Goal: Transaction & Acquisition: Book appointment/travel/reservation

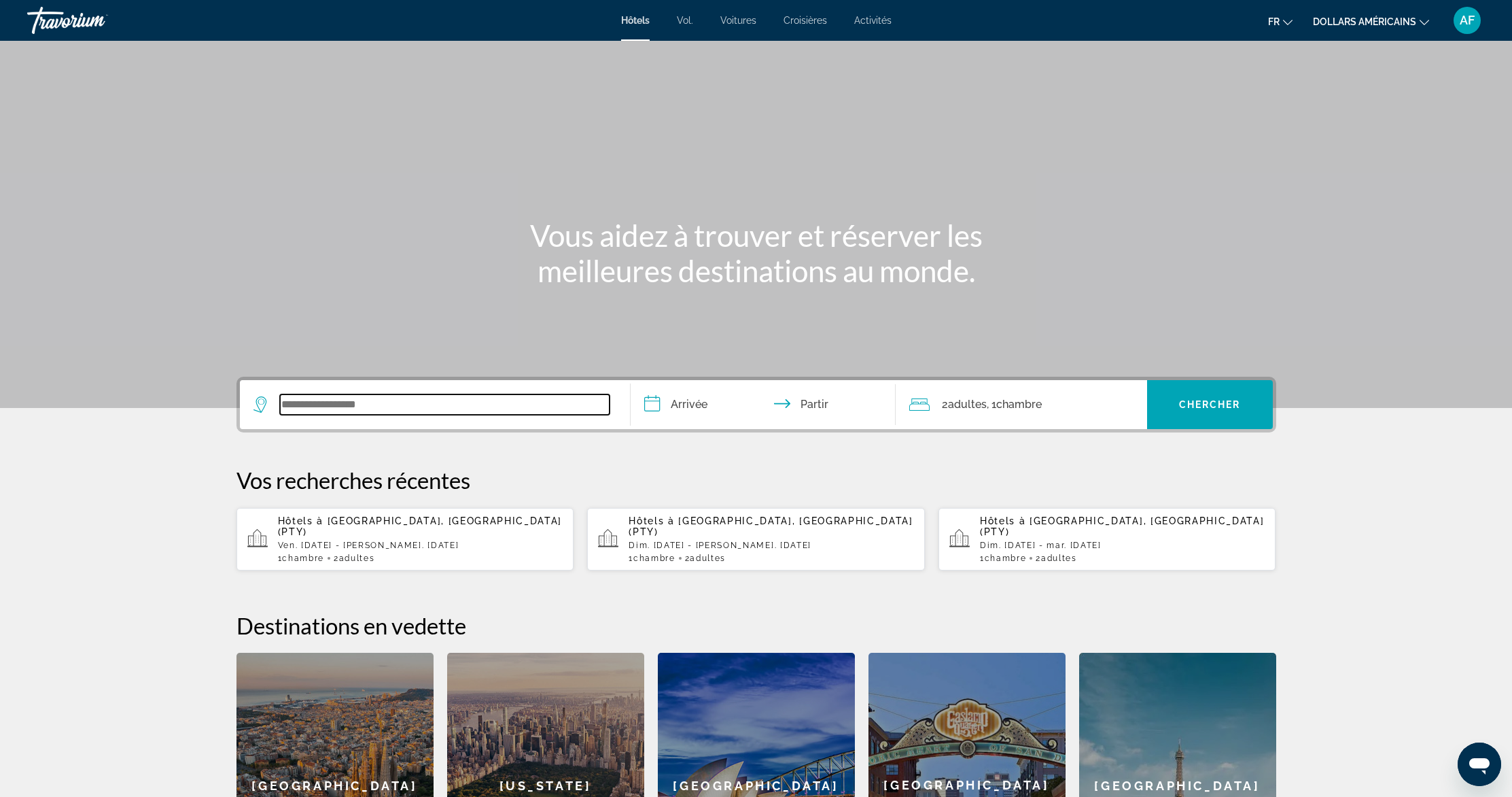
click at [469, 409] on input "Widget de recherche" at bounding box center [444, 404] width 330 height 20
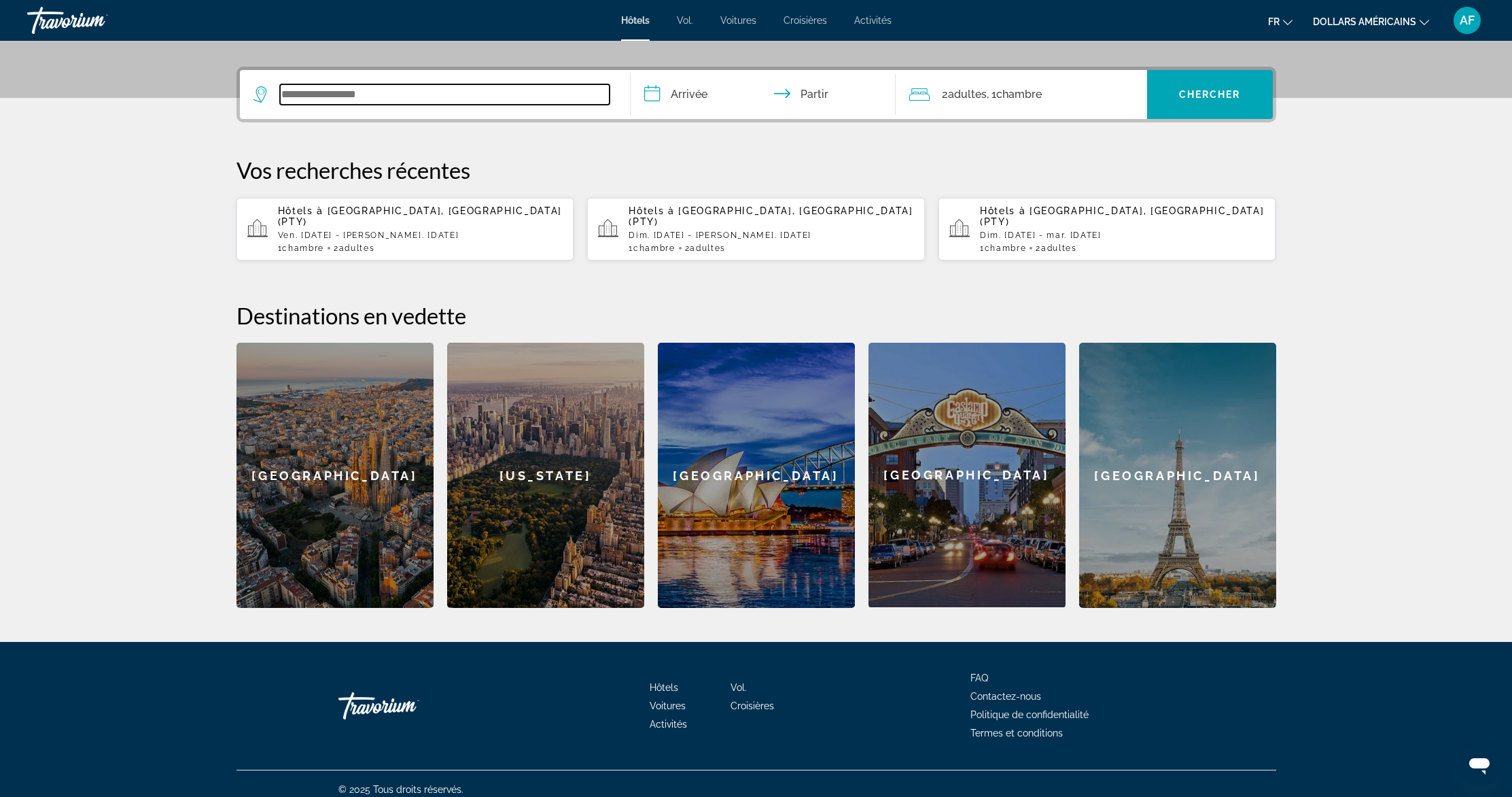
scroll to position [311, 0]
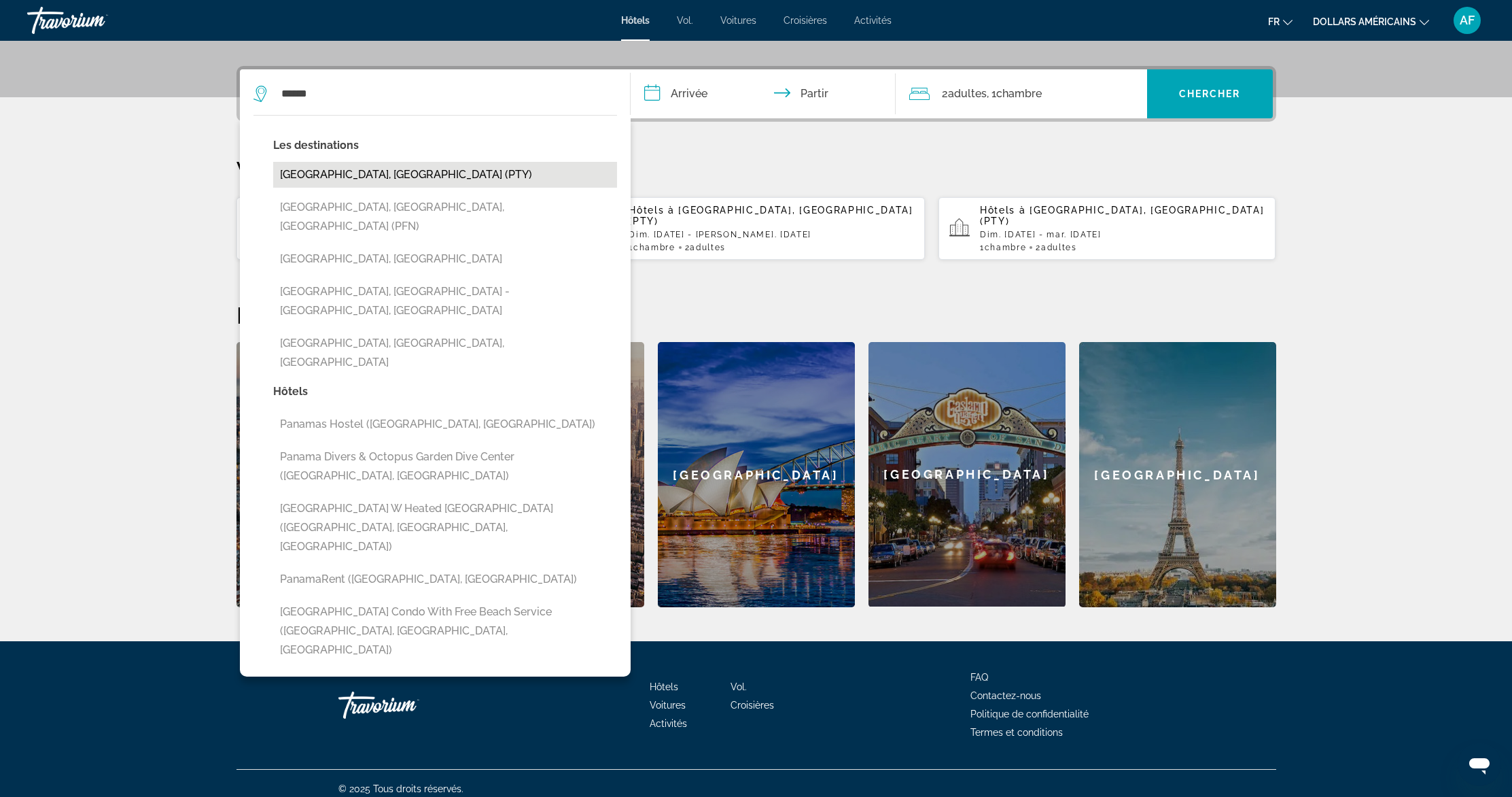
click at [333, 181] on button "[GEOGRAPHIC_DATA], [GEOGRAPHIC_DATA] (PTY)" at bounding box center [445, 174] width 344 height 26
type input "**********"
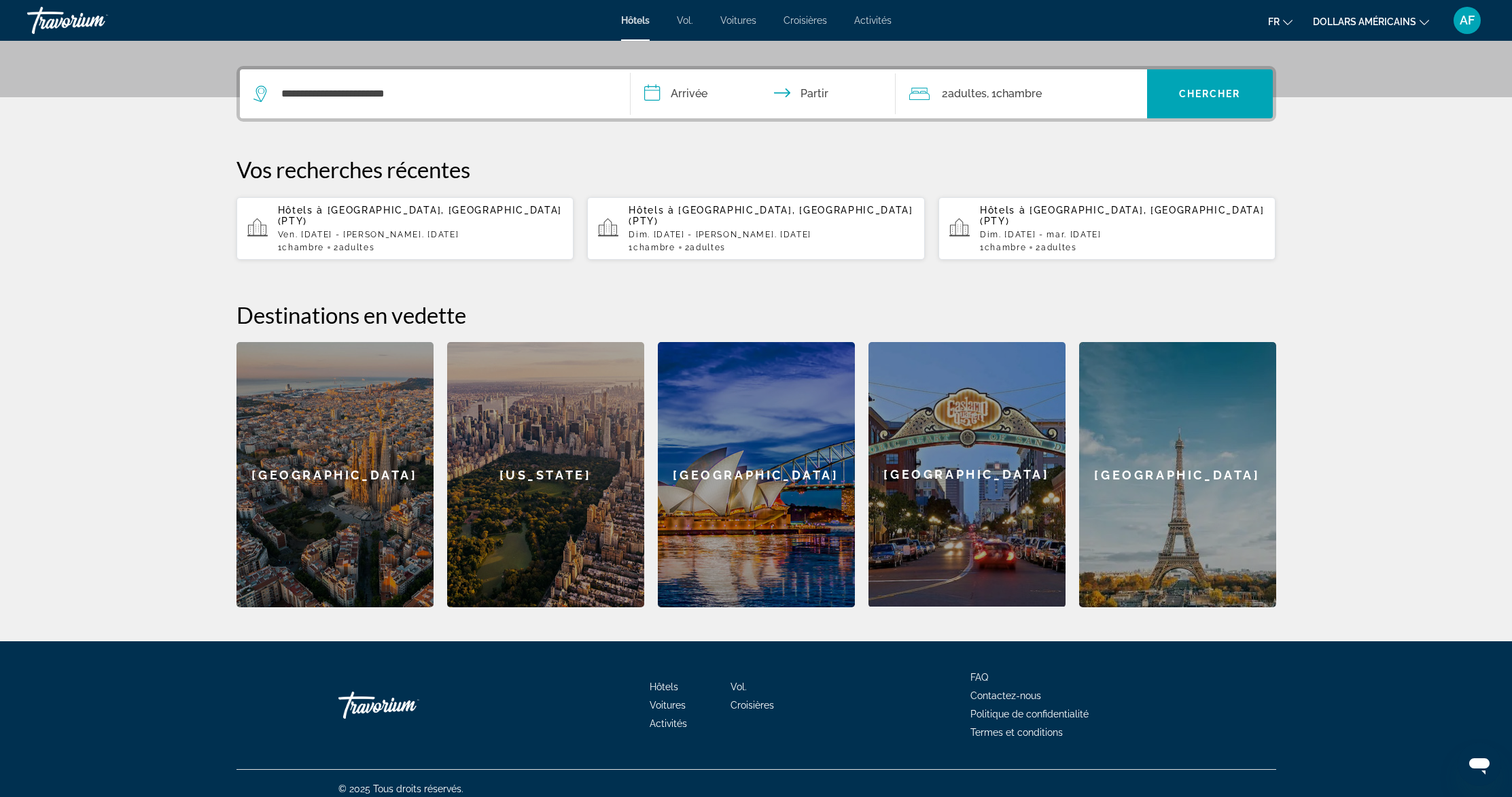
click at [690, 93] on input "**********" at bounding box center [766, 96] width 270 height 53
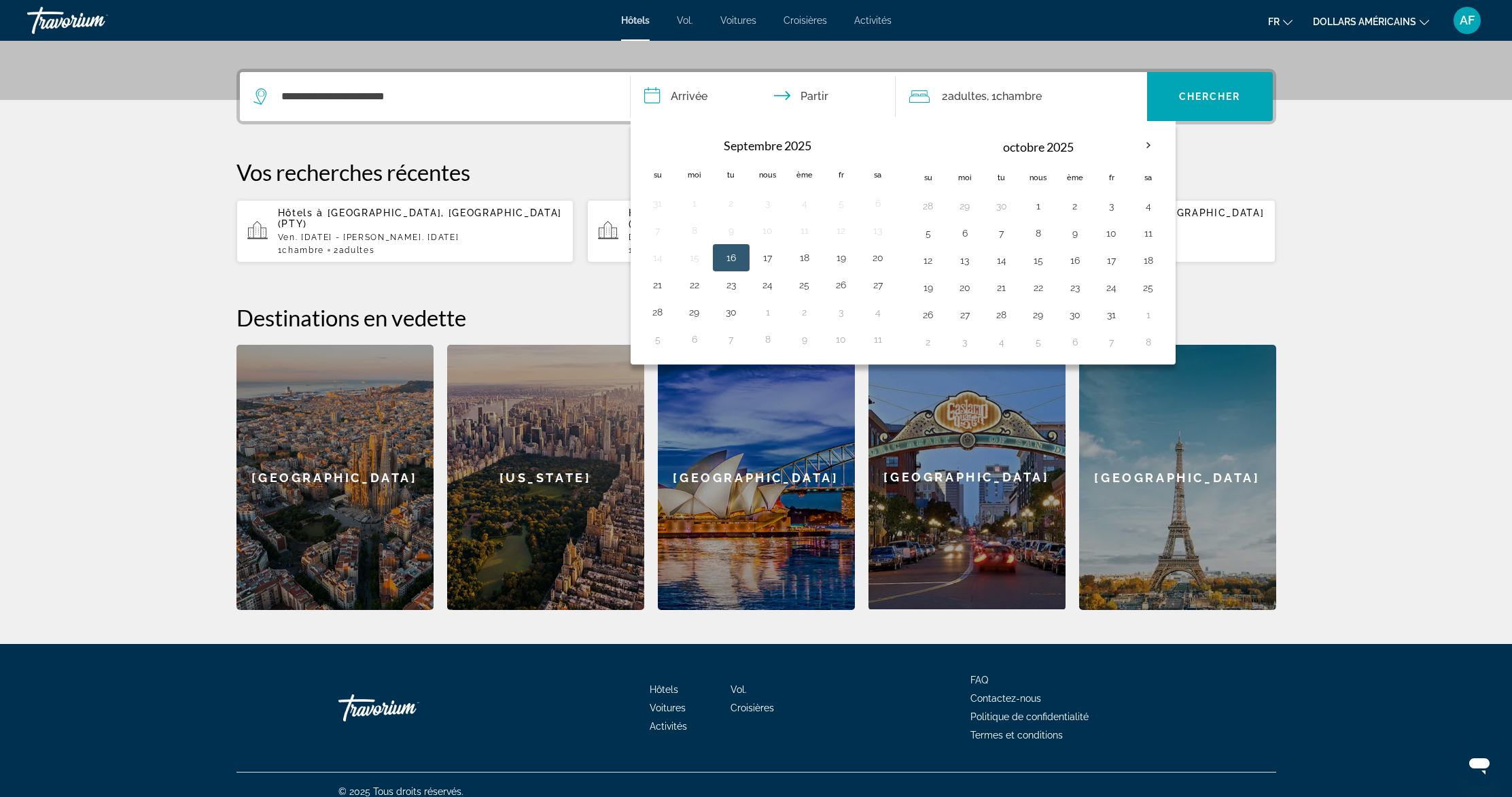
scroll to position [308, 0]
click at [844, 257] on button "19" at bounding box center [841, 257] width 22 height 19
click at [873, 288] on button "27" at bounding box center [877, 285] width 22 height 19
type input "**********"
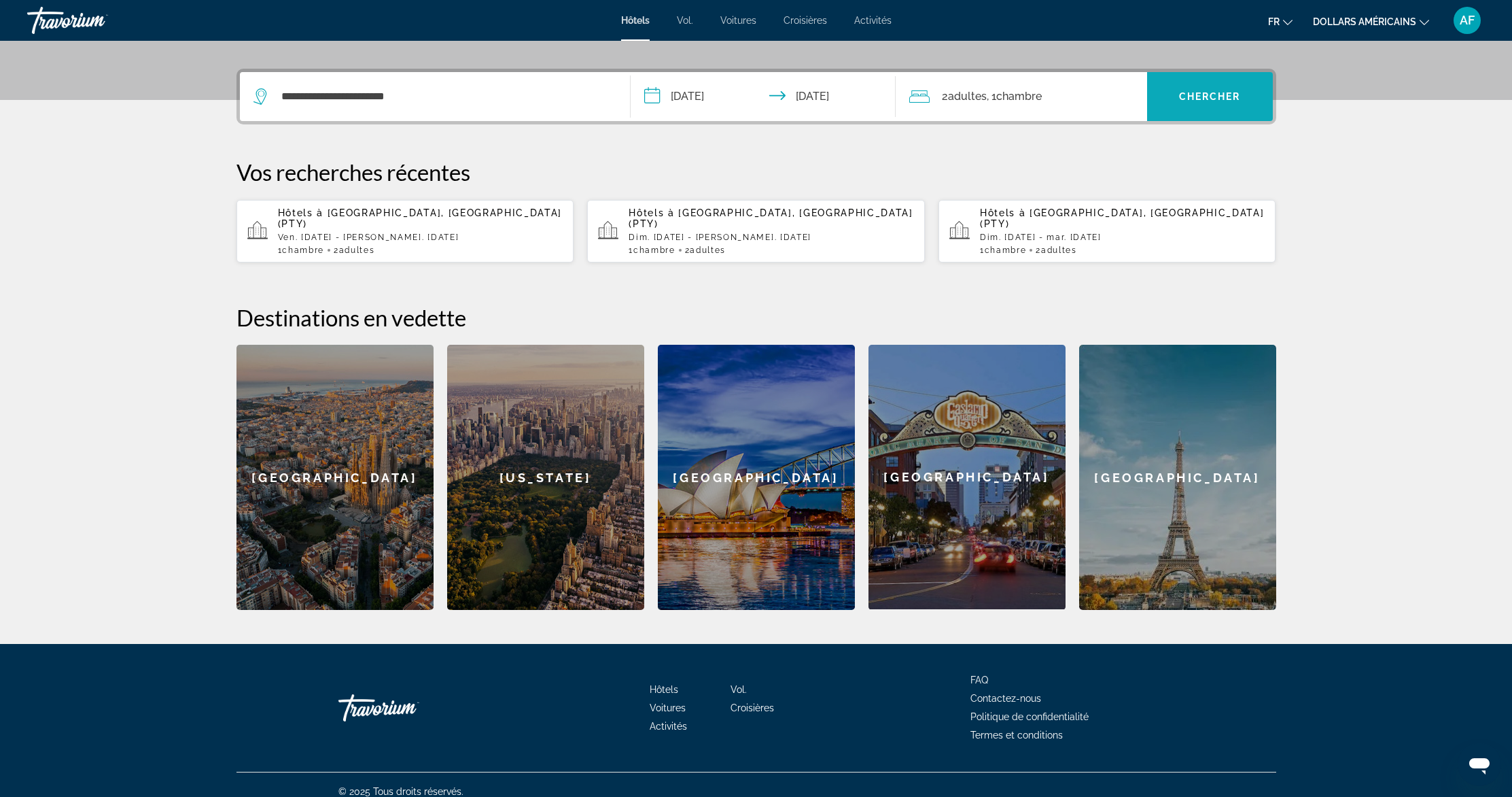
click at [1205, 88] on span "Widget de recherche" at bounding box center [1209, 96] width 126 height 32
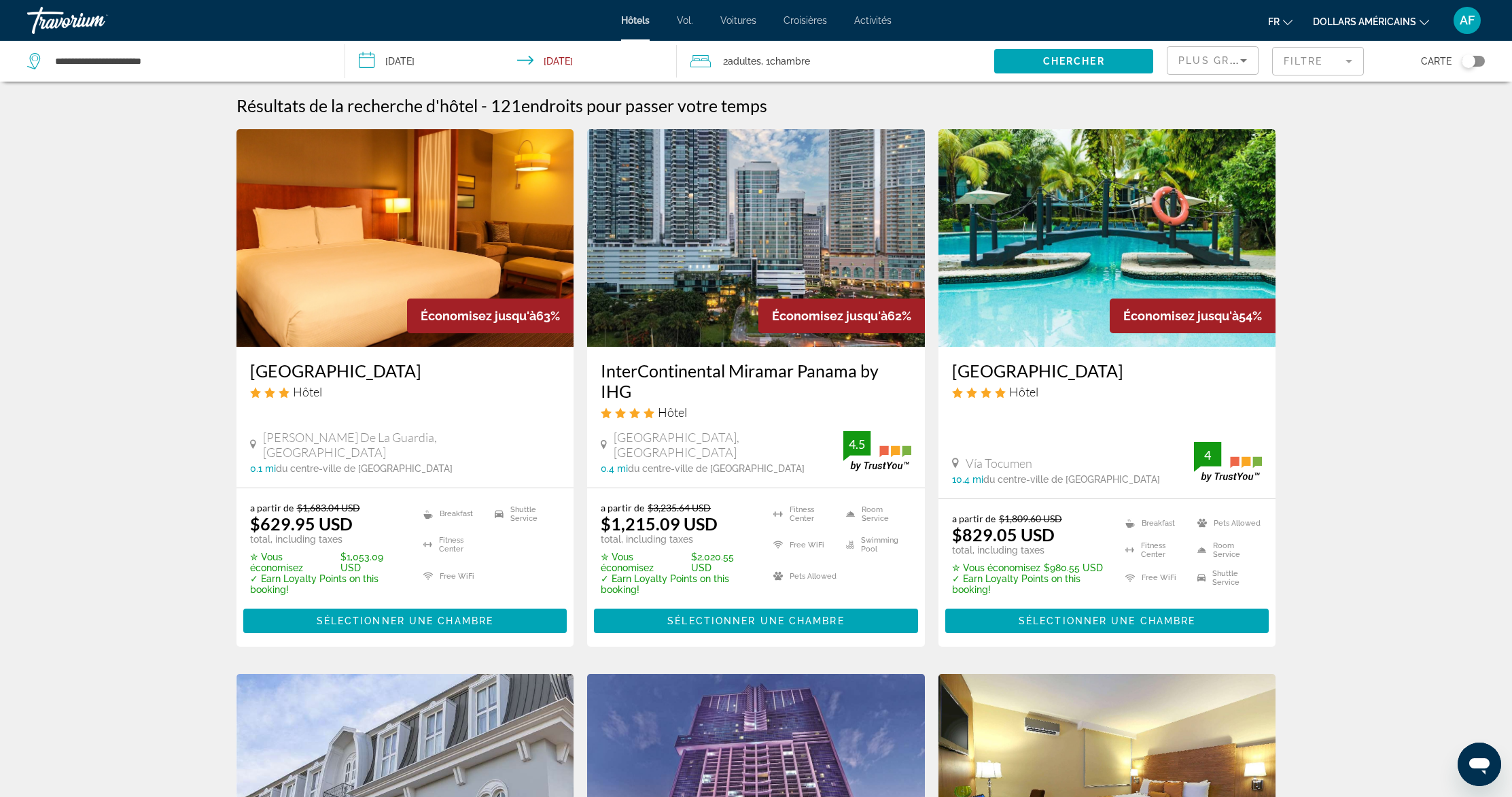
click at [1375, 23] on font "dollars américains" at bounding box center [1364, 22] width 103 height 11
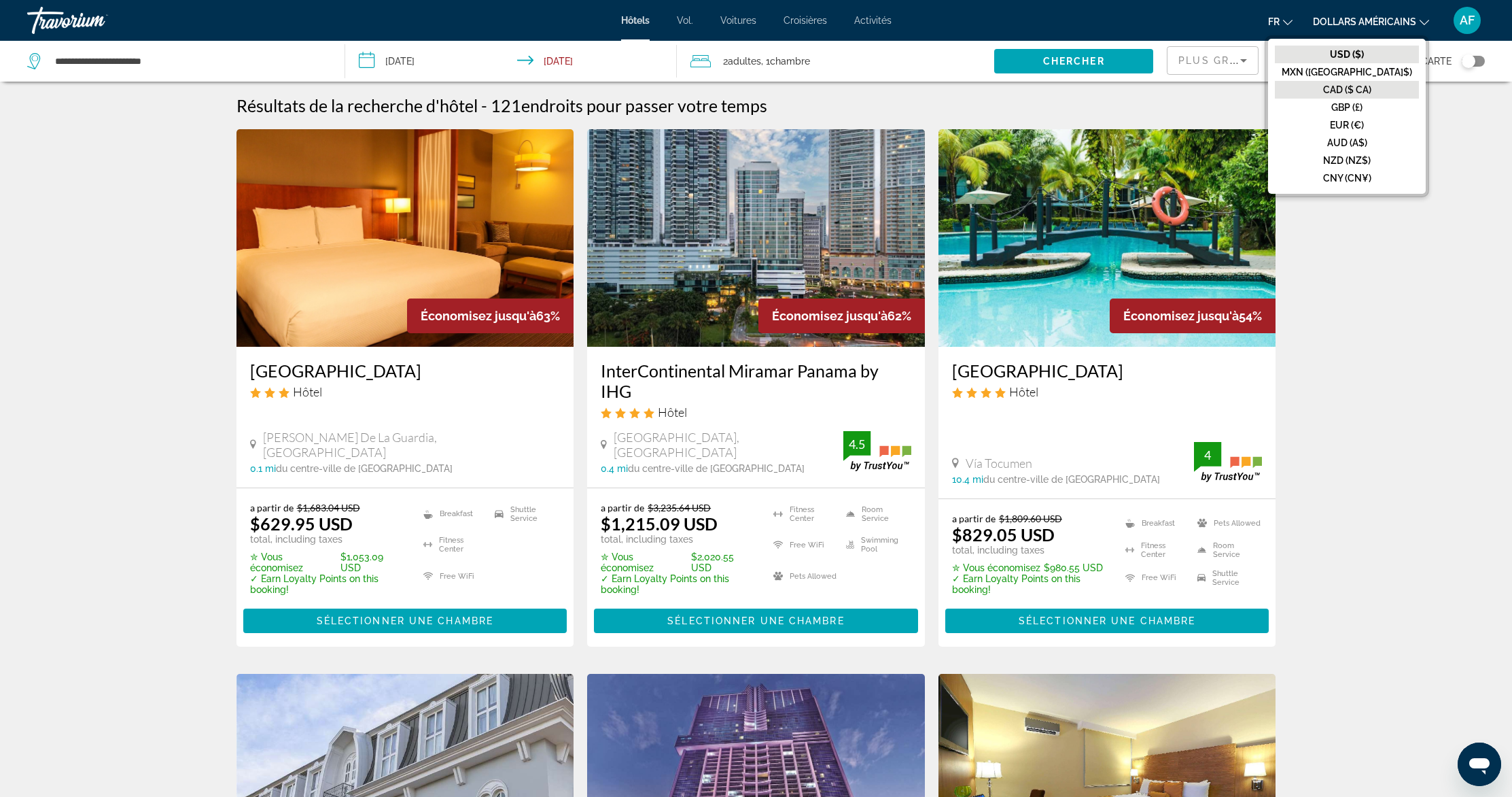
click at [1360, 85] on font "CAD ($ CA)" at bounding box center [1348, 90] width 48 height 11
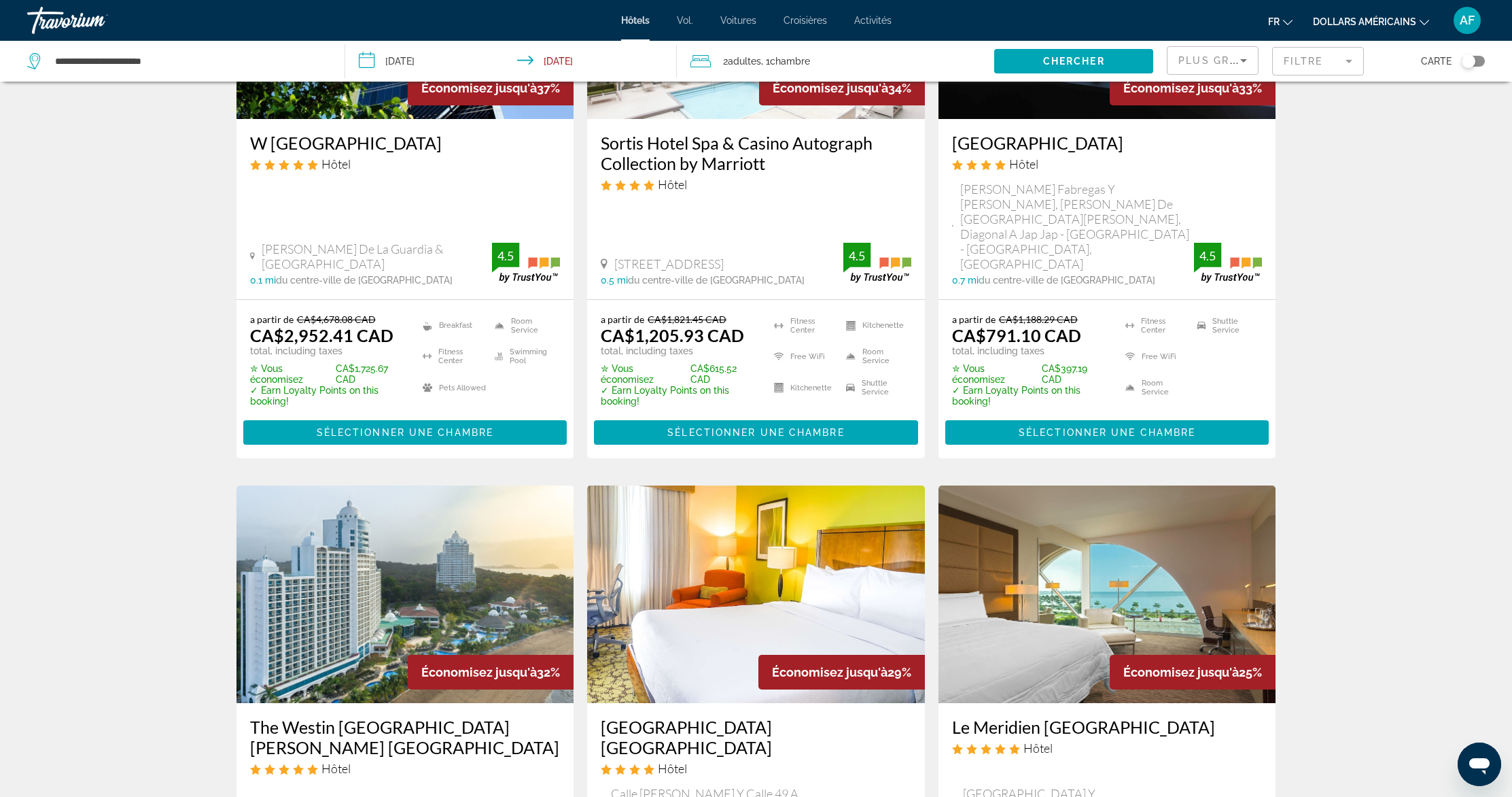
scroll to position [1590, 0]
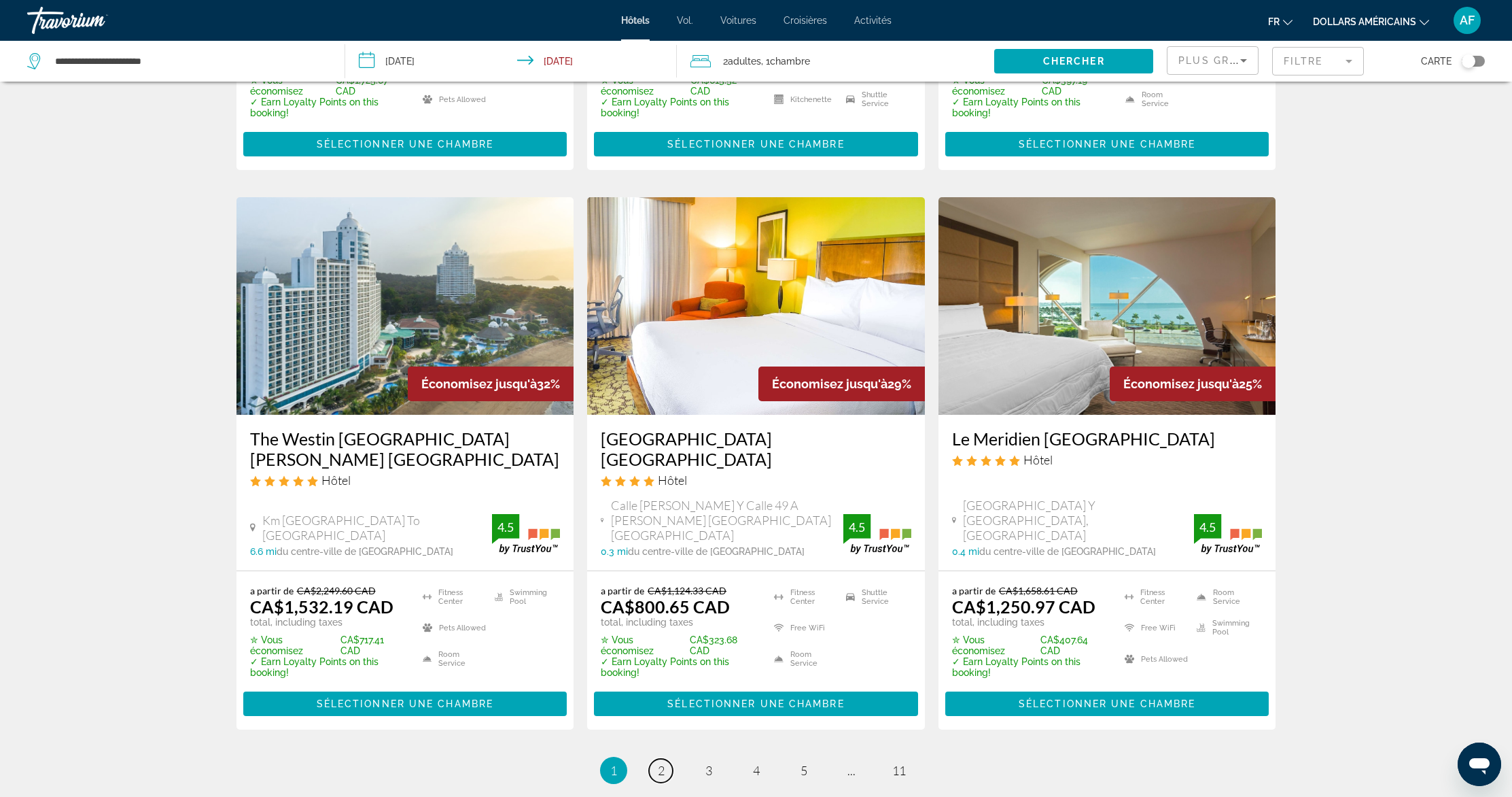
click at [658, 763] on span "2" at bounding box center [661, 771] width 7 height 15
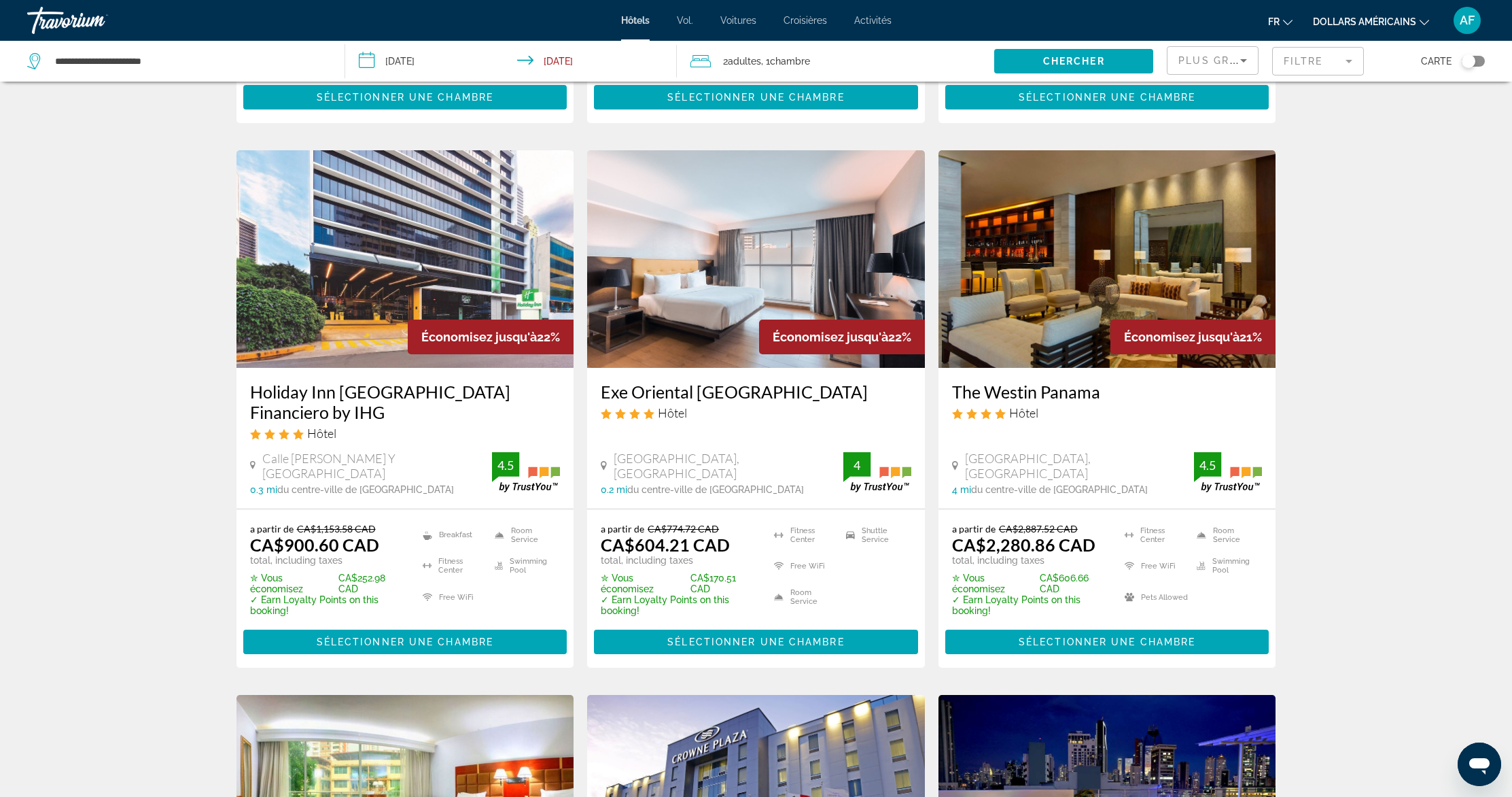
scroll to position [1006, 0]
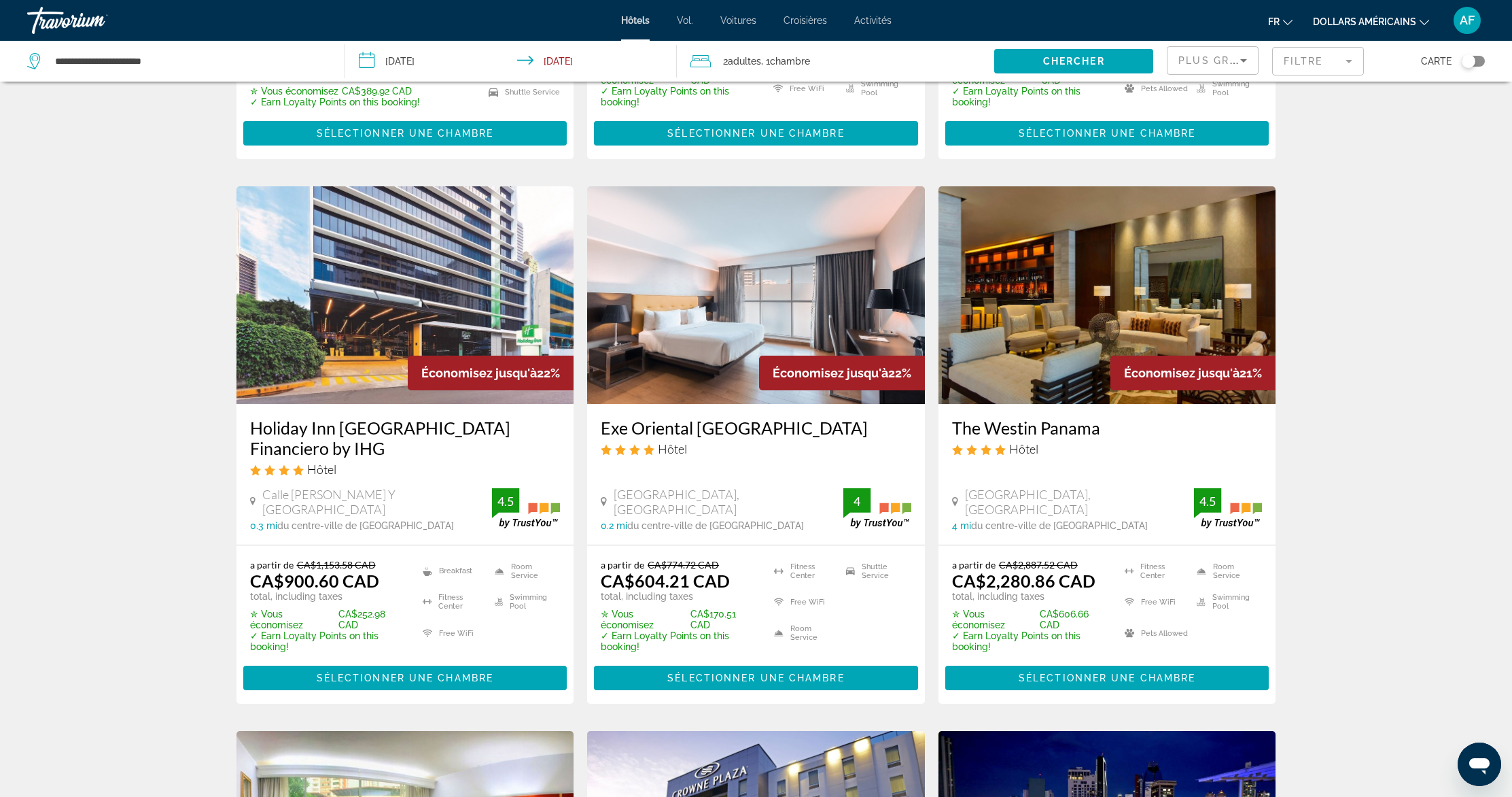
click at [679, 300] on img "Contenu principal" at bounding box center [756, 295] width 338 height 217
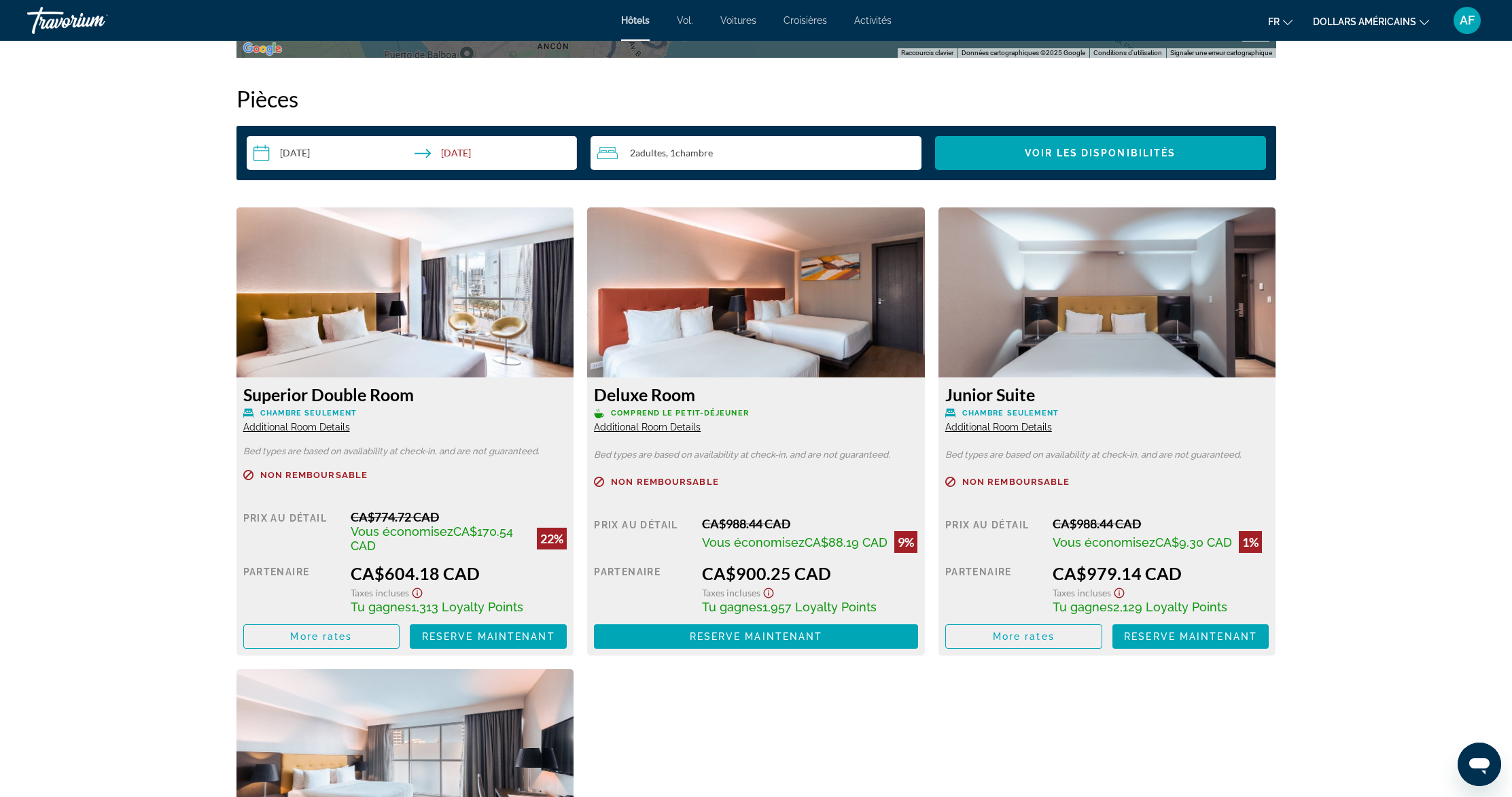
scroll to position [1731, 0]
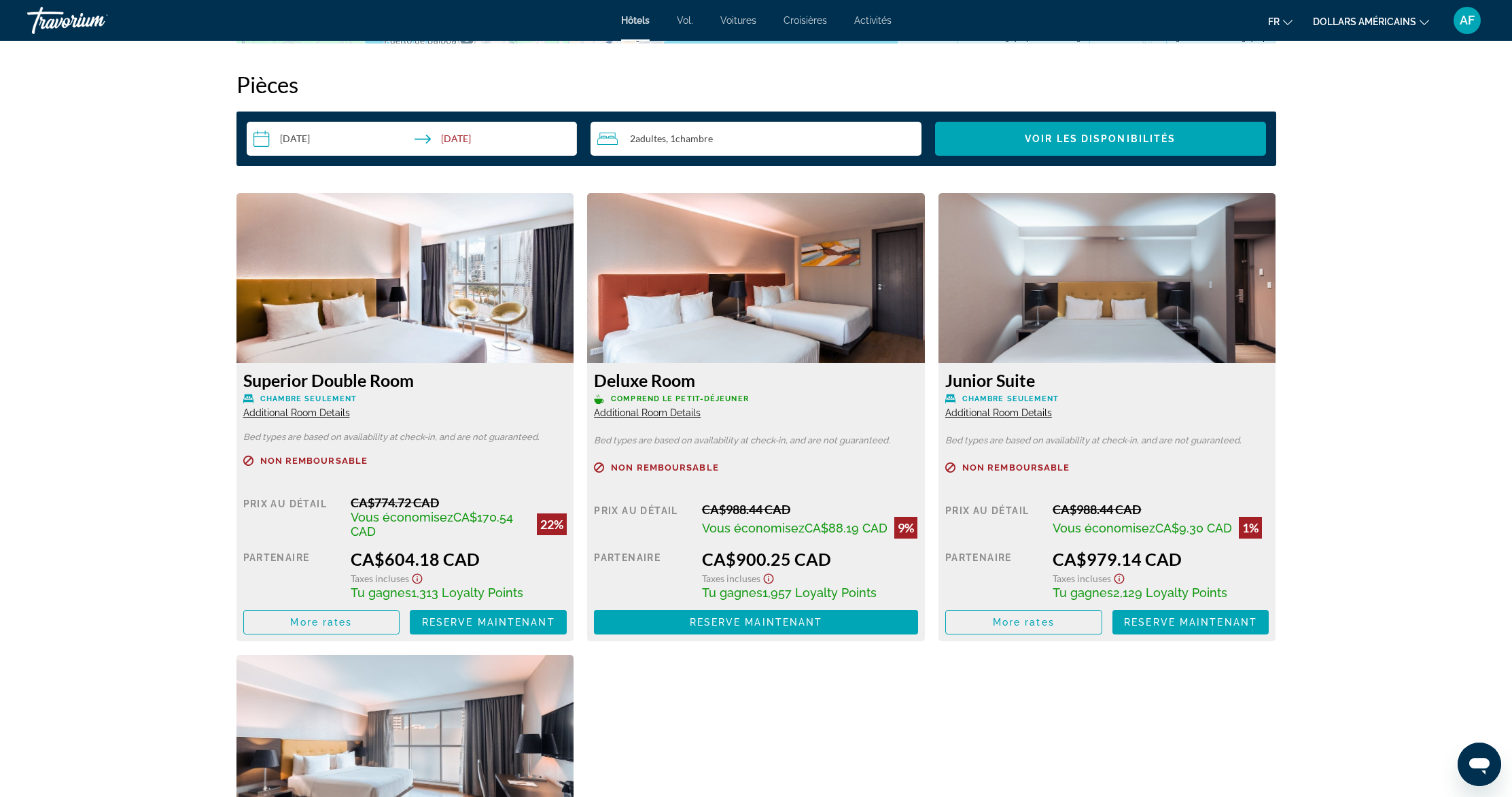
click at [394, 291] on img "Contenu principal" at bounding box center [405, 278] width 338 height 170
click at [409, 329] on img "Contenu principal" at bounding box center [405, 278] width 338 height 170
click at [402, 272] on img "Contenu principal" at bounding box center [405, 278] width 338 height 170
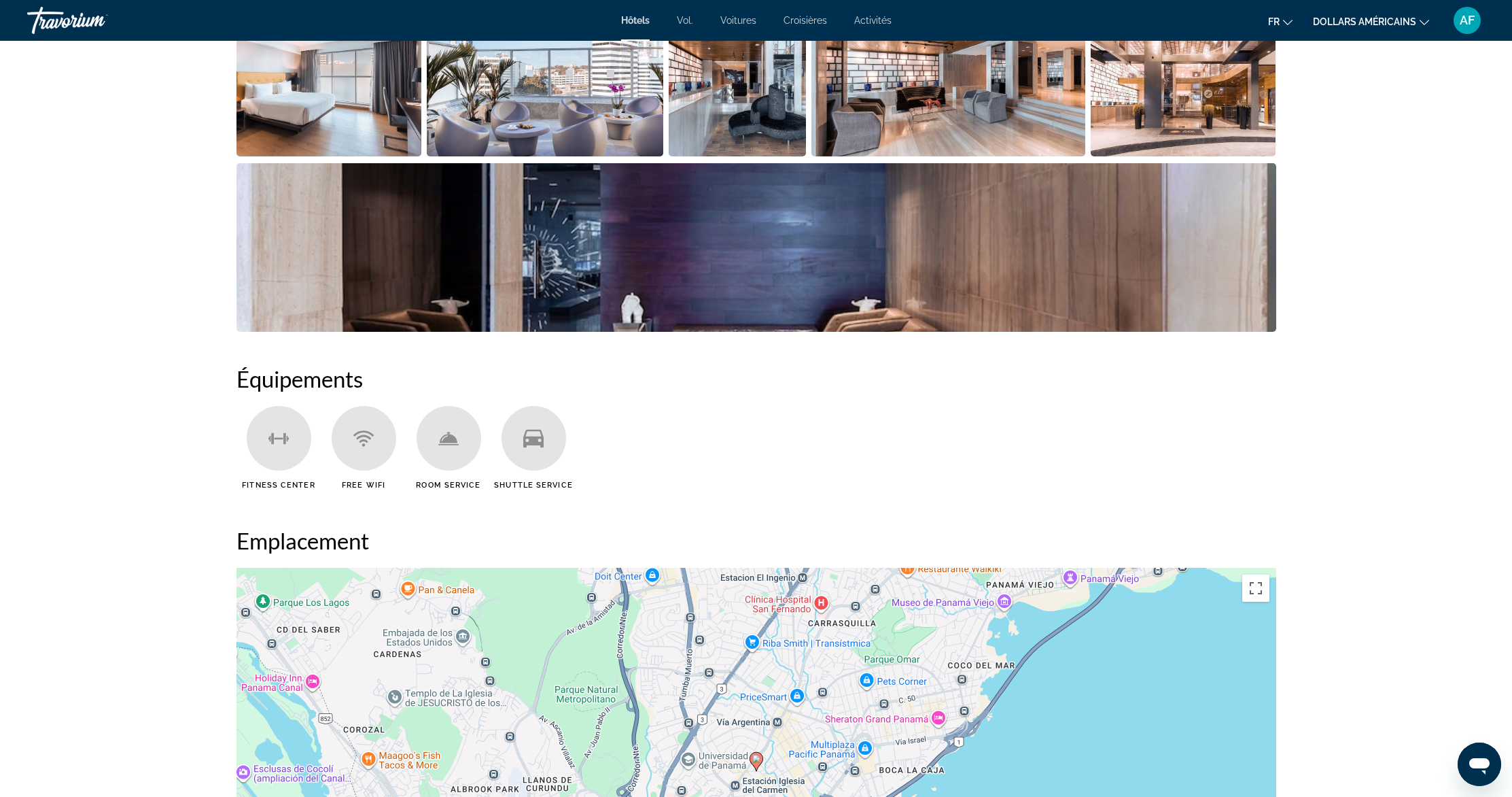
scroll to position [401, 0]
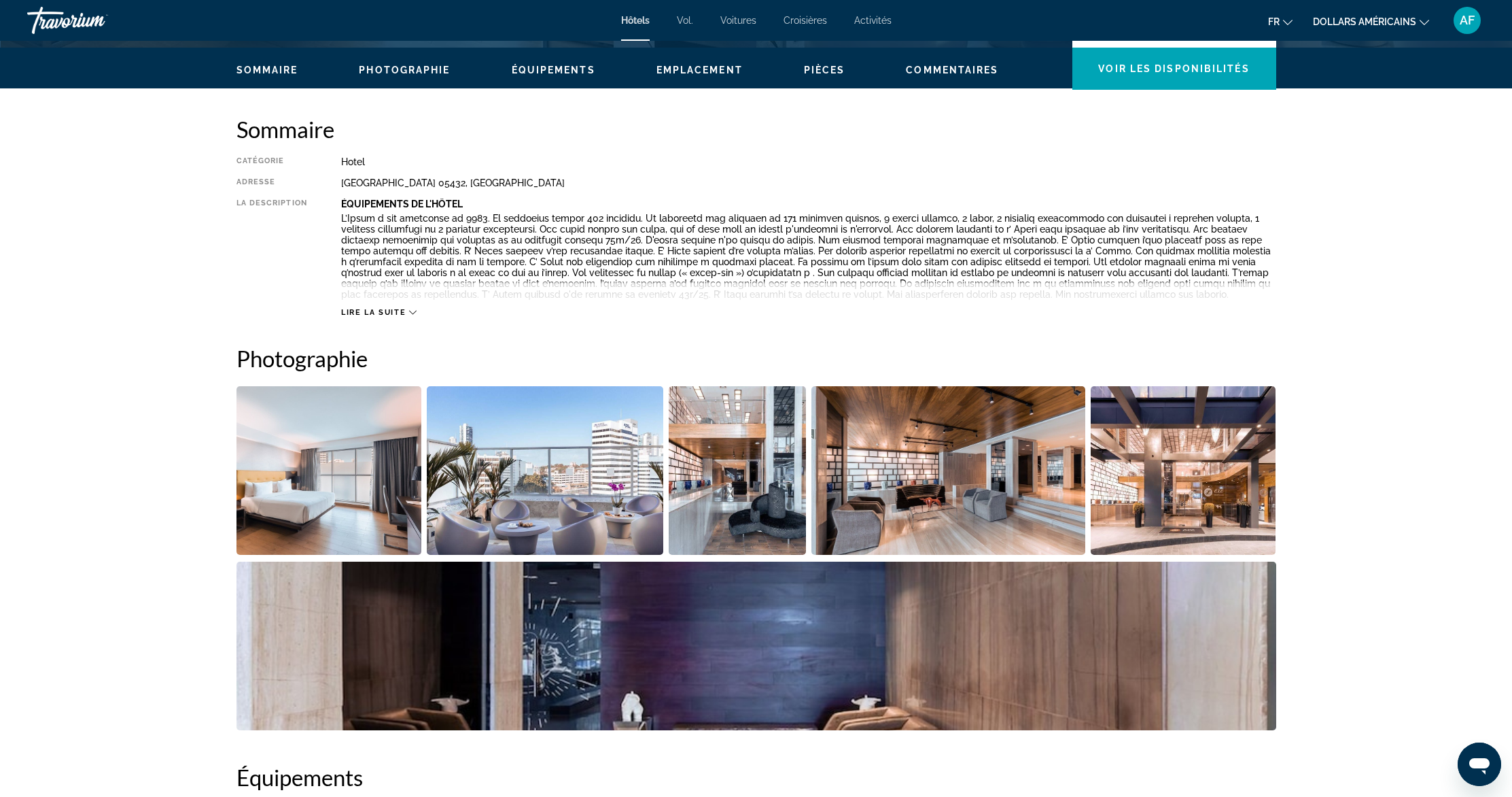
click at [385, 312] on span "Lire la suite" at bounding box center [373, 312] width 65 height 9
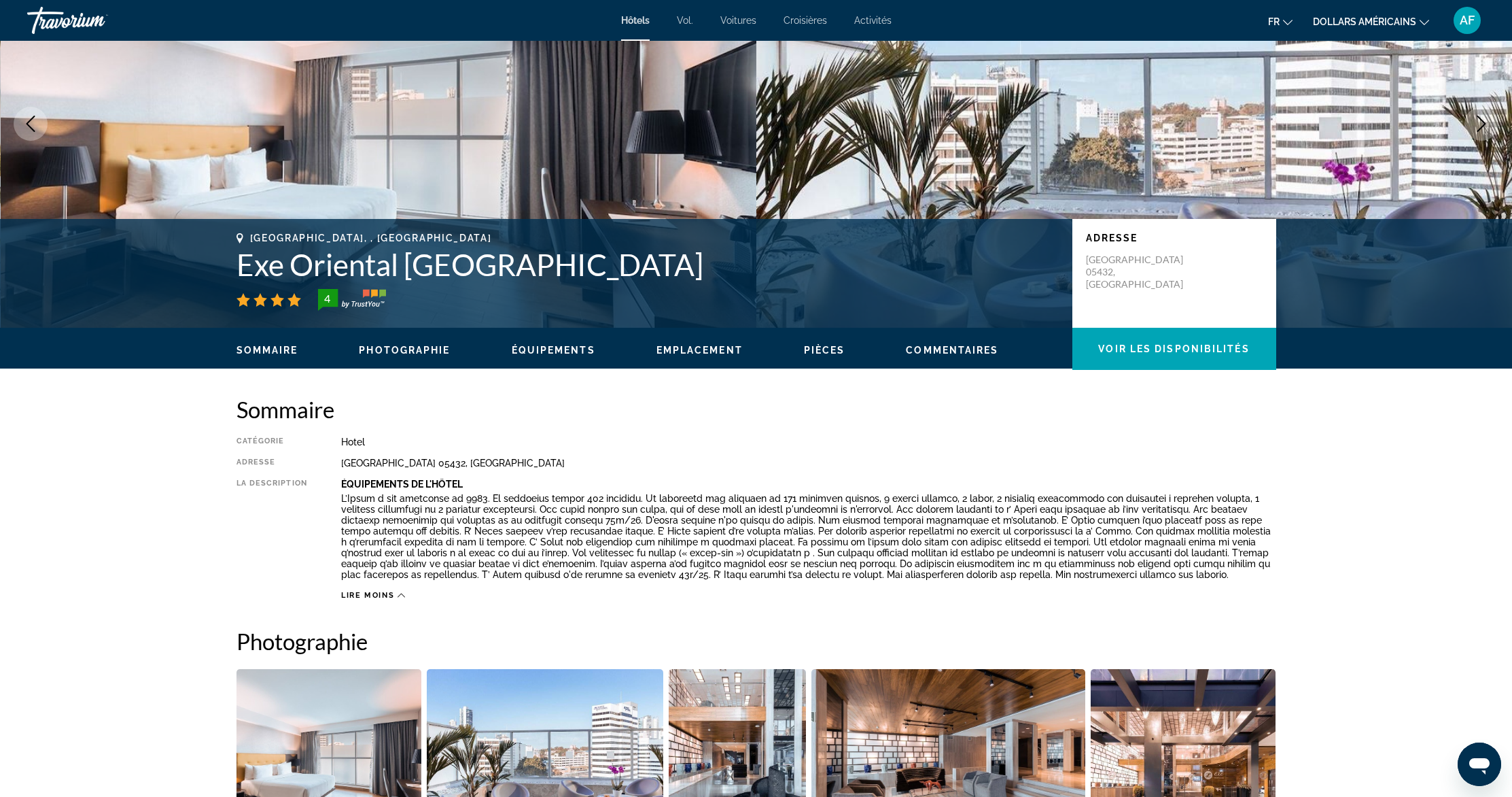
scroll to position [0, 0]
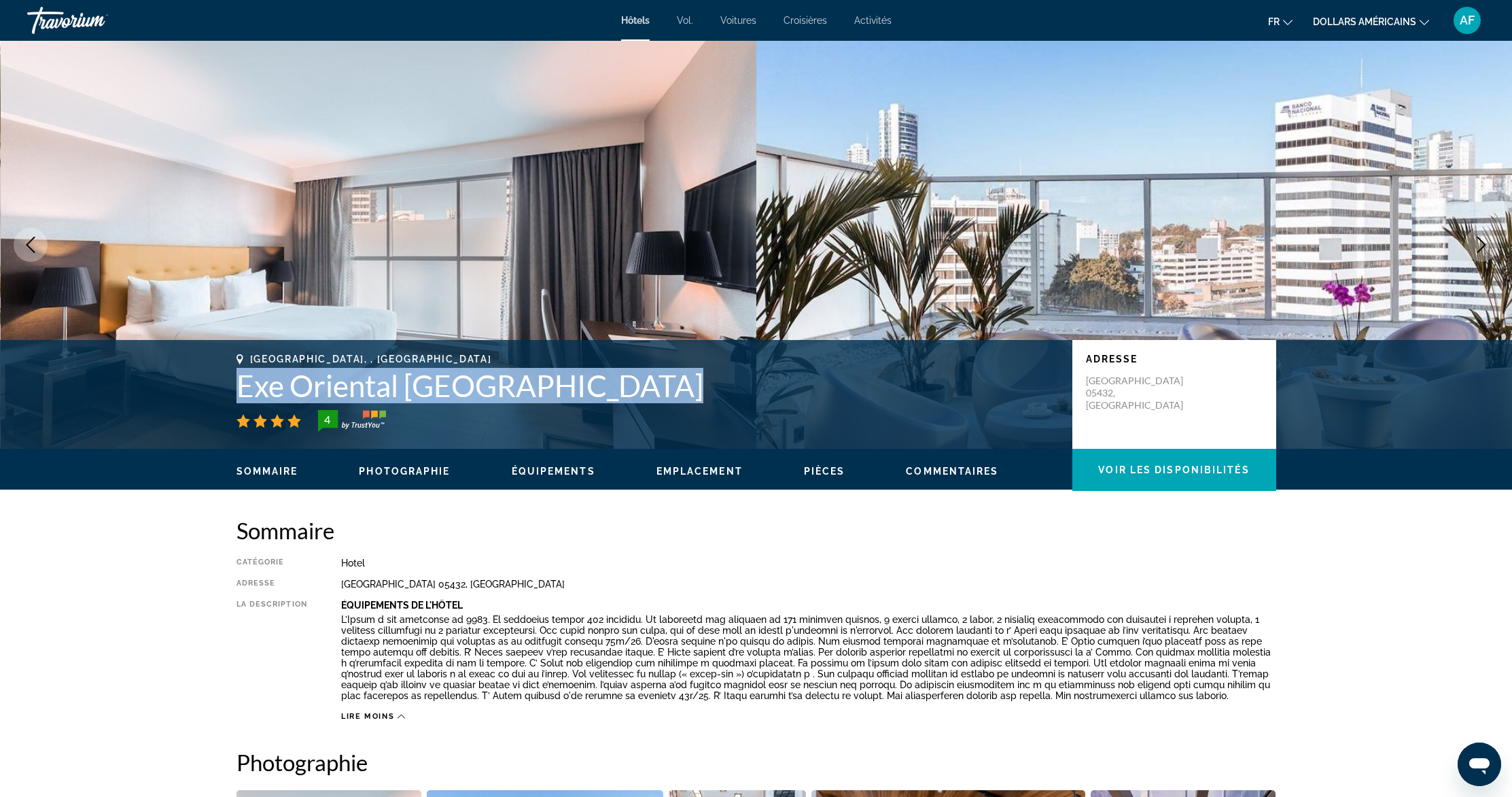
drag, startPoint x: 237, startPoint y: 386, endPoint x: 475, endPoint y: 408, distance: 239.0
click at [475, 408] on div "[GEOGRAPHIC_DATA], , [GEOGRAPHIC_DATA] Exe Oriental [GEOGRAPHIC_DATA] 4" at bounding box center [647, 392] width 822 height 78
copy div "Exe Oriental [GEOGRAPHIC_DATA]"
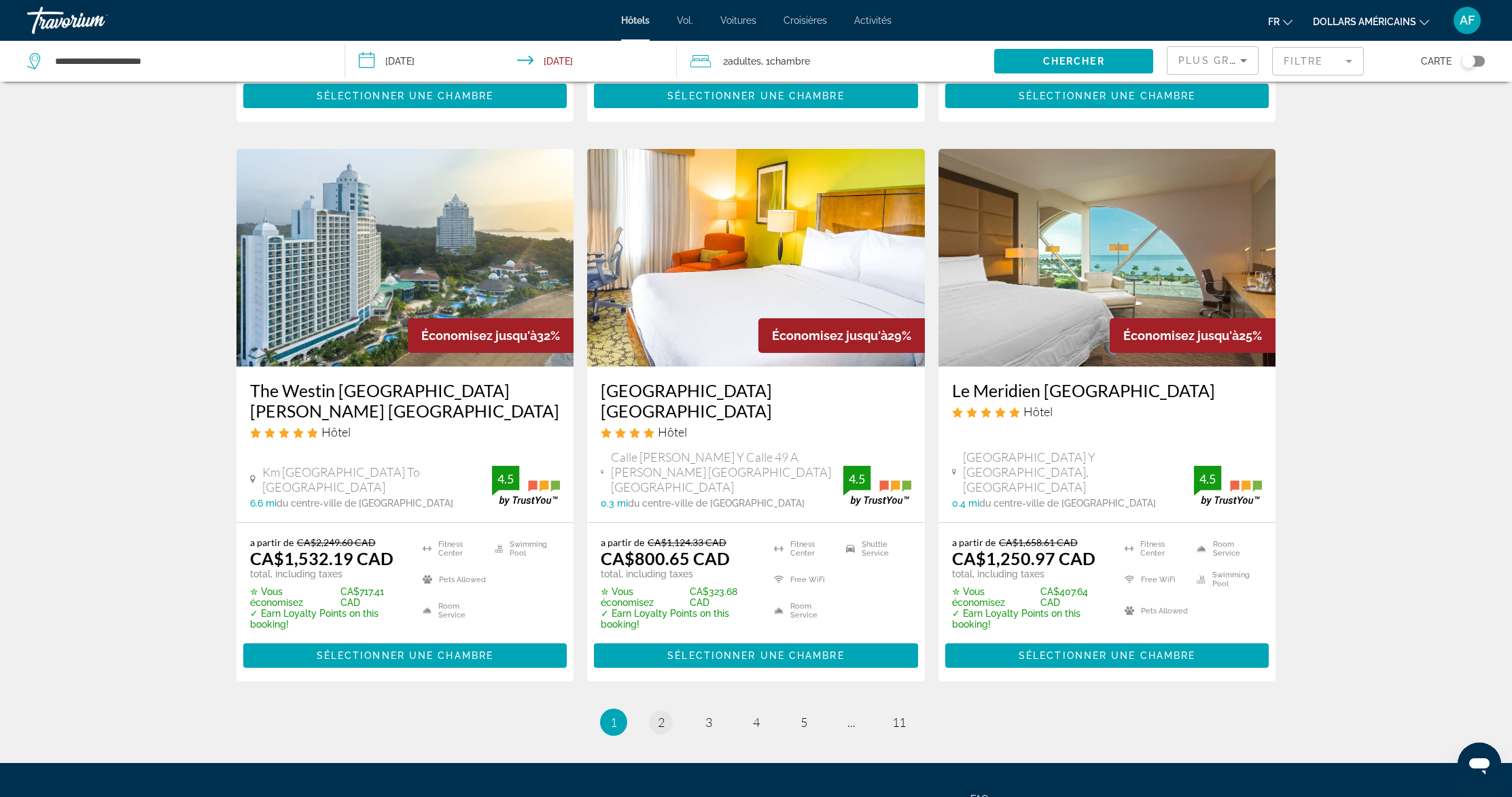
scroll to position [1641, 0]
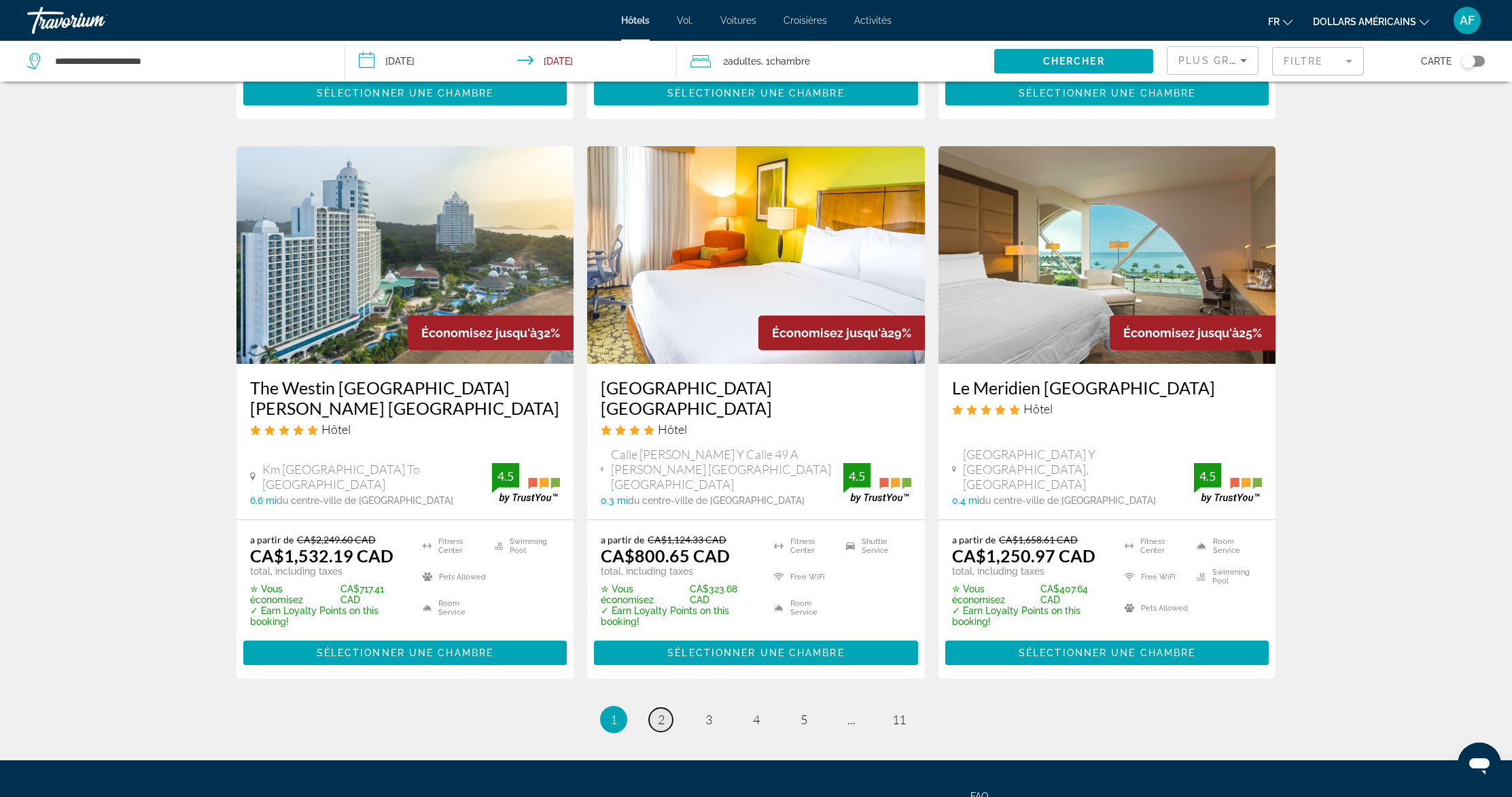
click at [662, 712] on span "2" at bounding box center [661, 719] width 7 height 15
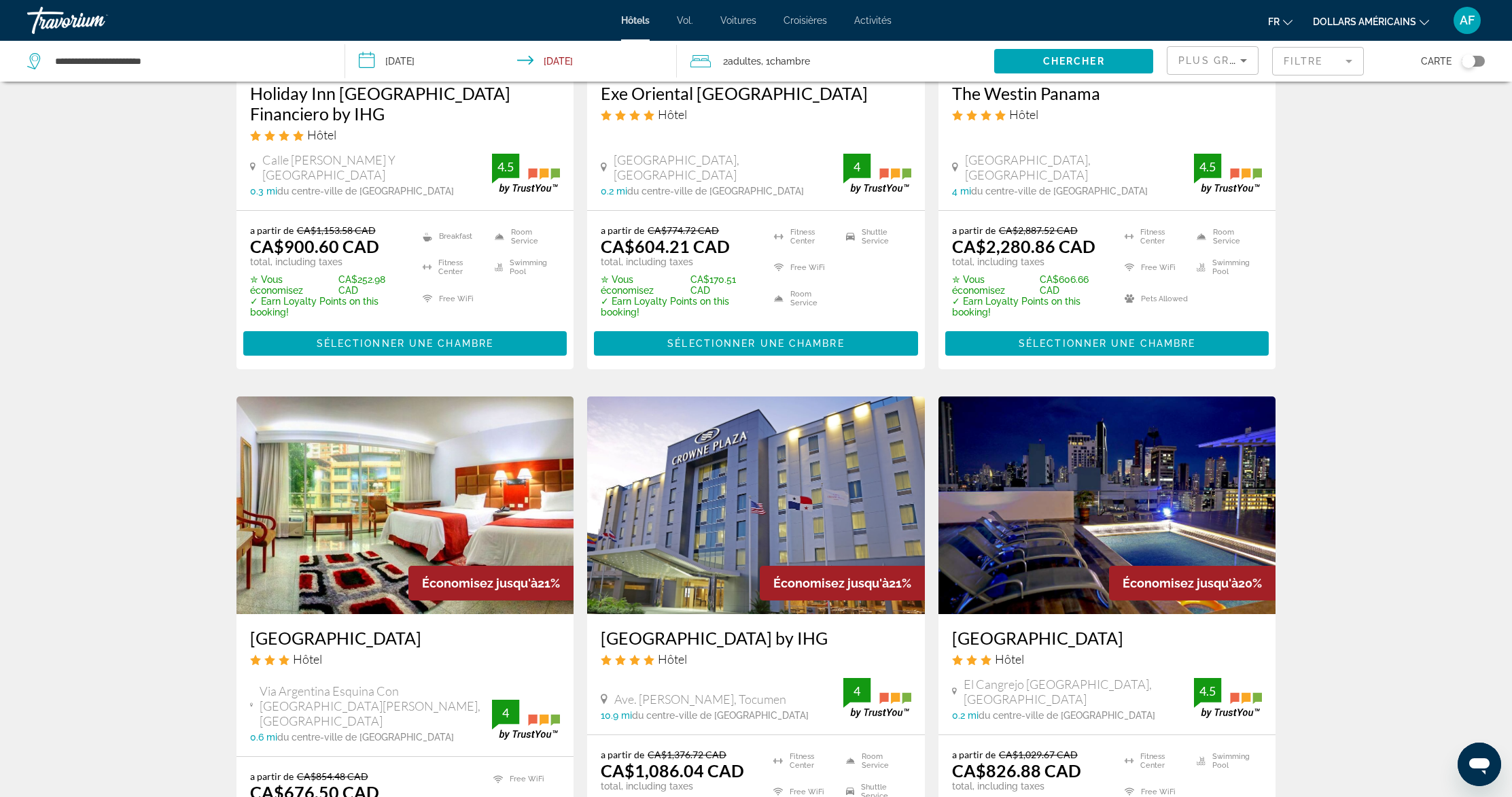
scroll to position [1667, 0]
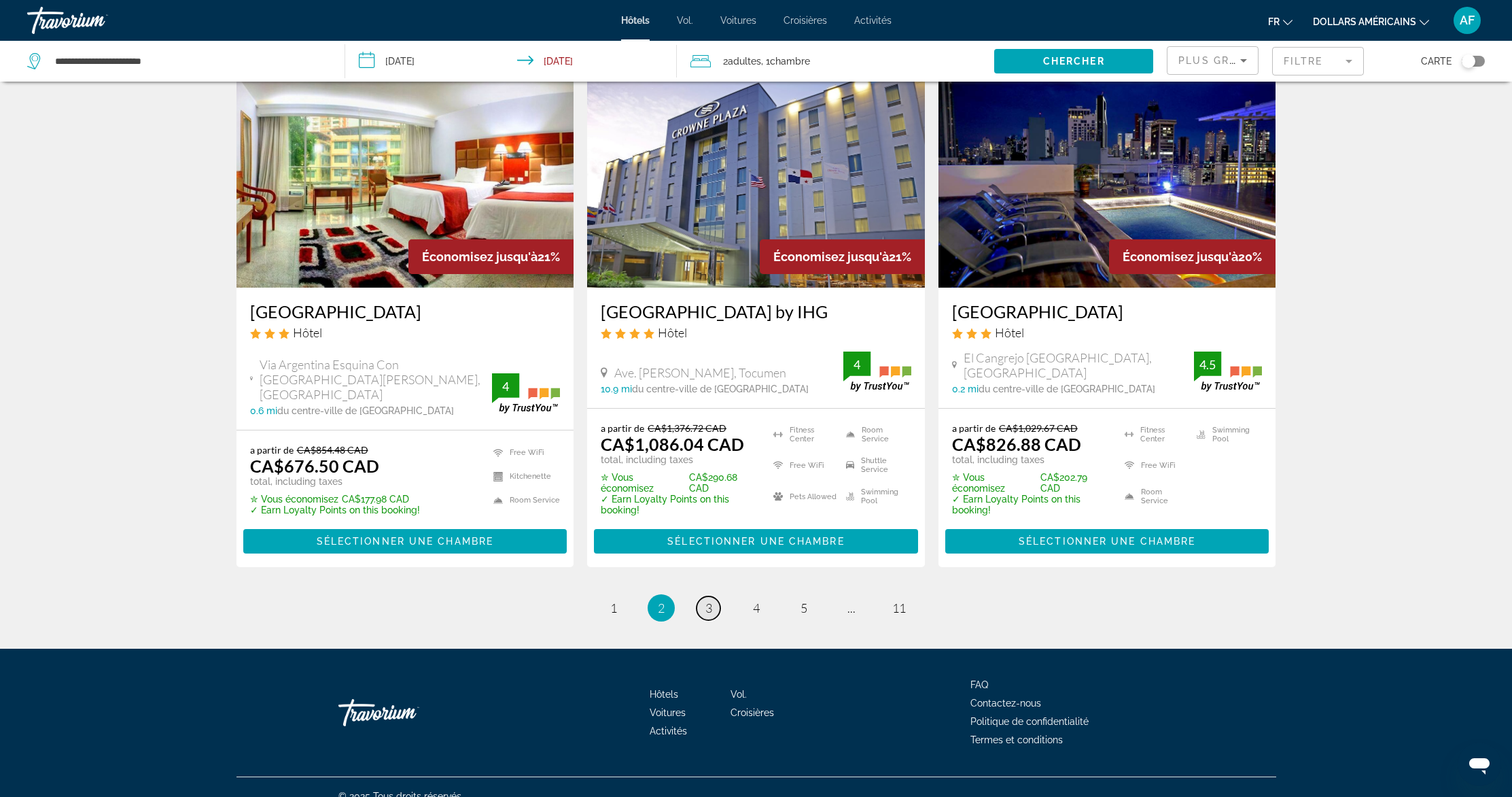
click at [702, 596] on link "page 3" at bounding box center [708, 608] width 24 height 24
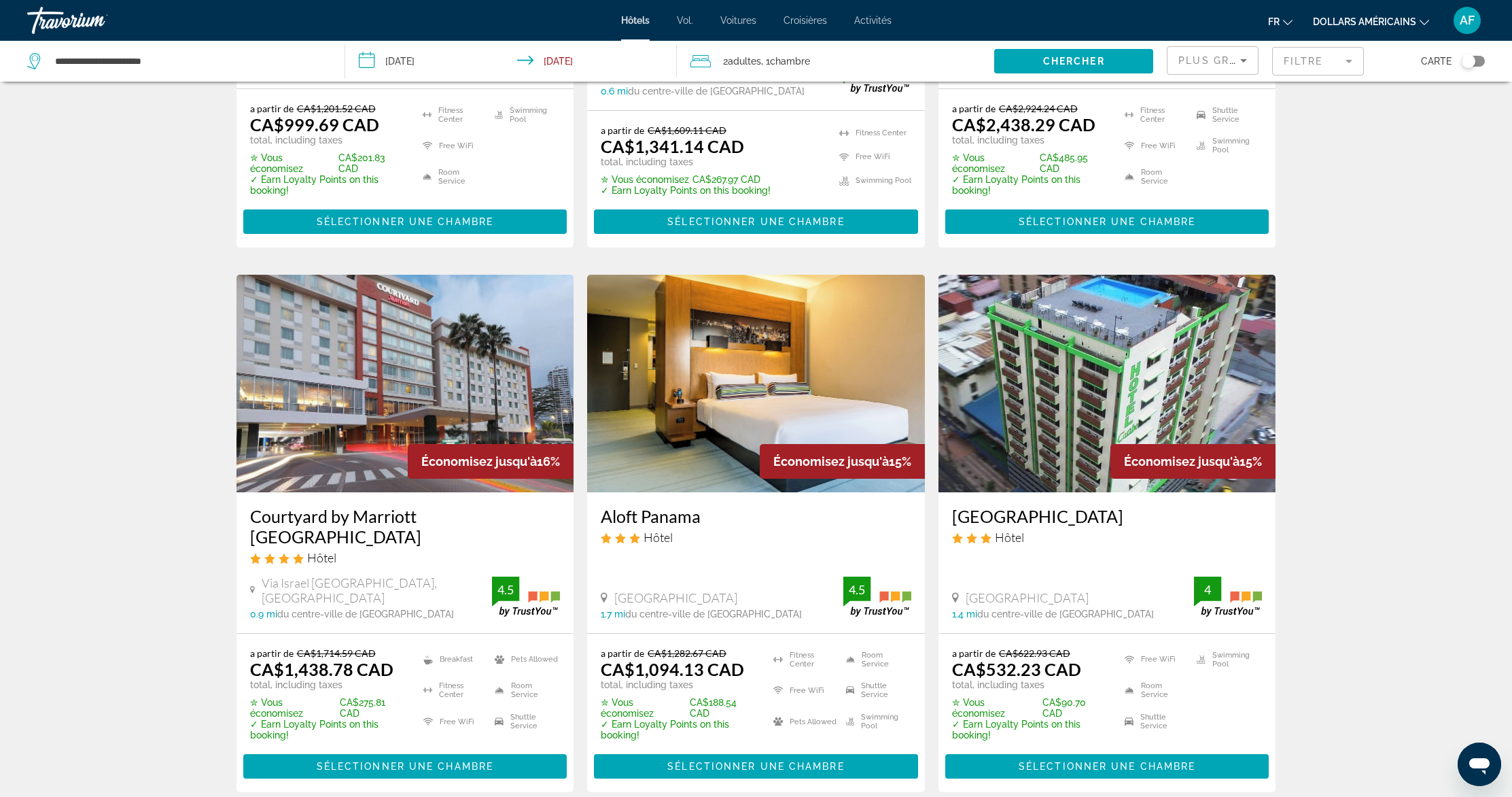
scroll to position [1676, 0]
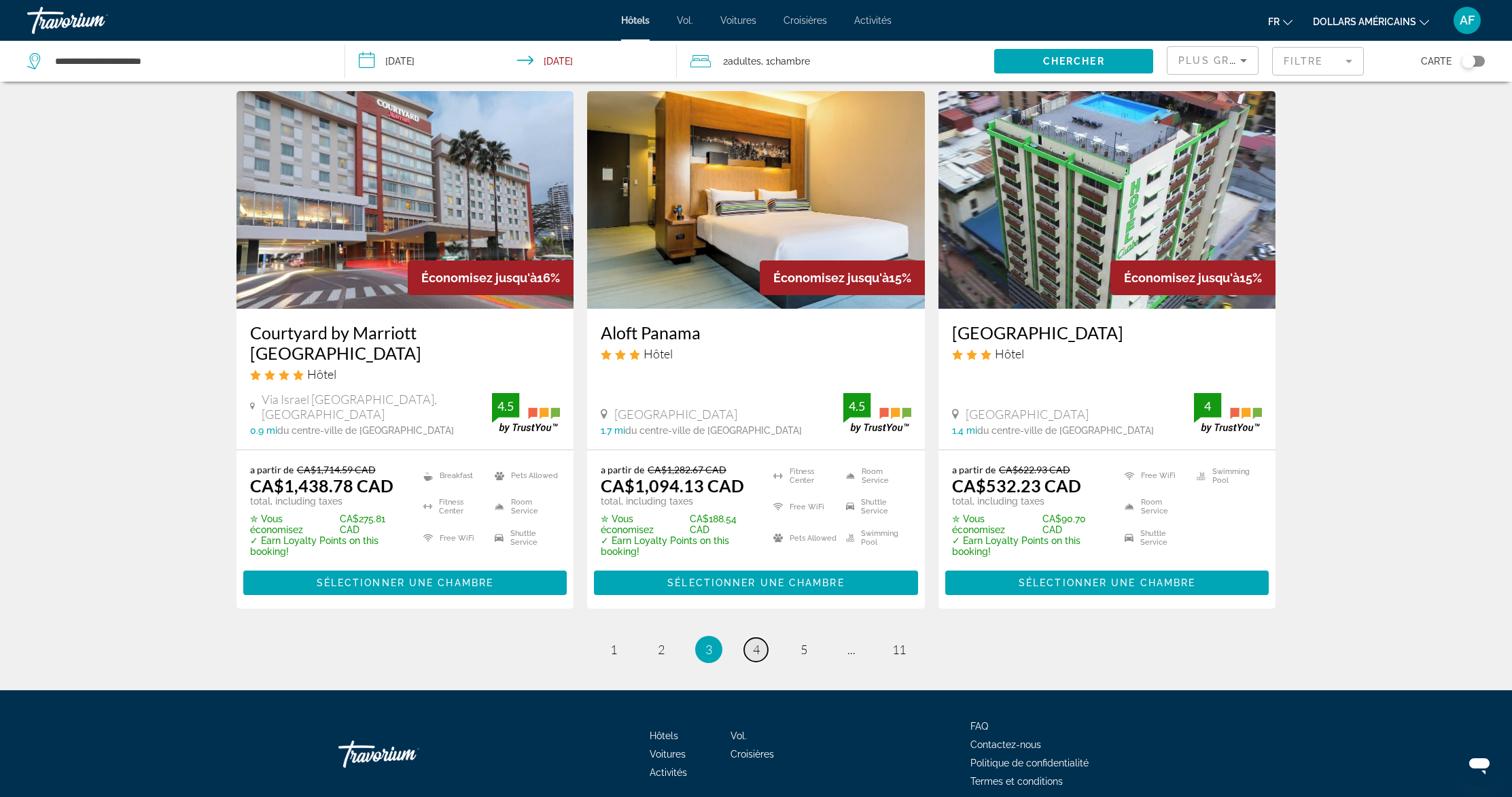
click at [758, 642] on span "4" at bounding box center [756, 649] width 7 height 15
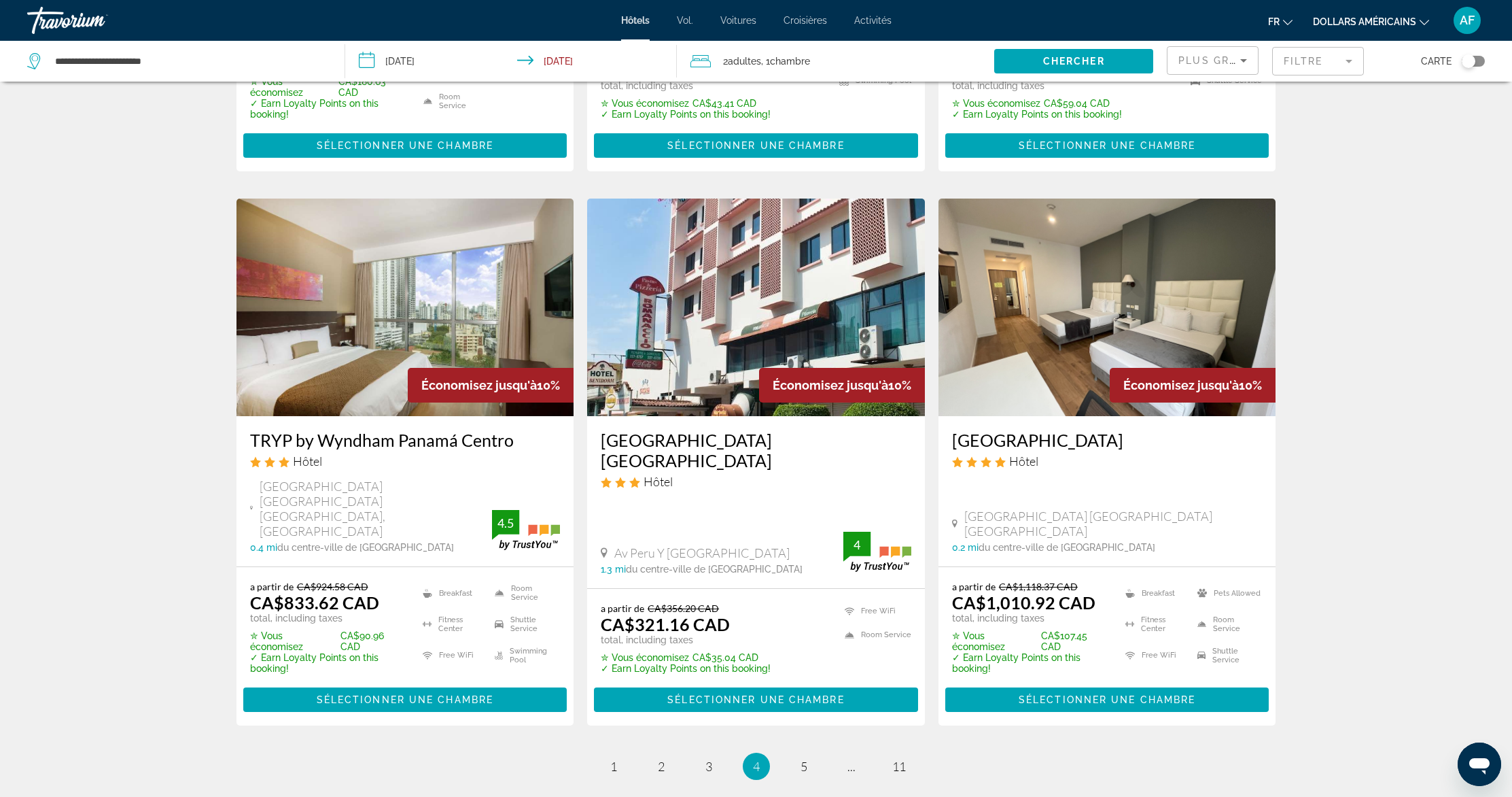
scroll to position [1530, 0]
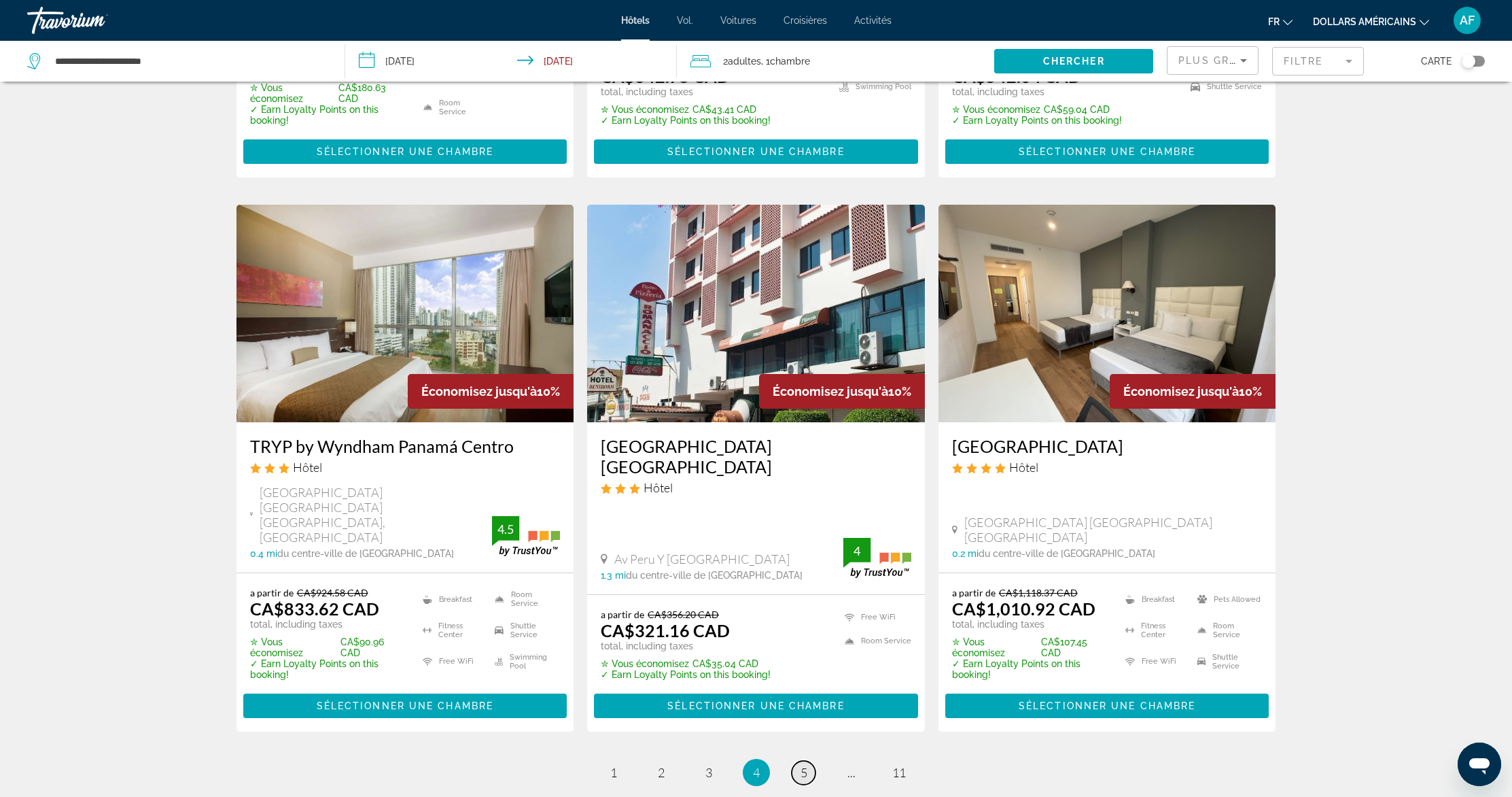
click at [805, 765] on span "5" at bounding box center [804, 772] width 7 height 15
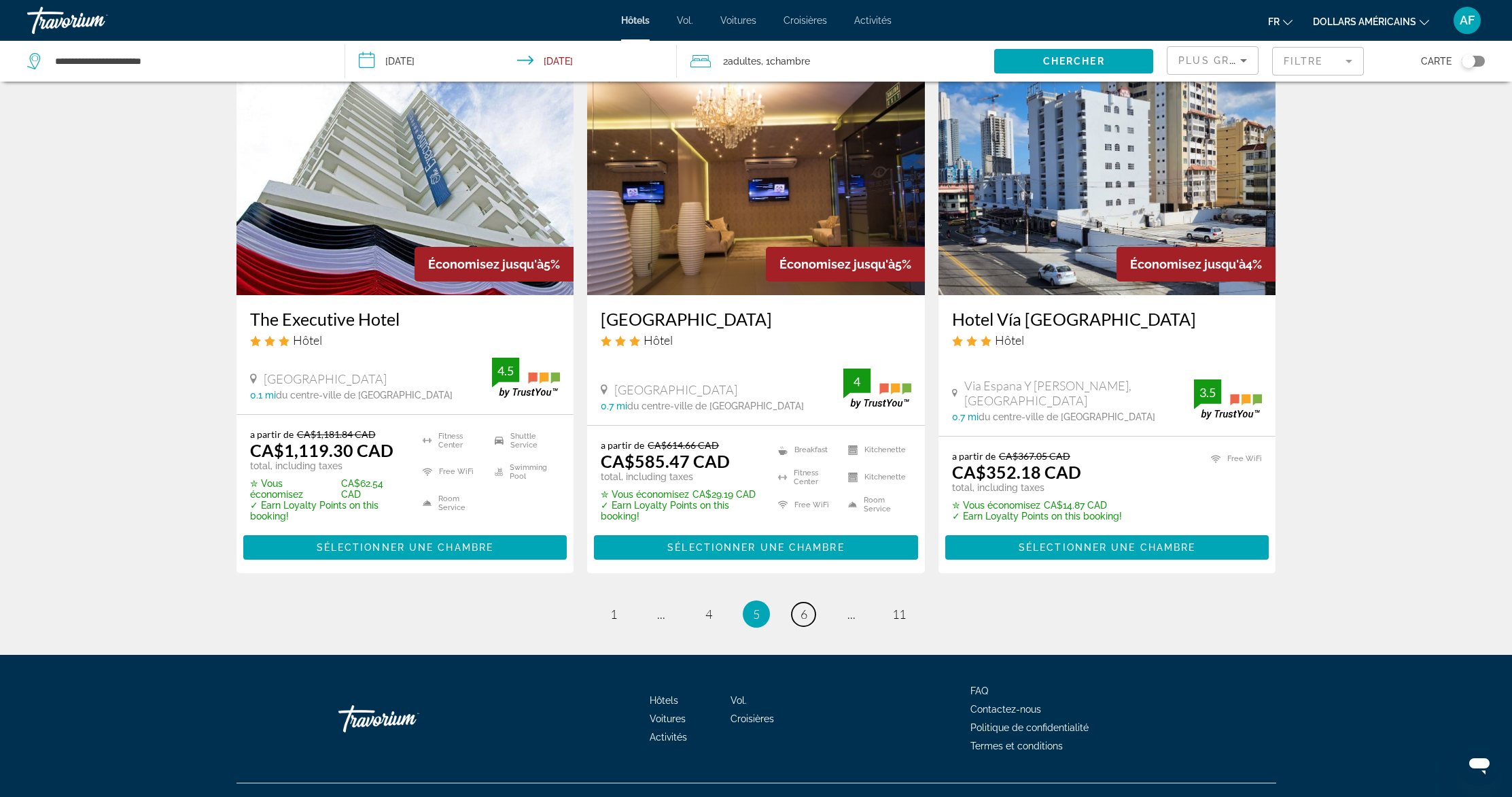
scroll to position [1634, 0]
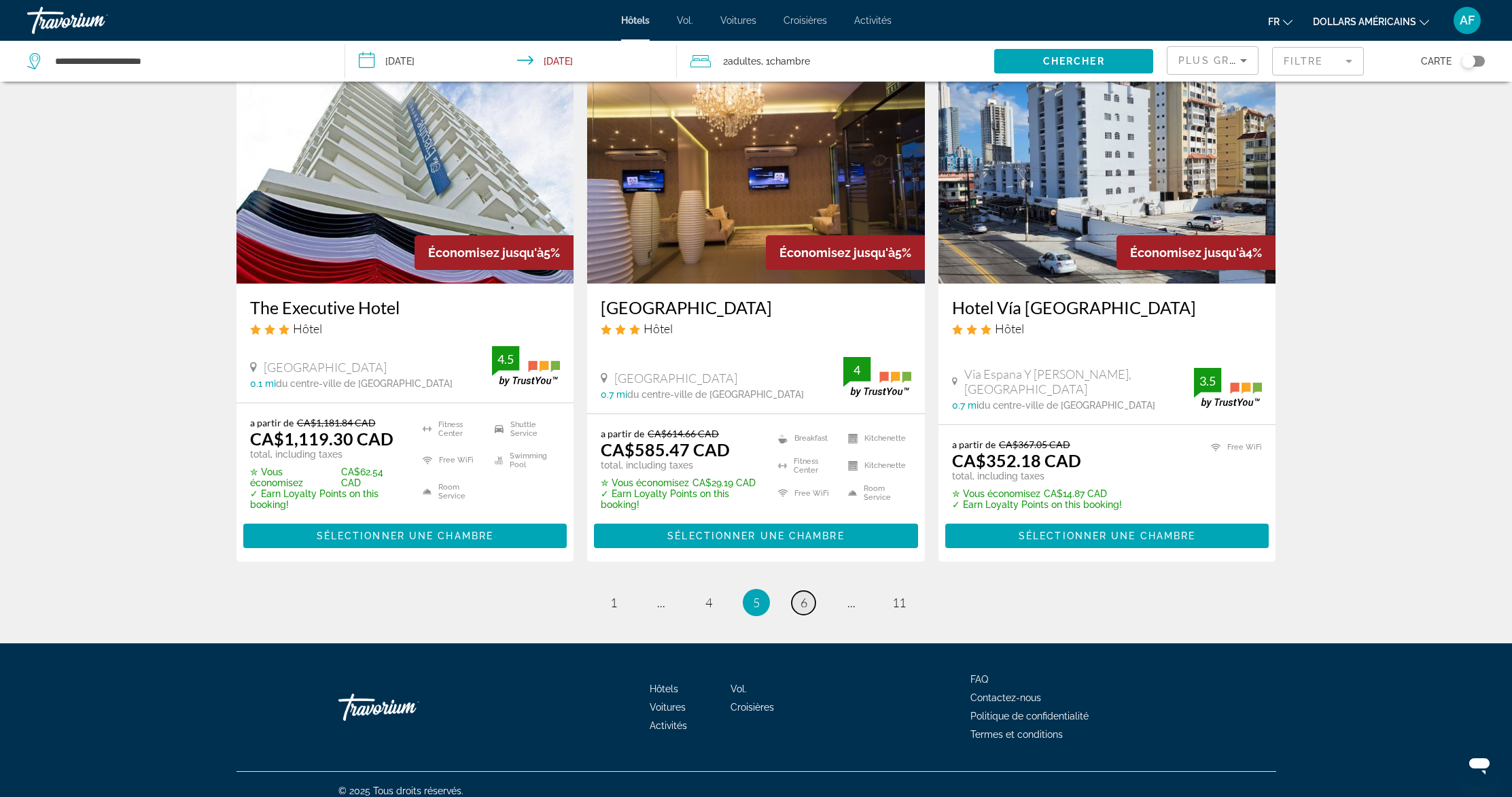
click at [805, 595] on span "6" at bounding box center [804, 602] width 7 height 15
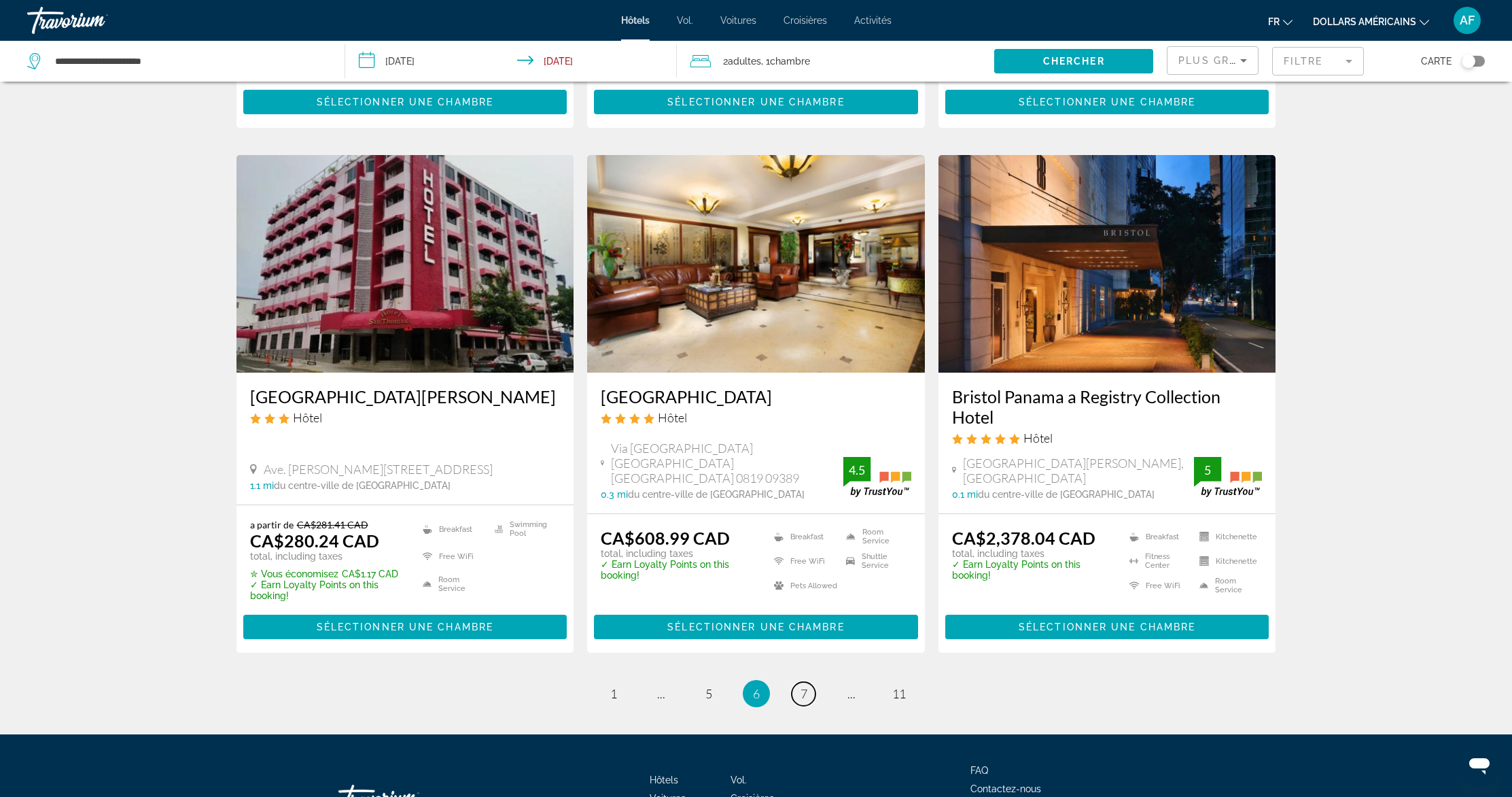
scroll to position [1635, 0]
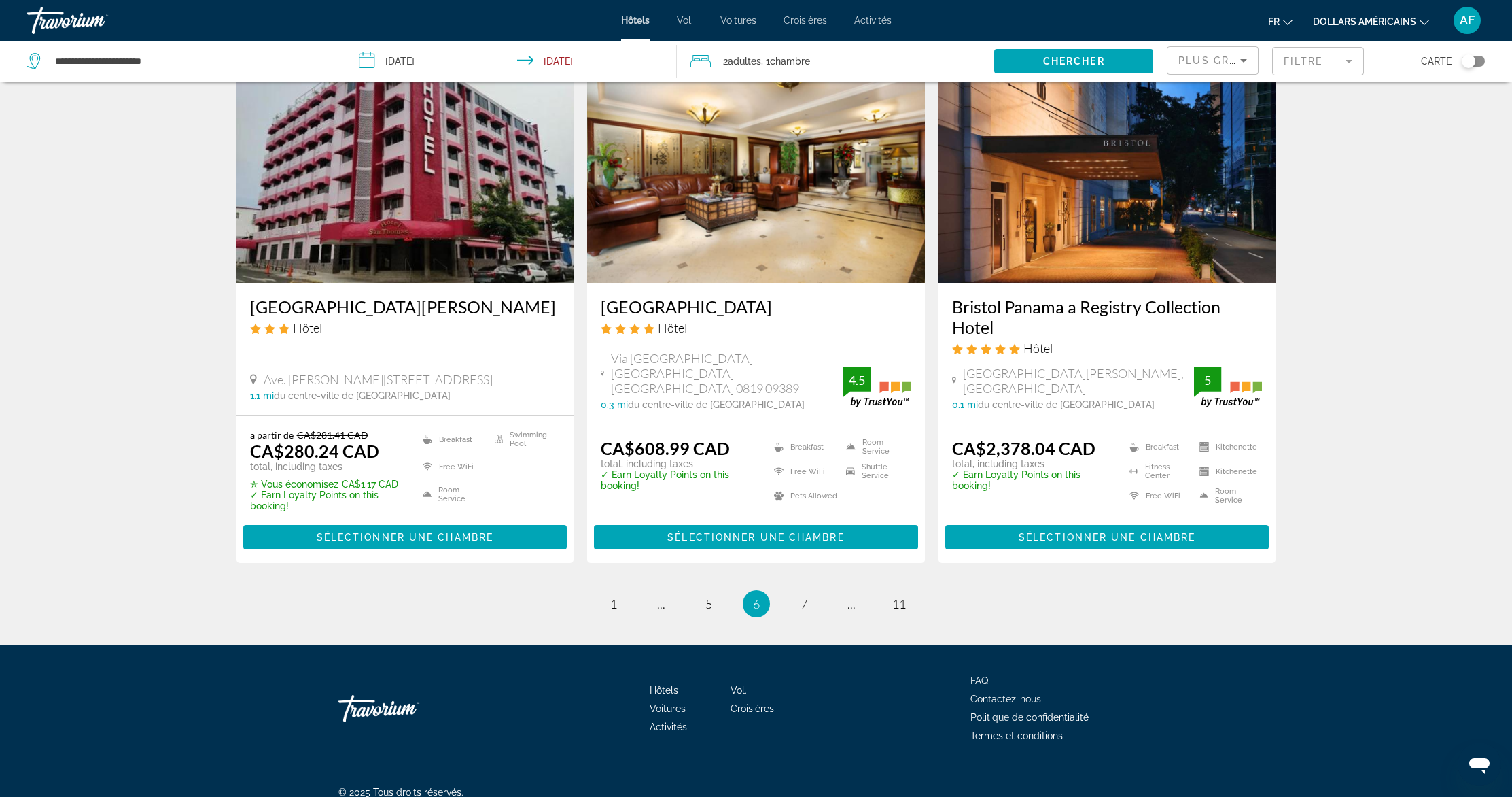
click at [715, 220] on img "Contenu principal" at bounding box center [756, 174] width 338 height 217
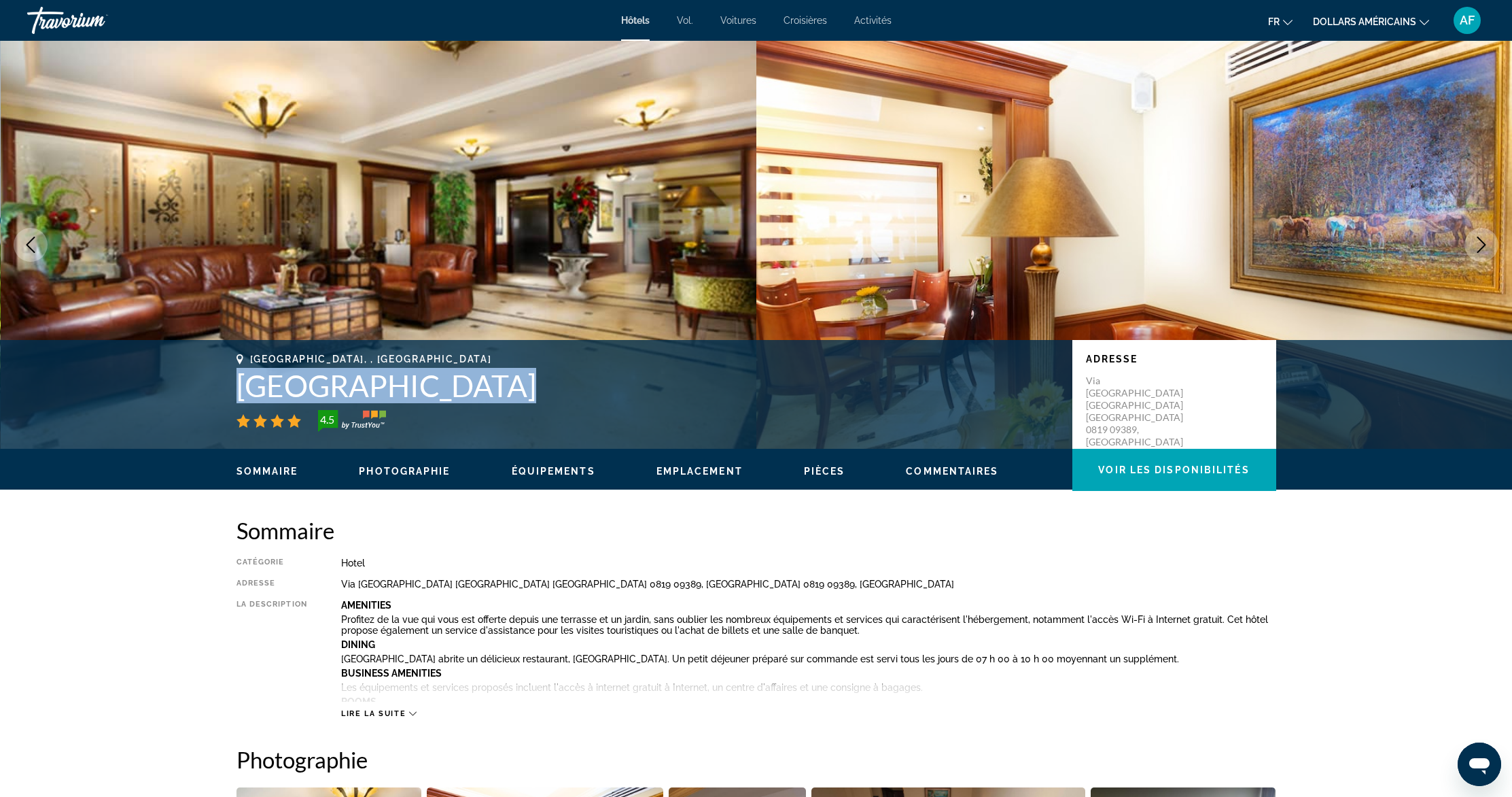
drag, startPoint x: 239, startPoint y: 385, endPoint x: 487, endPoint y: 401, distance: 248.5
click at [487, 401] on h1 "[GEOGRAPHIC_DATA]" at bounding box center [647, 385] width 822 height 35
copy h1 "[GEOGRAPHIC_DATA]"
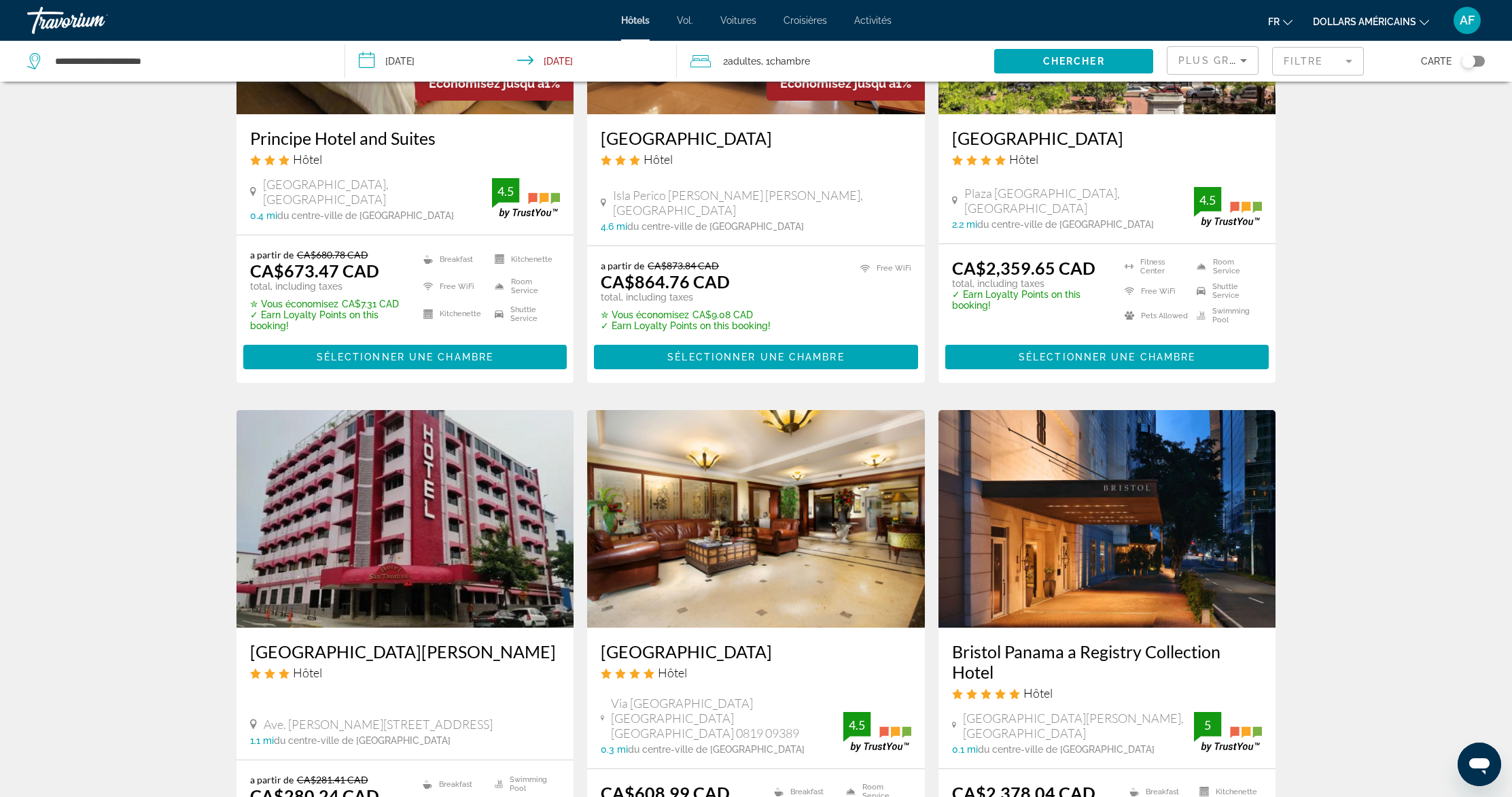
scroll to position [1544, 0]
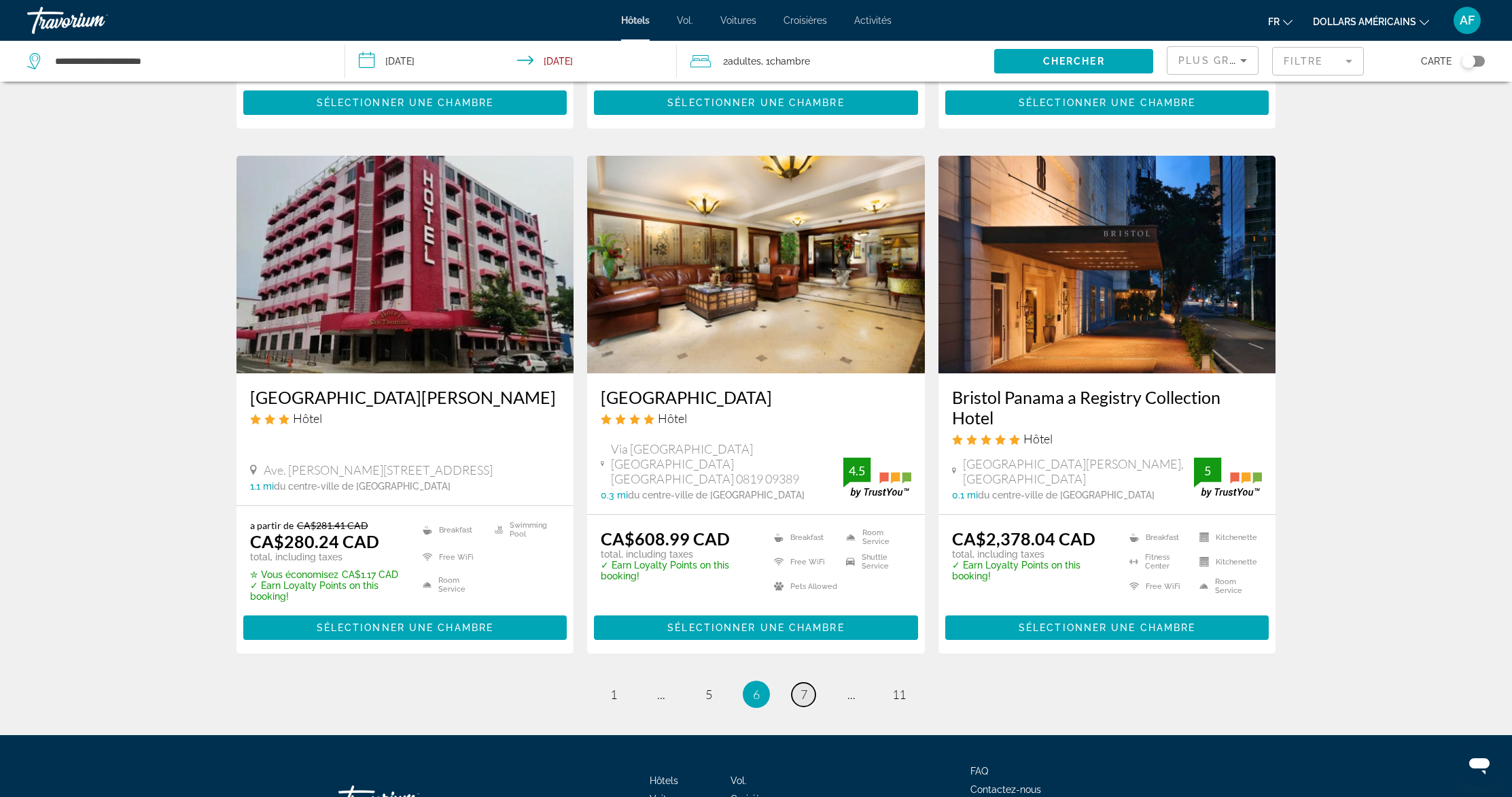
click at [803, 687] on span "7" at bounding box center [804, 694] width 7 height 15
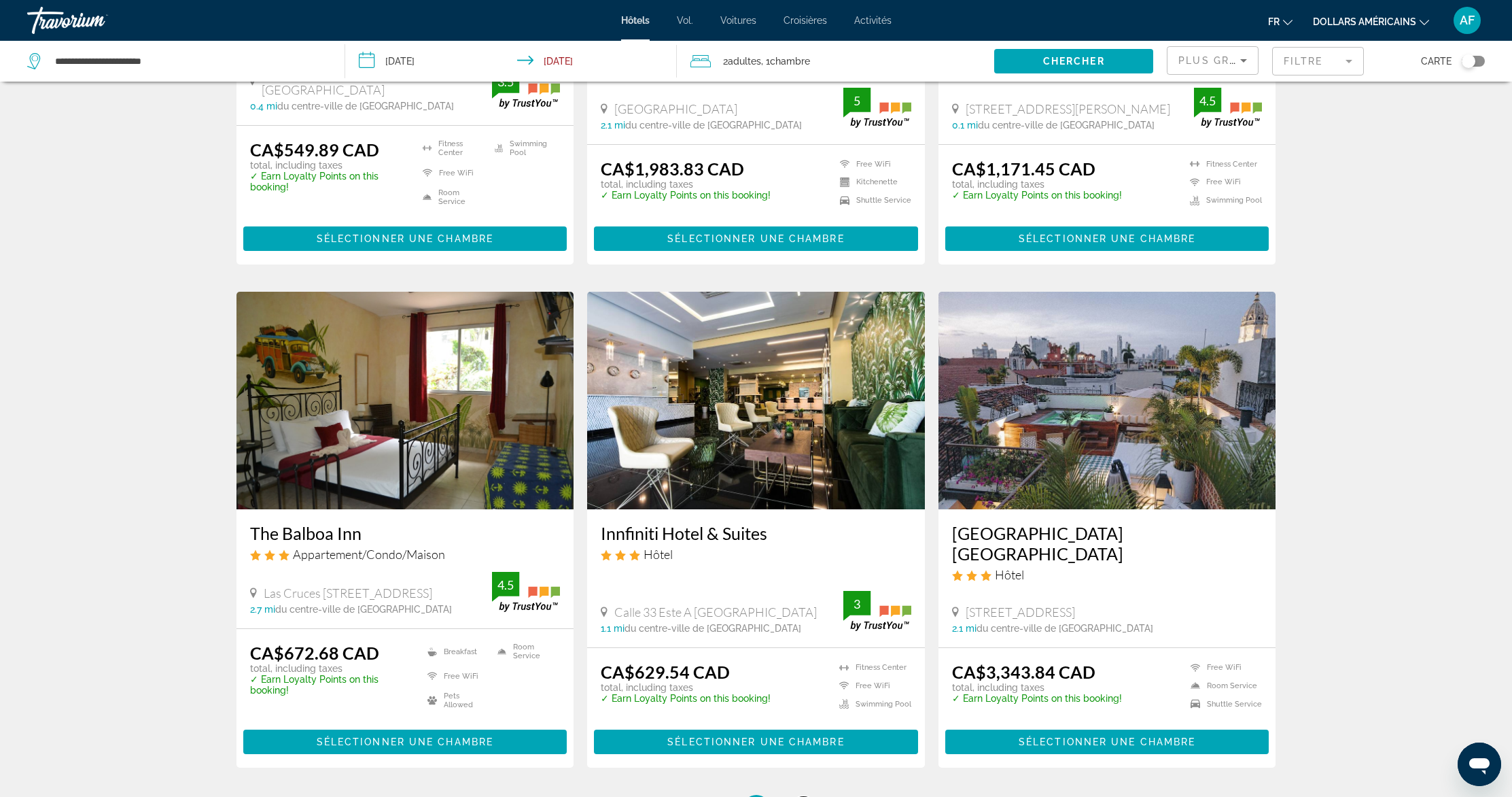
scroll to position [1556, 0]
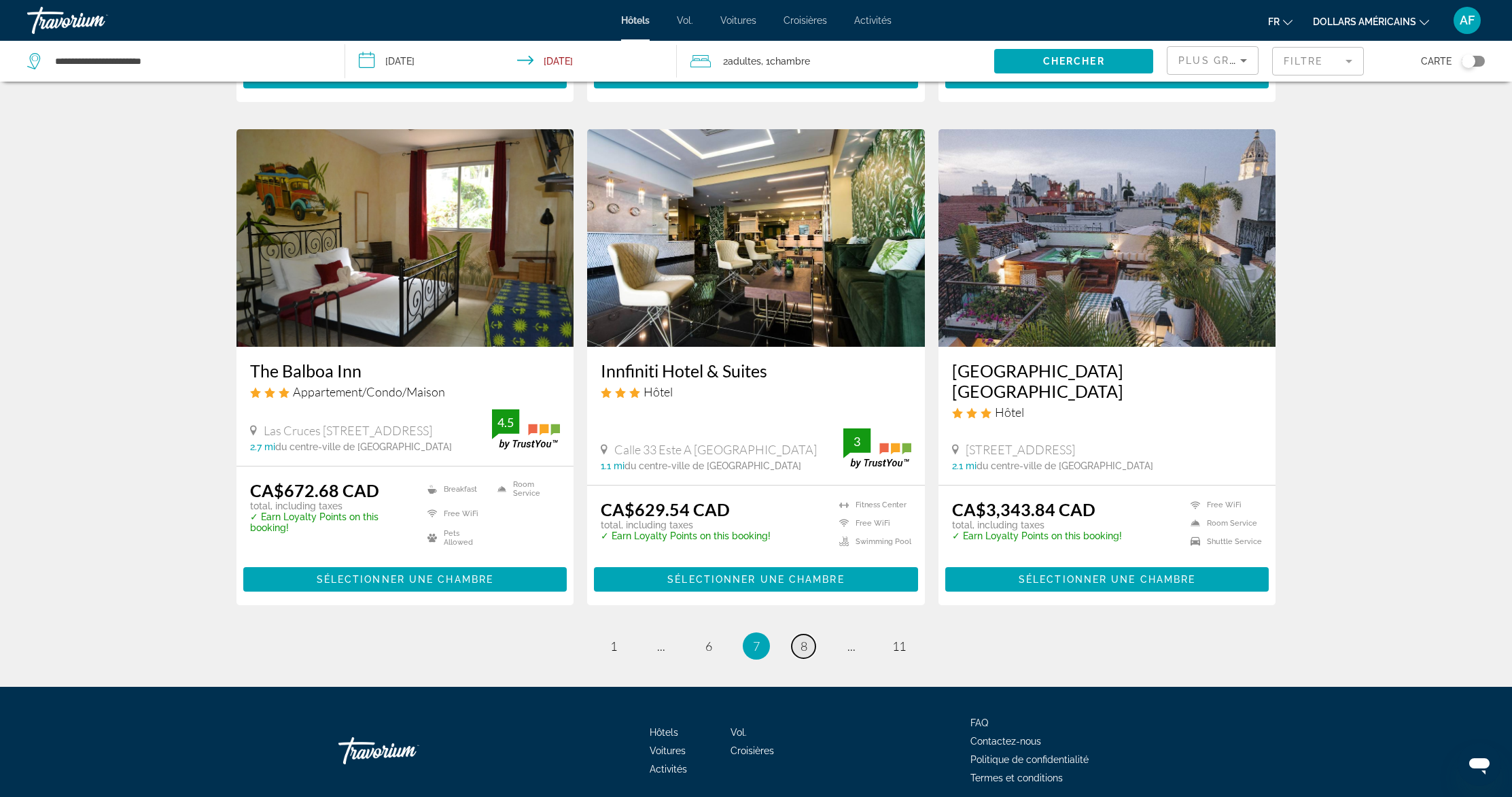
click at [805, 639] on span "8" at bounding box center [804, 646] width 7 height 15
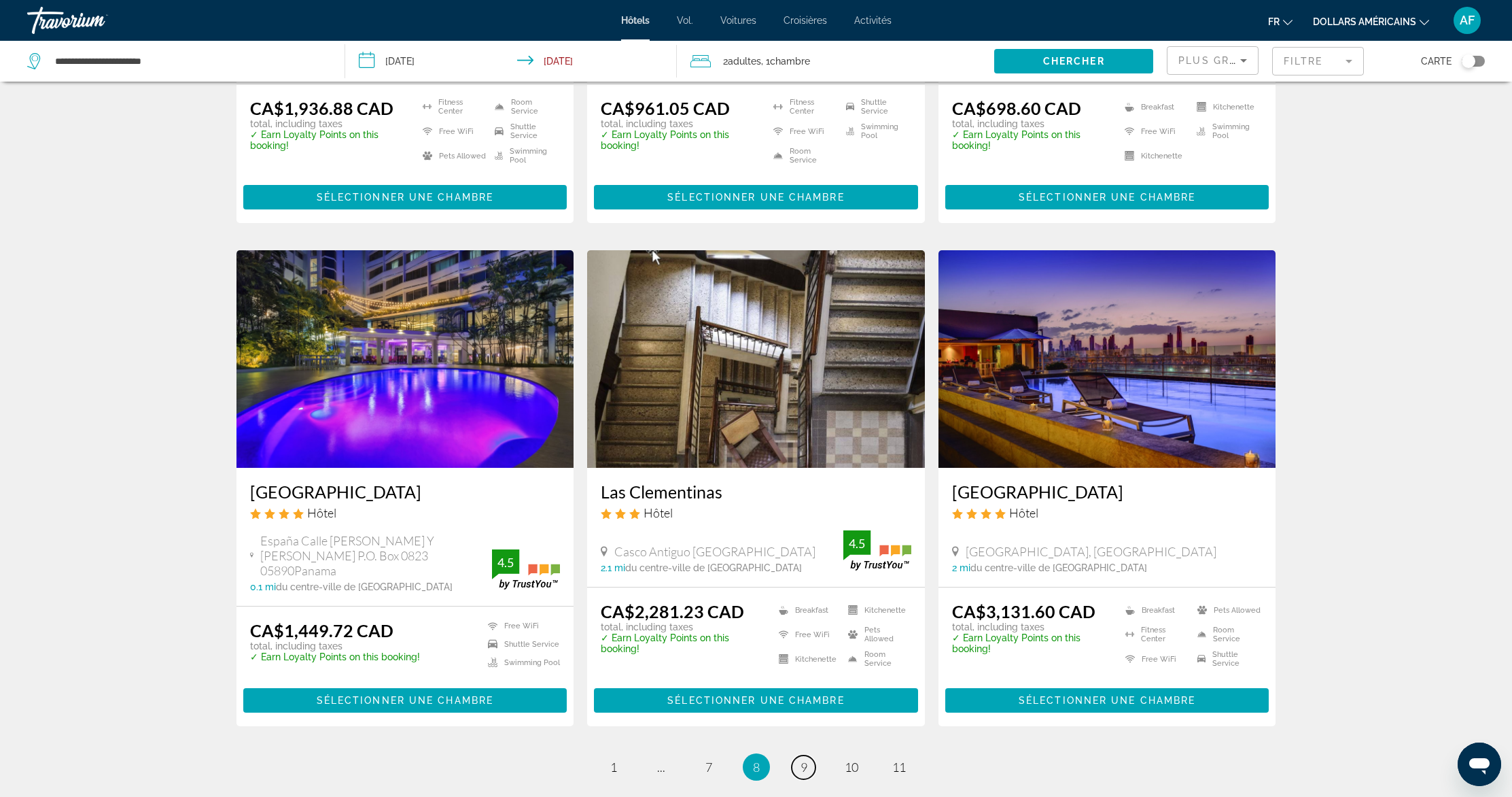
scroll to position [1467, 0]
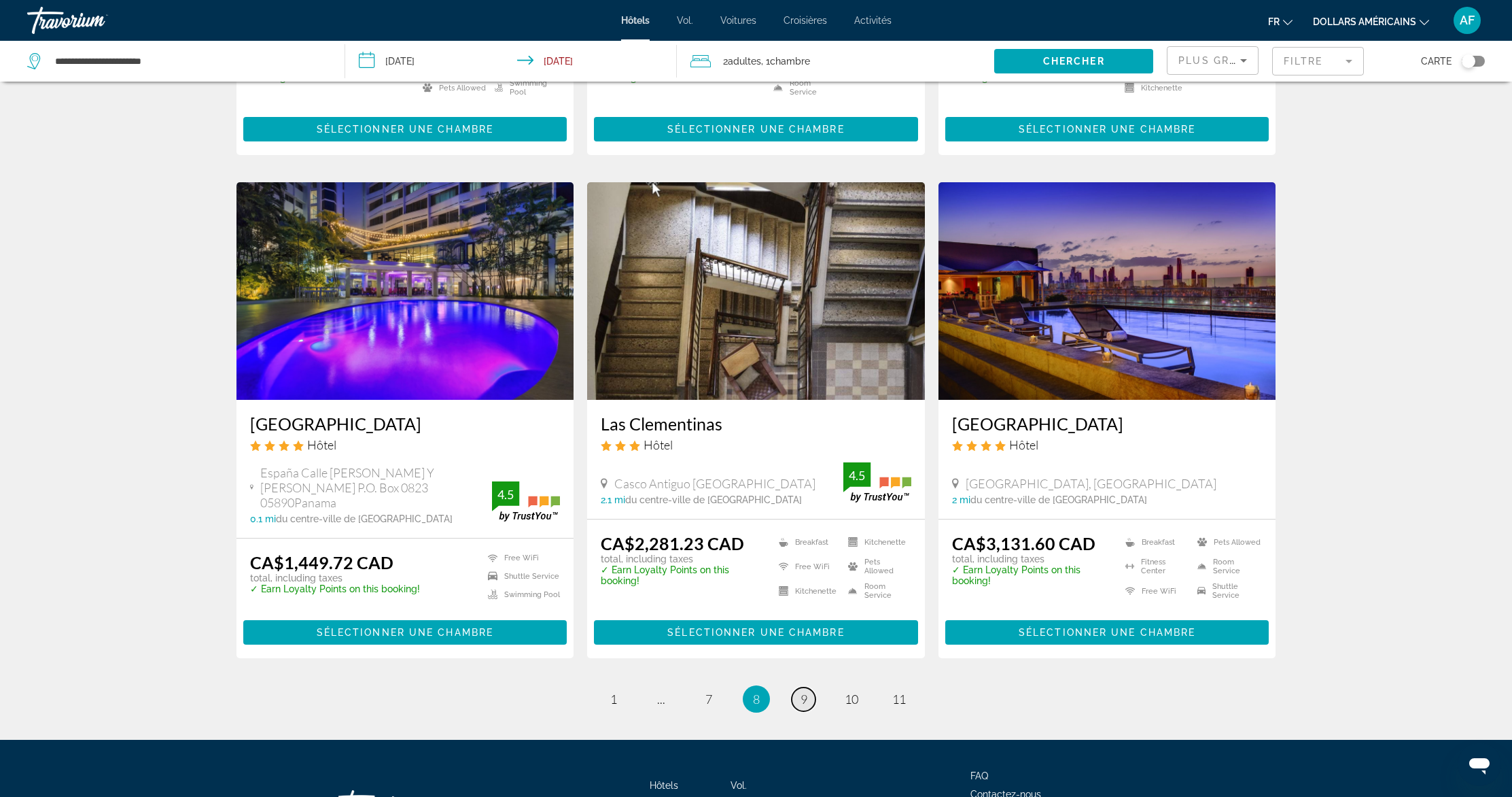
click at [805, 691] on span "9" at bounding box center [804, 699] width 7 height 15
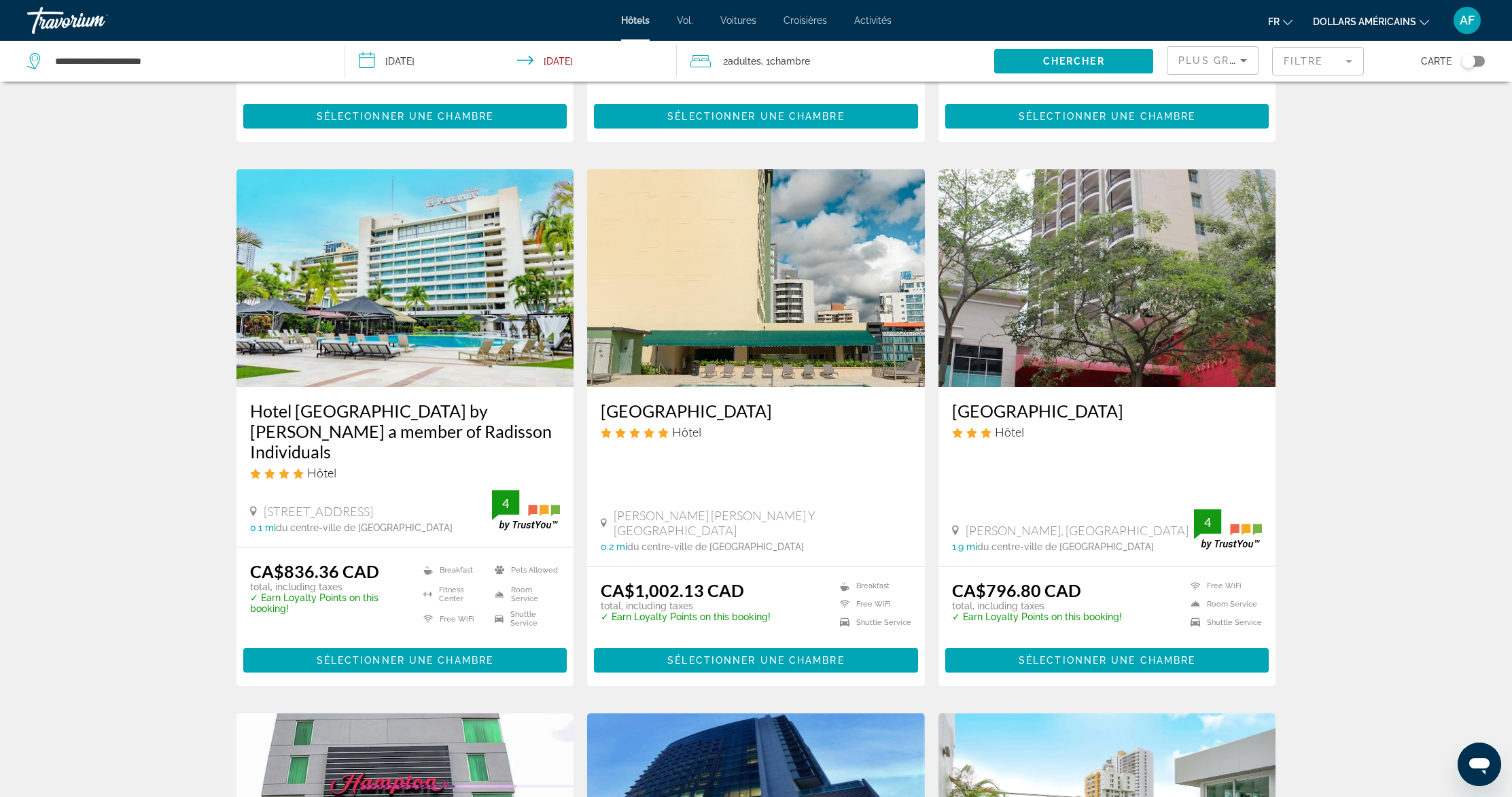
scroll to position [955, 0]
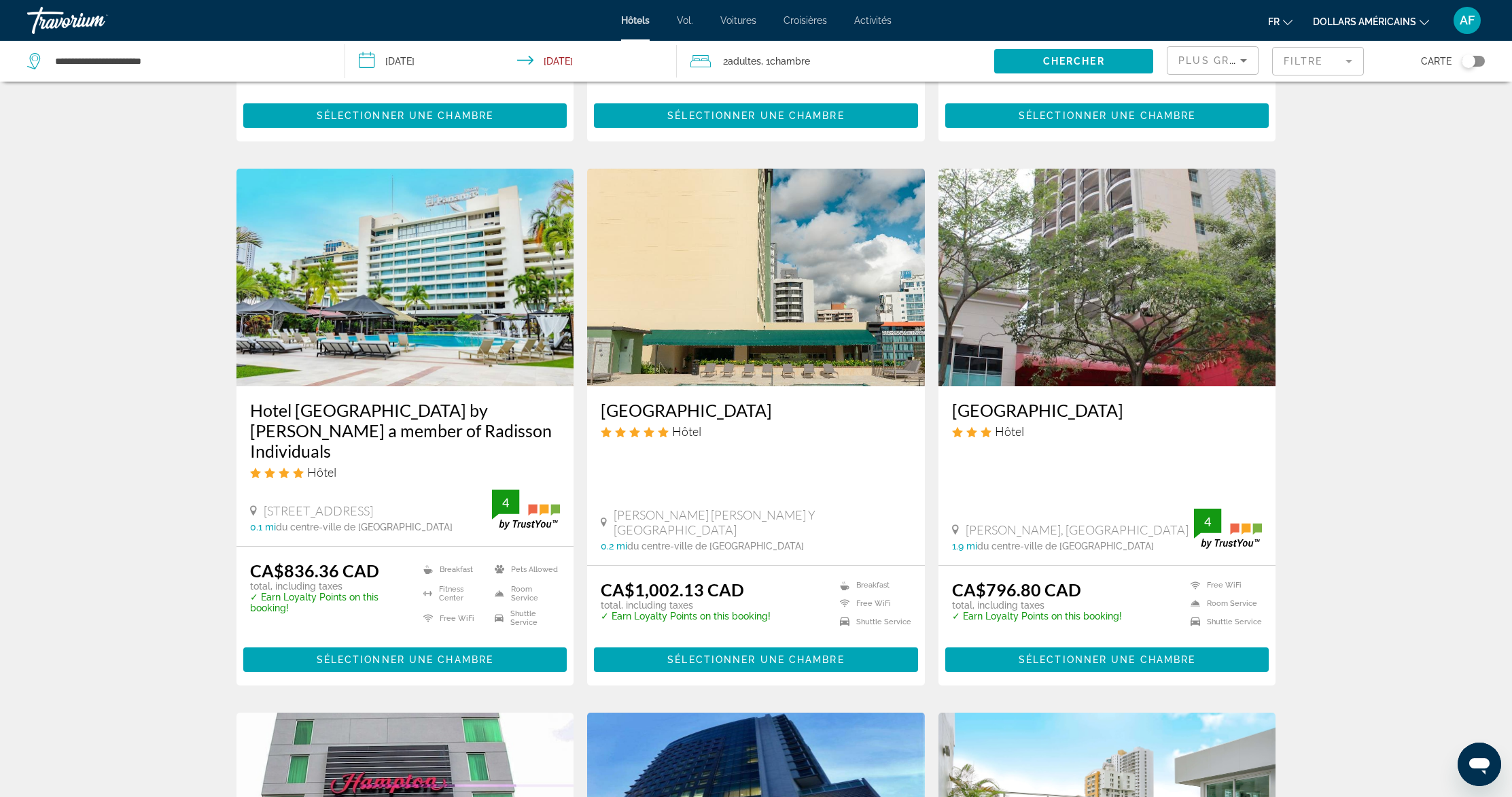
click at [333, 333] on img "Contenu principal" at bounding box center [405, 277] width 338 height 217
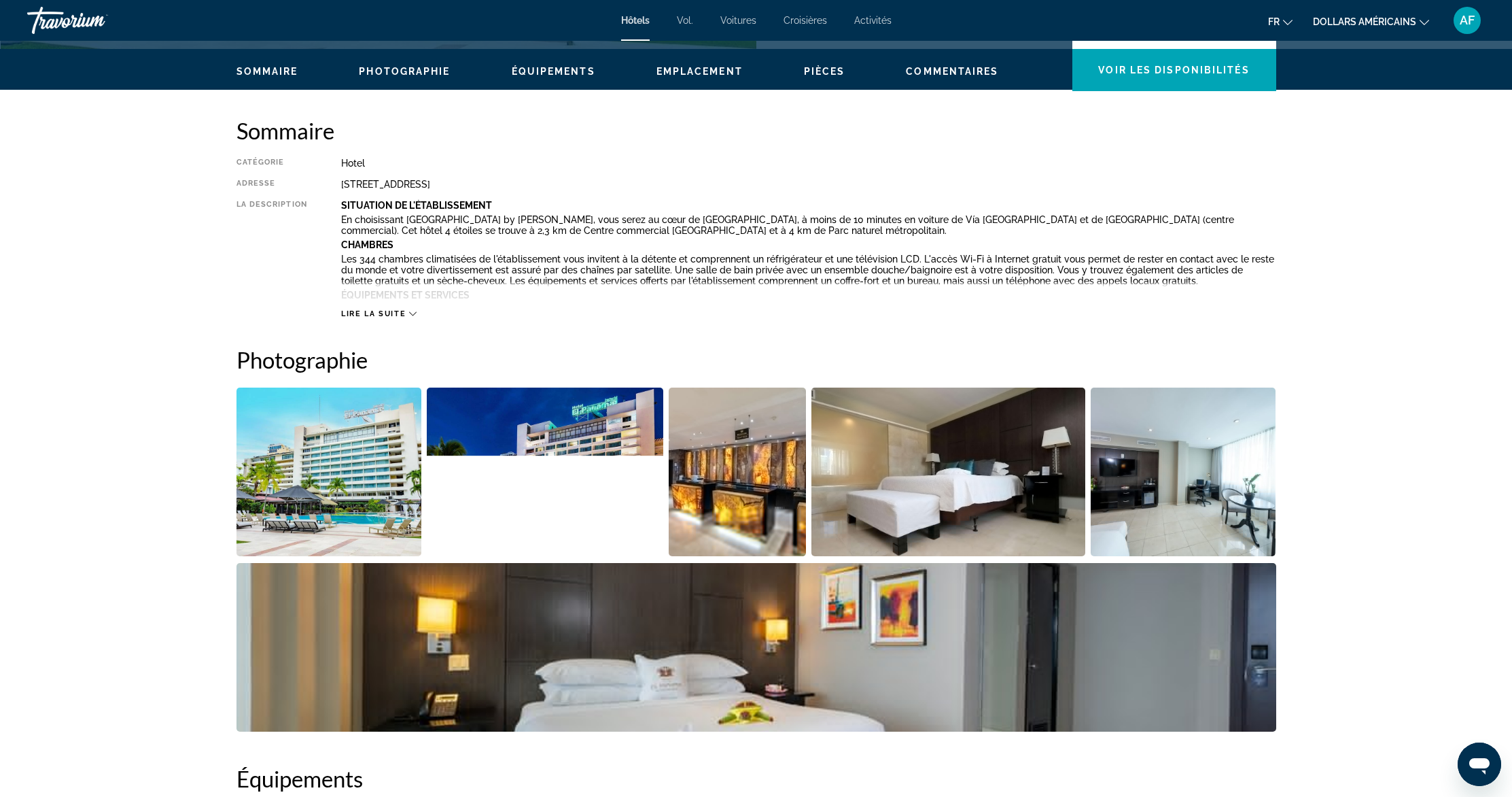
scroll to position [32, 0]
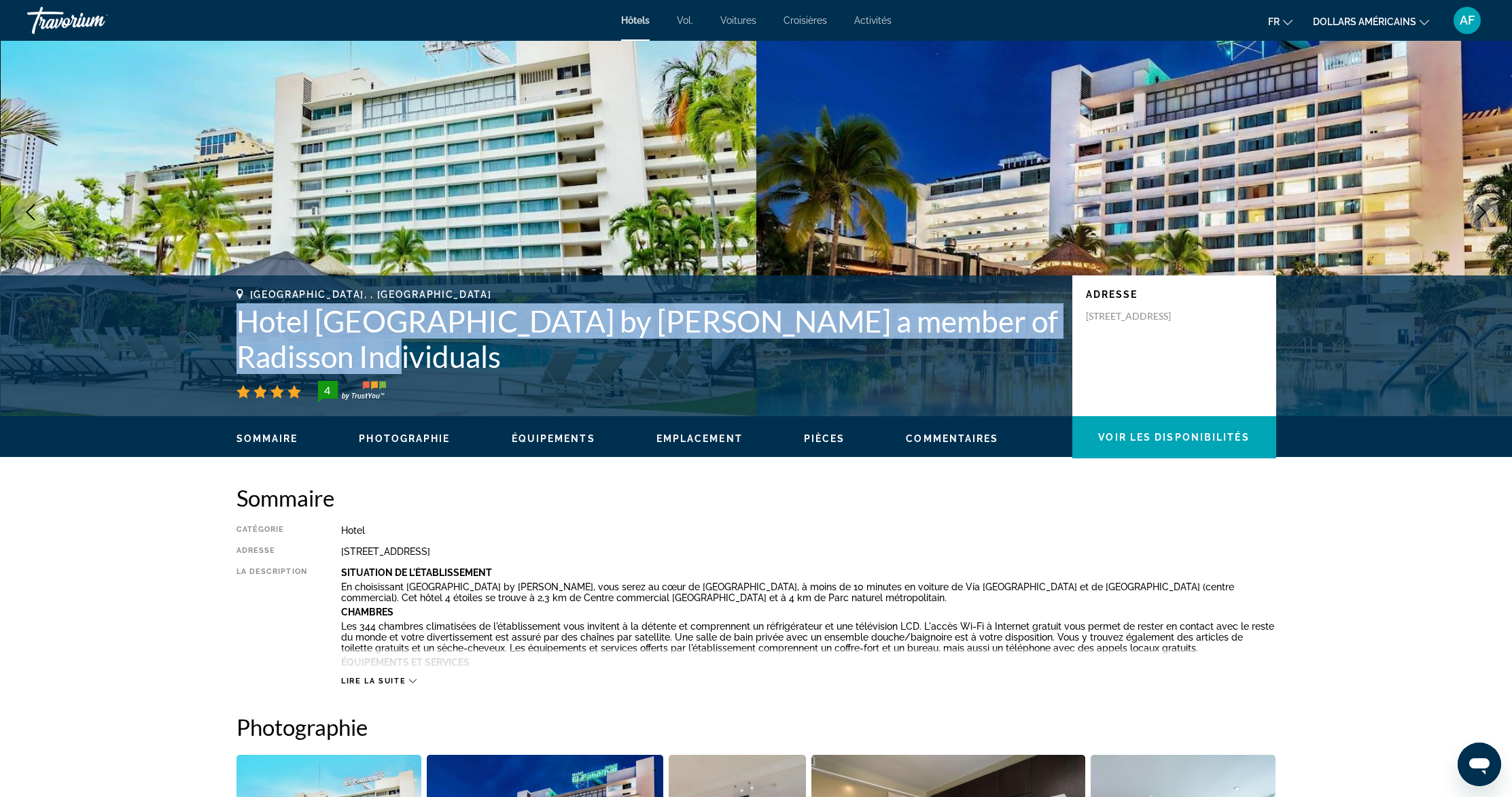
drag, startPoint x: 238, startPoint y: 323, endPoint x: 394, endPoint y: 351, distance: 158.5
click at [395, 355] on h1 "Hotel [GEOGRAPHIC_DATA] by [PERSON_NAME] a member of Radisson Individuals" at bounding box center [647, 339] width 822 height 71
copy h1 "Hotel [GEOGRAPHIC_DATA] by [PERSON_NAME] a member of Radisson Individuals"
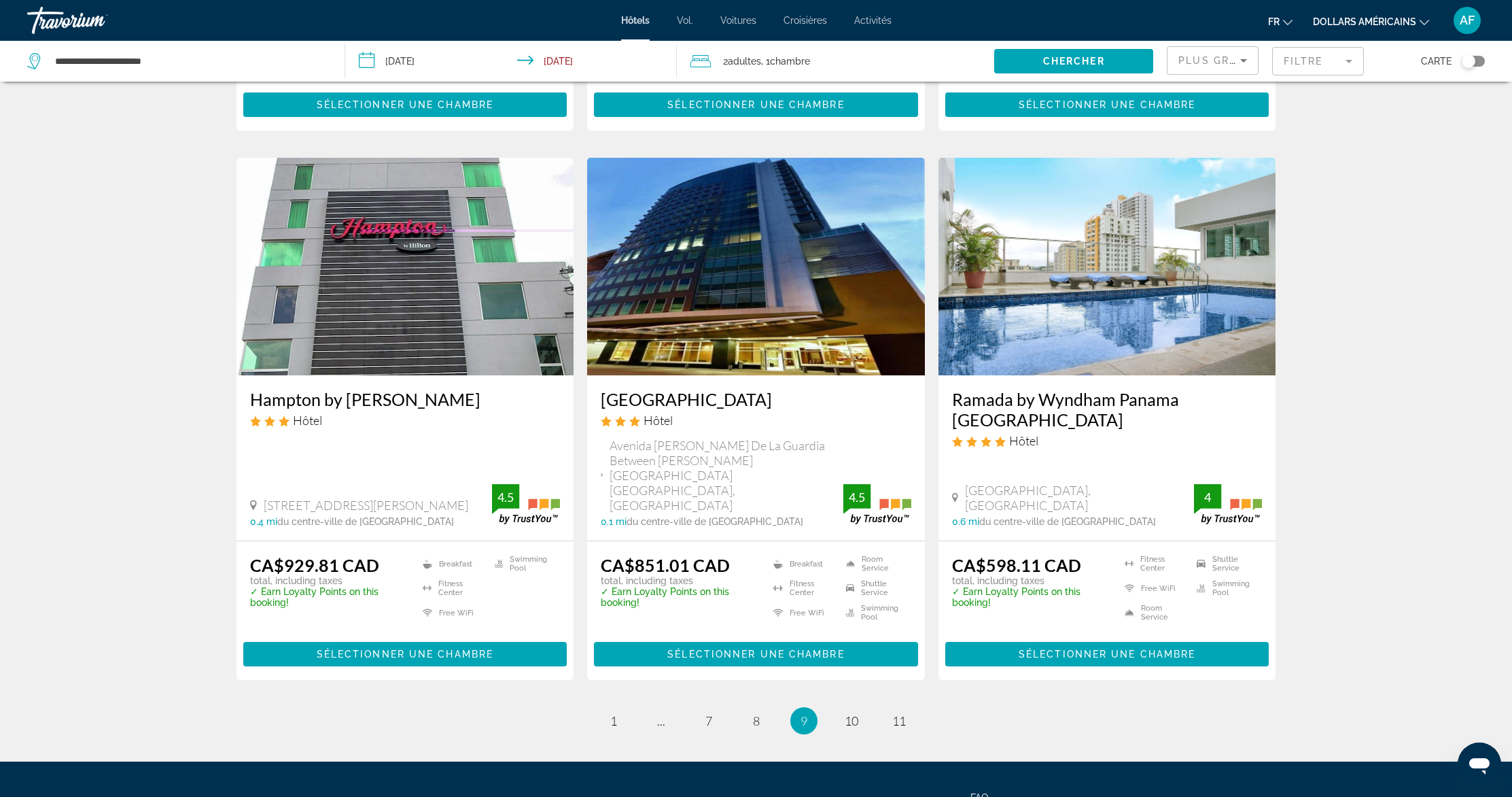
scroll to position [1596, 0]
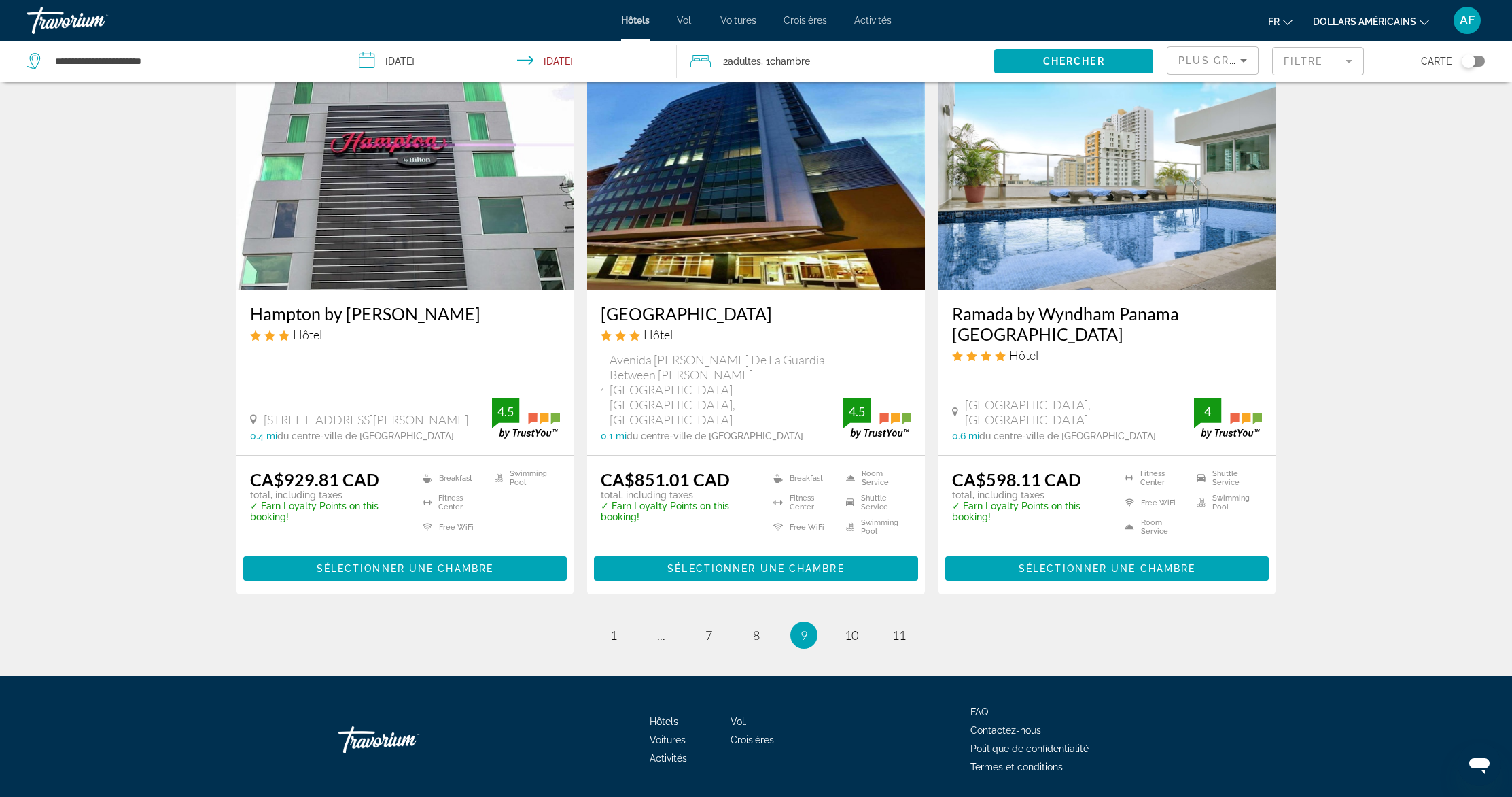
click at [1079, 195] on img "Contenu principal" at bounding box center [1108, 180] width 338 height 217
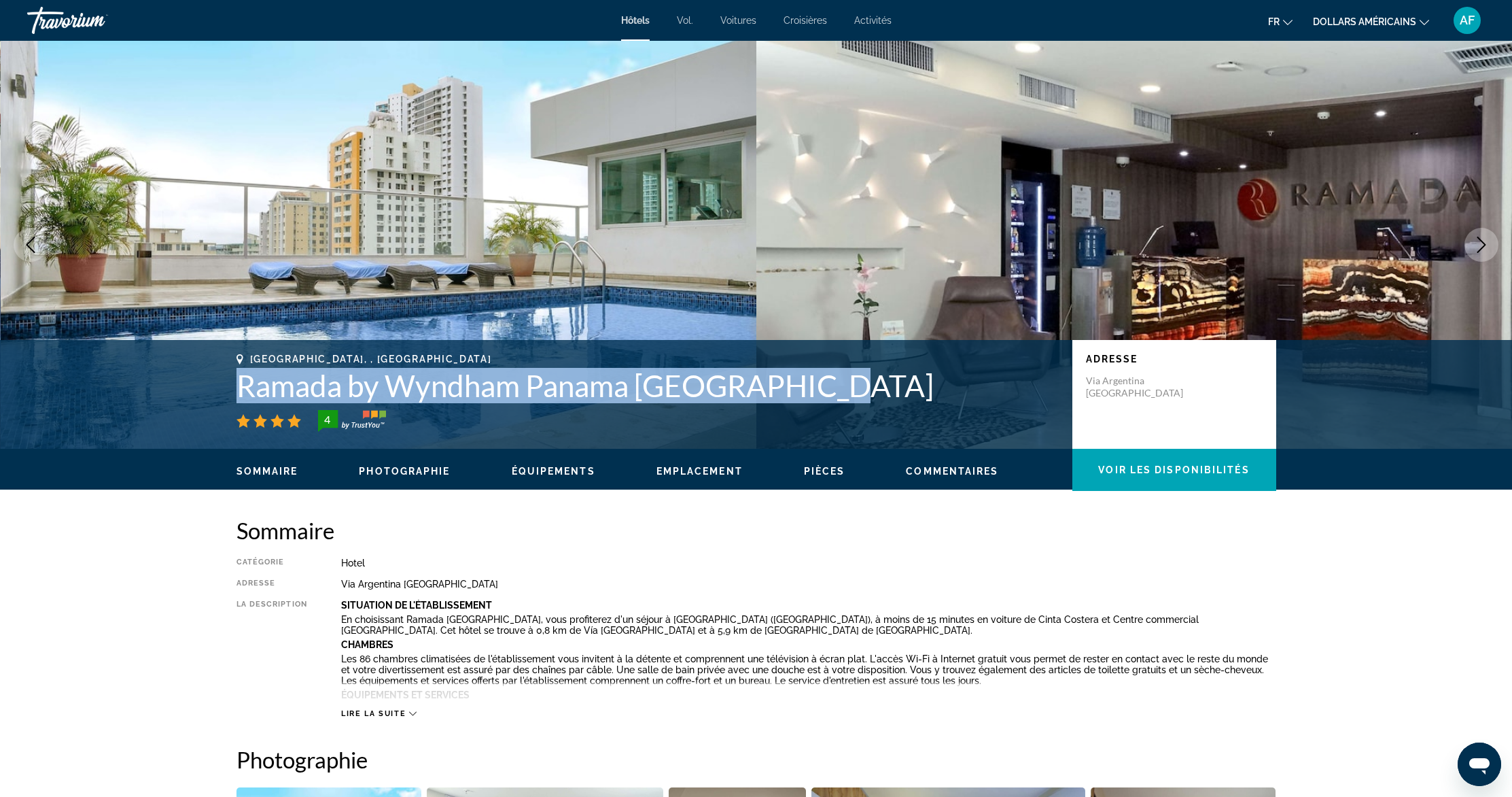
drag, startPoint x: 239, startPoint y: 387, endPoint x: 818, endPoint y: 397, distance: 579.1
click at [818, 397] on h1 "Ramada by Wyndham Panama [GEOGRAPHIC_DATA]" at bounding box center [647, 385] width 822 height 35
copy h1 "Ramada by Wyndham Panama [GEOGRAPHIC_DATA]"
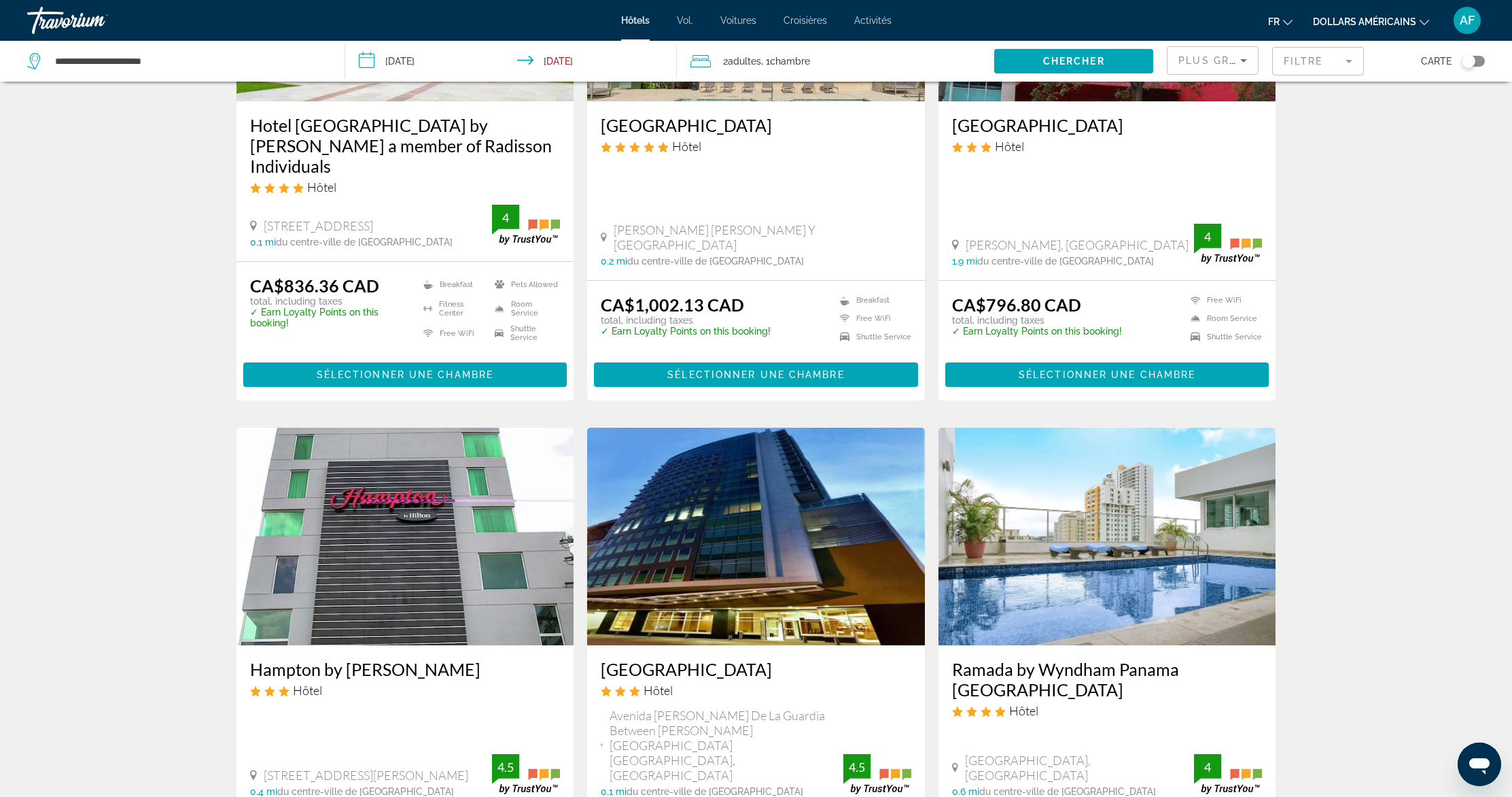
scroll to position [1577, 0]
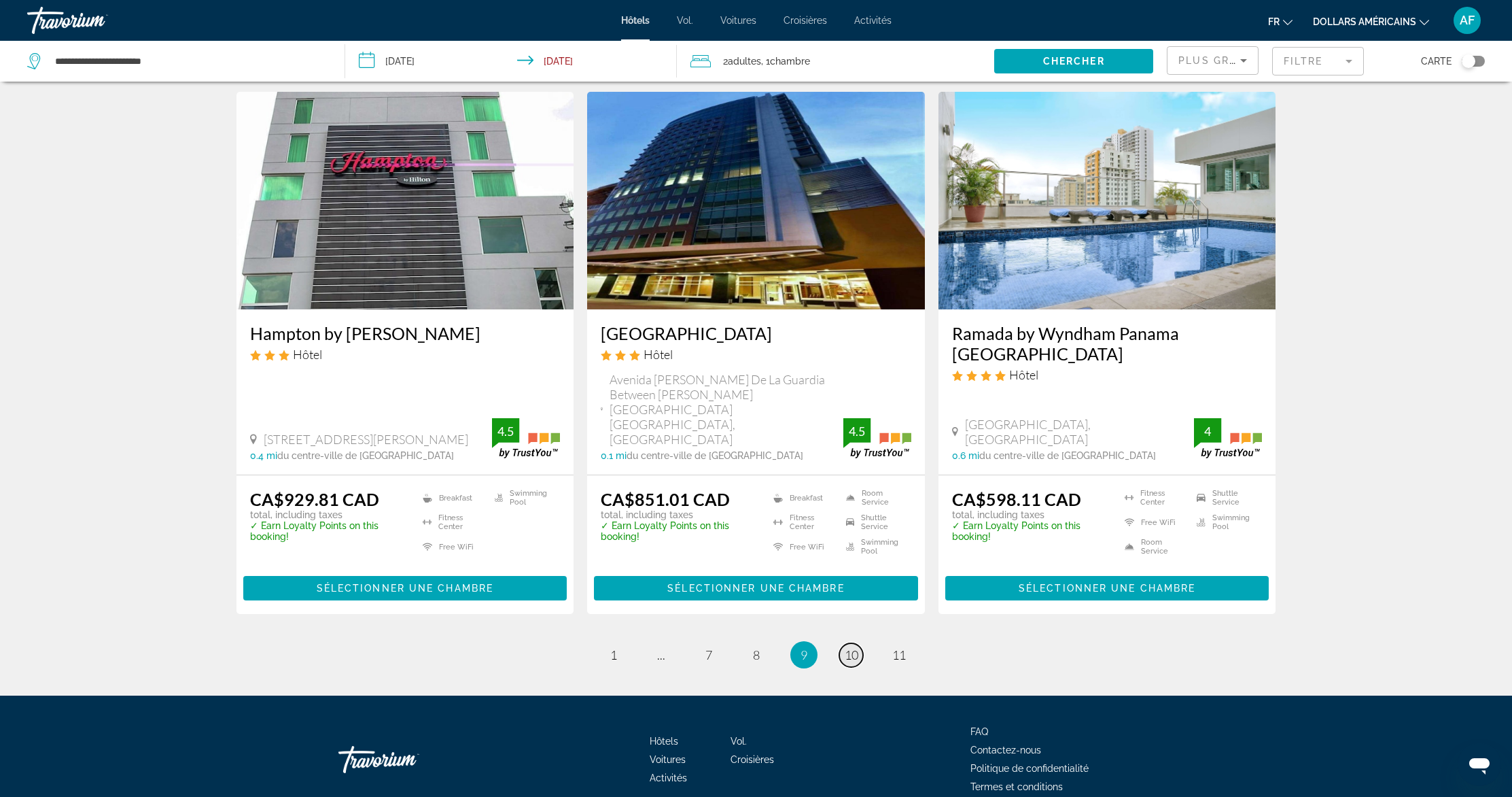
click at [853, 647] on span "10" at bounding box center [852, 654] width 14 height 15
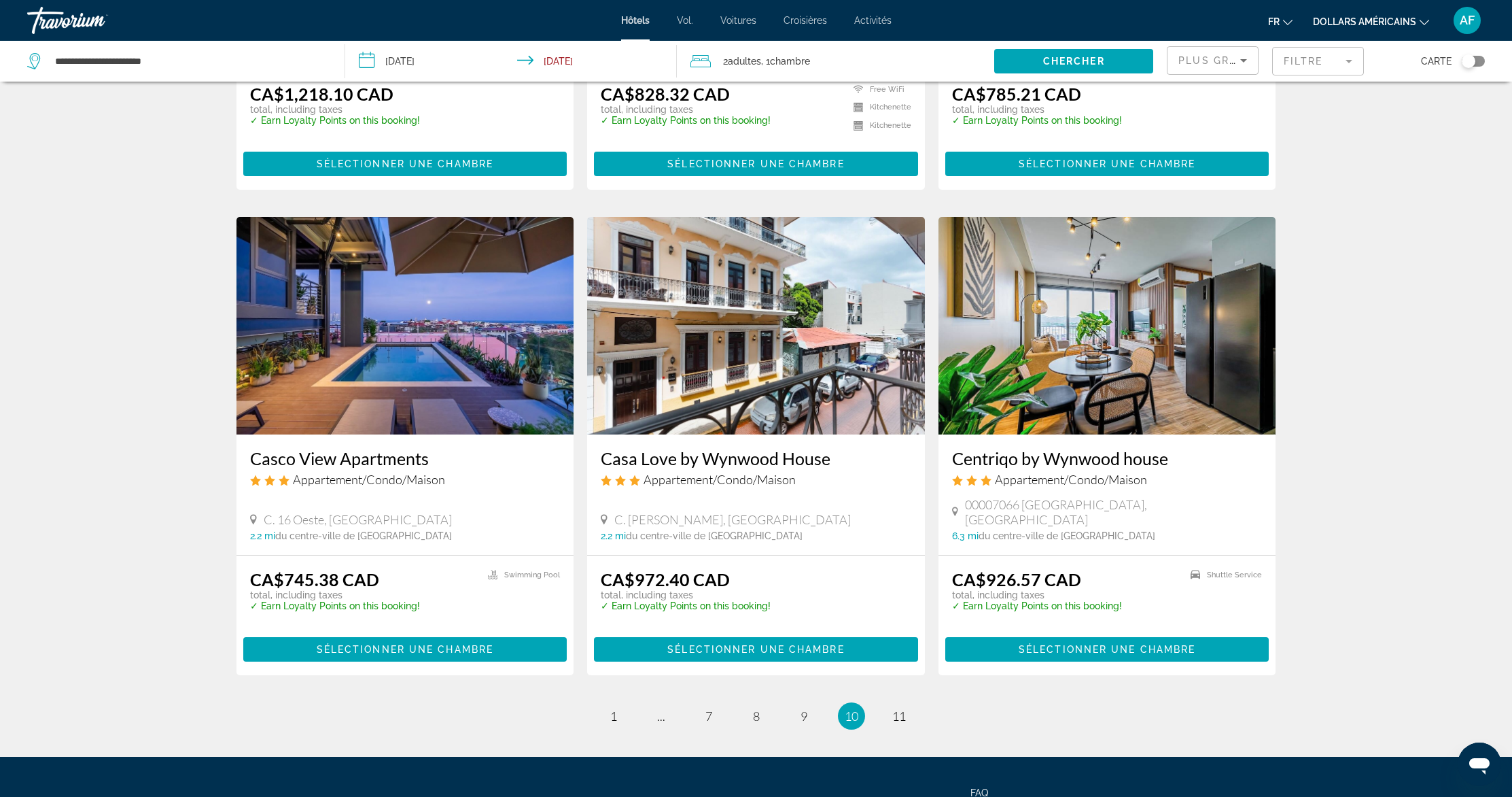
scroll to position [1439, 0]
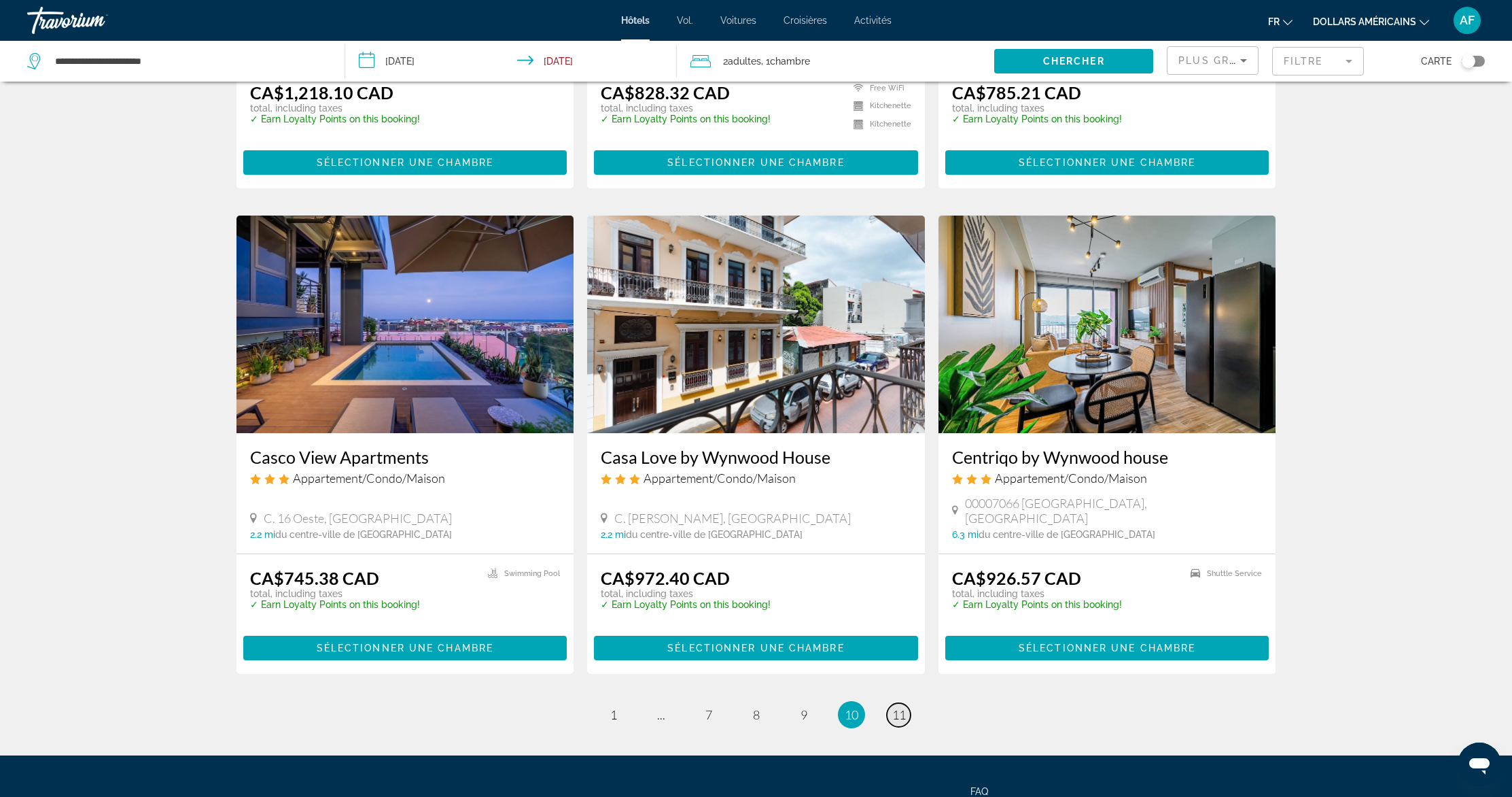
click at [902, 707] on span "11" at bounding box center [899, 715] width 14 height 15
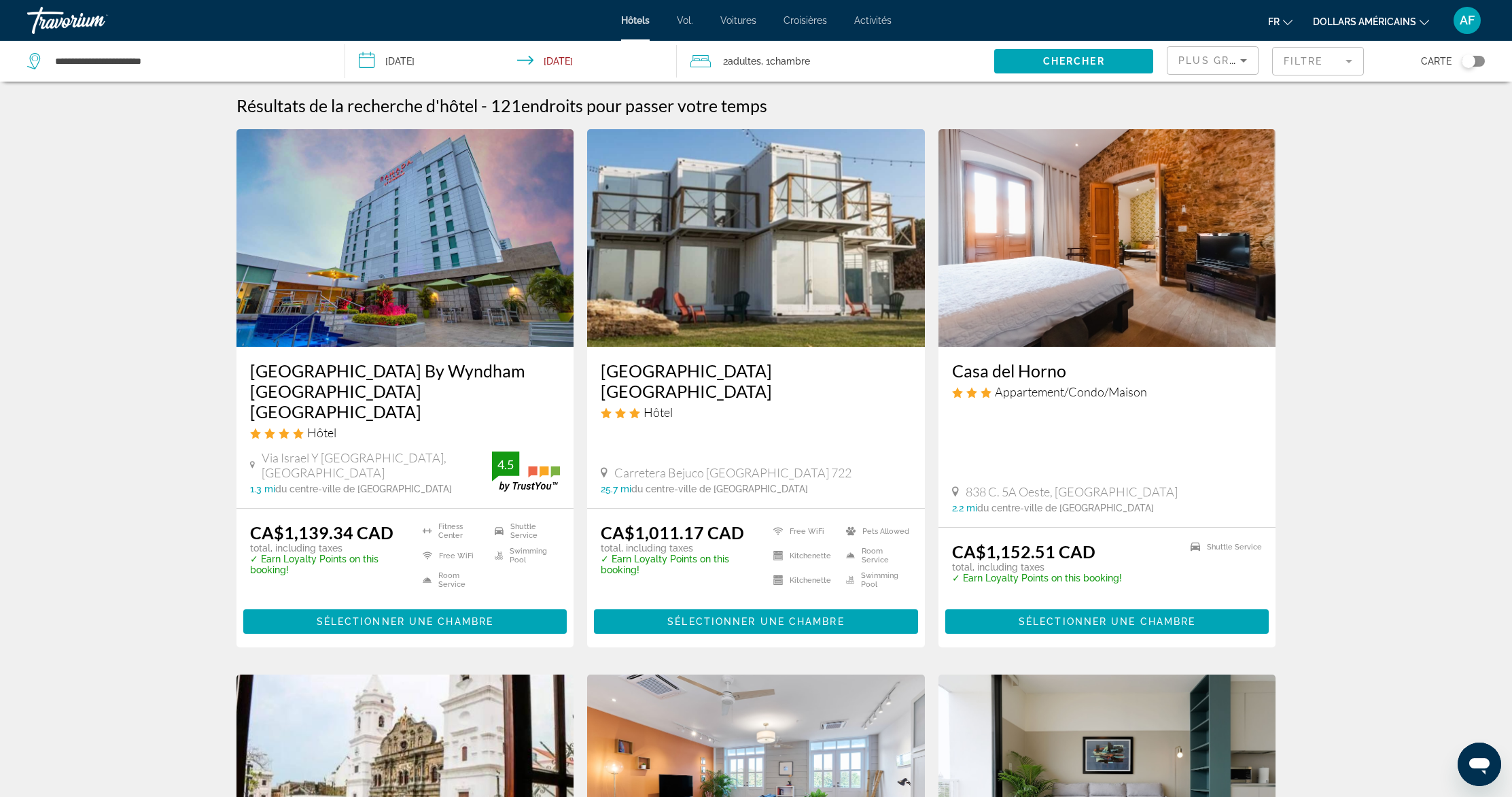
scroll to position [1528, 0]
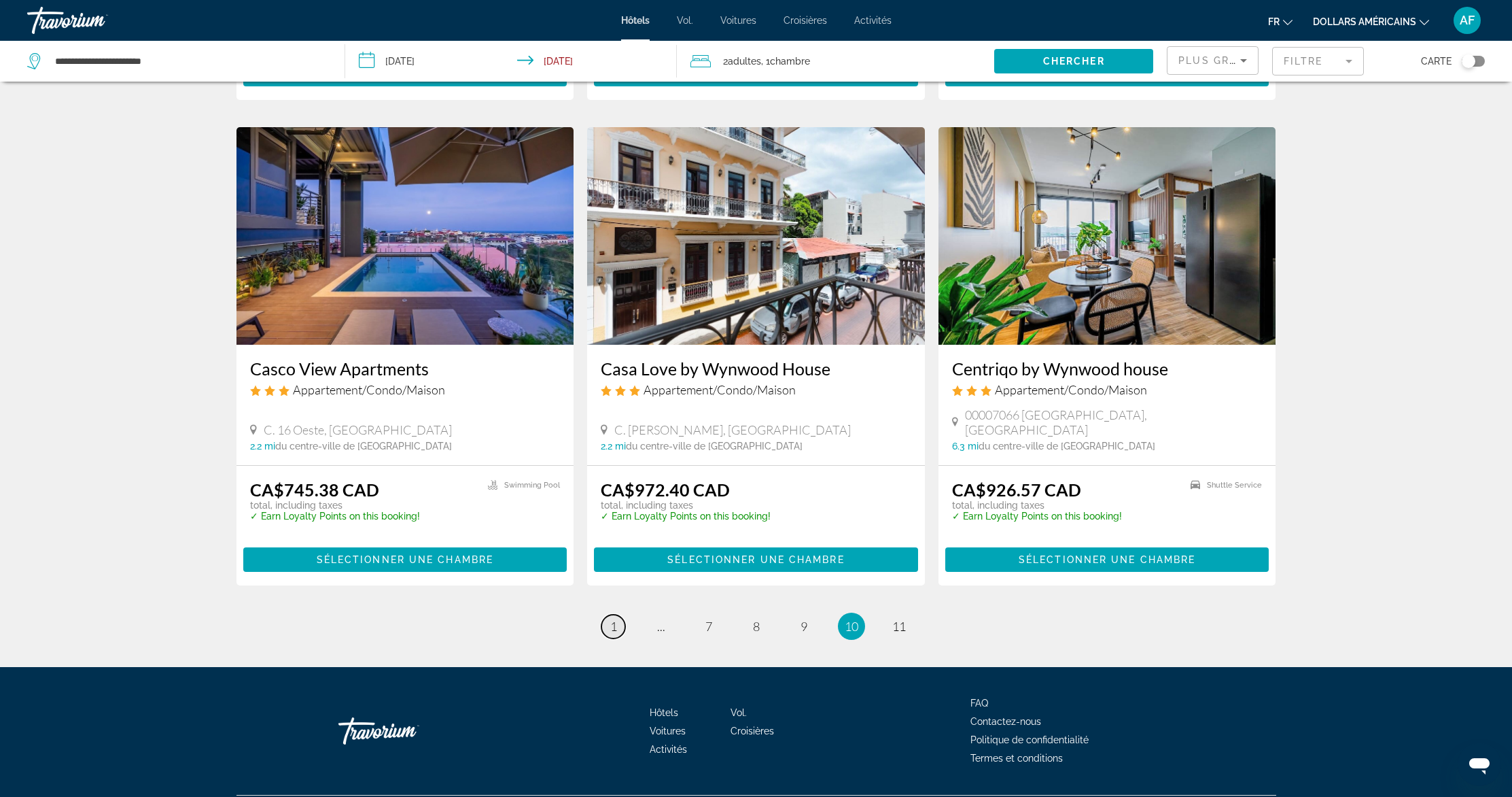
click at [612, 619] on span "1" at bounding box center [613, 626] width 7 height 15
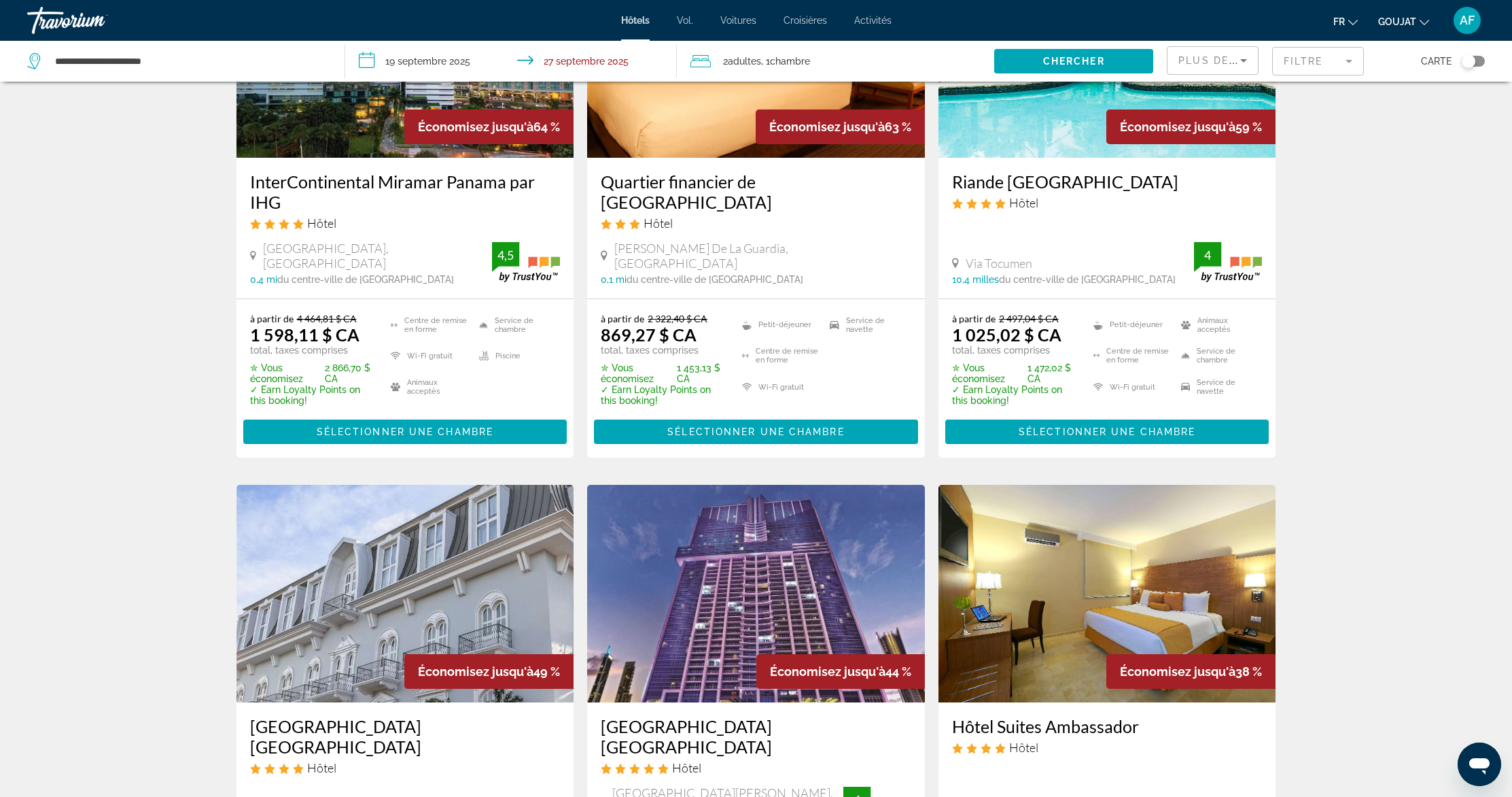
scroll to position [396, 0]
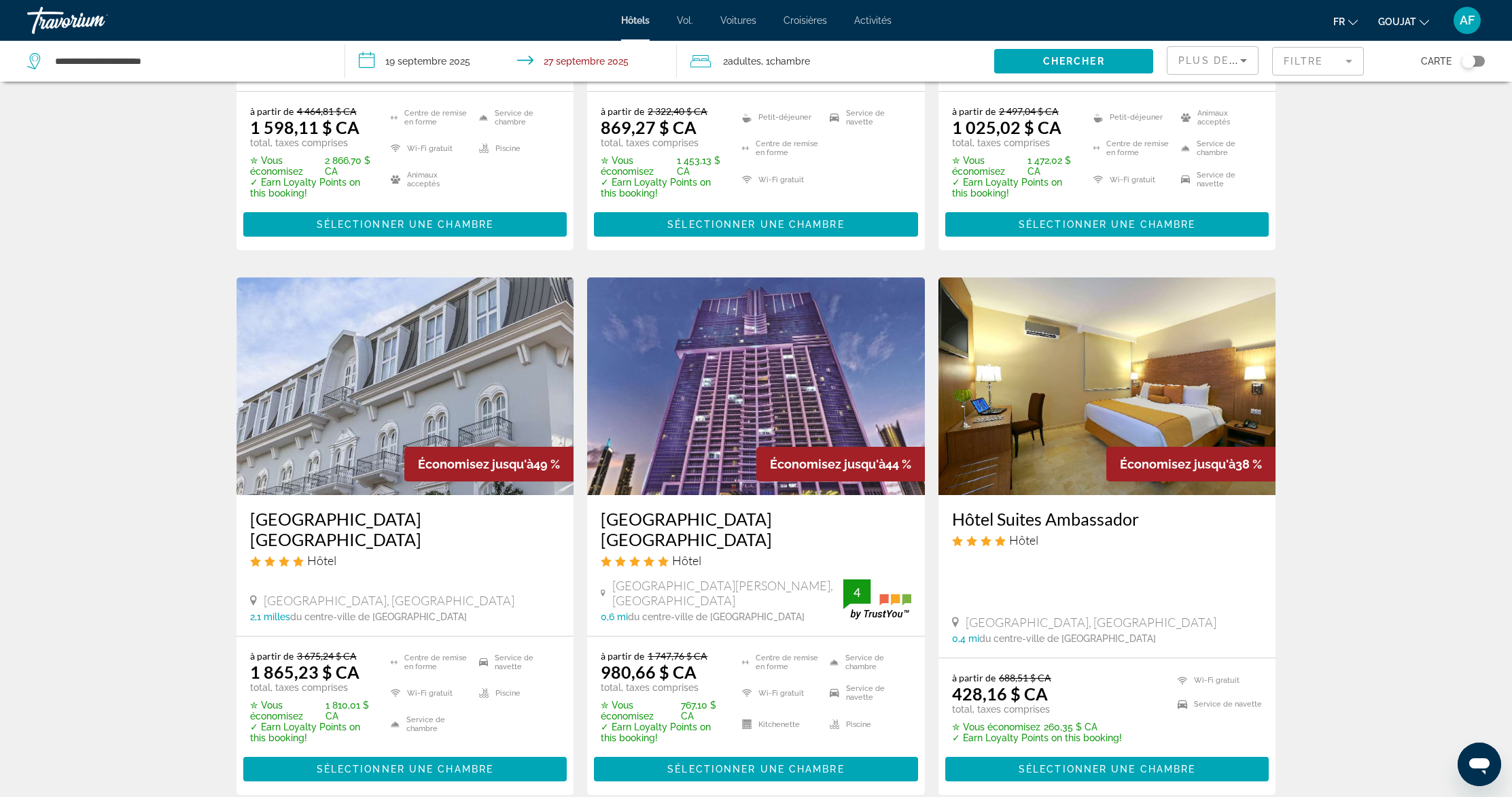
click at [1048, 368] on img "Contenu principal" at bounding box center [1108, 386] width 338 height 217
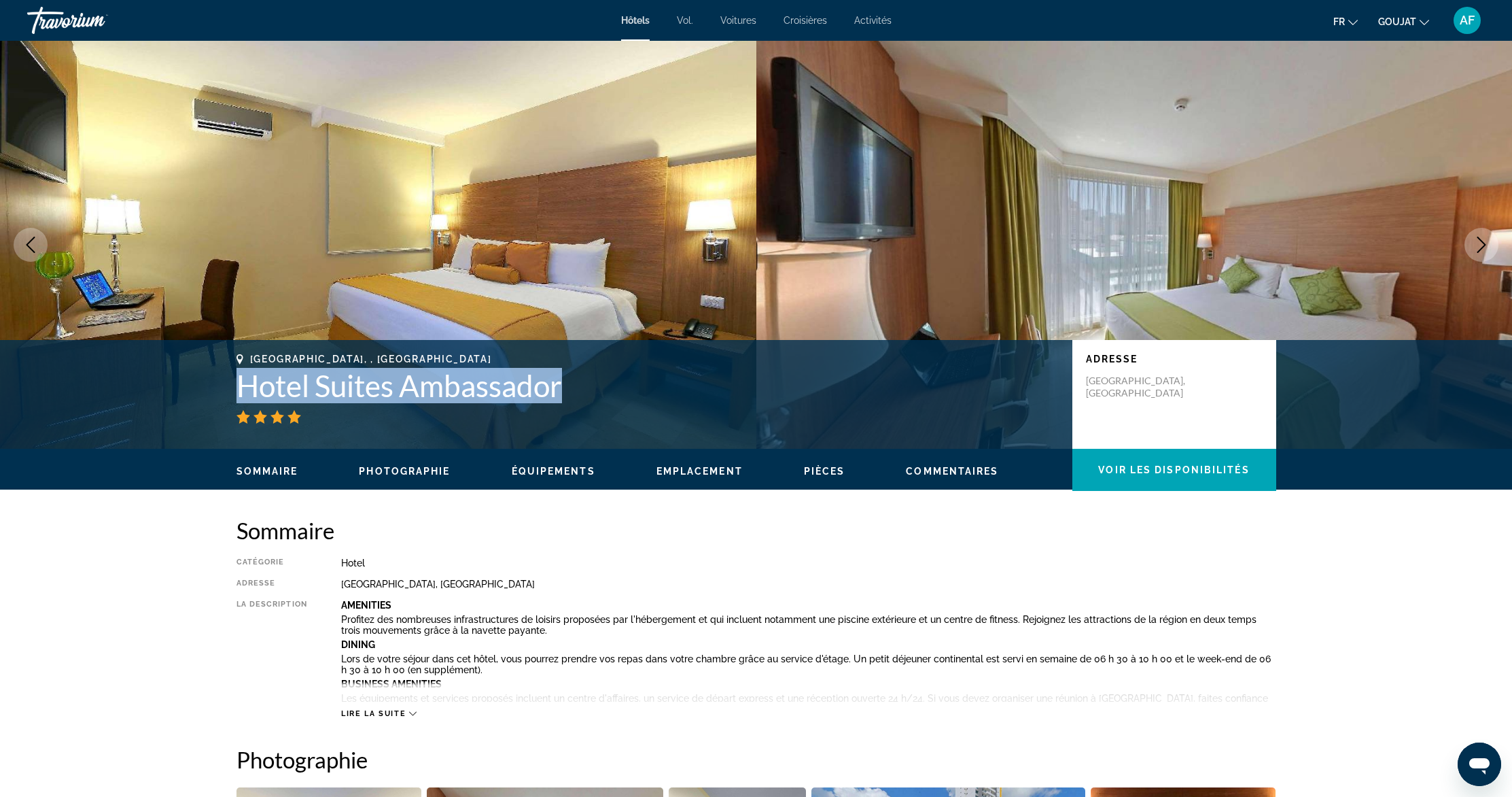
drag, startPoint x: 236, startPoint y: 388, endPoint x: 577, endPoint y: 398, distance: 341.1
click at [577, 398] on h1 "Hotel Suites Ambassador" at bounding box center [647, 385] width 822 height 35
copy h1 "Hotel Suites Ambassador"
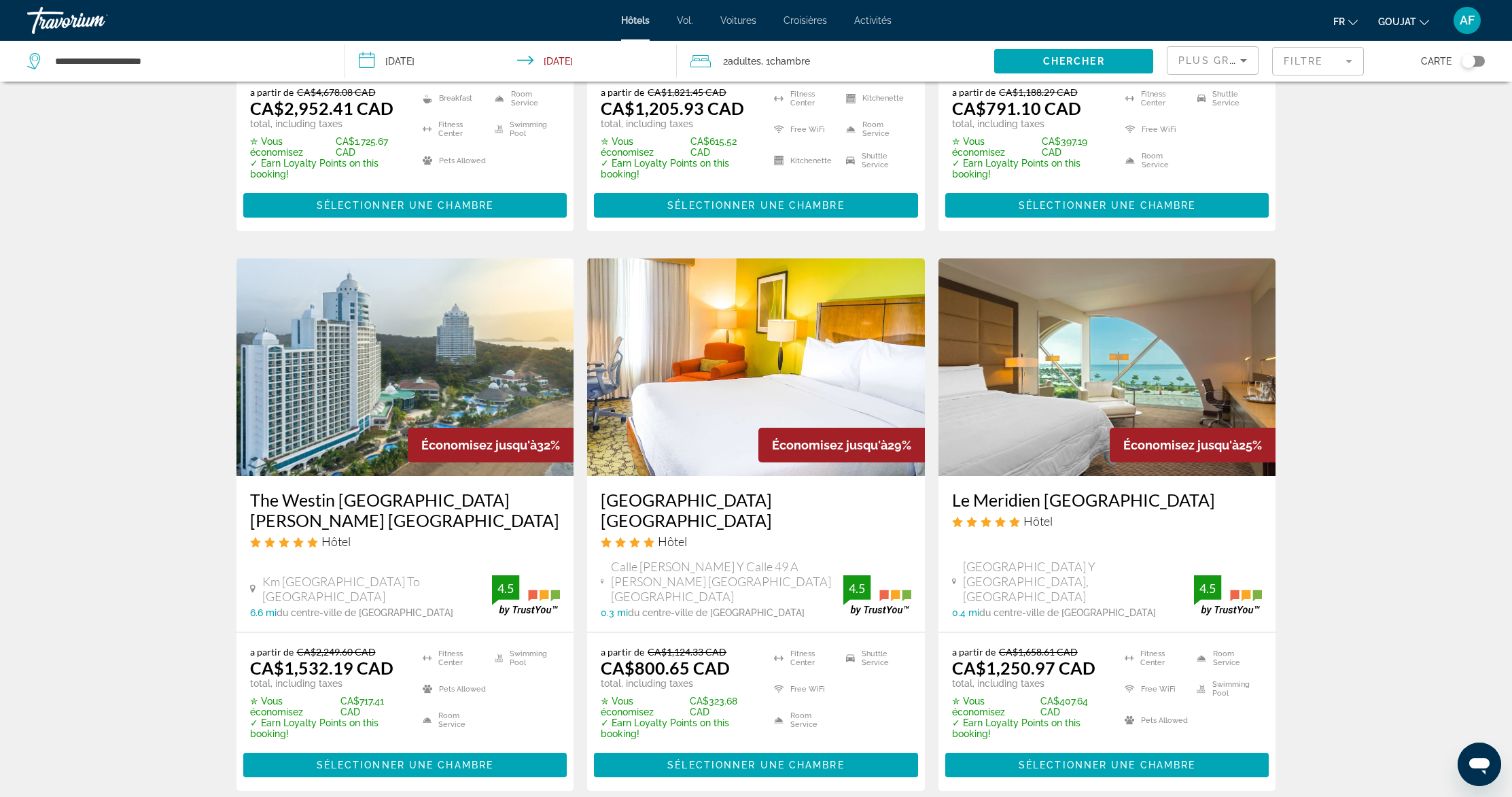
scroll to position [1530, 0]
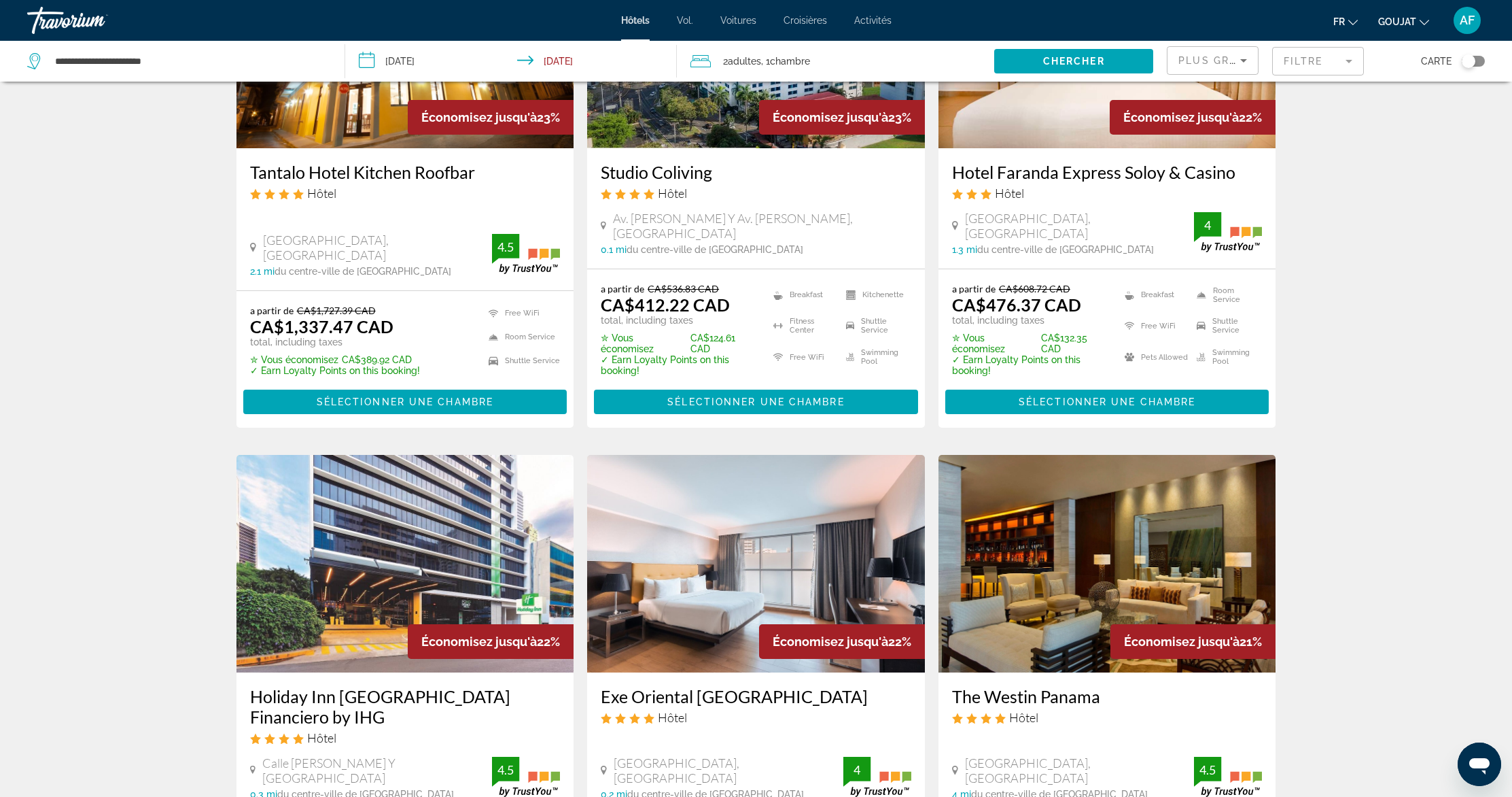
scroll to position [880, 0]
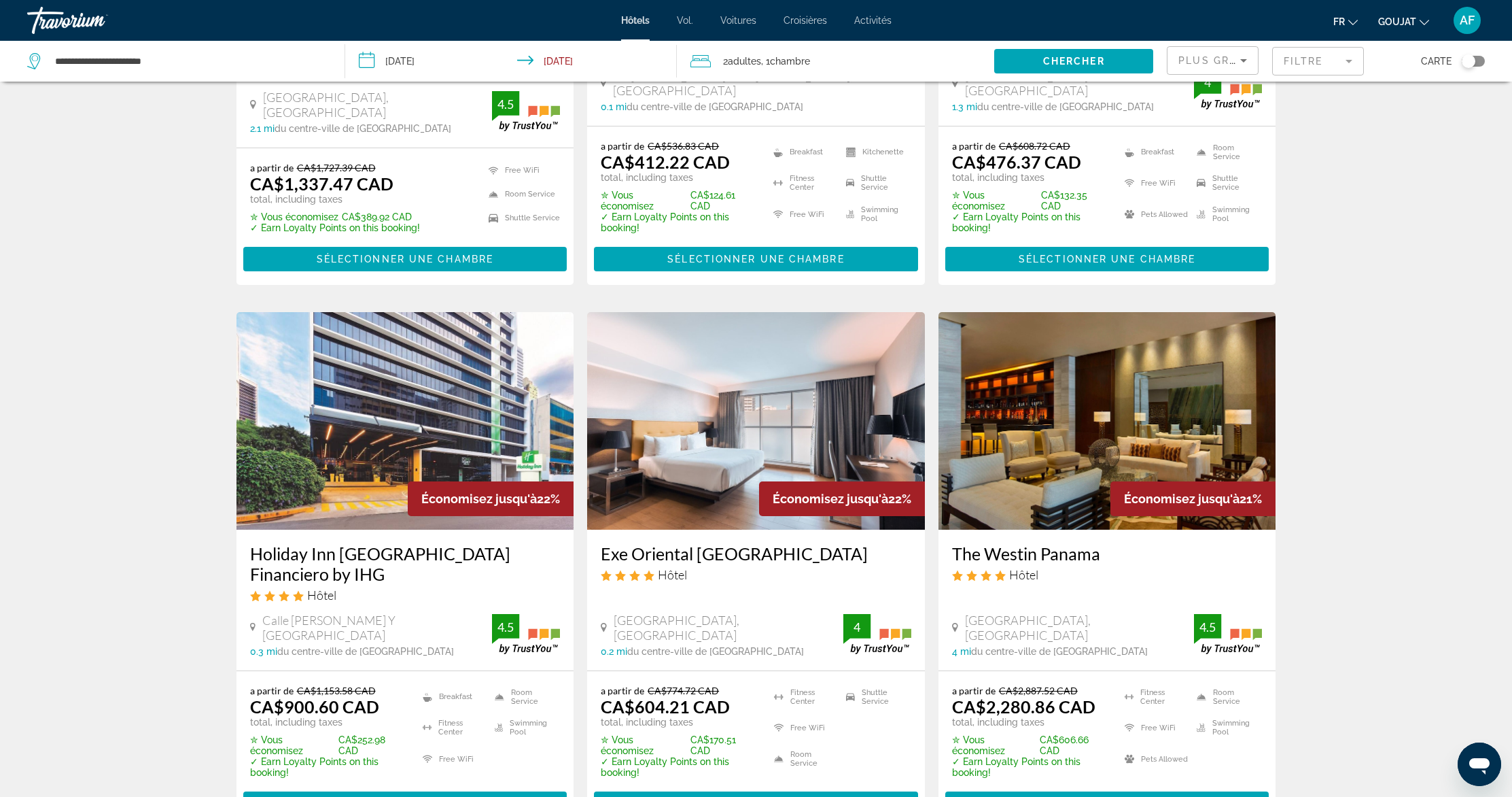
click at [764, 390] on img "Contenu principal" at bounding box center [756, 420] width 338 height 217
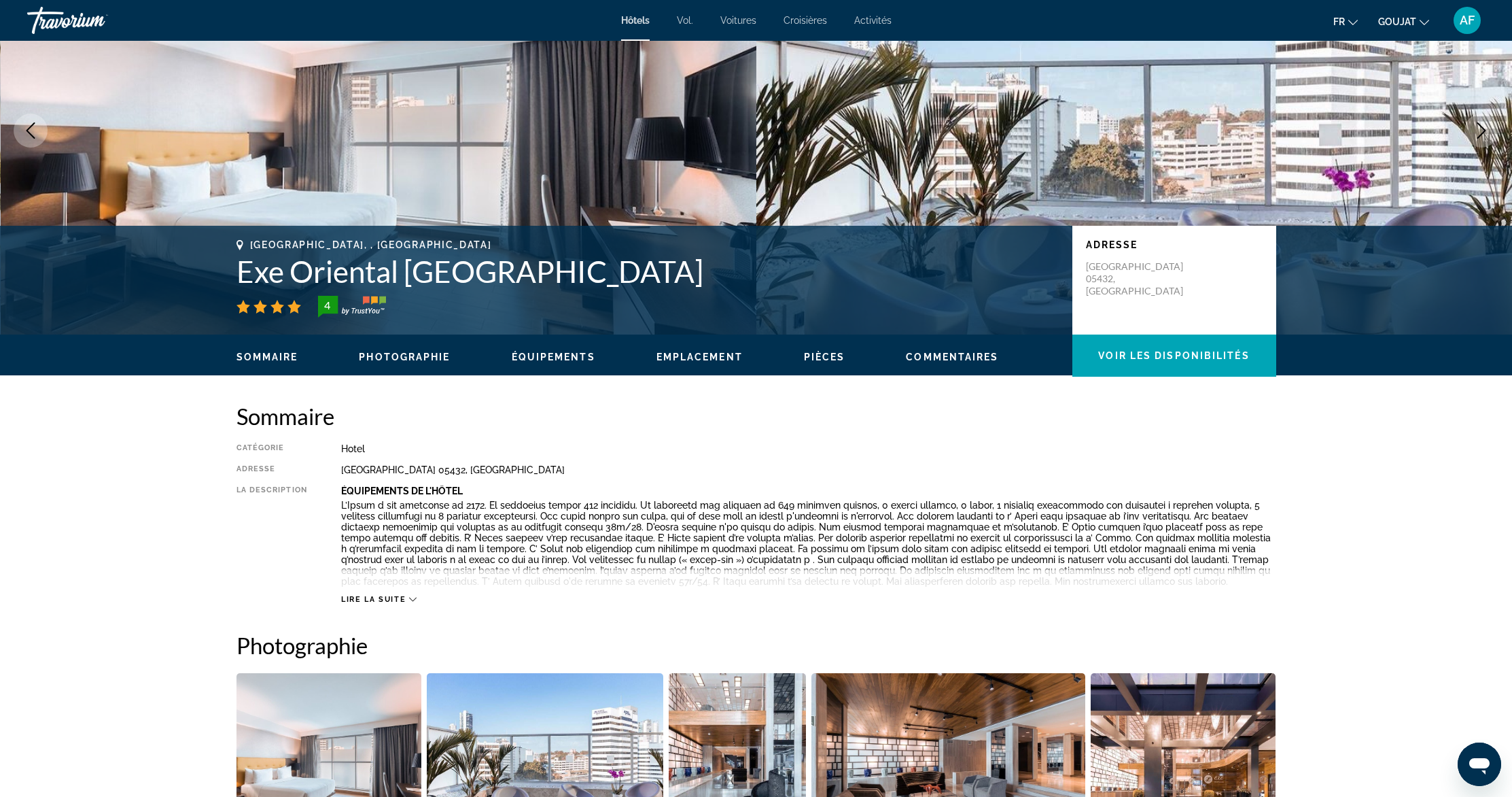
scroll to position [170, 0]
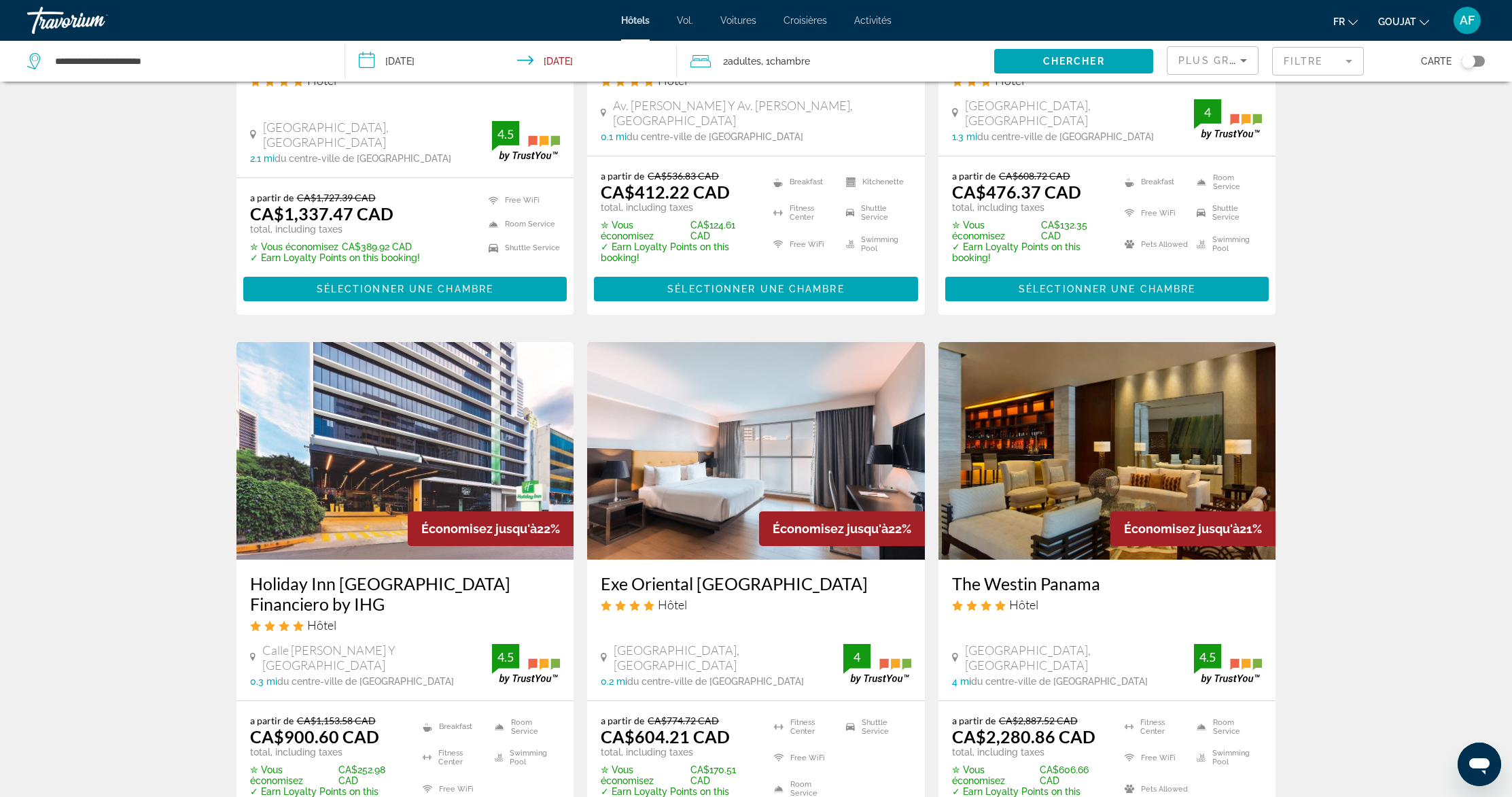
scroll to position [1001, 0]
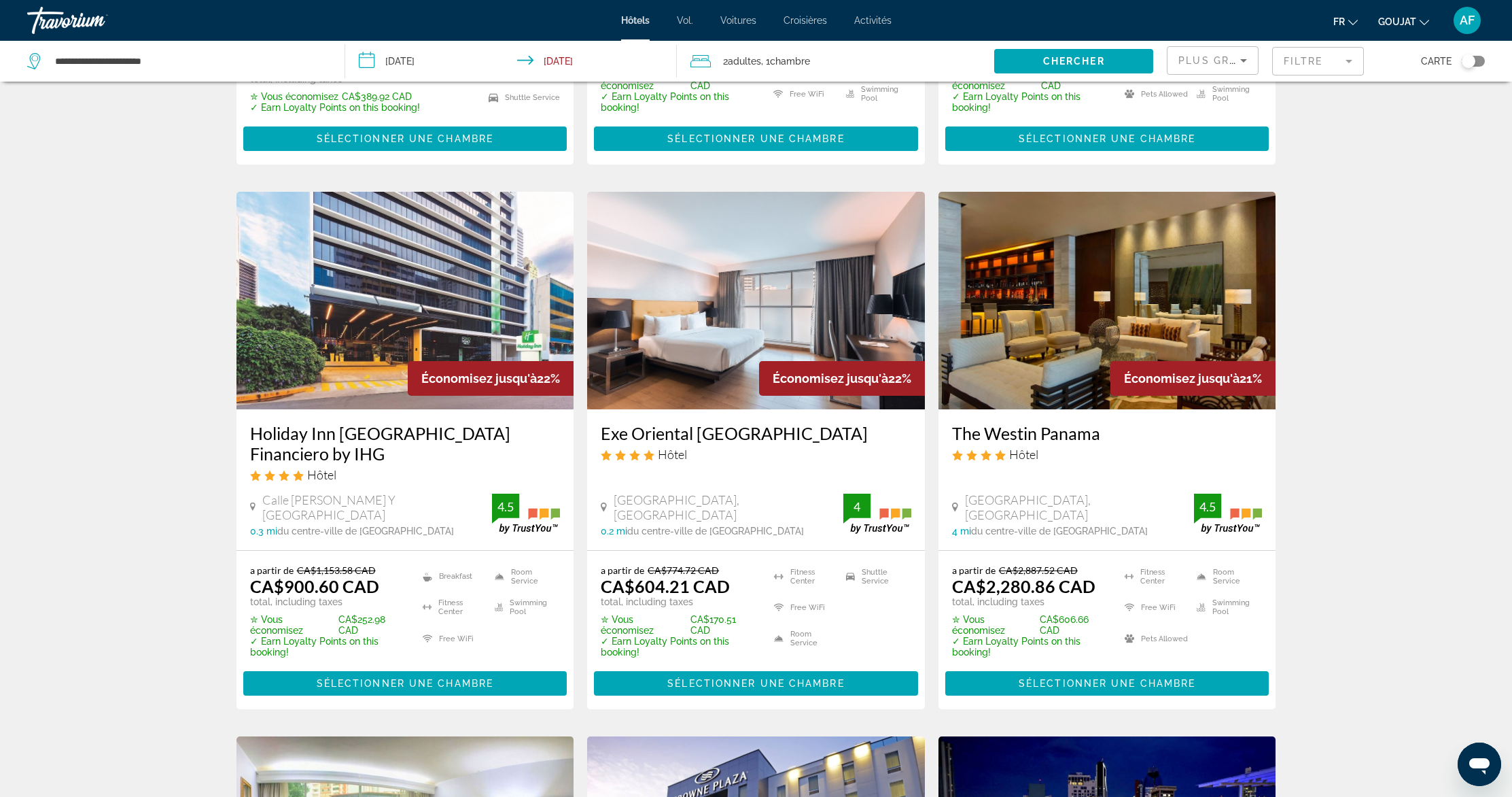
click at [688, 277] on img "Contenu principal" at bounding box center [756, 300] width 338 height 217
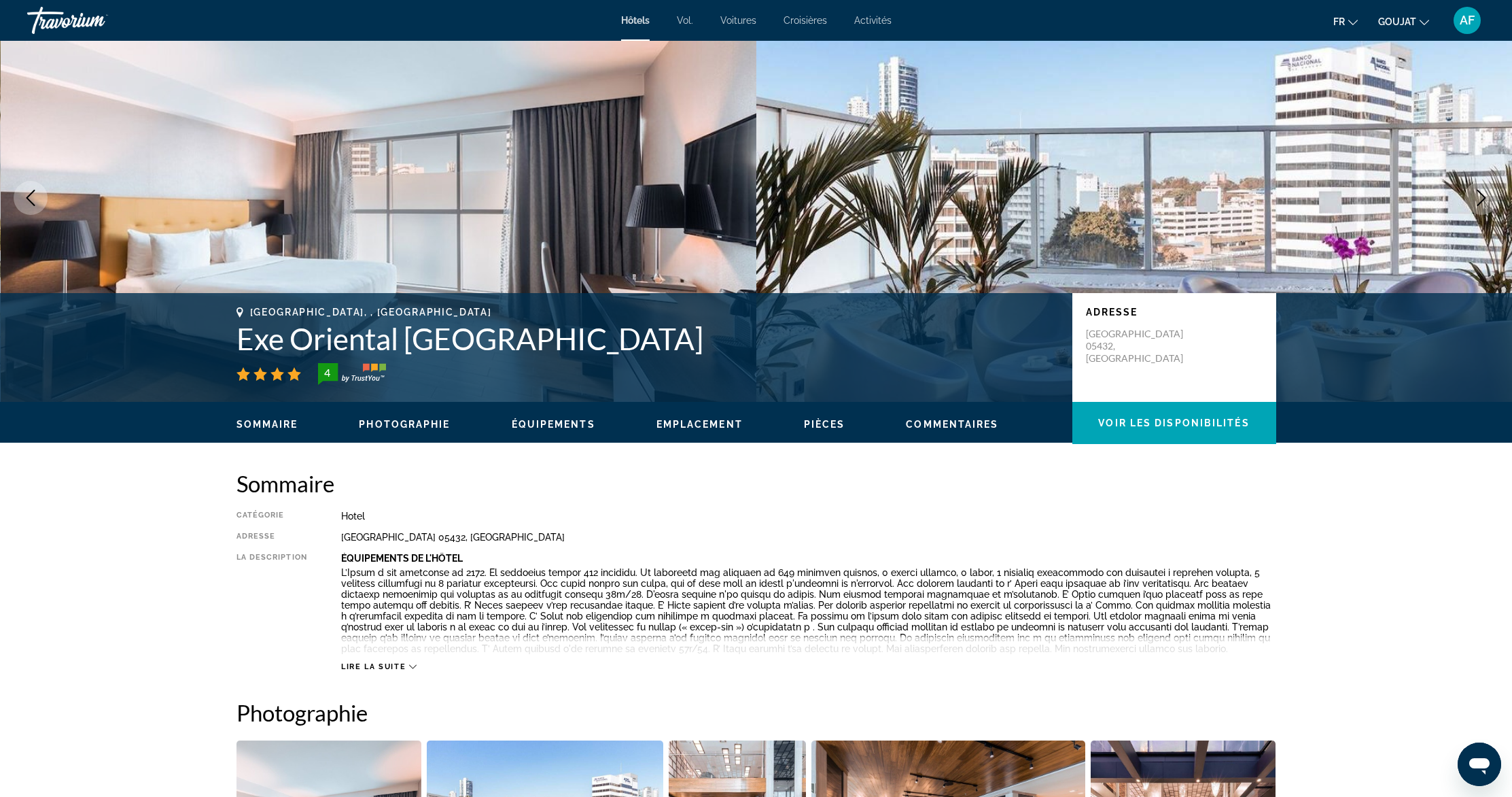
scroll to position [367, 0]
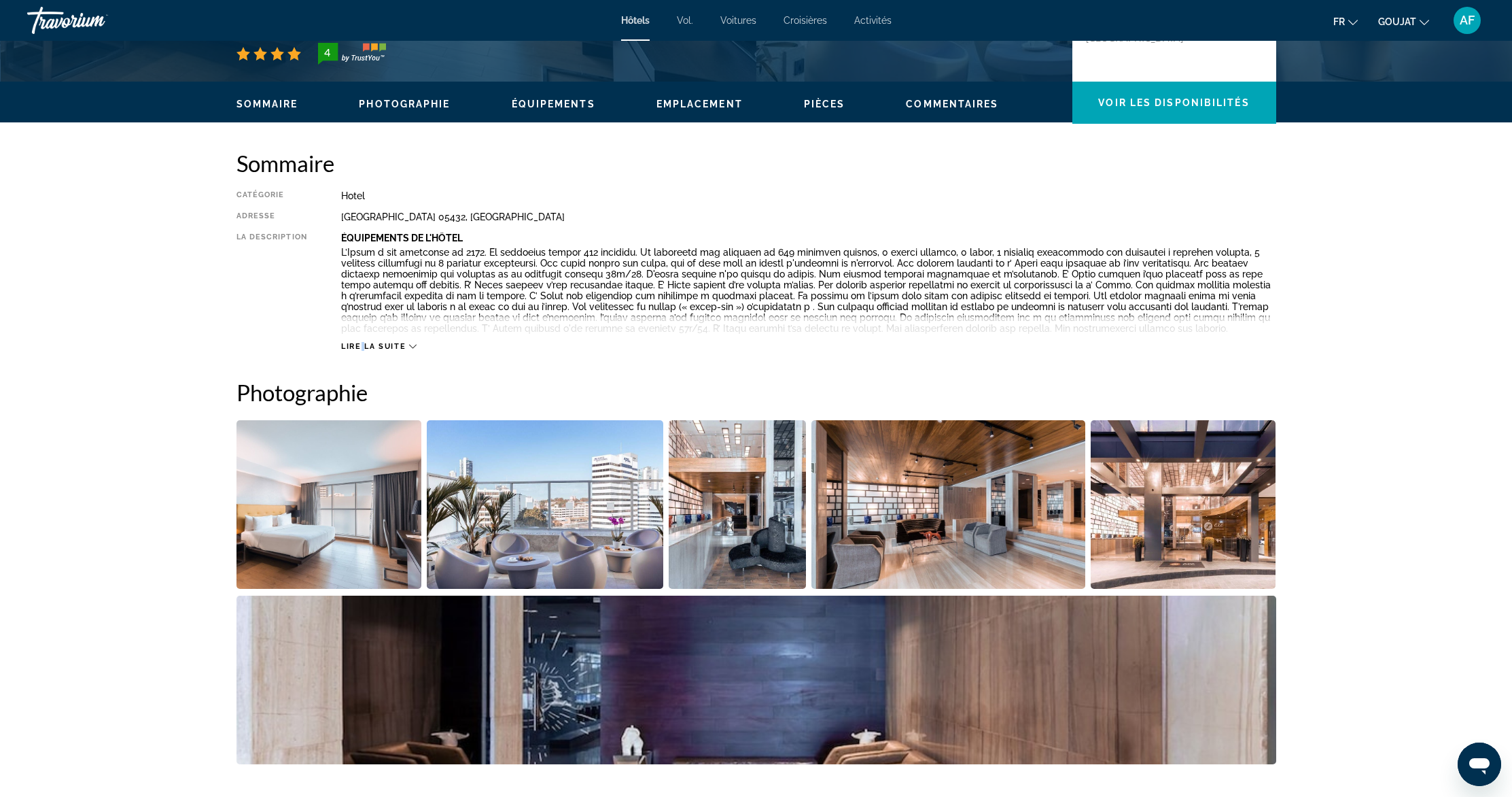
click at [360, 344] on span "Lire la suite" at bounding box center [373, 346] width 65 height 9
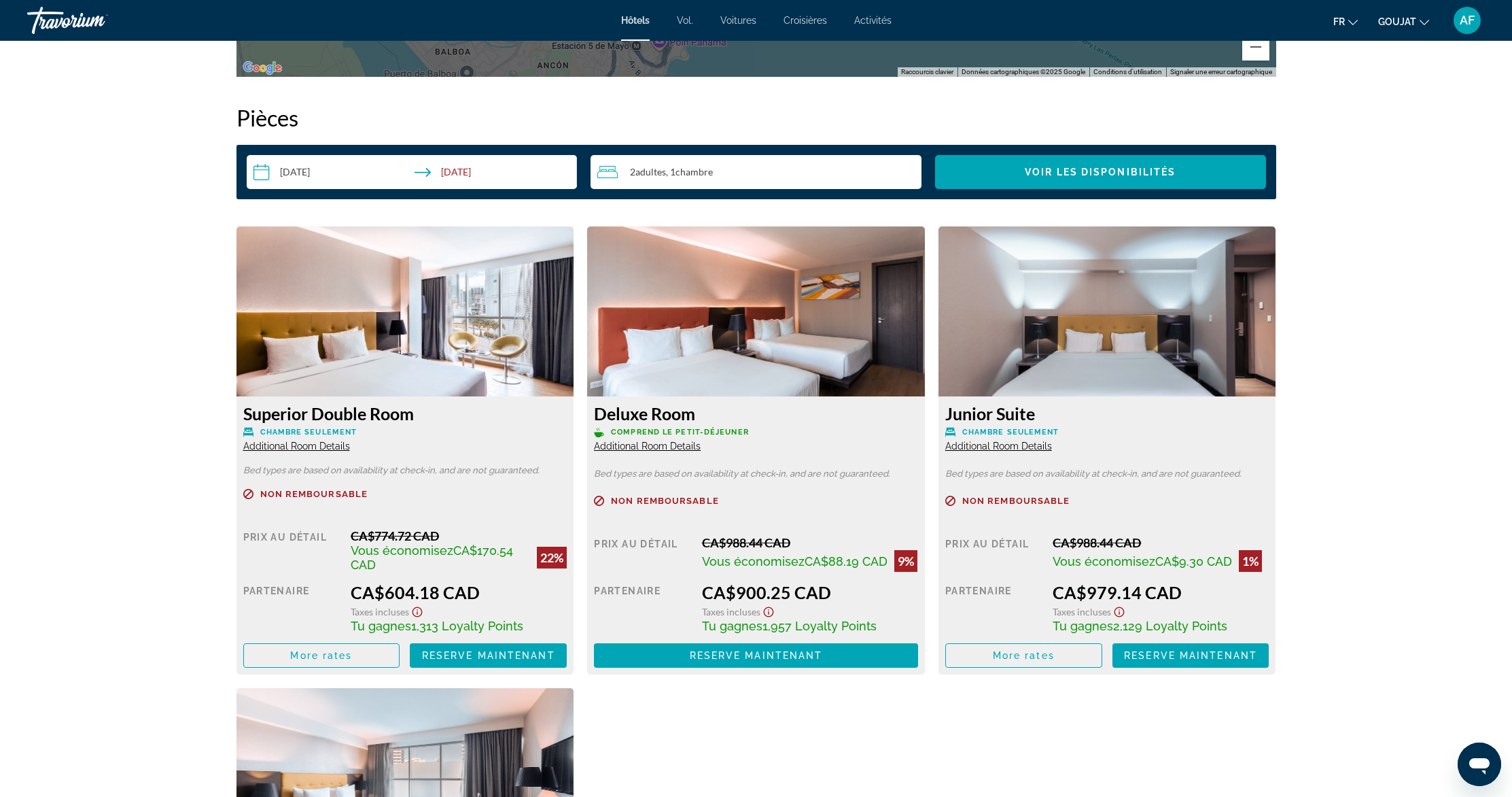
scroll to position [1705, 0]
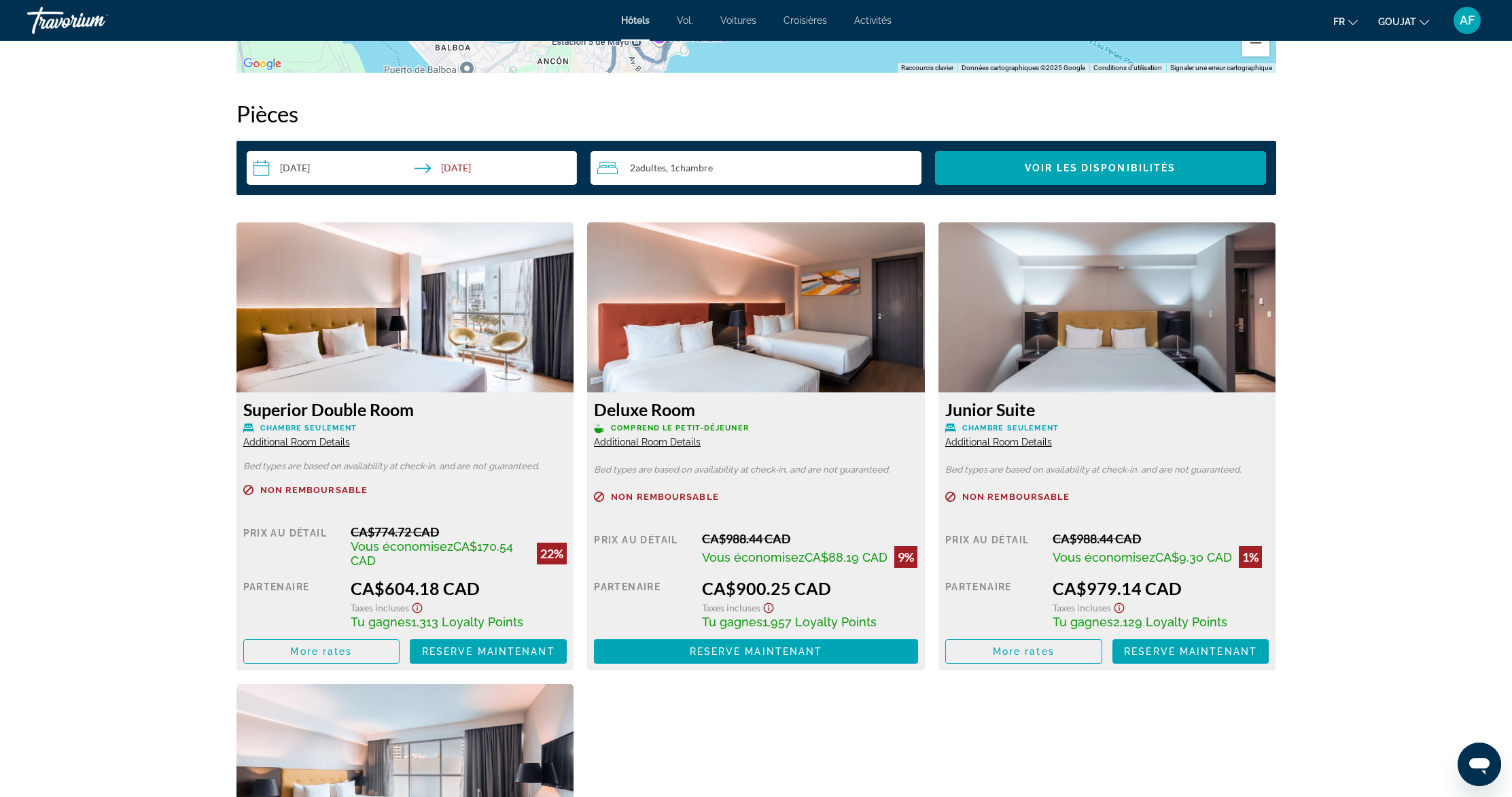
click at [416, 608] on icon "Show Taxes and Fees disclaimer" at bounding box center [417, 608] width 17 height 12
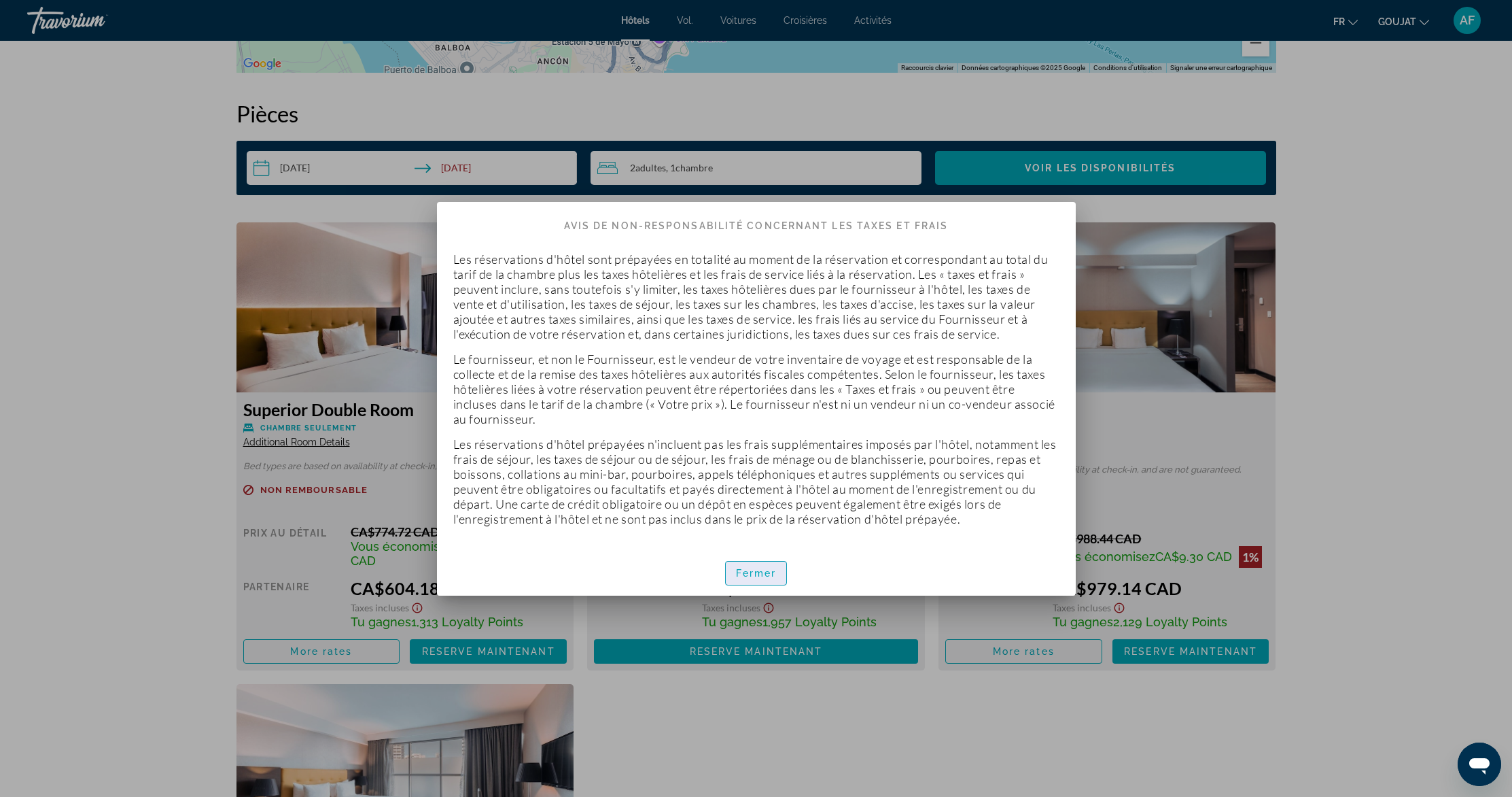
click at [770, 578] on font "Fermer" at bounding box center [756, 573] width 41 height 11
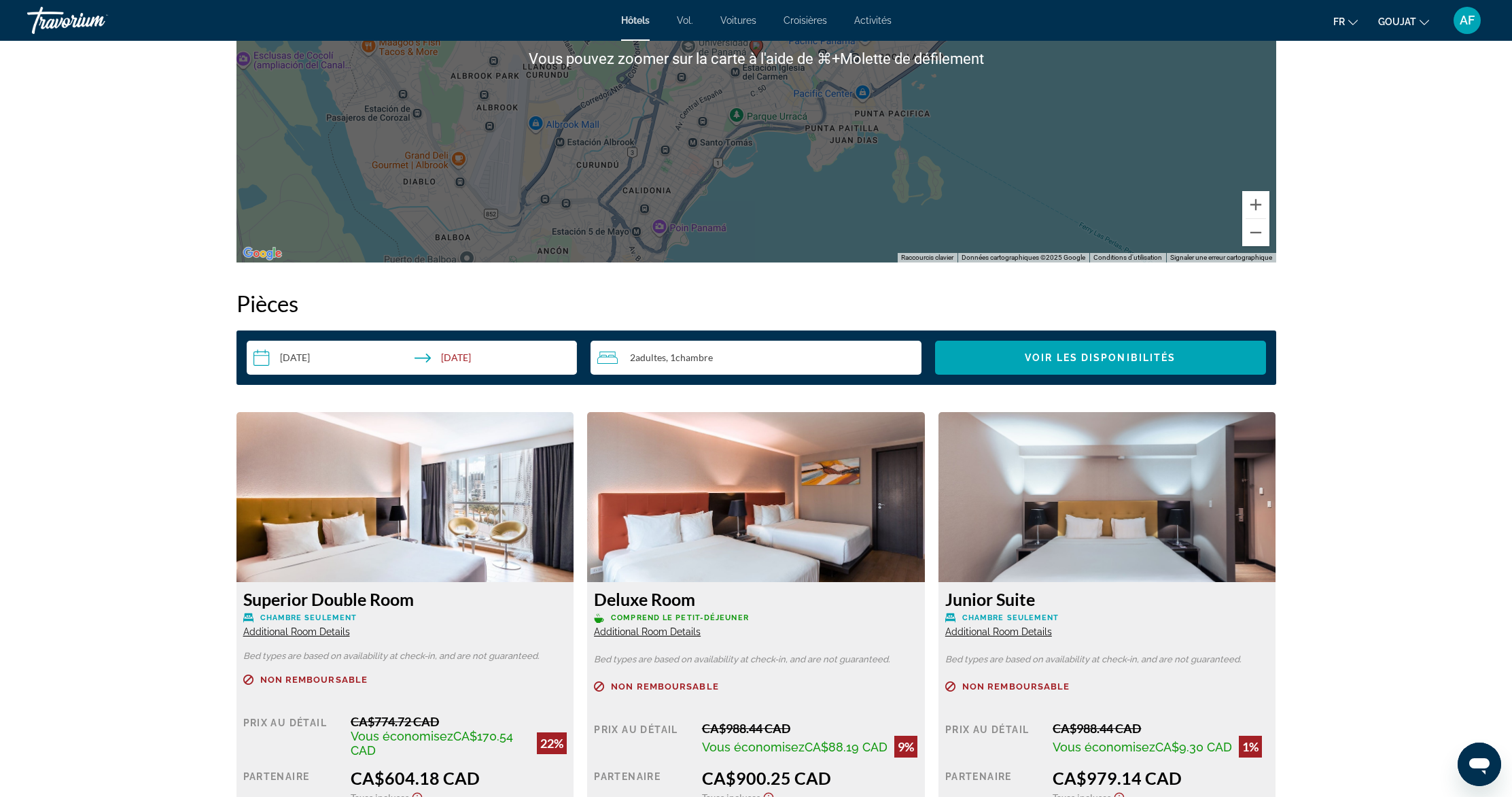
scroll to position [1794, 0]
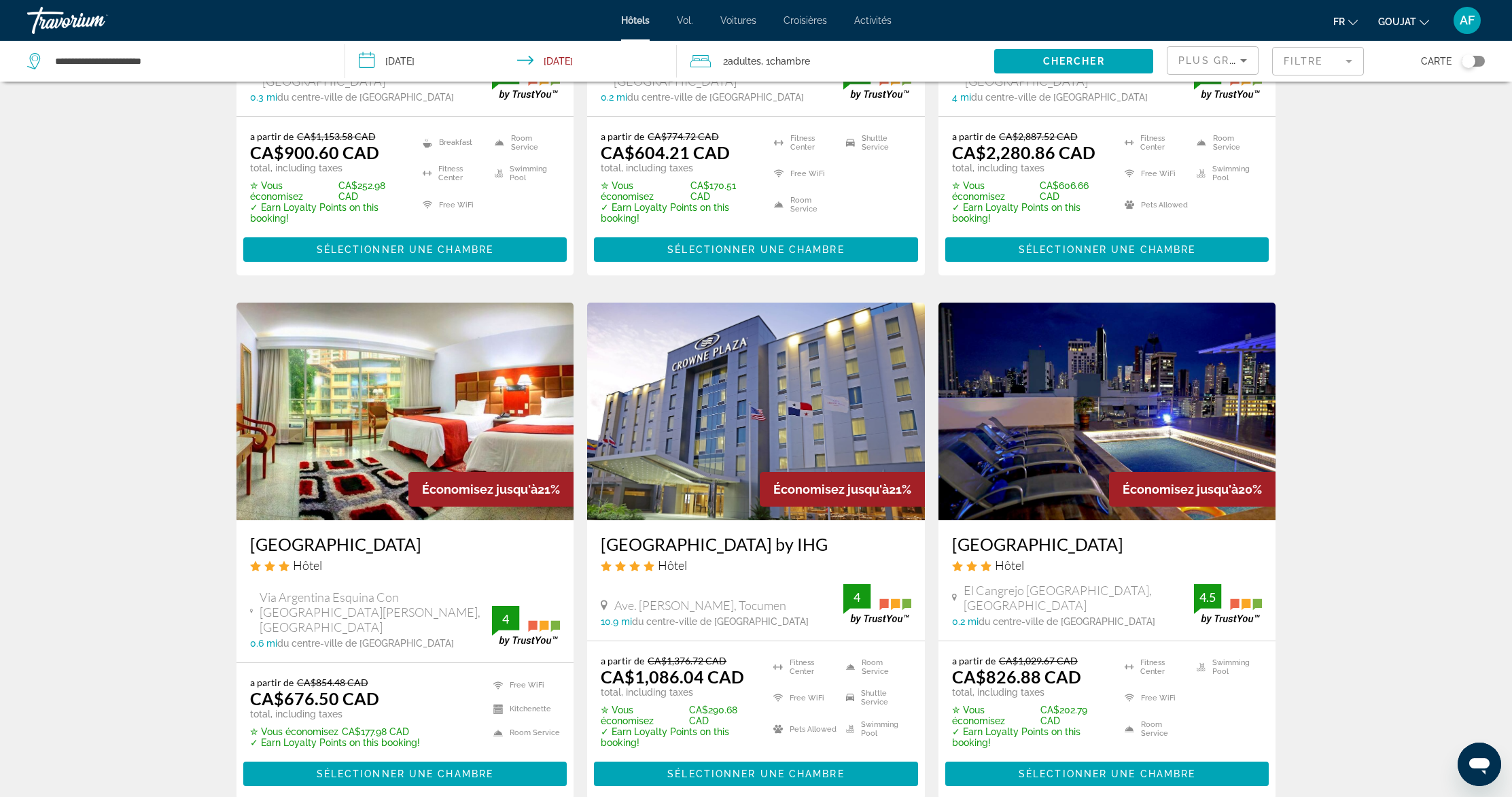
scroll to position [1522, 0]
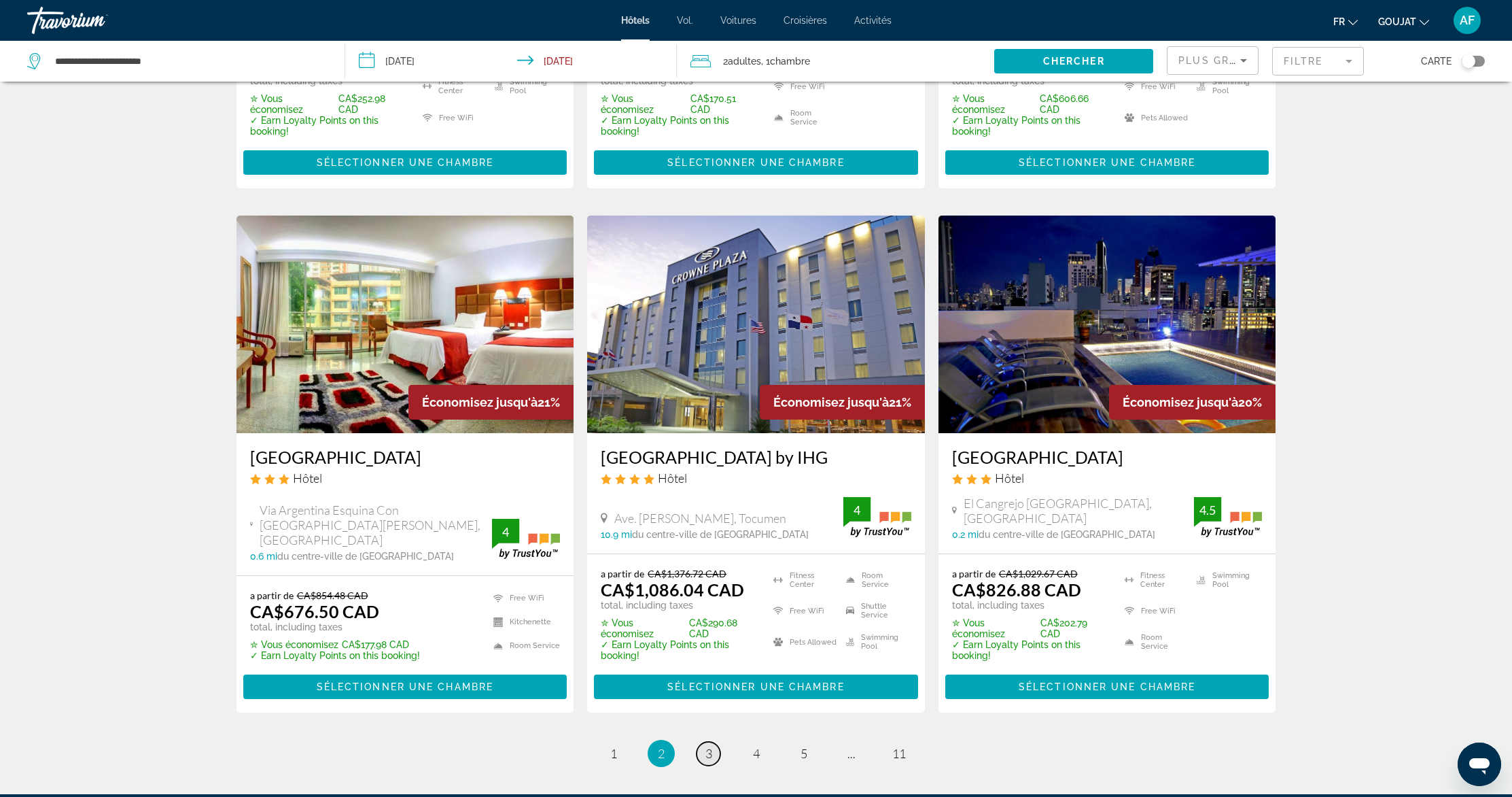
click at [708, 746] on span "3" at bounding box center [708, 753] width 7 height 15
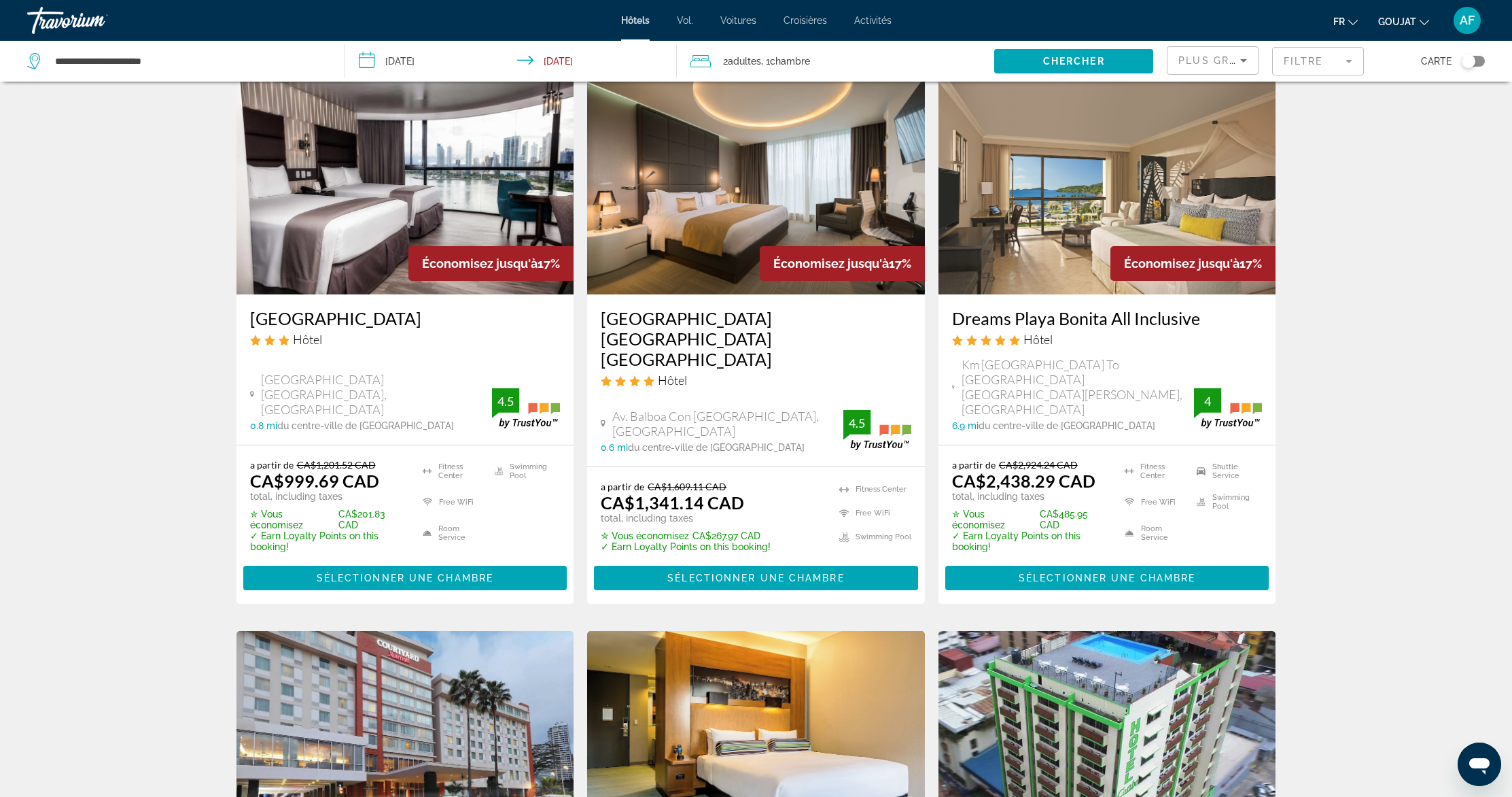
scroll to position [1536, 0]
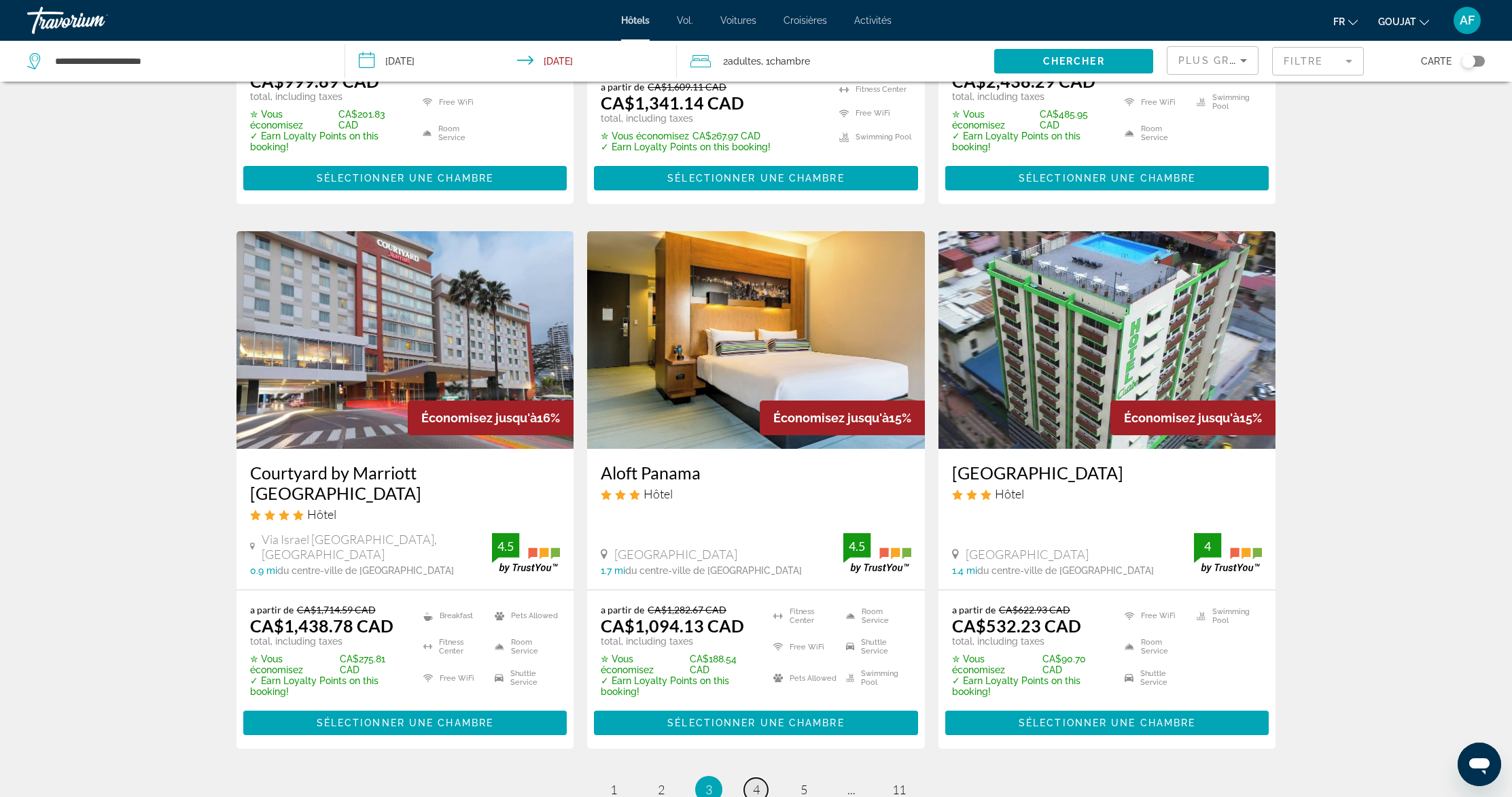
click at [750, 777] on link "page 4" at bounding box center [756, 789] width 24 height 24
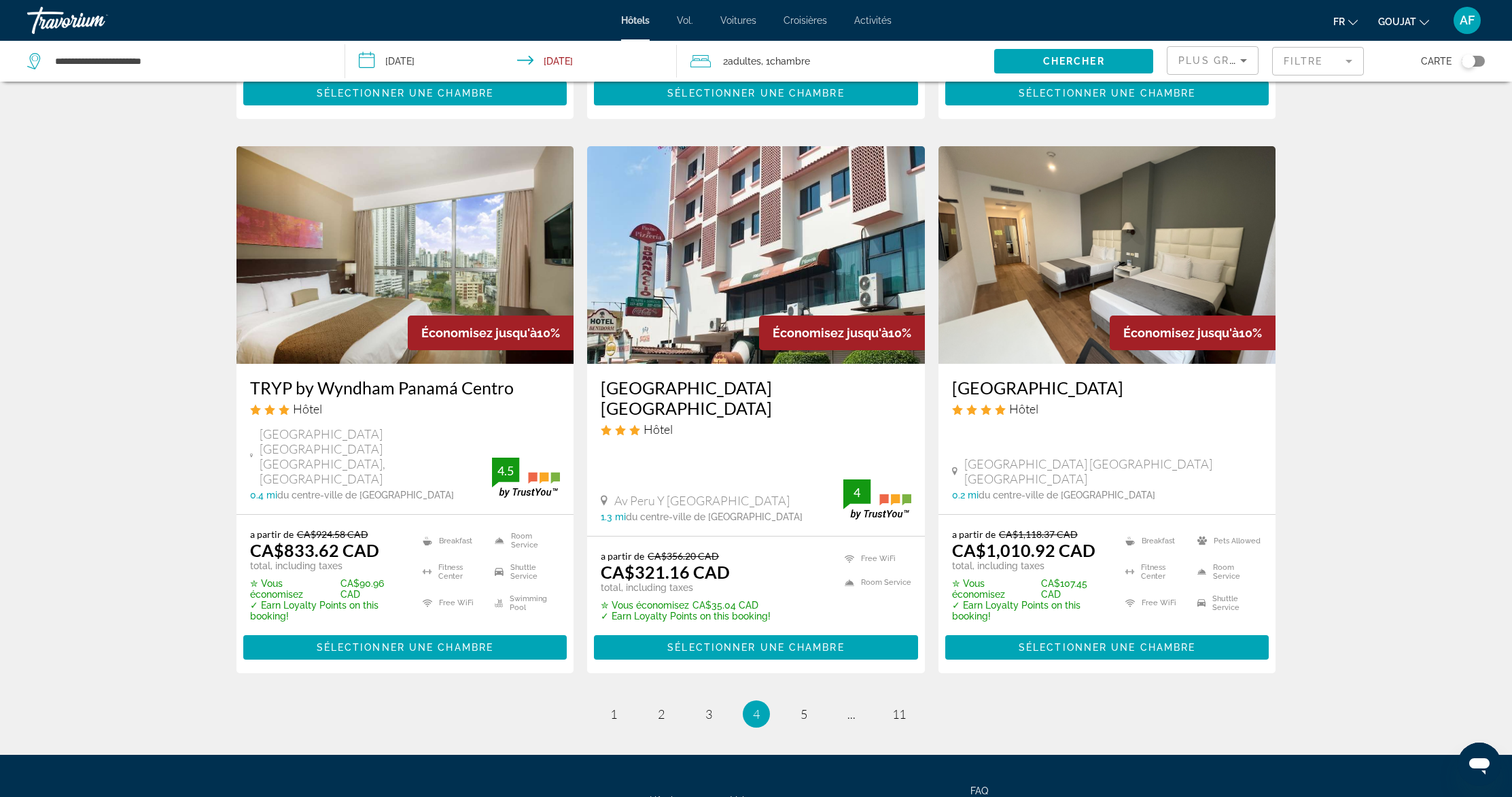
scroll to position [1588, 0]
click at [808, 702] on link "page 5" at bounding box center [804, 714] width 24 height 24
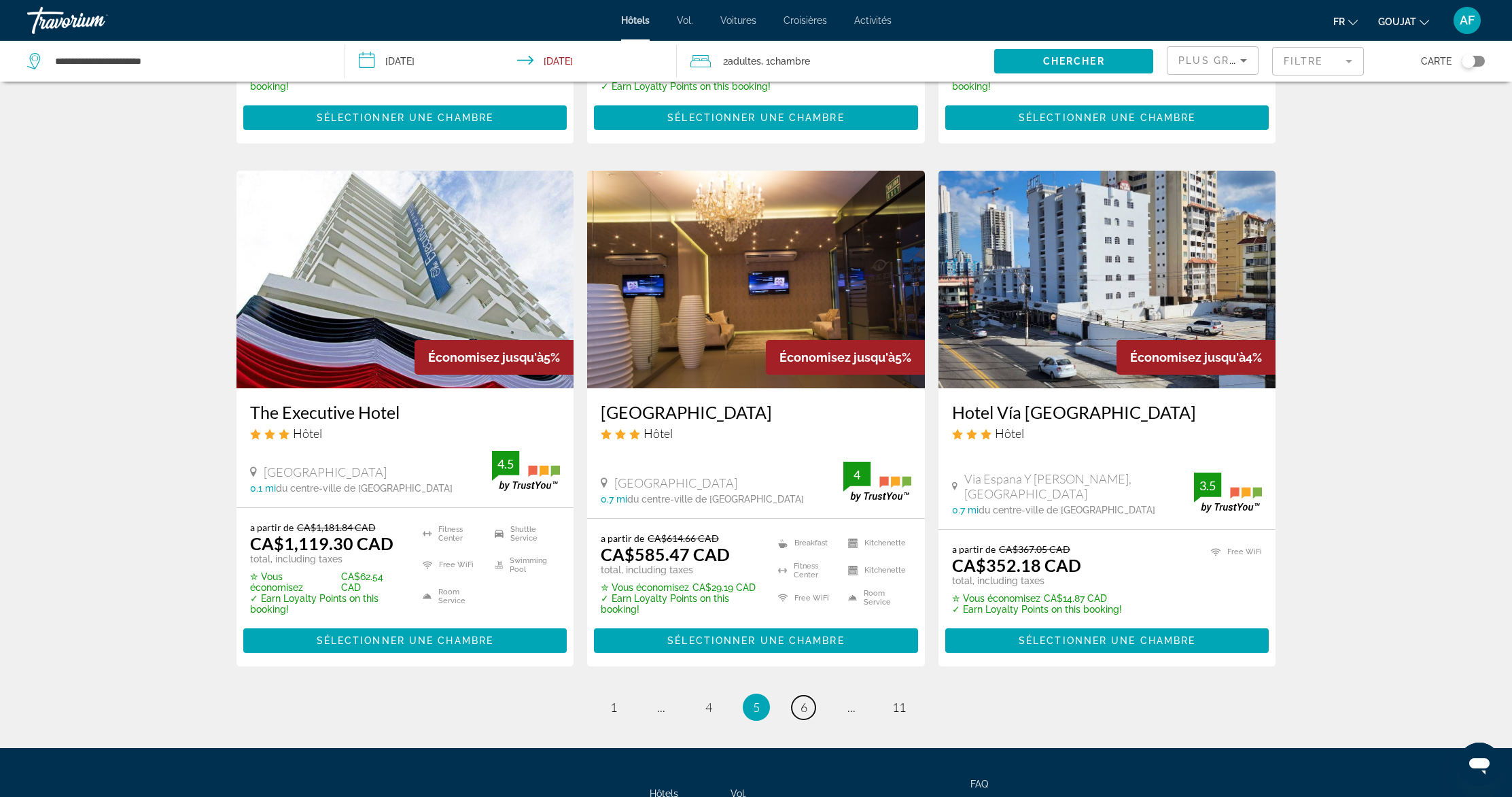
scroll to position [1533, 0]
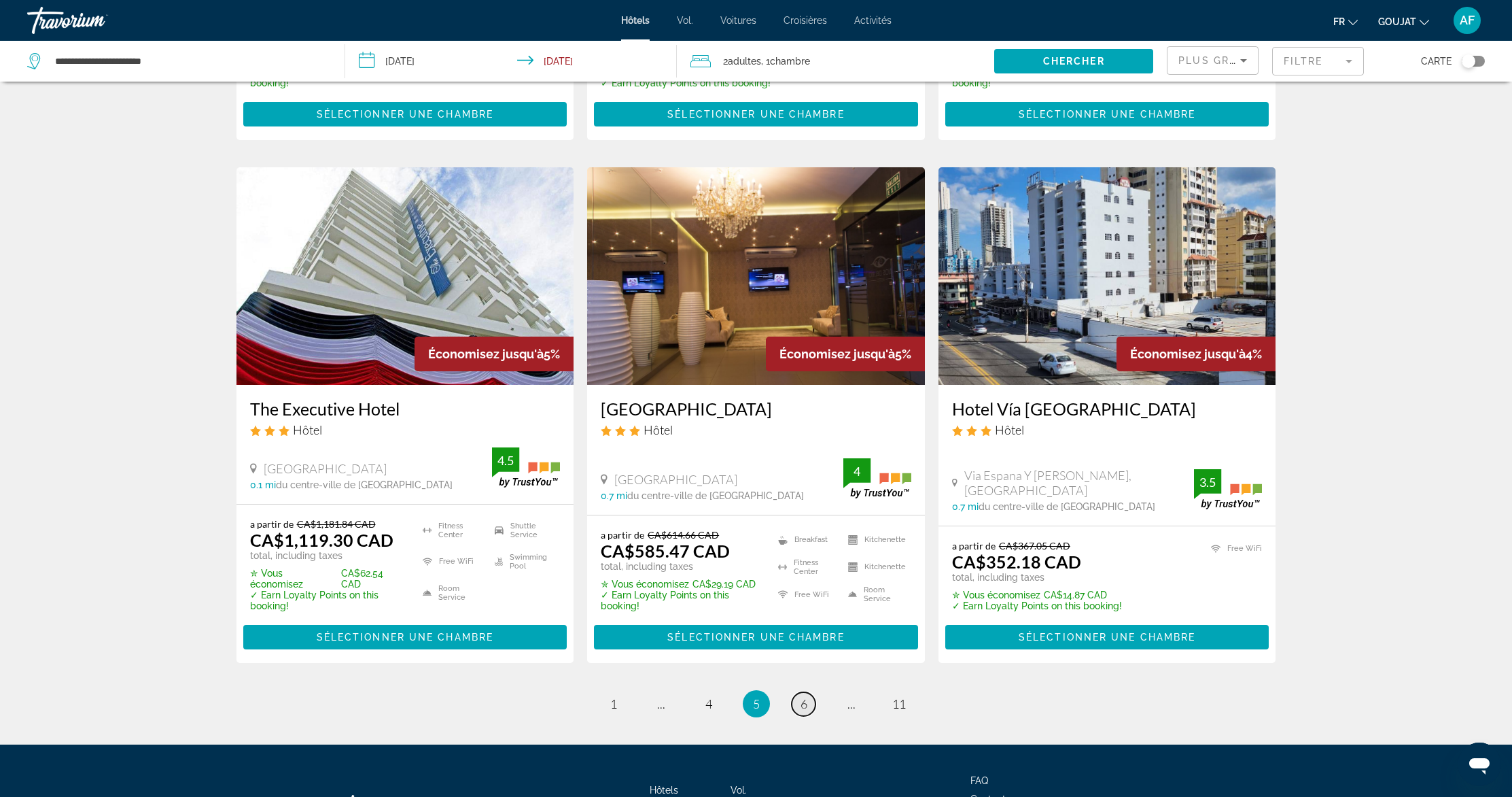
click at [801, 696] on span "6" at bounding box center [804, 703] width 7 height 15
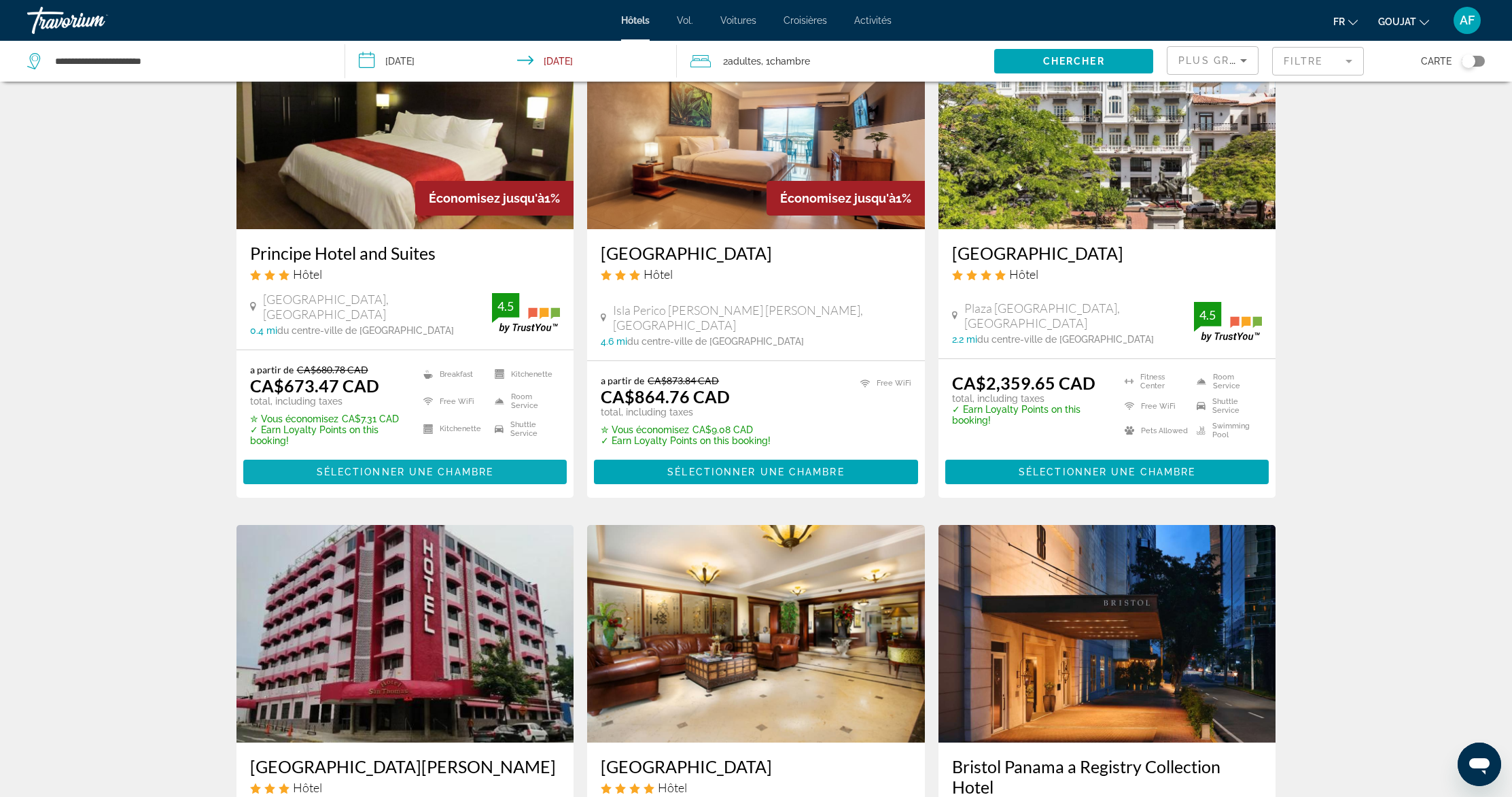
scroll to position [1443, 0]
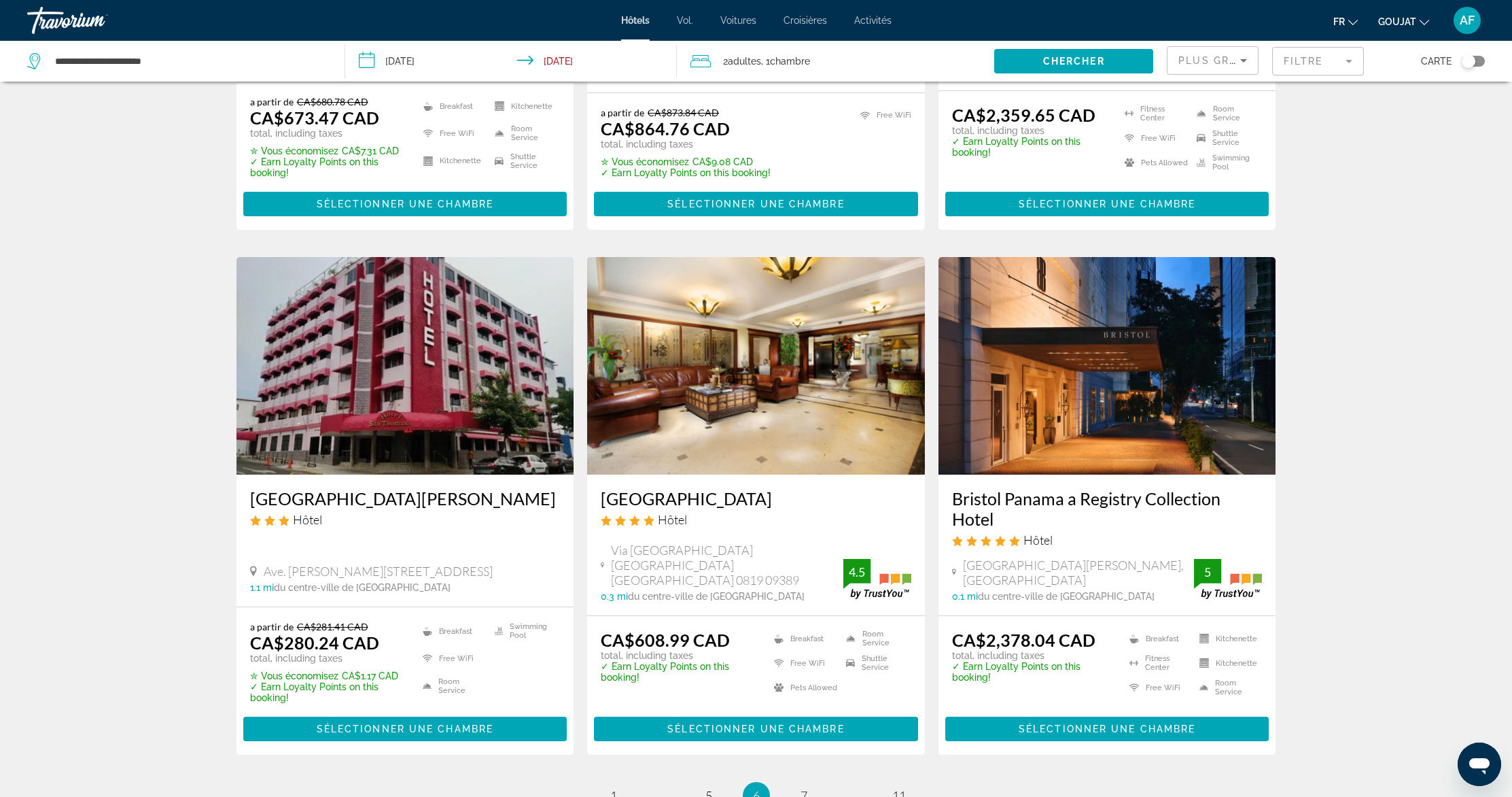
click at [681, 338] on img "Contenu principal" at bounding box center [756, 365] width 338 height 217
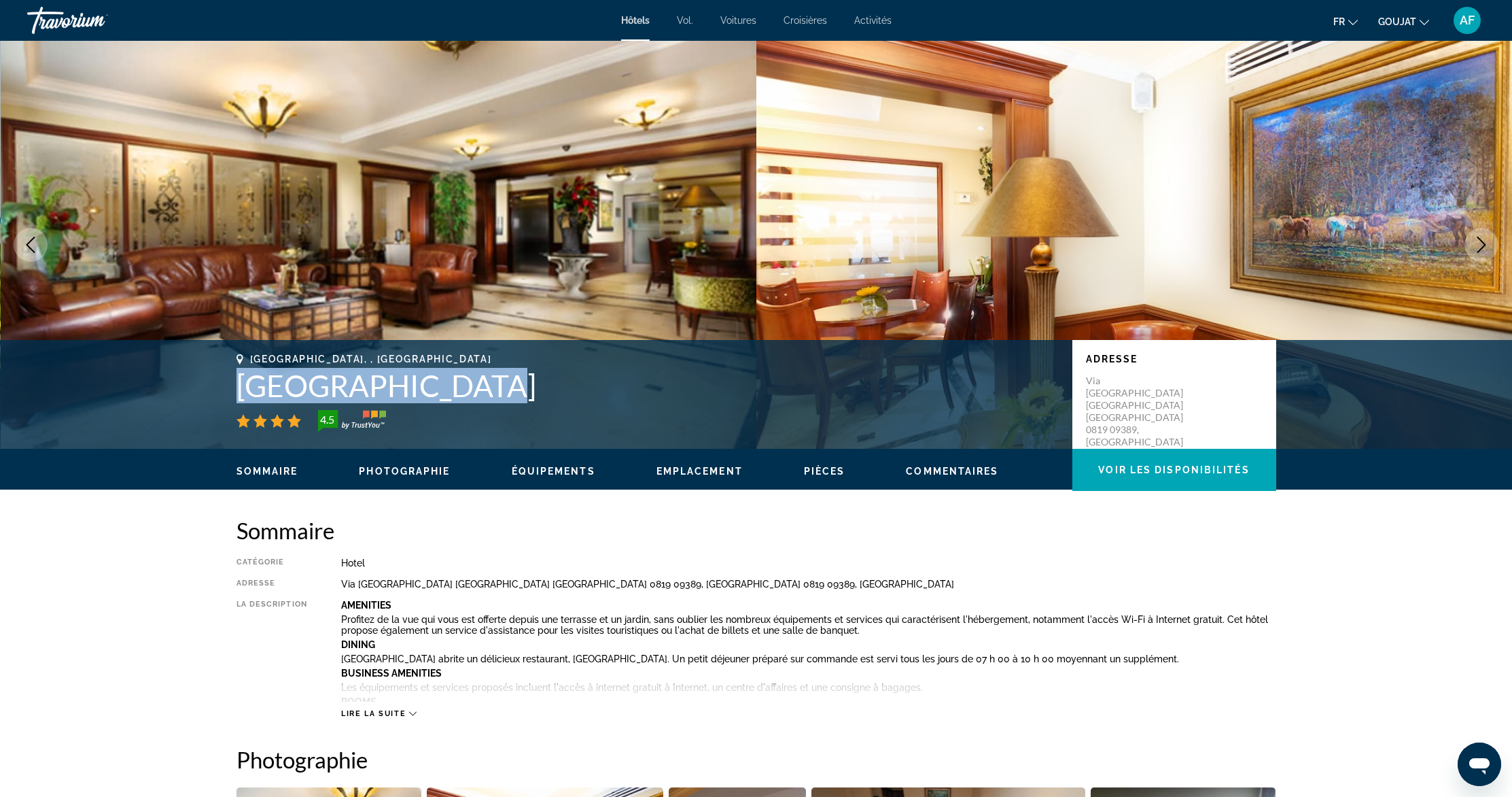
drag, startPoint x: 238, startPoint y: 386, endPoint x: 462, endPoint y: 393, distance: 224.1
click at [462, 393] on h1 "[GEOGRAPHIC_DATA]" at bounding box center [647, 385] width 822 height 35
copy h1 "Toscana Inn Hote"
click at [1489, 241] on icon "Next image" at bounding box center [1482, 245] width 17 height 17
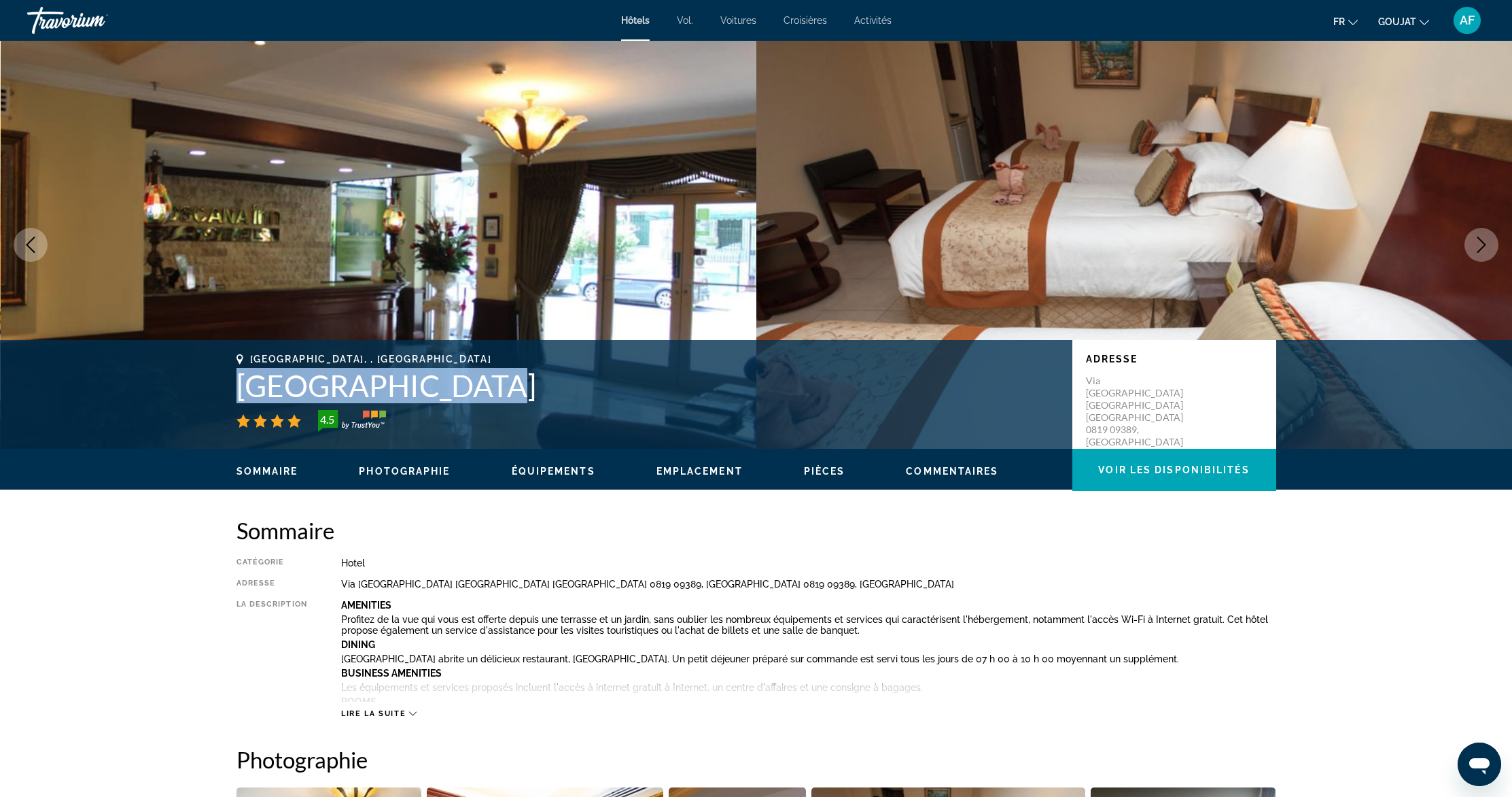
click at [1481, 244] on icon "Next image" at bounding box center [1482, 245] width 17 height 17
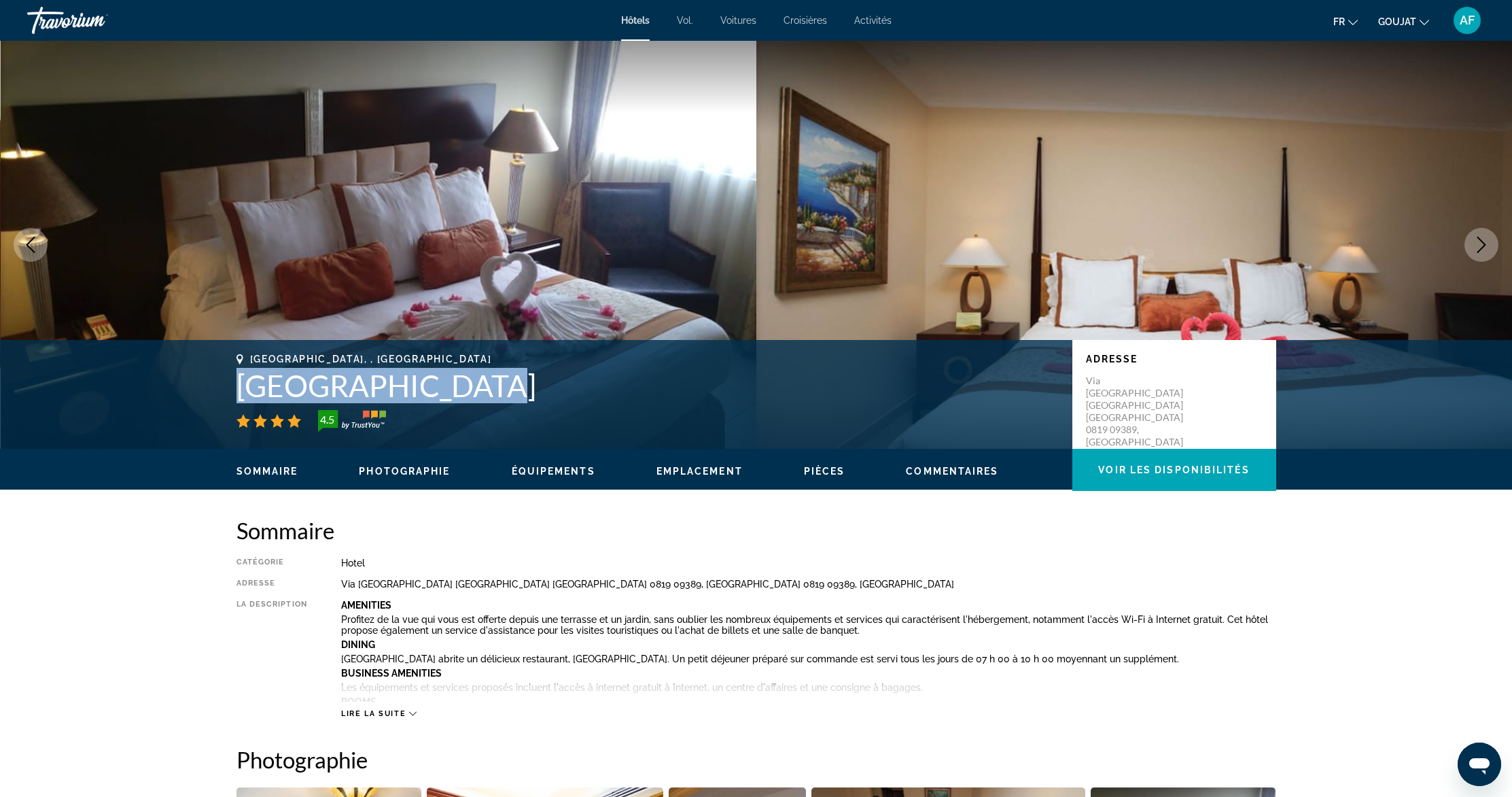
click at [1481, 244] on icon "Next image" at bounding box center [1482, 245] width 17 height 17
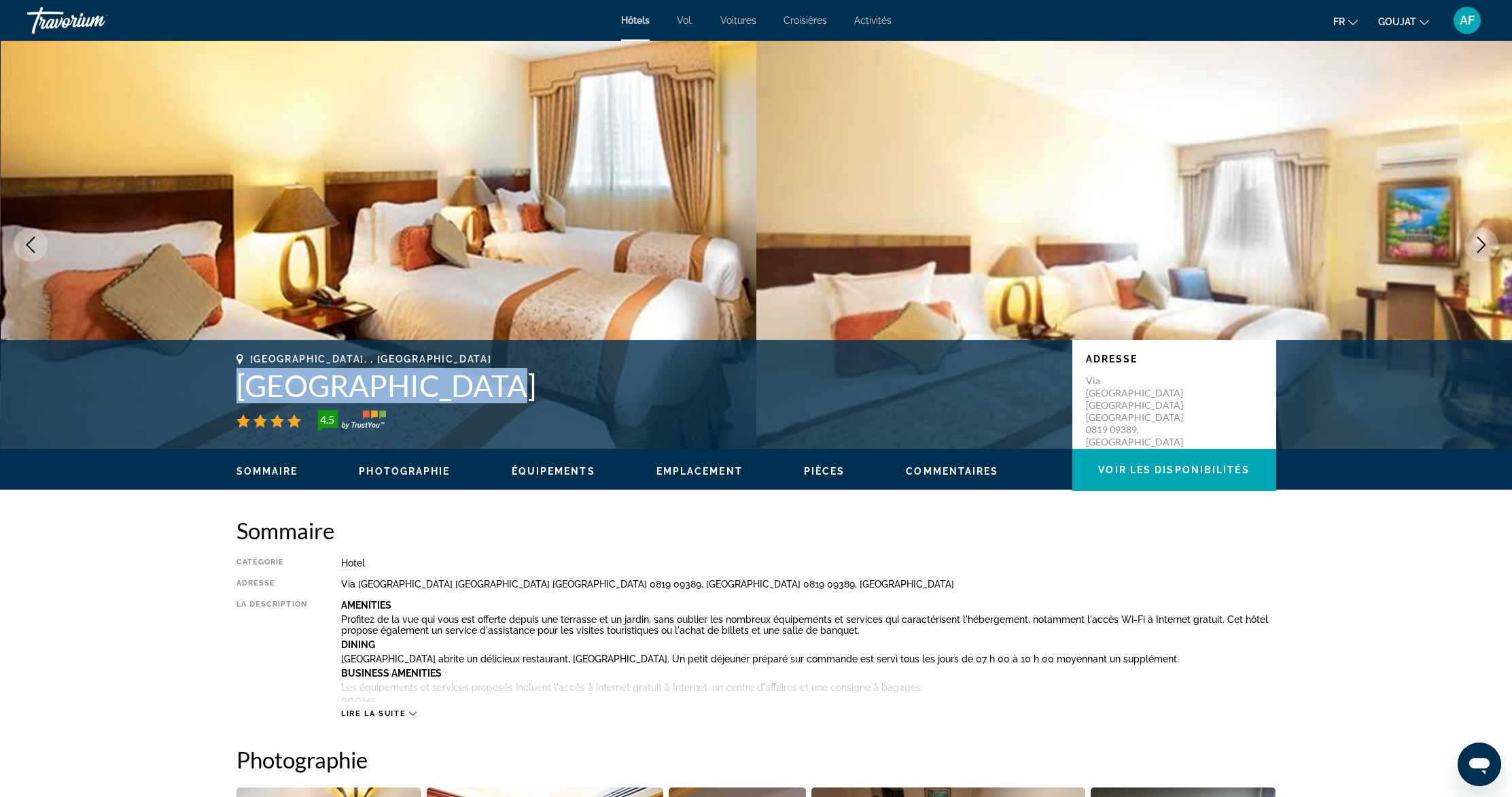
click at [1480, 243] on icon "Next image" at bounding box center [1482, 245] width 17 height 17
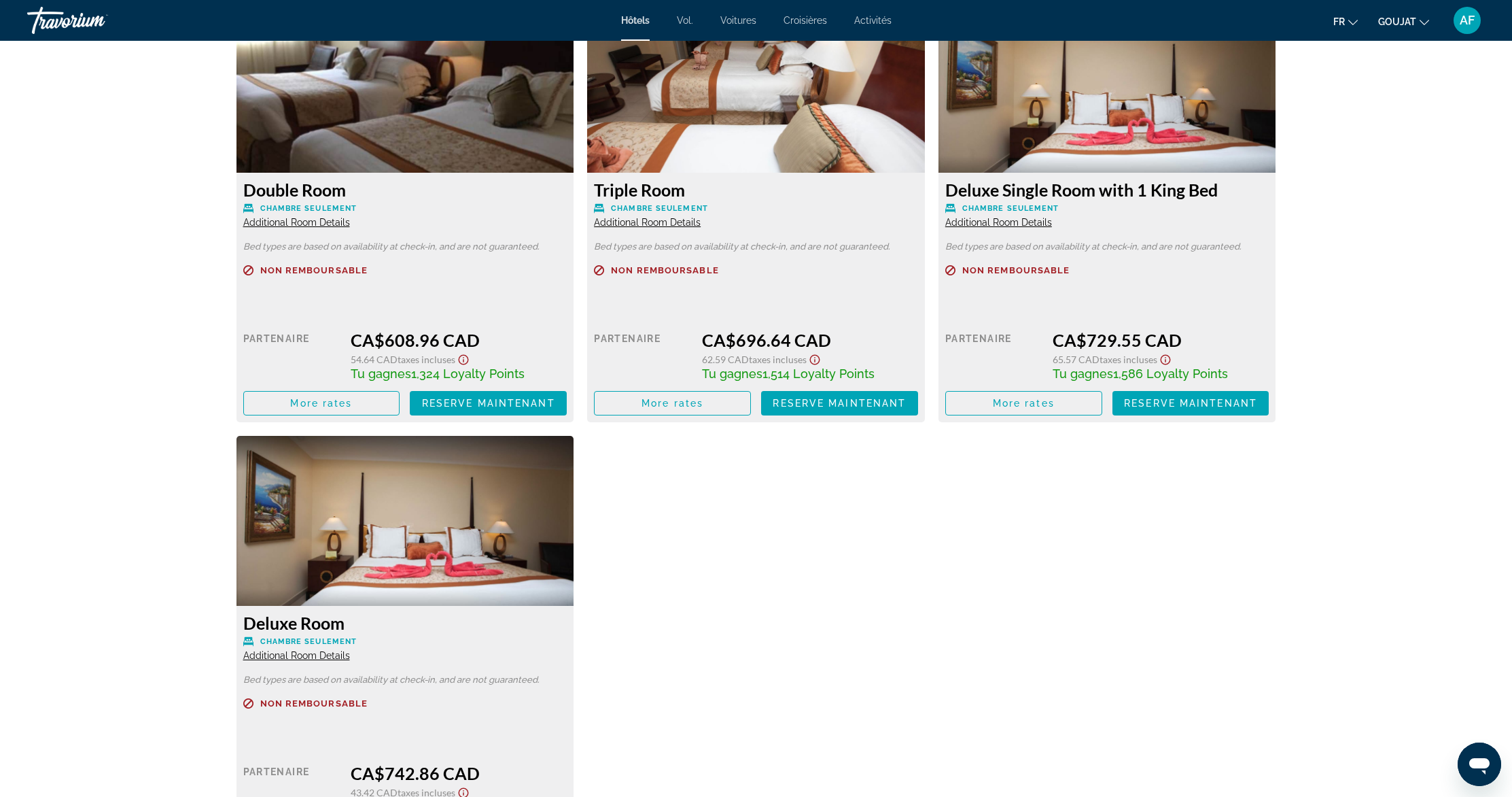
scroll to position [989, 0]
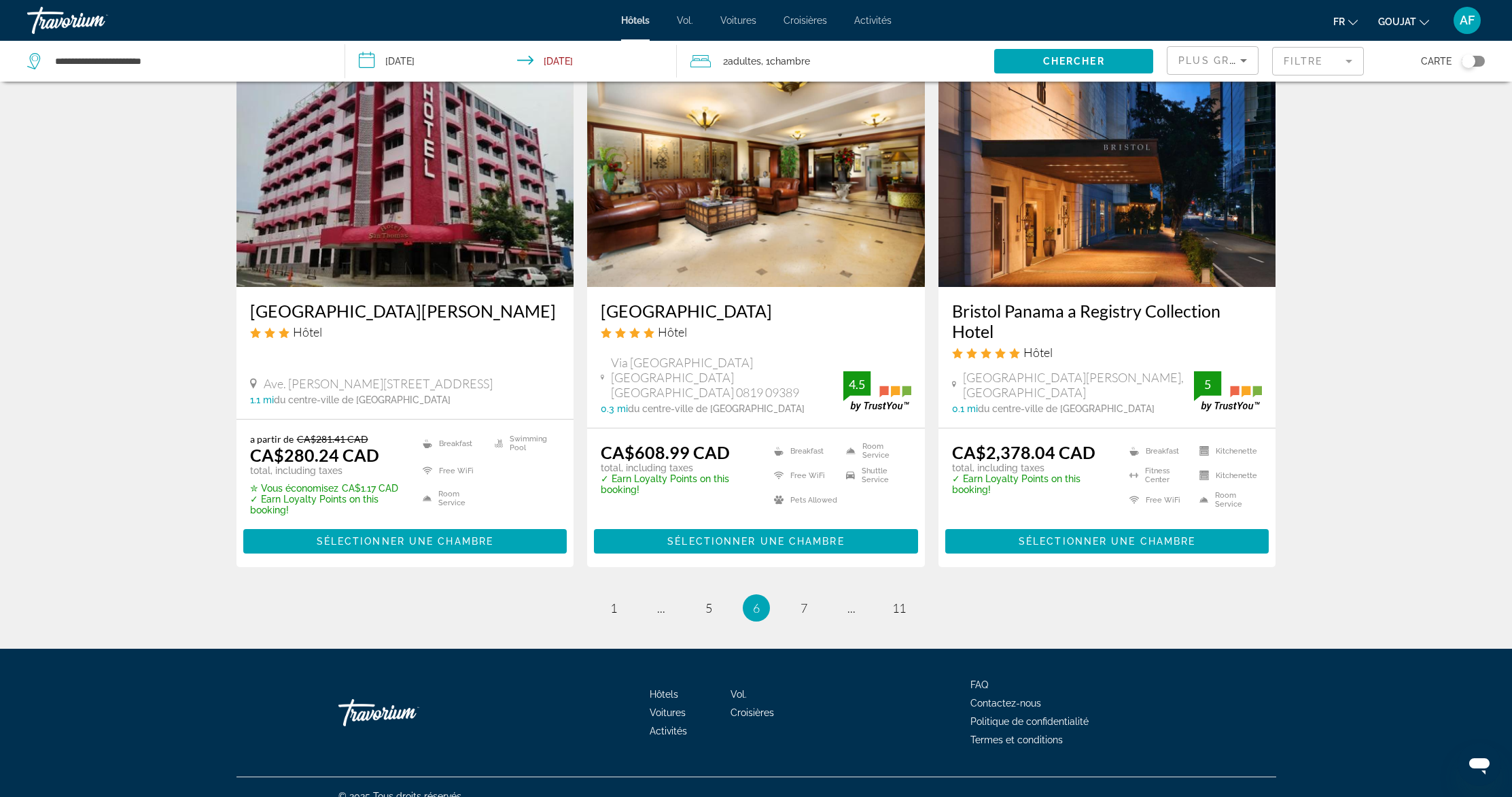
scroll to position [1635, 0]
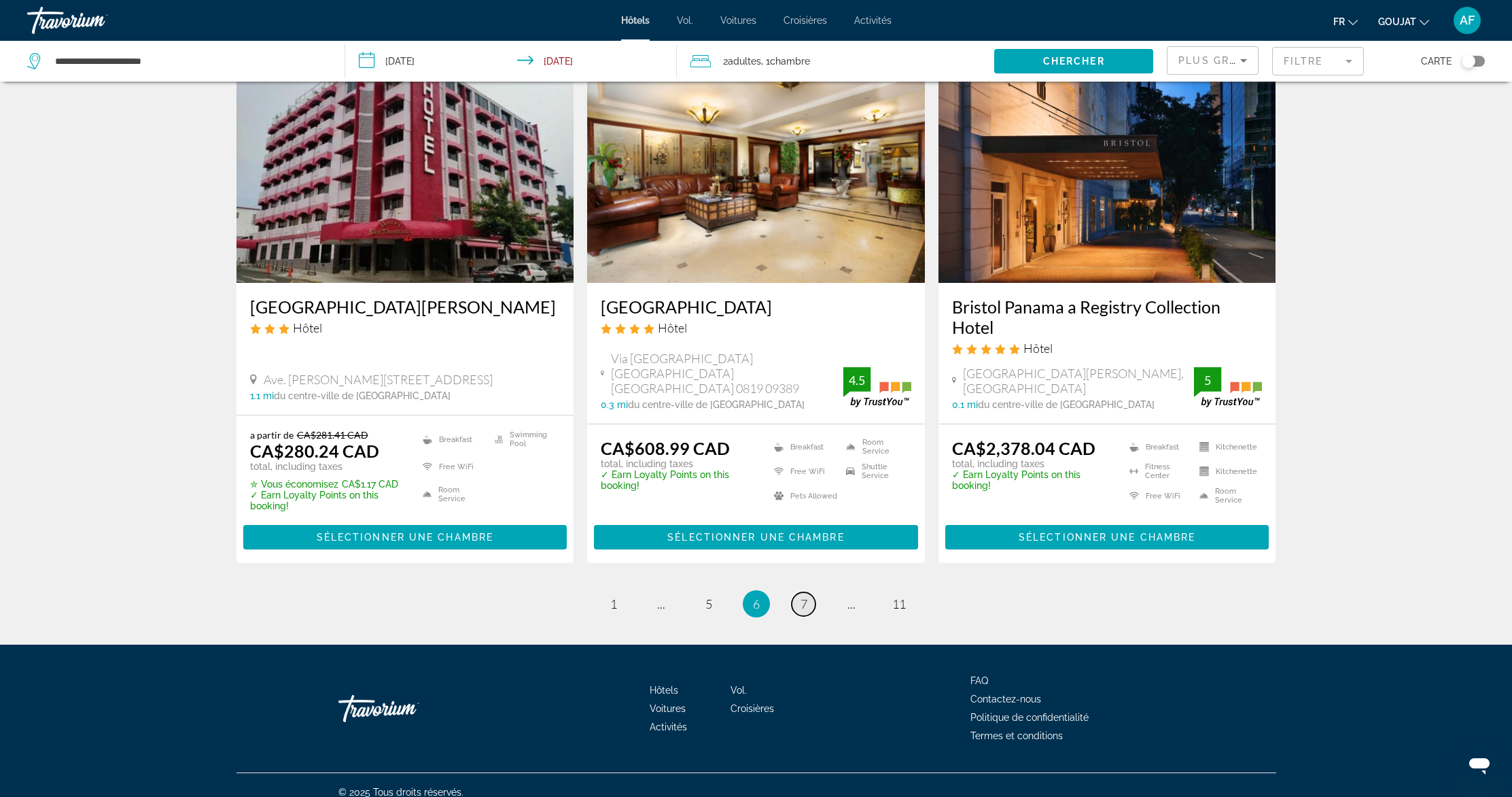
click at [804, 596] on span "7" at bounding box center [804, 604] width 7 height 15
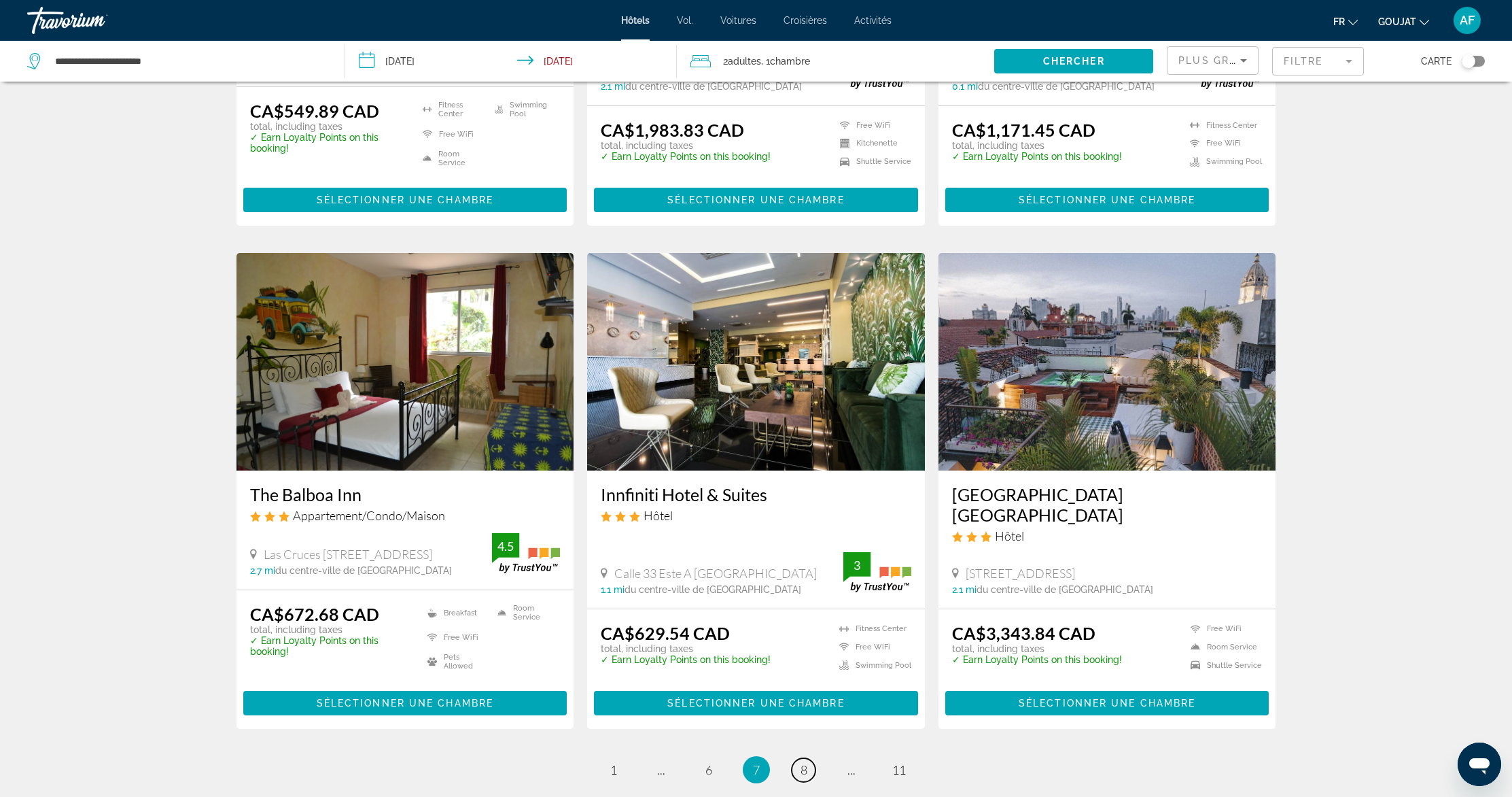
scroll to position [1556, 0]
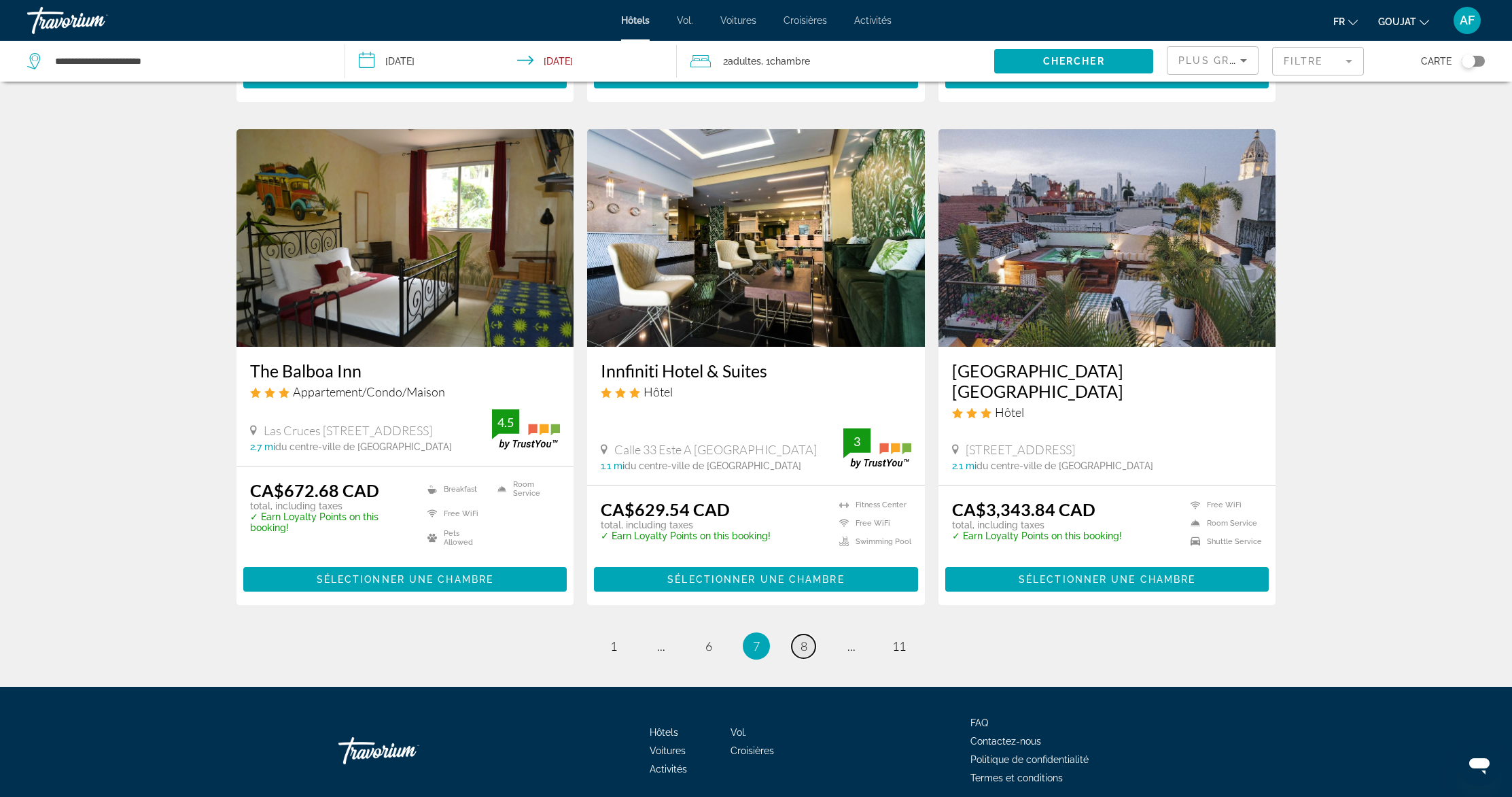
click at [797, 634] on link "page 8" at bounding box center [804, 646] width 24 height 24
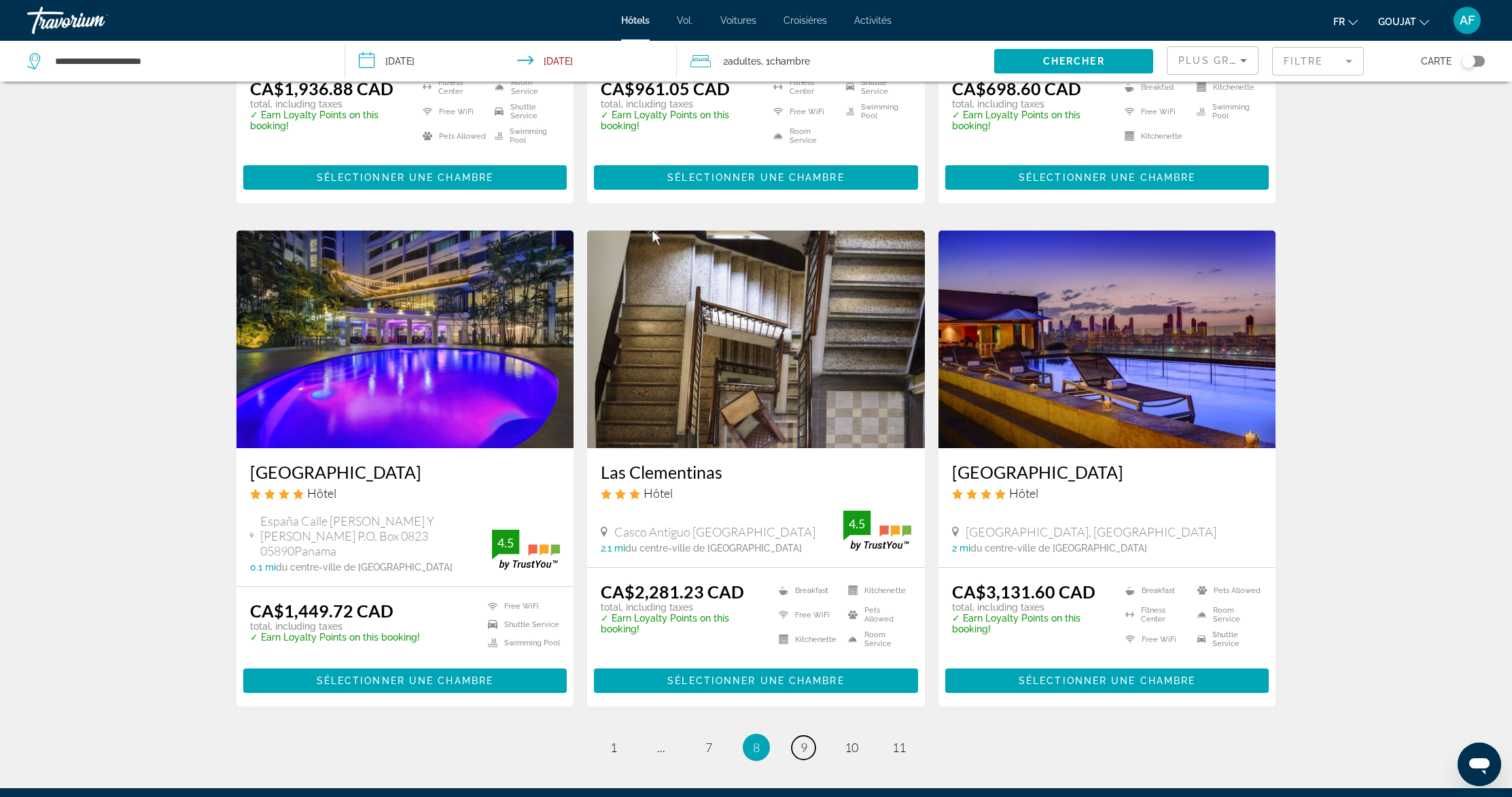
scroll to position [1526, 0]
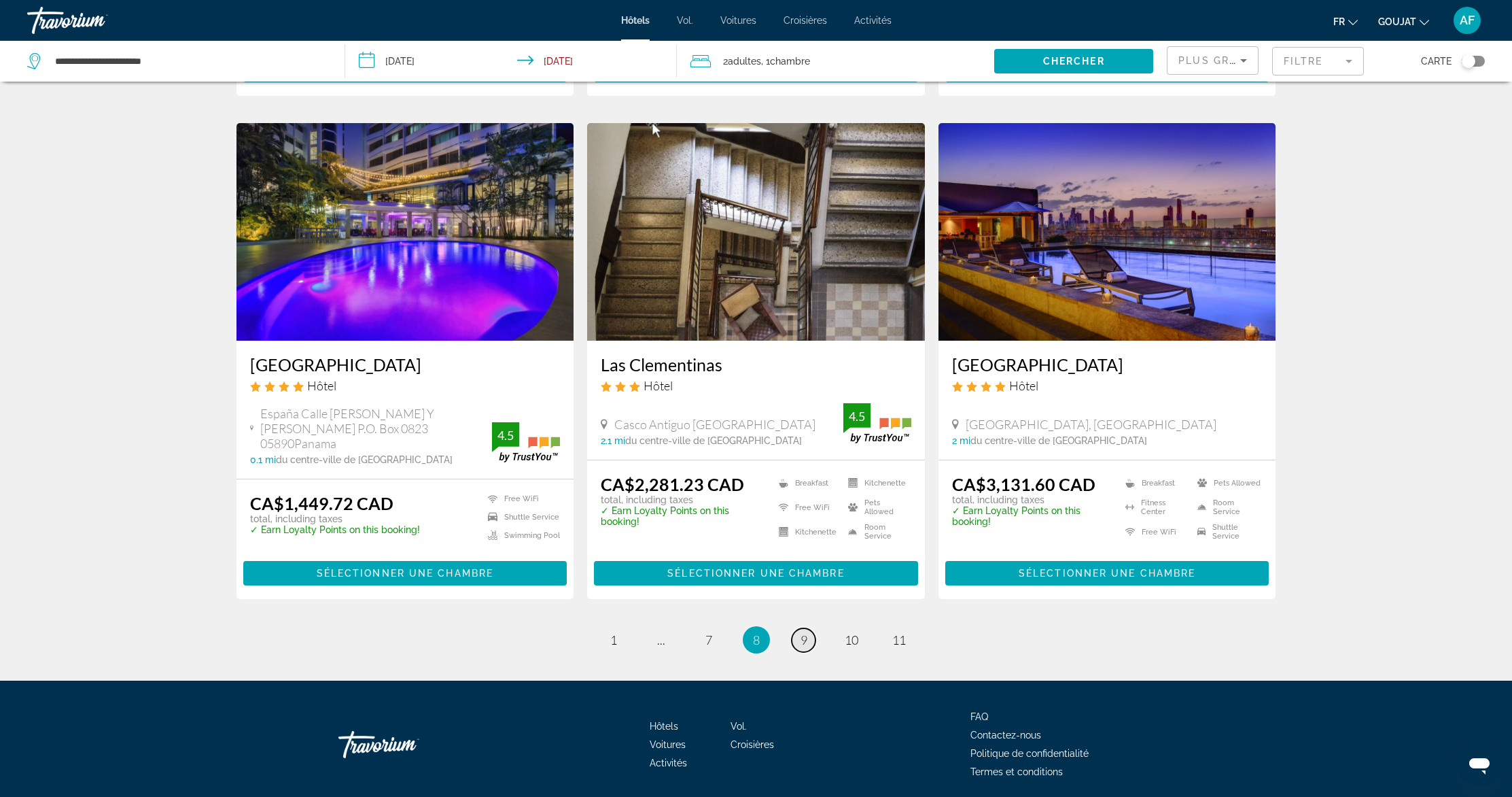
click at [806, 632] on span "9" at bounding box center [804, 640] width 7 height 15
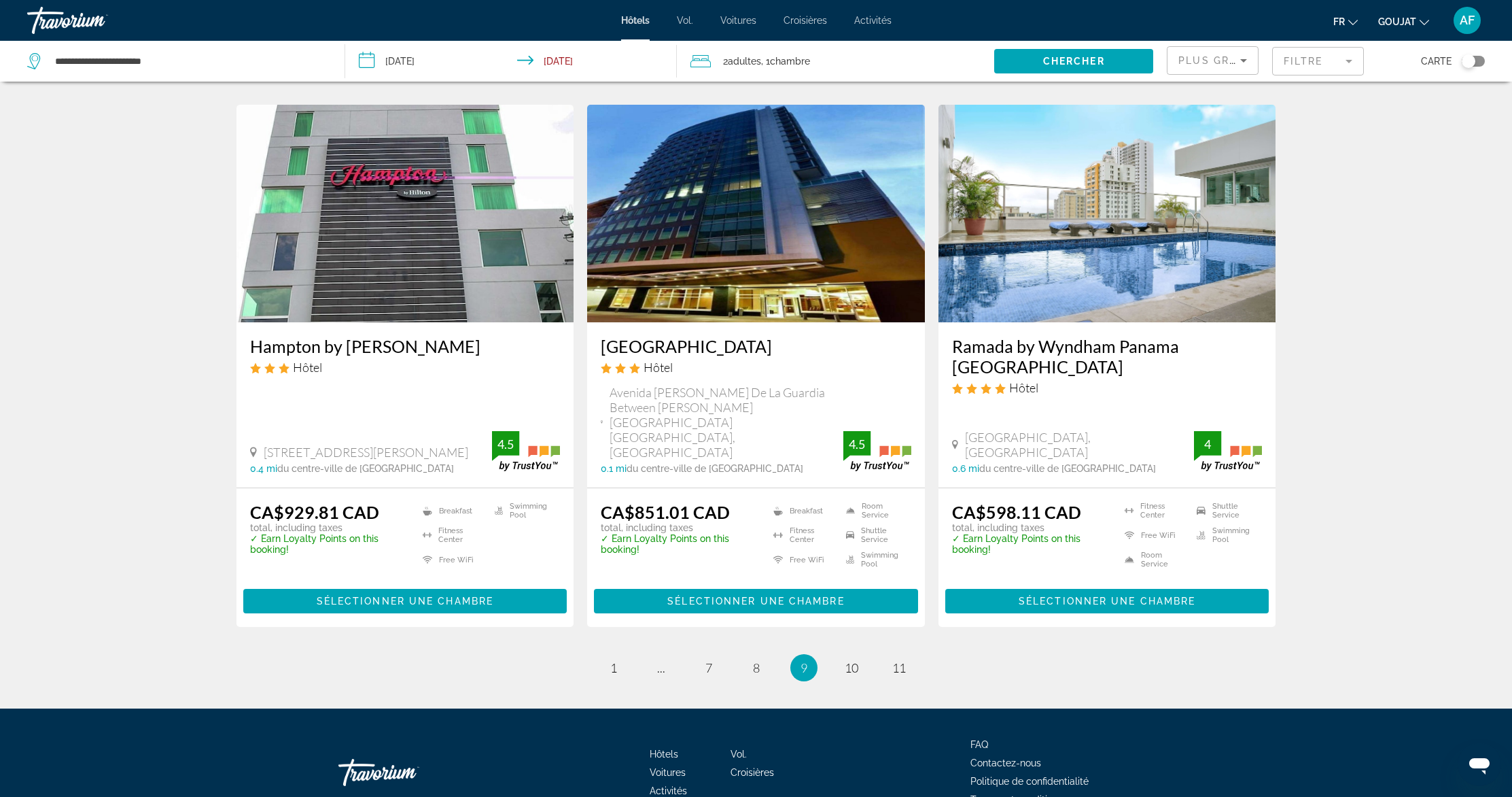
scroll to position [1564, 0]
click at [1111, 226] on img "Contenu principal" at bounding box center [1108, 214] width 338 height 217
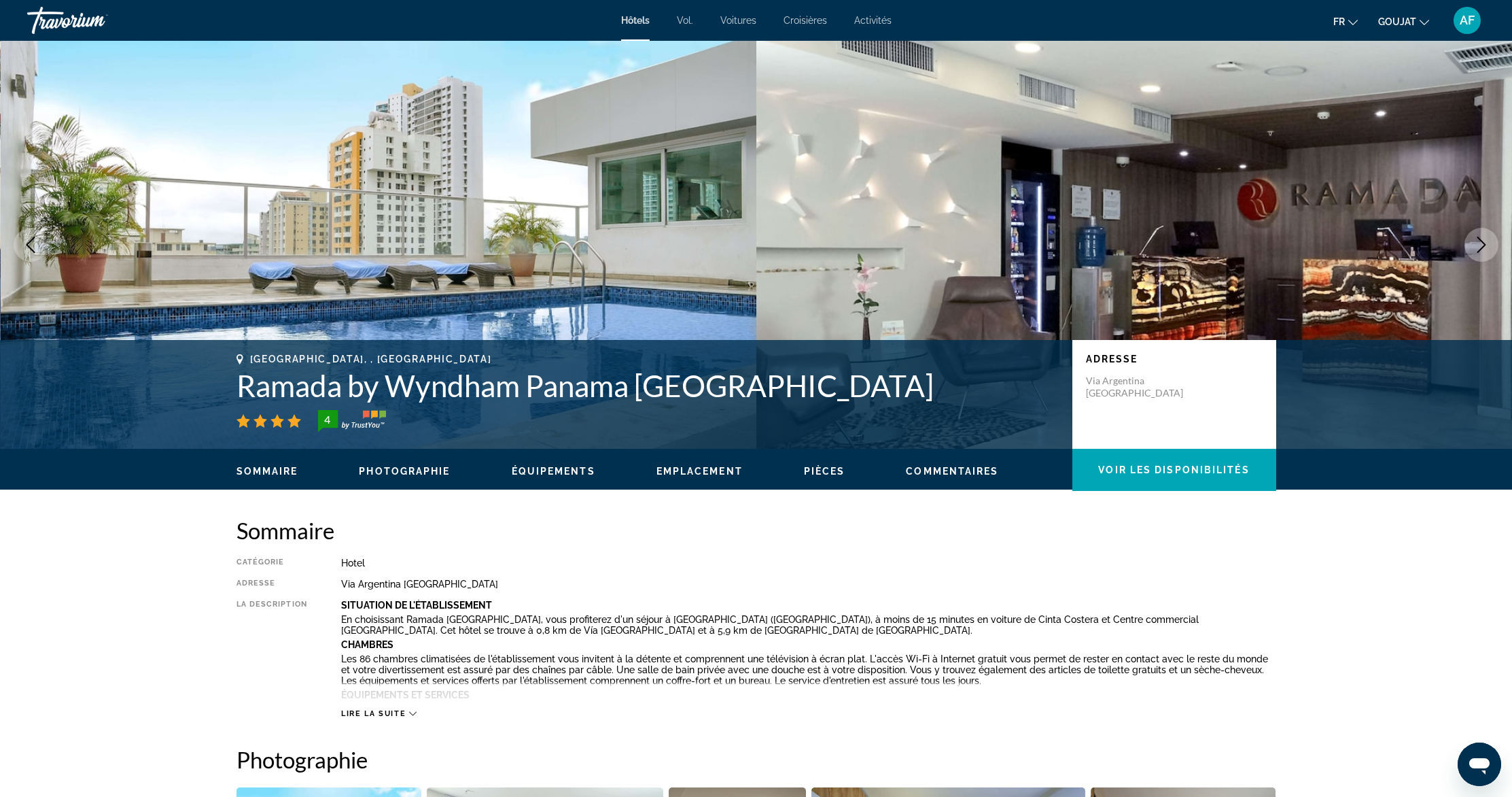
click at [1472, 242] on button "Next image" at bounding box center [1481, 245] width 34 height 34
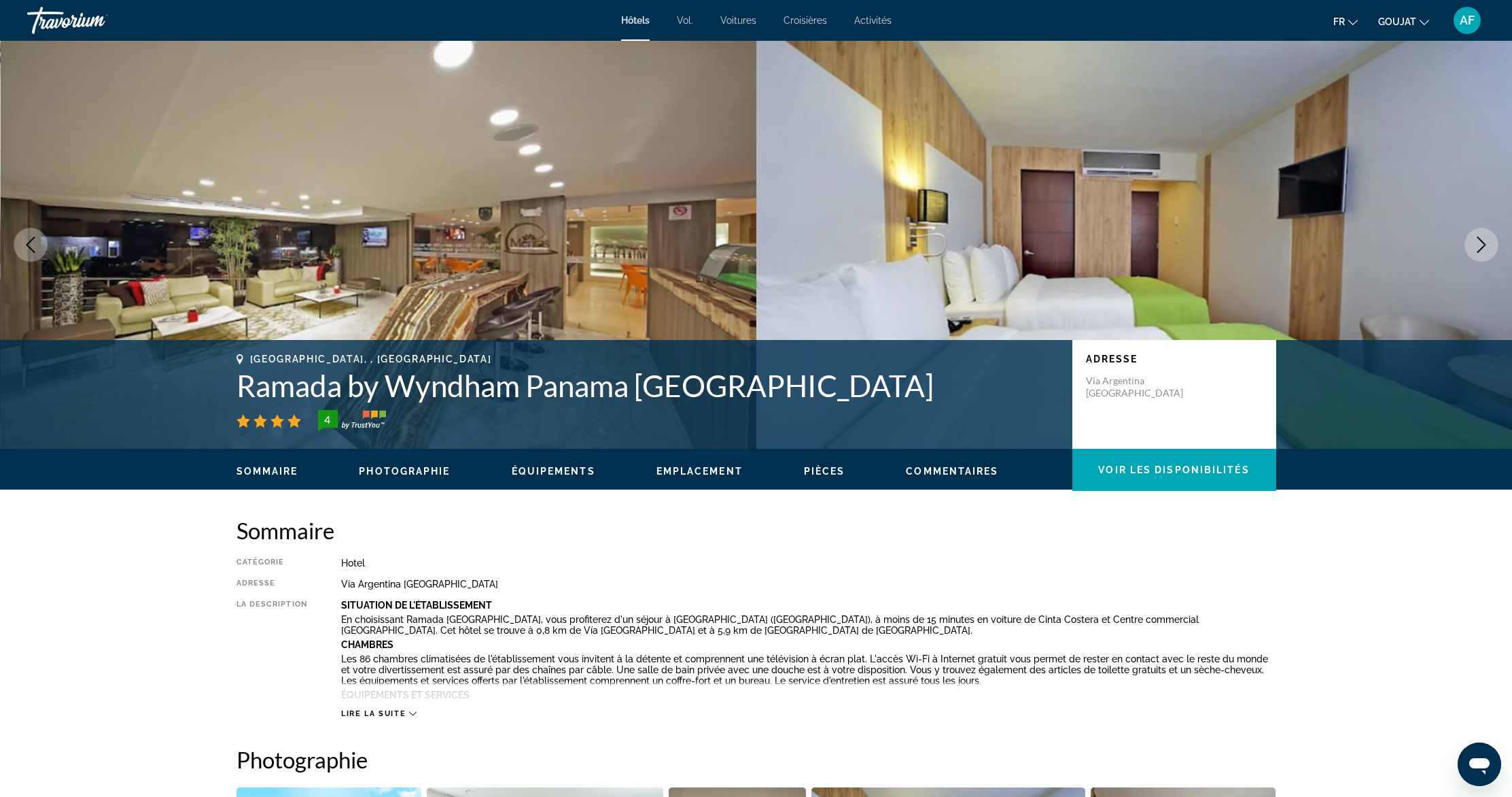
click at [1472, 242] on button "Next image" at bounding box center [1481, 245] width 34 height 34
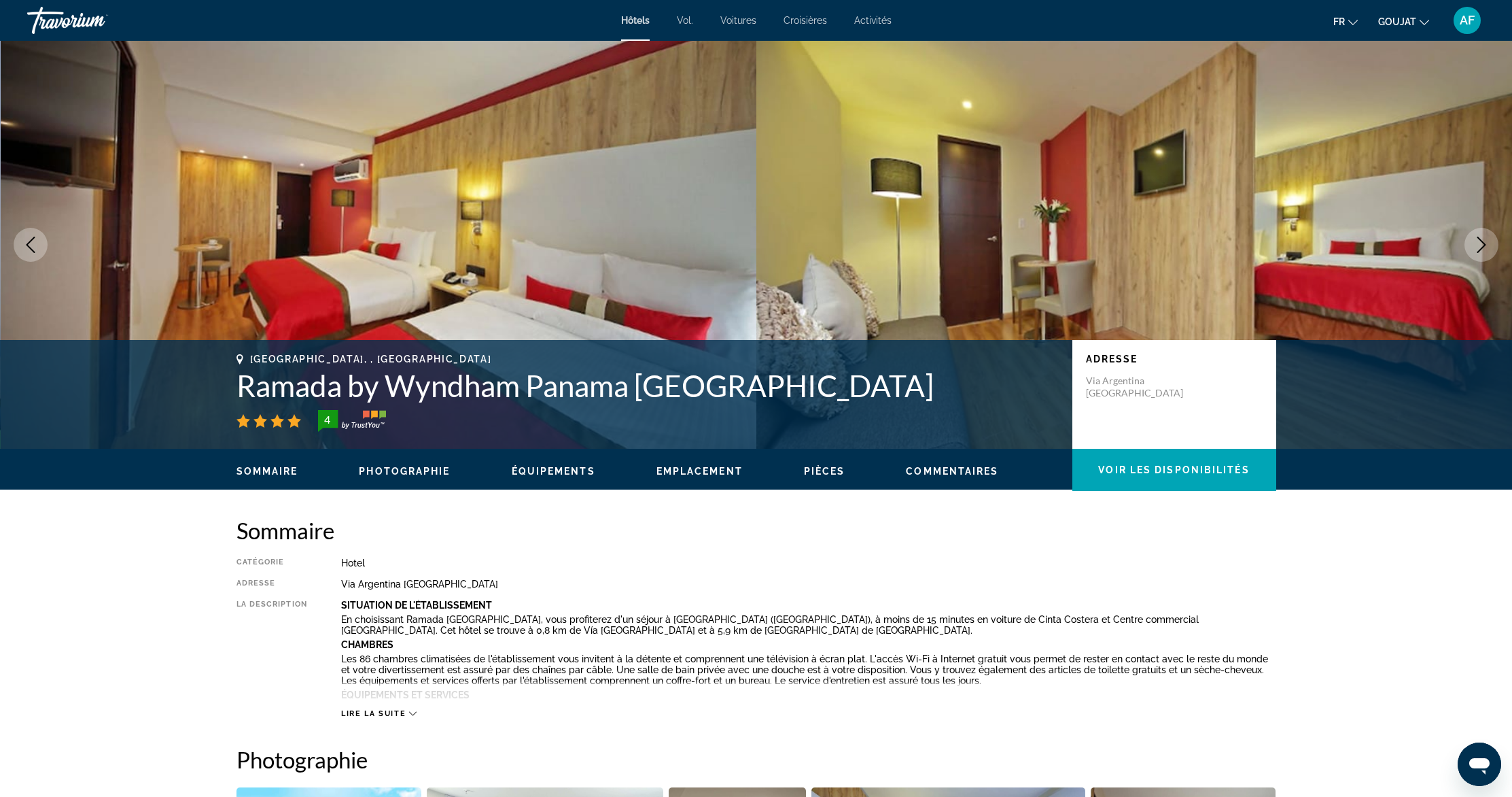
click at [1472, 242] on button "Next image" at bounding box center [1481, 245] width 34 height 34
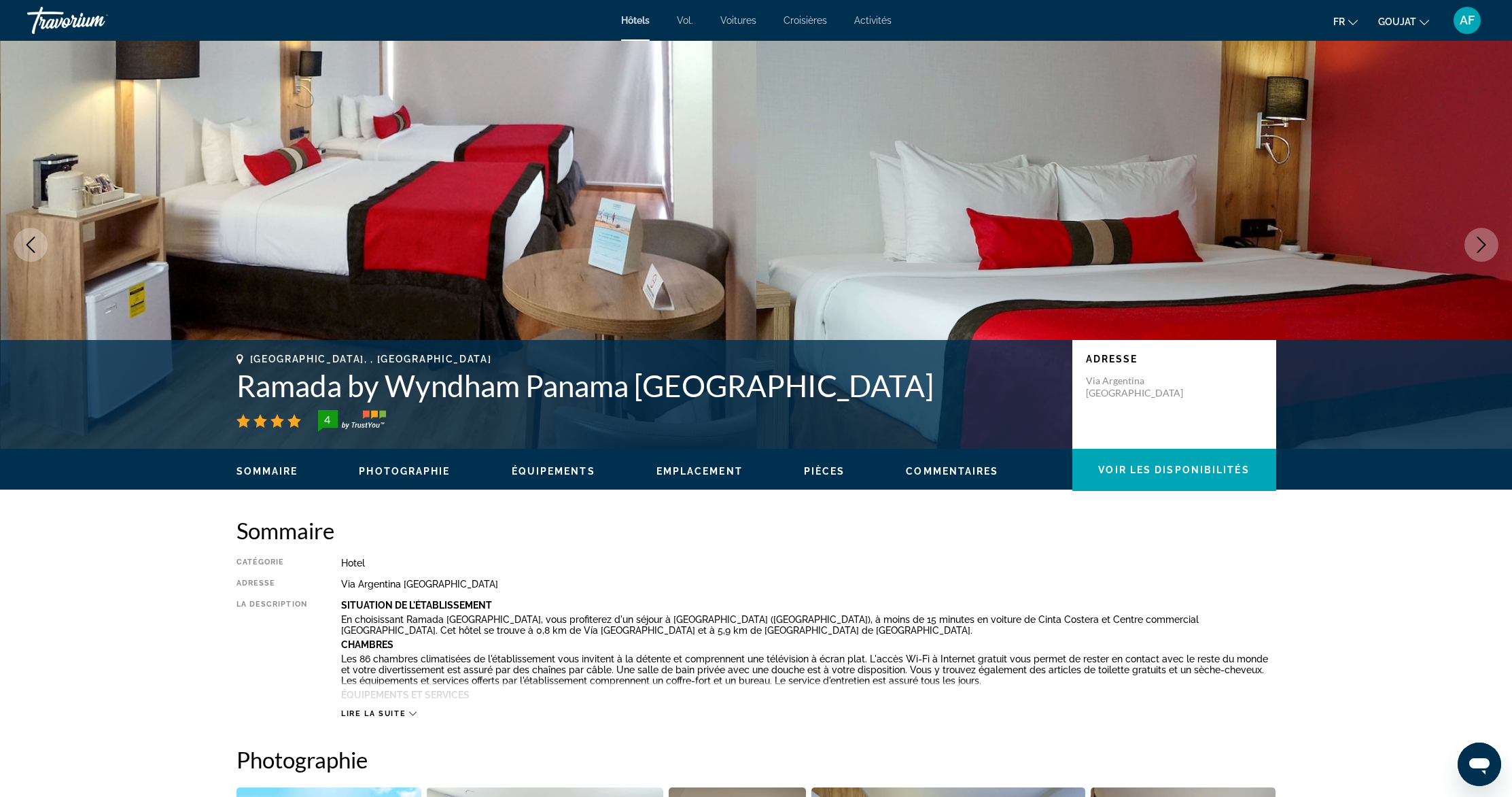
click at [1479, 242] on icon "Next image" at bounding box center [1482, 245] width 17 height 17
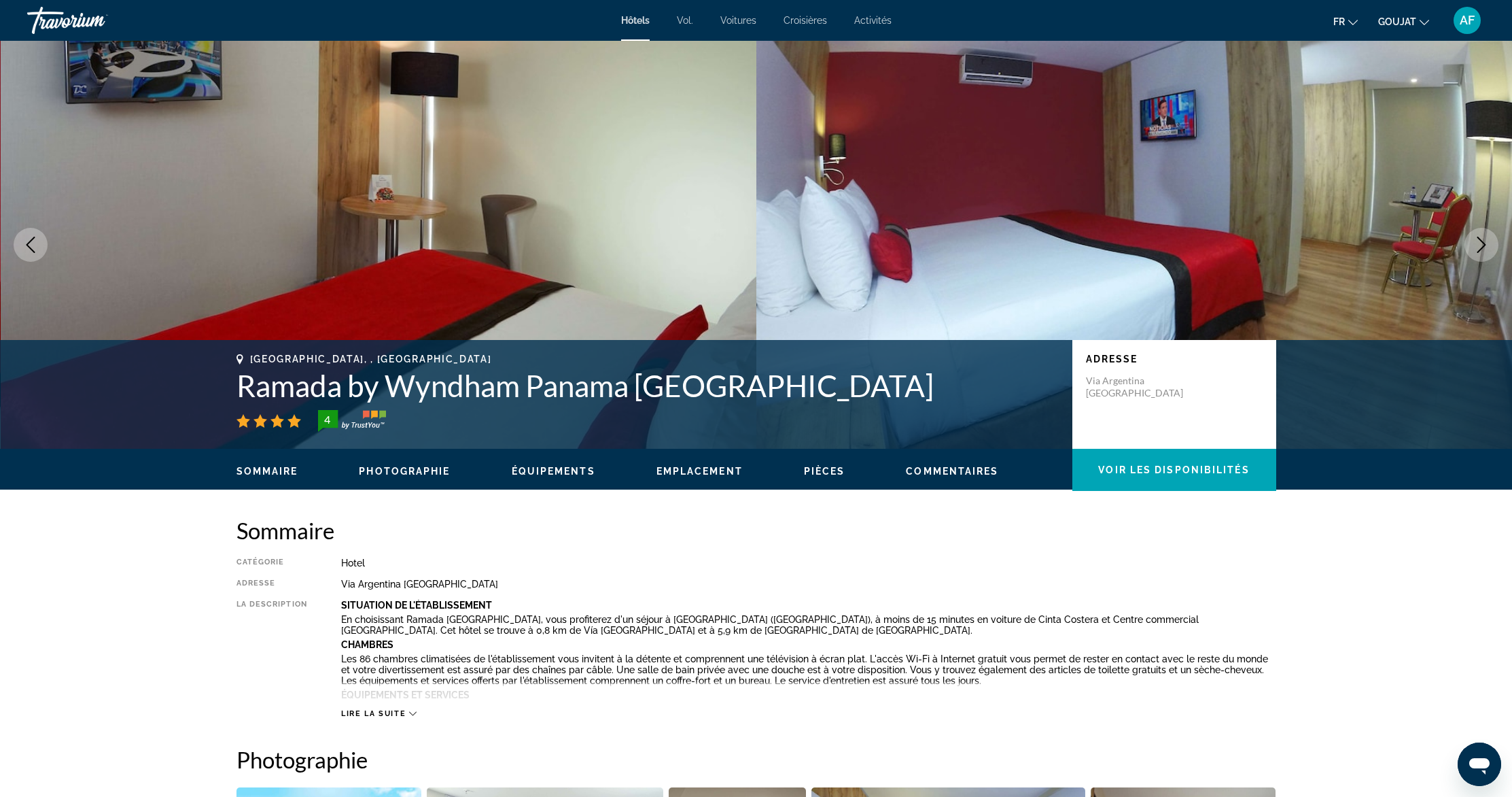
click at [1479, 242] on icon "Next image" at bounding box center [1482, 245] width 17 height 17
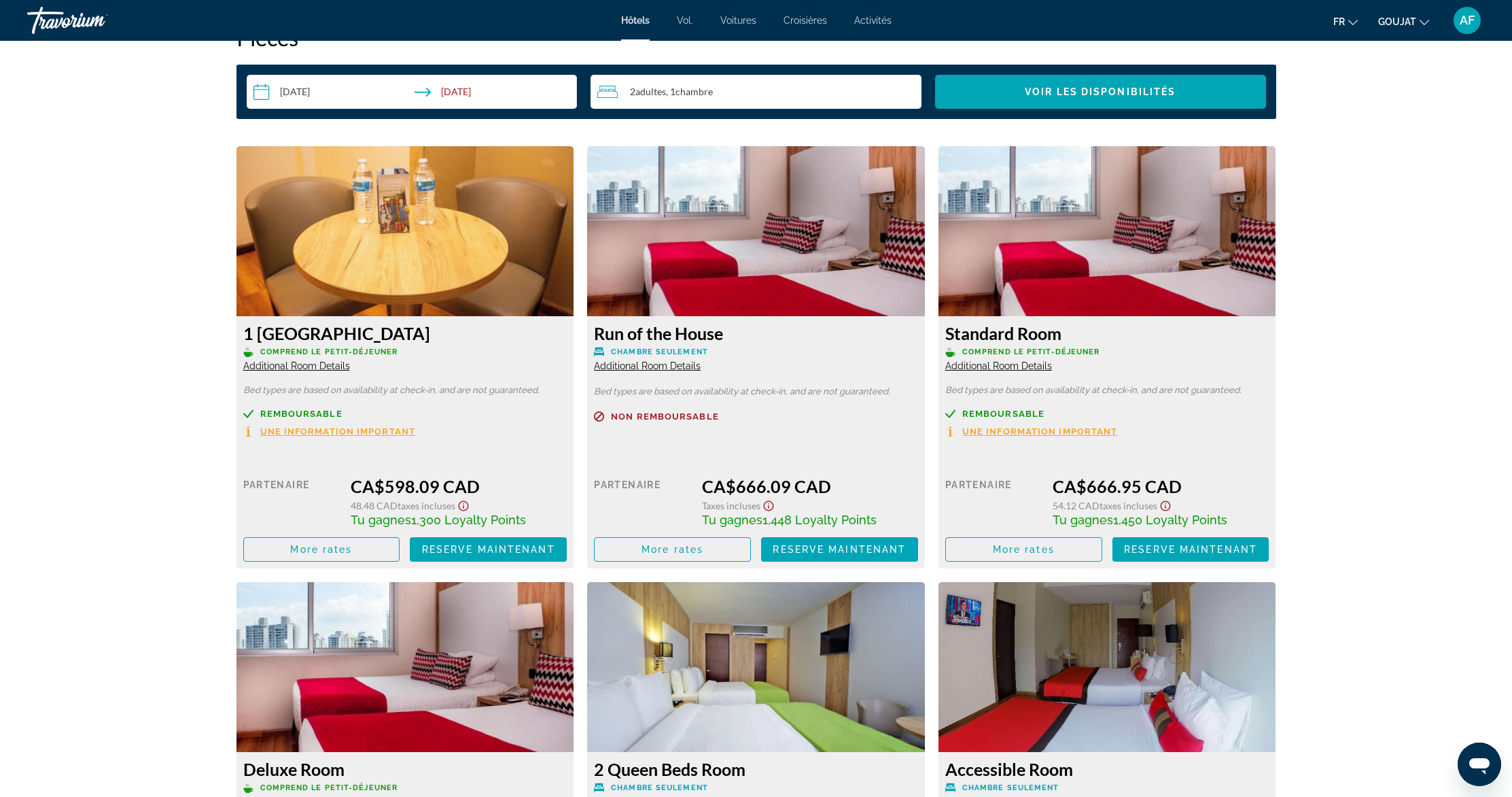
scroll to position [1779, 0]
click at [309, 431] on span "Une information important" at bounding box center [338, 431] width 155 height 9
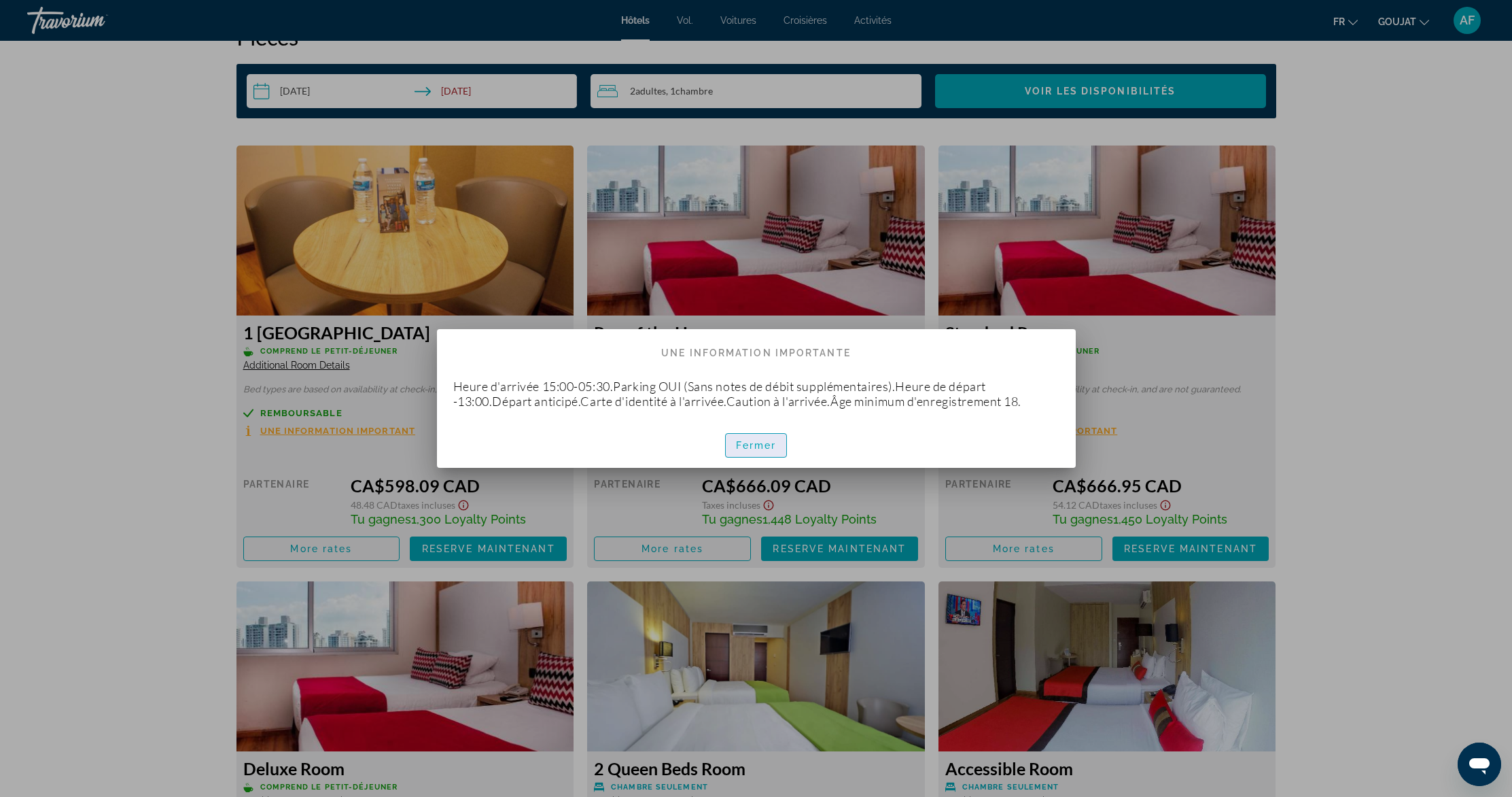
click at [745, 448] on font "Fermer" at bounding box center [756, 445] width 41 height 11
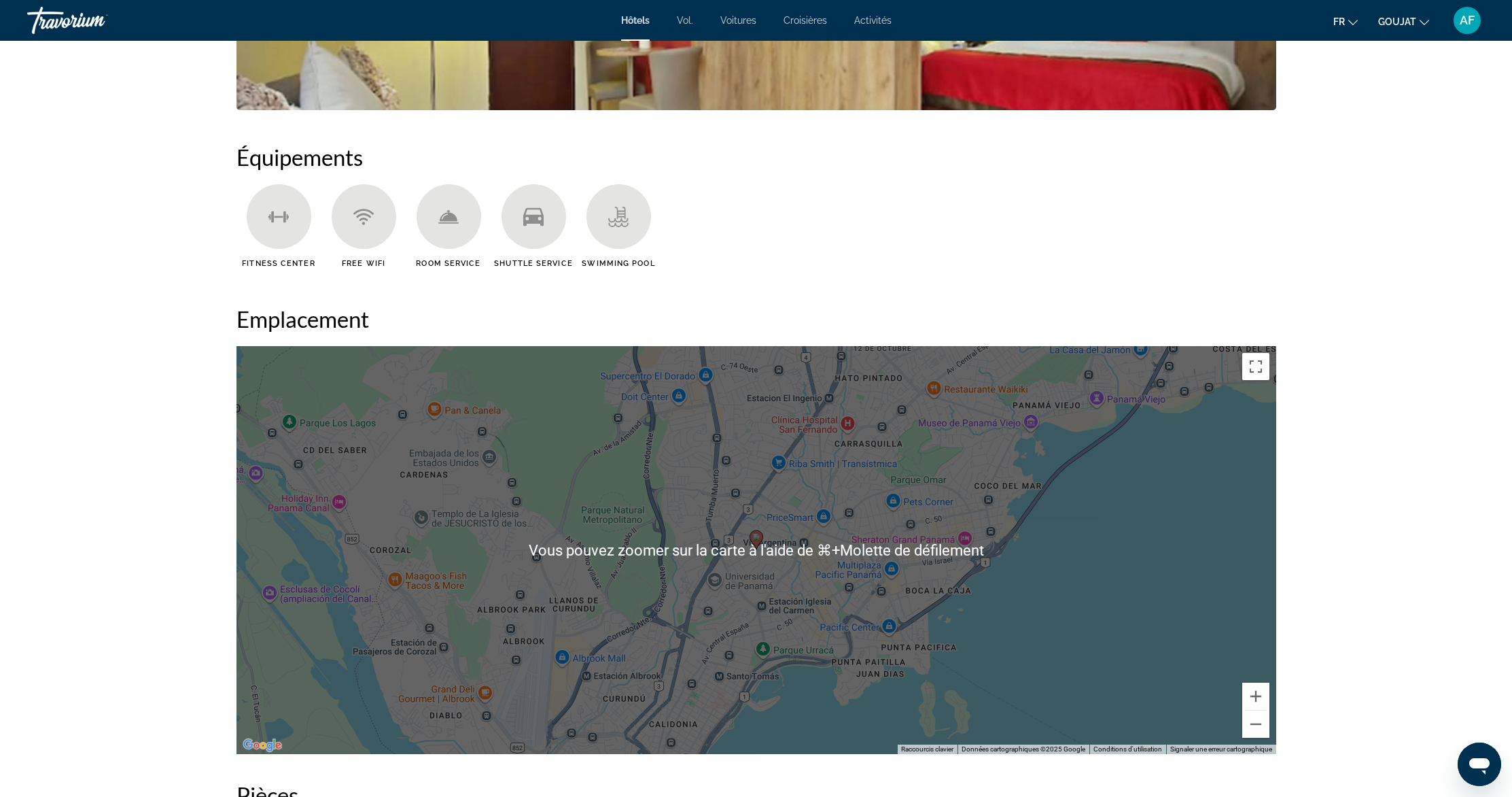
scroll to position [189, 0]
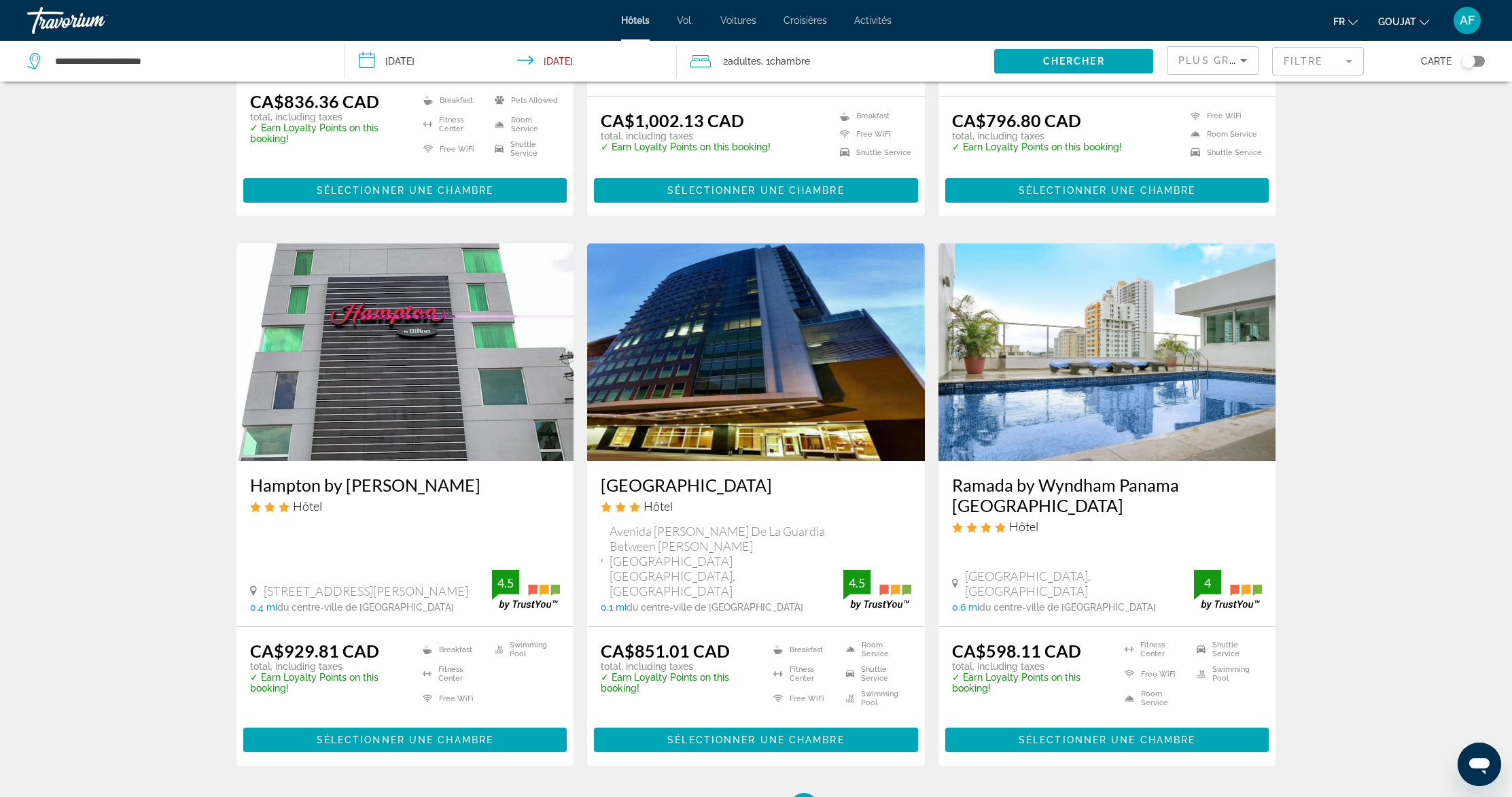
scroll to position [1596, 0]
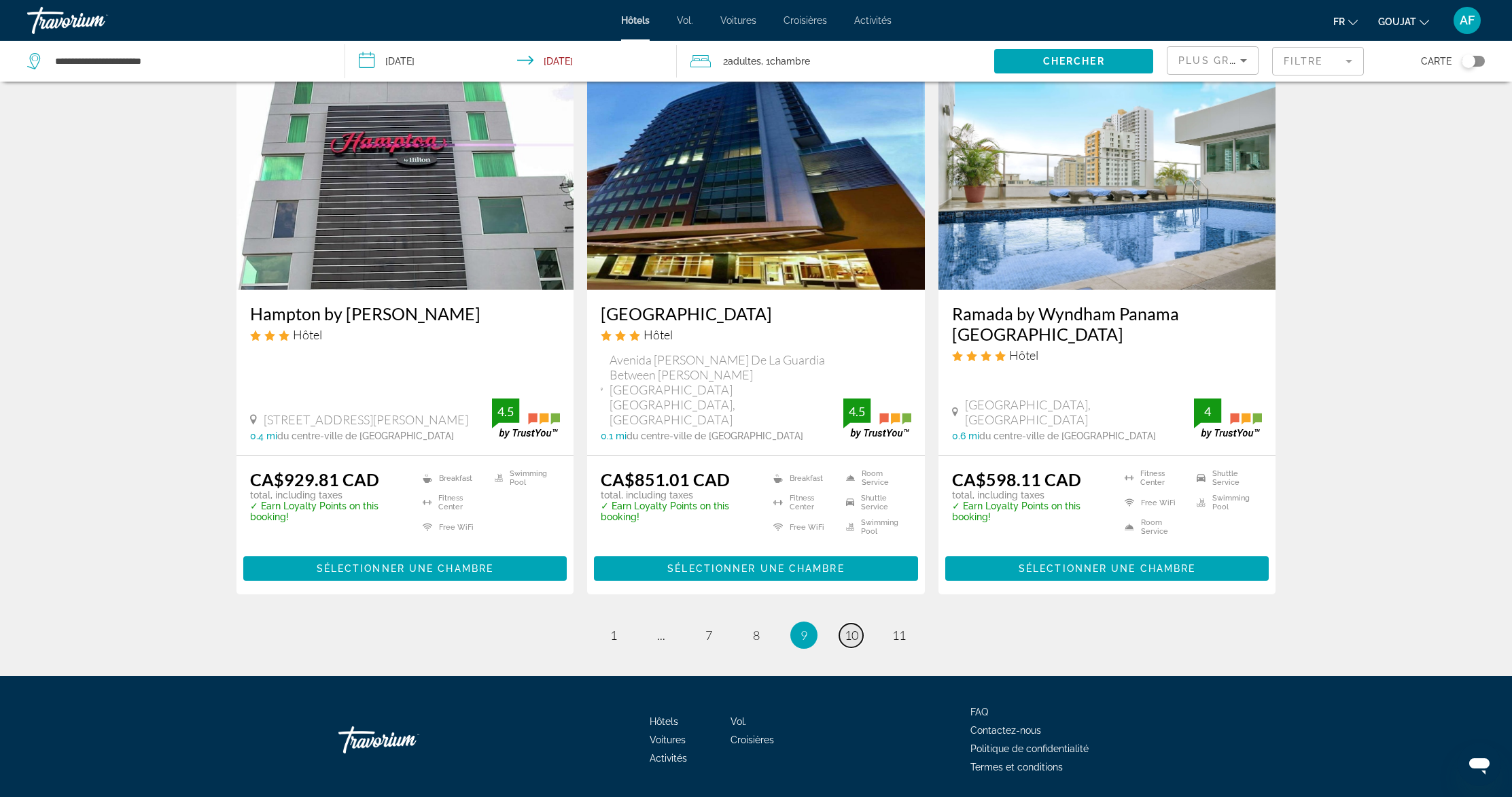
click at [849, 627] on span "10" at bounding box center [852, 635] width 14 height 15
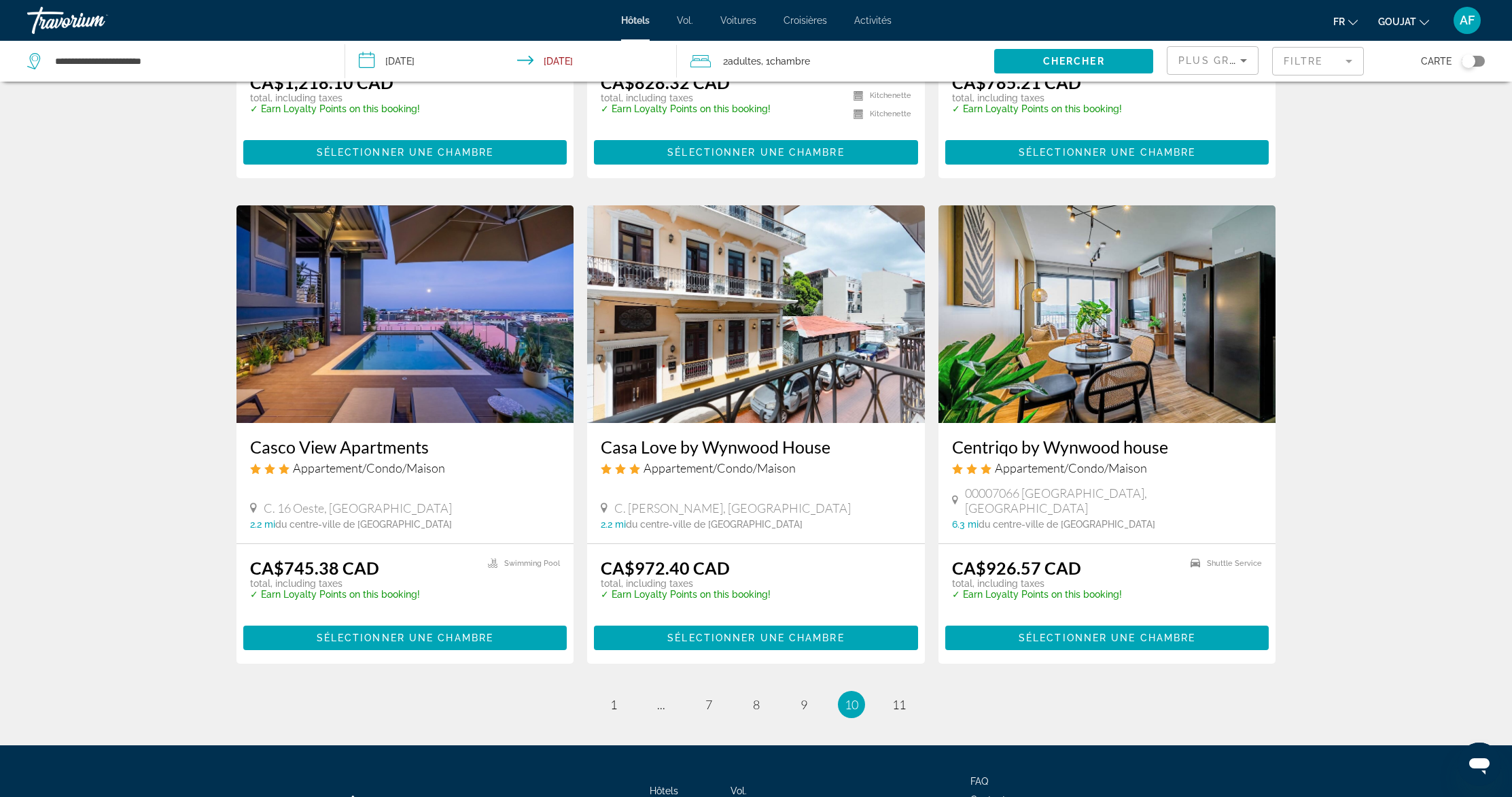
scroll to position [1520, 0]
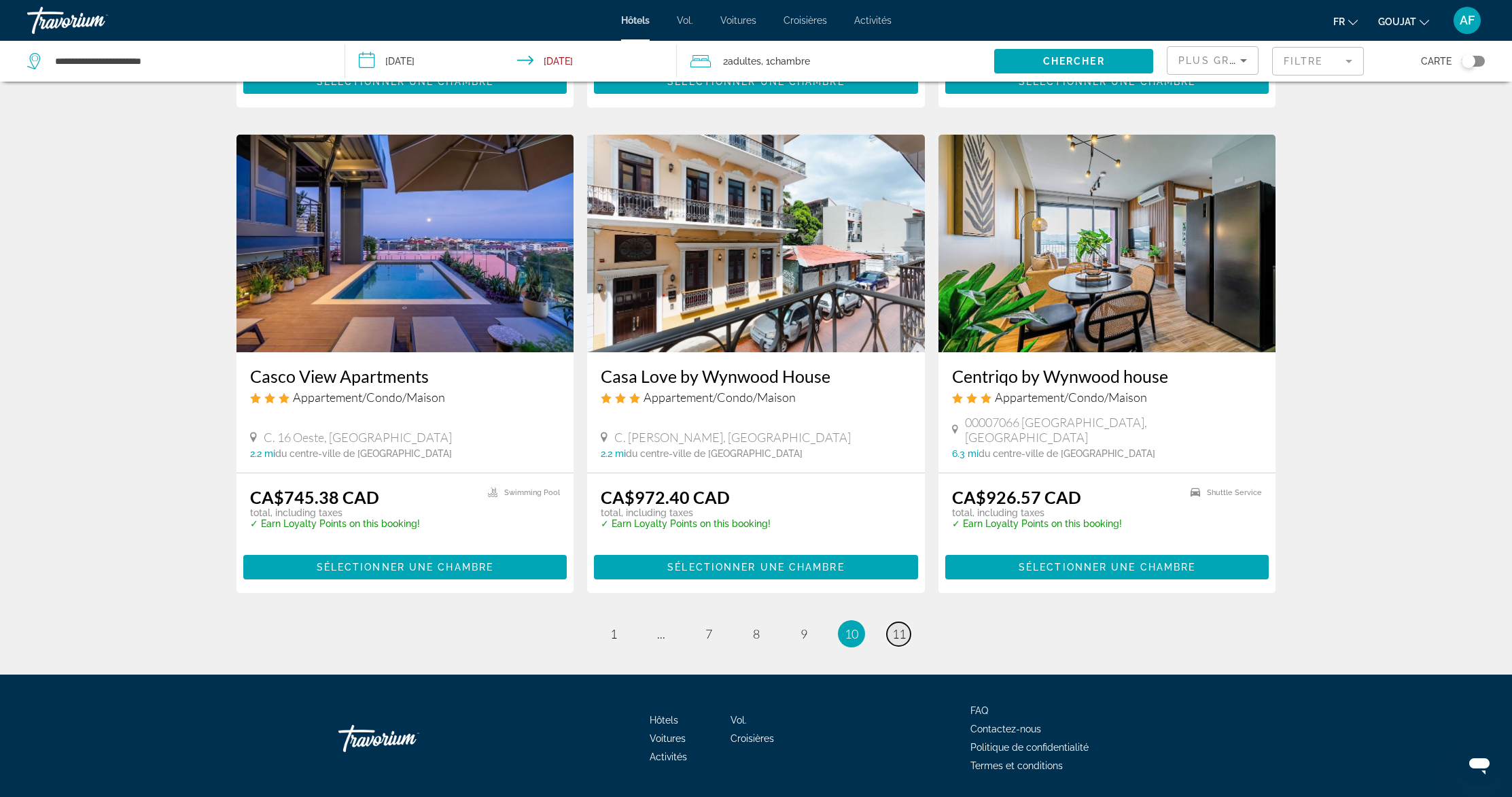
click at [900, 626] on span "11" at bounding box center [899, 634] width 14 height 15
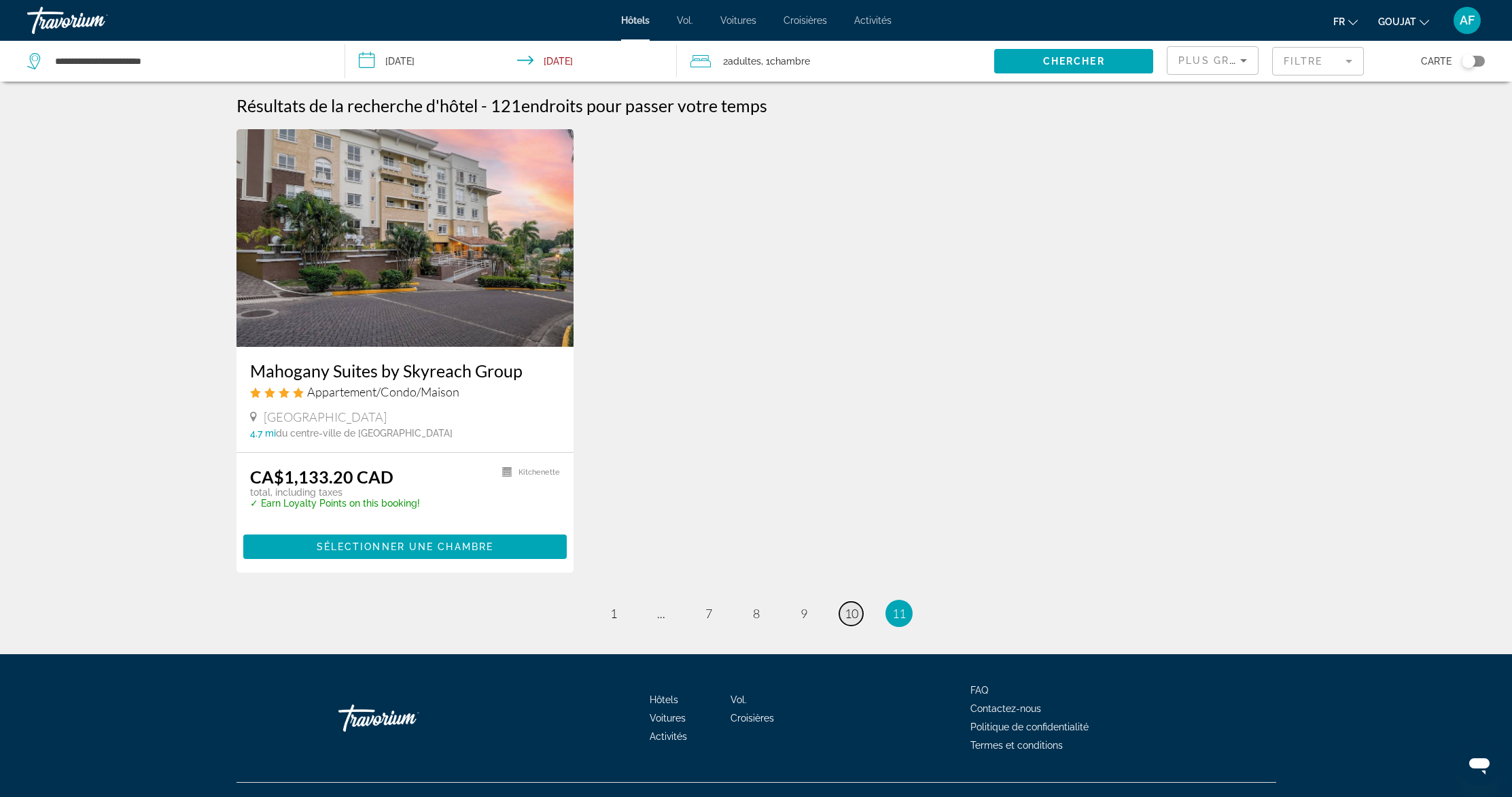
click at [853, 614] on span "10" at bounding box center [852, 614] width 14 height 15
click at [797, 614] on link "page 9" at bounding box center [804, 614] width 24 height 24
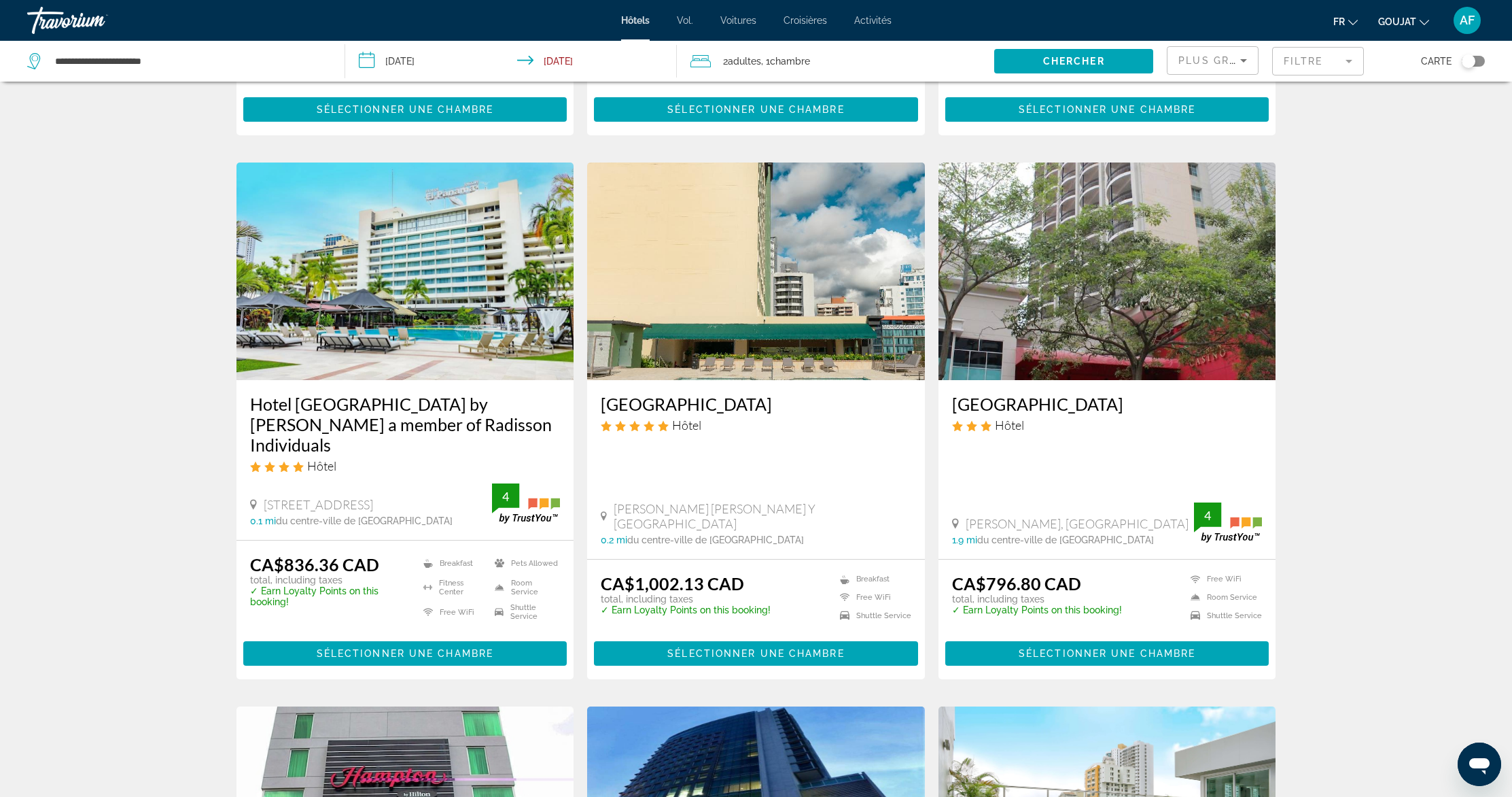
scroll to position [835, 0]
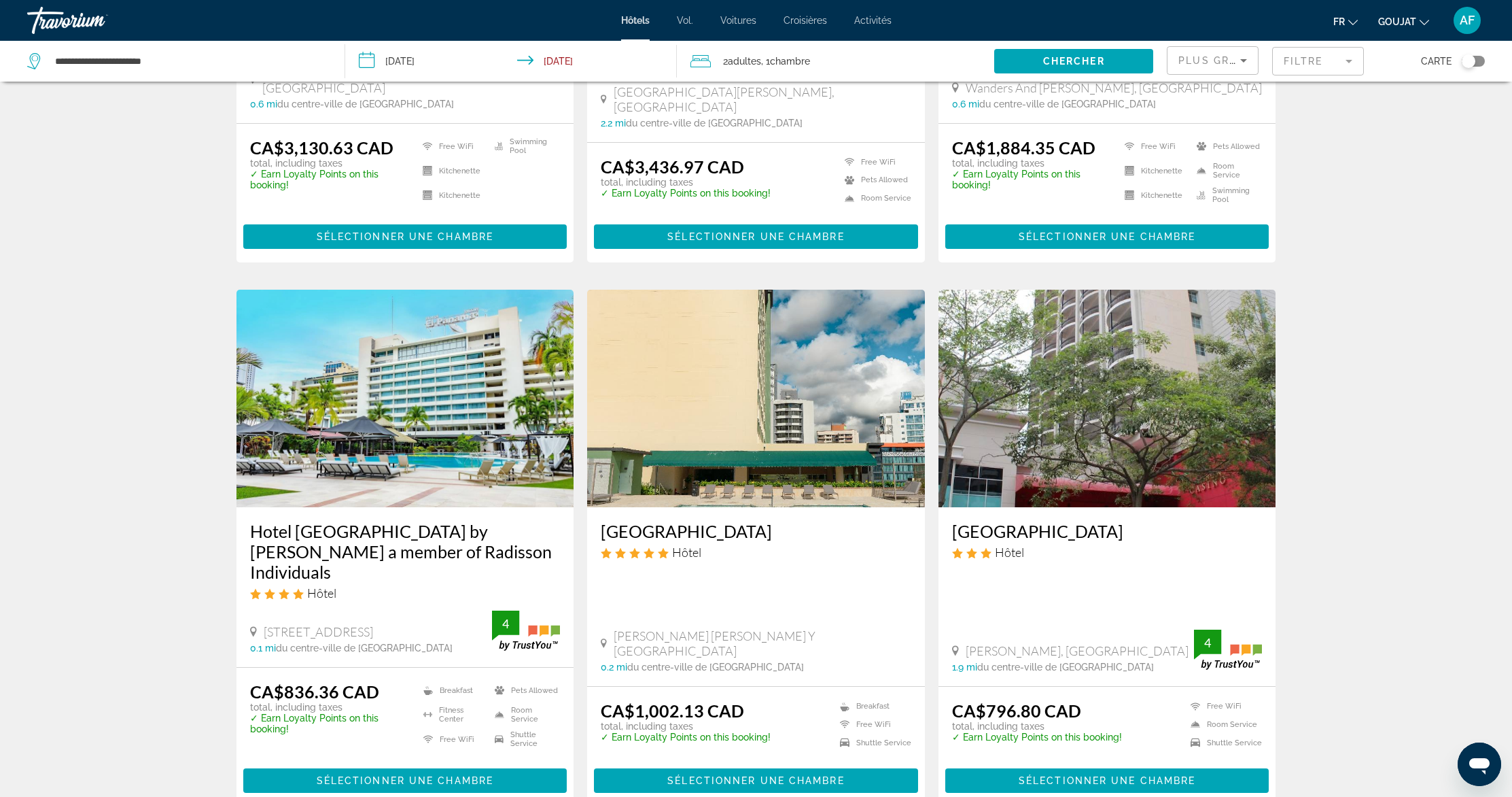
click at [434, 363] on img "Contenu principal" at bounding box center [405, 398] width 338 height 217
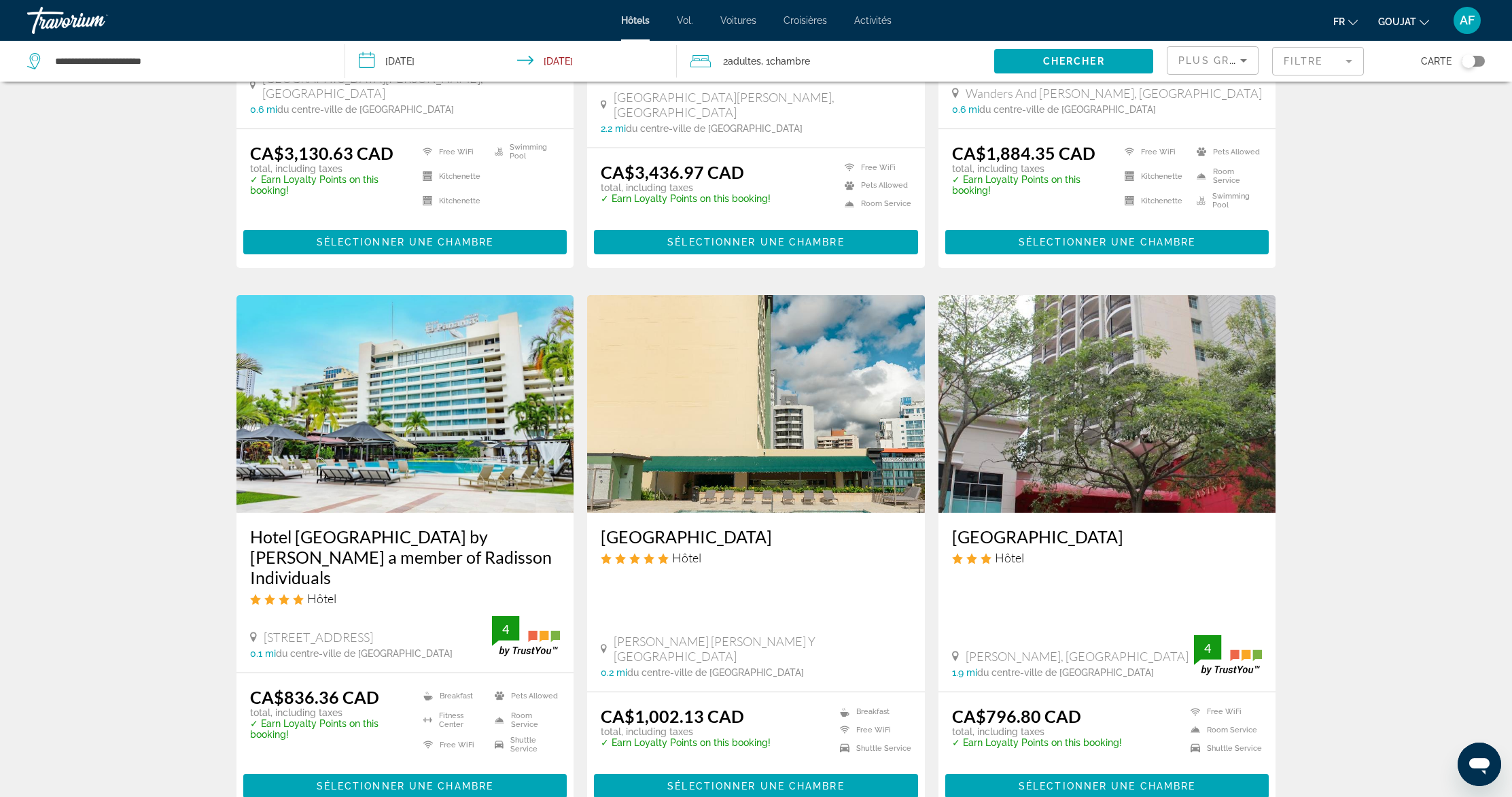
scroll to position [1012, 0]
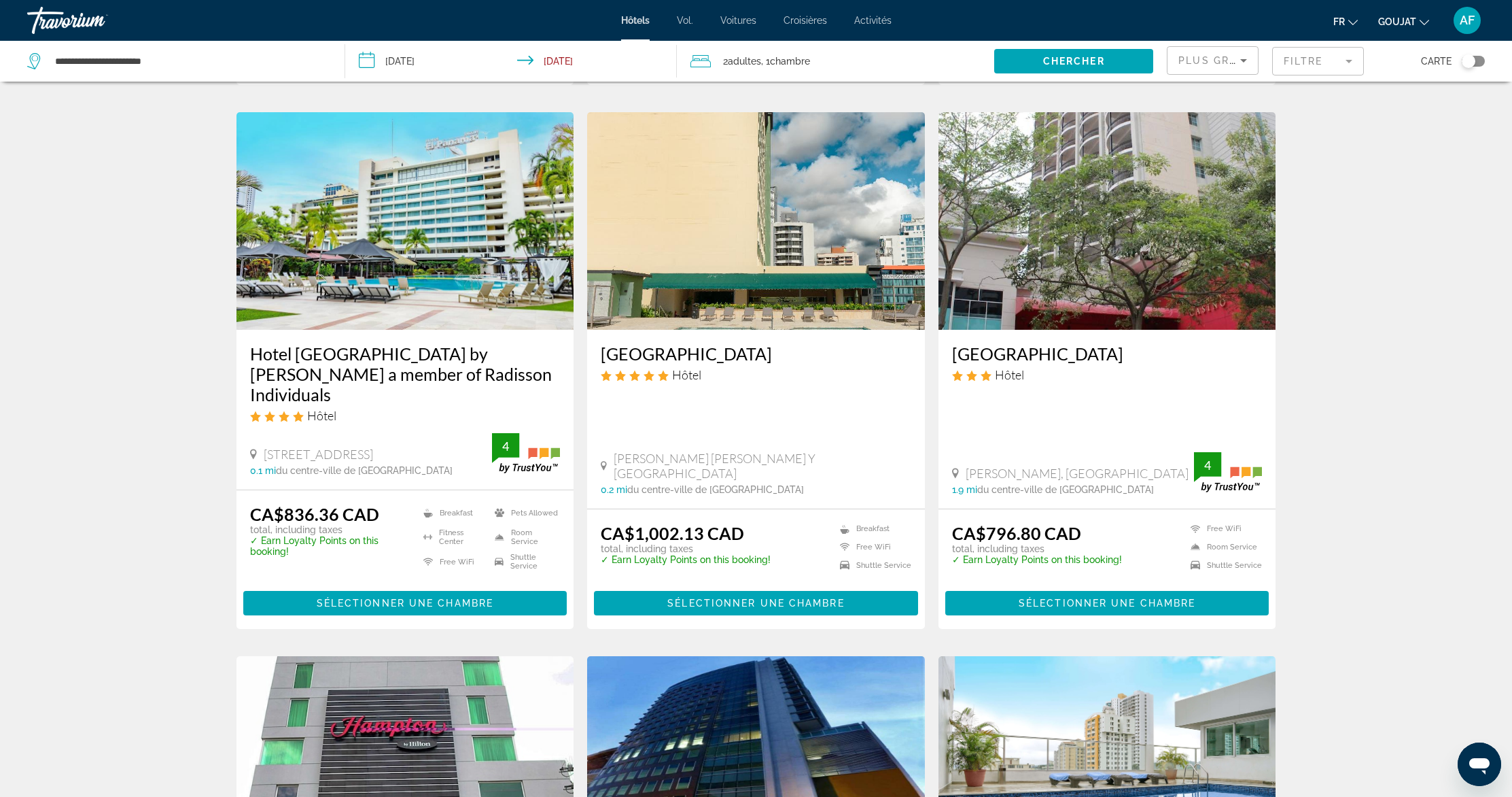
click at [423, 212] on img "Contenu principal" at bounding box center [405, 221] width 338 height 217
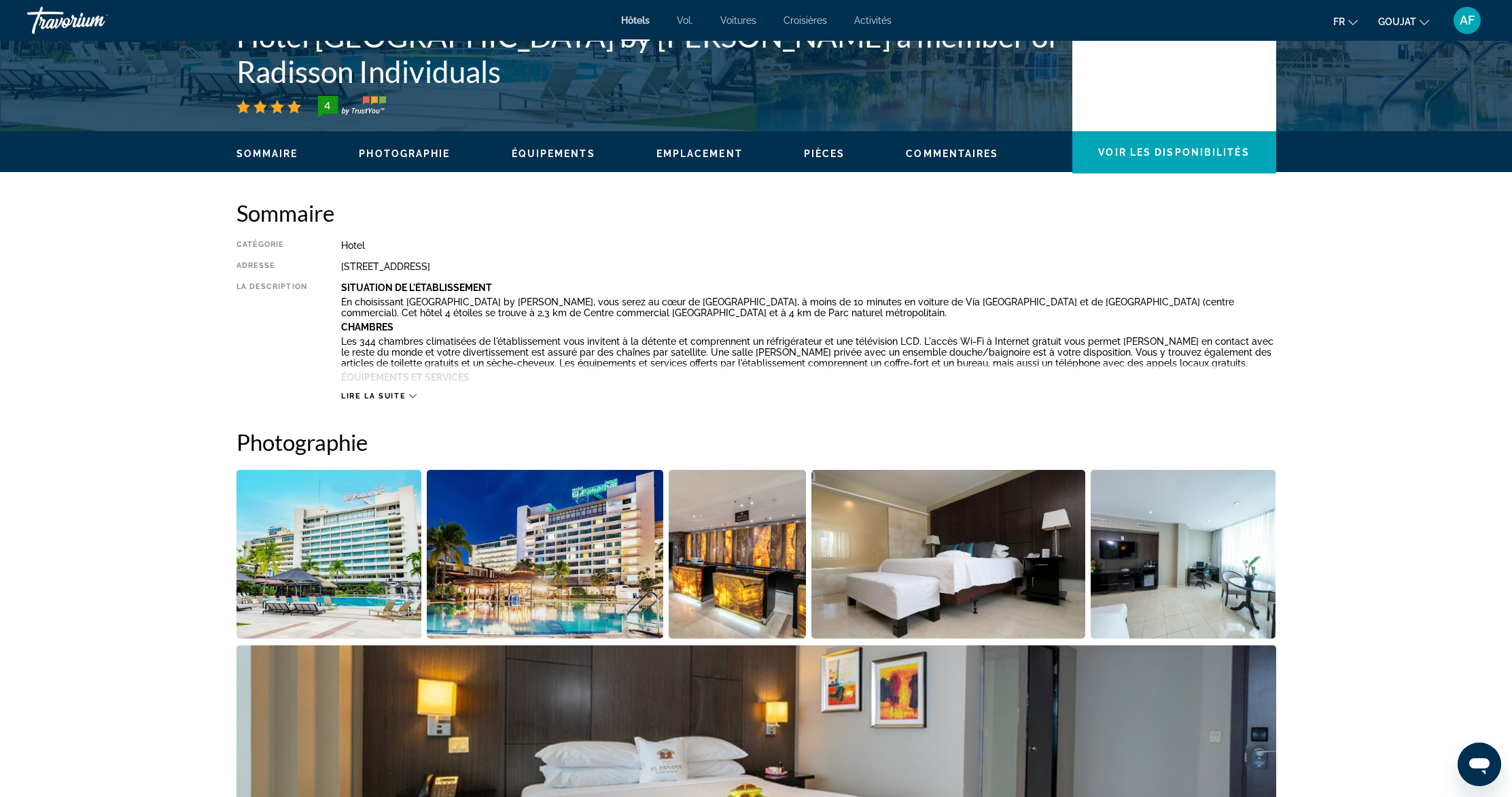
scroll to position [318, 0]
click at [389, 396] on span "Lire la suite" at bounding box center [373, 395] width 65 height 9
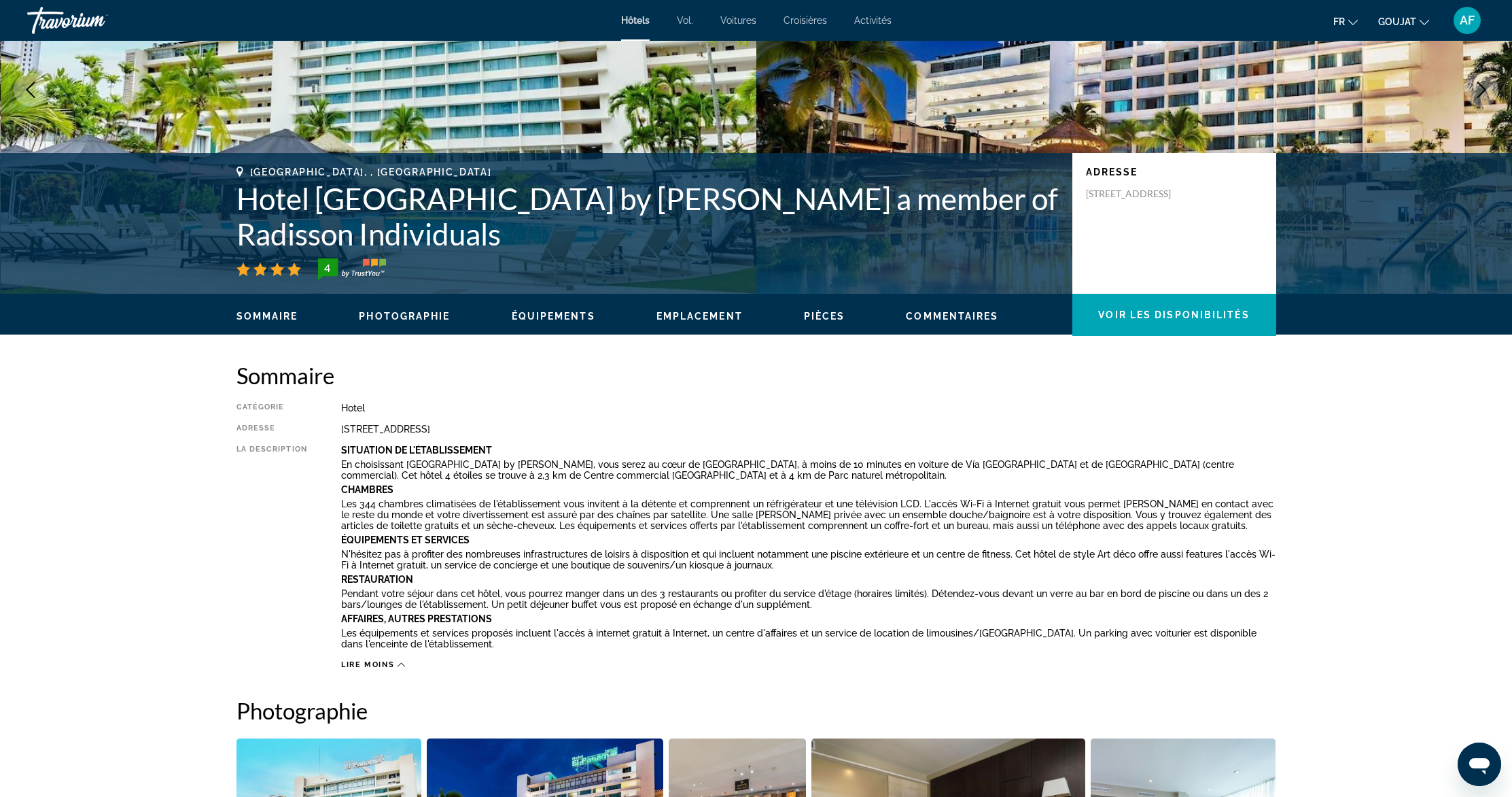
scroll to position [0, 0]
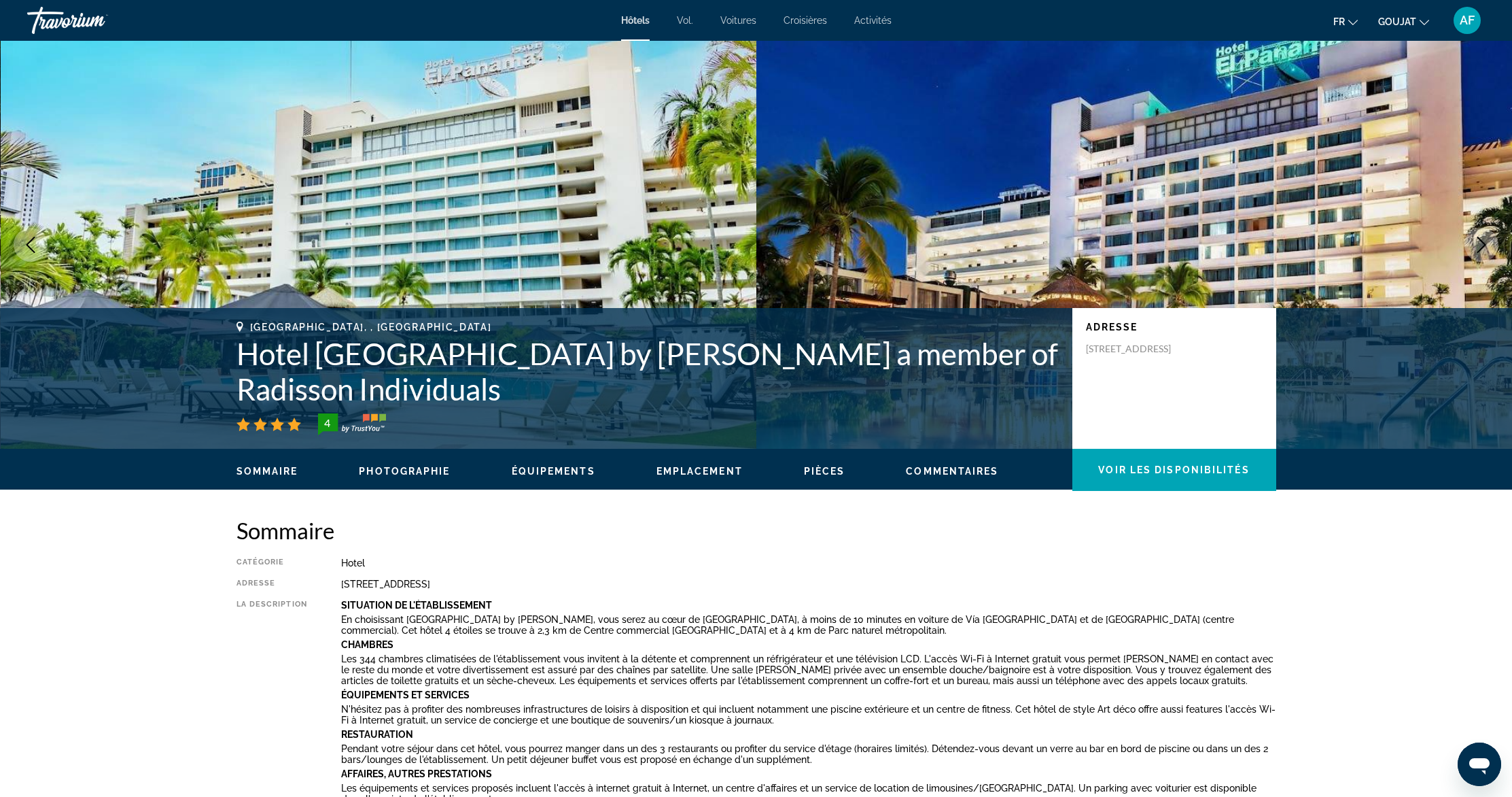
click at [684, 472] on span "Emplacement" at bounding box center [699, 471] width 86 height 11
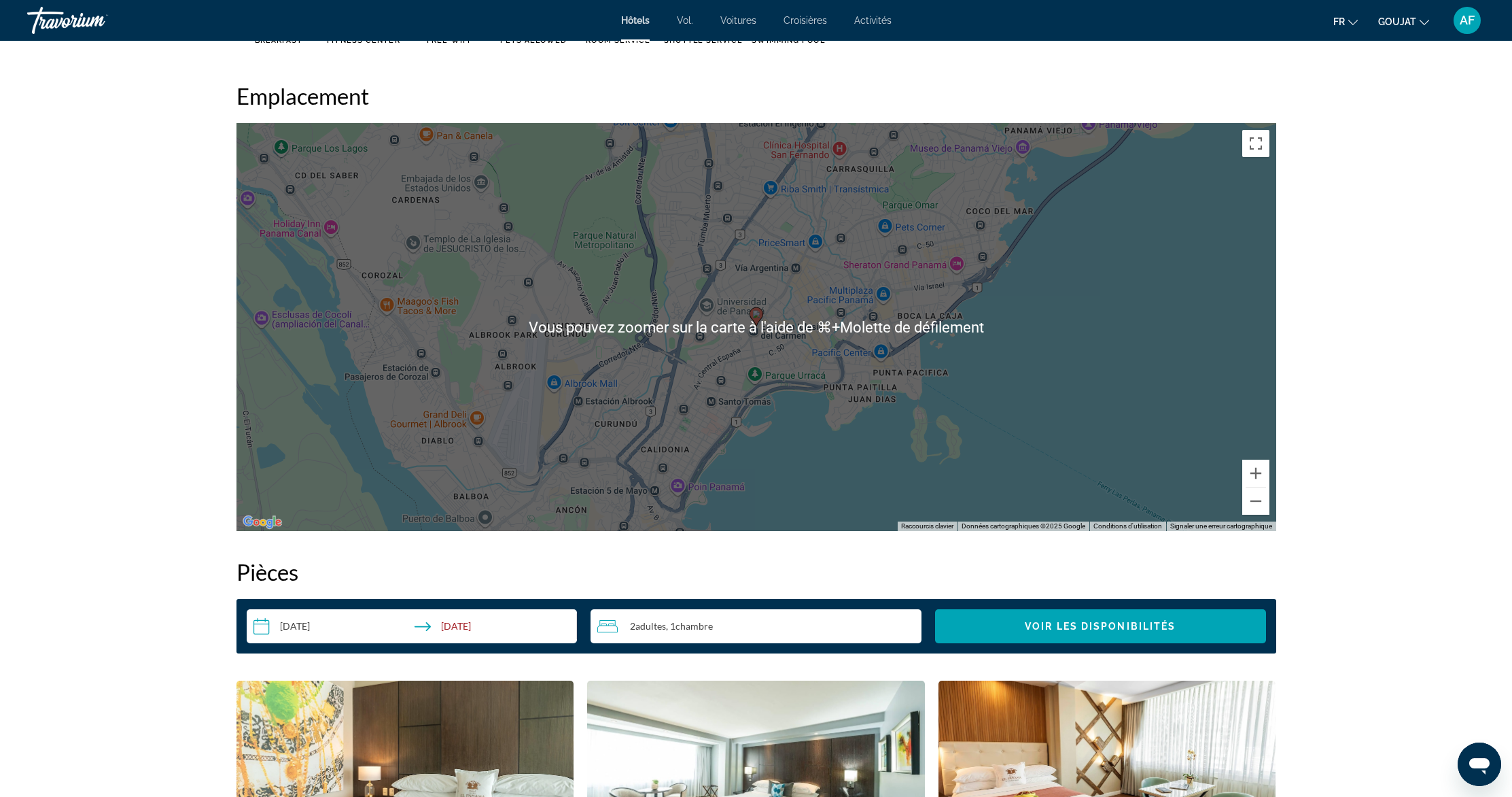
scroll to position [1351, 0]
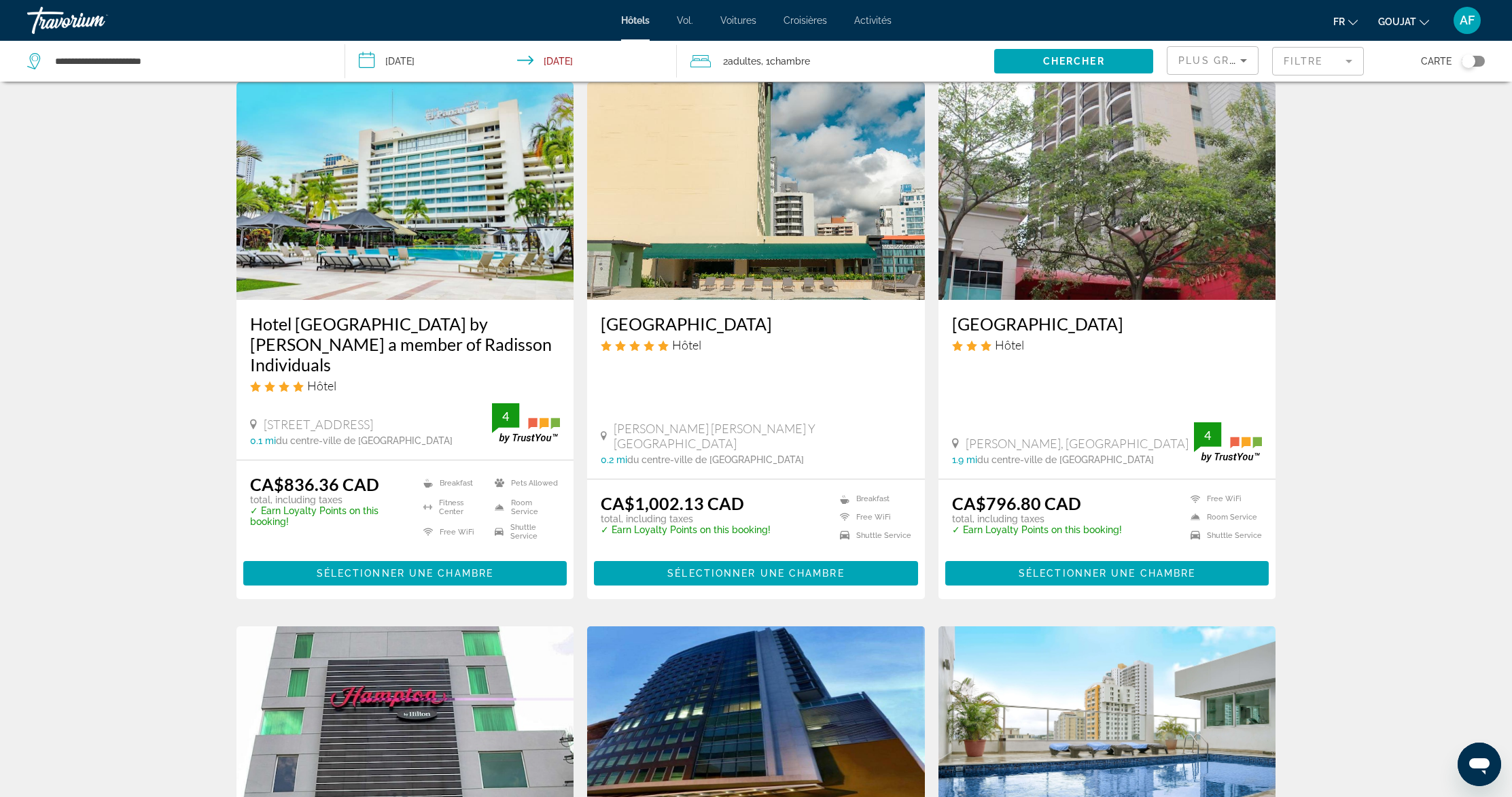
scroll to position [1596, 0]
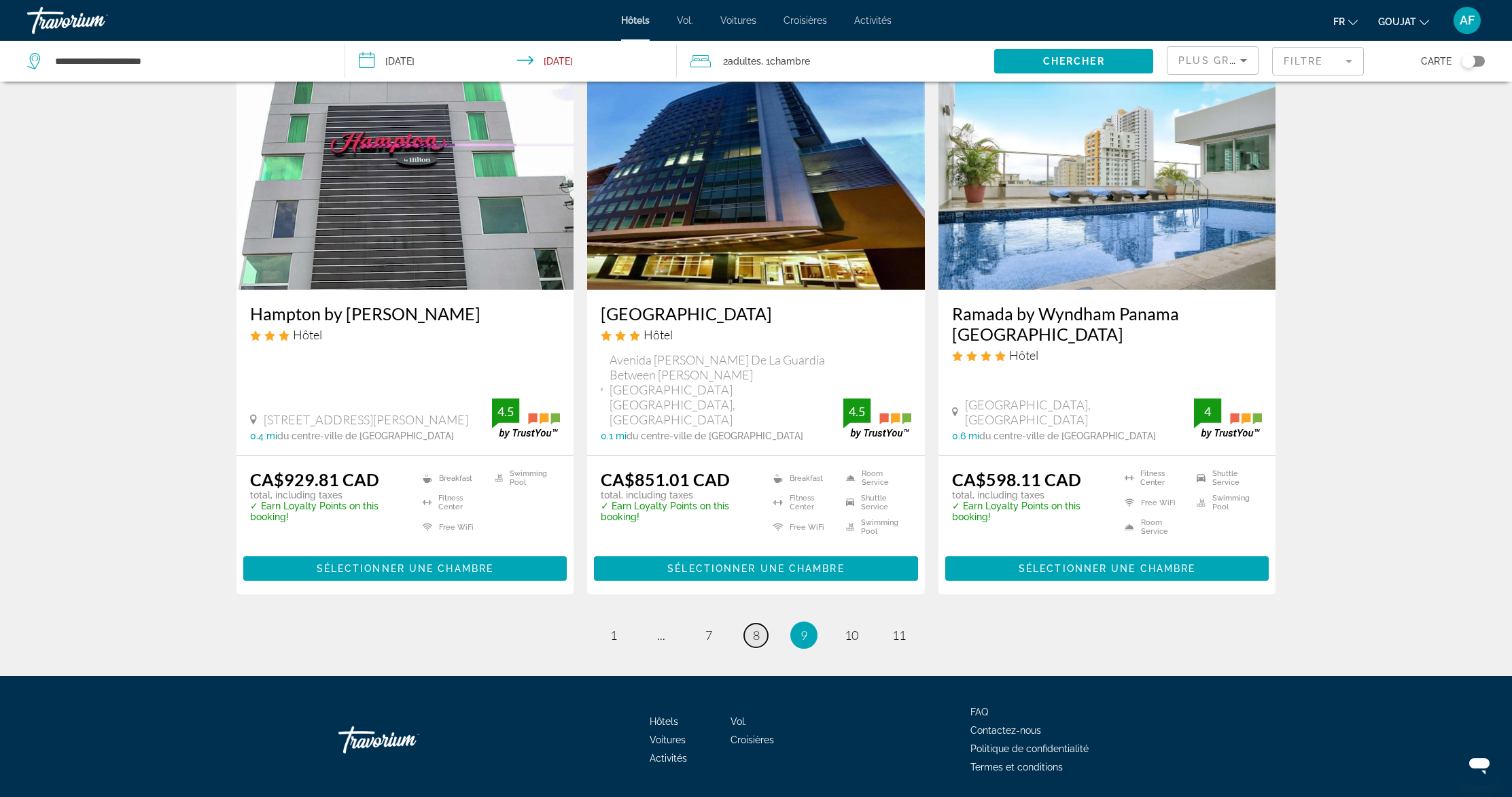
click at [758, 627] on span "8" at bounding box center [756, 635] width 7 height 15
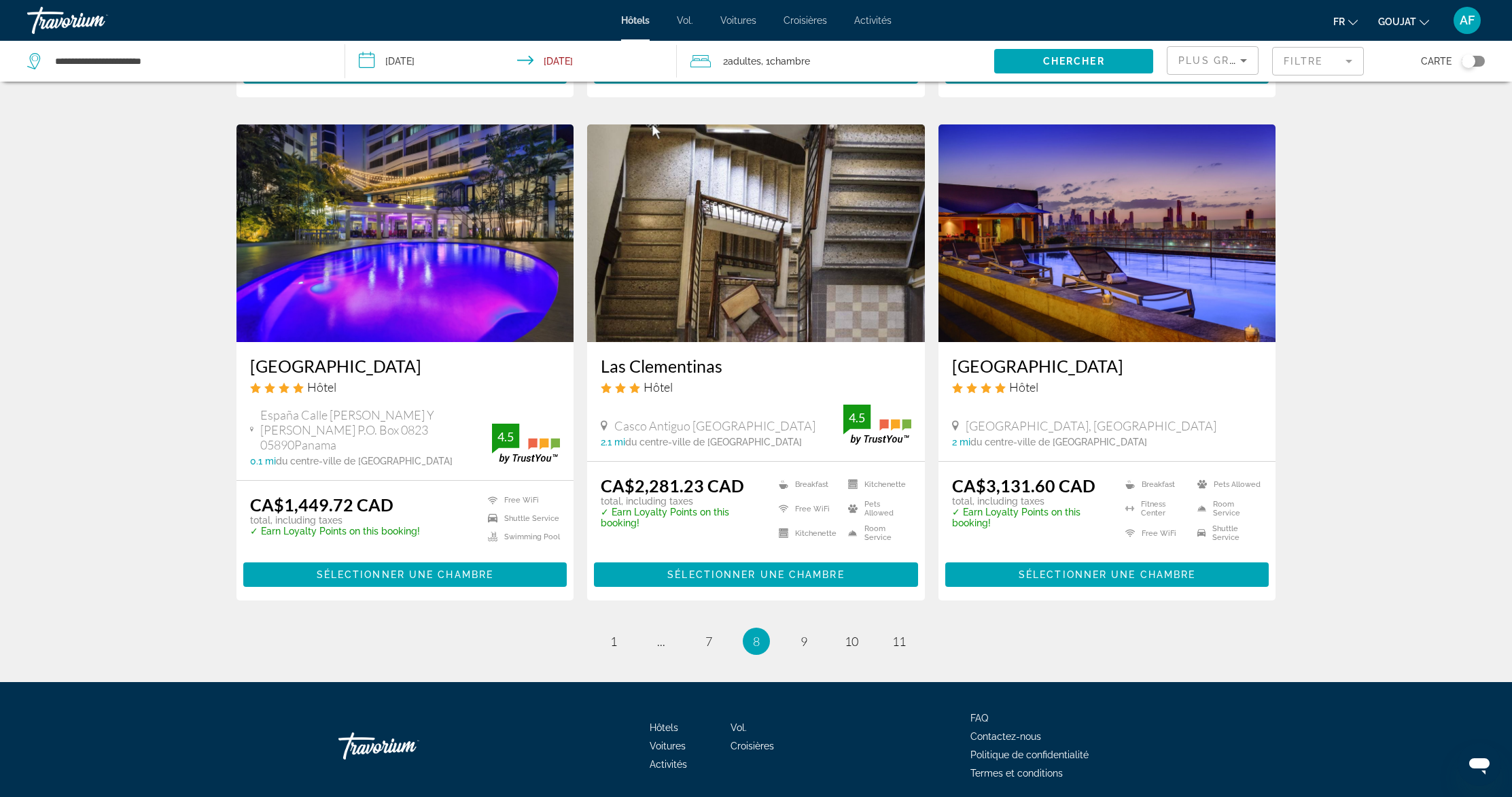
scroll to position [1526, 0]
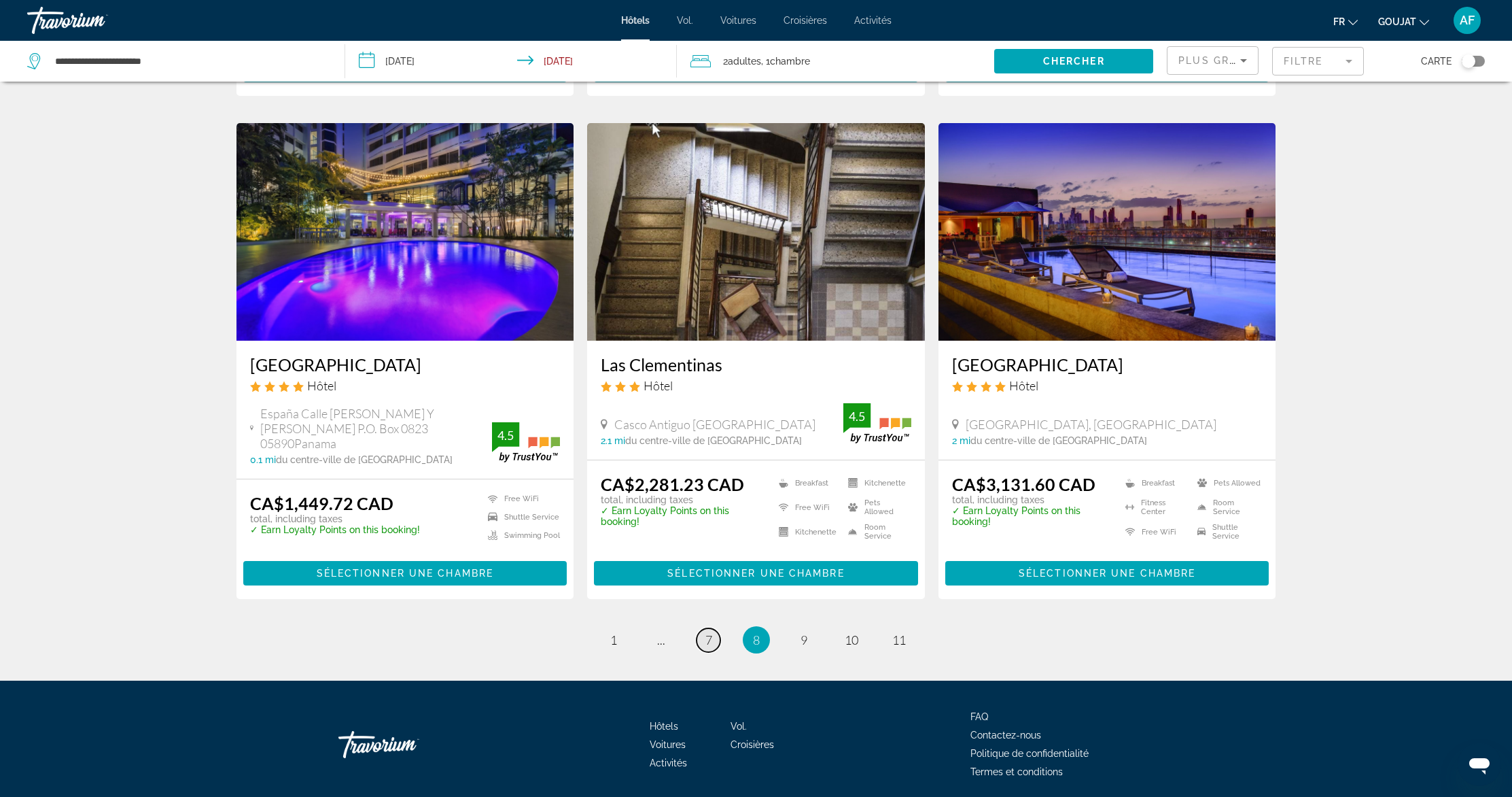
click at [702, 628] on link "page 7" at bounding box center [708, 640] width 24 height 24
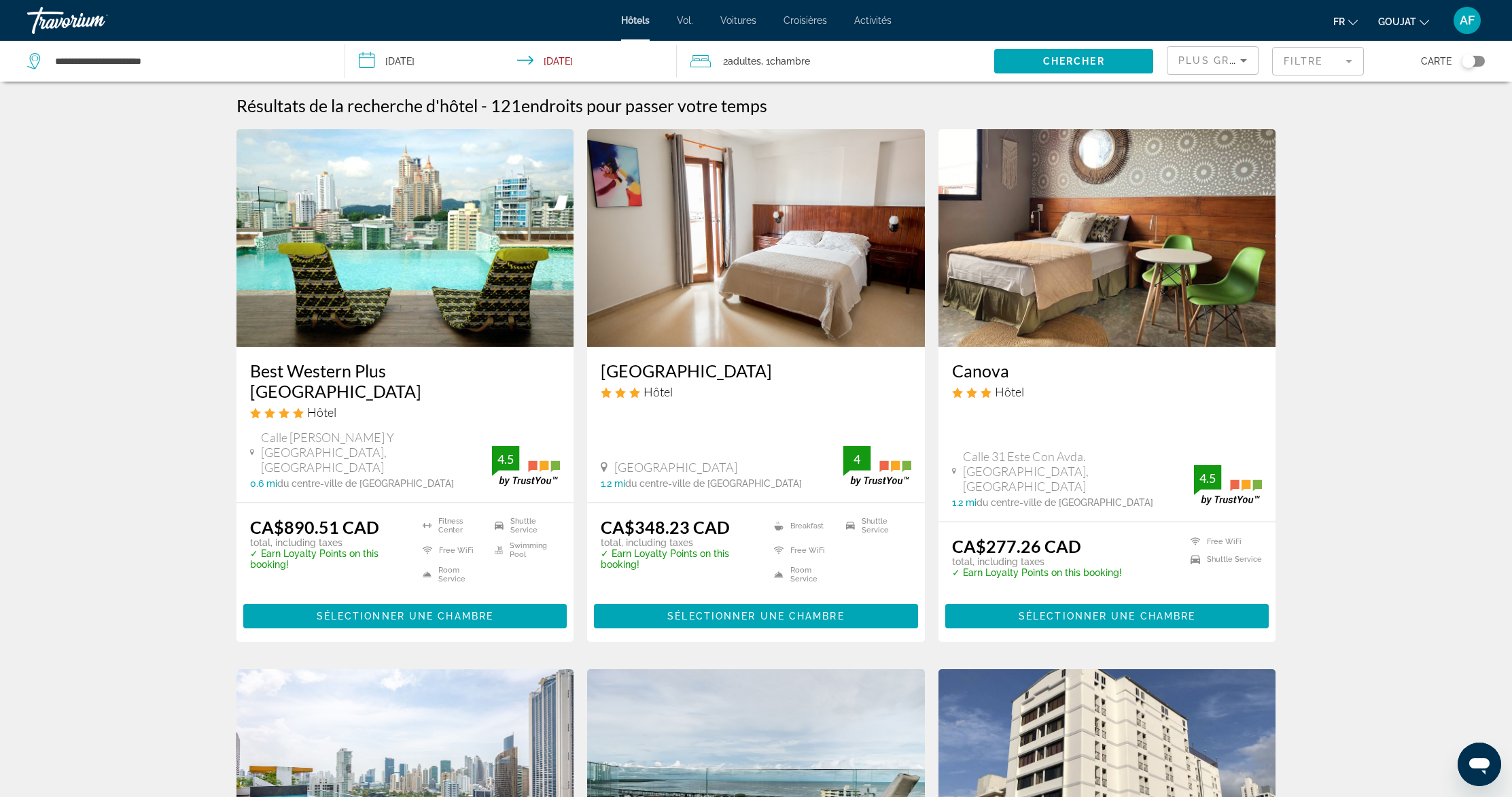
click at [479, 217] on img "Contenu principal" at bounding box center [405, 238] width 338 height 217
click at [385, 310] on img "Contenu principal" at bounding box center [405, 238] width 338 height 217
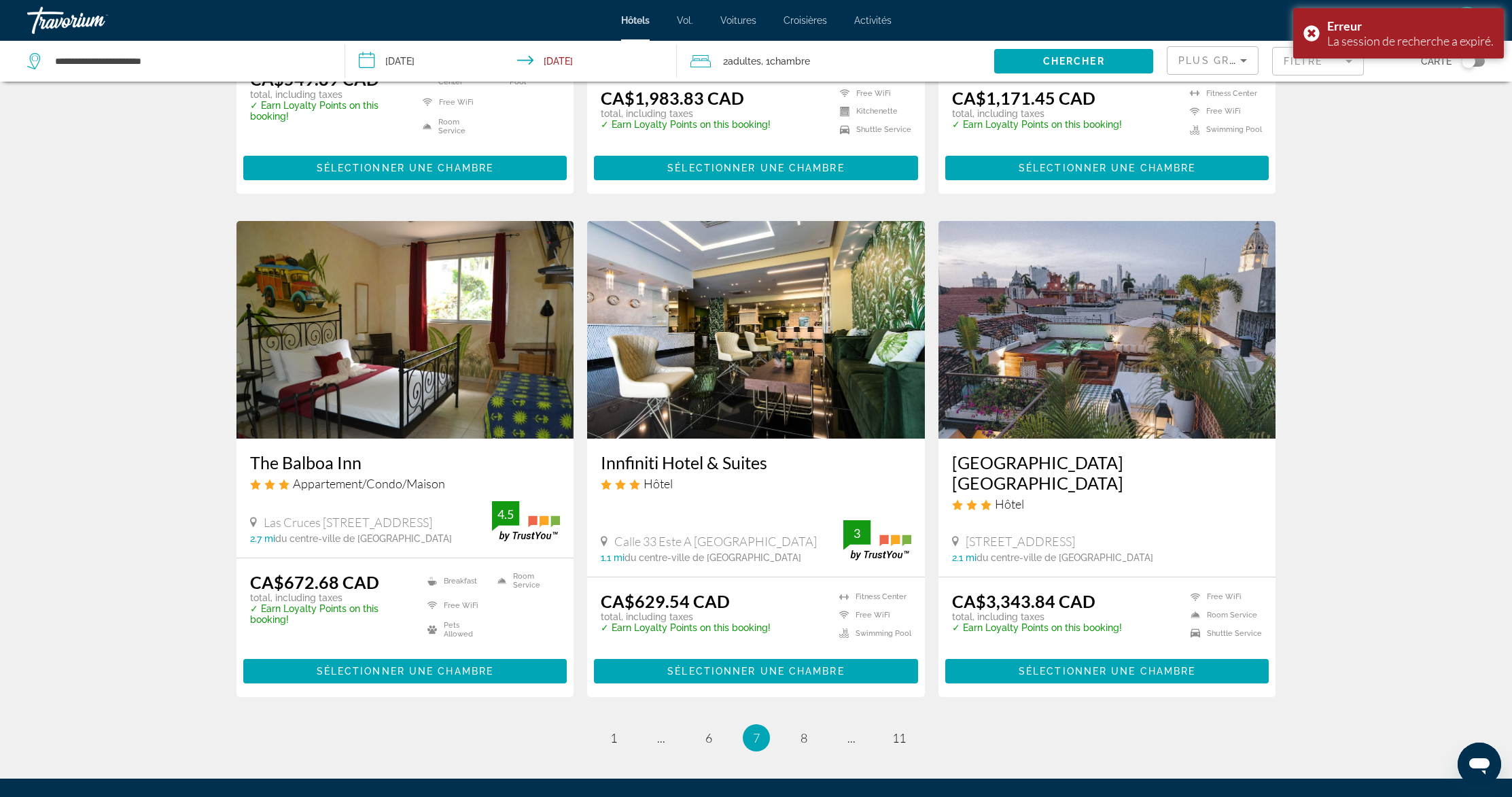
scroll to position [1504, 0]
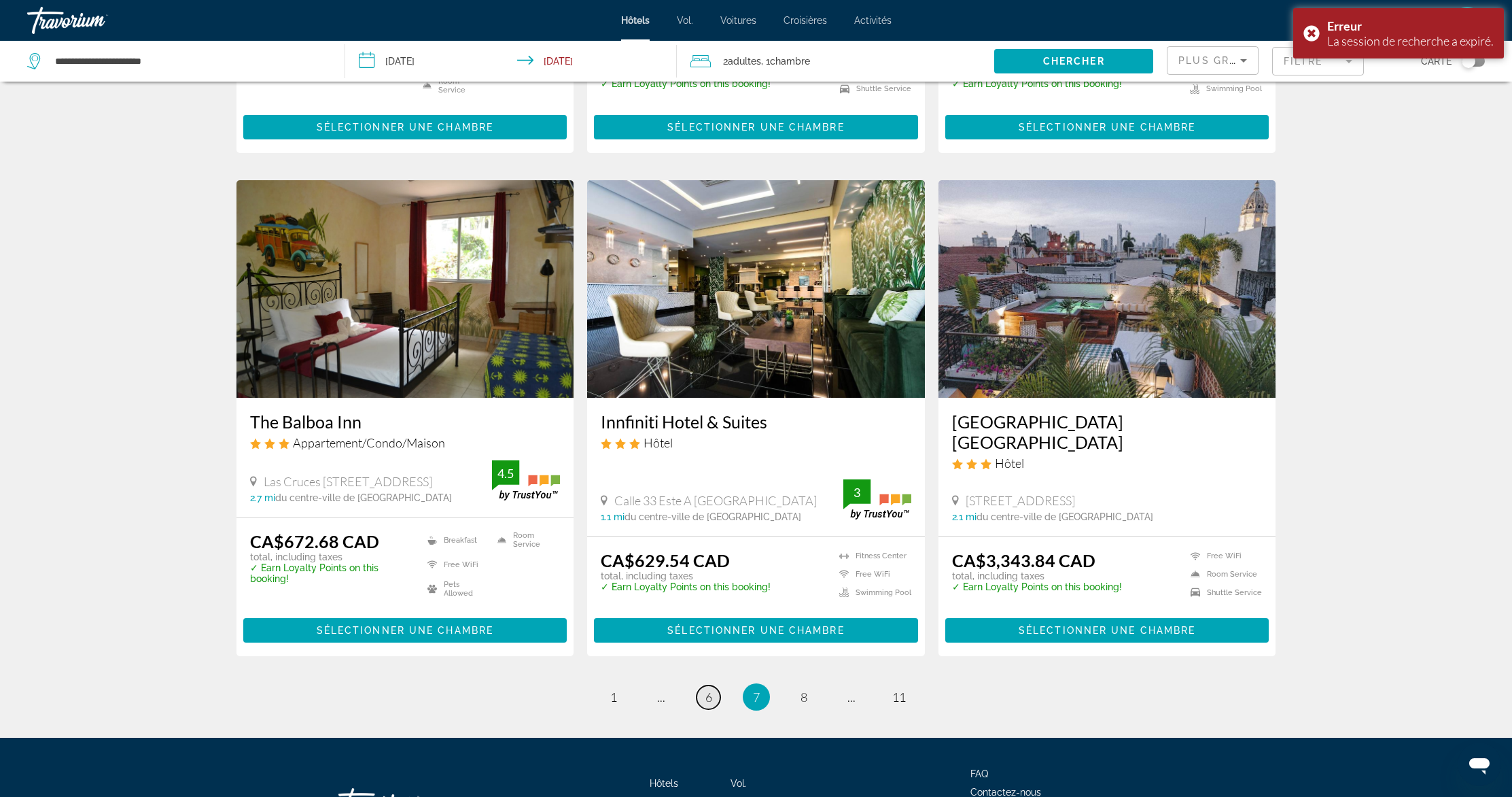
click at [708, 689] on span "6" at bounding box center [708, 697] width 7 height 15
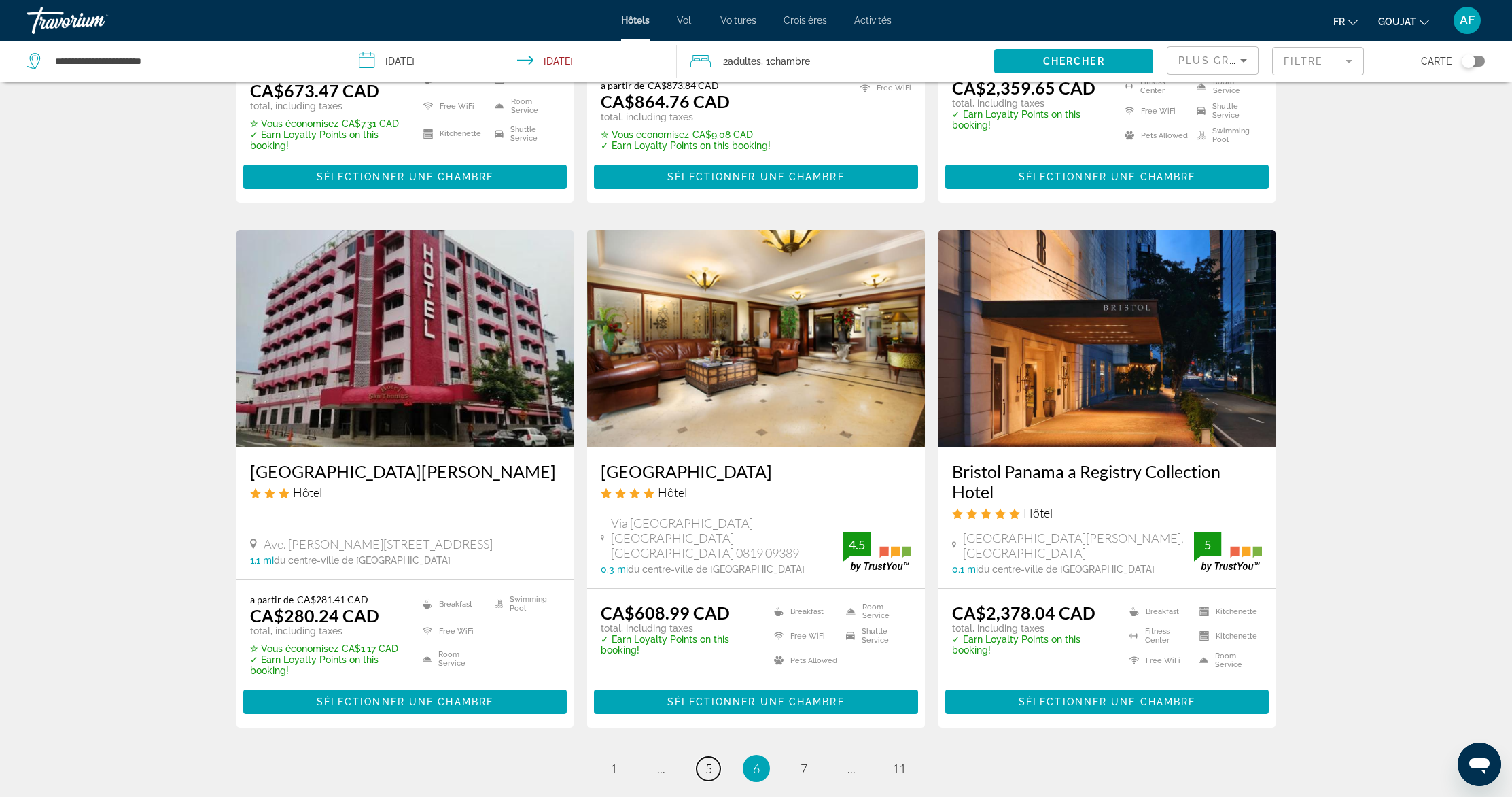
scroll to position [1470, 0]
click at [701, 329] on img "Contenu principal" at bounding box center [756, 338] width 338 height 217
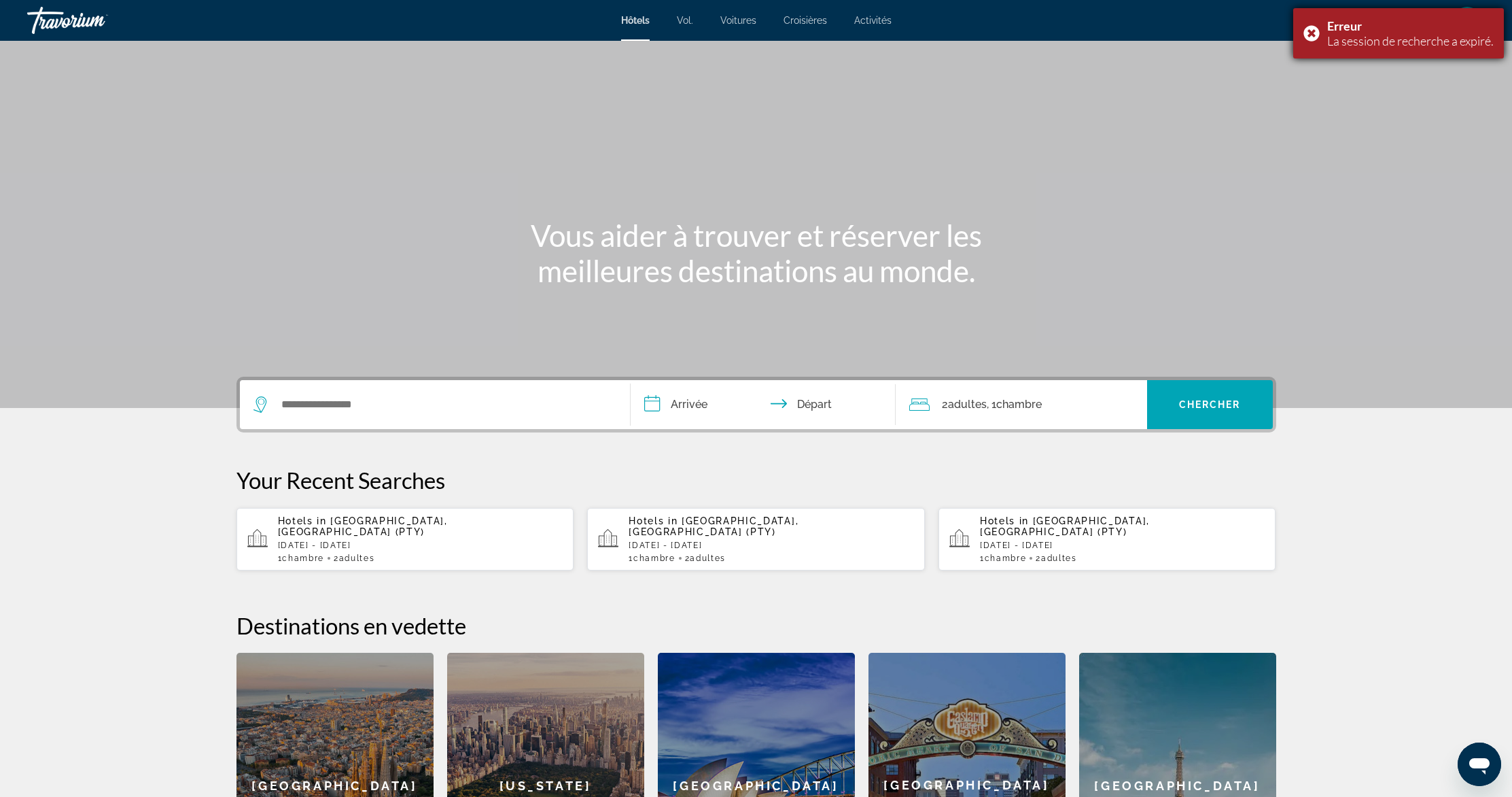
click at [1312, 31] on div "Erreur La session de recherche a expiré." at bounding box center [1398, 33] width 211 height 51
click at [367, 540] on div "Hotels in Panama City, Panama (PTY) Fri, 19 Sep - Sat, 27 Sep 1 Chambre pièces …" at bounding box center [420, 539] width 285 height 48
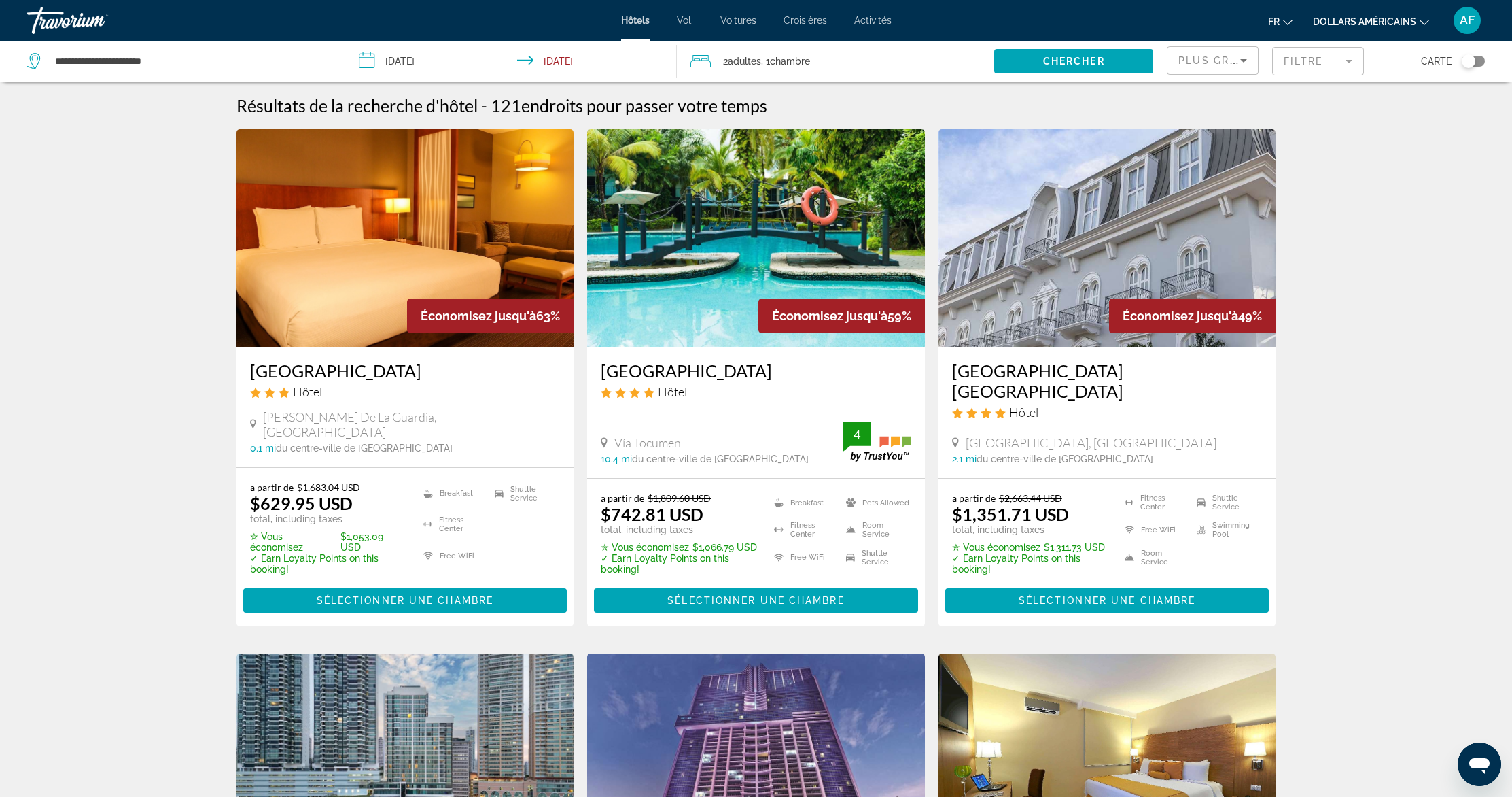
click at [1312, 60] on mat-form-field "Filtre" at bounding box center [1318, 61] width 92 height 29
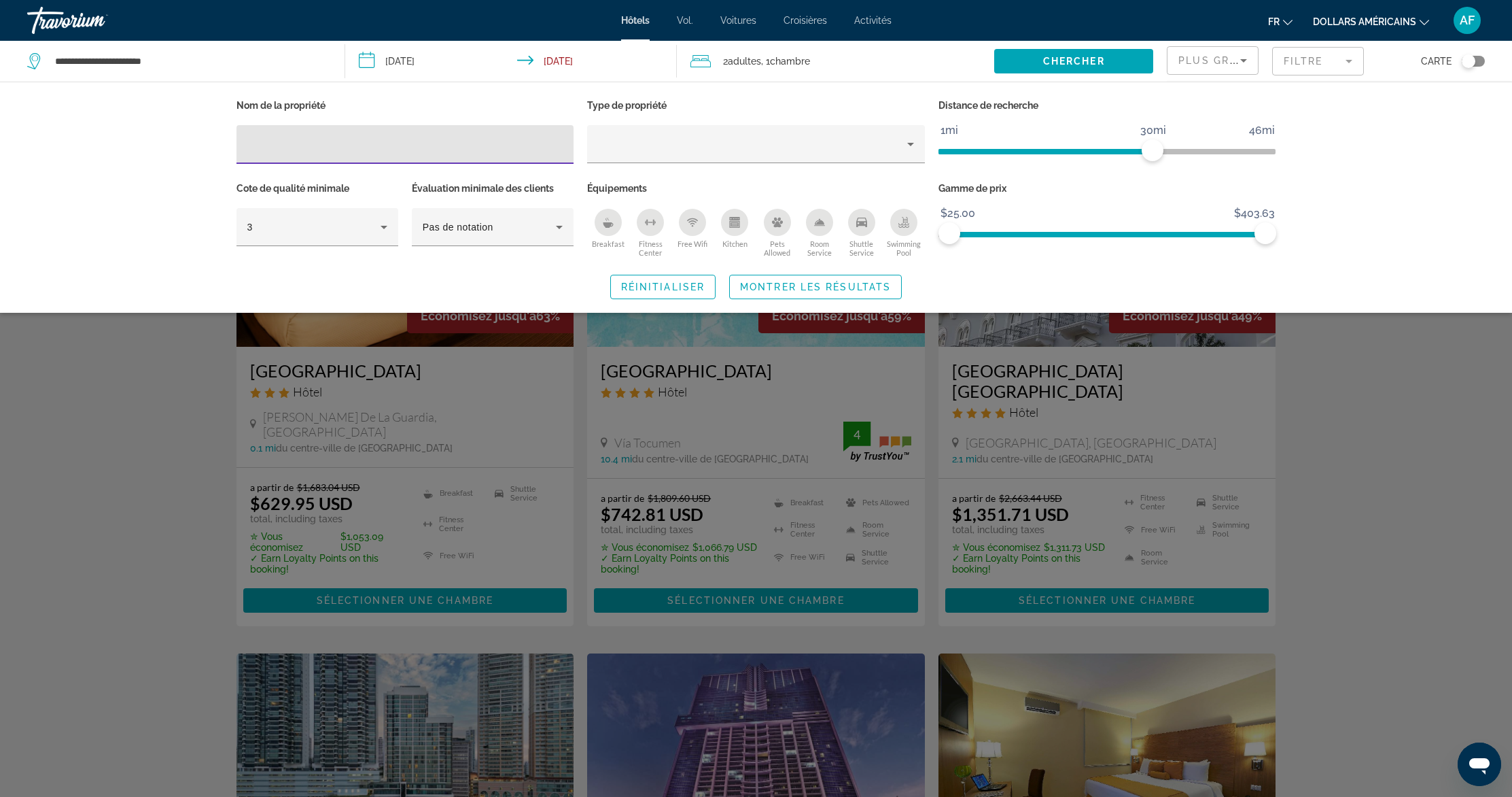
click at [1317, 51] on mat-form-field "Filtre" at bounding box center [1318, 61] width 92 height 29
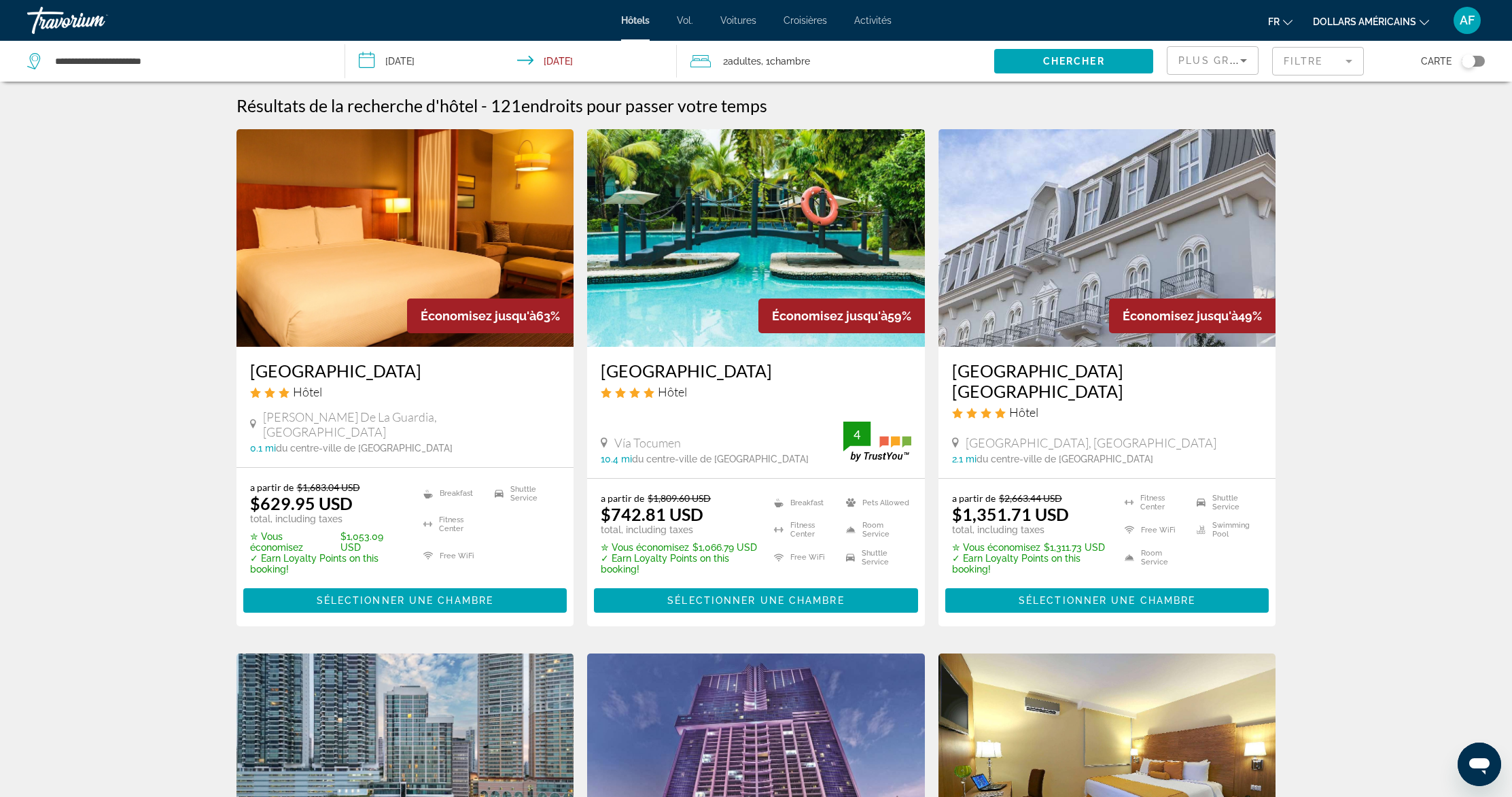
click at [1366, 13] on button "dollars américains USD ($) MXN ([GEOGRAPHIC_DATA]$) CAD ($ CA) GBP (£) EUR (€) …" at bounding box center [1371, 21] width 116 height 20
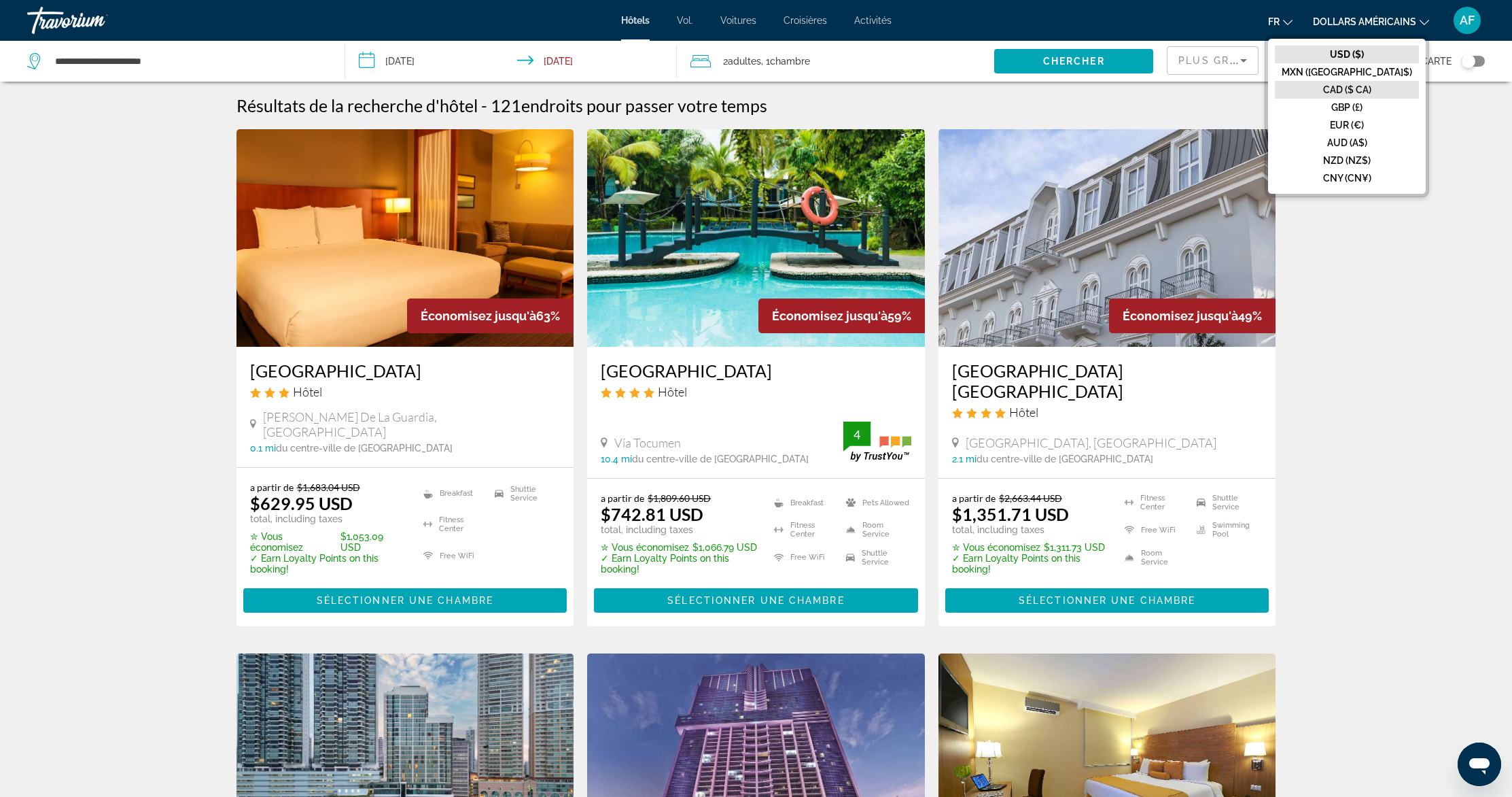
click at [1368, 91] on font "CAD ($ CA)" at bounding box center [1348, 90] width 48 height 11
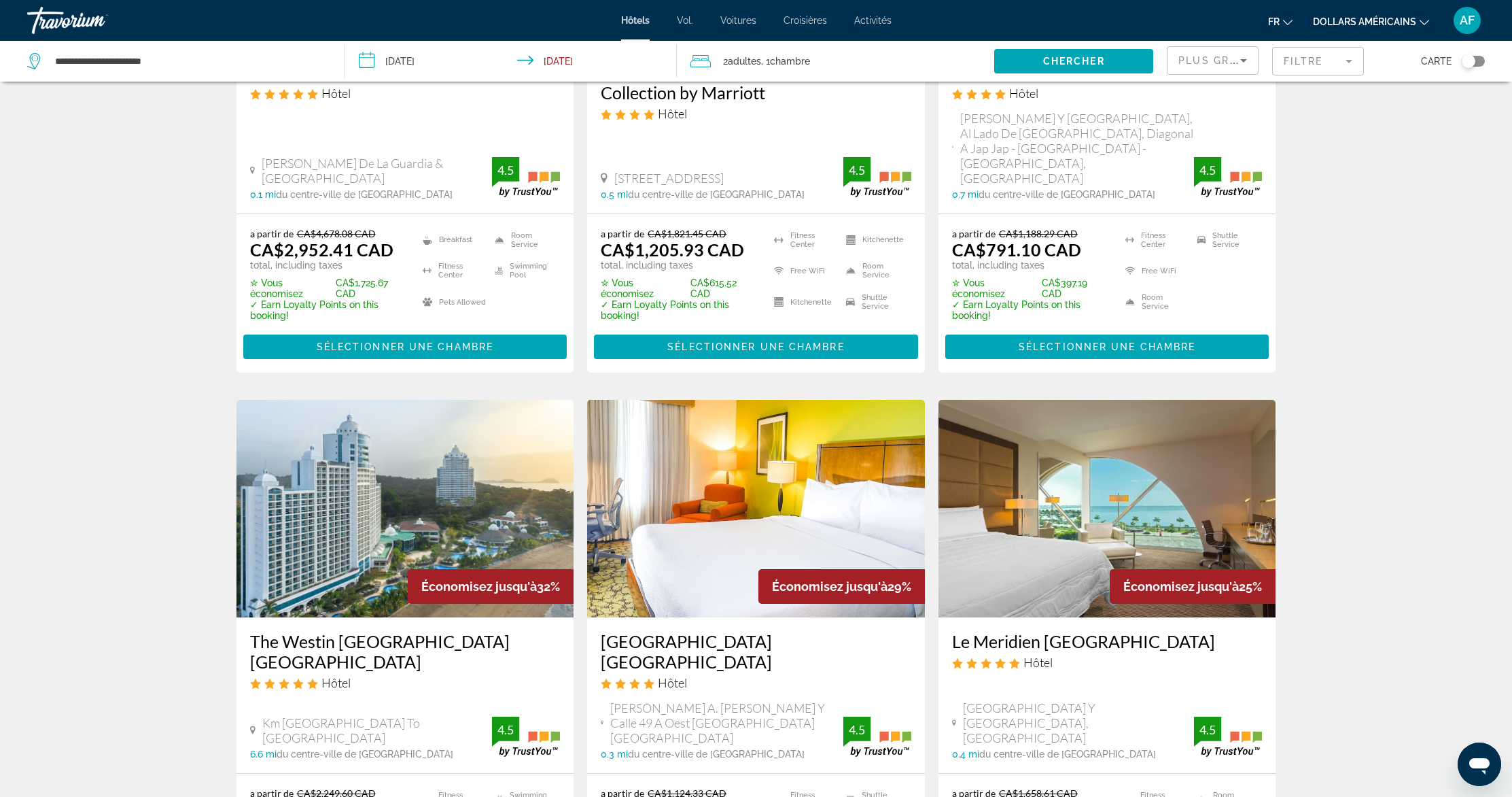
scroll to position [442, 0]
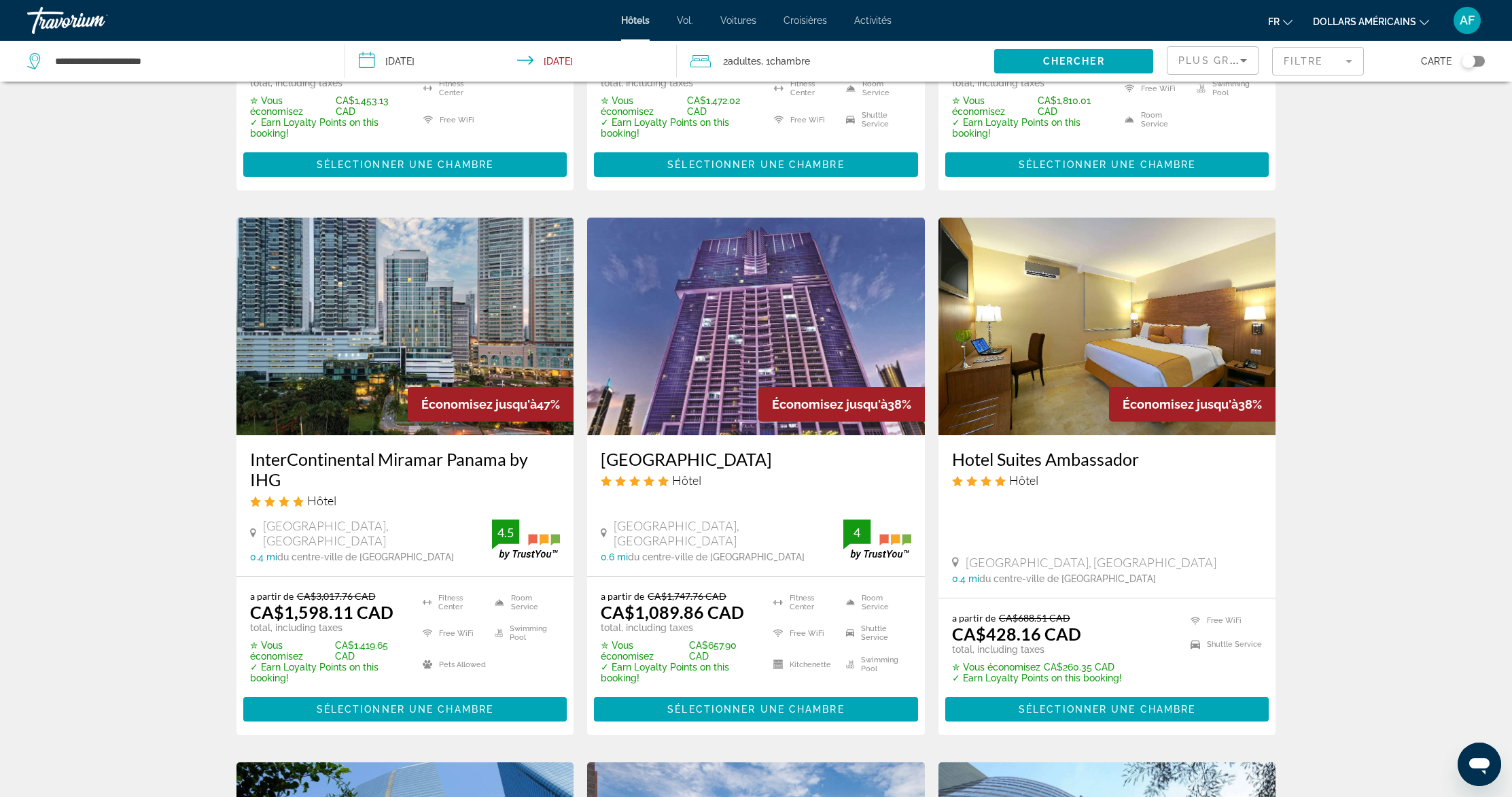
click at [1099, 335] on img "Contenu principal" at bounding box center [1108, 326] width 338 height 217
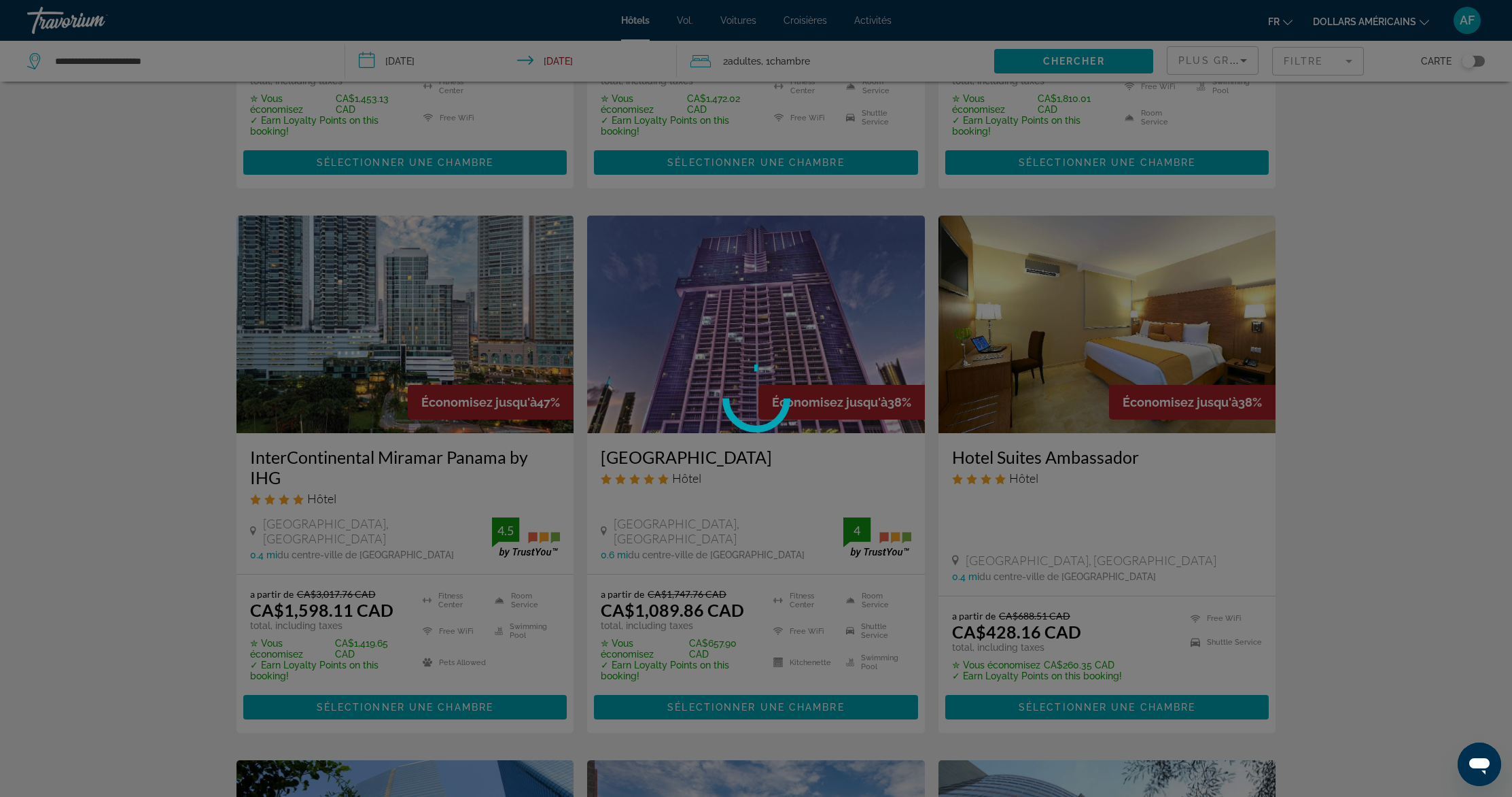
scroll to position [444, 0]
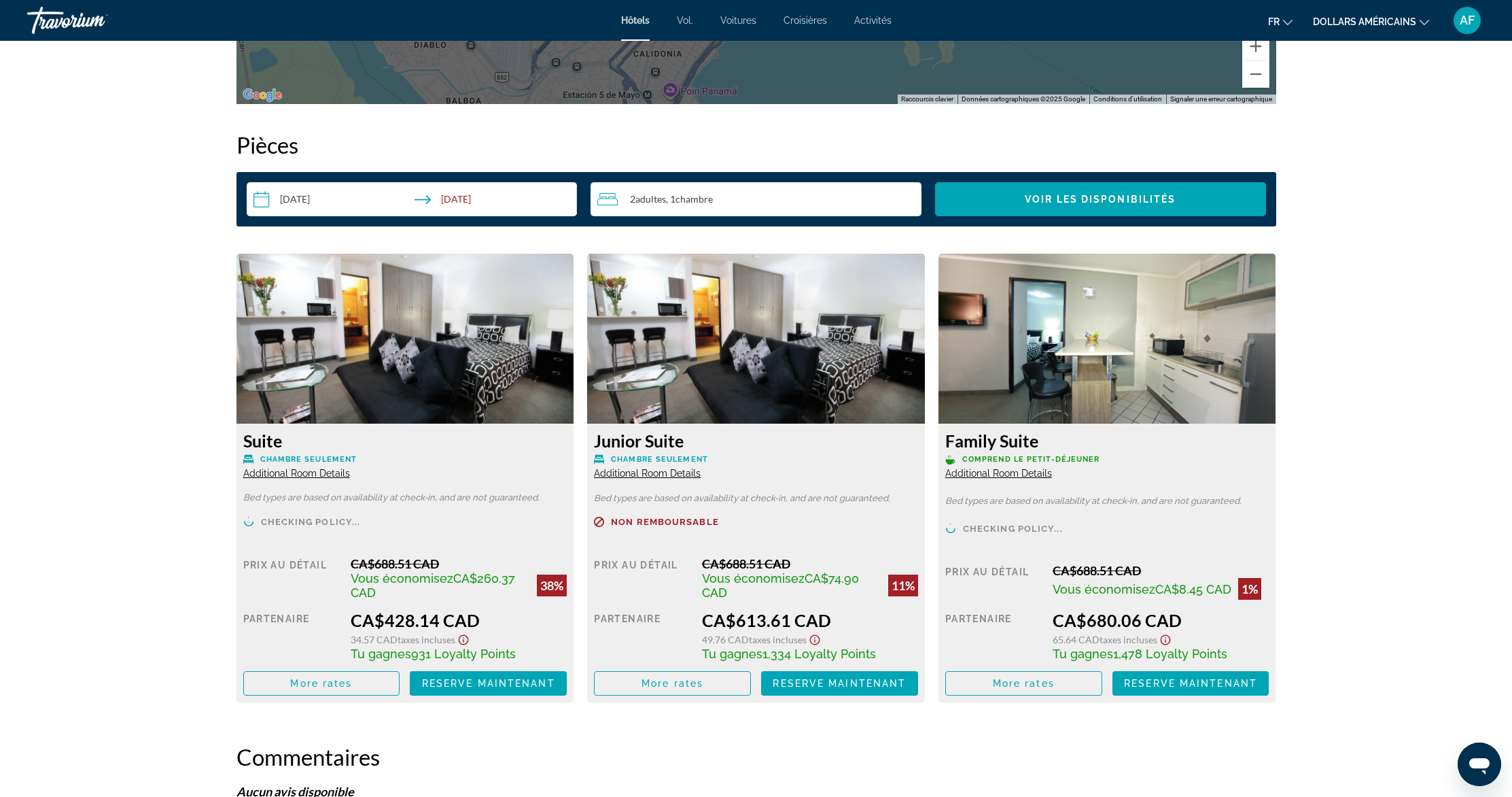
scroll to position [1672, 0]
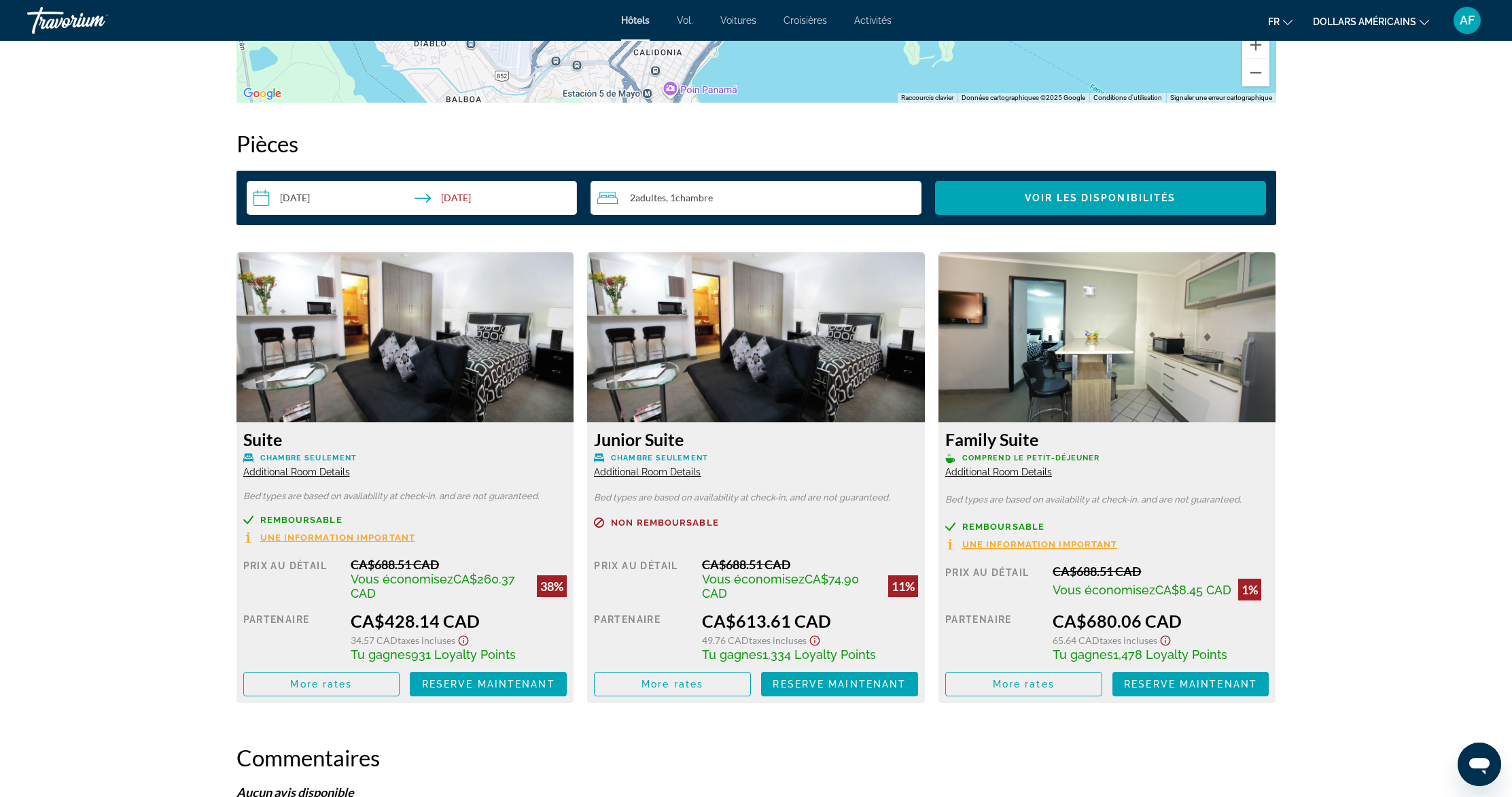
click at [486, 304] on img "Contenu principal" at bounding box center [405, 337] width 338 height 170
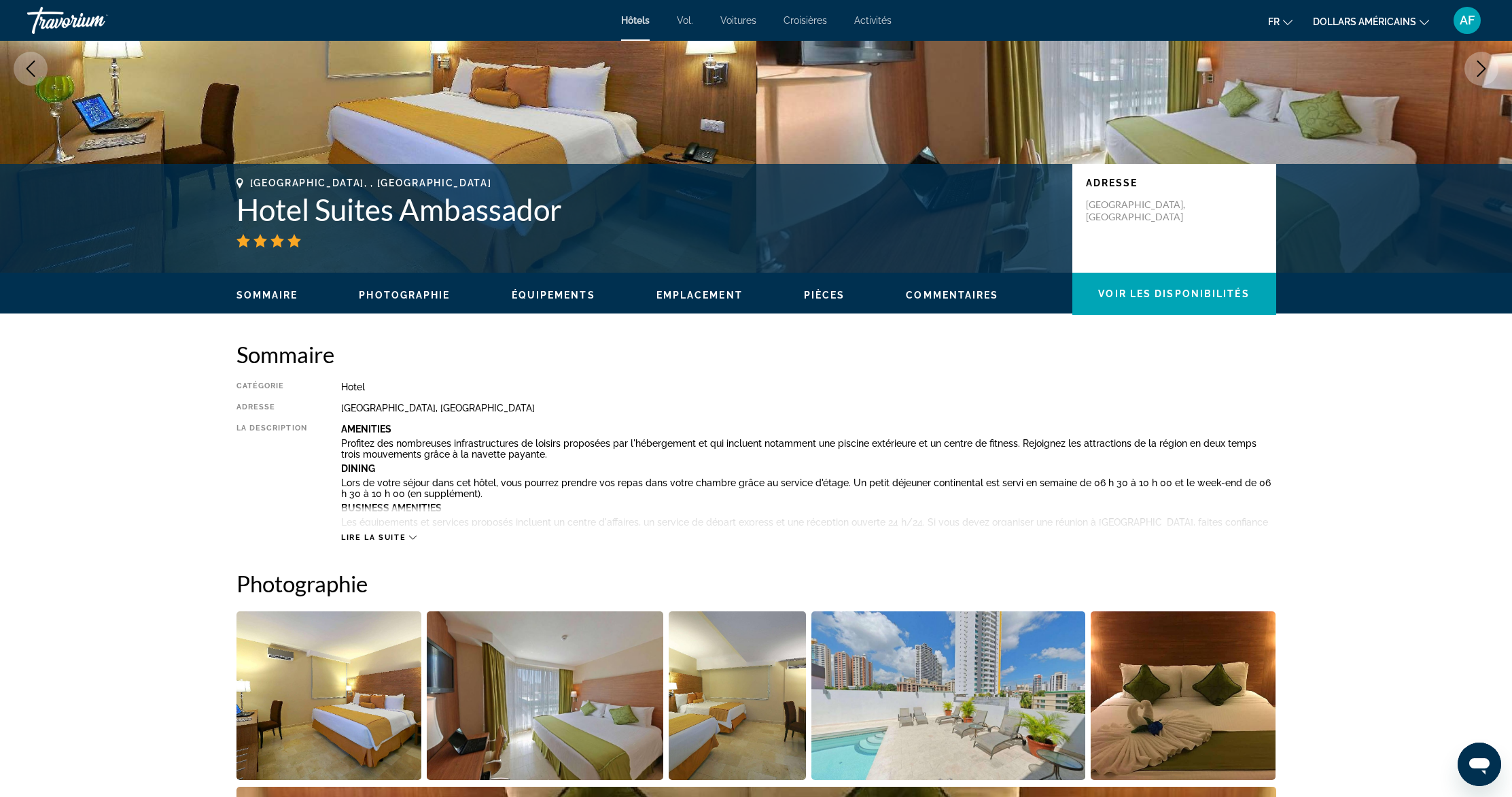
scroll to position [0, 0]
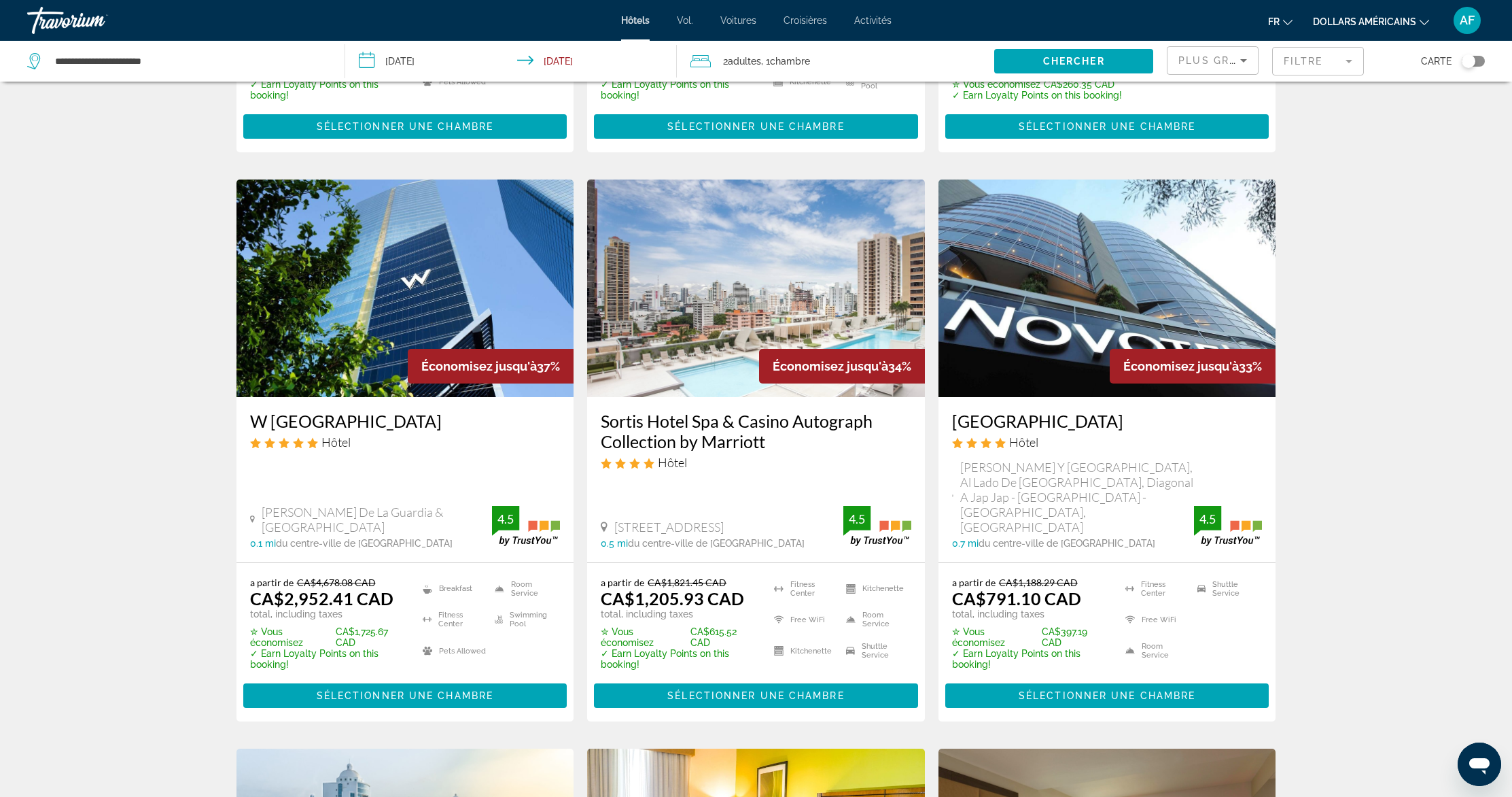
scroll to position [1606, 0]
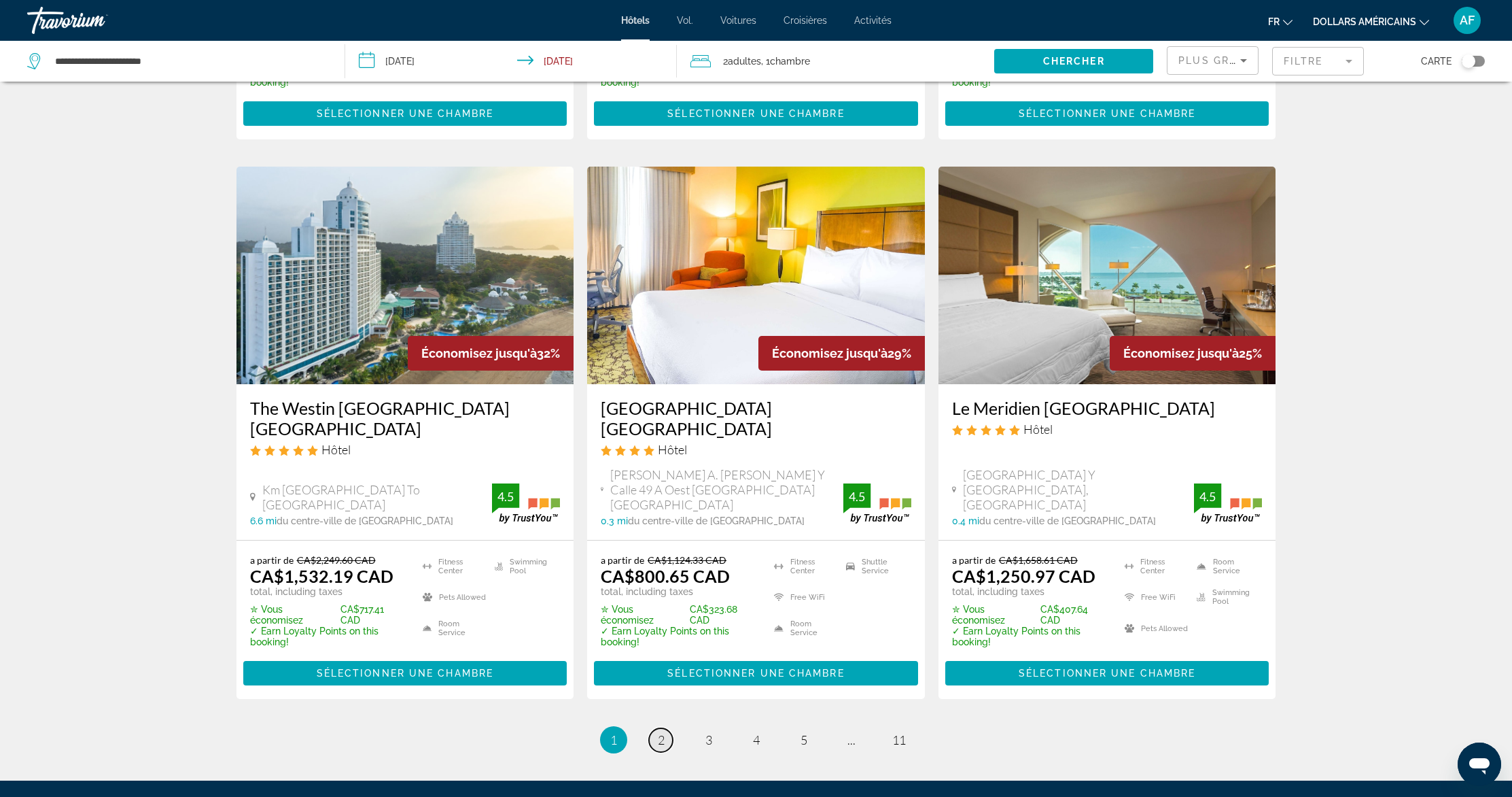
click at [661, 732] on span "2" at bounding box center [661, 740] width 7 height 15
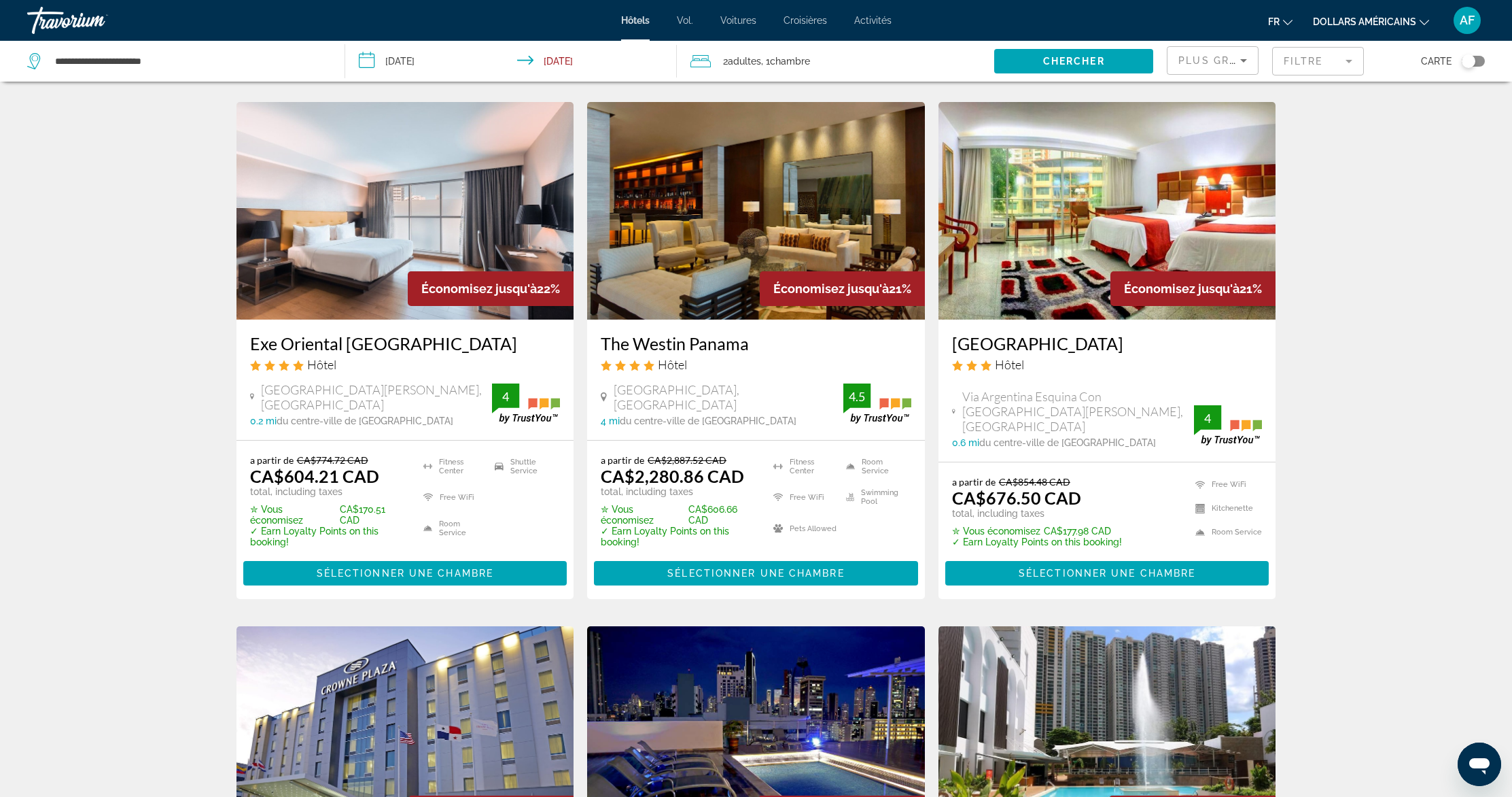
scroll to position [1081, 0]
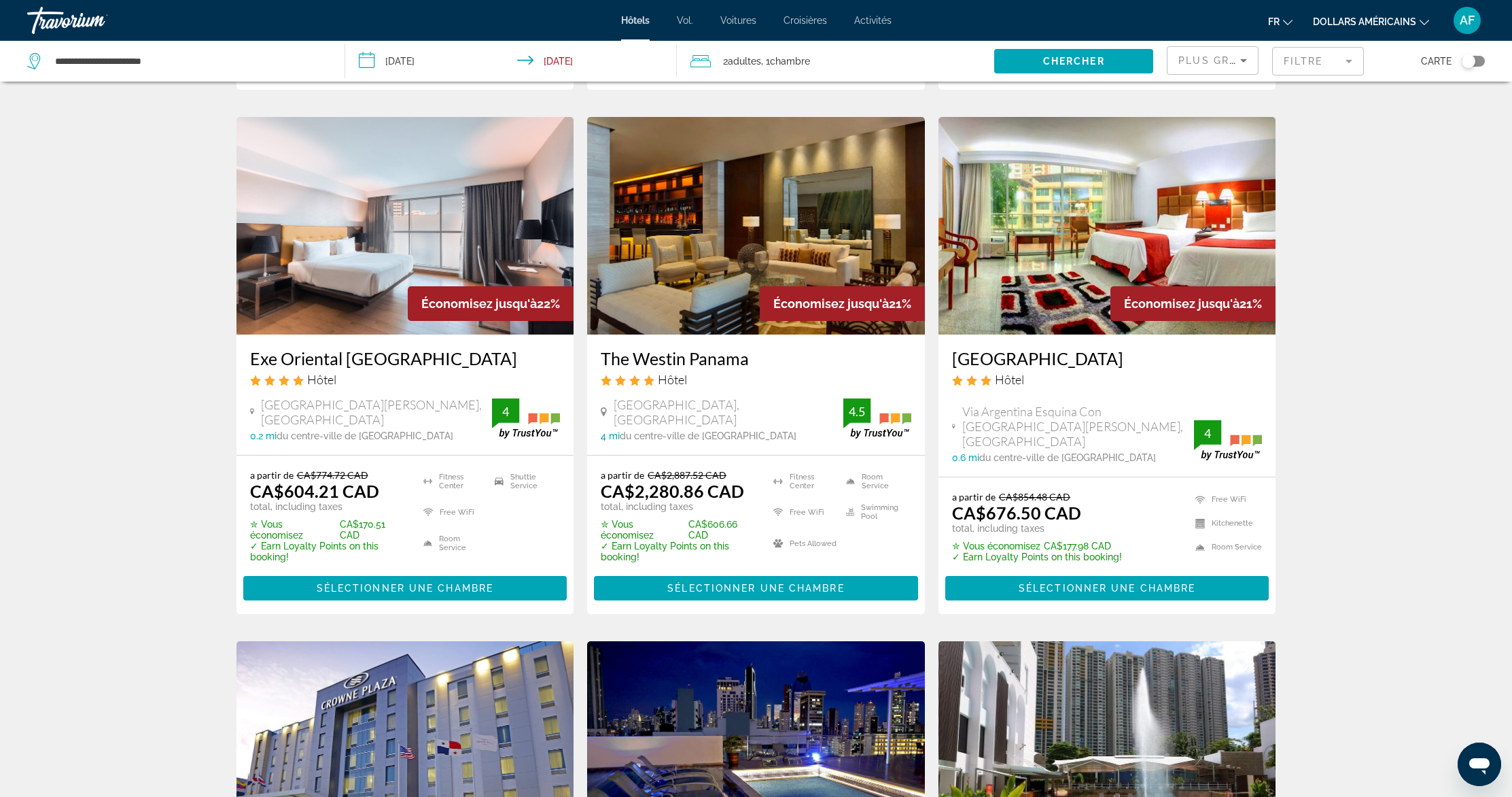
click at [373, 211] on img "Contenu principal" at bounding box center [405, 226] width 338 height 217
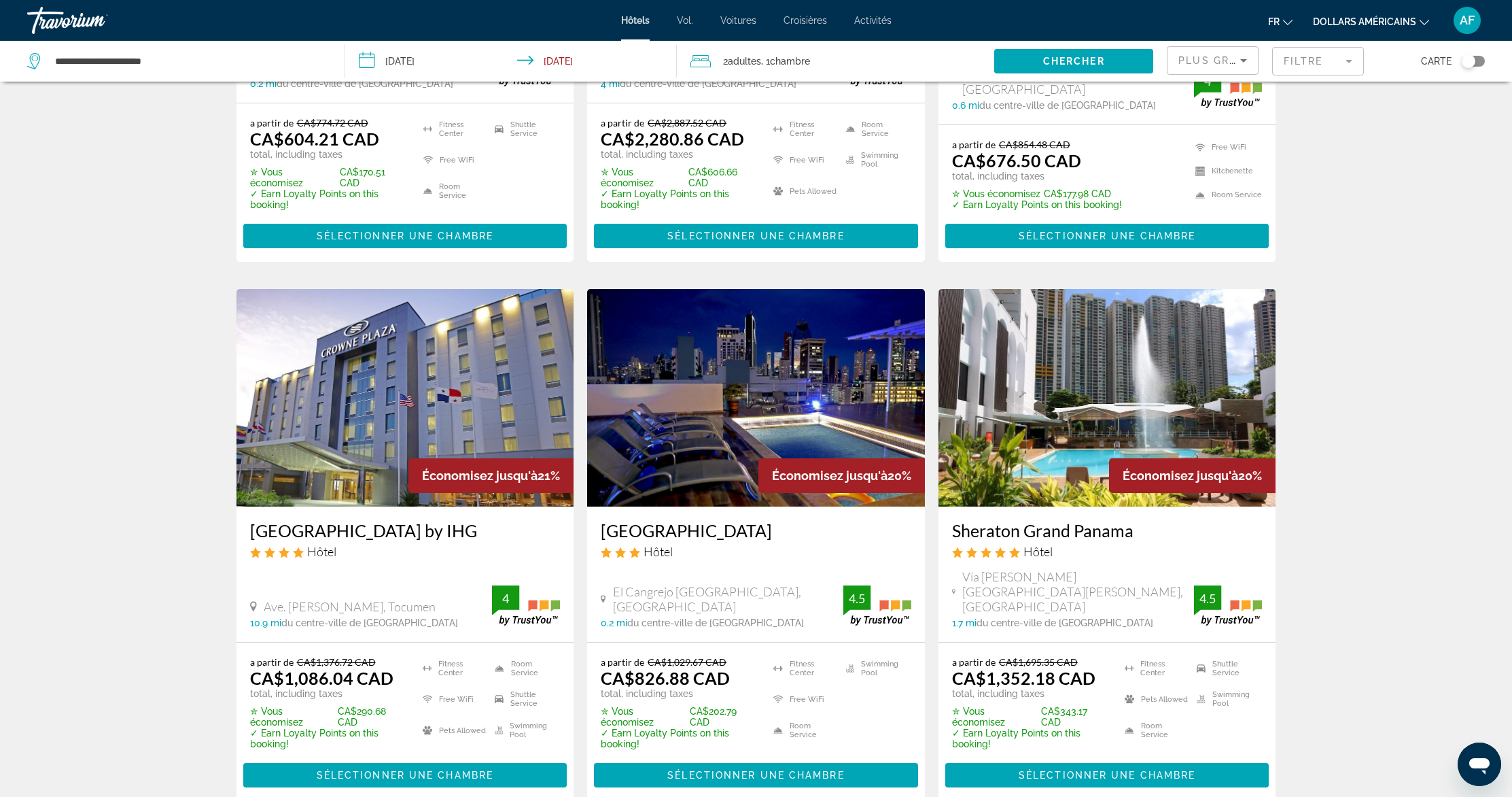
scroll to position [1668, 0]
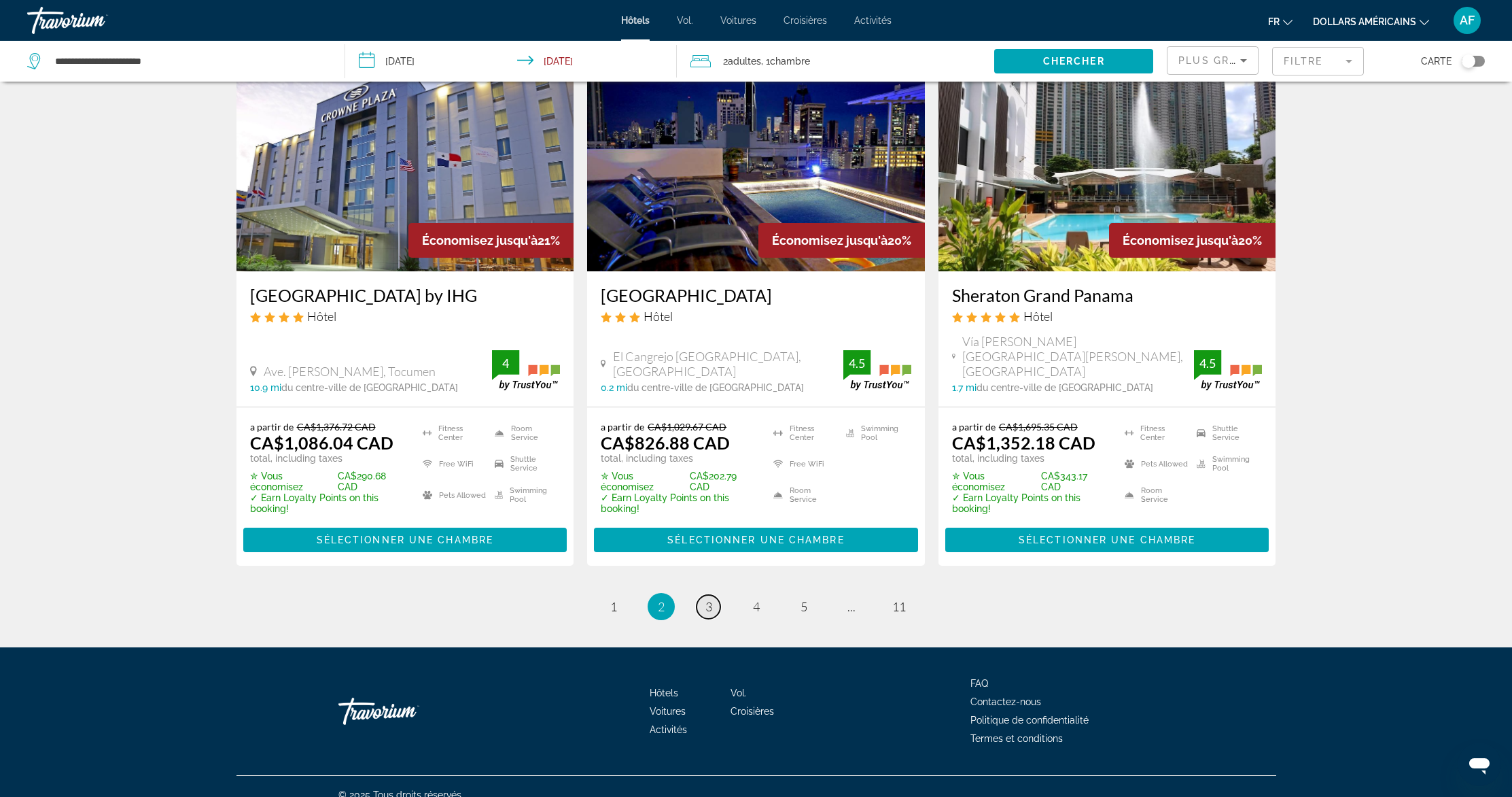
click at [712, 595] on link "page 3" at bounding box center [708, 607] width 24 height 24
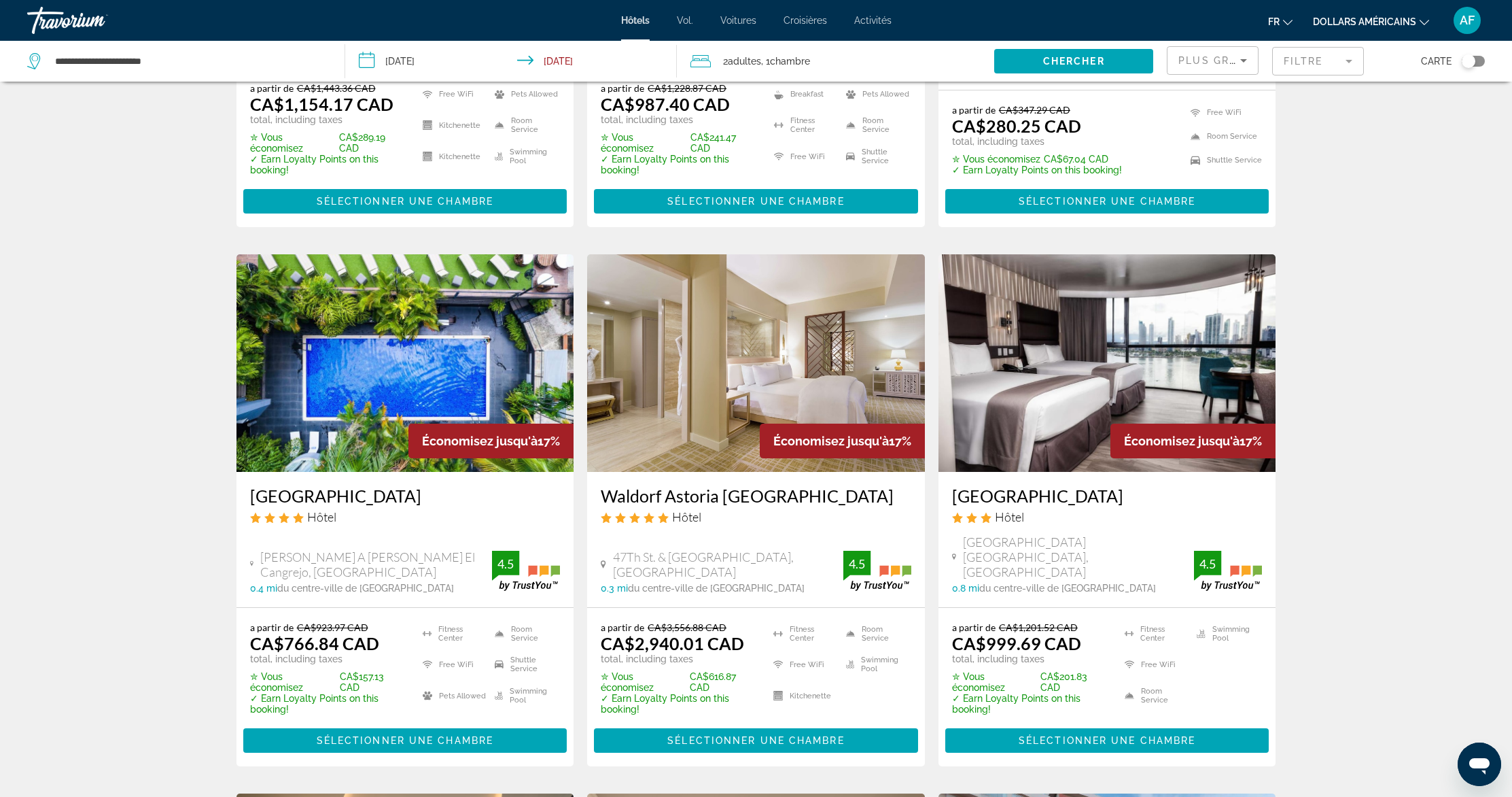
scroll to position [437, 0]
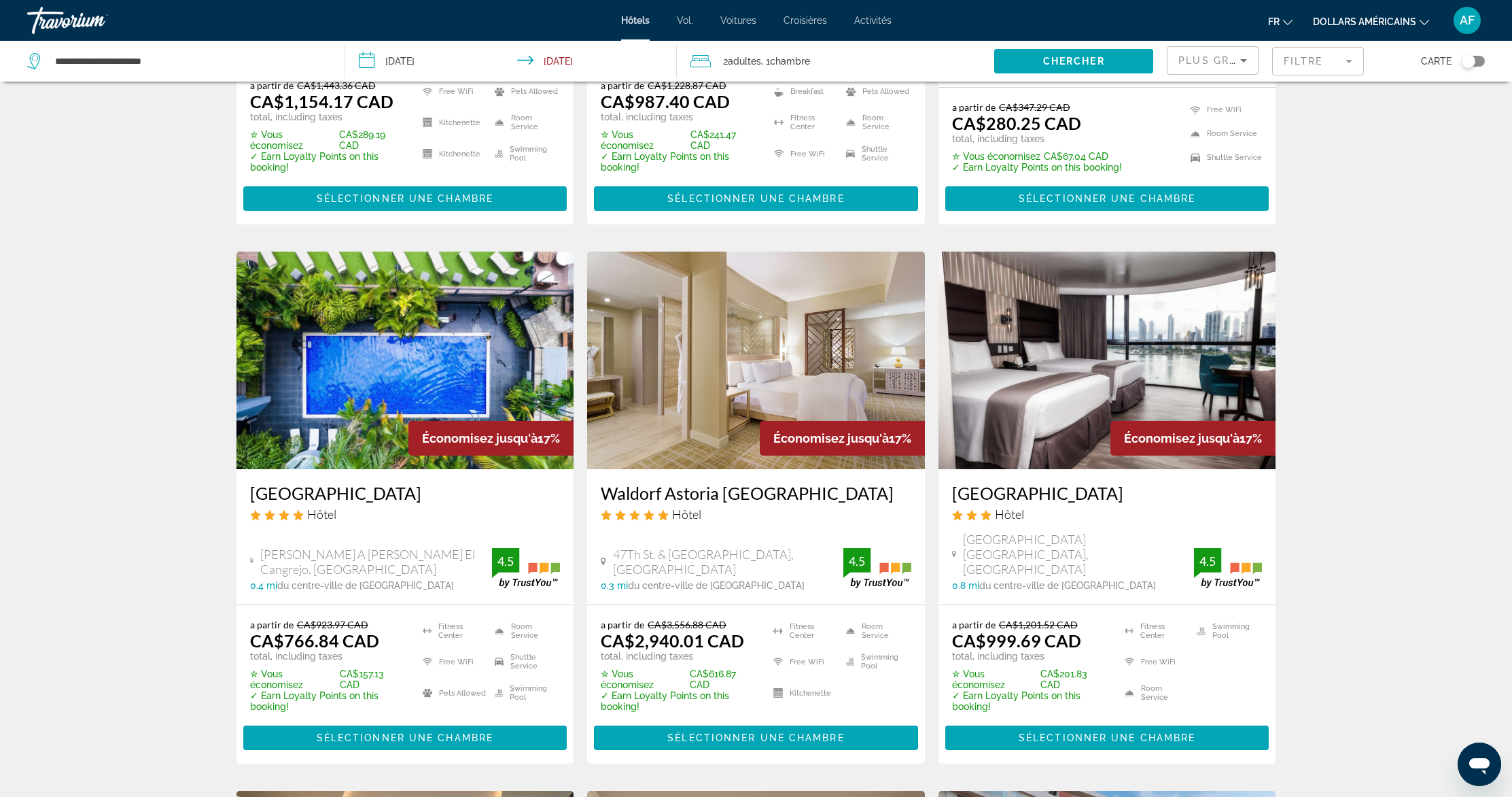
click at [412, 349] on img "Contenu principal" at bounding box center [405, 360] width 338 height 217
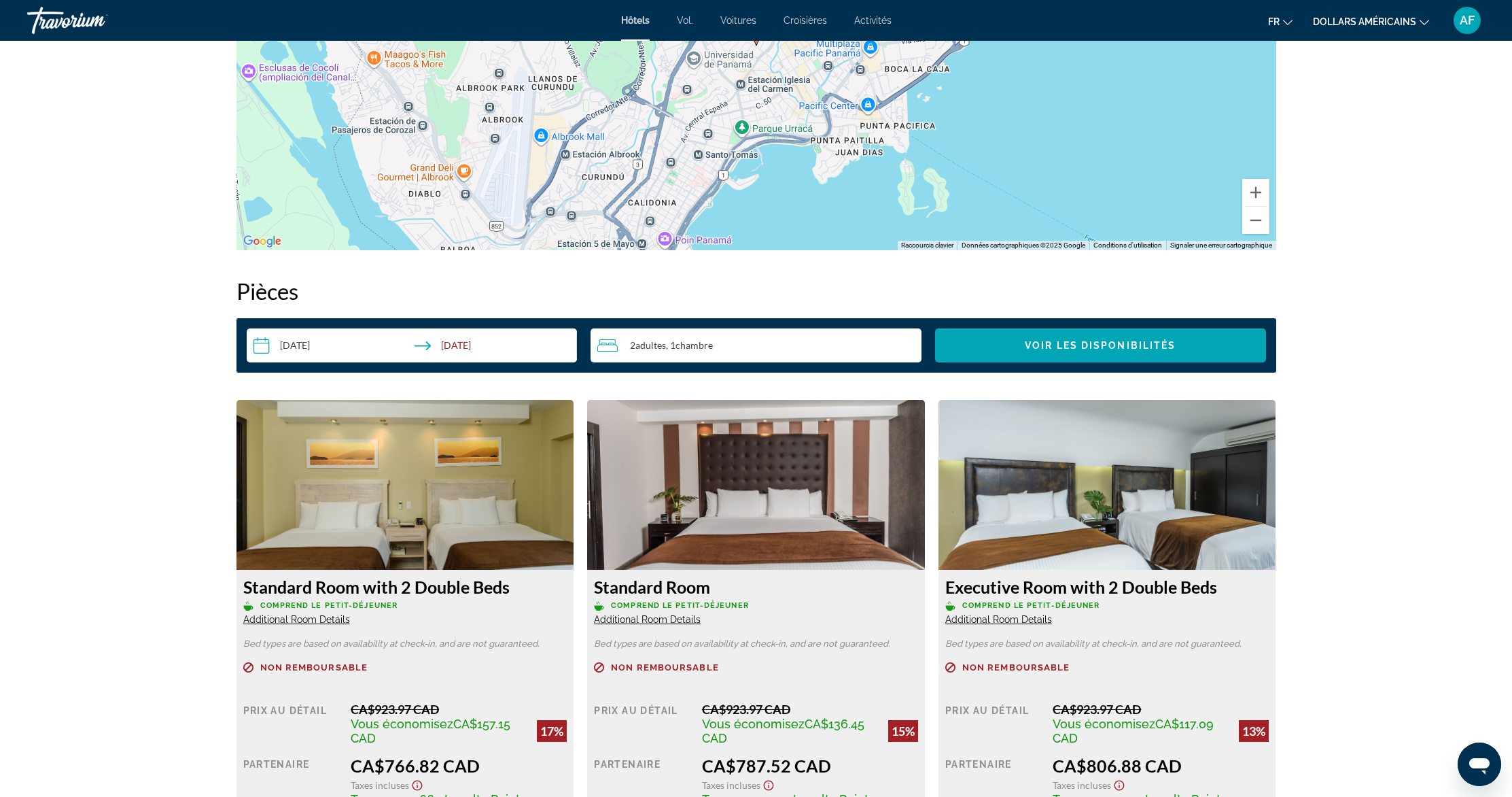
scroll to position [1517, 0]
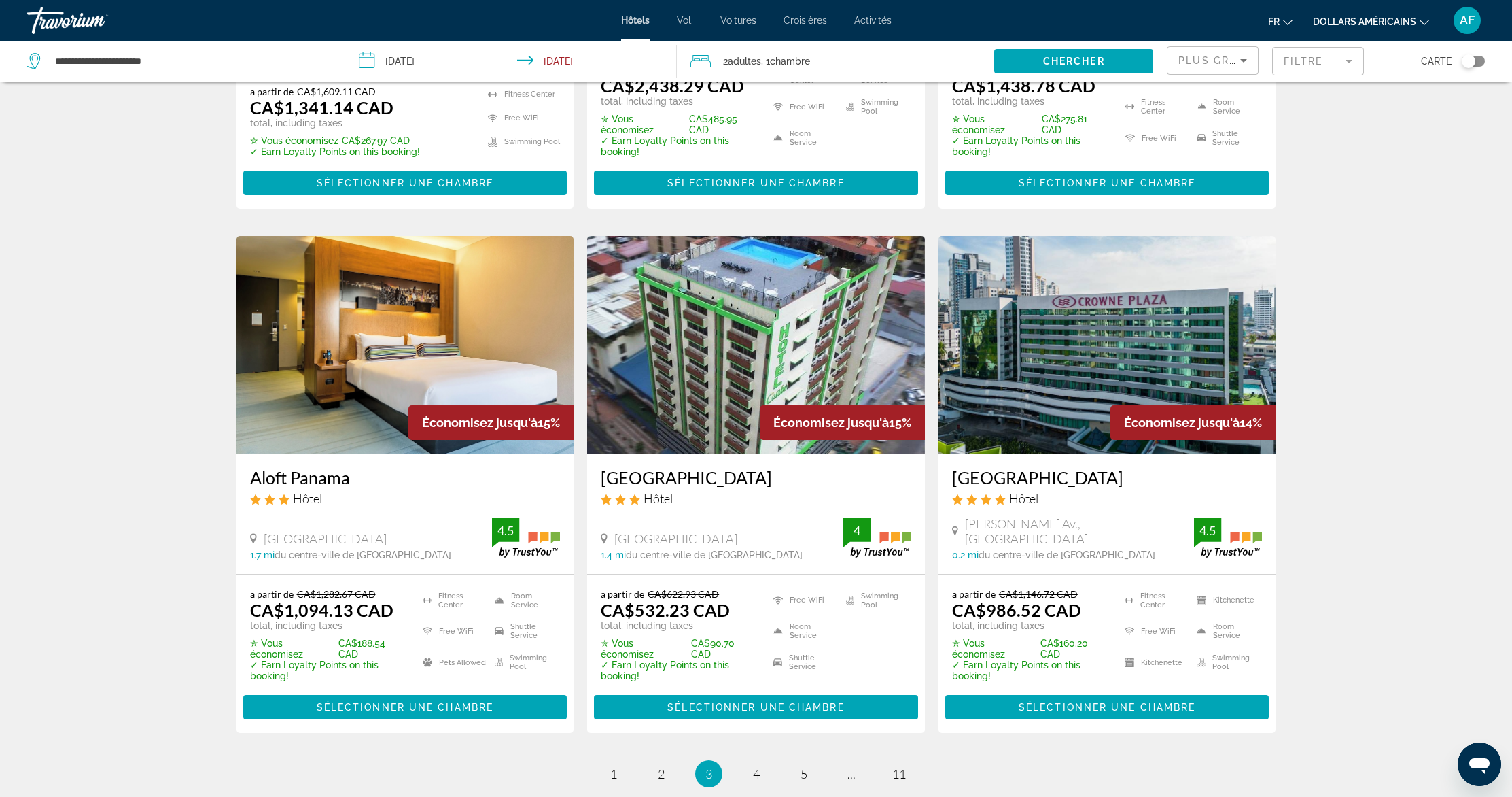
scroll to position [1552, 0]
click at [756, 765] on span "4" at bounding box center [756, 773] width 7 height 15
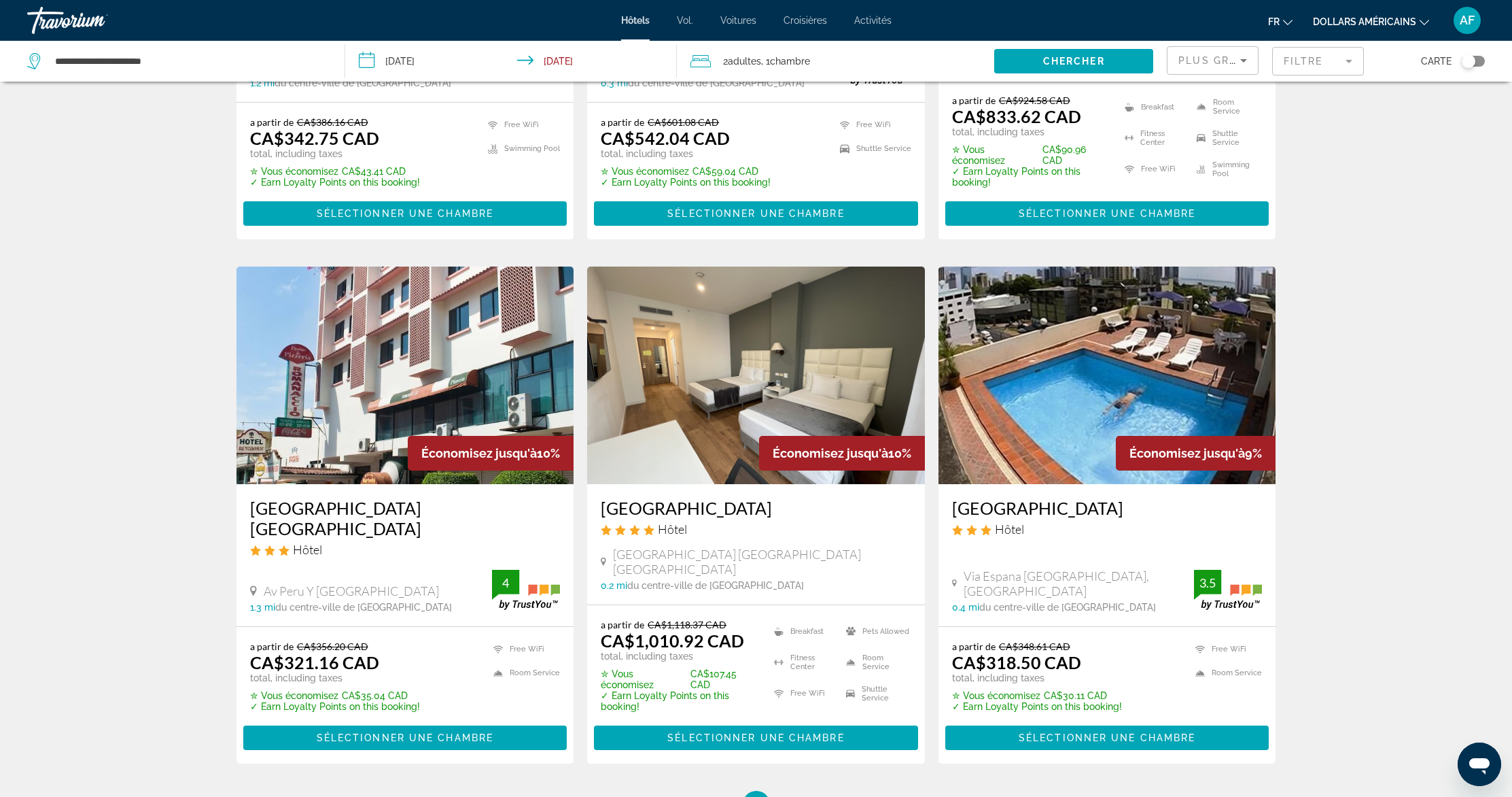
scroll to position [1579, 0]
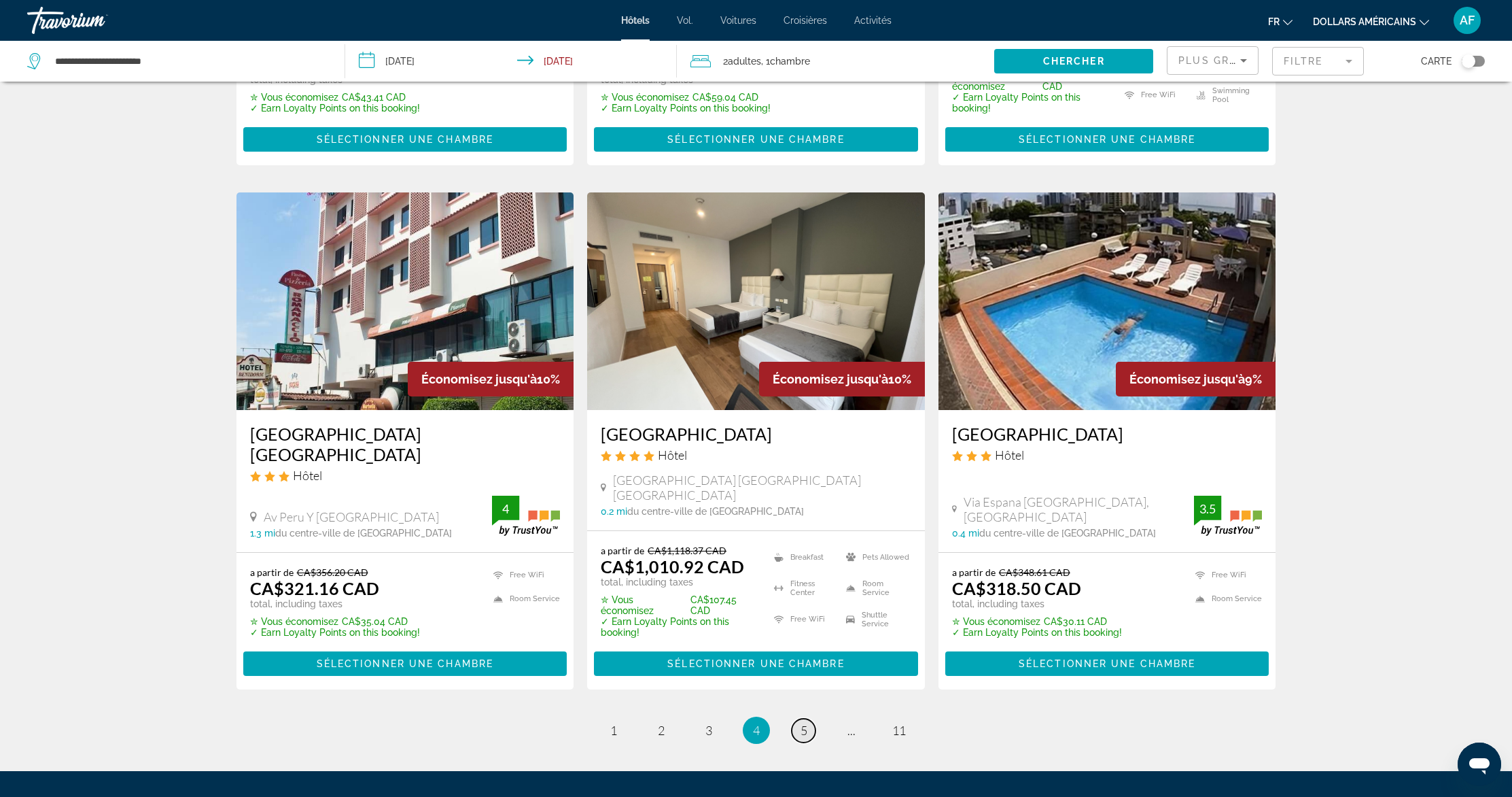
click at [810, 719] on link "page 5" at bounding box center [804, 731] width 24 height 24
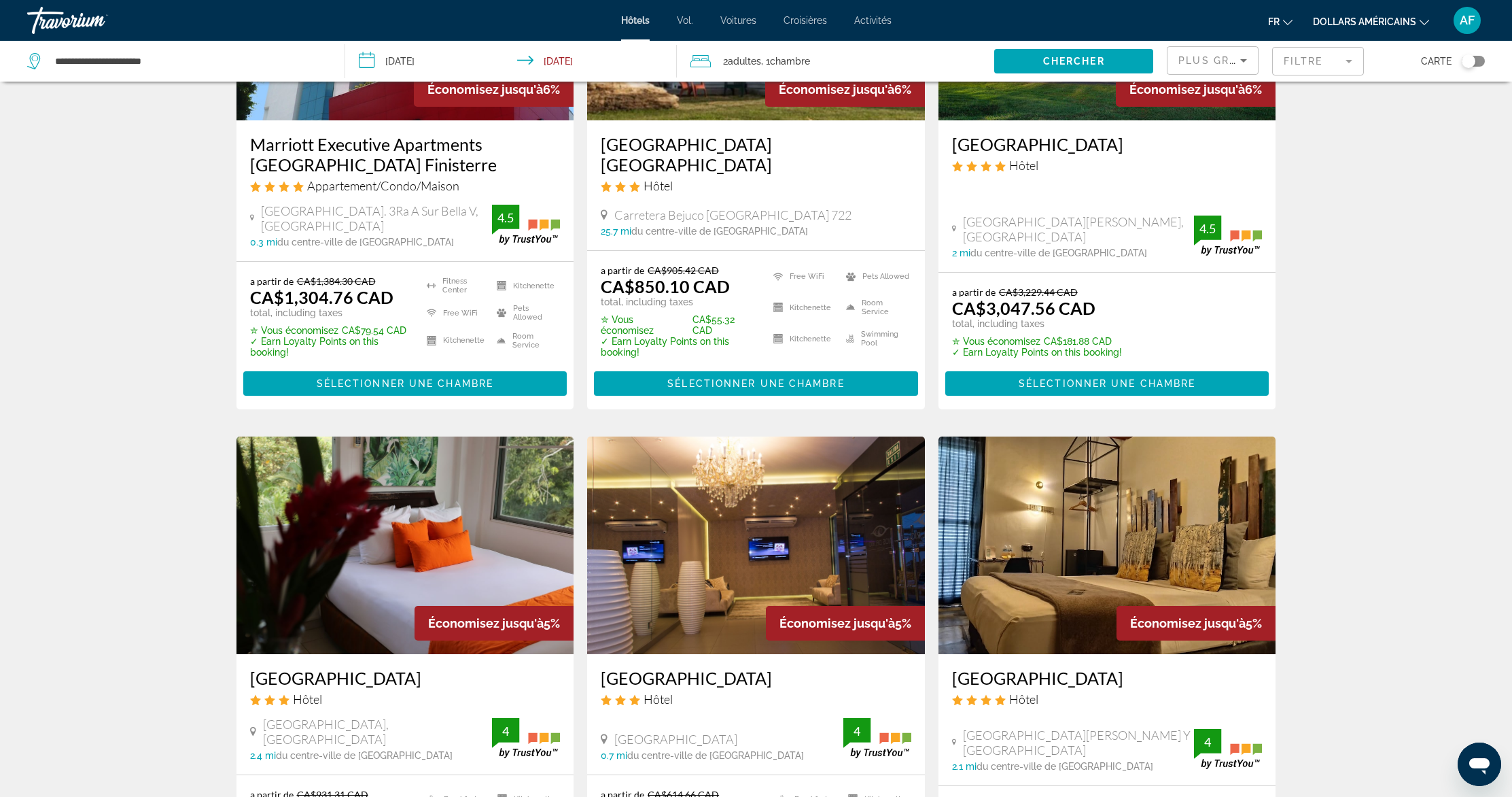
scroll to position [1603, 0]
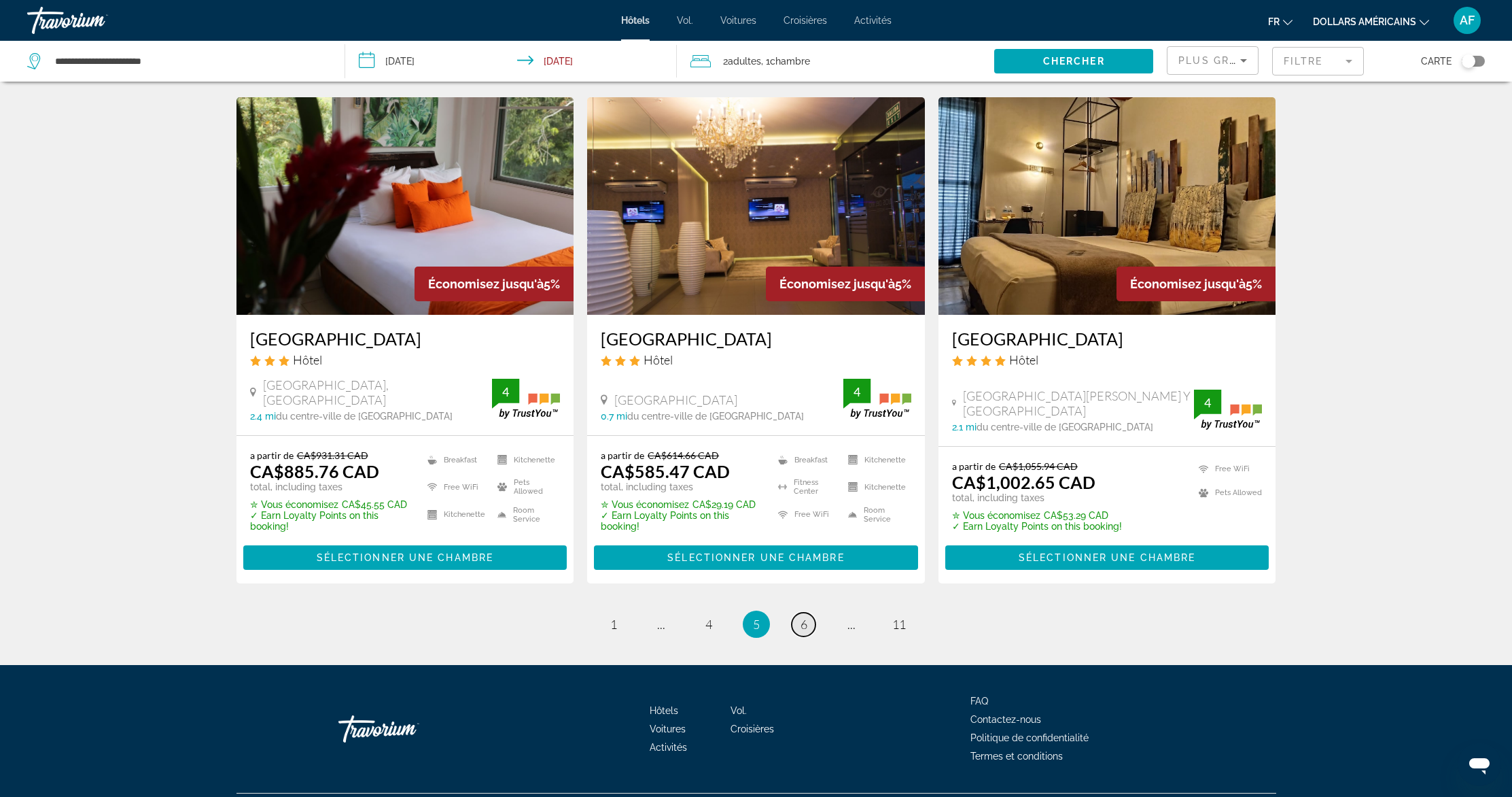
click at [804, 621] on span "6" at bounding box center [804, 624] width 7 height 15
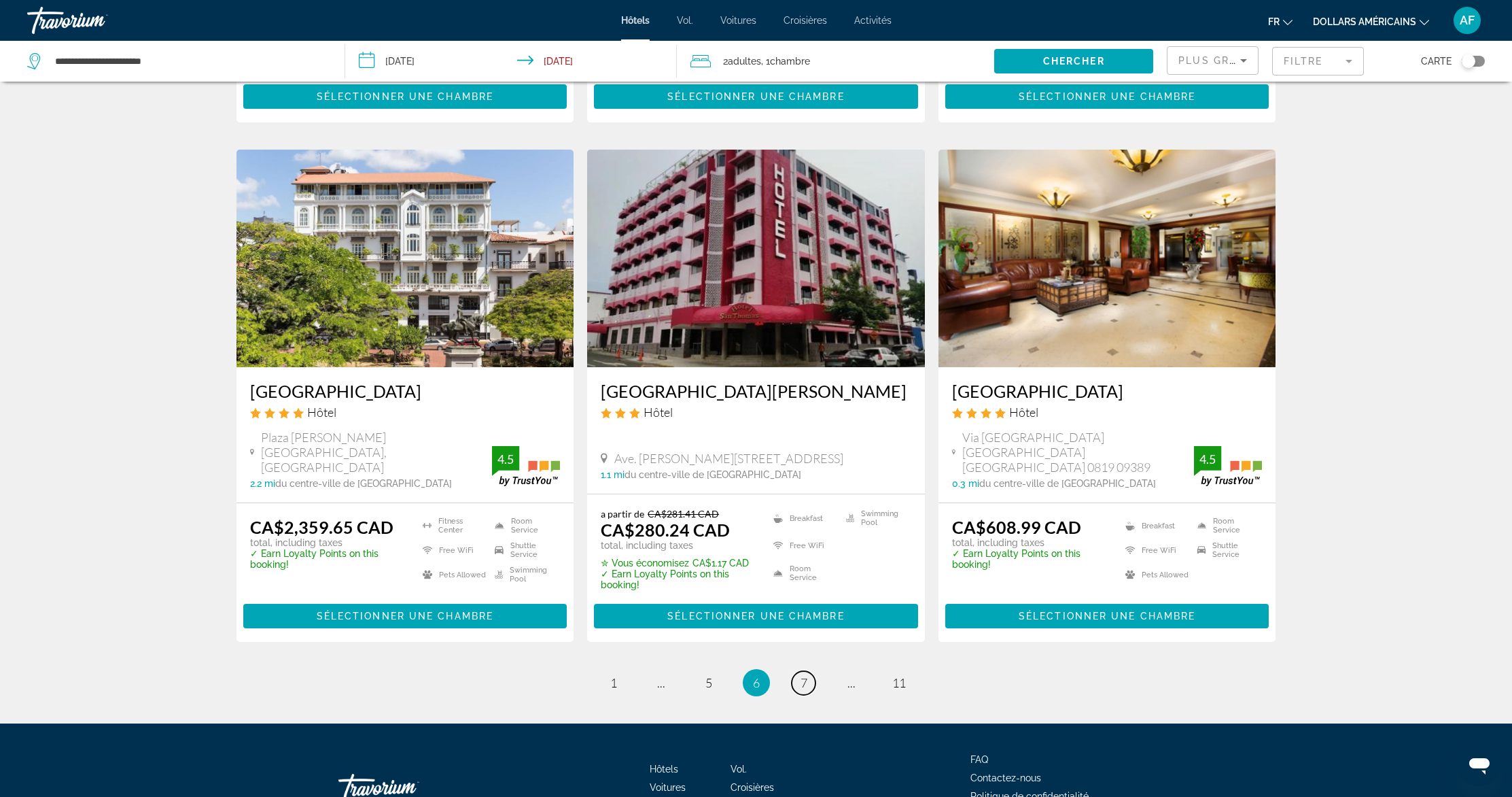
scroll to position [1617, 0]
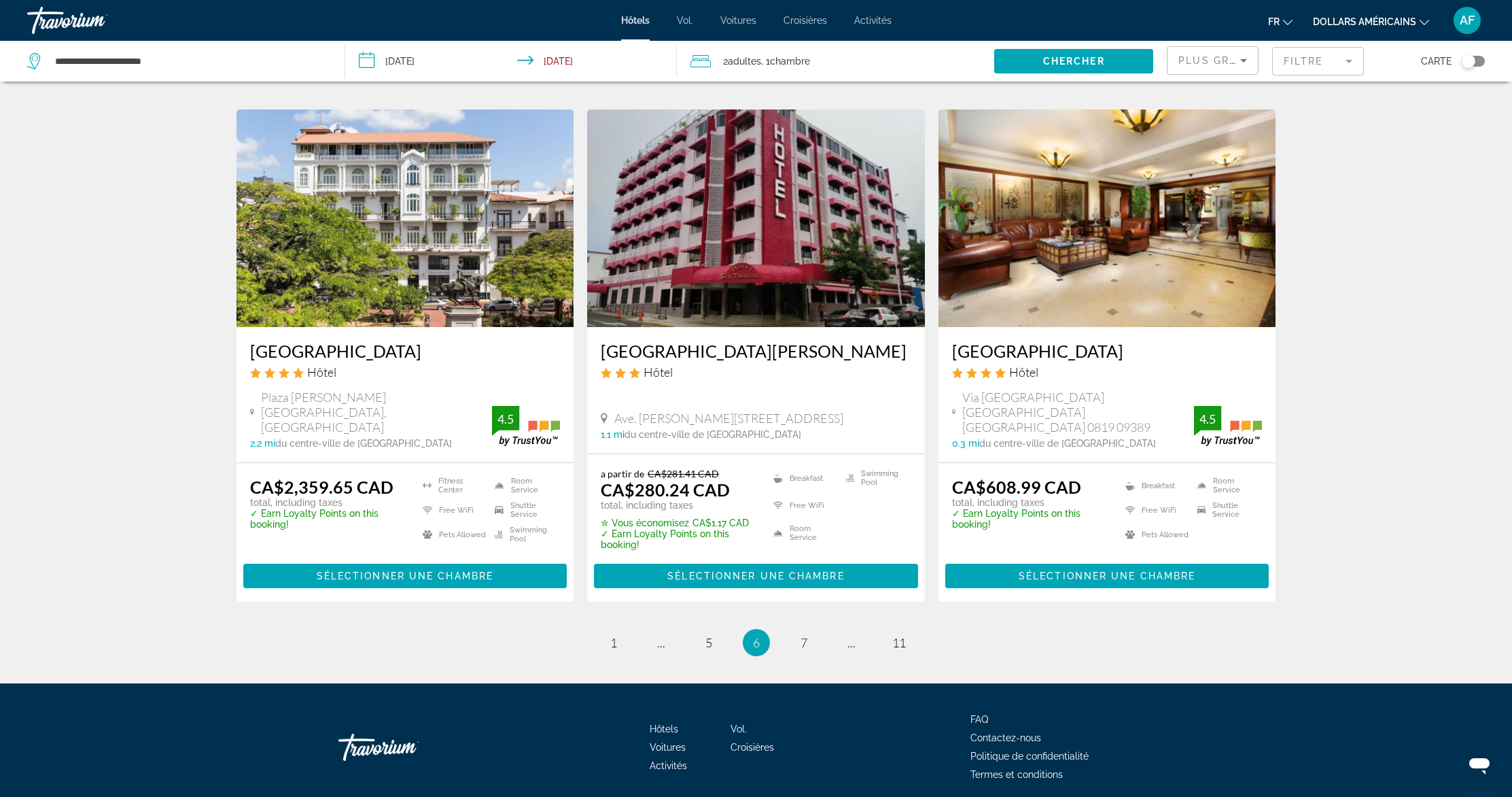
click at [1148, 171] on img "Contenu principal" at bounding box center [1108, 218] width 338 height 217
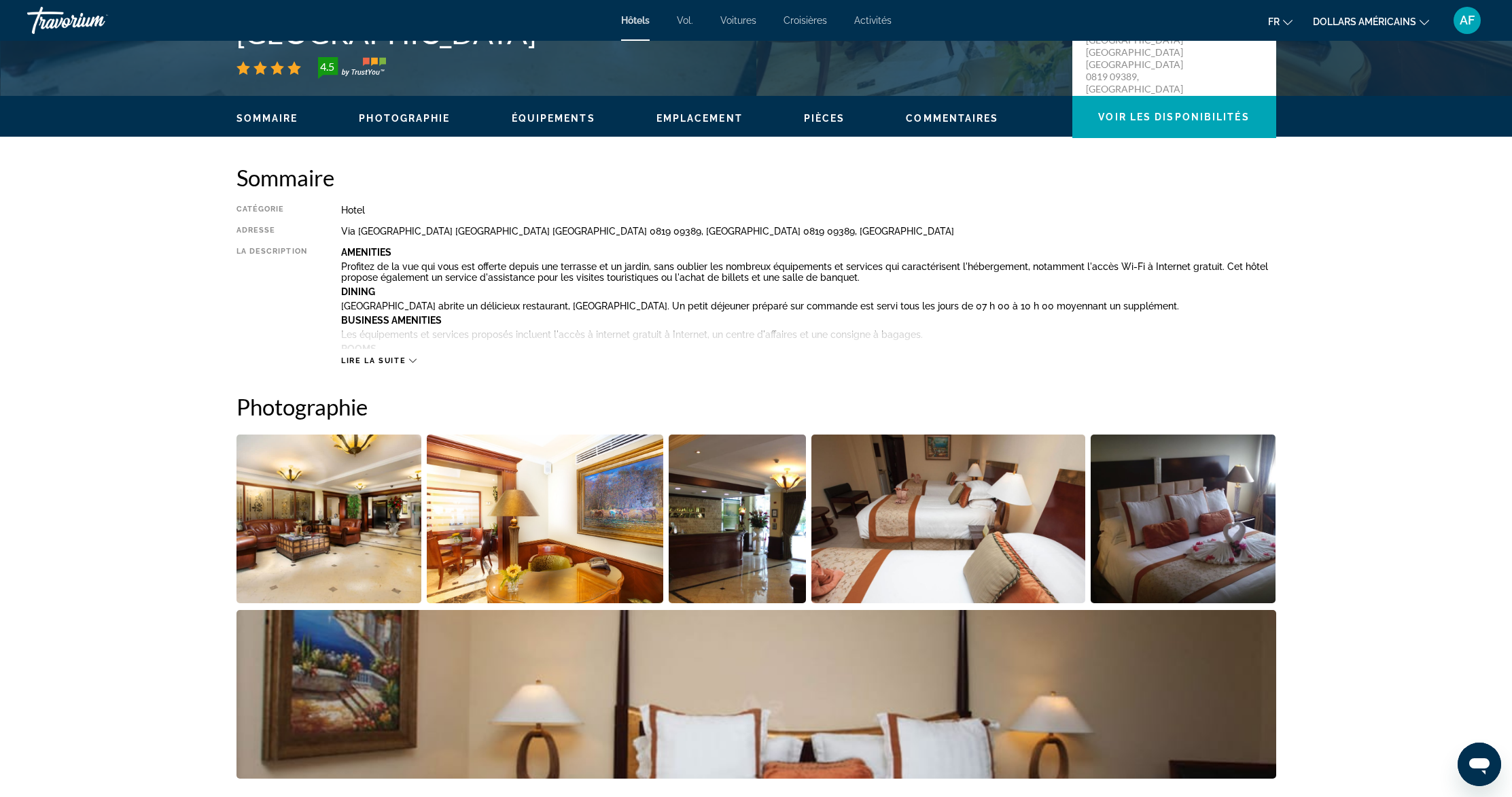
scroll to position [352, 0]
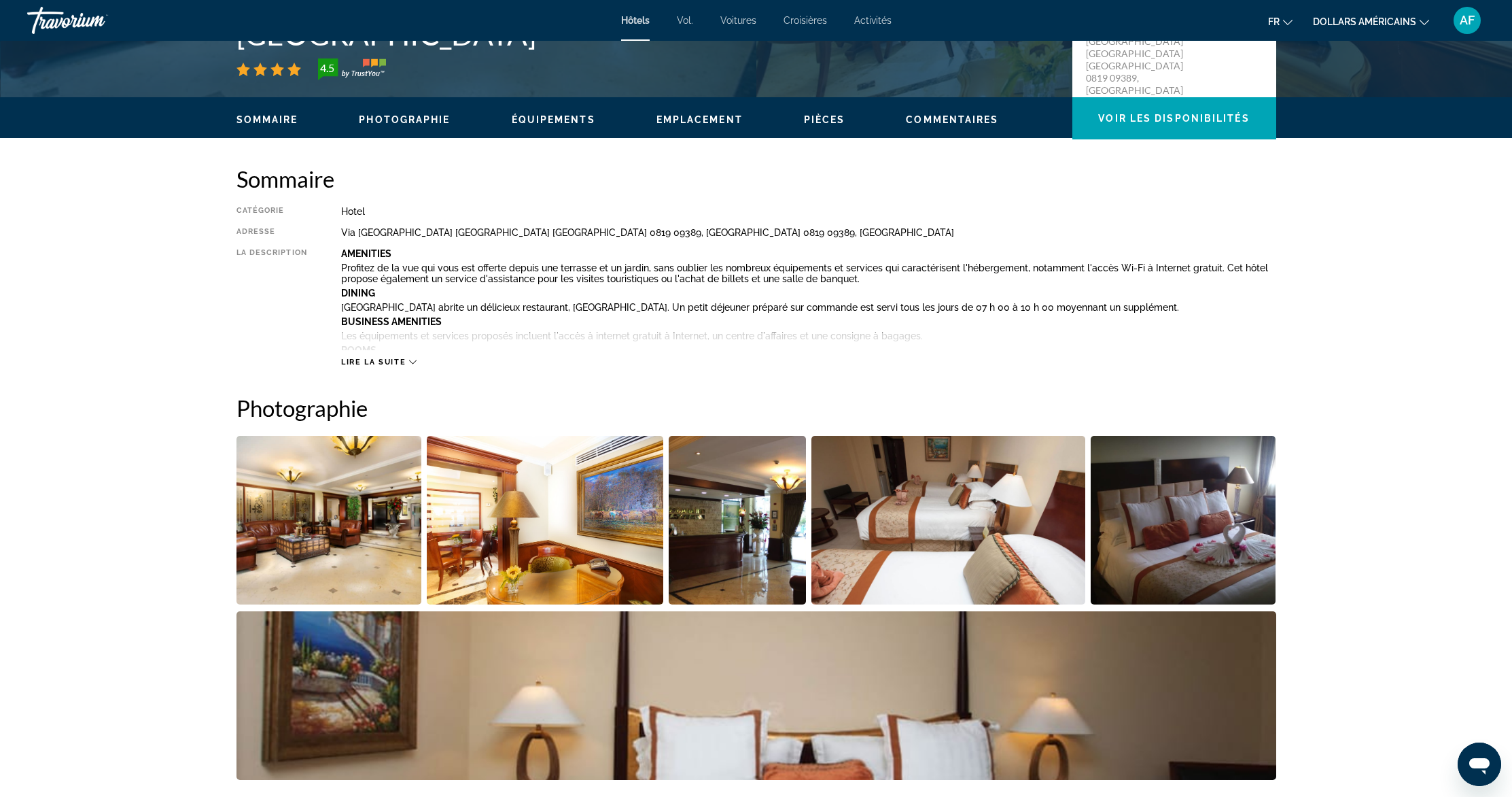
click at [390, 357] on button "Lire la suite" at bounding box center [379, 362] width 75 height 11
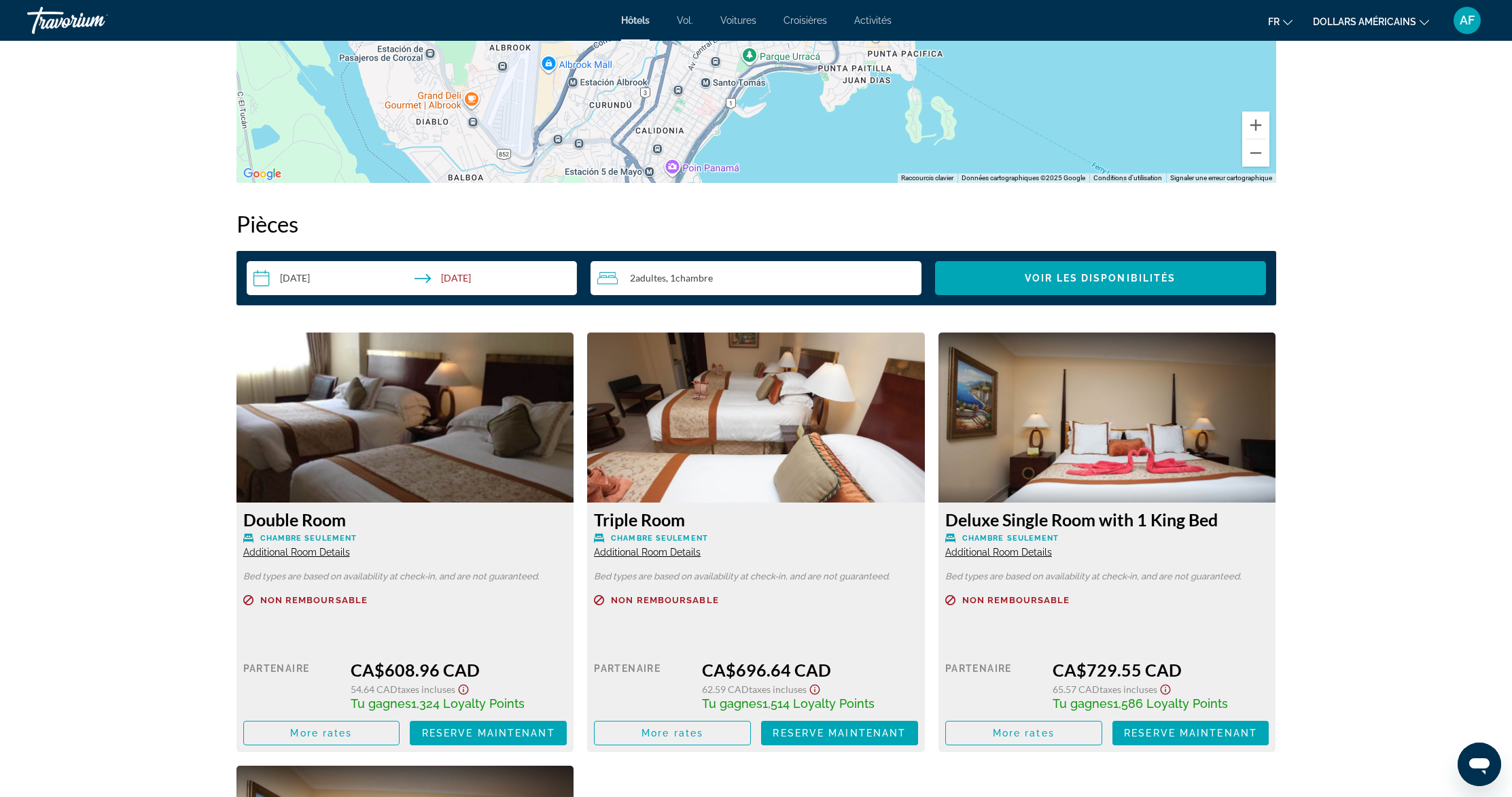
scroll to position [2103, 0]
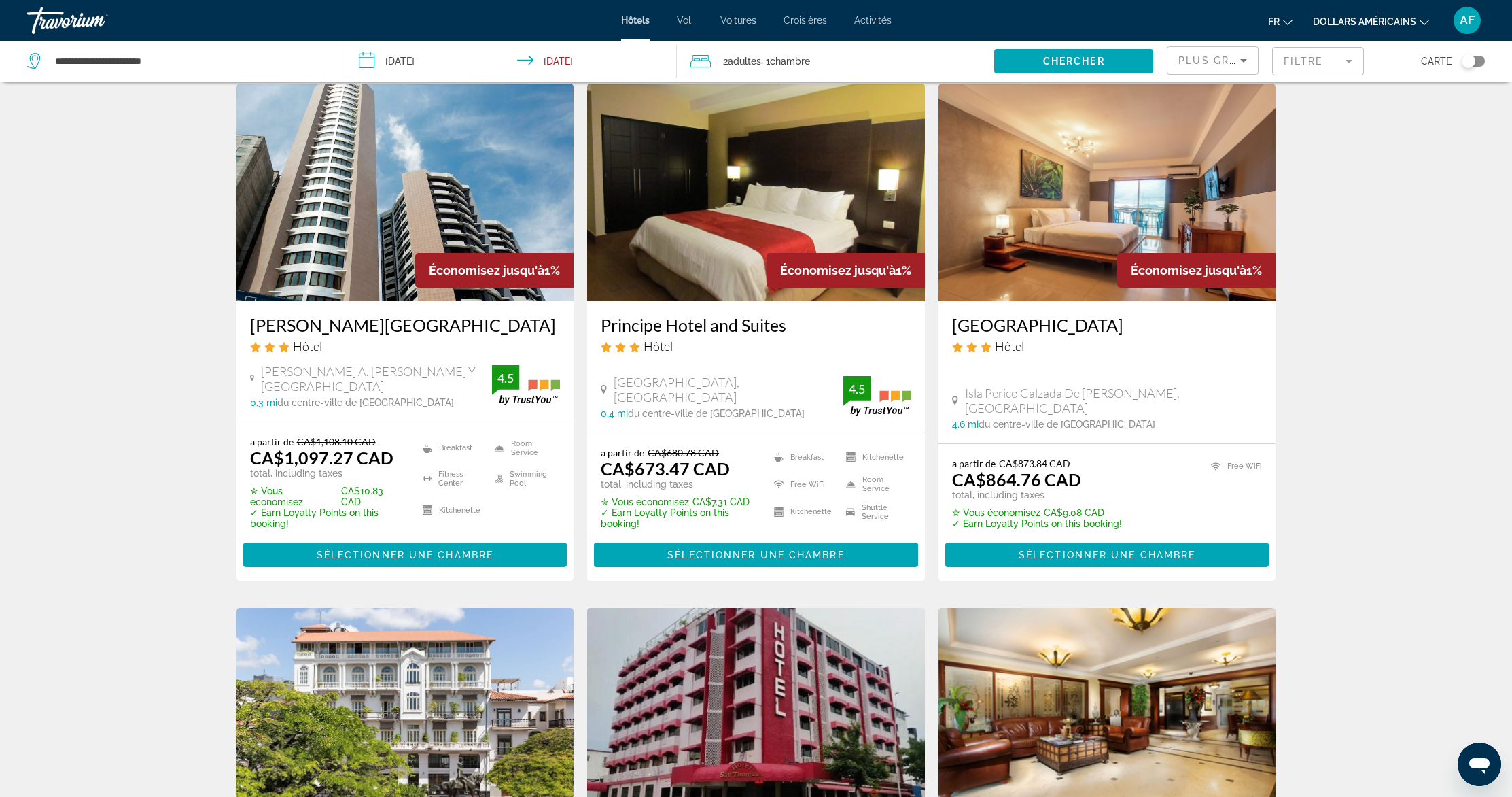
scroll to position [1543, 0]
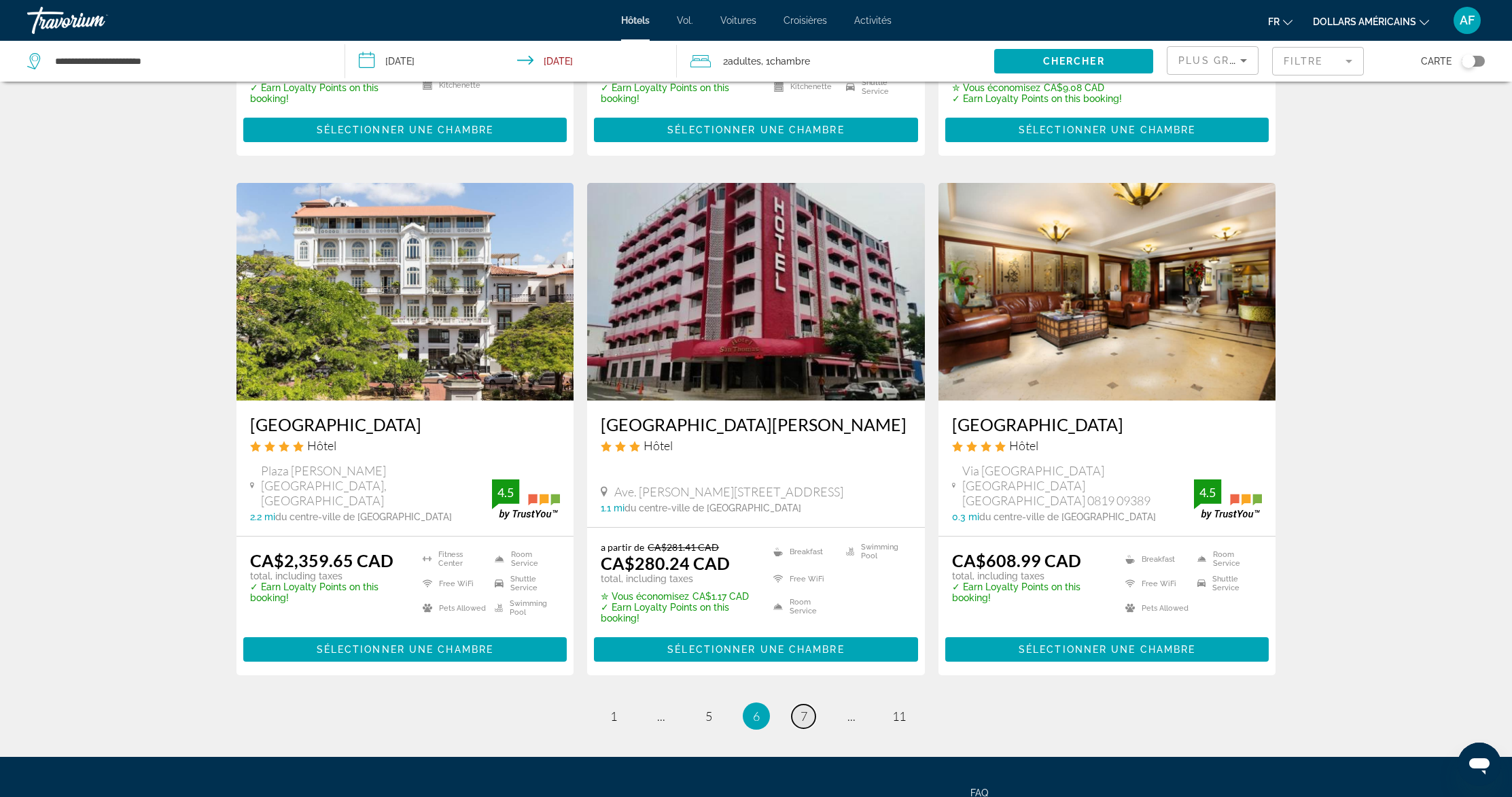
click at [804, 709] on span "7" at bounding box center [804, 716] width 7 height 15
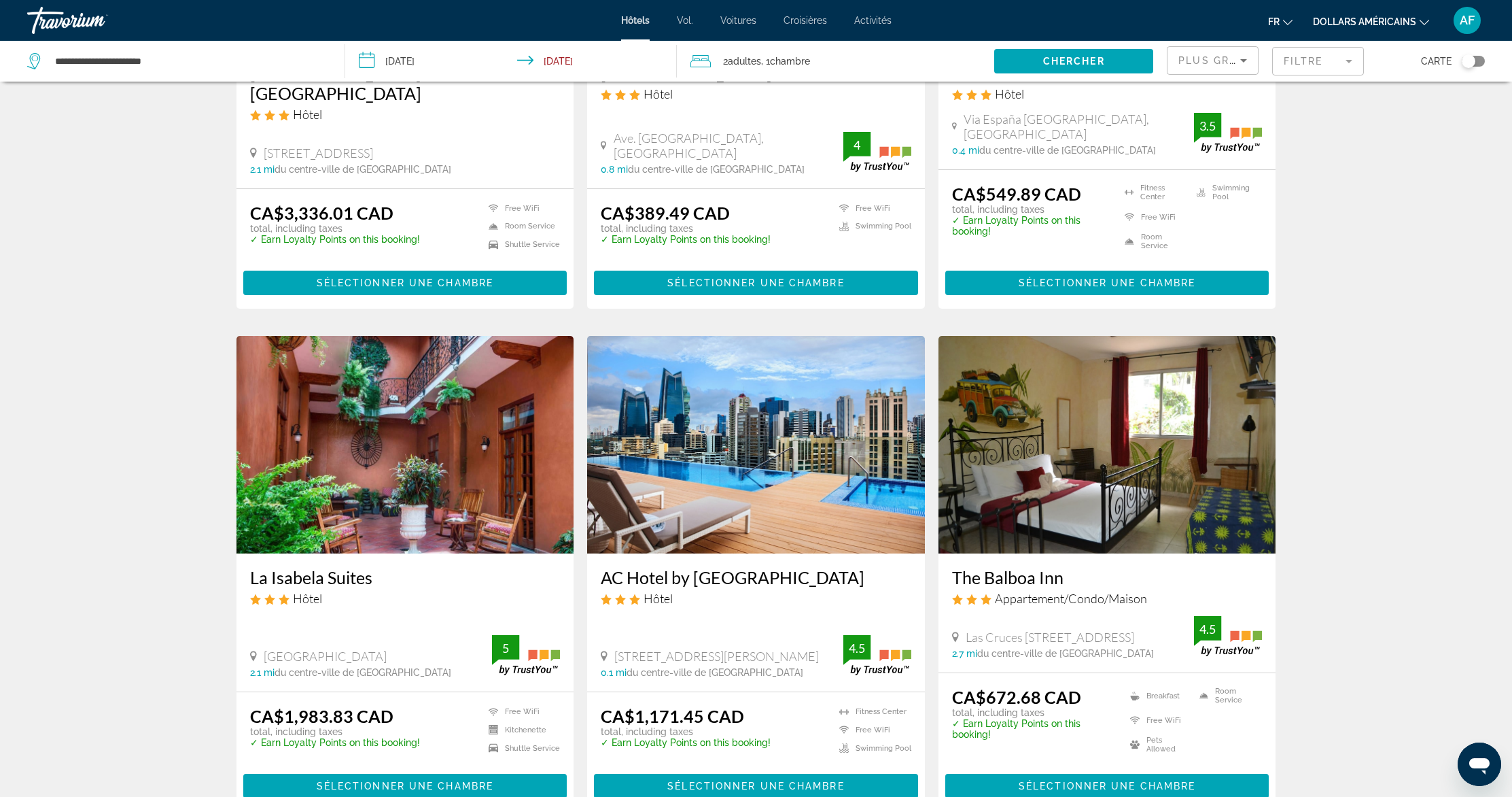
scroll to position [1493, 0]
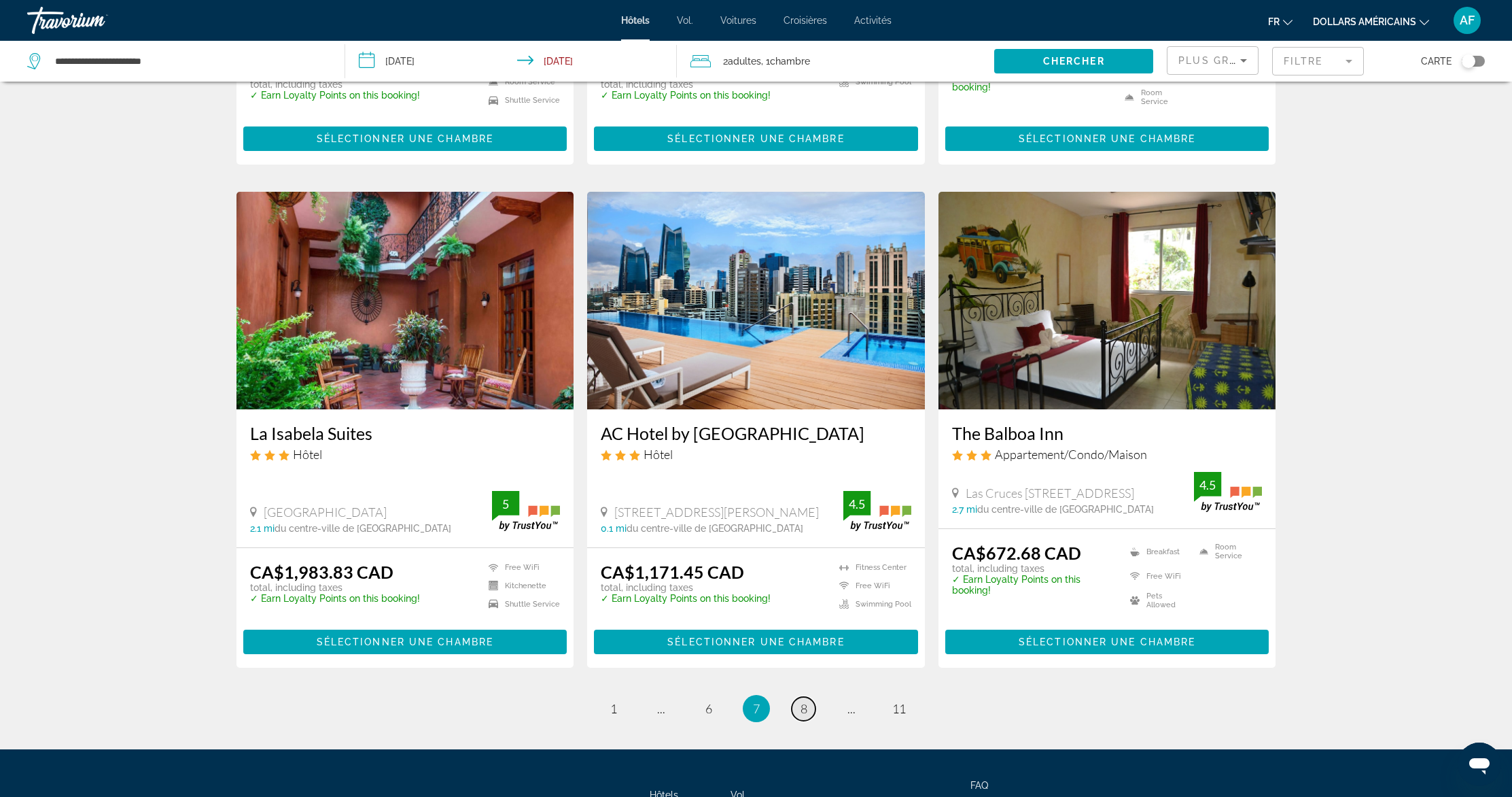
click at [805, 701] on span "8" at bounding box center [804, 709] width 7 height 15
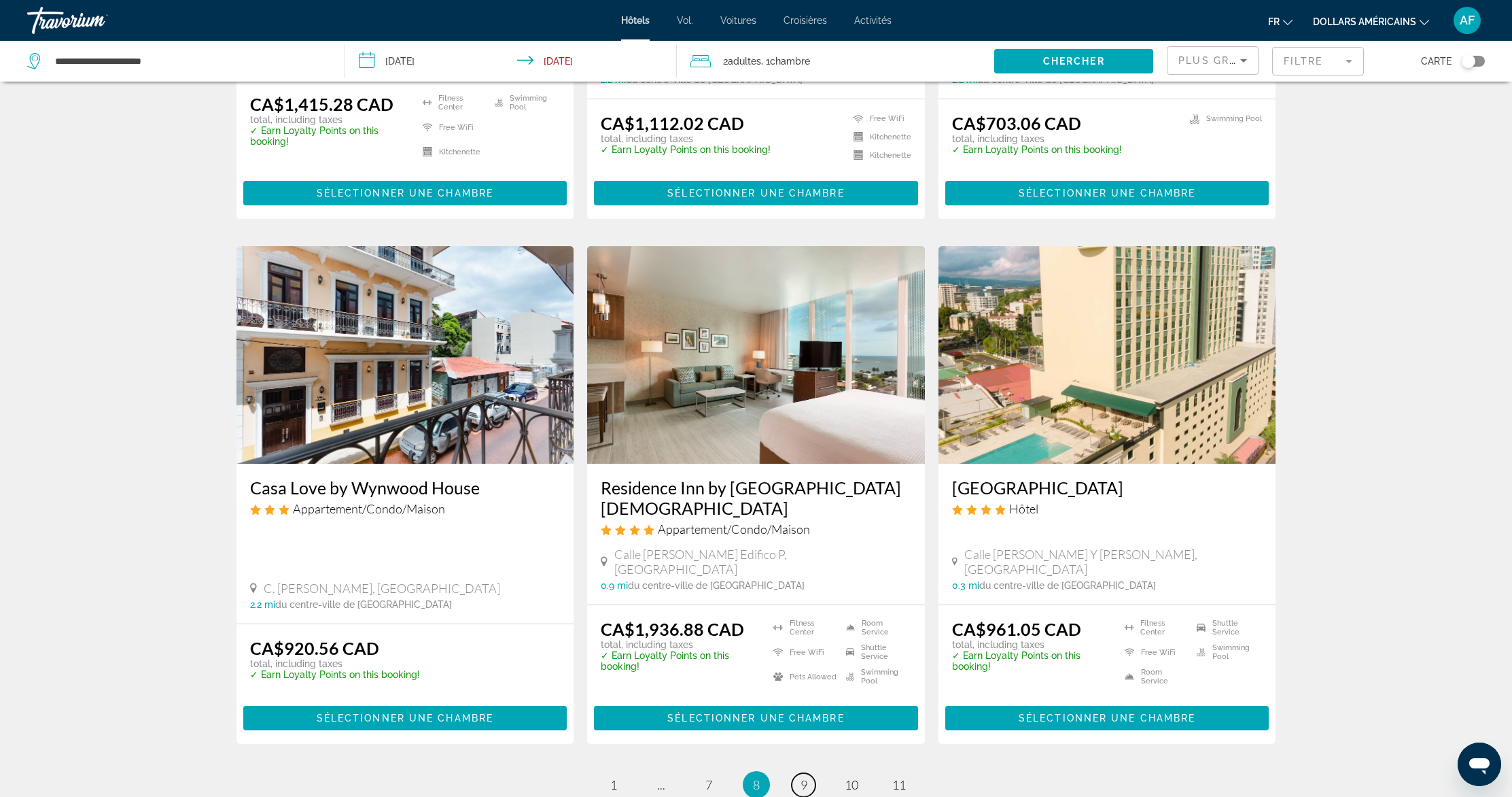
scroll to position [1383, 0]
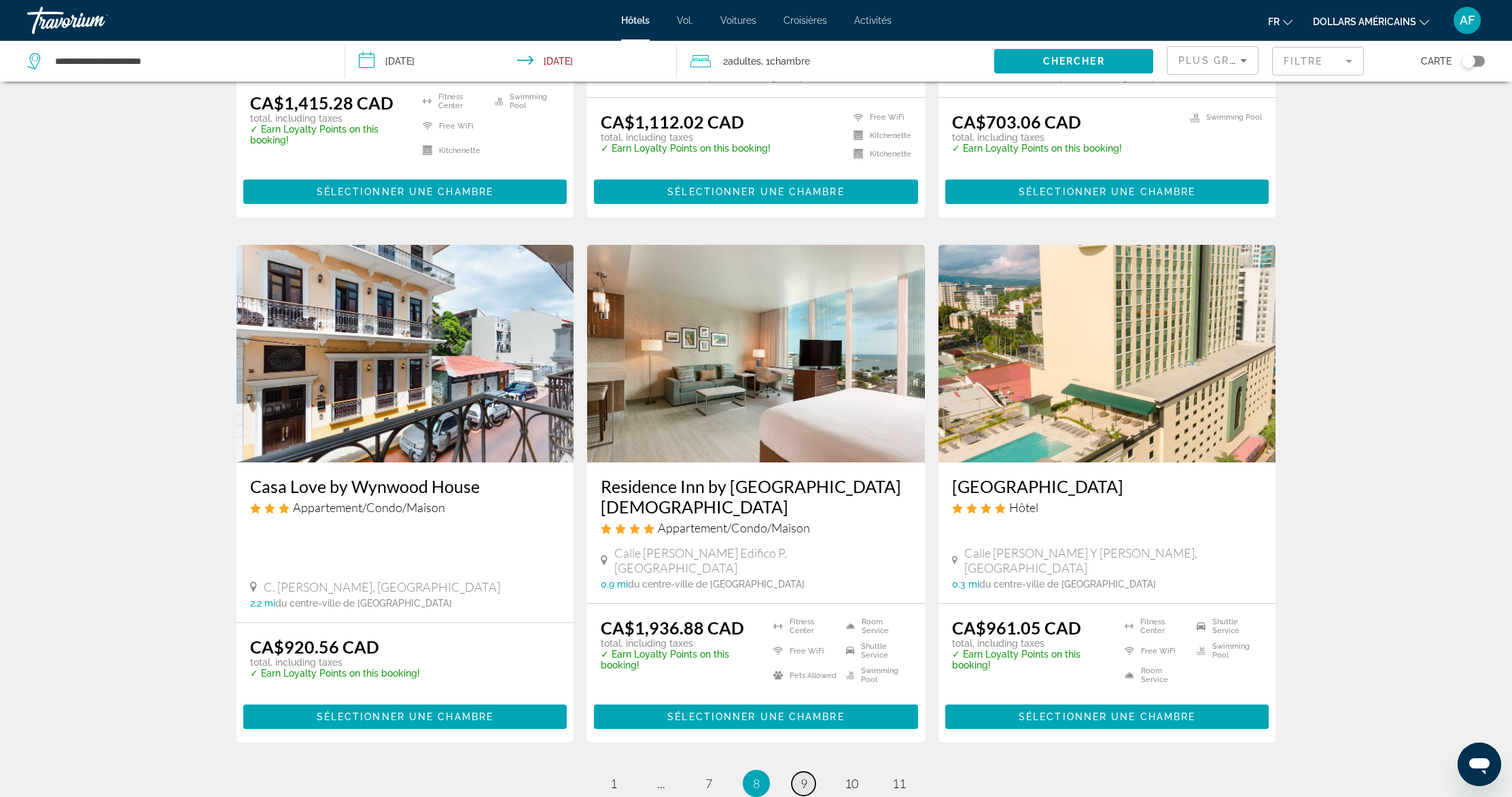
click at [808, 771] on link "page 9" at bounding box center [804, 783] width 24 height 24
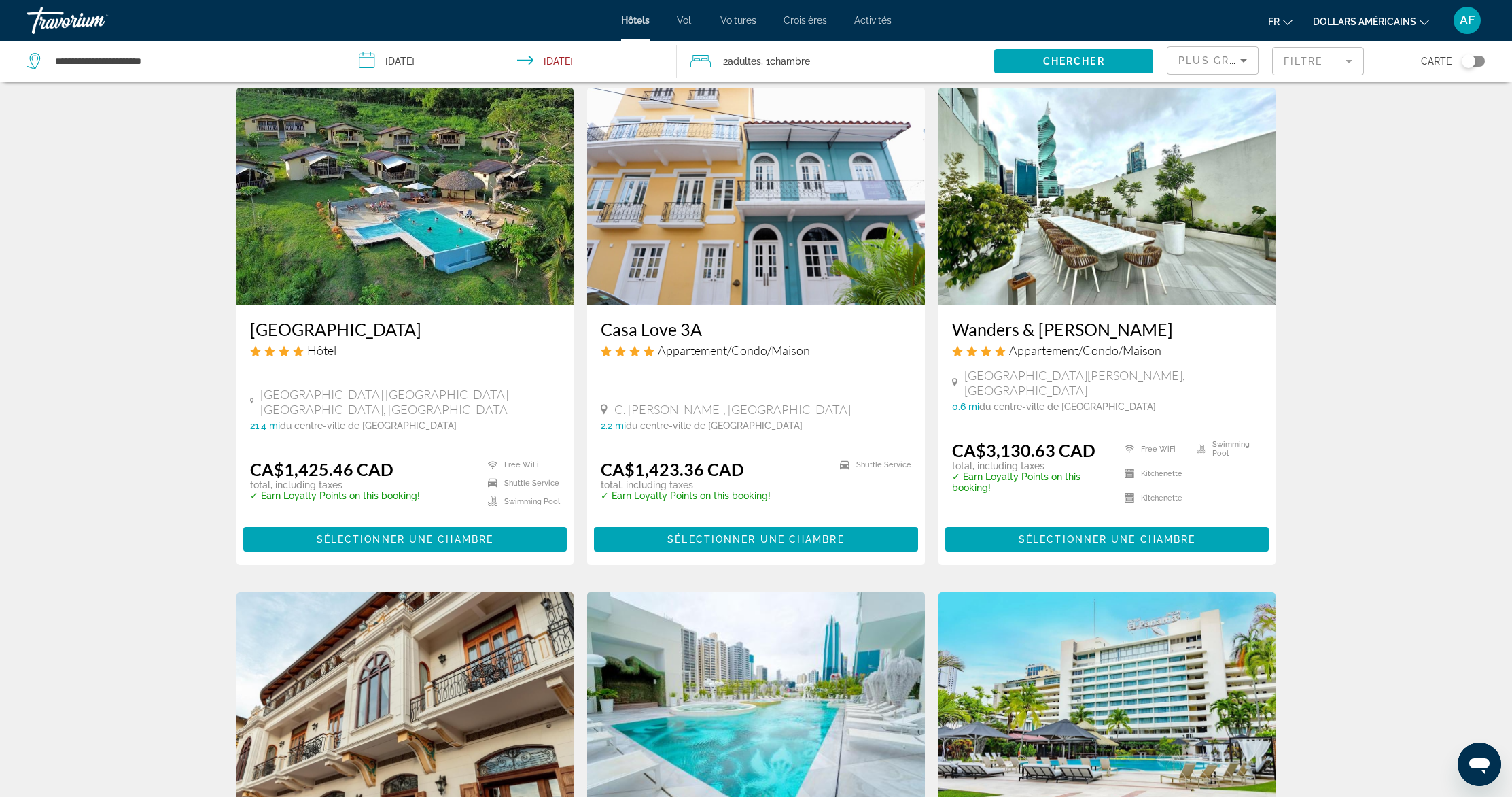
scroll to position [1470, 0]
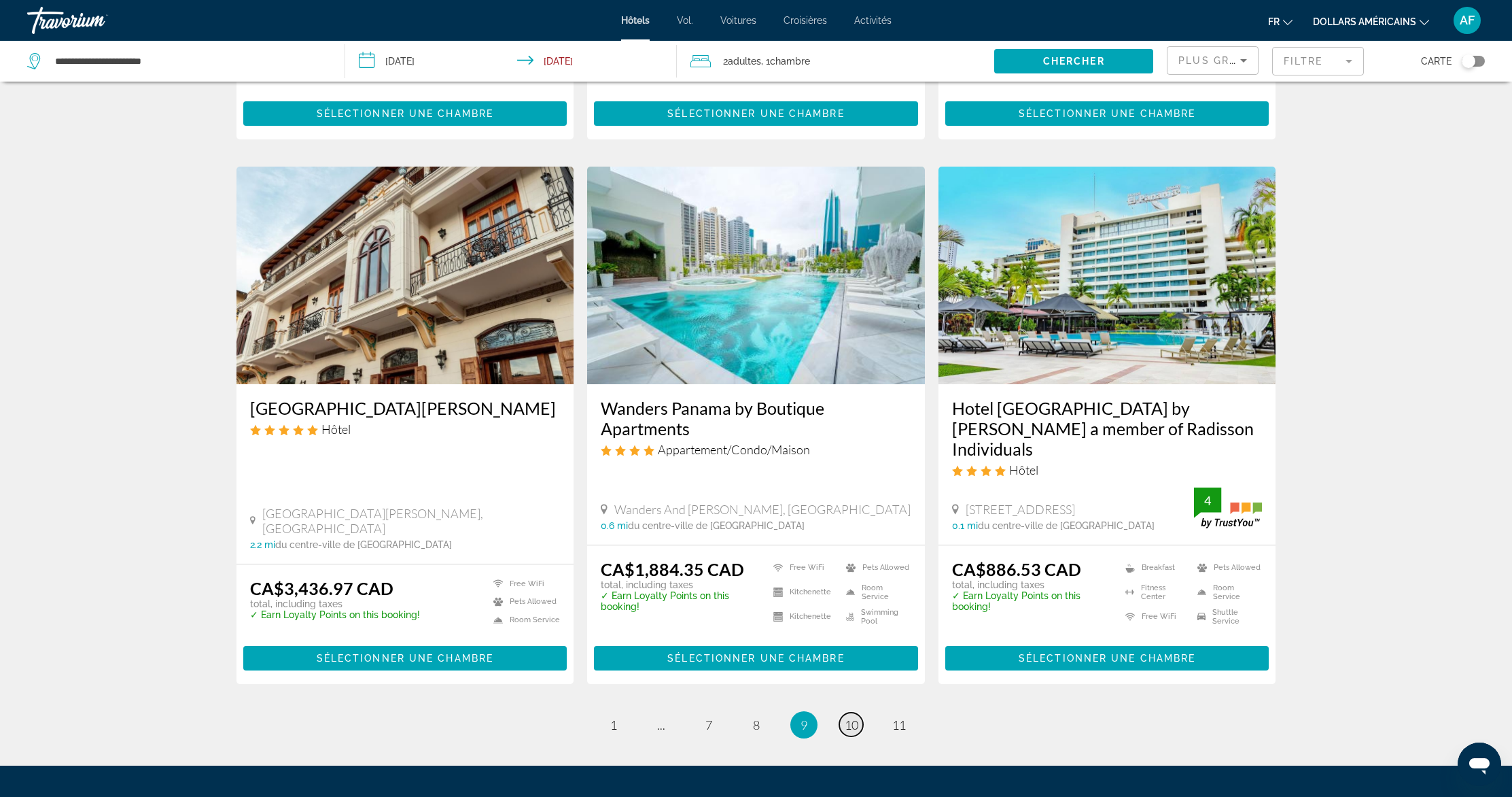
click at [847, 717] on span "10" at bounding box center [852, 725] width 14 height 15
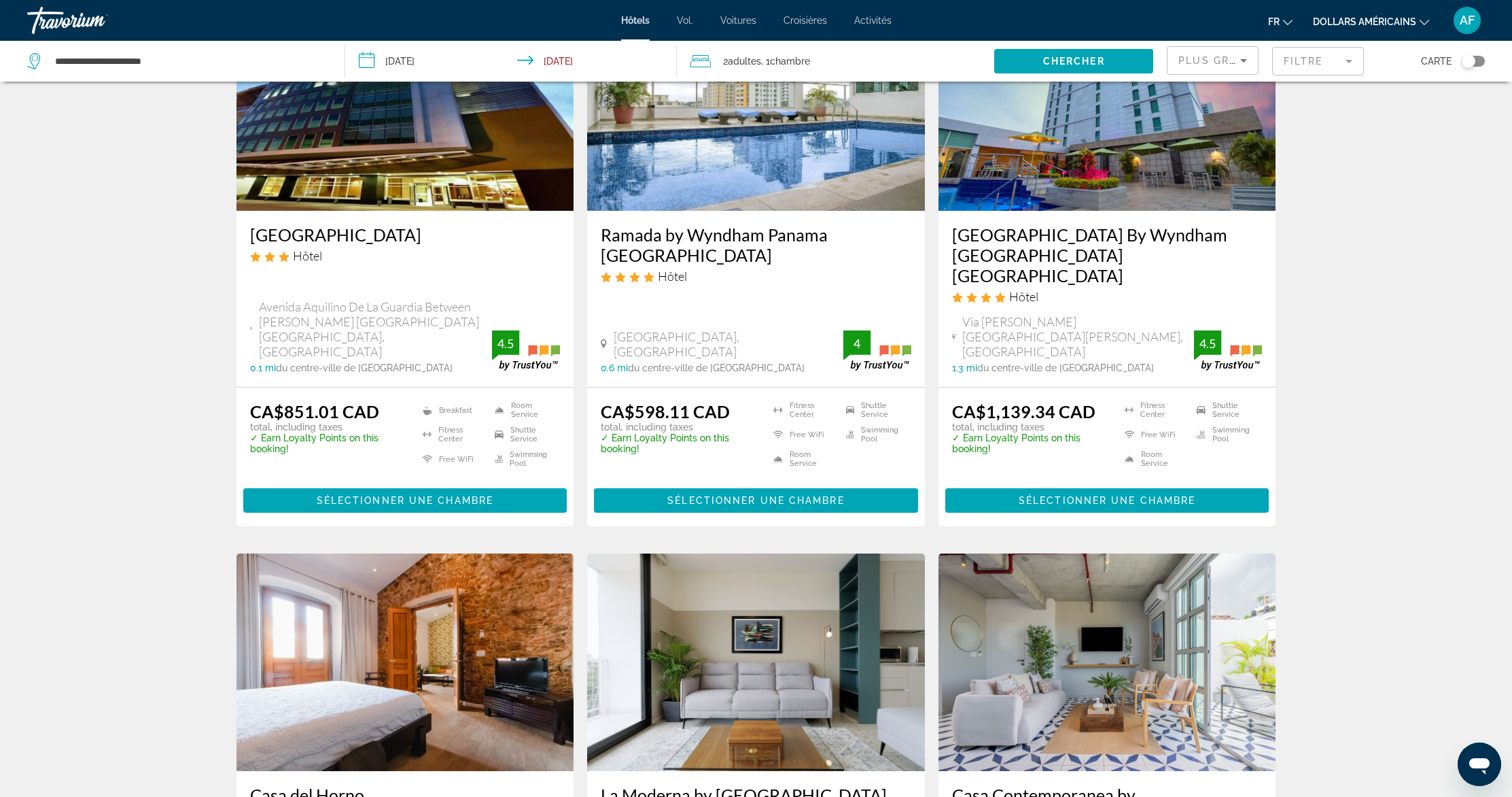
scroll to position [639, 0]
click at [719, 163] on img "Contenu principal" at bounding box center [756, 102] width 338 height 217
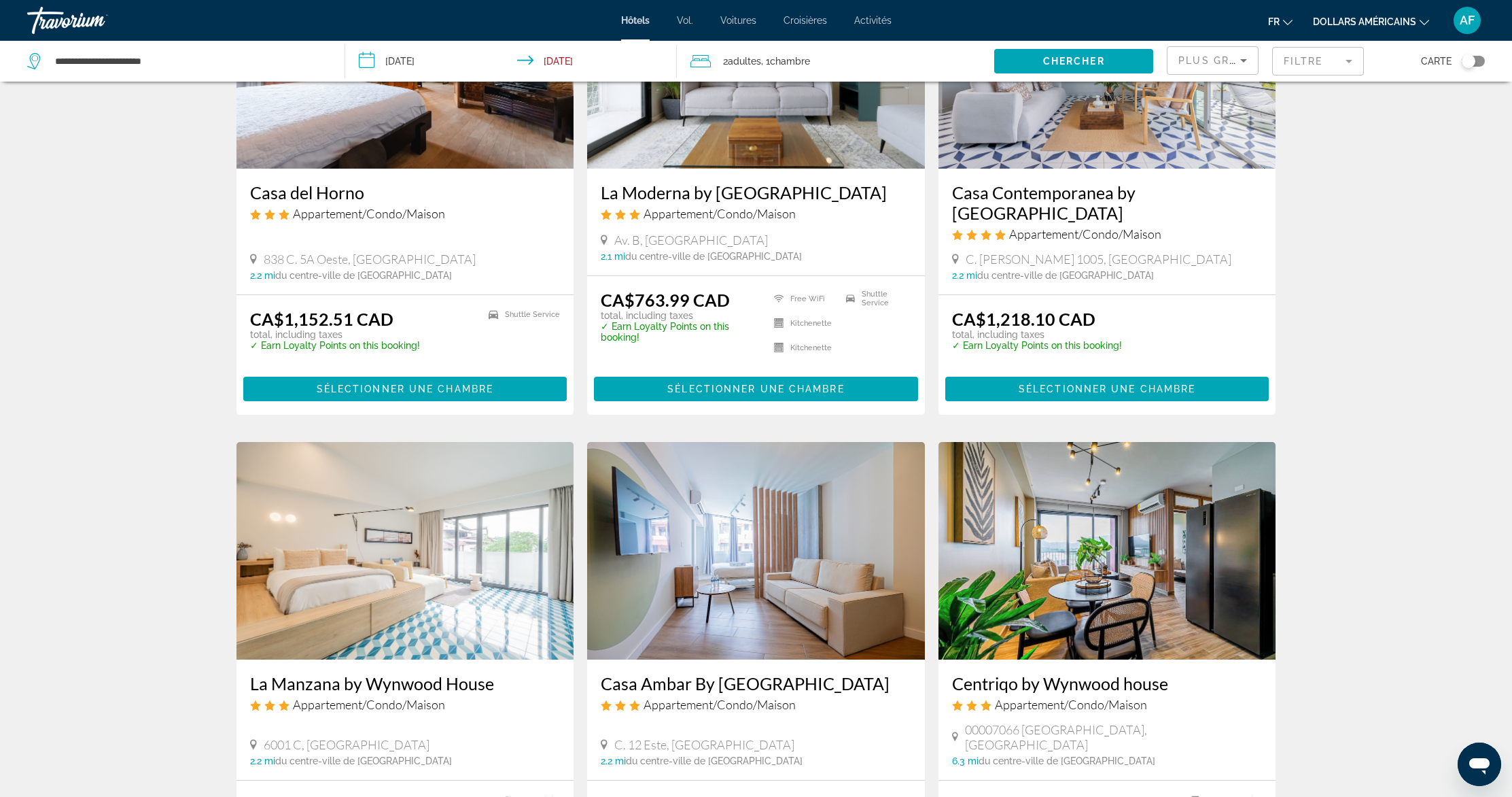
scroll to position [1543, 0]
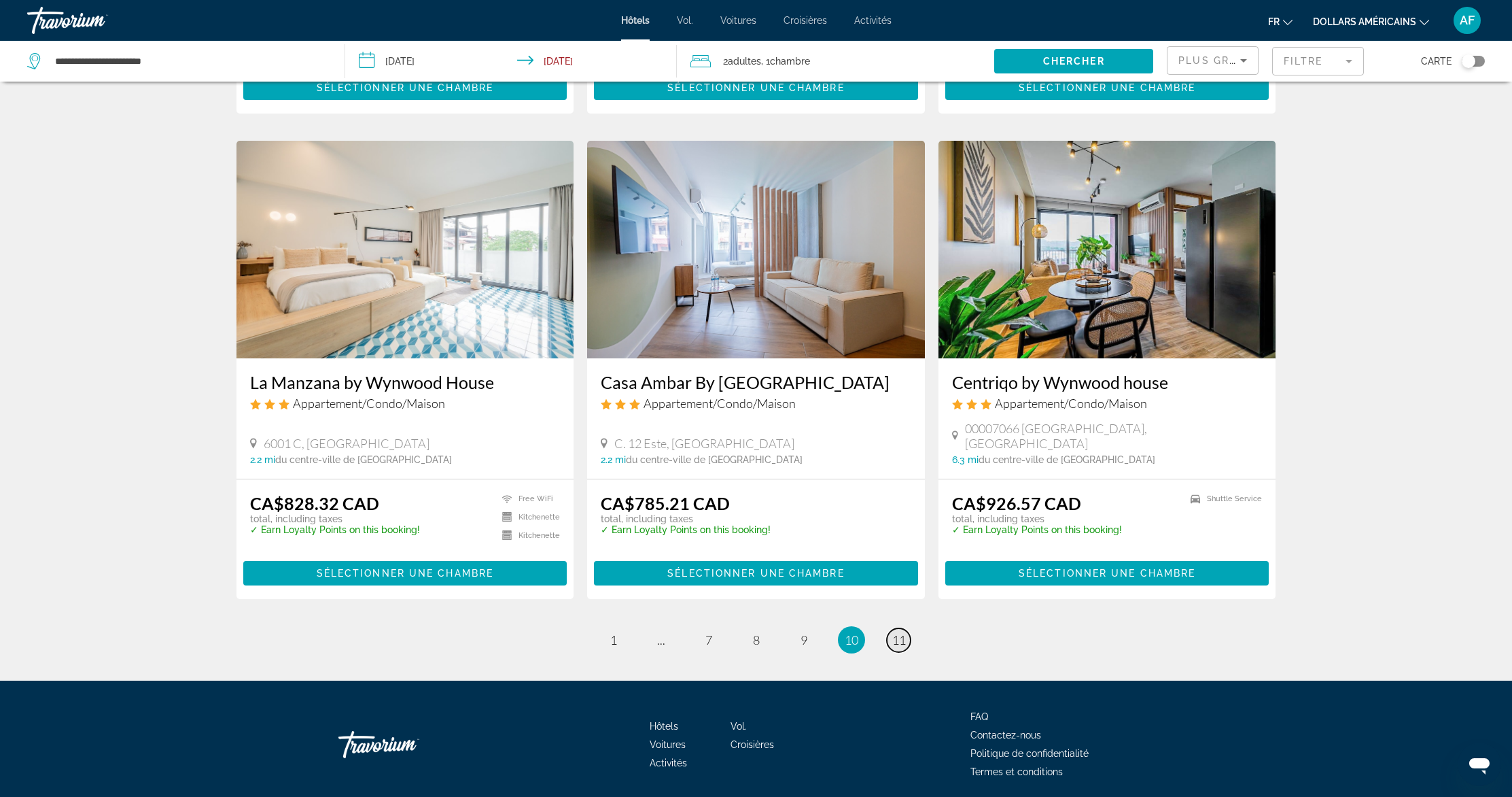
click at [903, 632] on span "11" at bounding box center [899, 640] width 14 height 15
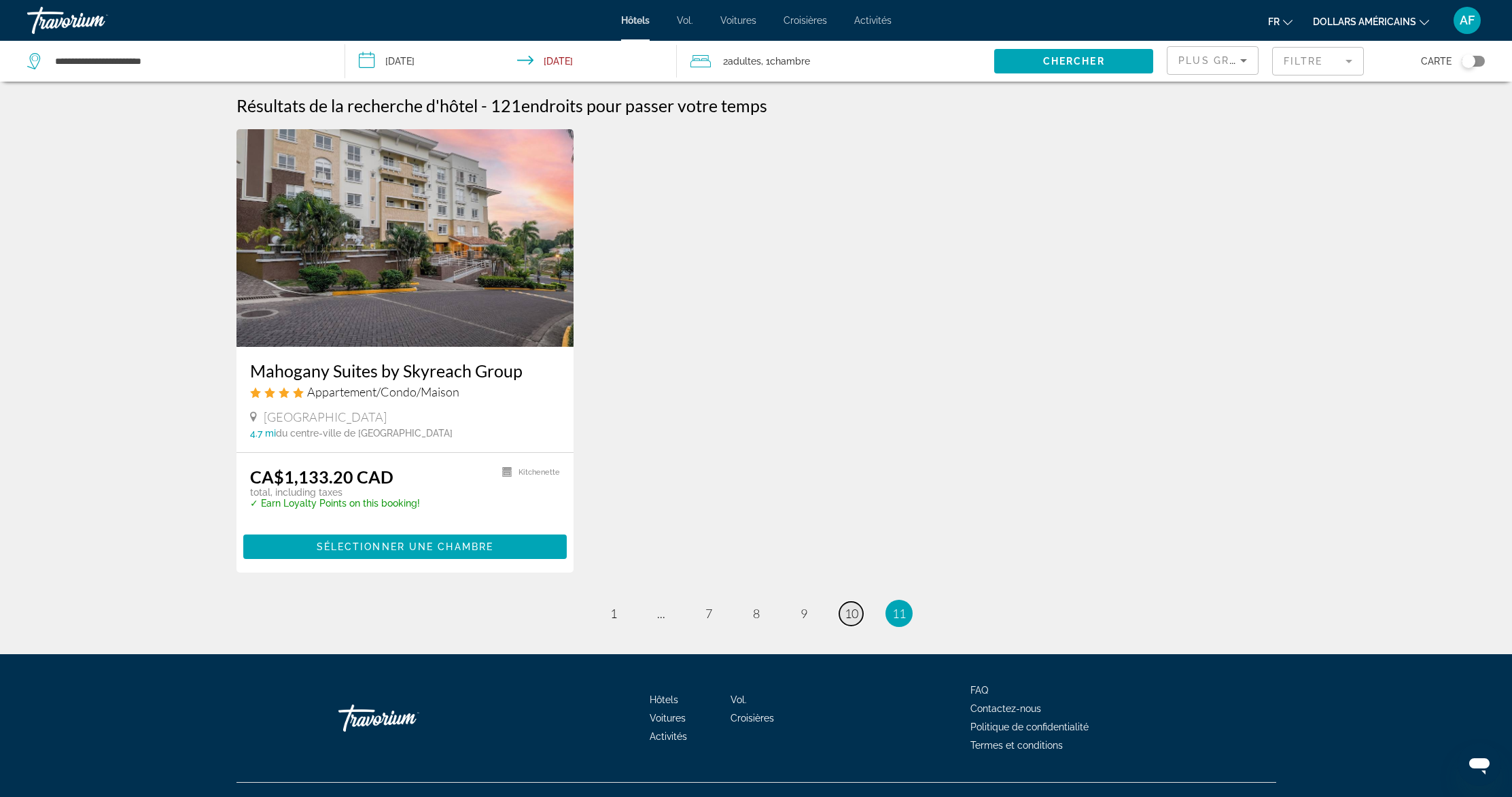
click at [847, 611] on span "10" at bounding box center [852, 614] width 14 height 15
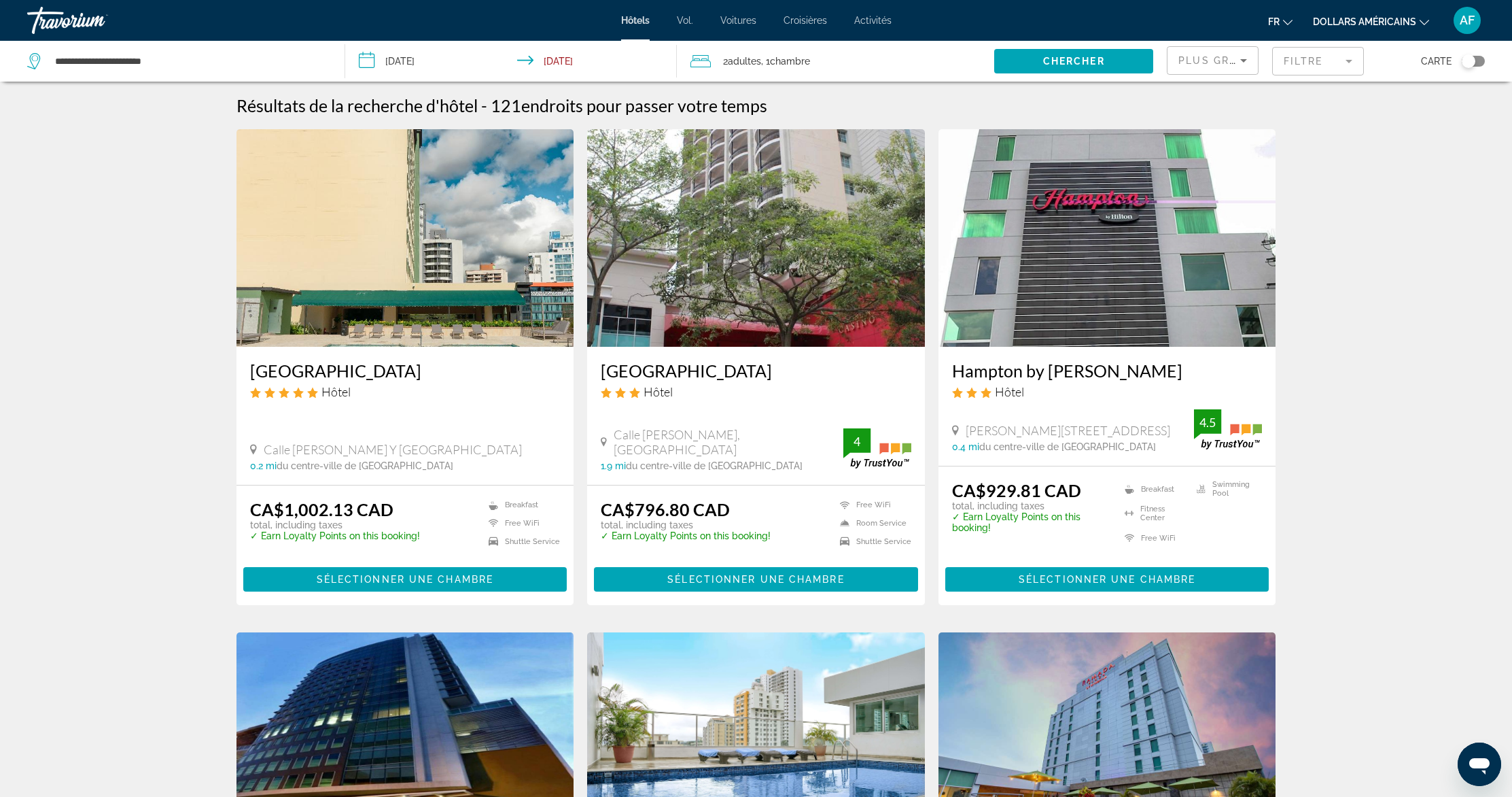
scroll to position [1543, 0]
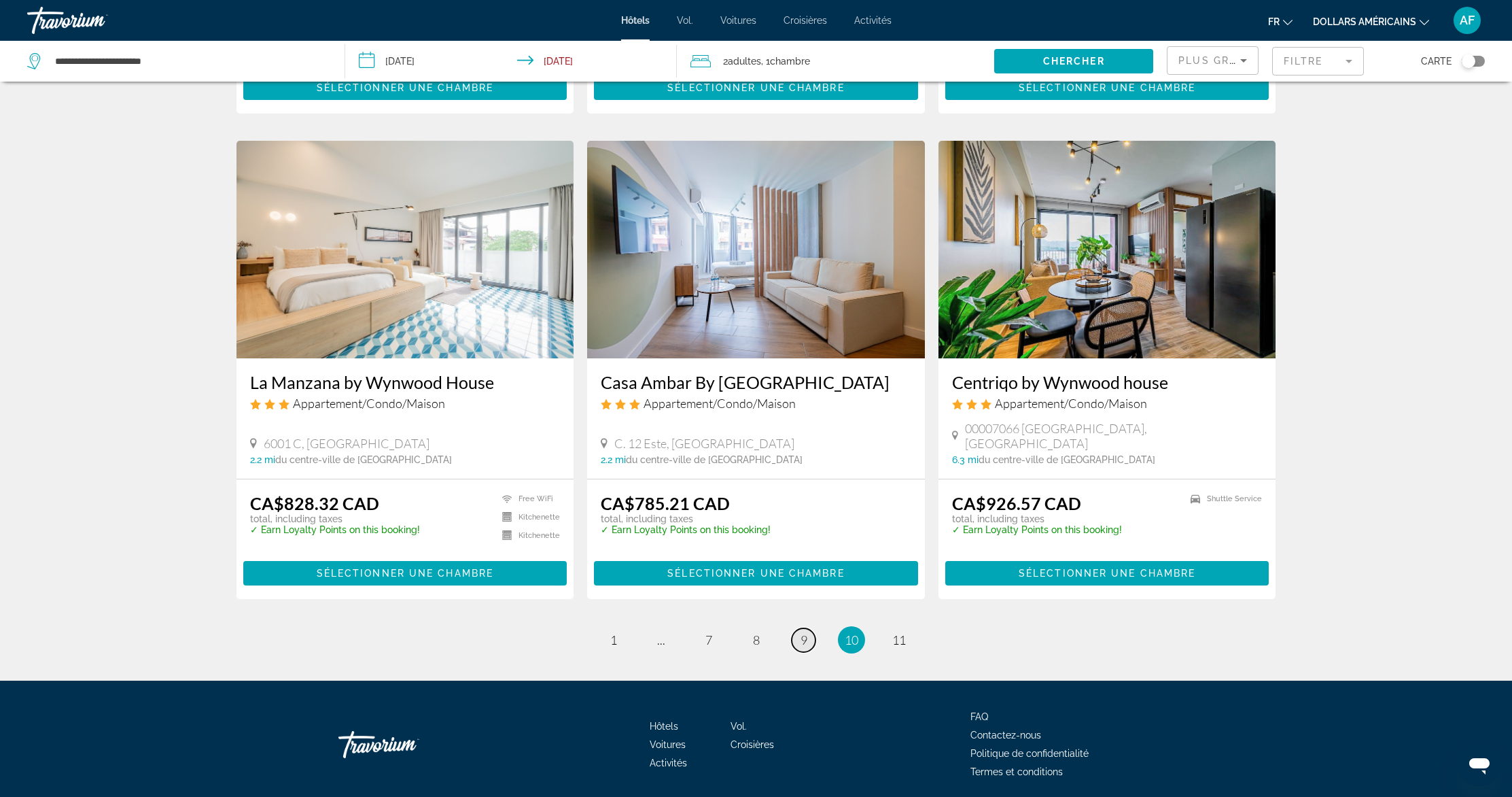
click at [805, 632] on span "9" at bounding box center [804, 640] width 7 height 15
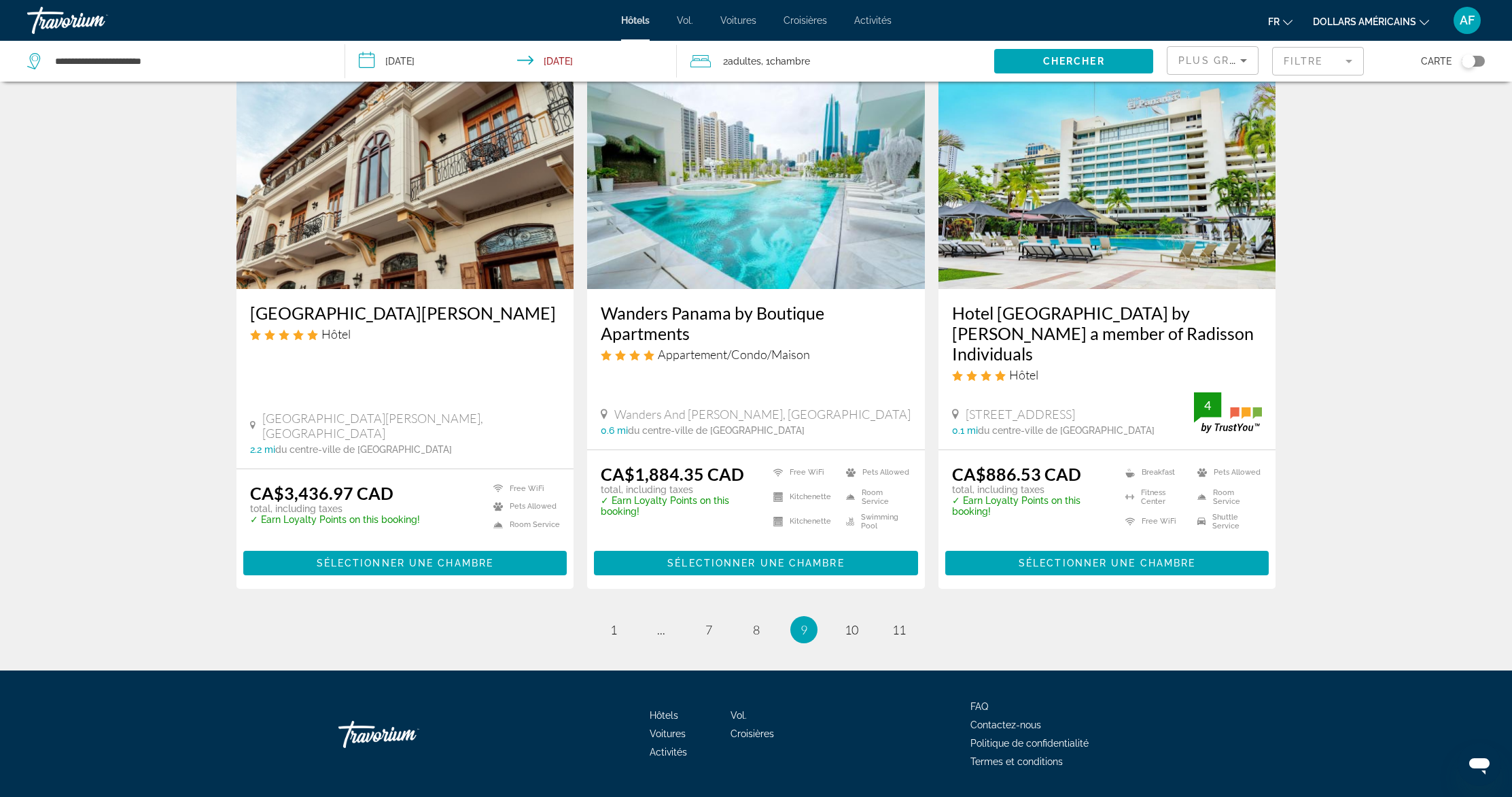
scroll to position [1563, 0]
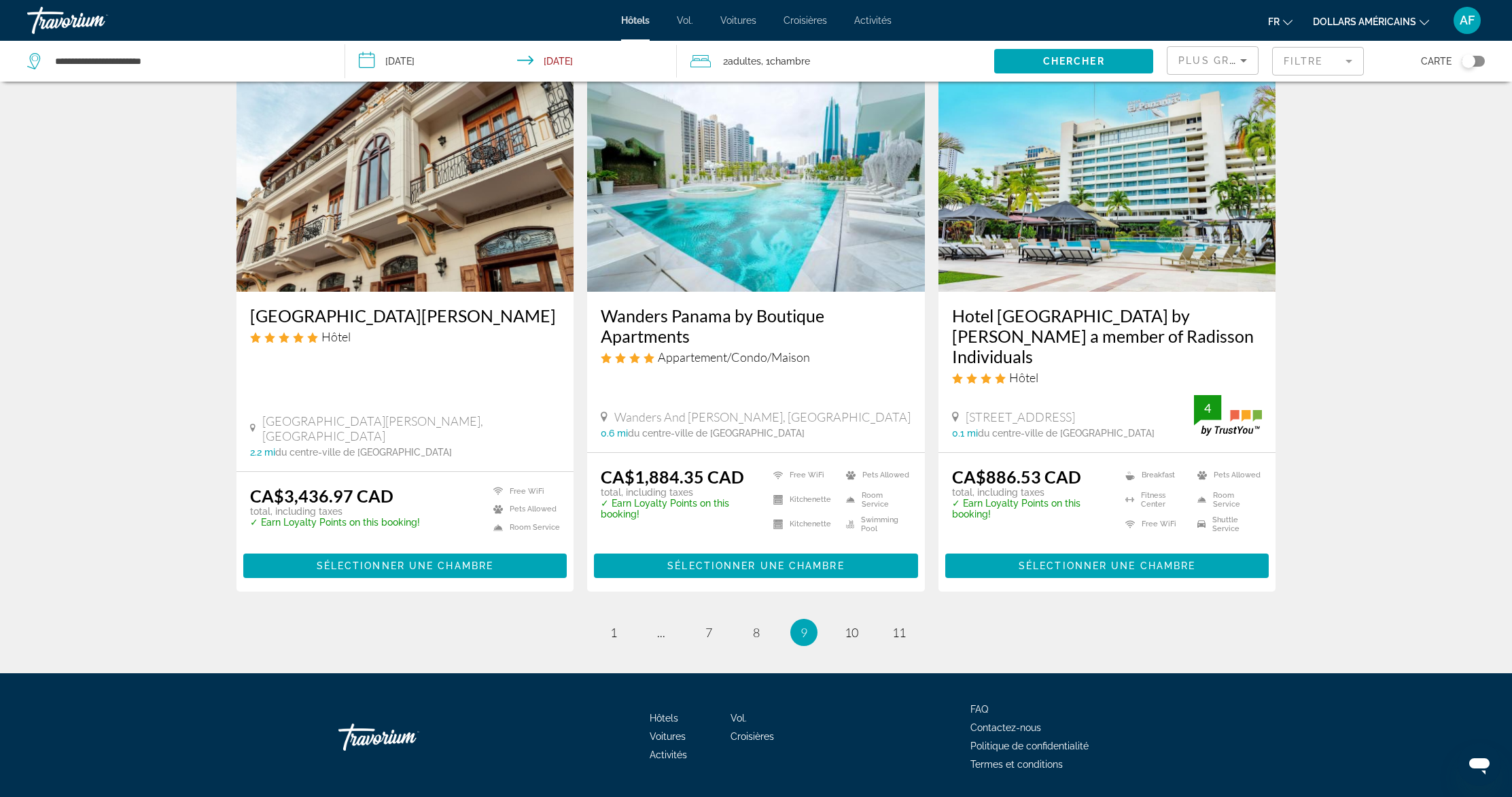
click at [1119, 214] on img "Contenu principal" at bounding box center [1108, 183] width 338 height 217
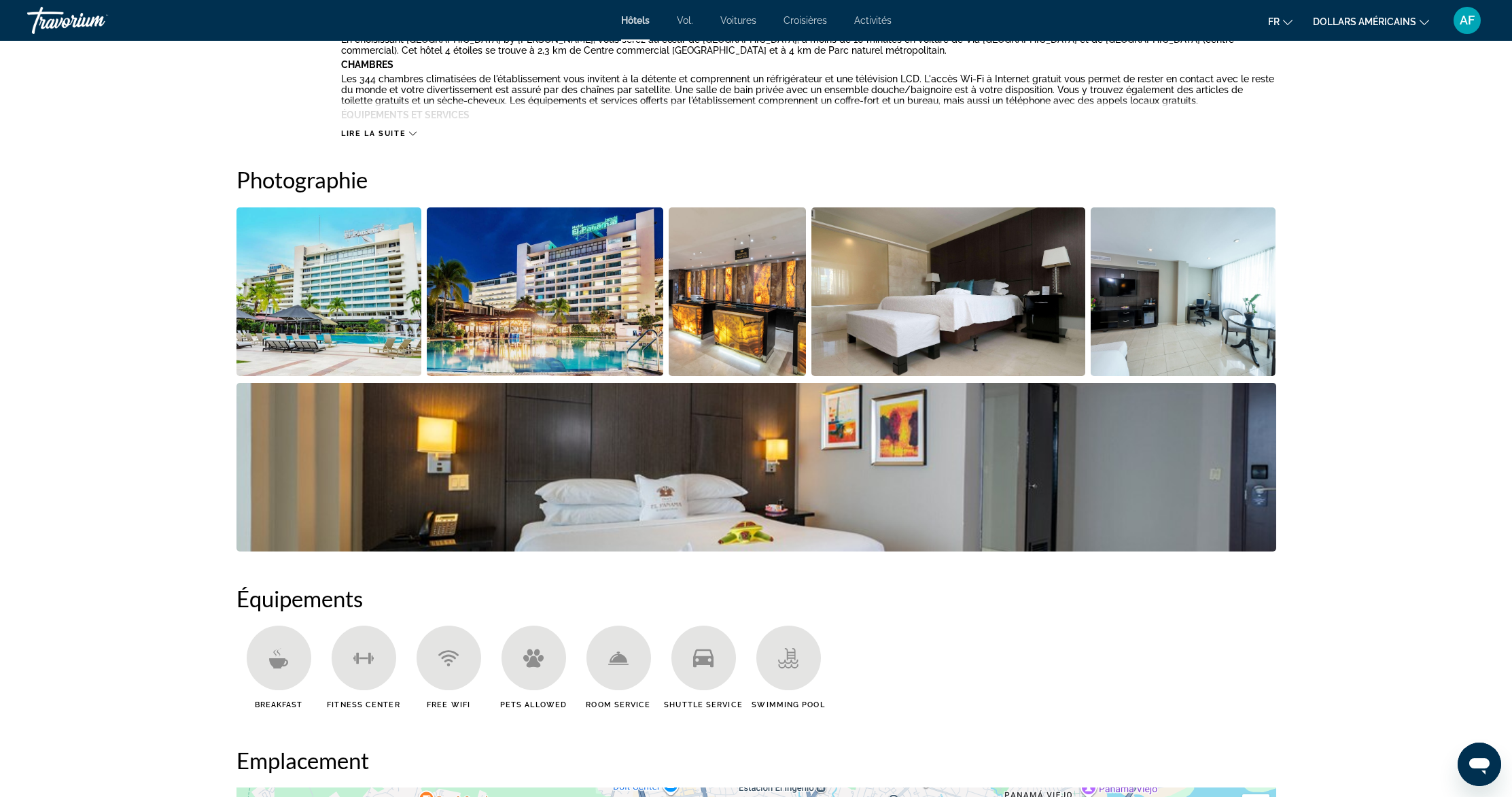
scroll to position [420, 0]
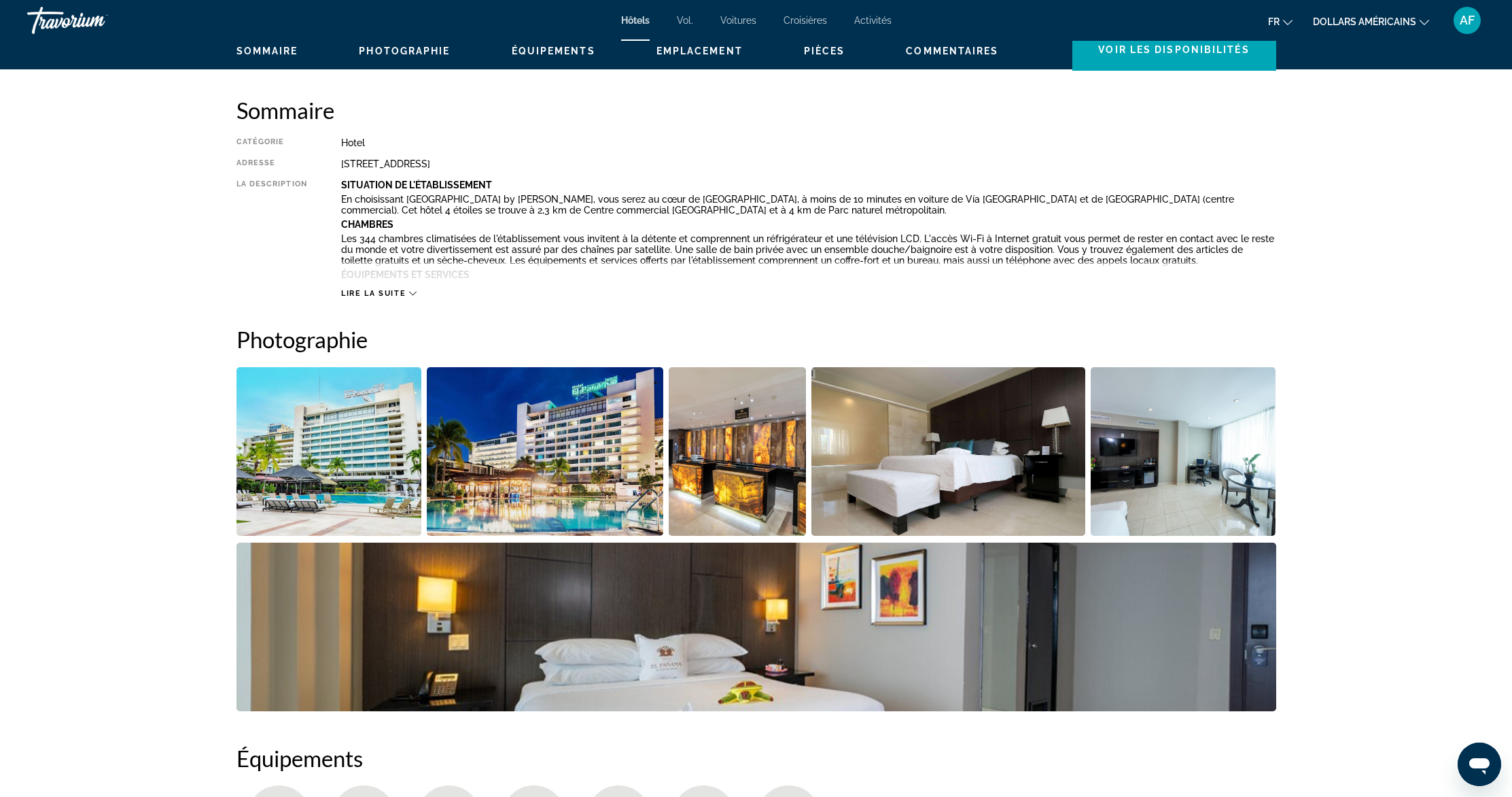
click at [387, 289] on span "Lire la suite" at bounding box center [373, 294] width 65 height 9
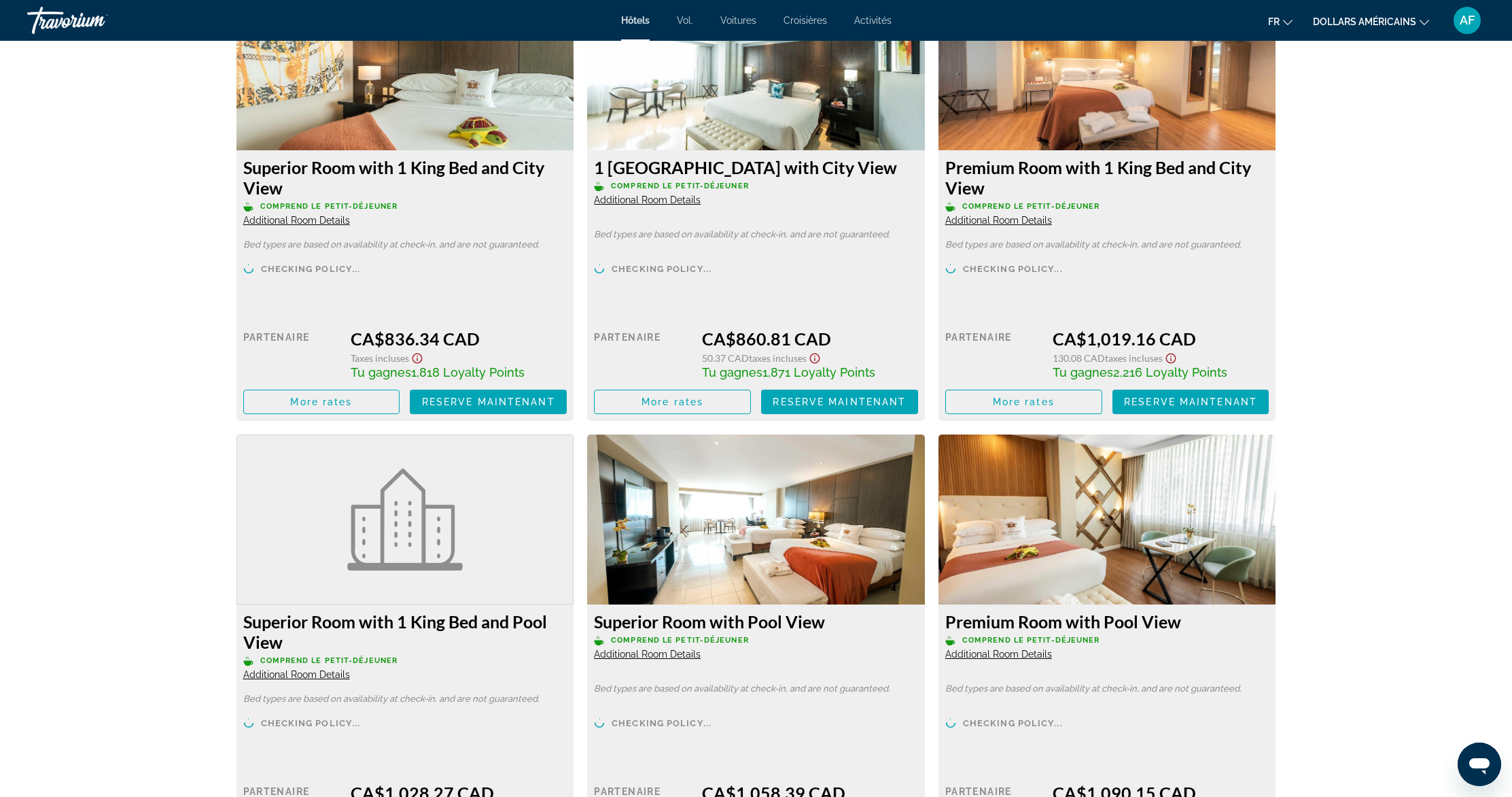
scroll to position [2057, 0]
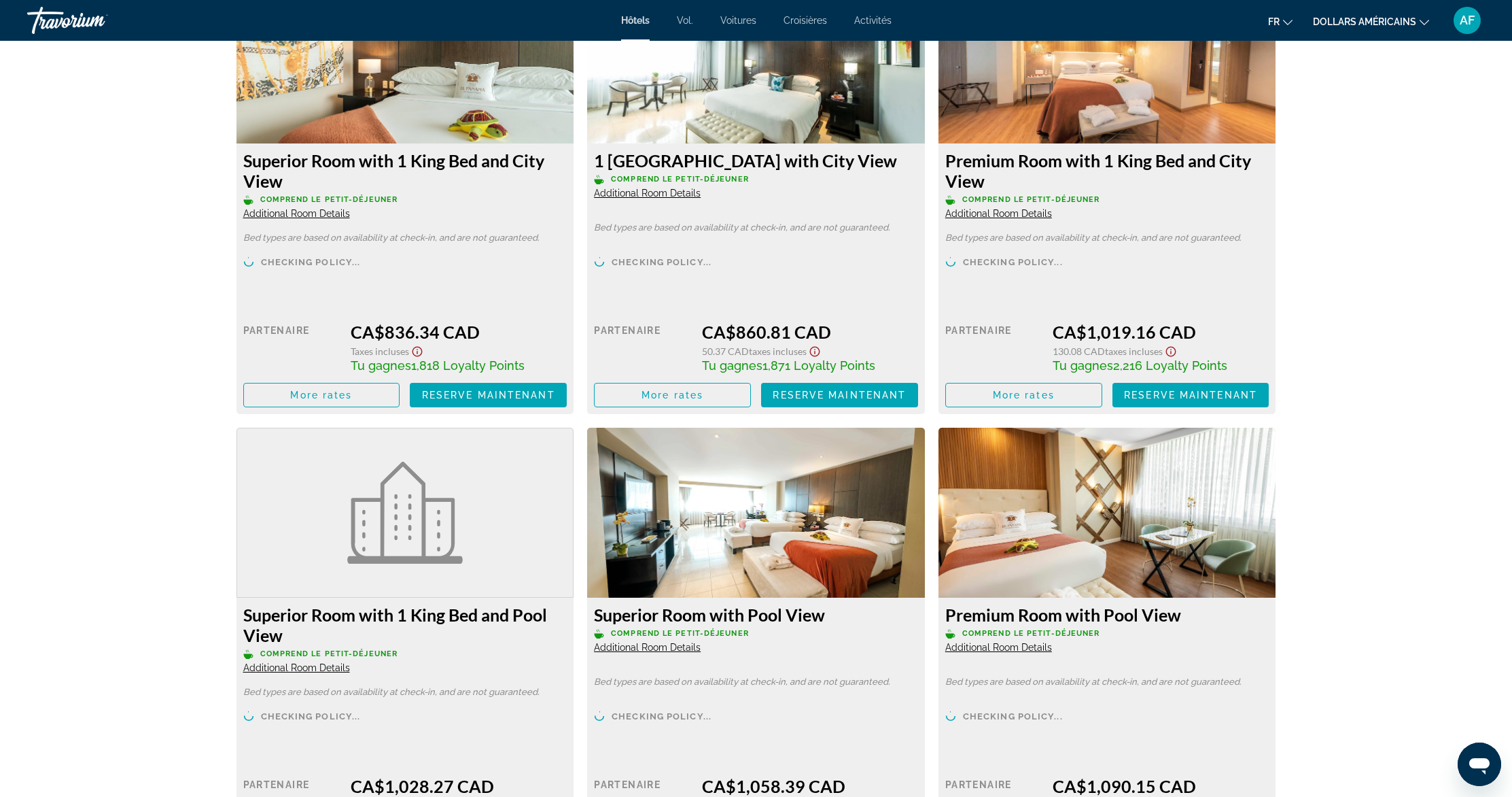
click at [296, 214] on span "Additional Room Details" at bounding box center [296, 214] width 106 height 11
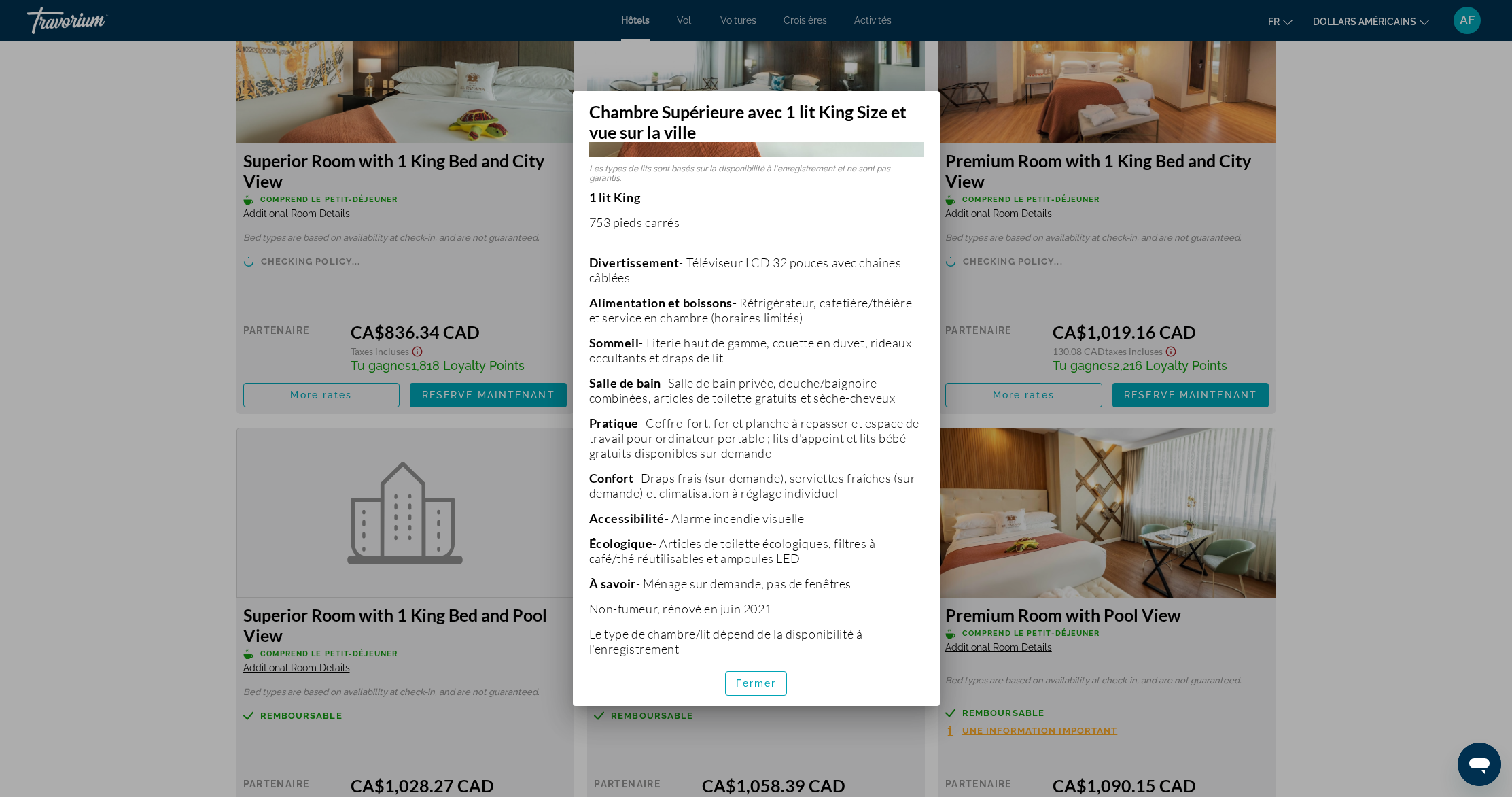
scroll to position [242, 0]
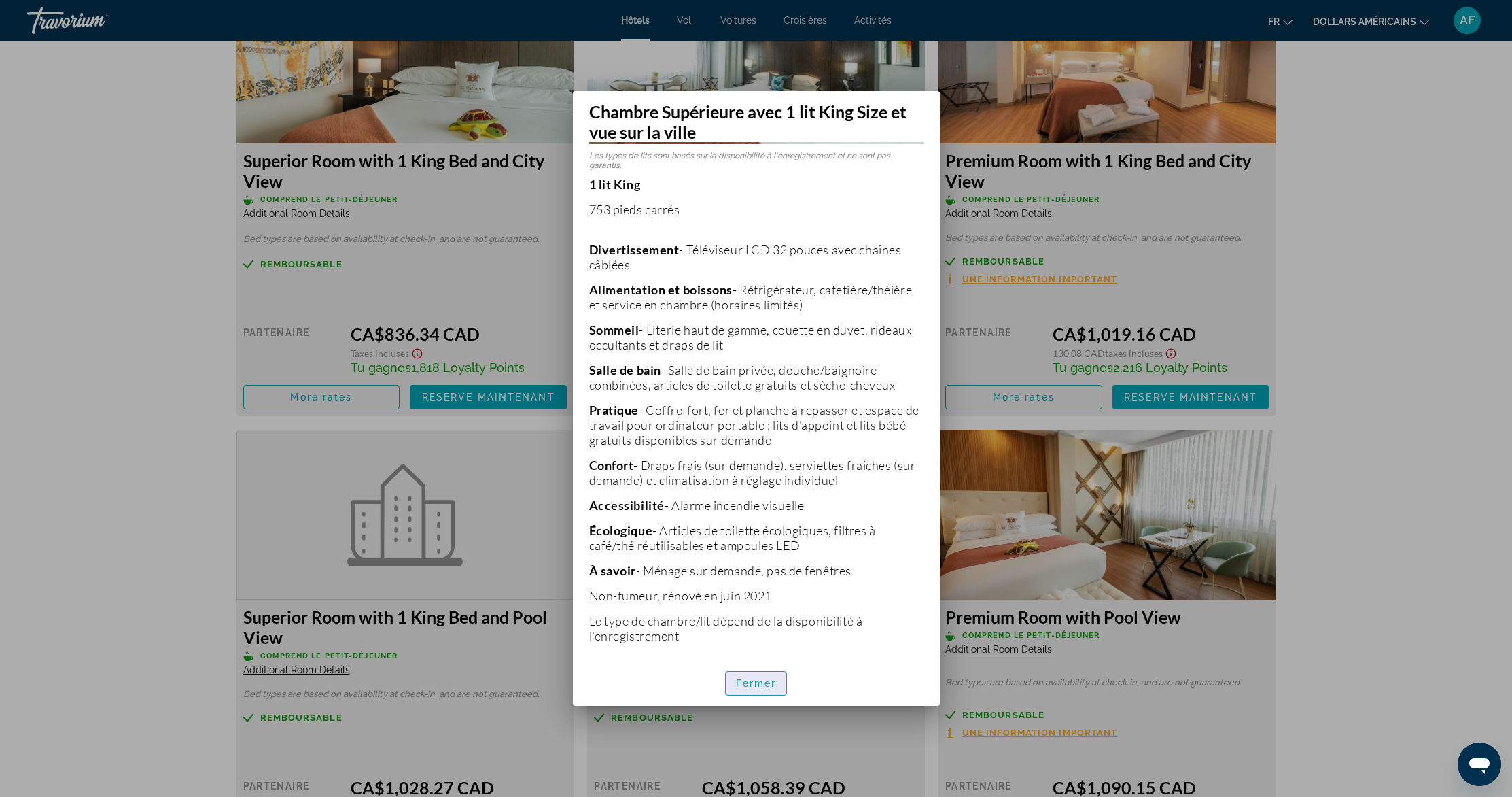
click at [757, 680] on font "Fermer" at bounding box center [756, 683] width 41 height 11
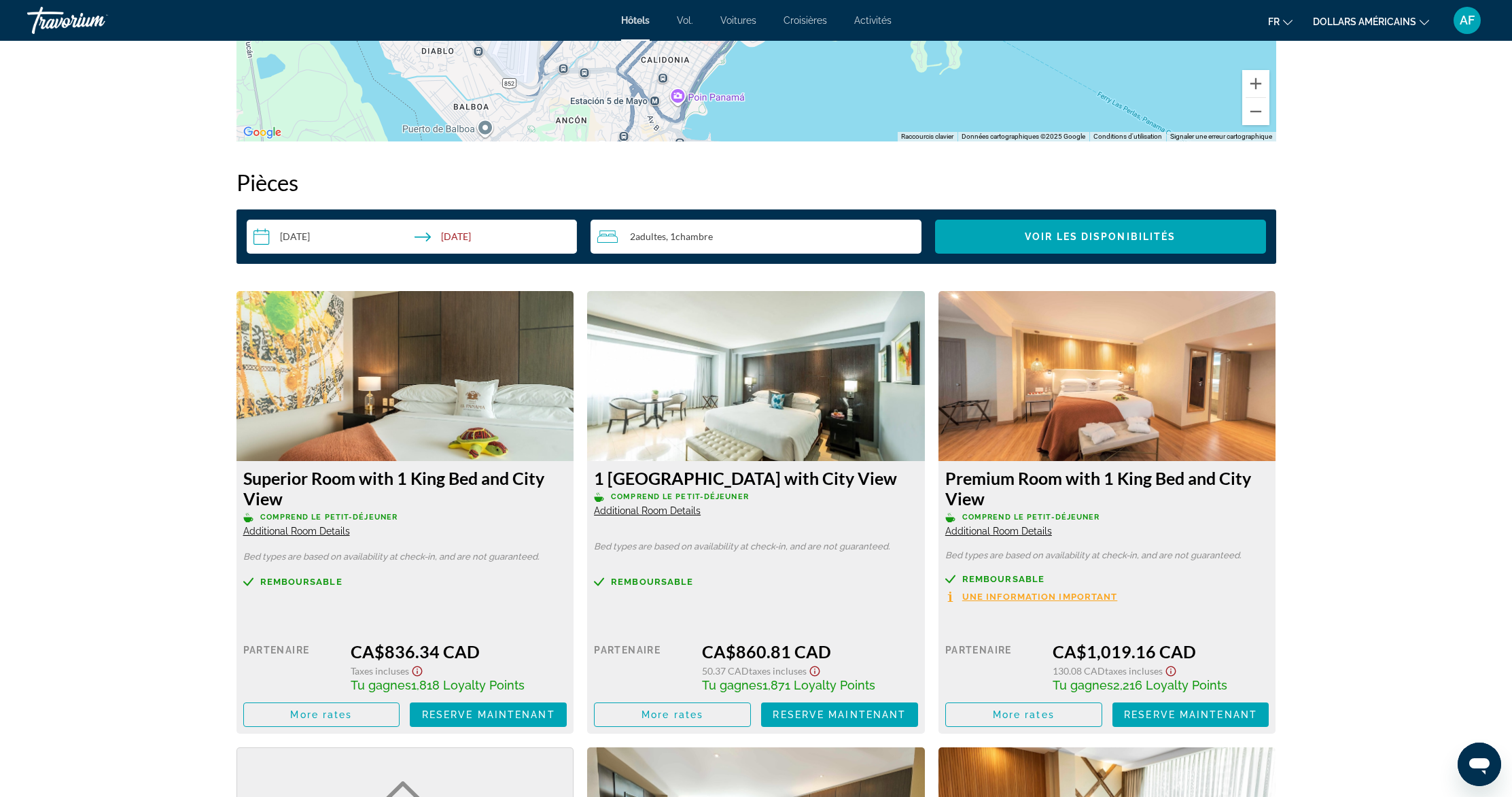
scroll to position [1742, 0]
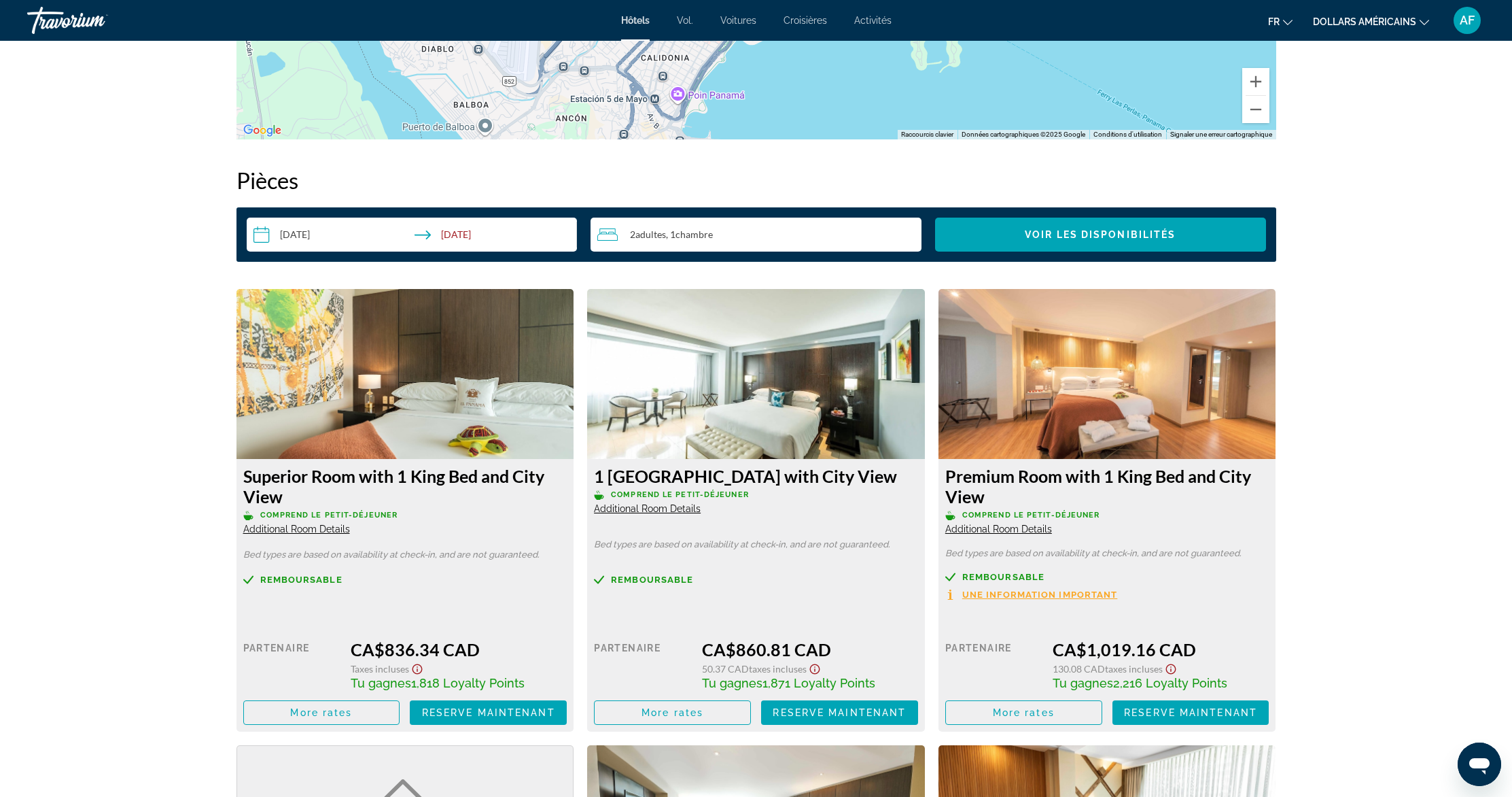
click at [639, 509] on span "Additional Room Details" at bounding box center [647, 509] width 106 height 11
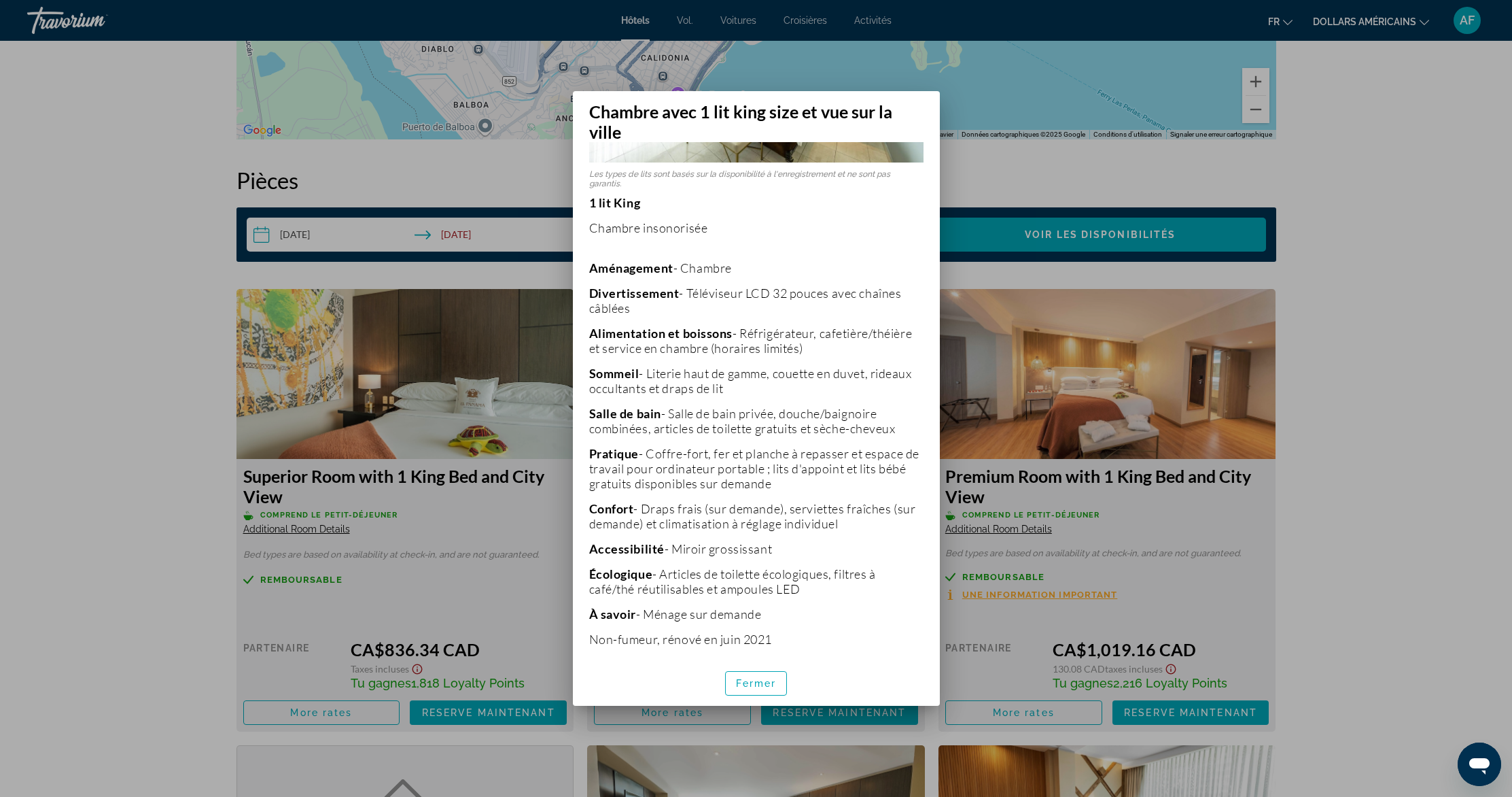
scroll to position [226, 0]
click at [774, 684] on font "Fermer" at bounding box center [756, 683] width 41 height 11
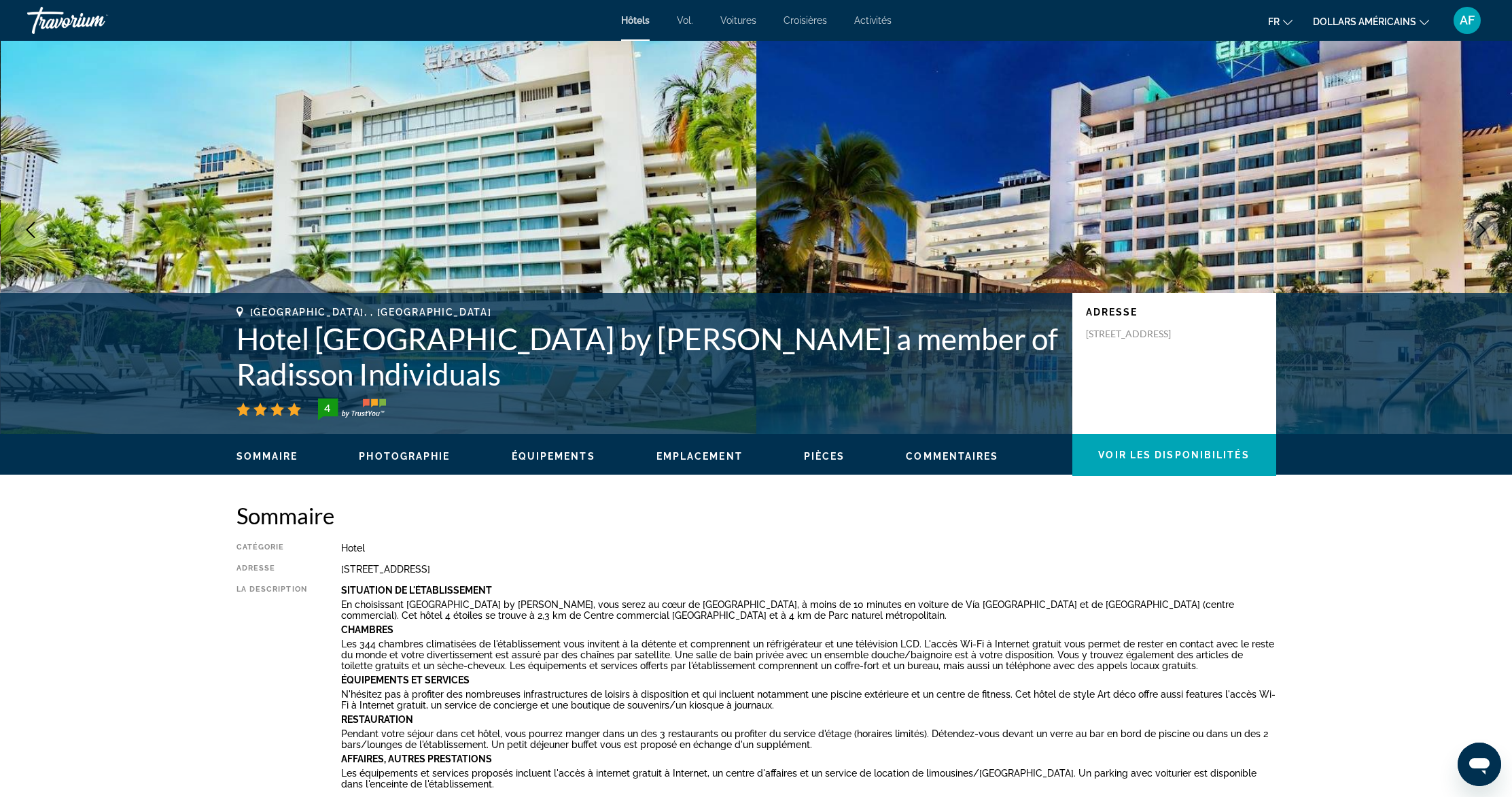
scroll to position [165, 0]
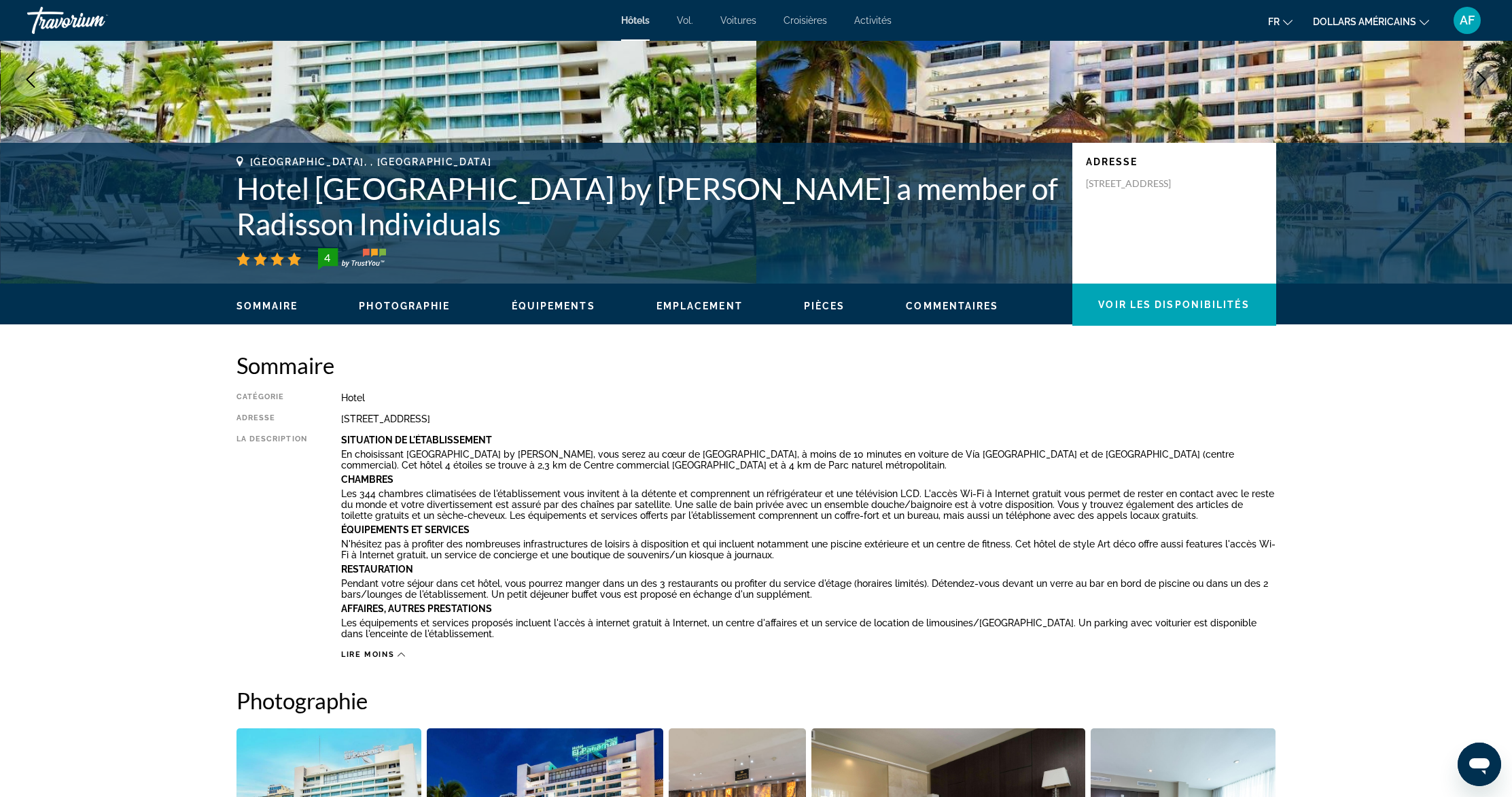
click at [824, 303] on span "Pièces" at bounding box center [825, 306] width 41 height 11
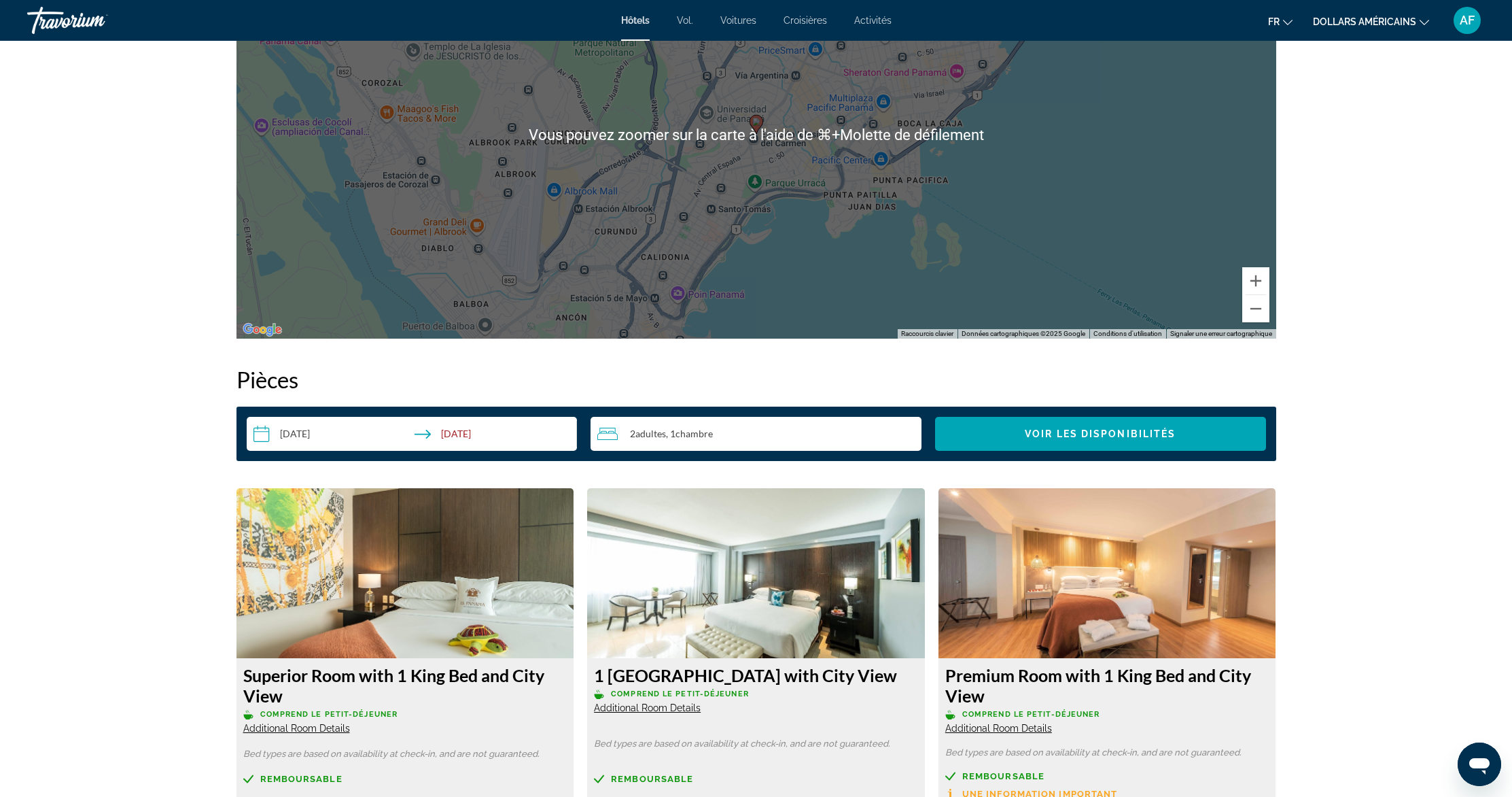
scroll to position [1943, 0]
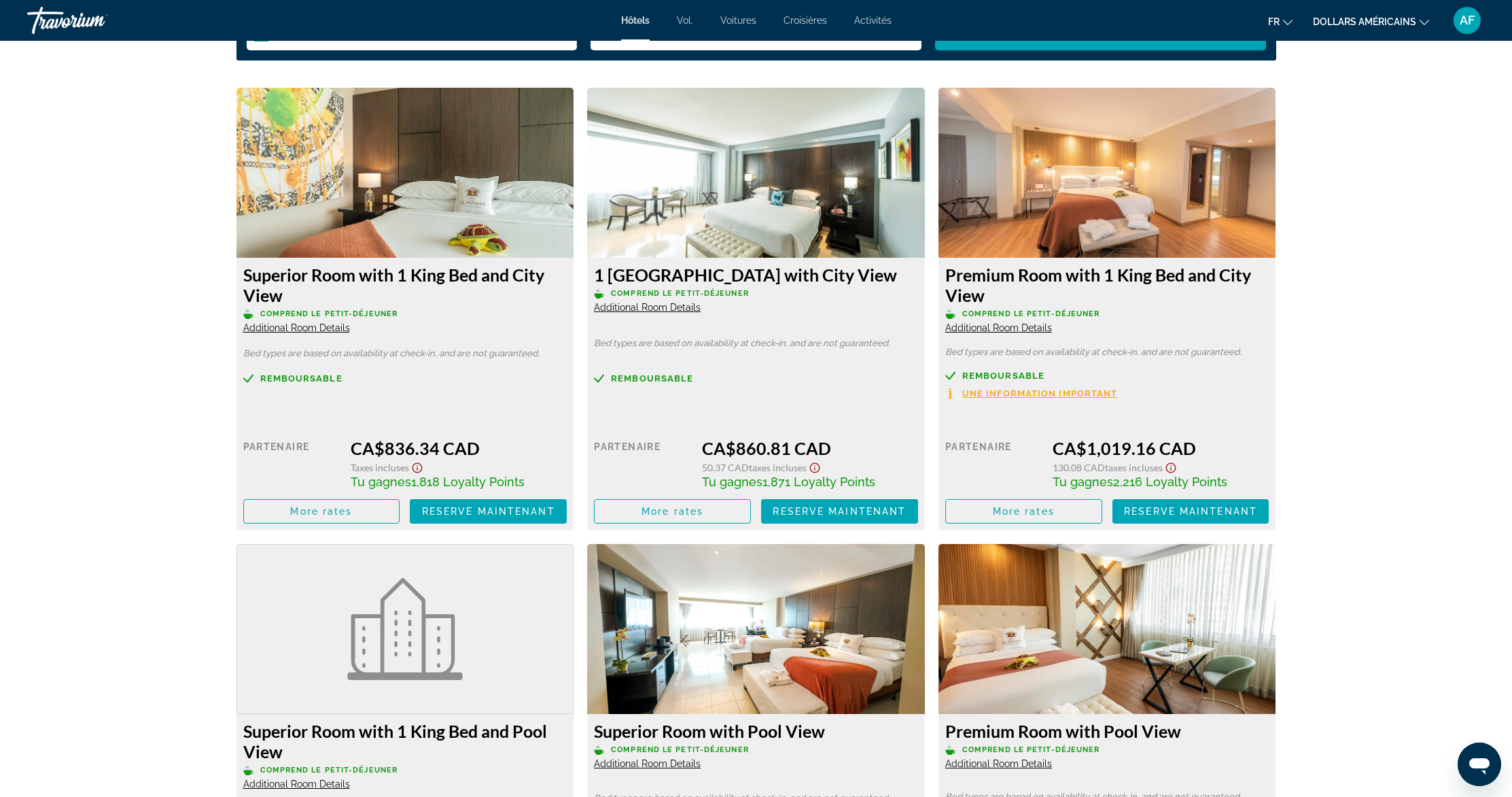
click at [818, 466] on icon "Show Taxes and Fees disclaimer" at bounding box center [815, 468] width 17 height 12
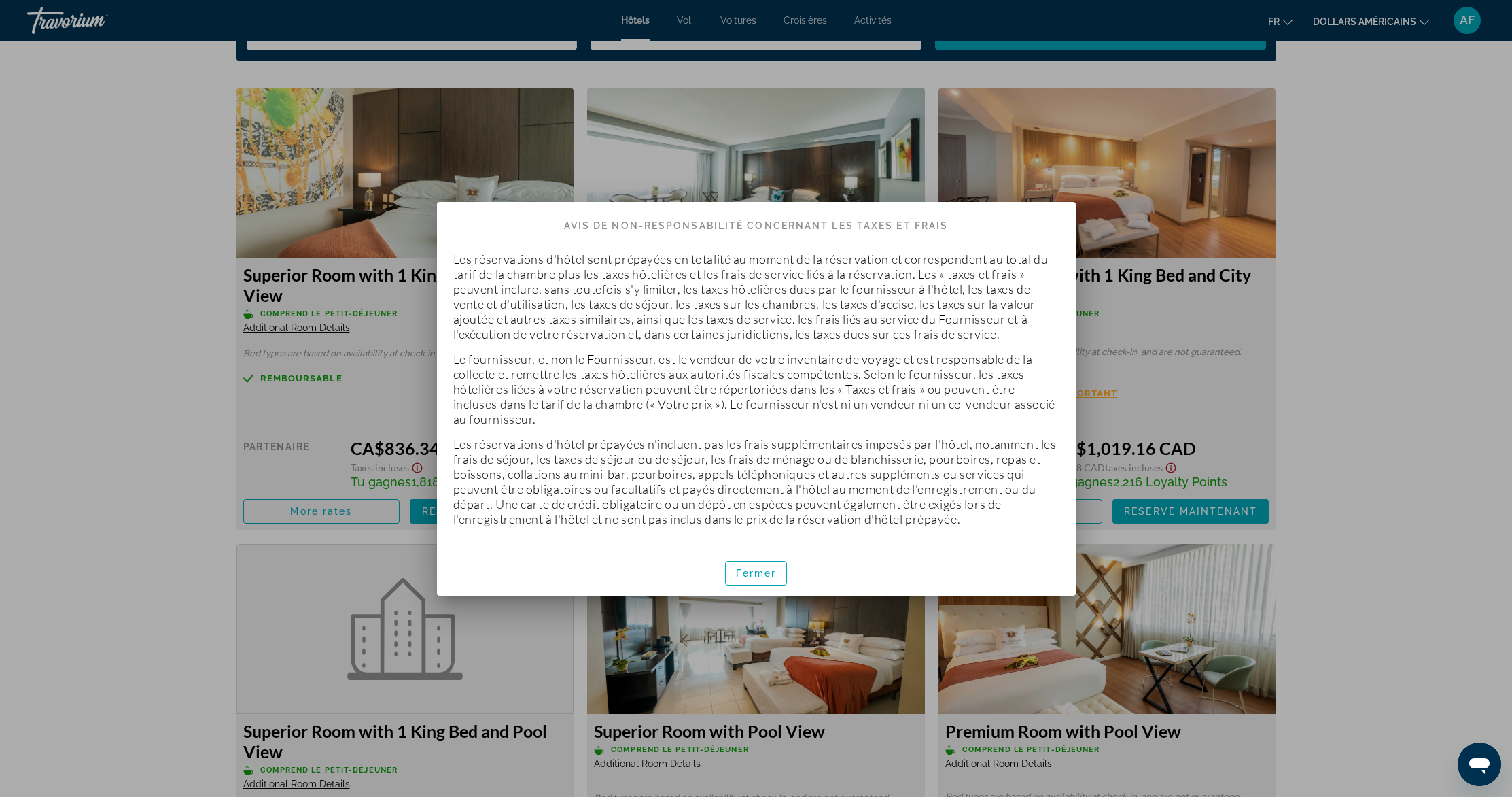
scroll to position [0, 0]
click at [758, 568] on font "Fermer" at bounding box center [756, 573] width 41 height 11
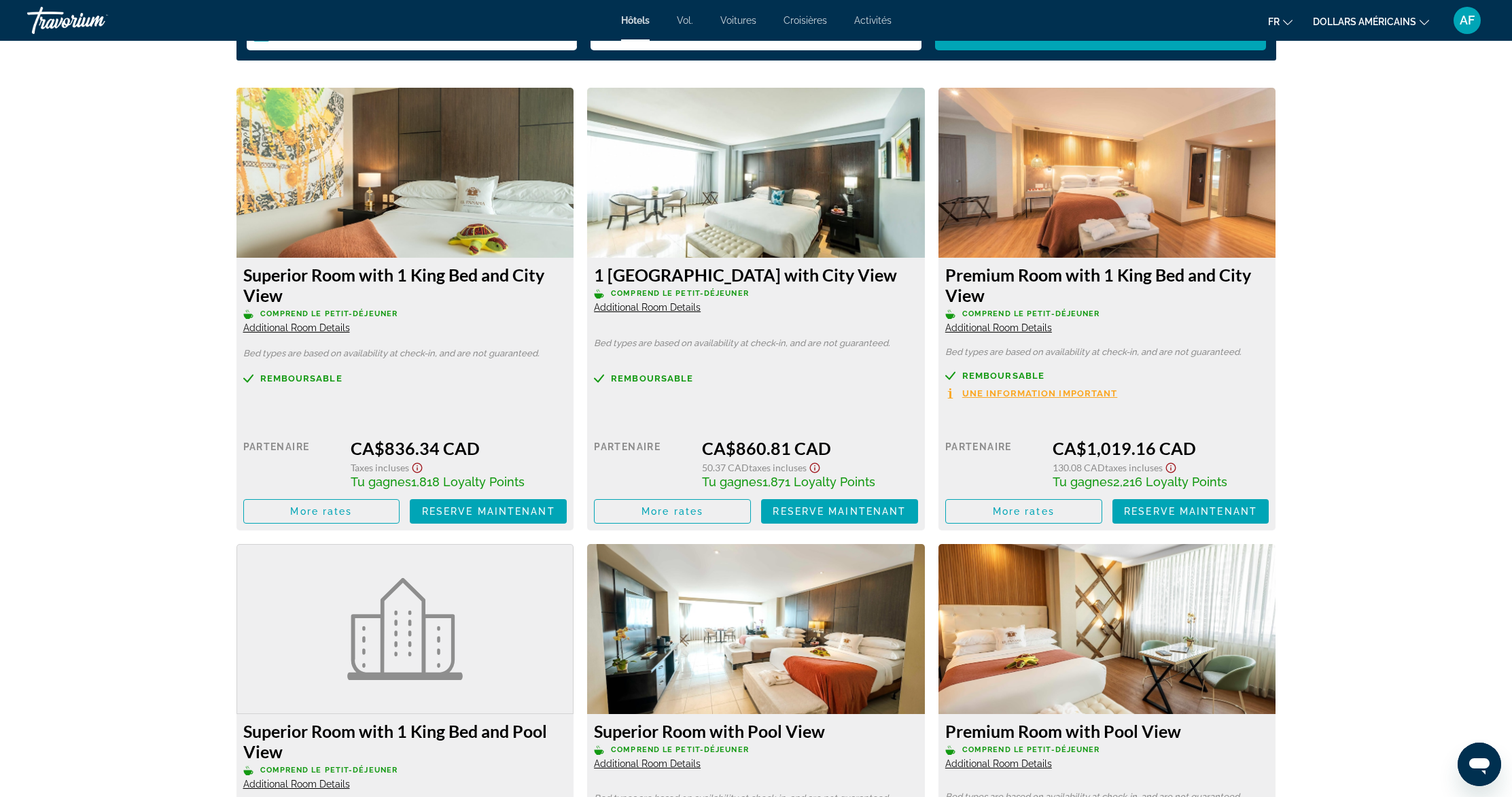
scroll to position [1943, 0]
click at [684, 512] on span "More rates" at bounding box center [672, 511] width 62 height 11
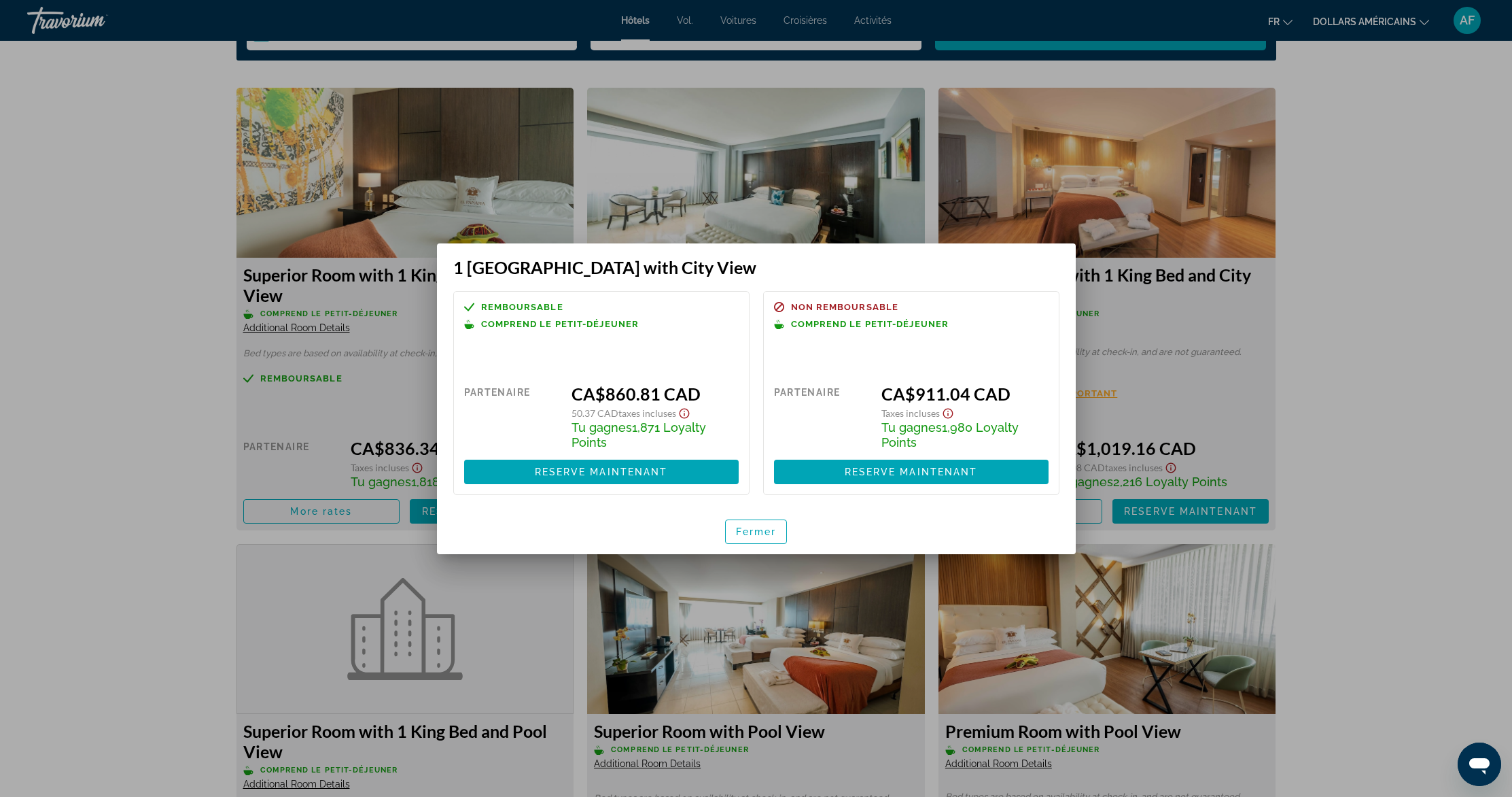
scroll to position [0, 0]
click at [753, 536] on font "Fermer" at bounding box center [756, 531] width 41 height 11
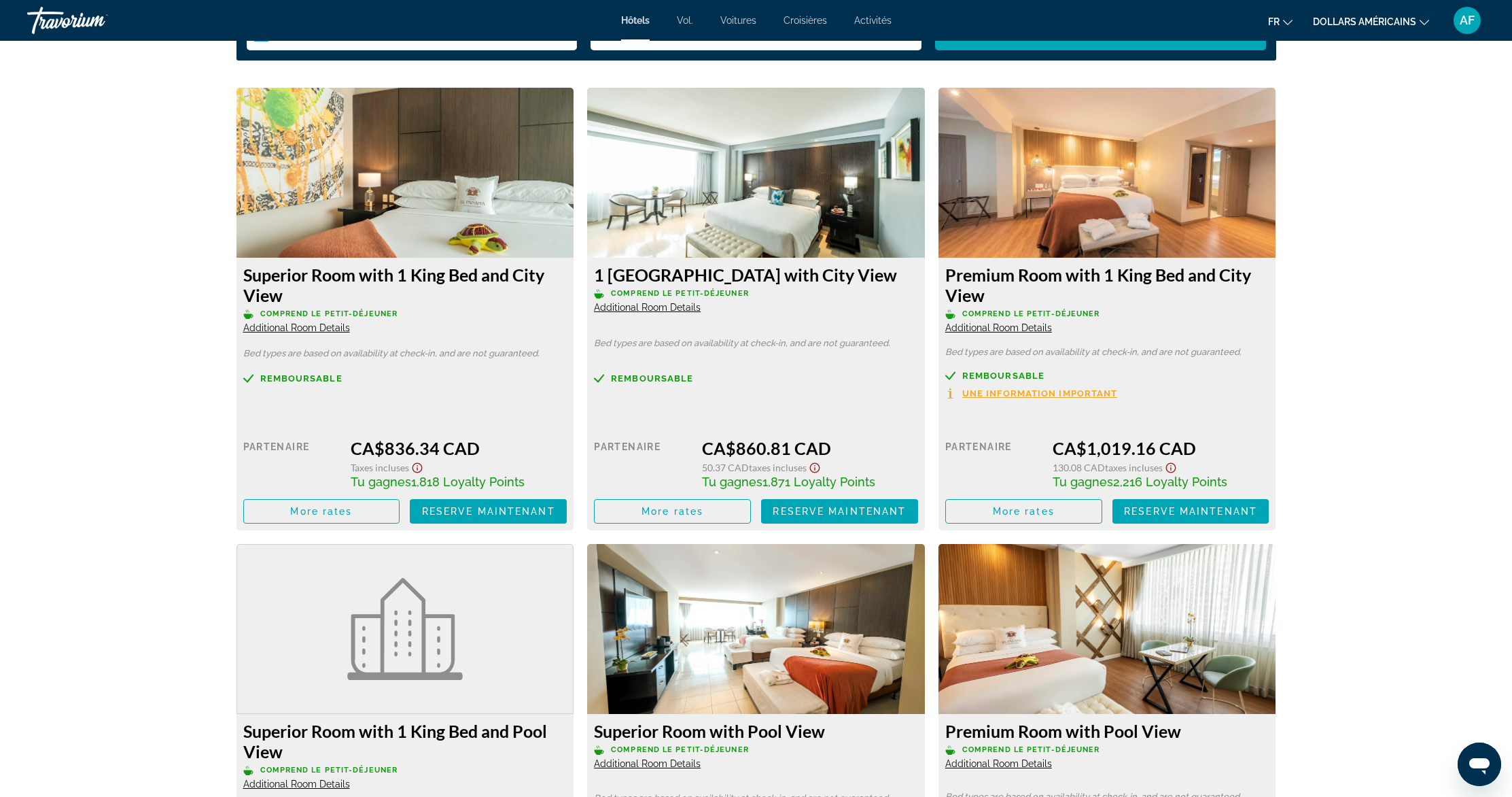
scroll to position [1943, 0]
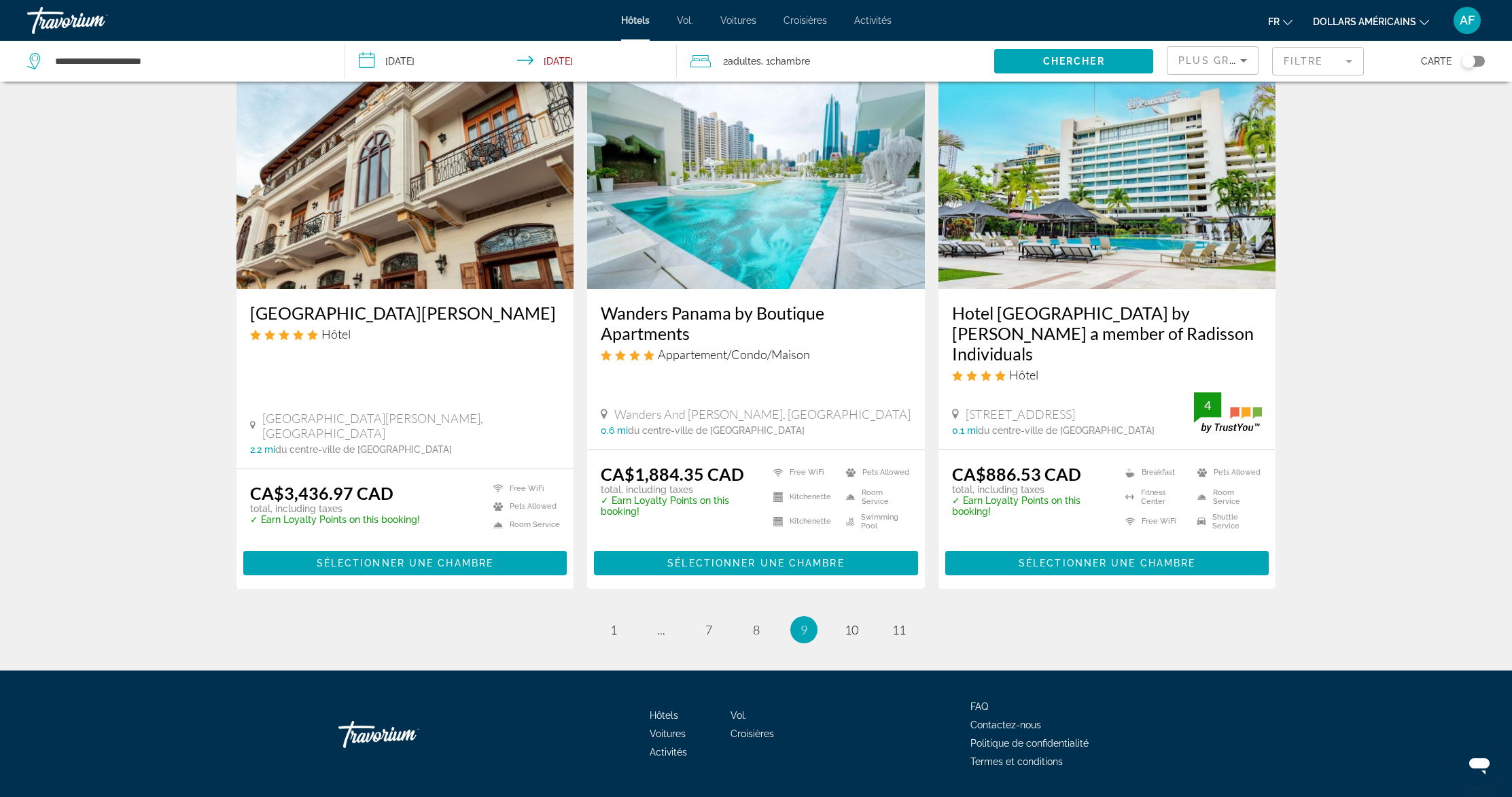
scroll to position [1401, 0]
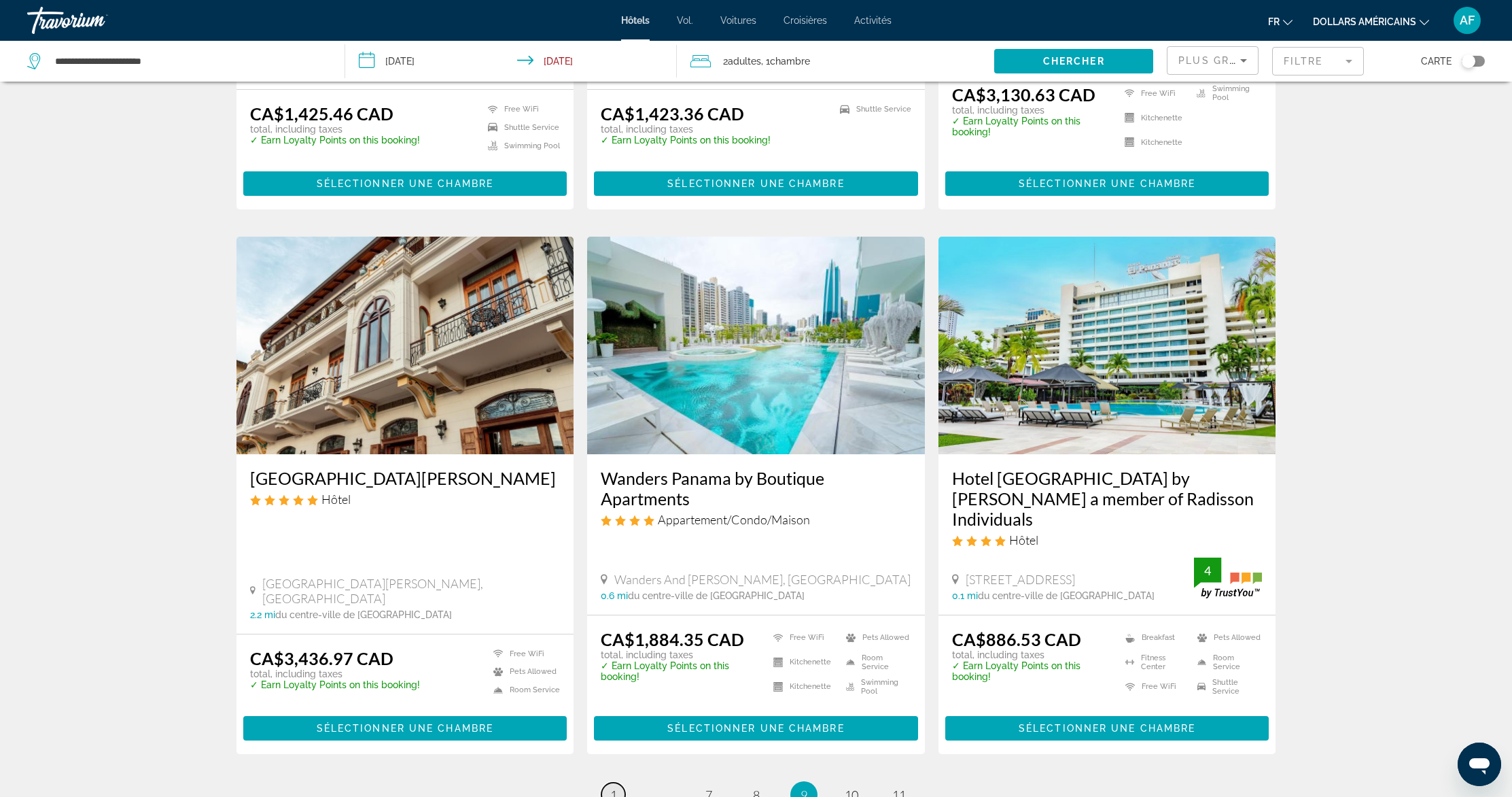
click at [616, 787] on span "1" at bounding box center [613, 795] width 7 height 15
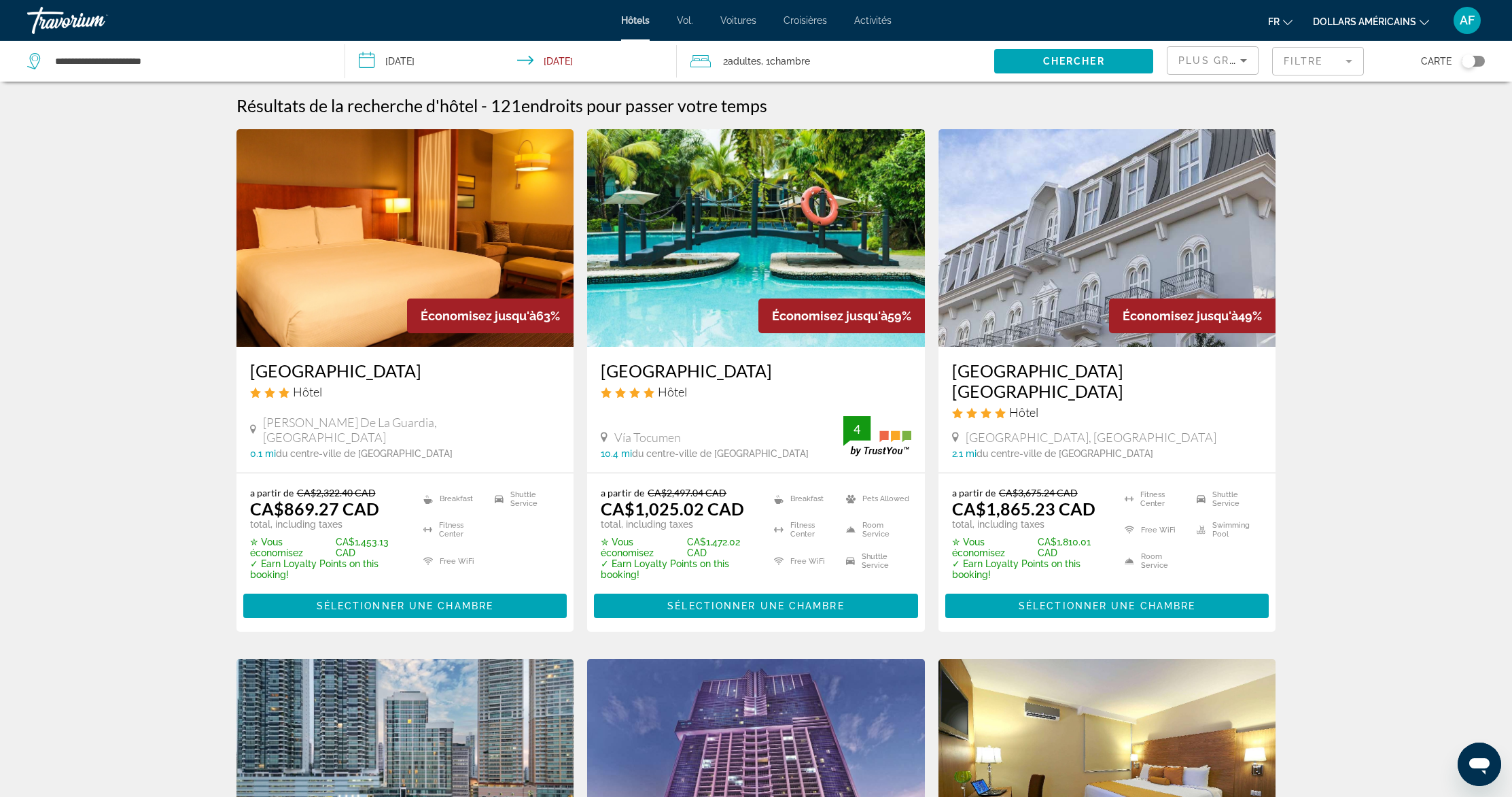
click at [491, 274] on img "Contenu principal" at bounding box center [405, 238] width 338 height 217
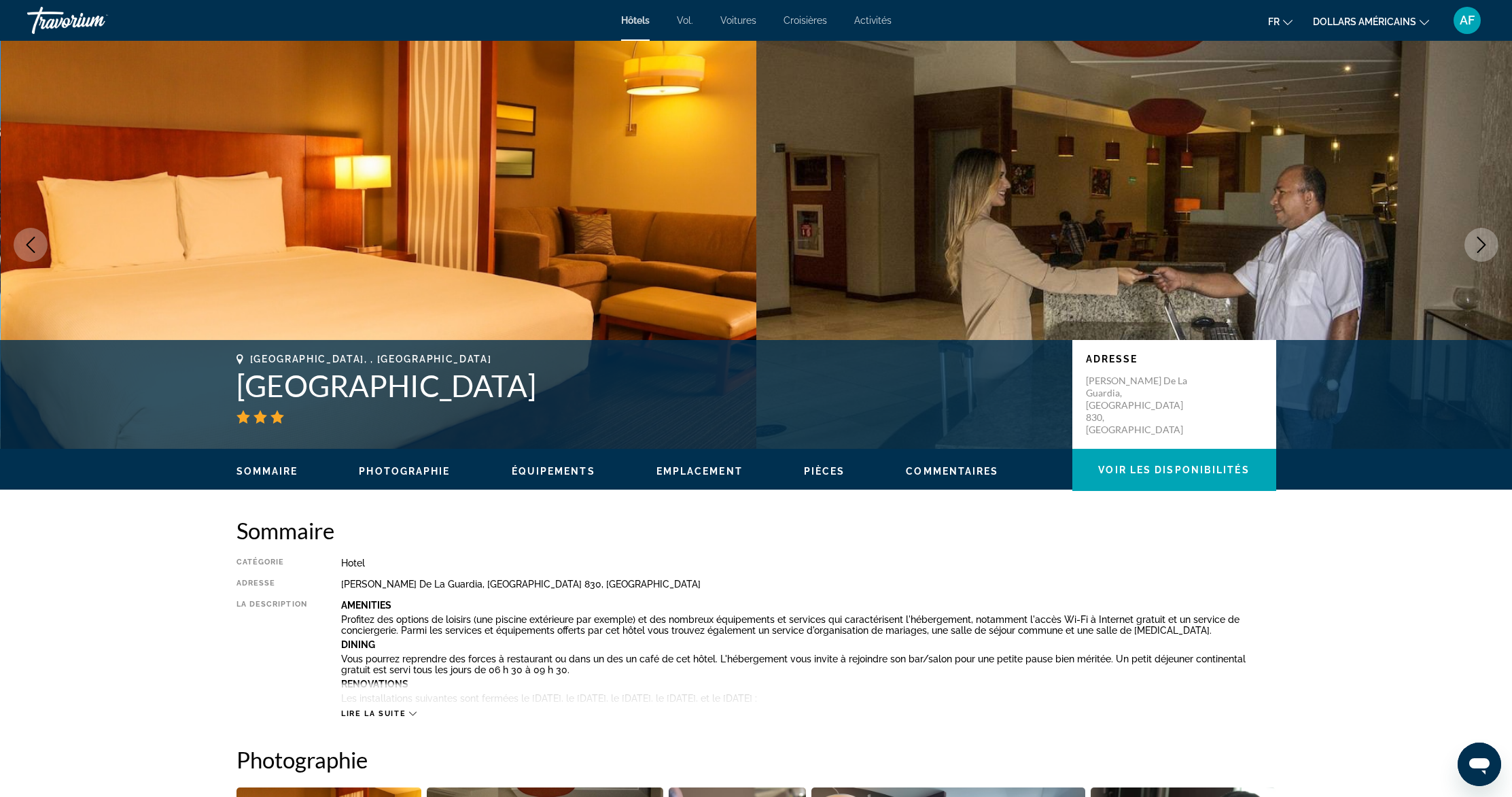
click at [1480, 251] on icon "Next image" at bounding box center [1482, 245] width 17 height 17
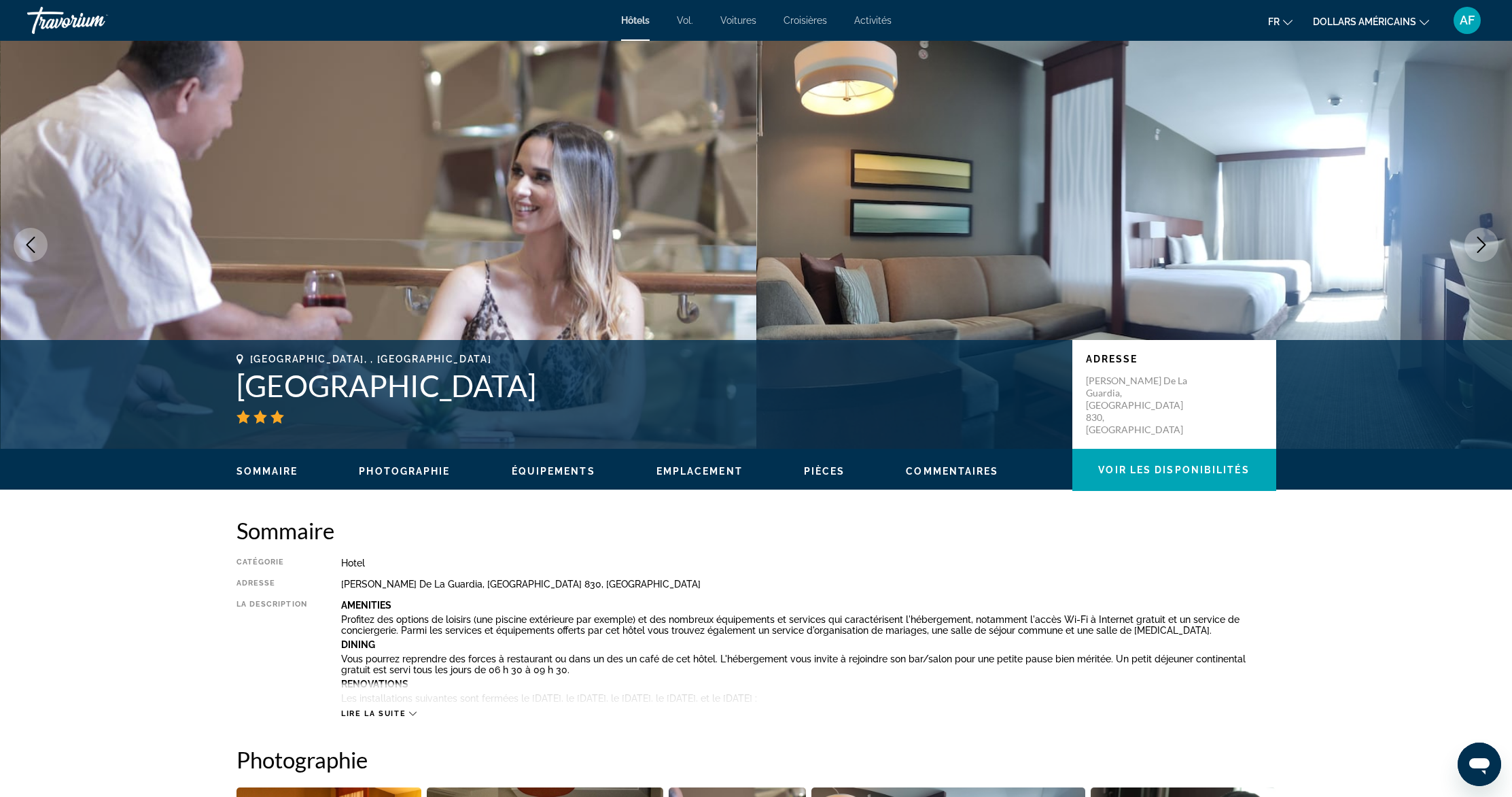
click at [1476, 243] on icon "Next image" at bounding box center [1482, 245] width 17 height 17
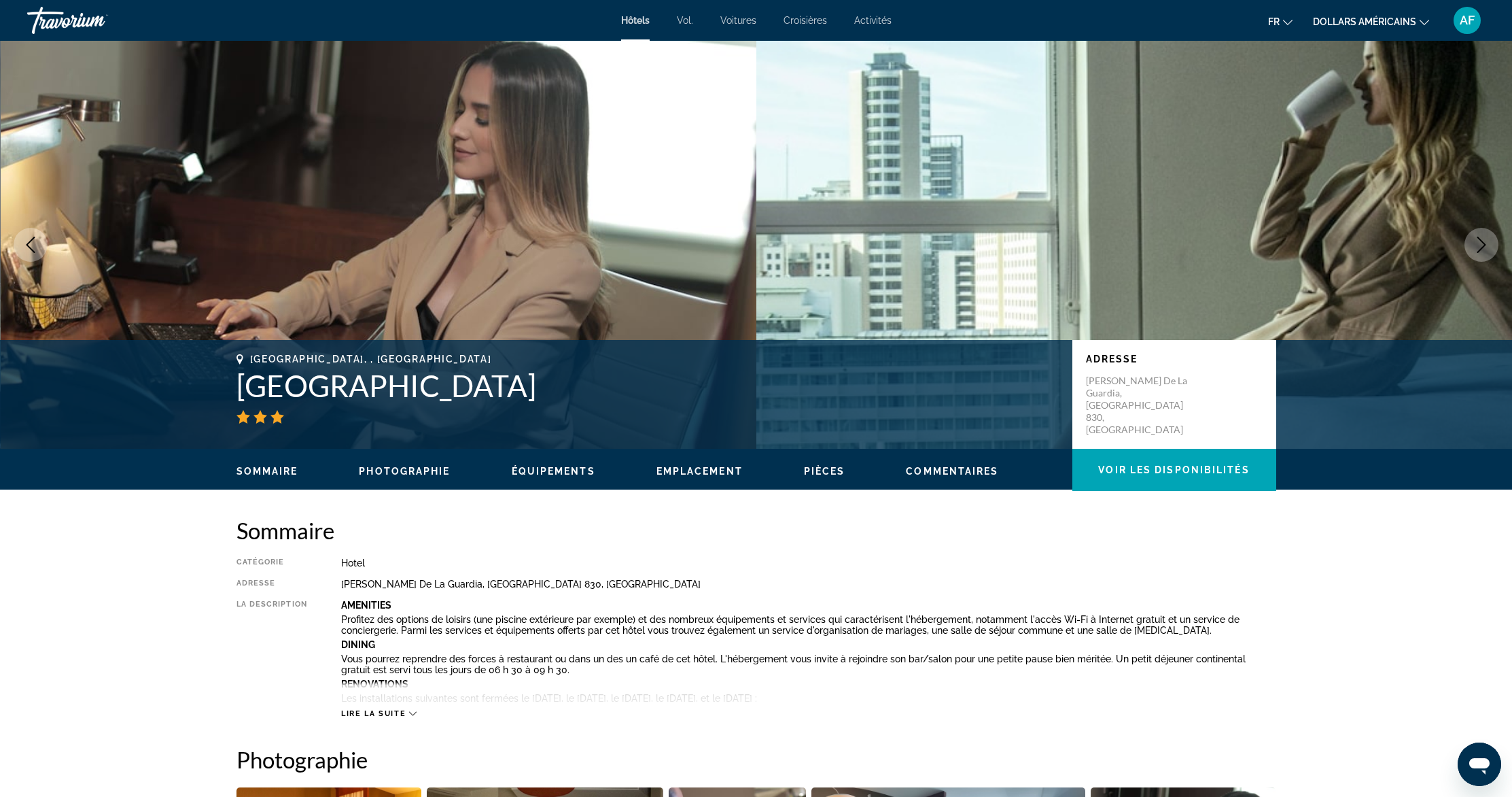
click at [1477, 242] on icon "Next image" at bounding box center [1482, 245] width 17 height 17
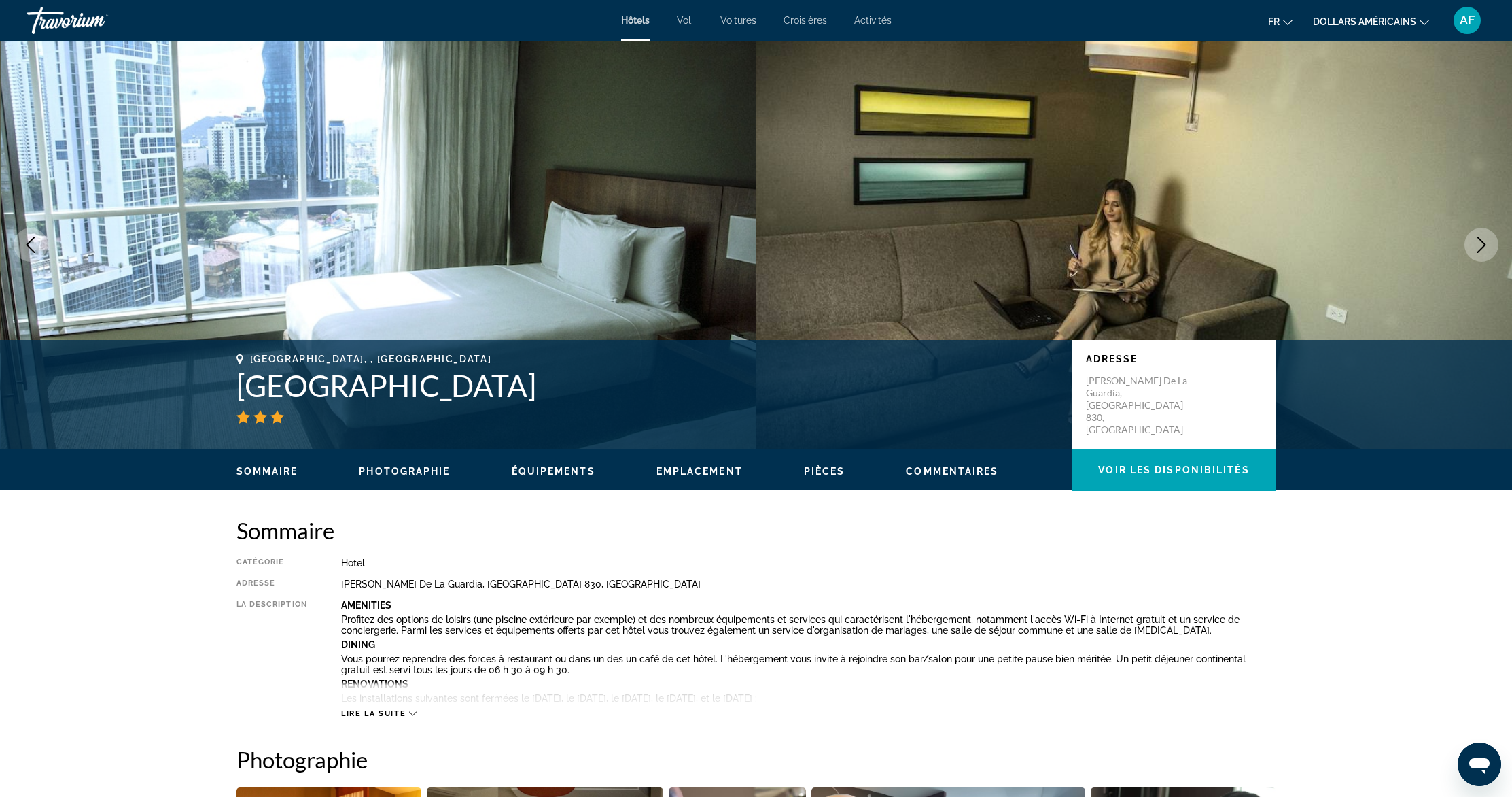
click at [1477, 242] on icon "Next image" at bounding box center [1482, 245] width 17 height 17
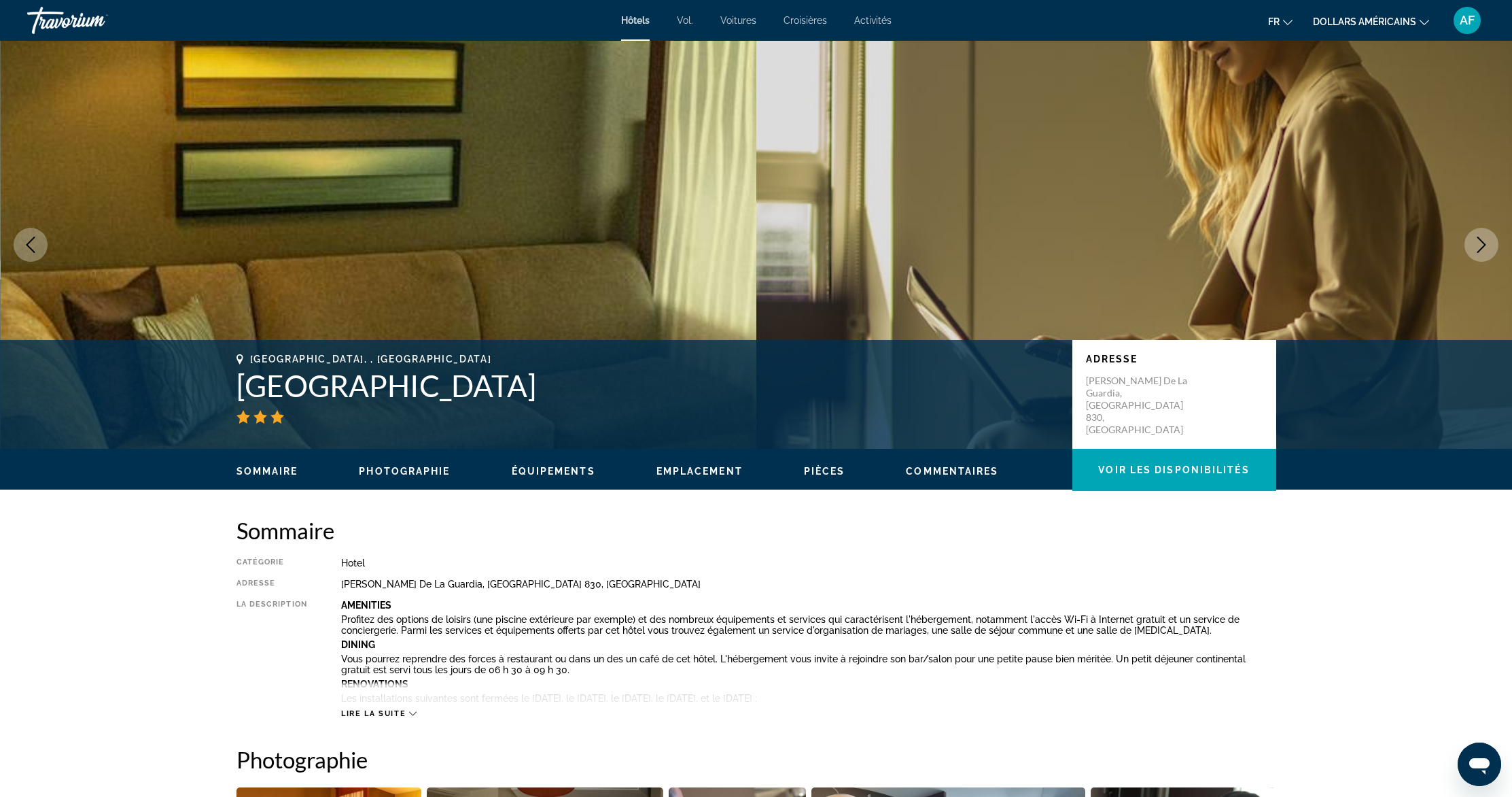
click at [1477, 239] on icon "Next image" at bounding box center [1482, 245] width 17 height 17
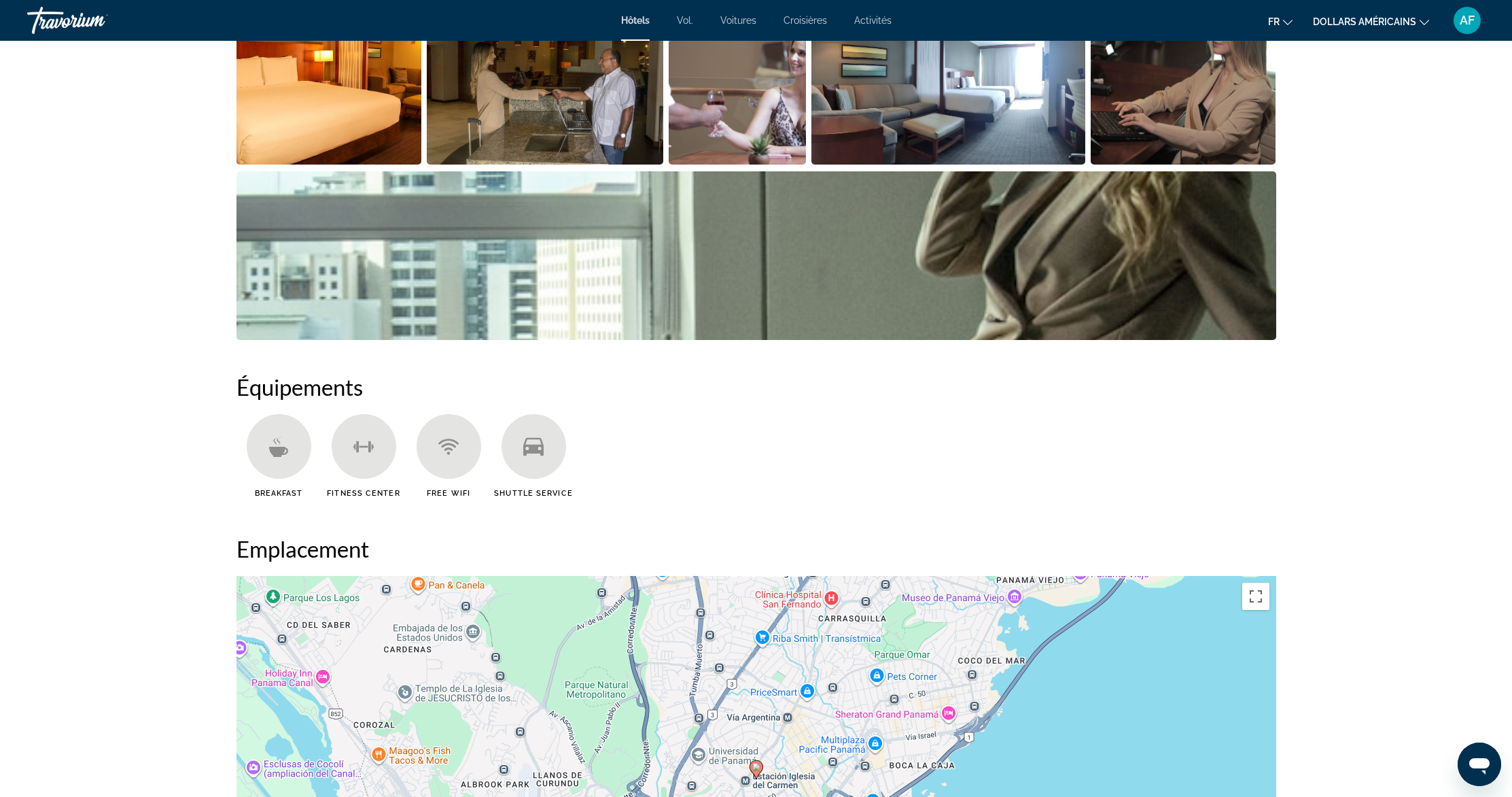
scroll to position [406, 0]
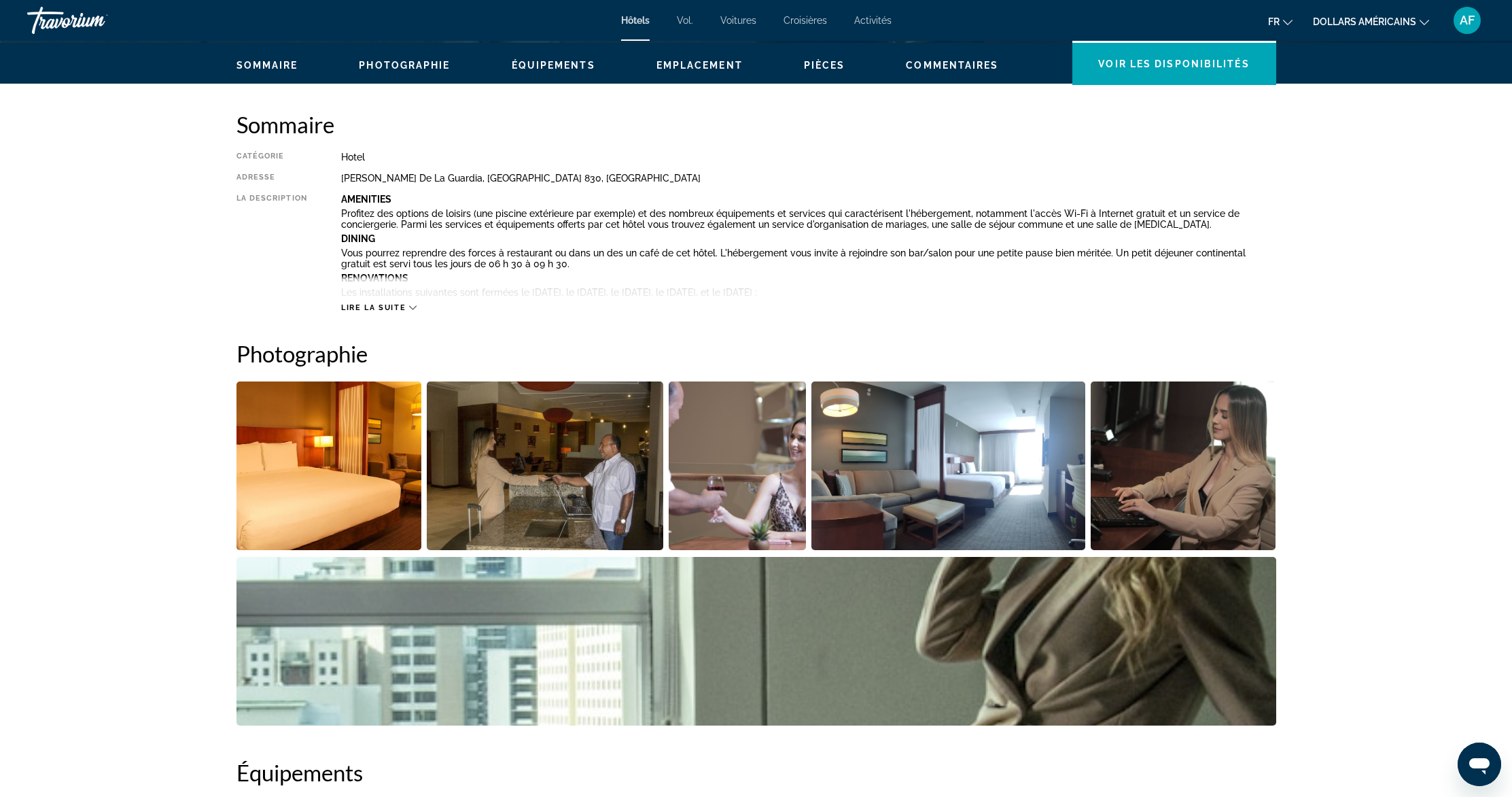
click at [393, 303] on button "Lire la suite" at bounding box center [379, 308] width 75 height 11
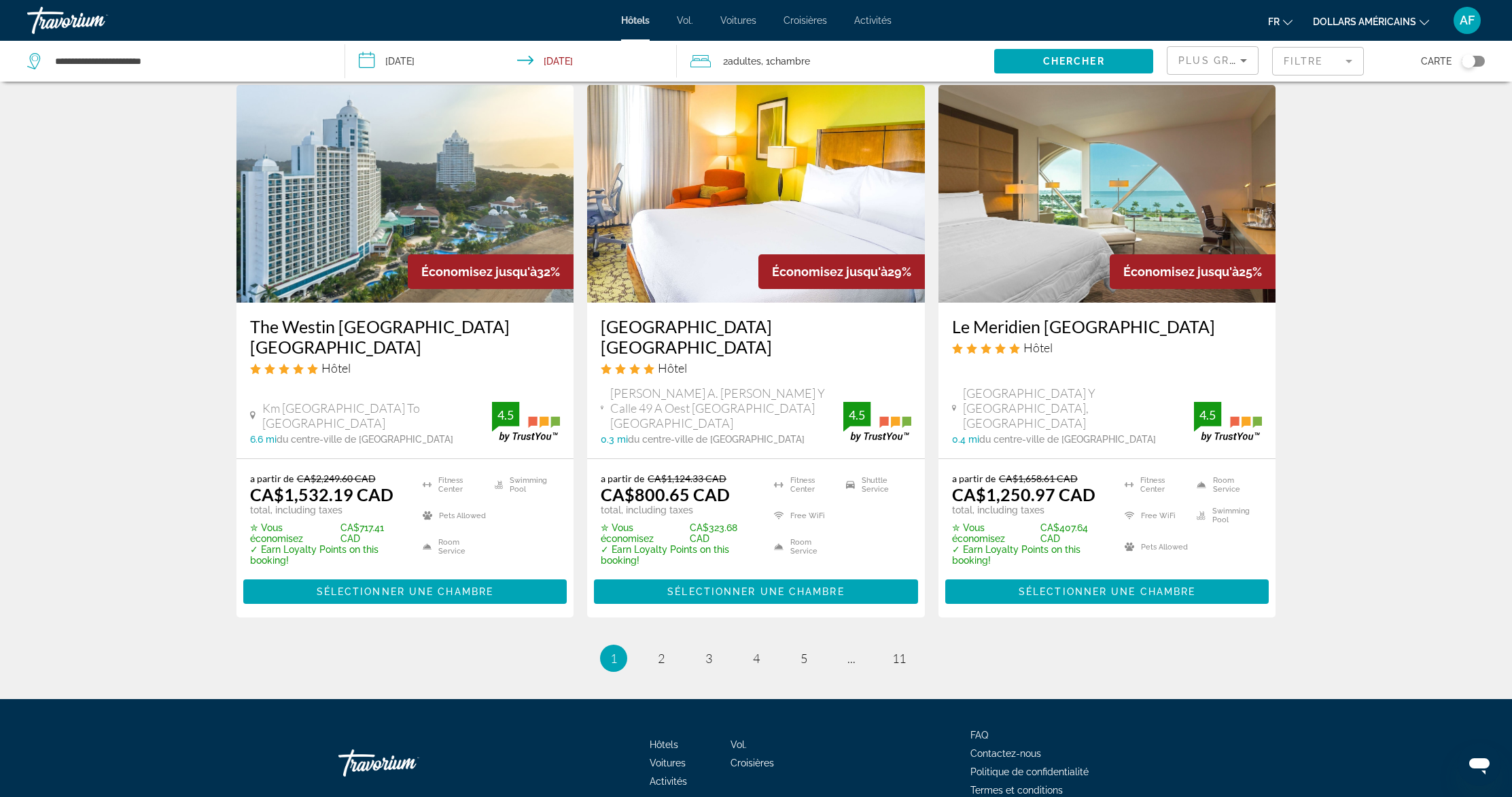
scroll to position [1698, 0]
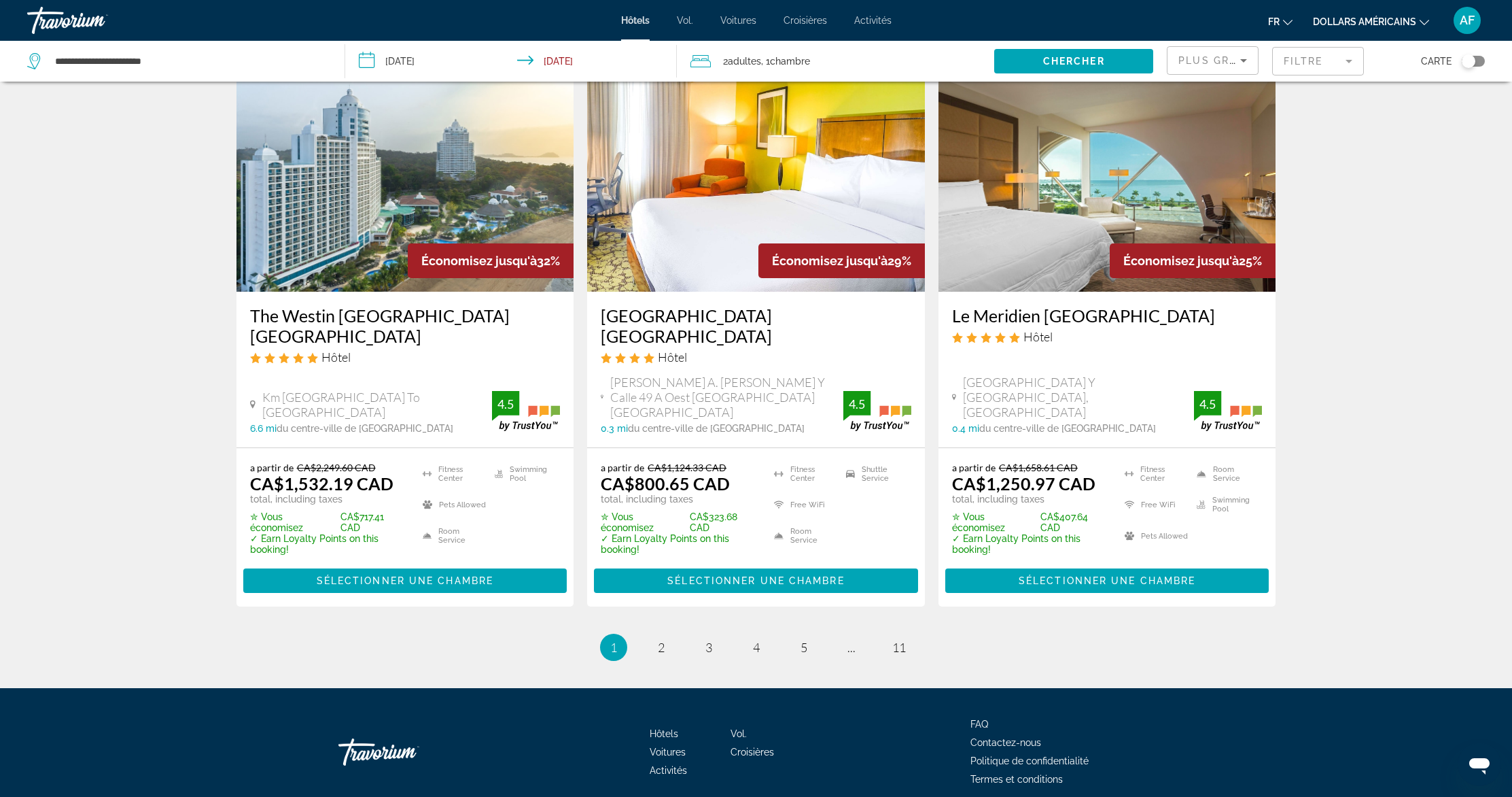
click at [735, 185] on img "Contenu principal" at bounding box center [756, 183] width 338 height 217
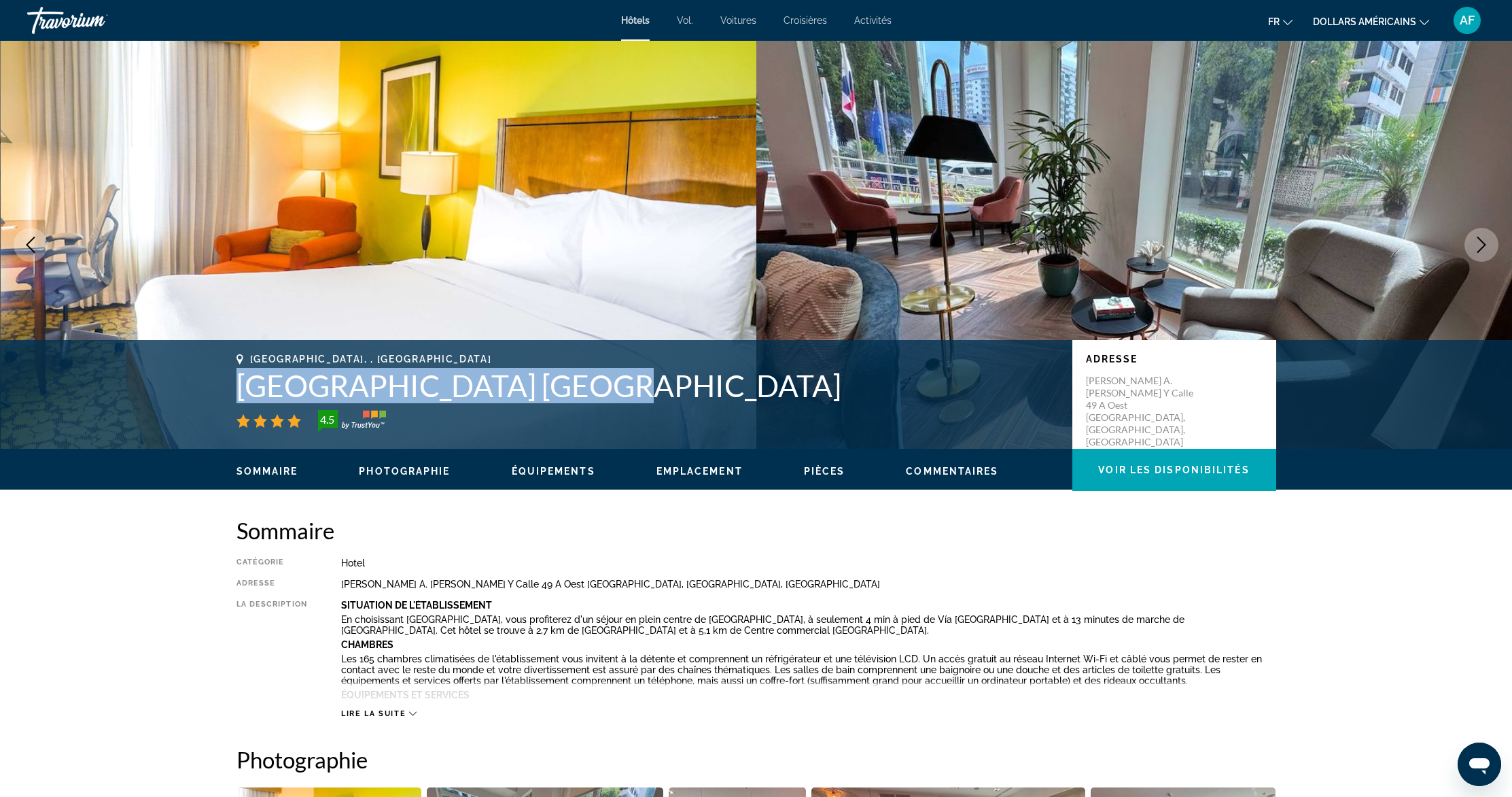
drag, startPoint x: 236, startPoint y: 387, endPoint x: 635, endPoint y: 394, distance: 399.1
click at [635, 394] on h1 "[GEOGRAPHIC_DATA] [GEOGRAPHIC_DATA]" at bounding box center [647, 385] width 822 height 35
click at [568, 210] on img "Contenu principal" at bounding box center [379, 245] width 757 height 408
click at [1482, 242] on icon "Next image" at bounding box center [1482, 245] width 9 height 17
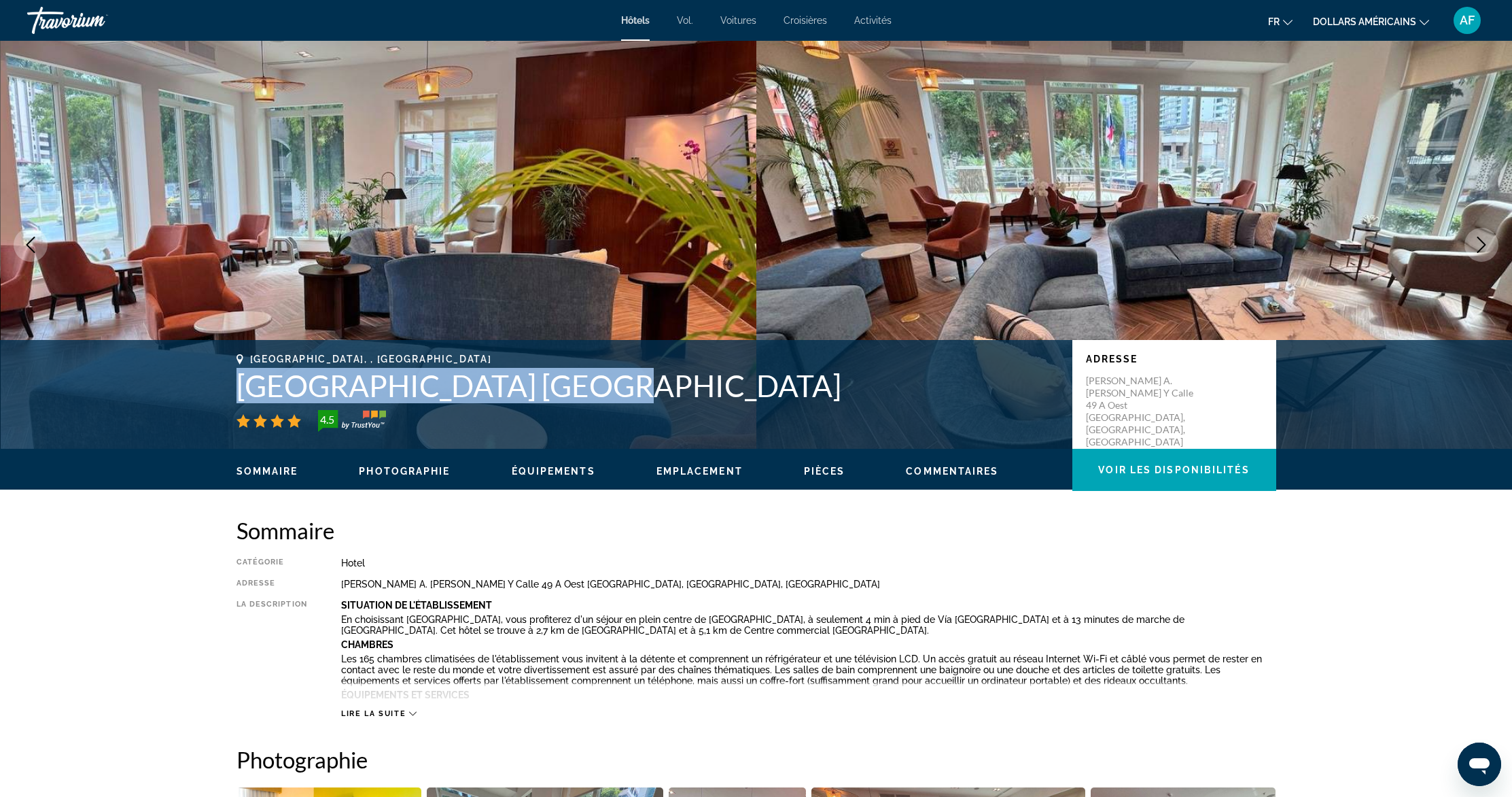
click at [1481, 241] on icon "Next image" at bounding box center [1482, 245] width 9 height 17
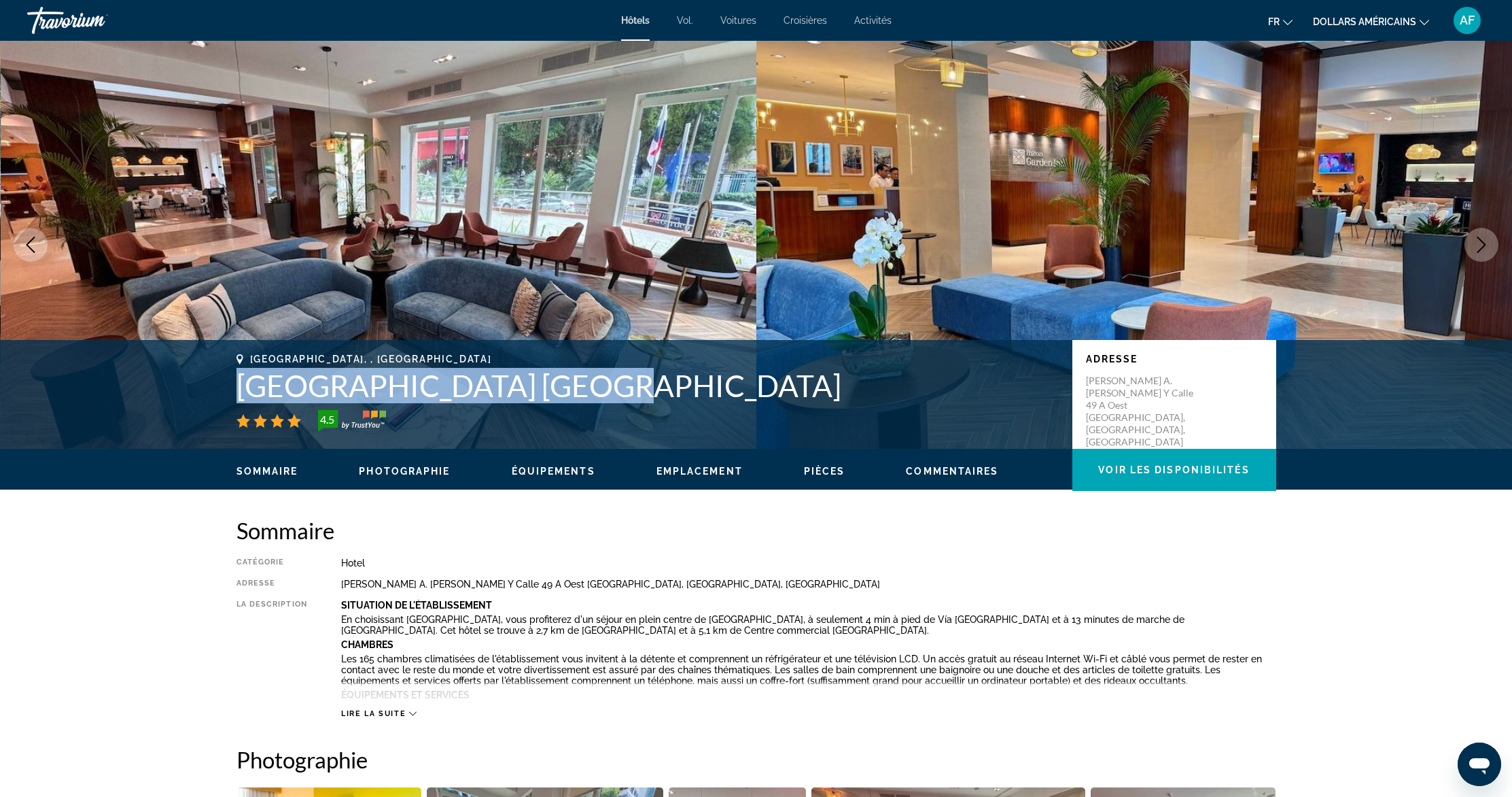
click at [1481, 241] on icon "Next image" at bounding box center [1482, 245] width 9 height 17
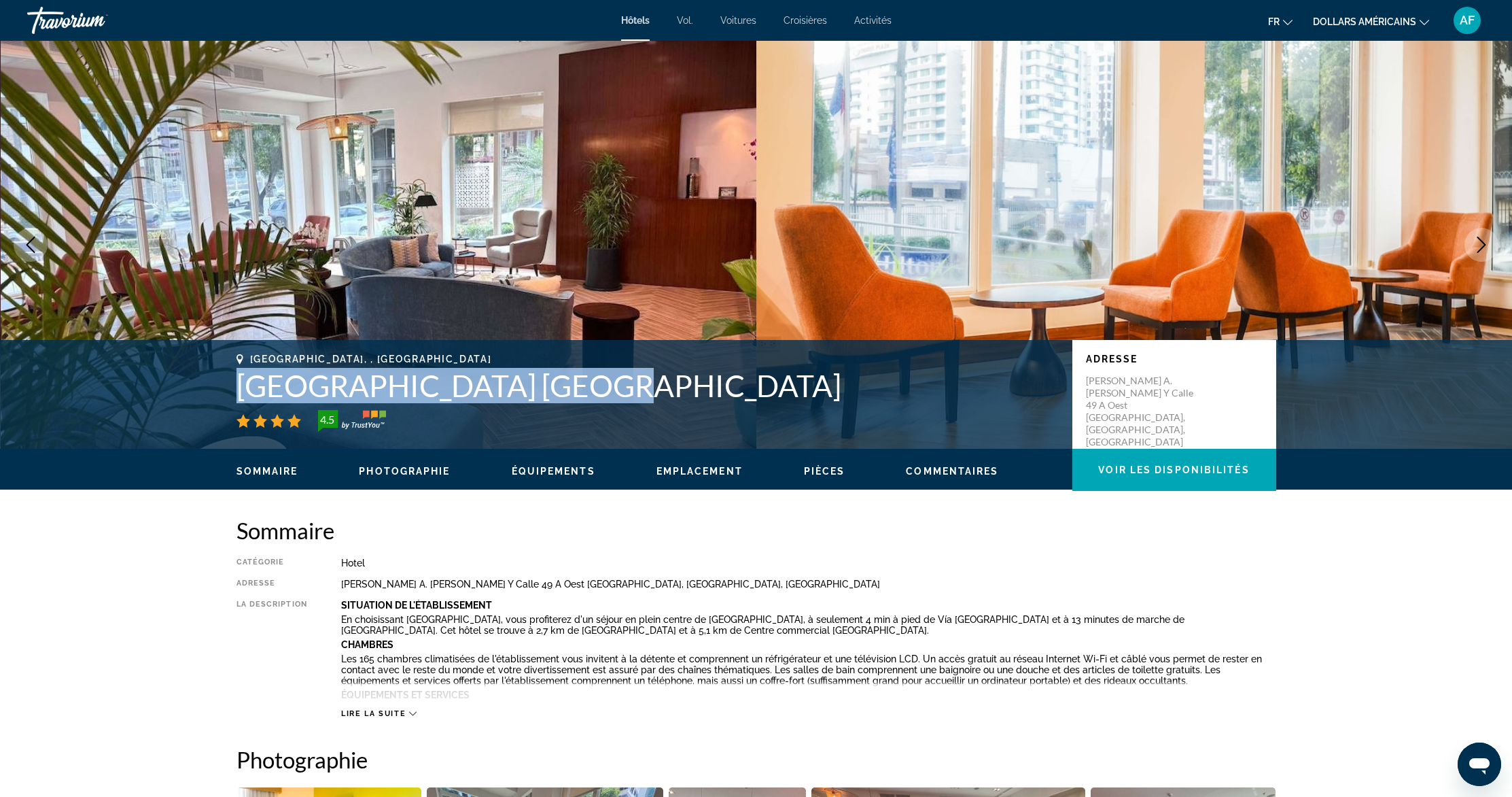
click at [1481, 241] on icon "Next image" at bounding box center [1482, 245] width 9 height 17
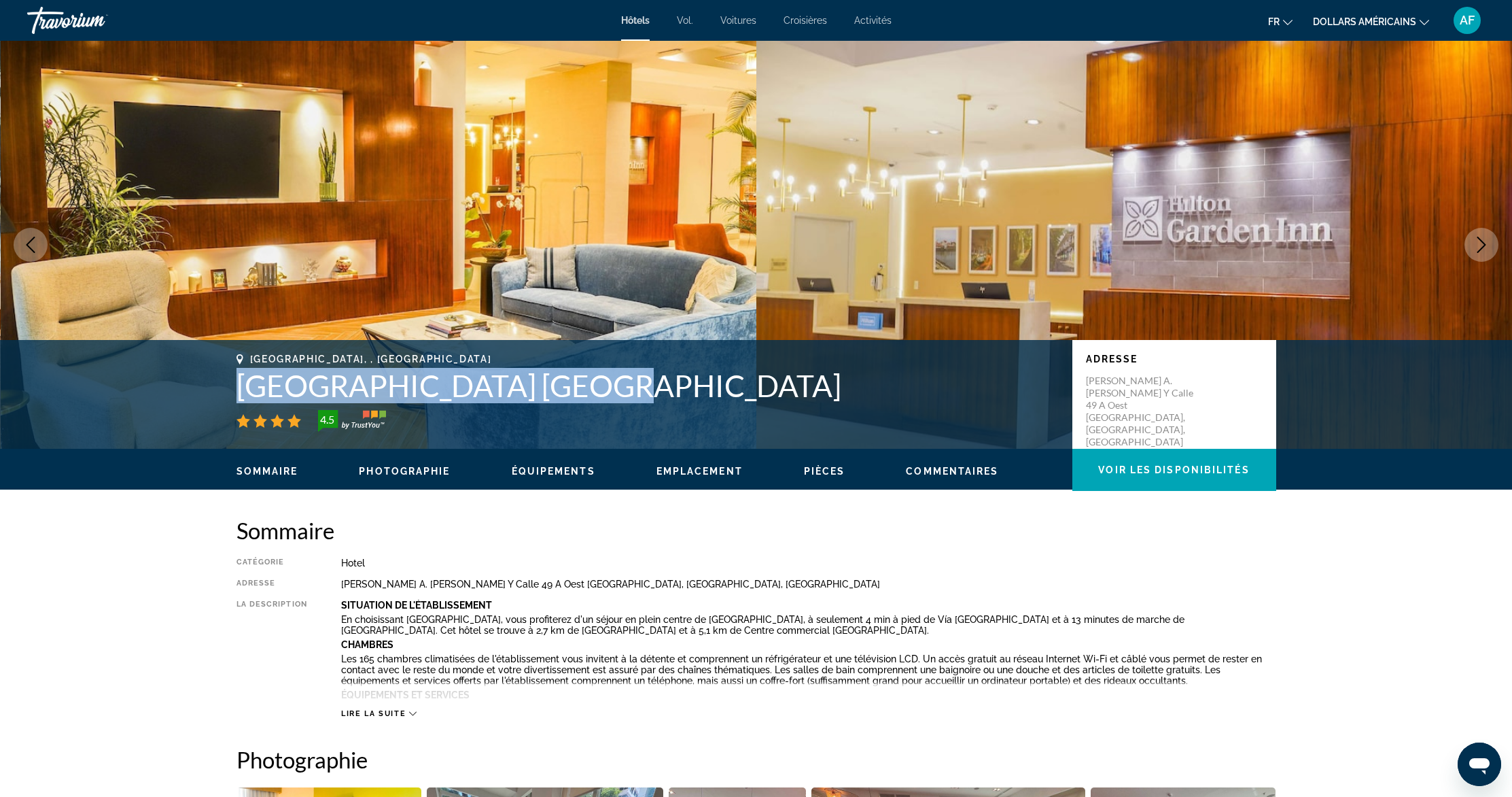
click at [1481, 241] on icon "Next image" at bounding box center [1482, 245] width 9 height 17
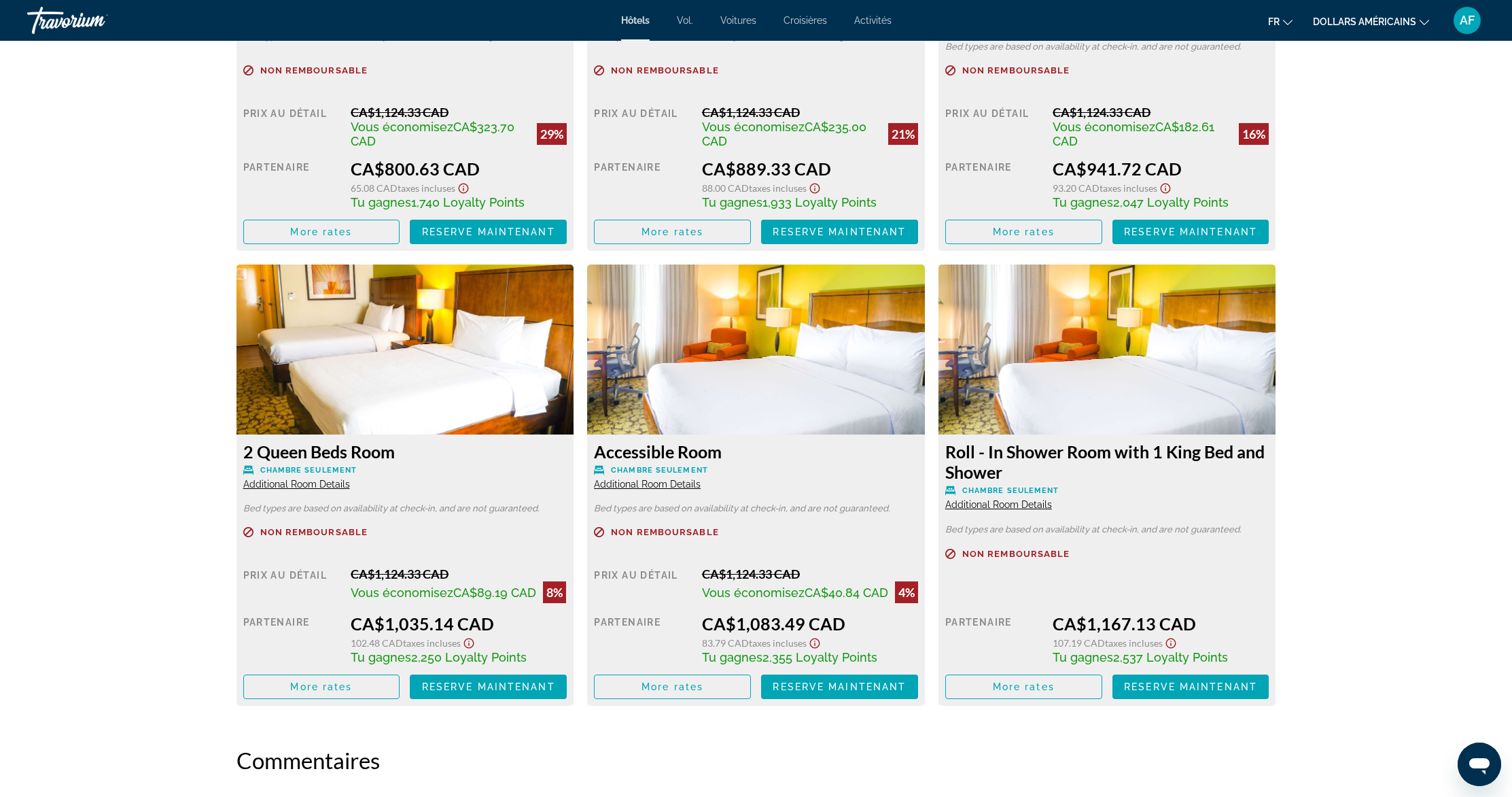
scroll to position [2282, 0]
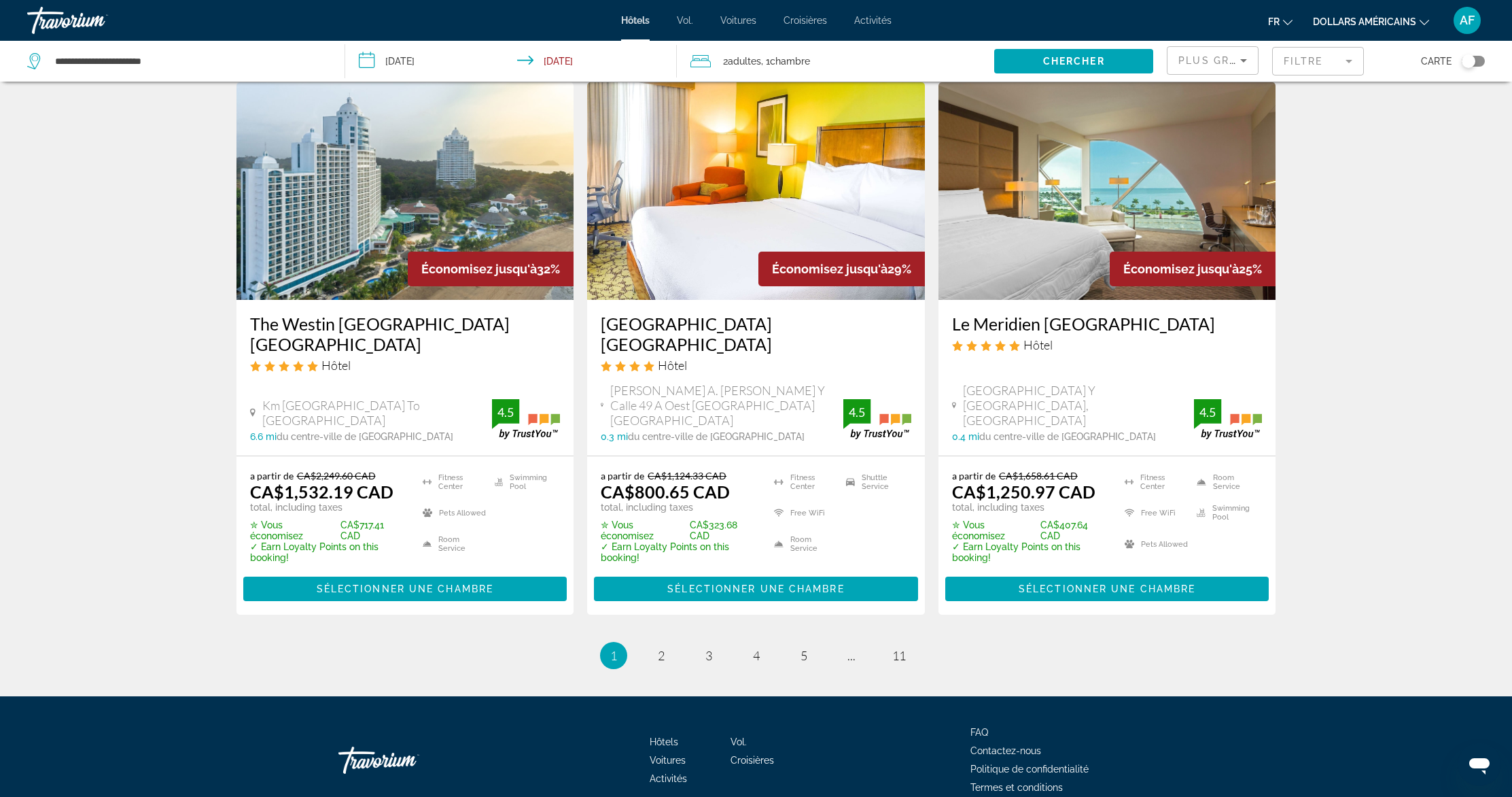
scroll to position [1698, 0]
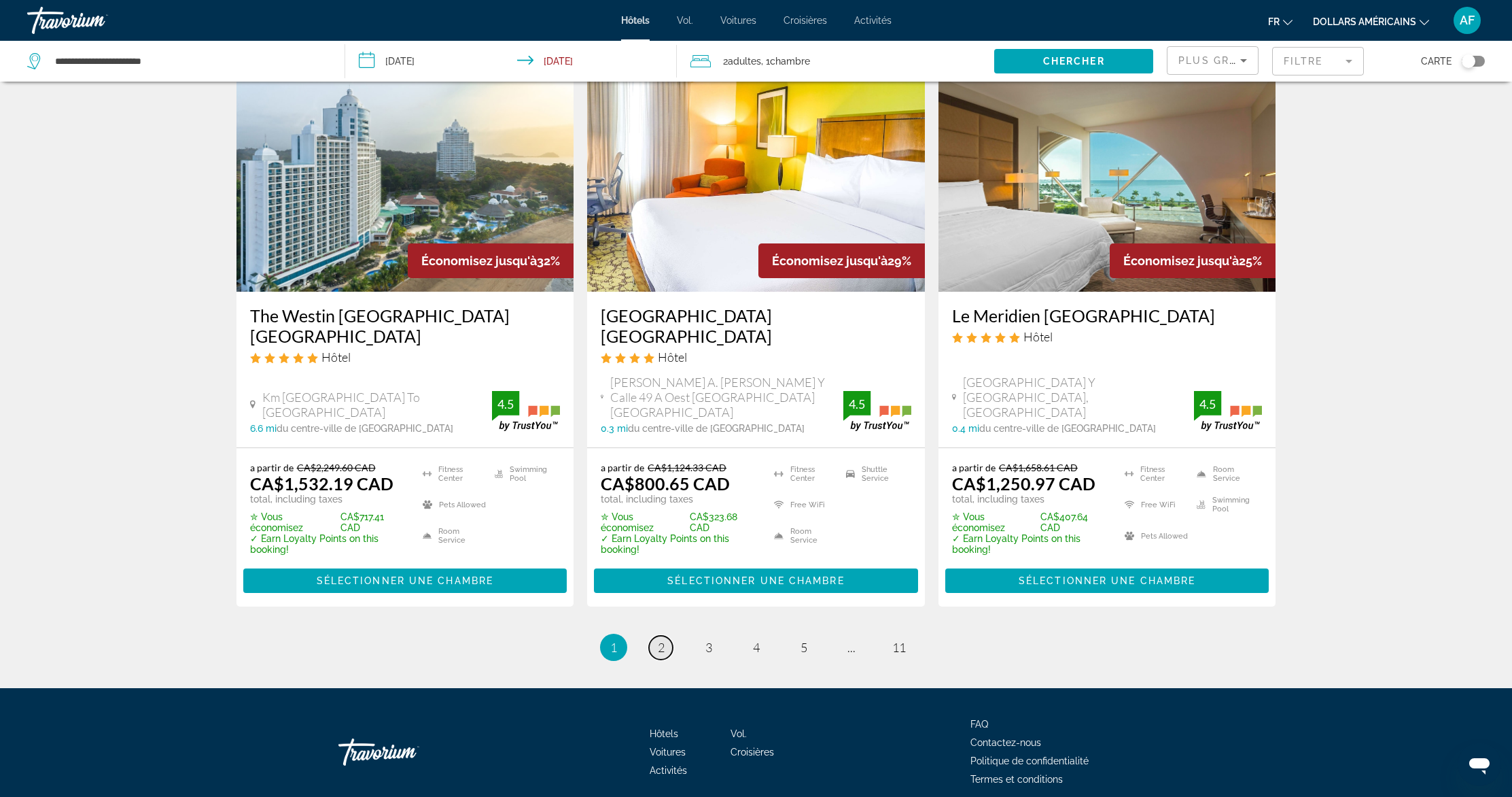
click at [654, 635] on link "page 2" at bounding box center [661, 648] width 24 height 24
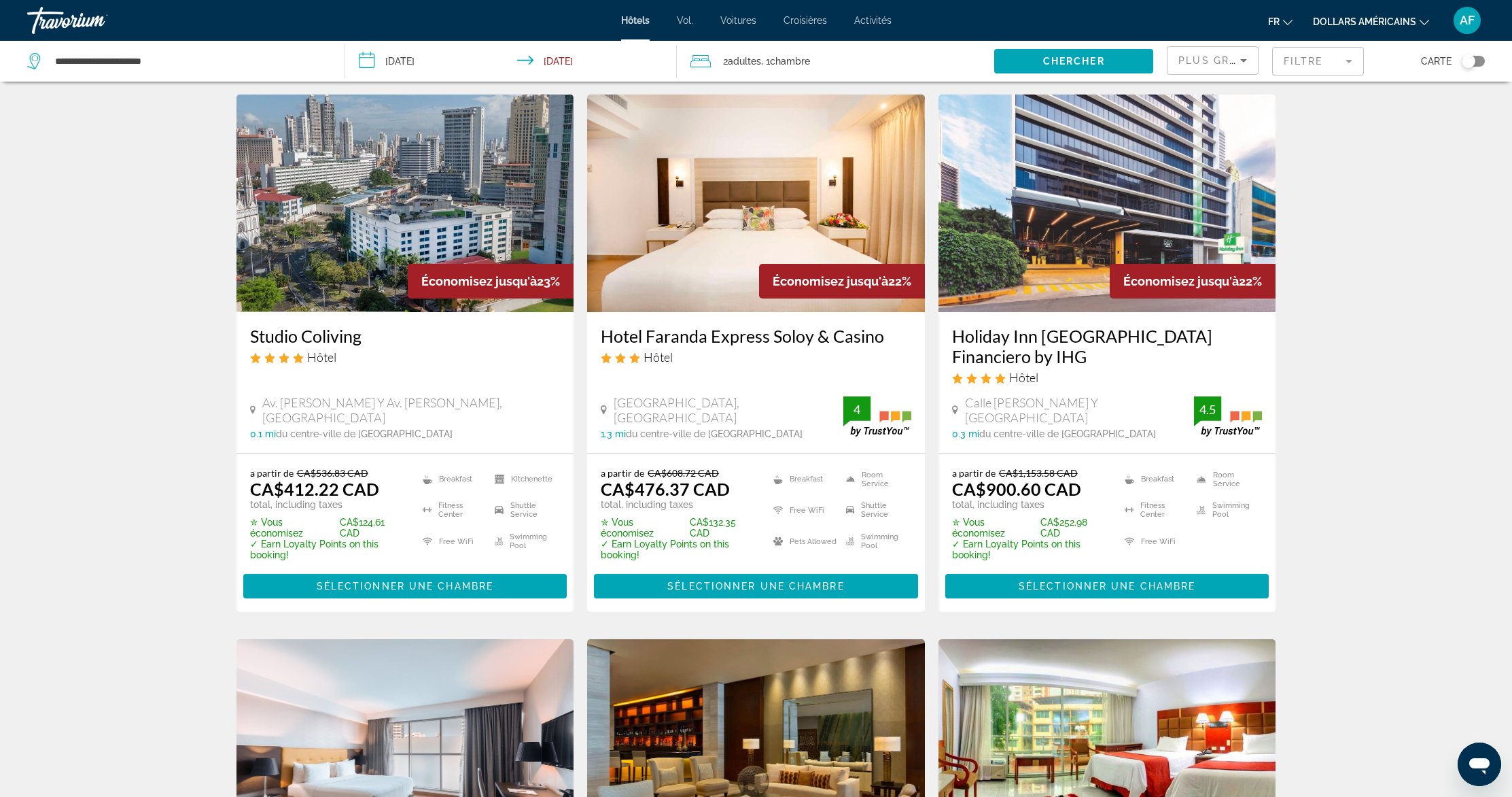
scroll to position [1146, 0]
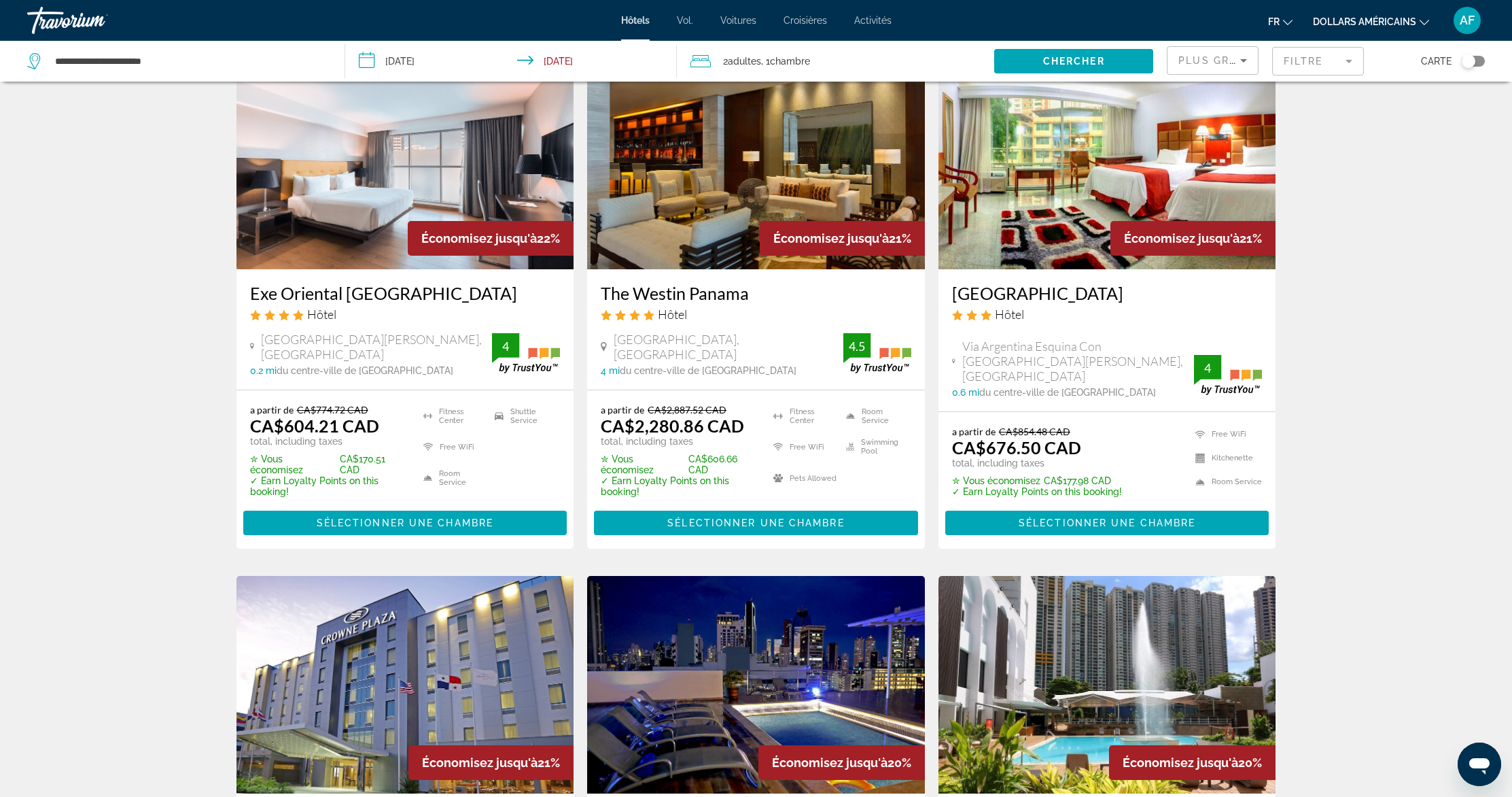
click at [1034, 215] on img "Contenu principal" at bounding box center [1108, 160] width 338 height 217
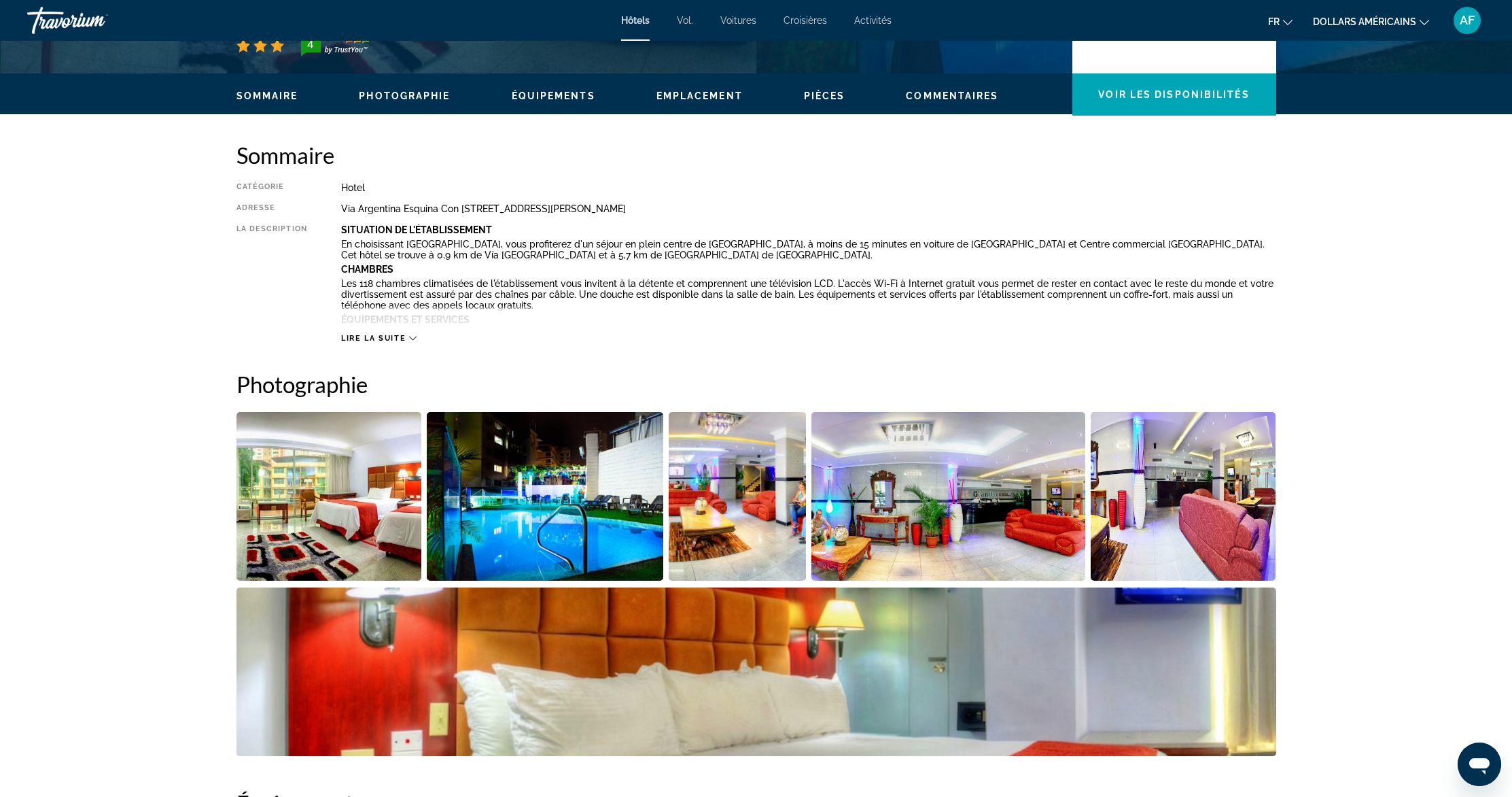
scroll to position [478, 0]
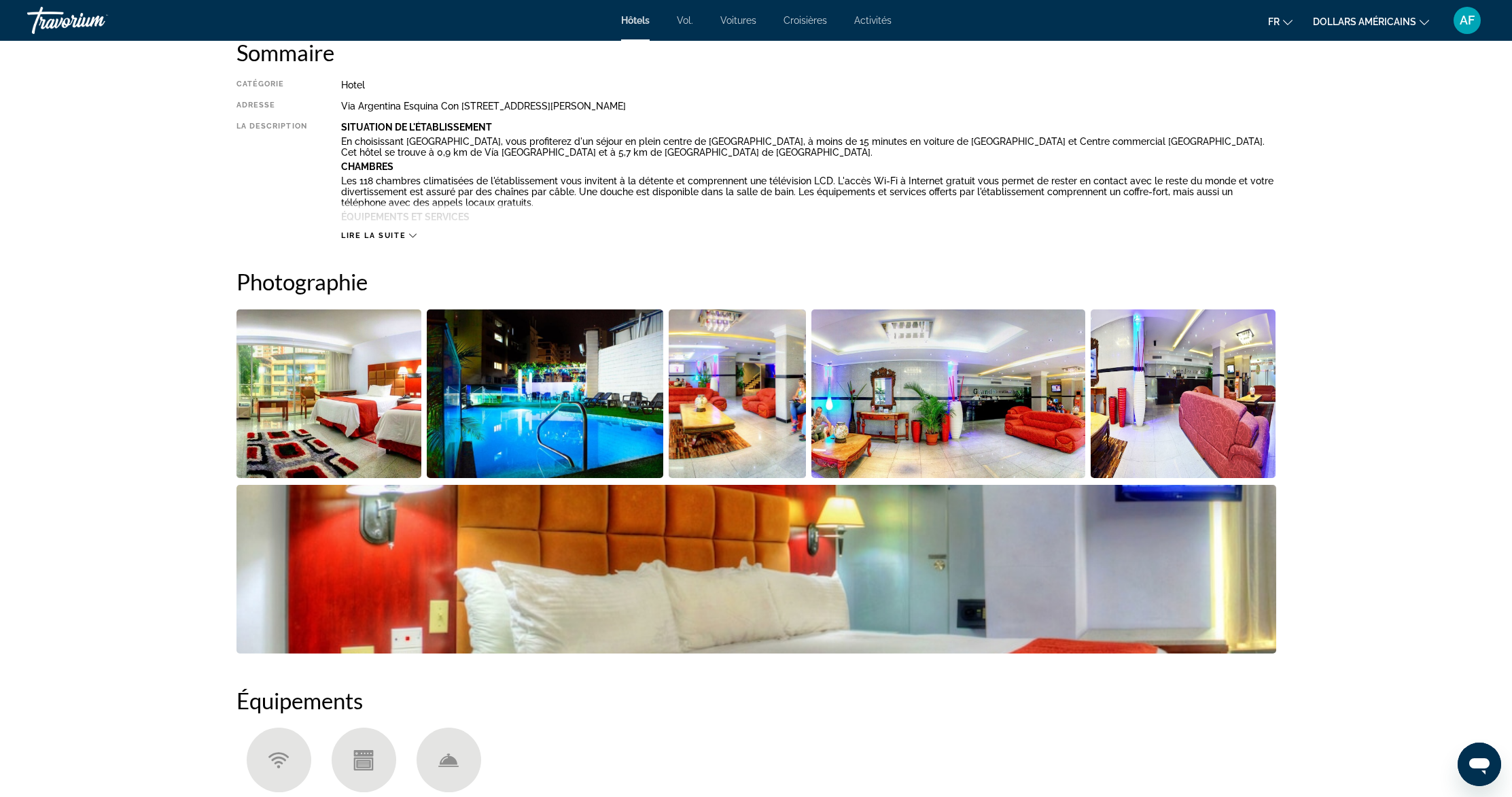
click at [392, 235] on span "Lire la suite" at bounding box center [373, 235] width 65 height 9
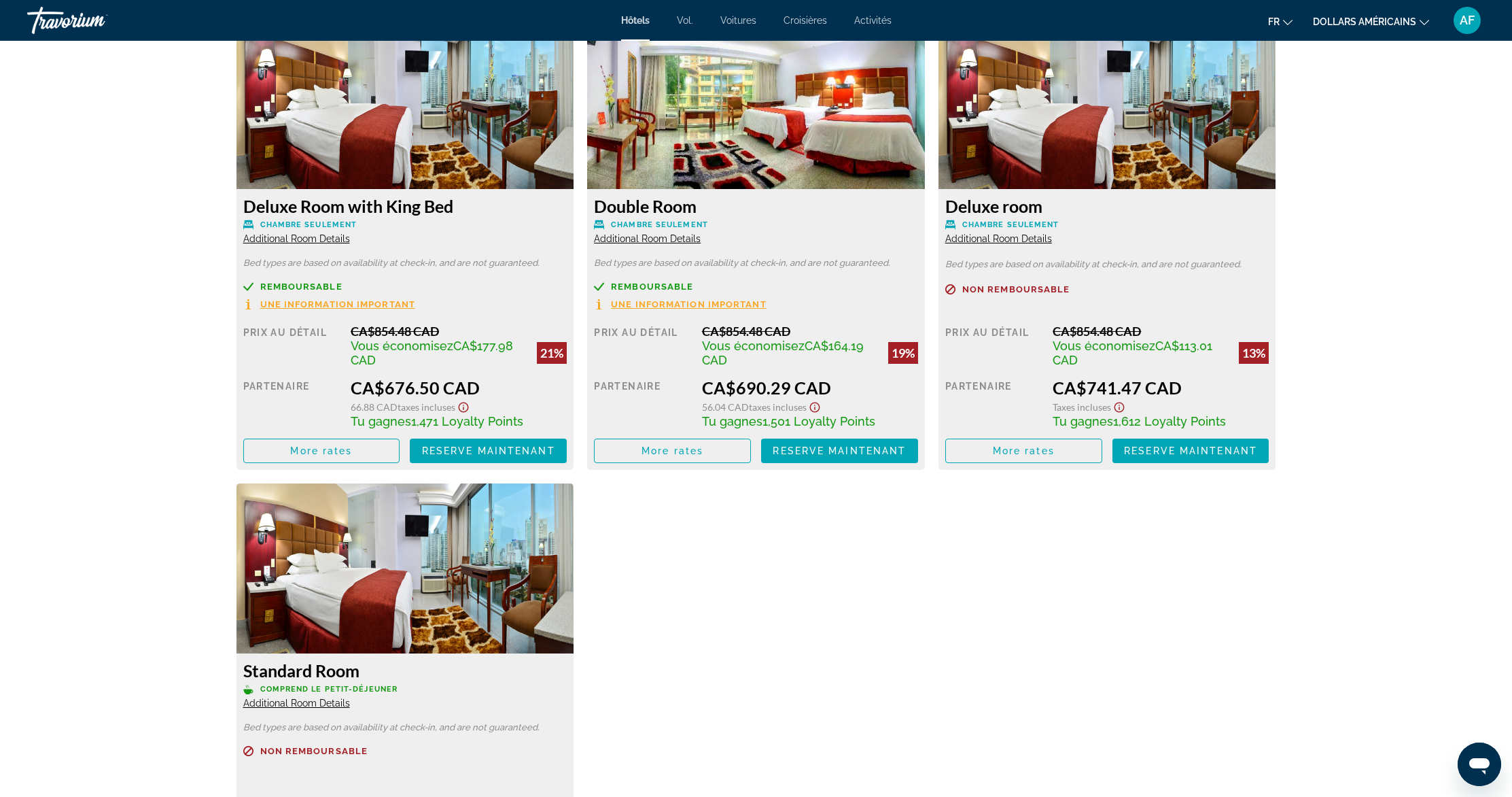
scroll to position [1925, 0]
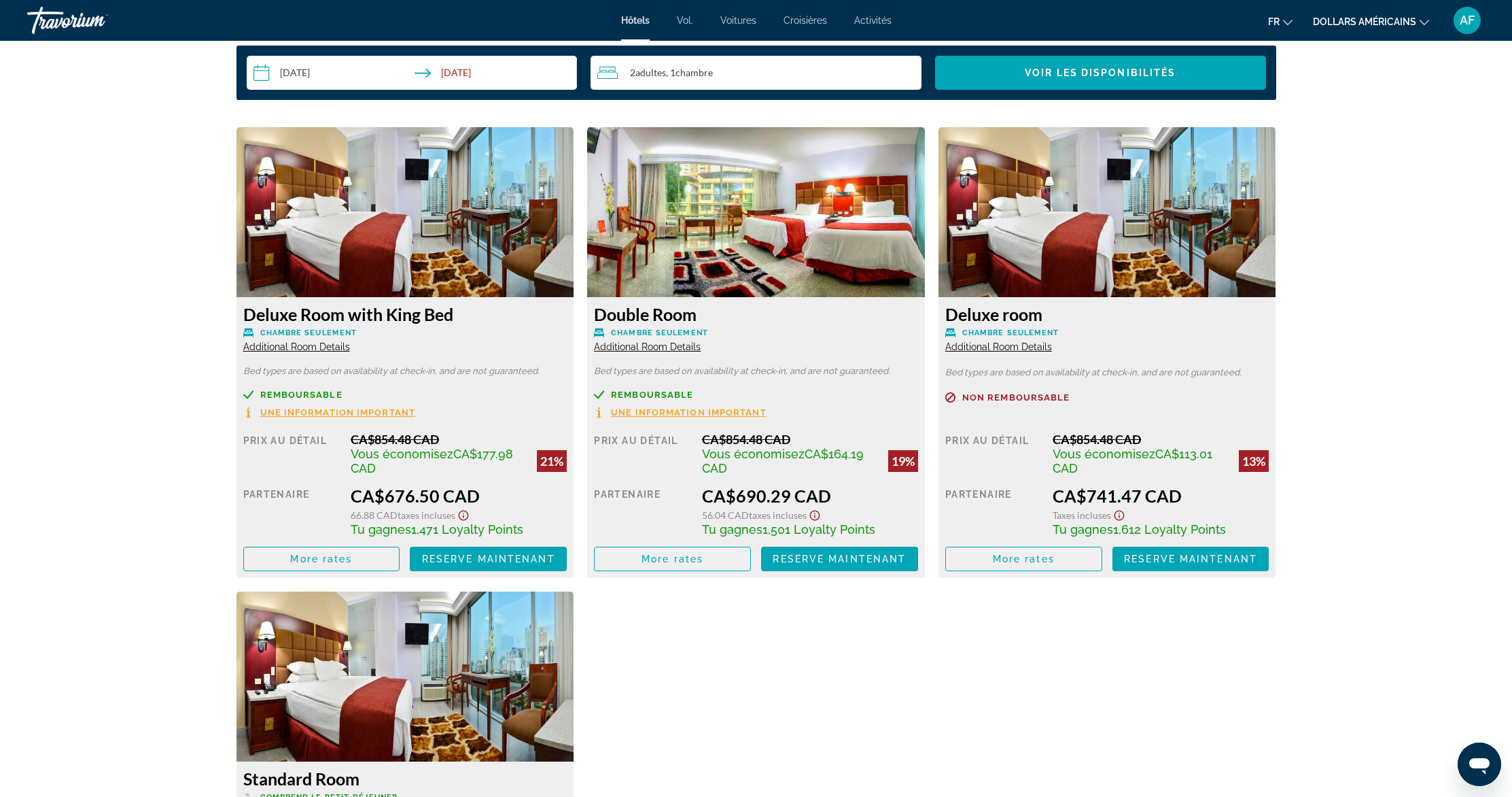
click at [751, 226] on img "Contenu principal" at bounding box center [756, 211] width 338 height 170
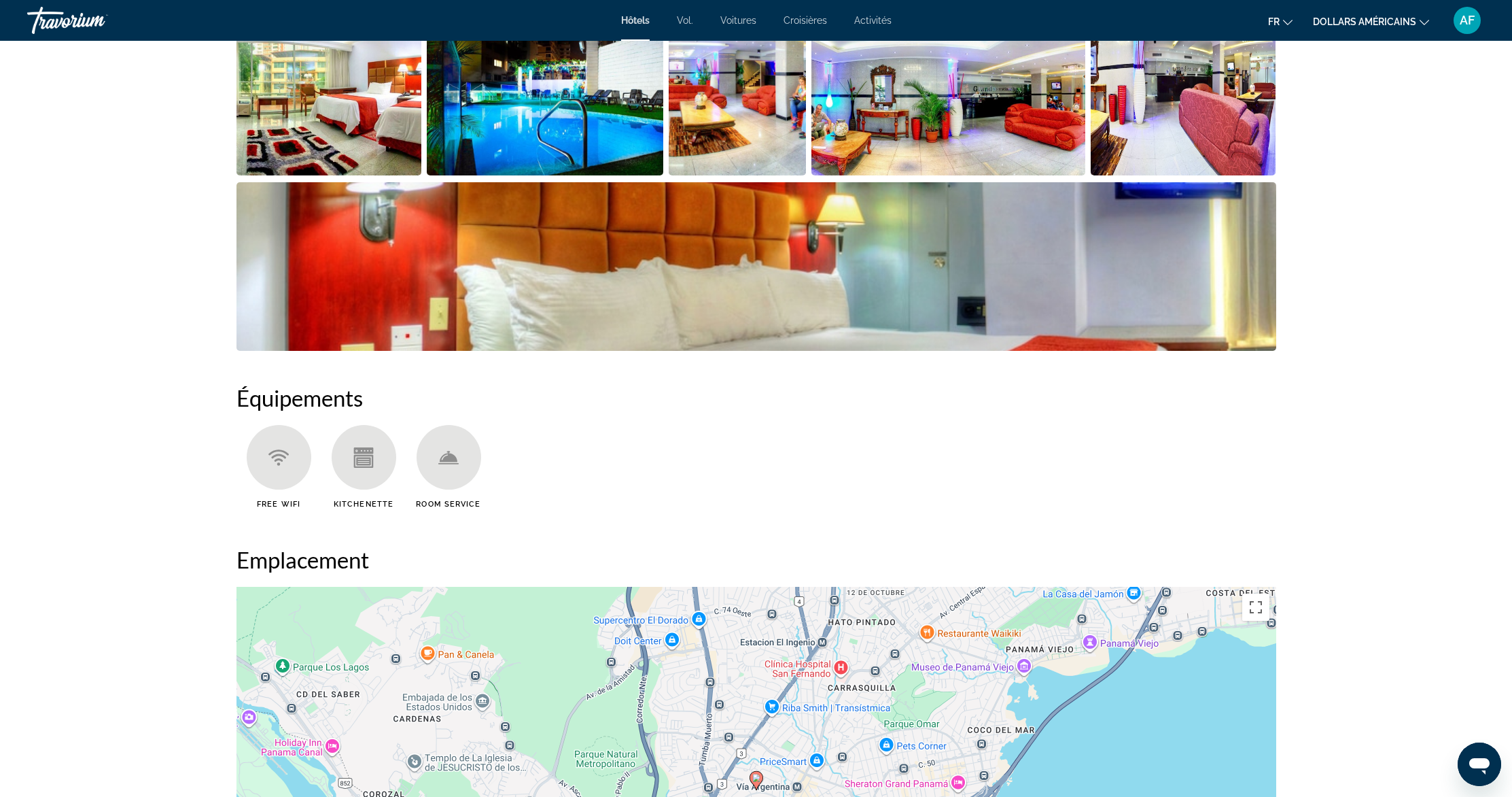
scroll to position [224, 0]
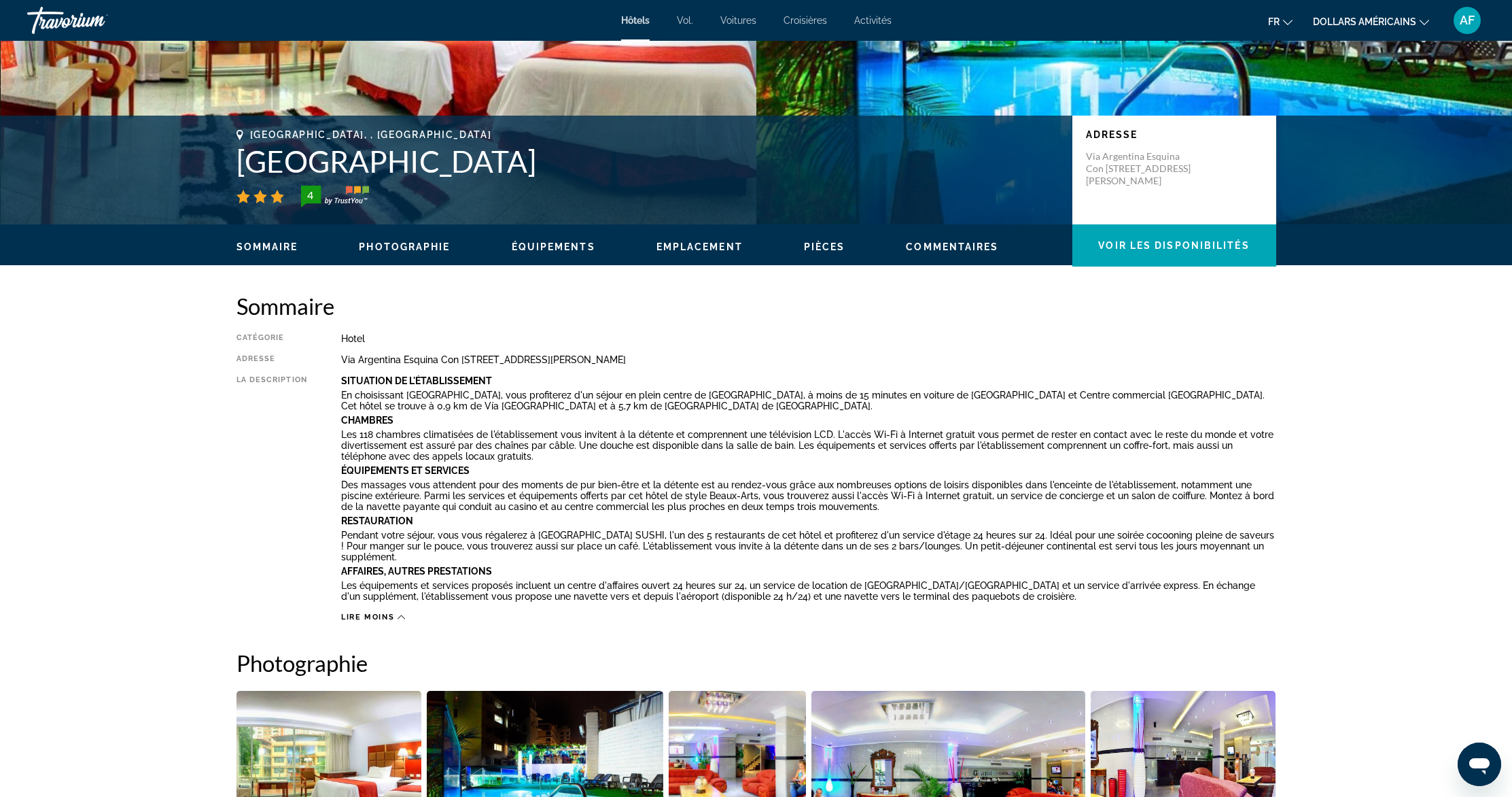
drag, startPoint x: 237, startPoint y: 165, endPoint x: 589, endPoint y: 161, distance: 352.0
click at [589, 161] on h1 "[GEOGRAPHIC_DATA]" at bounding box center [647, 161] width 822 height 35
copy h1 "[GEOGRAPHIC_DATA]"
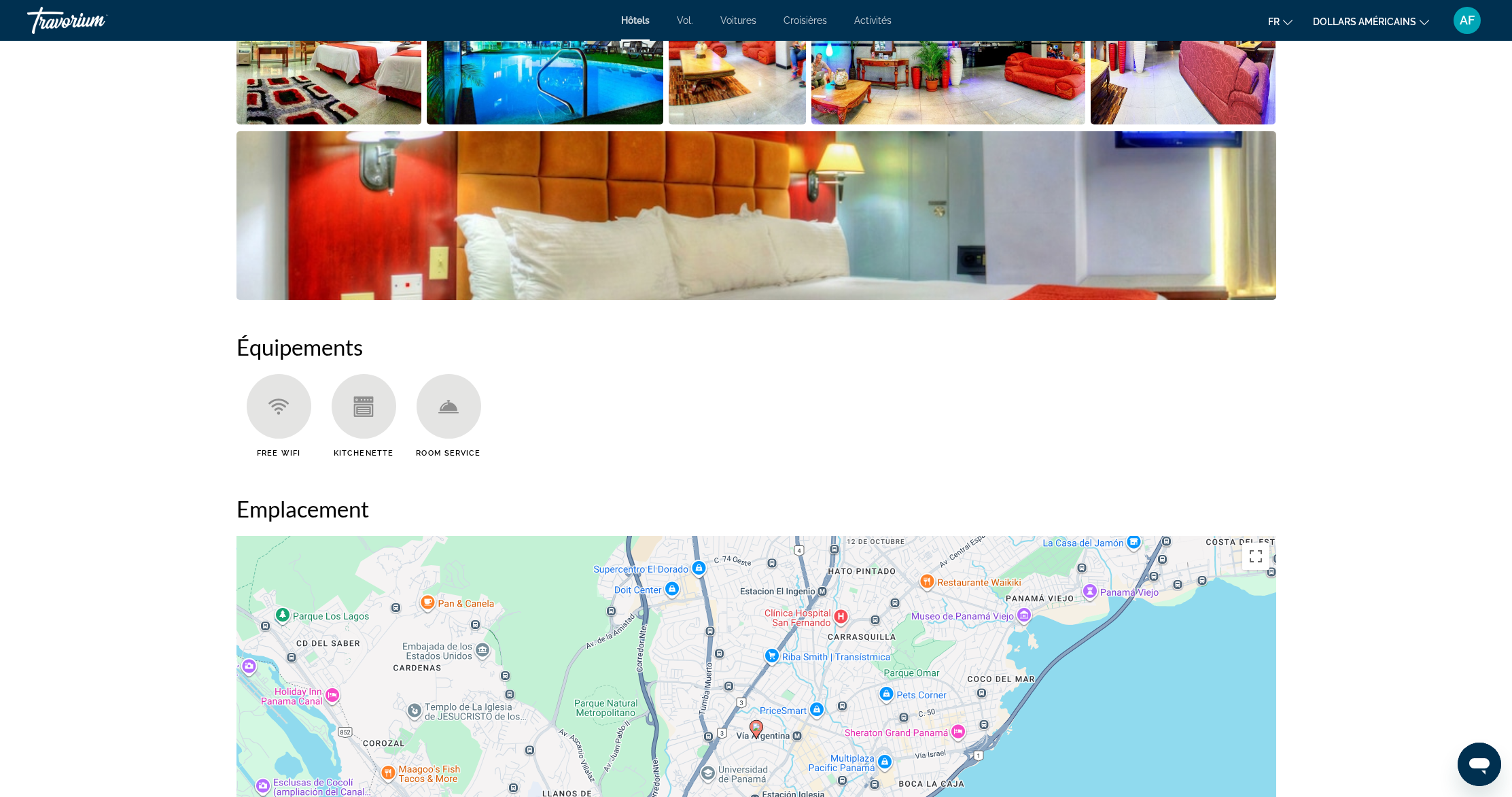
scroll to position [1485, 0]
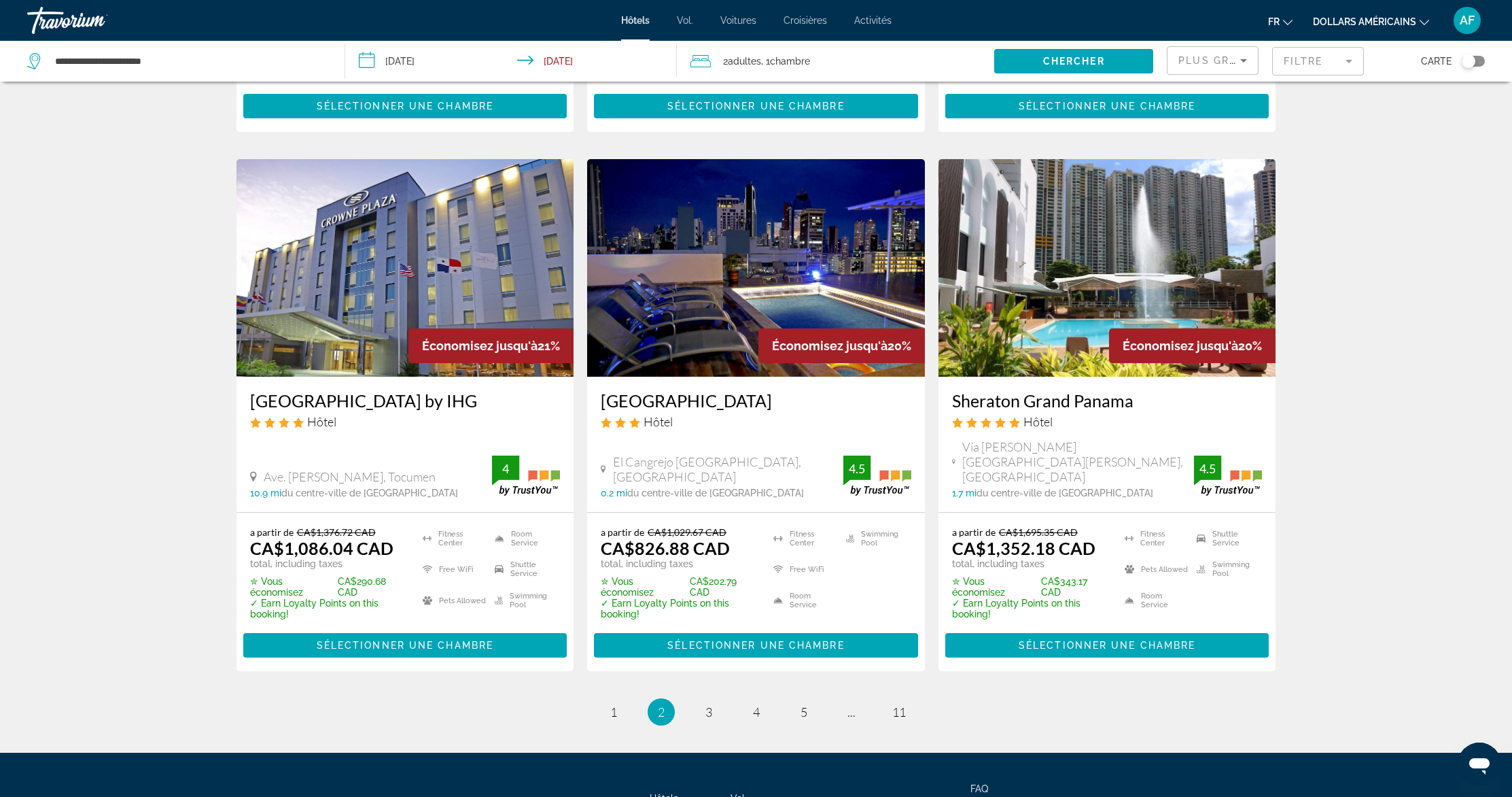
scroll to position [1668, 0]
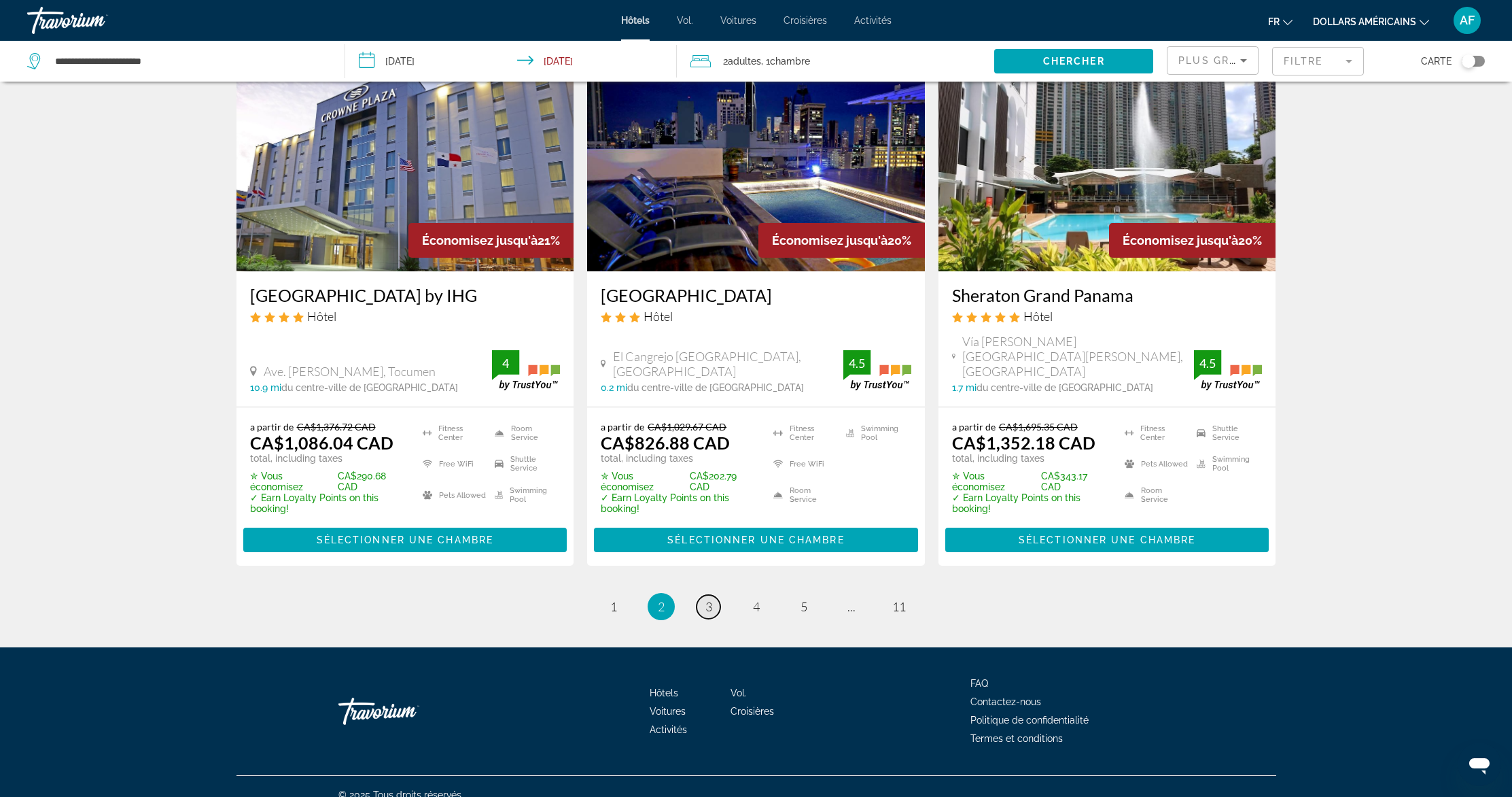
click at [710, 599] on span "3" at bounding box center [708, 607] width 7 height 15
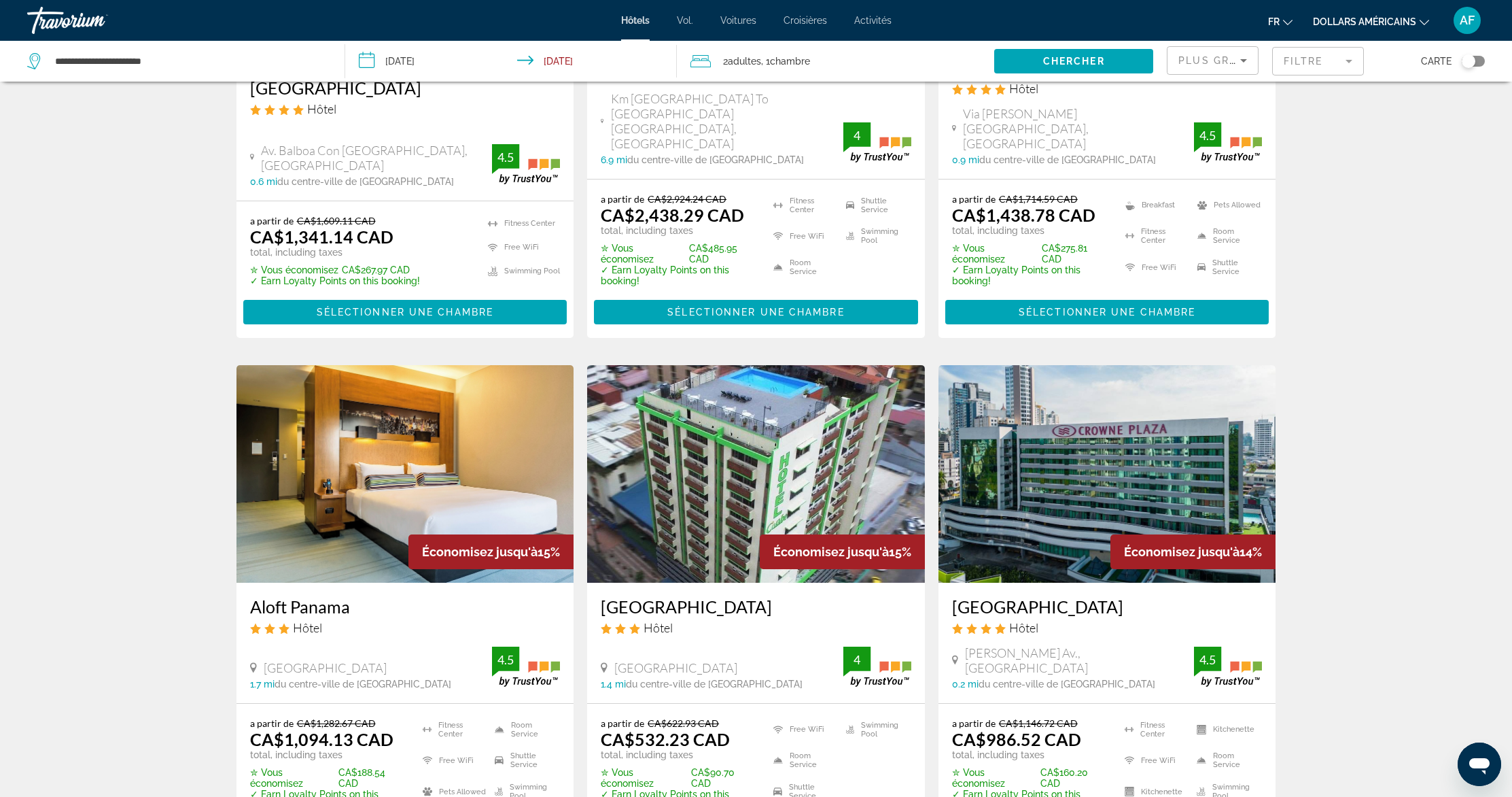
scroll to position [1528, 0]
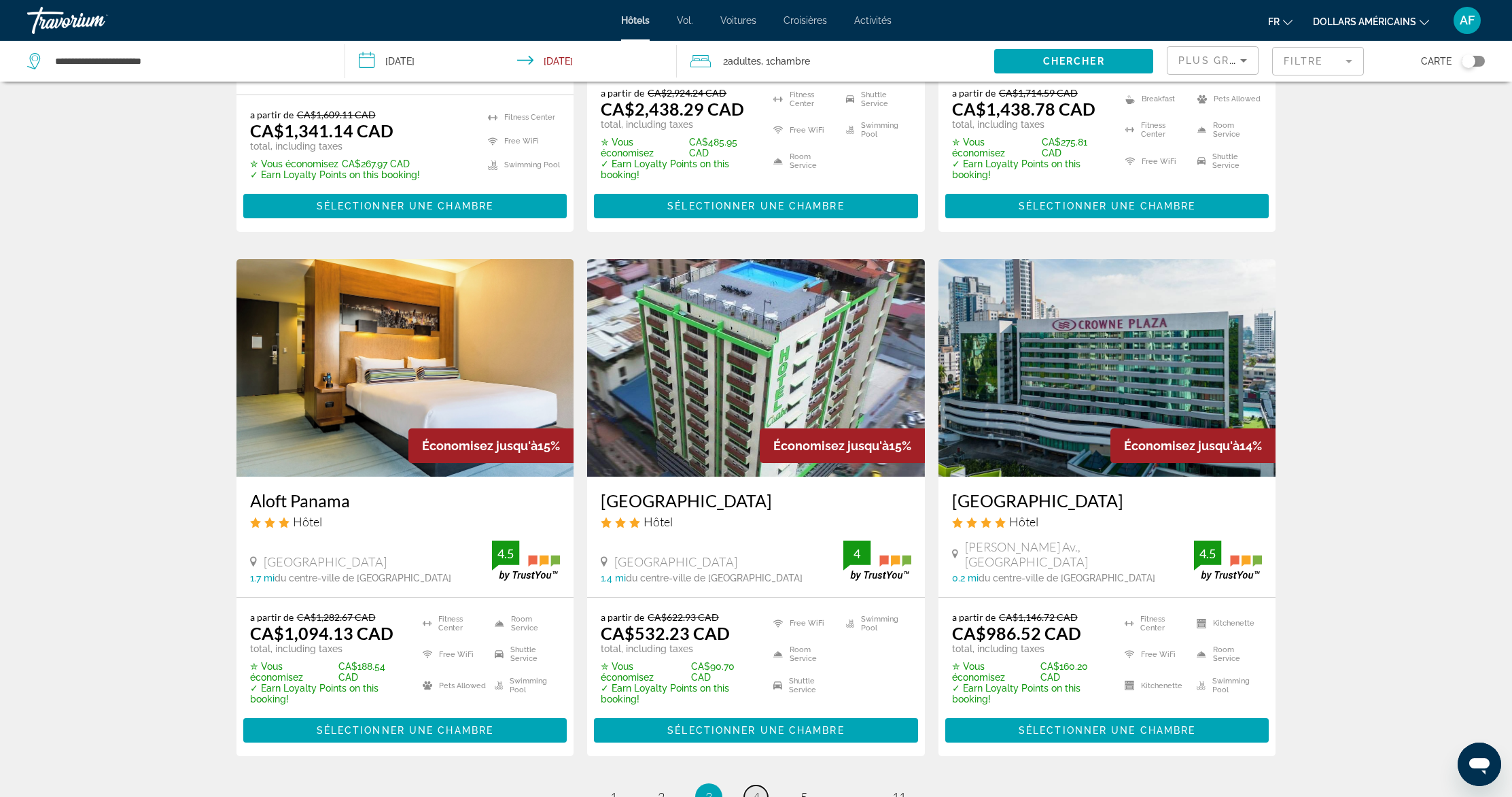
click at [760, 785] on link "page 4" at bounding box center [756, 797] width 24 height 24
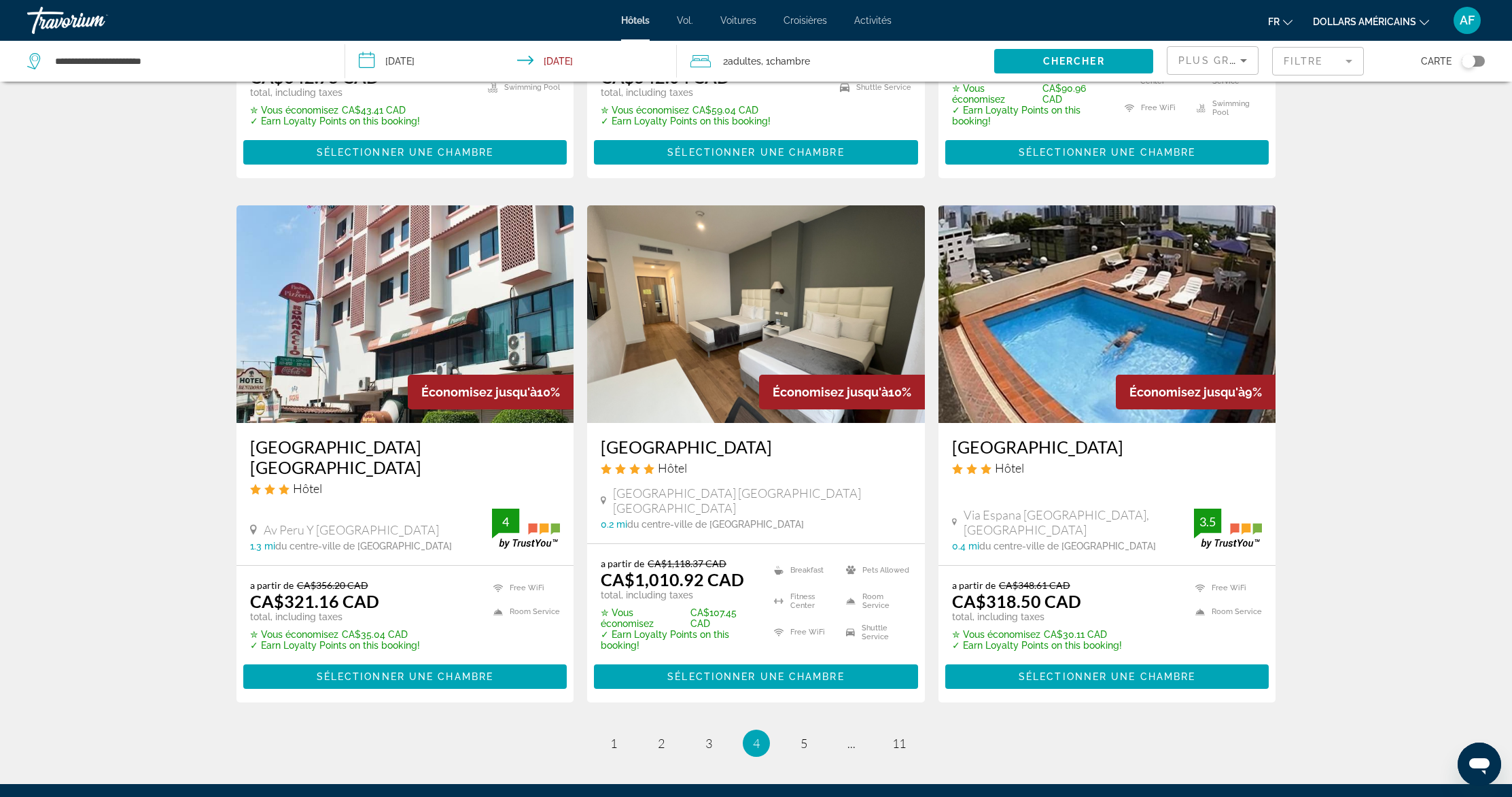
scroll to position [1633, 0]
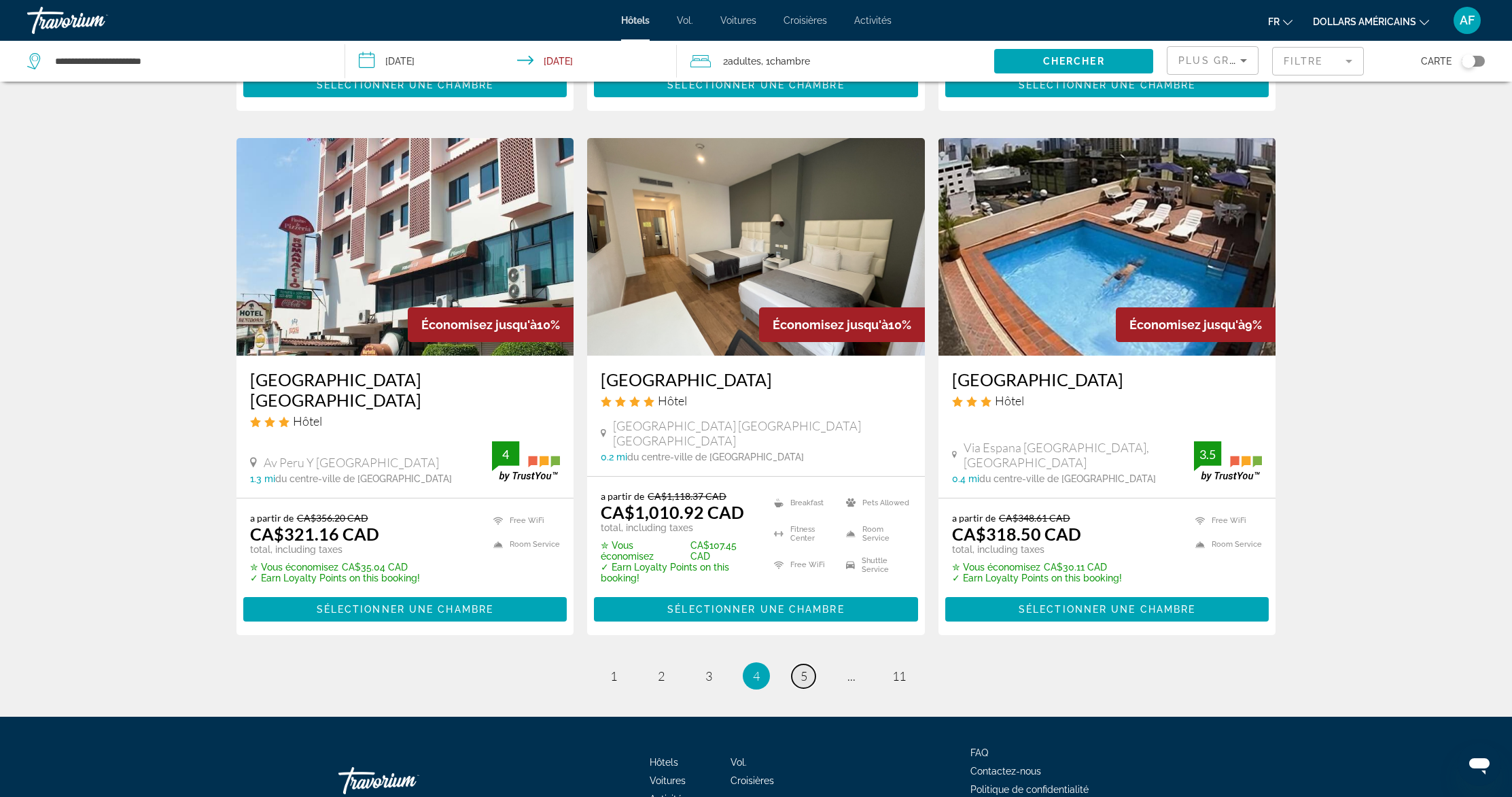
click at [801, 668] on span "5" at bounding box center [804, 675] width 7 height 15
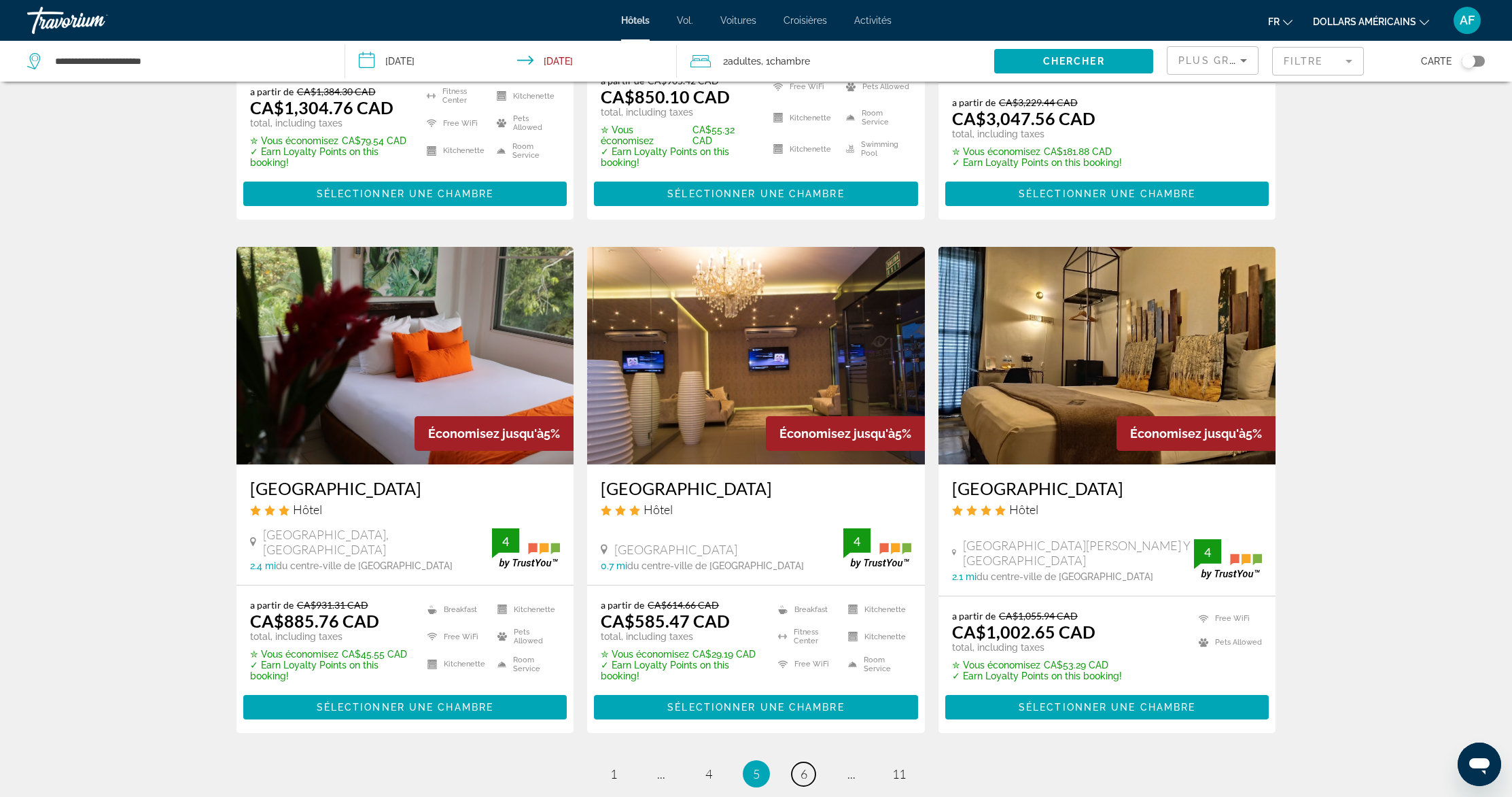
scroll to position [1634, 0]
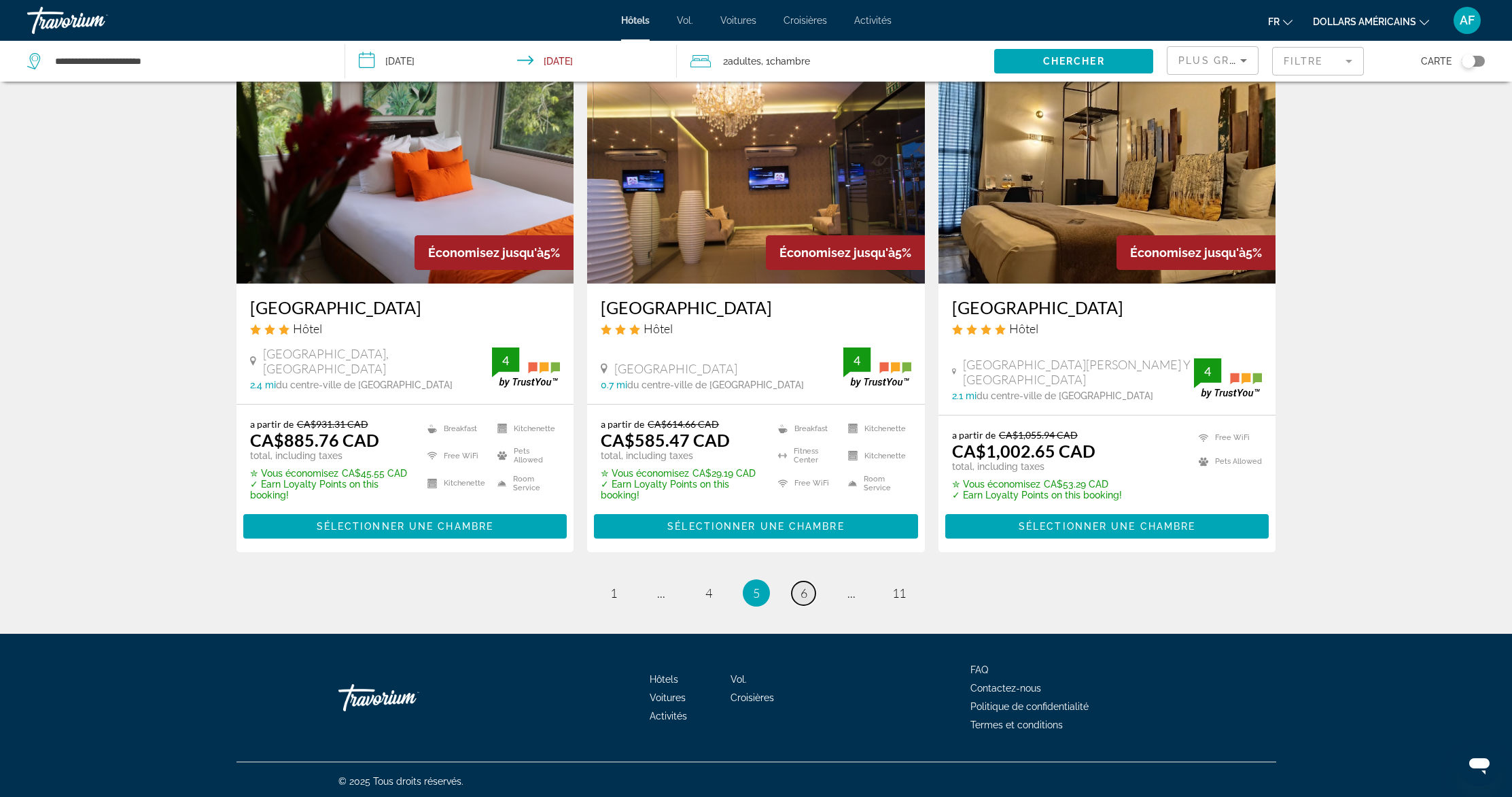
click at [804, 592] on span "6" at bounding box center [804, 593] width 7 height 15
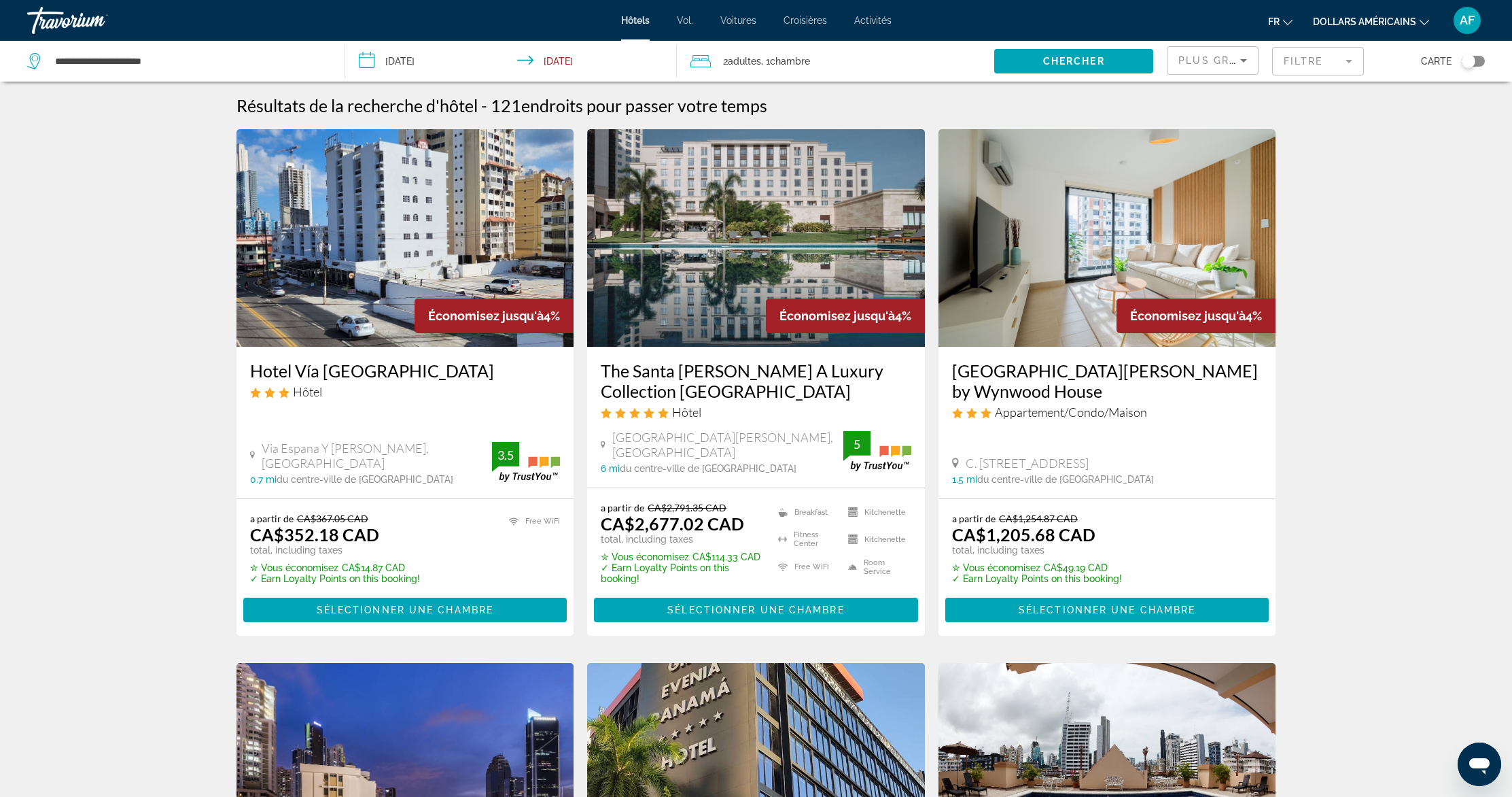
scroll to position [1580, 0]
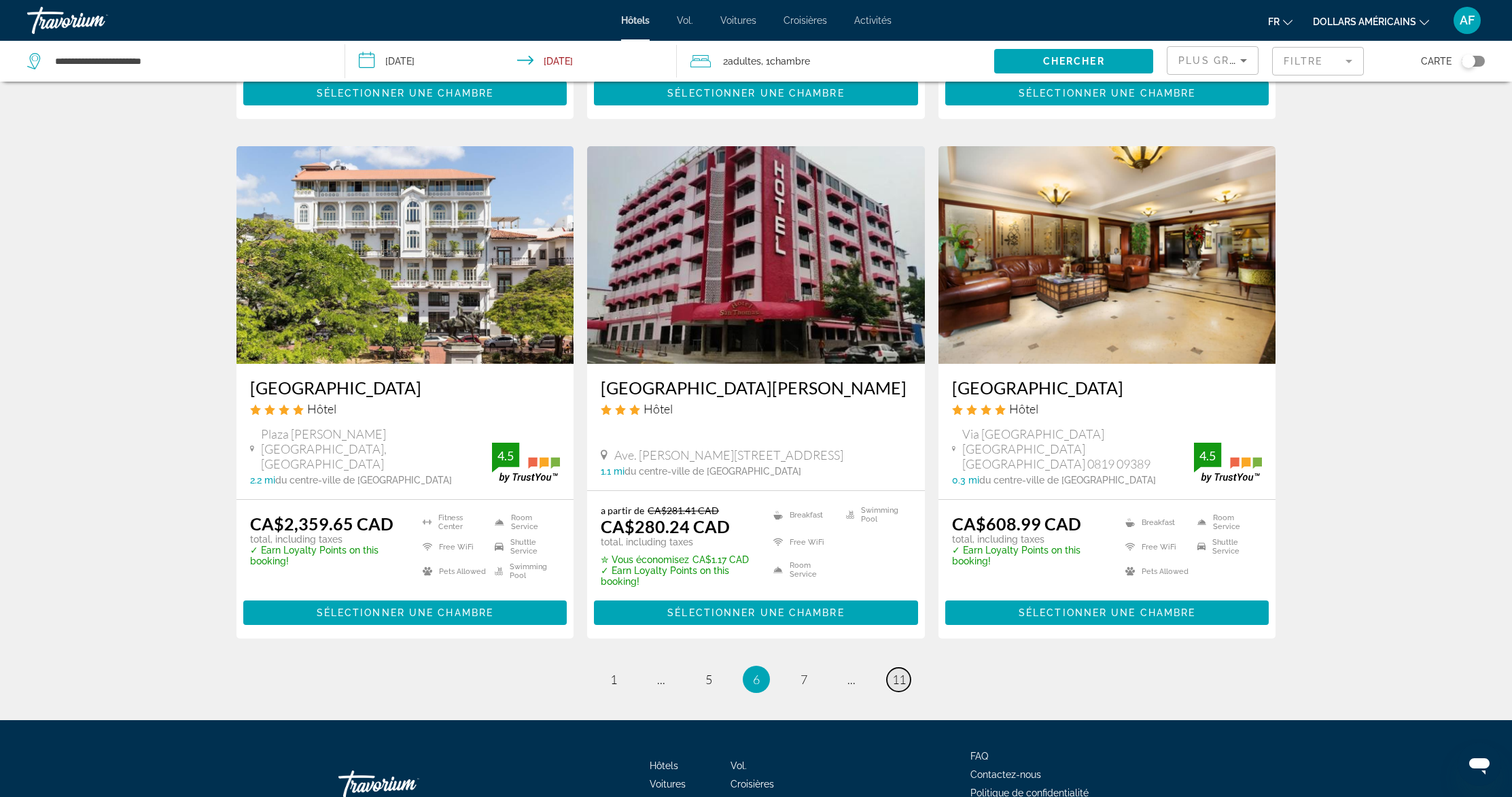
click at [900, 672] on span "11" at bounding box center [899, 679] width 14 height 15
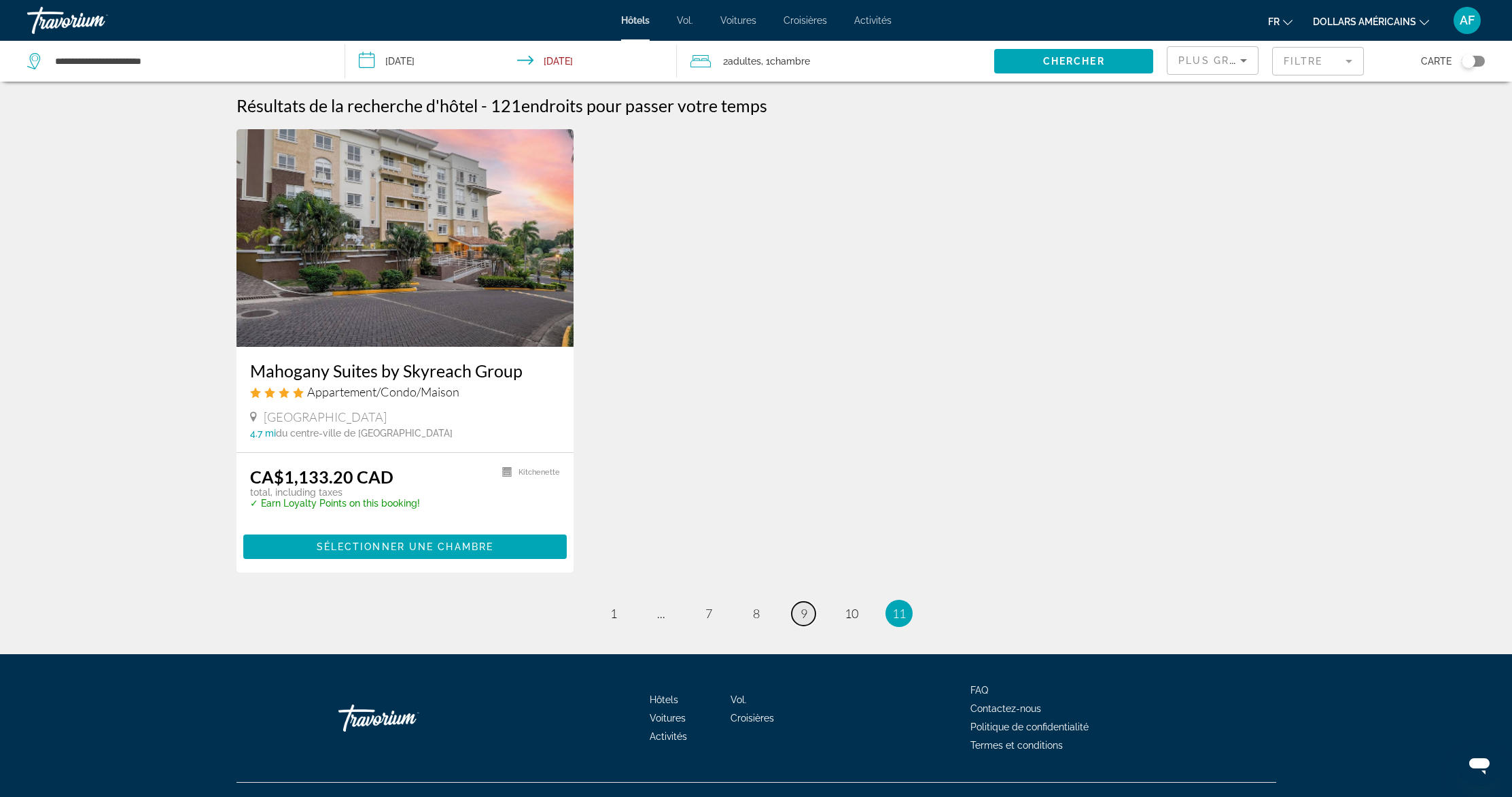
click at [804, 615] on span "9" at bounding box center [804, 614] width 7 height 15
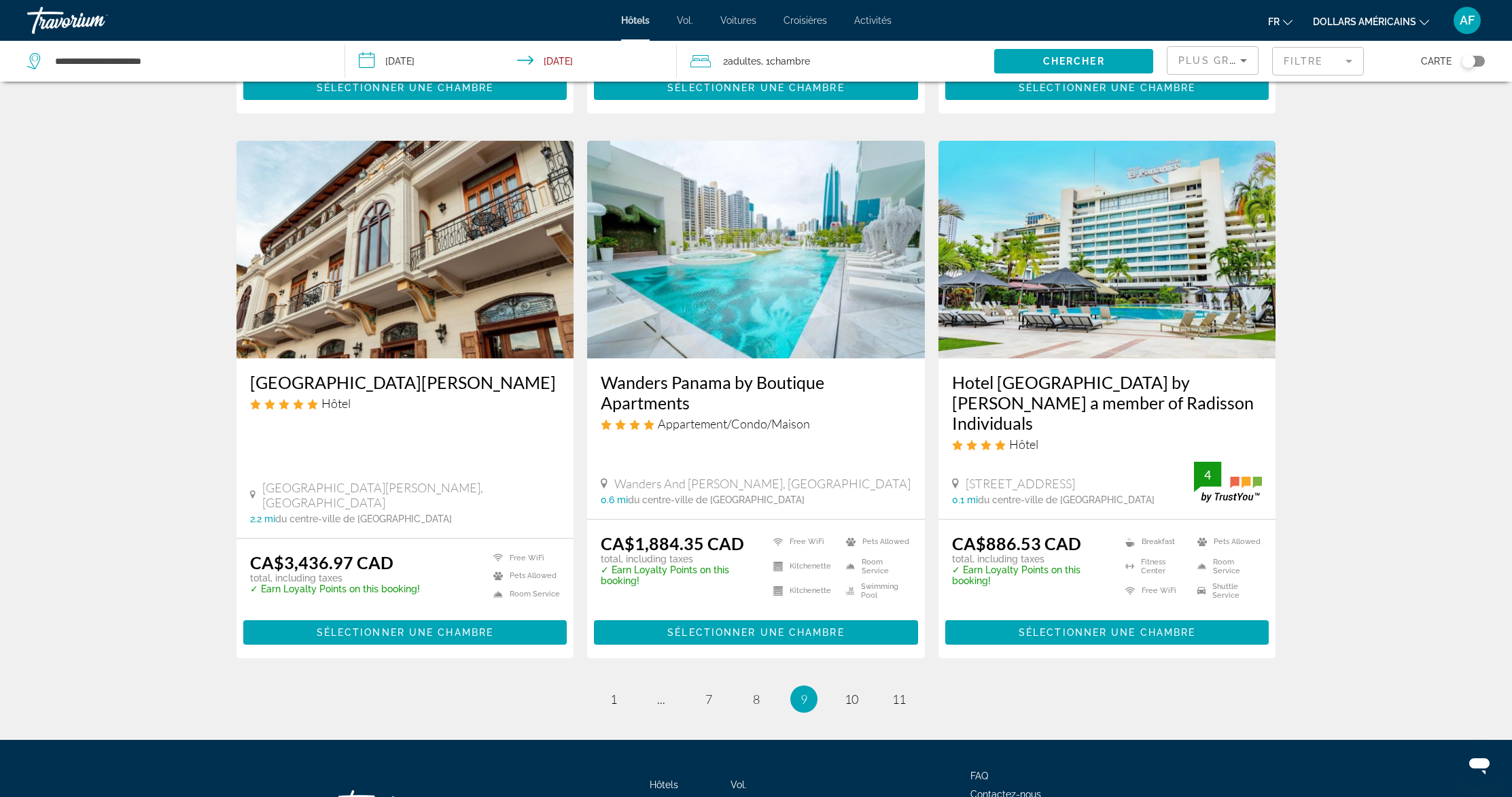
scroll to position [1469, 0]
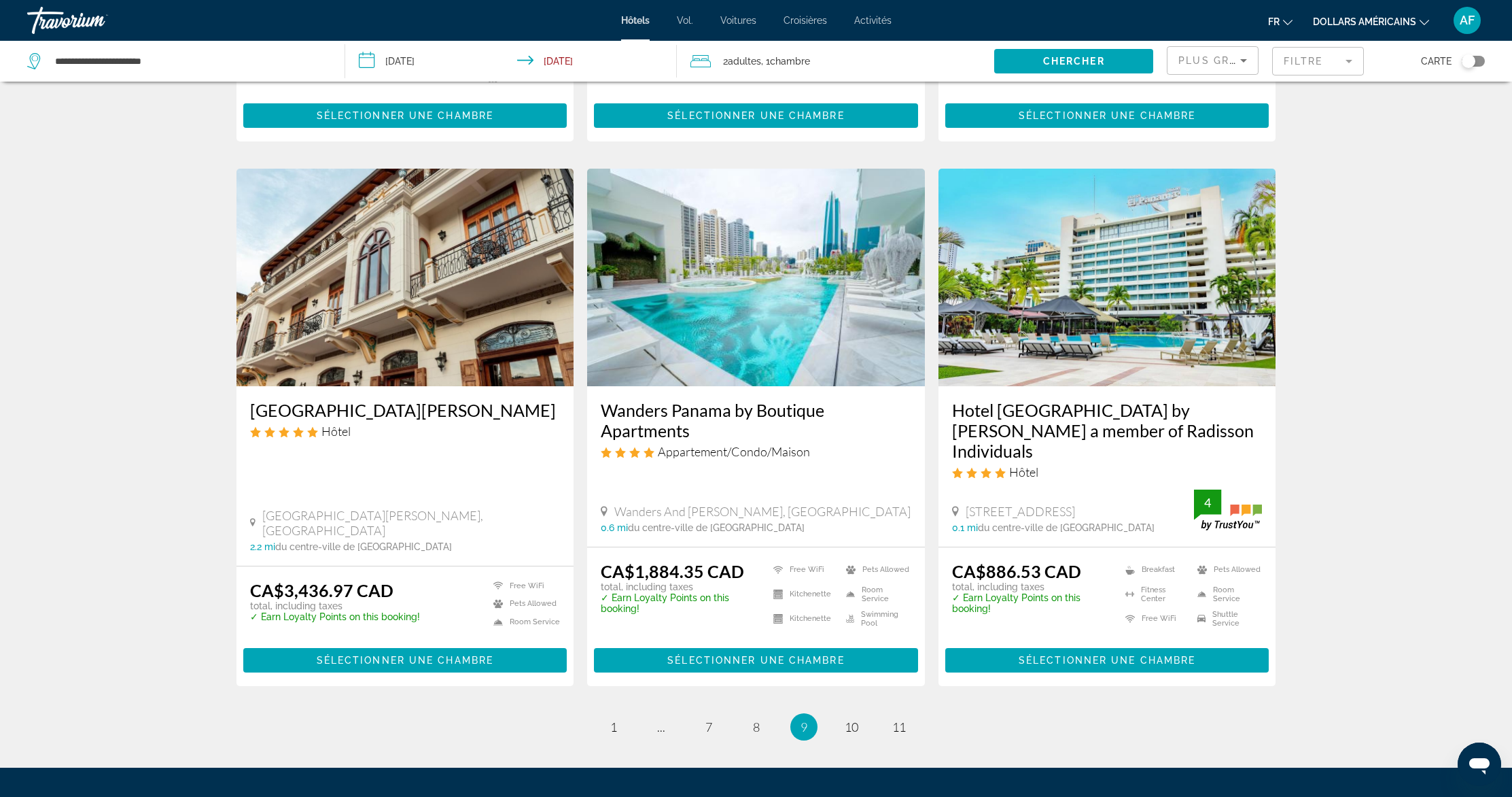
click at [1063, 250] on img "Contenu principal" at bounding box center [1108, 277] width 338 height 217
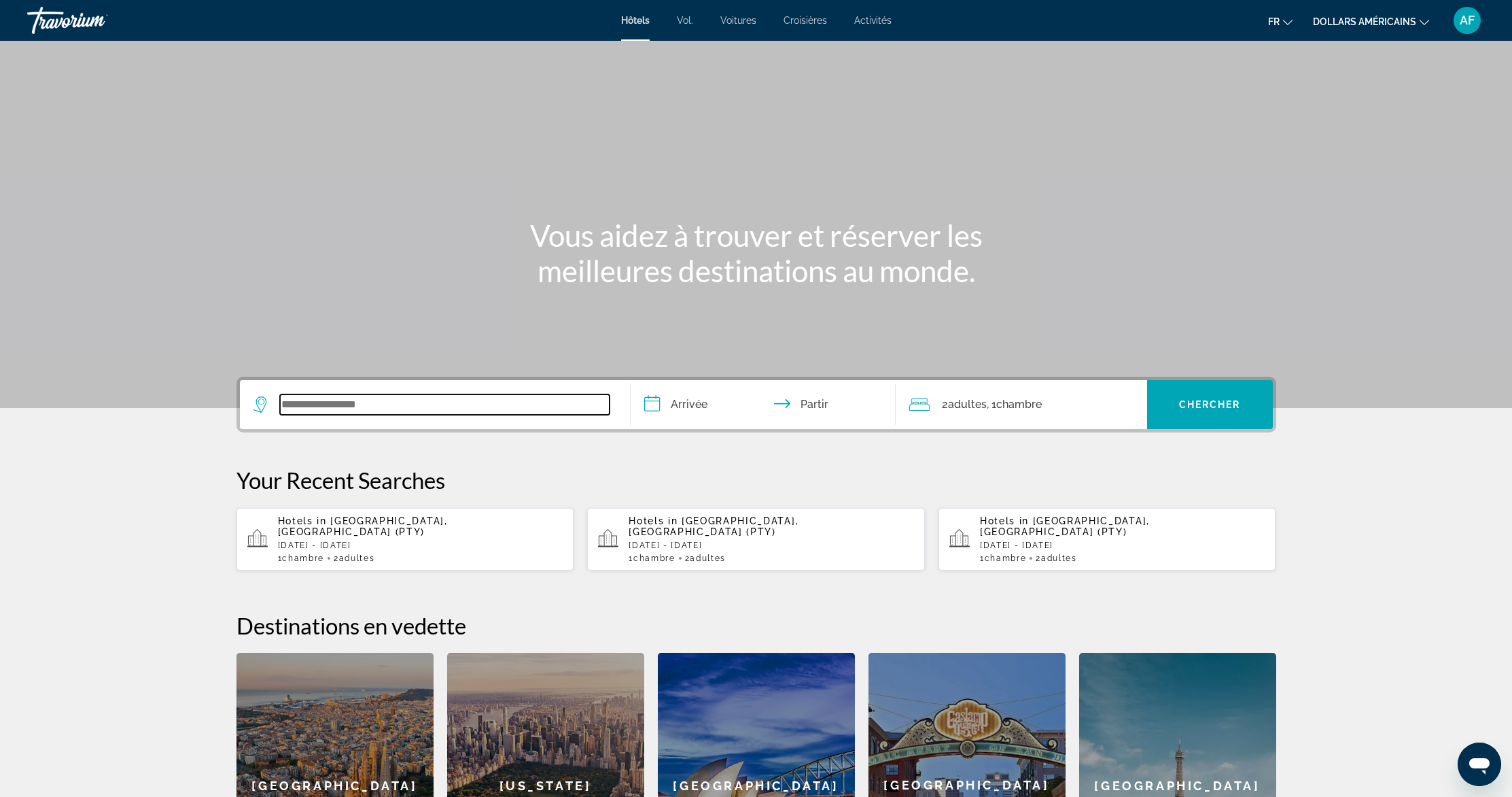
click at [456, 406] on input "Widget de recherche" at bounding box center [444, 404] width 330 height 20
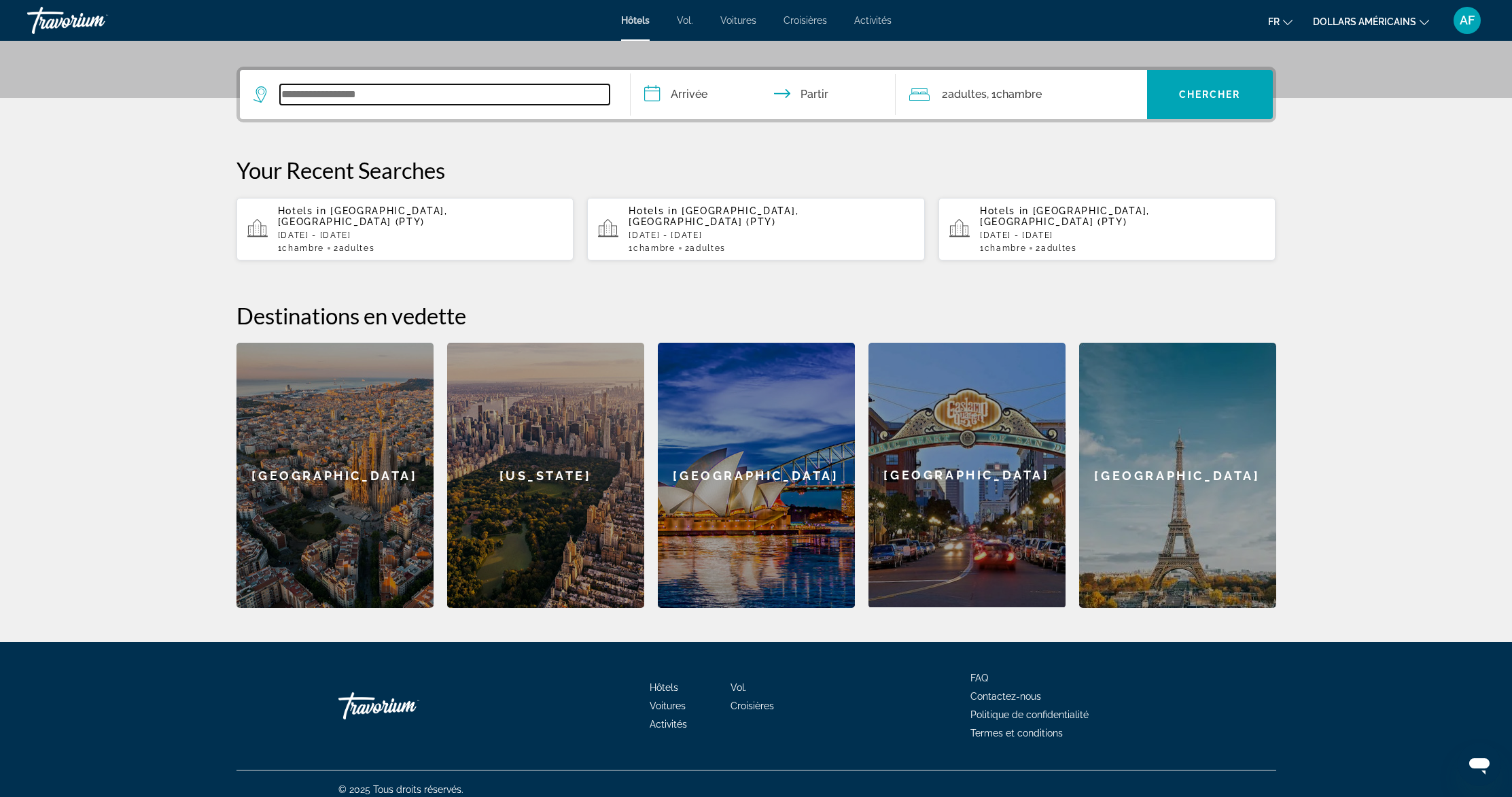
scroll to position [311, 0]
click at [366, 229] on p "[DATE] - [DATE]" at bounding box center [420, 234] width 285 height 10
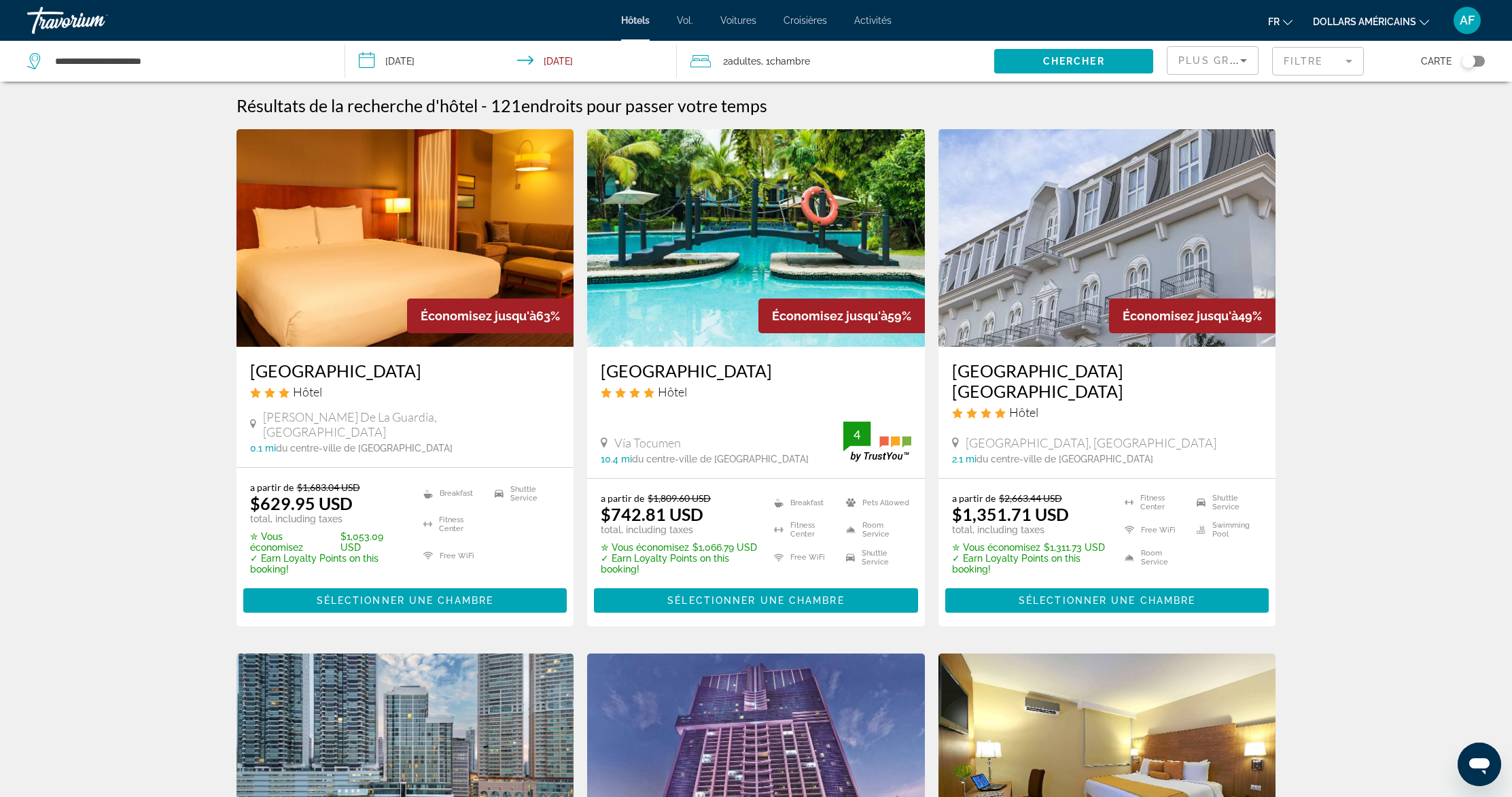
click at [1382, 15] on button "dollars américains USD ($) MXN ([GEOGRAPHIC_DATA]$) CAD ($ CA) GBP (£) EUR (€) …" at bounding box center [1371, 21] width 116 height 20
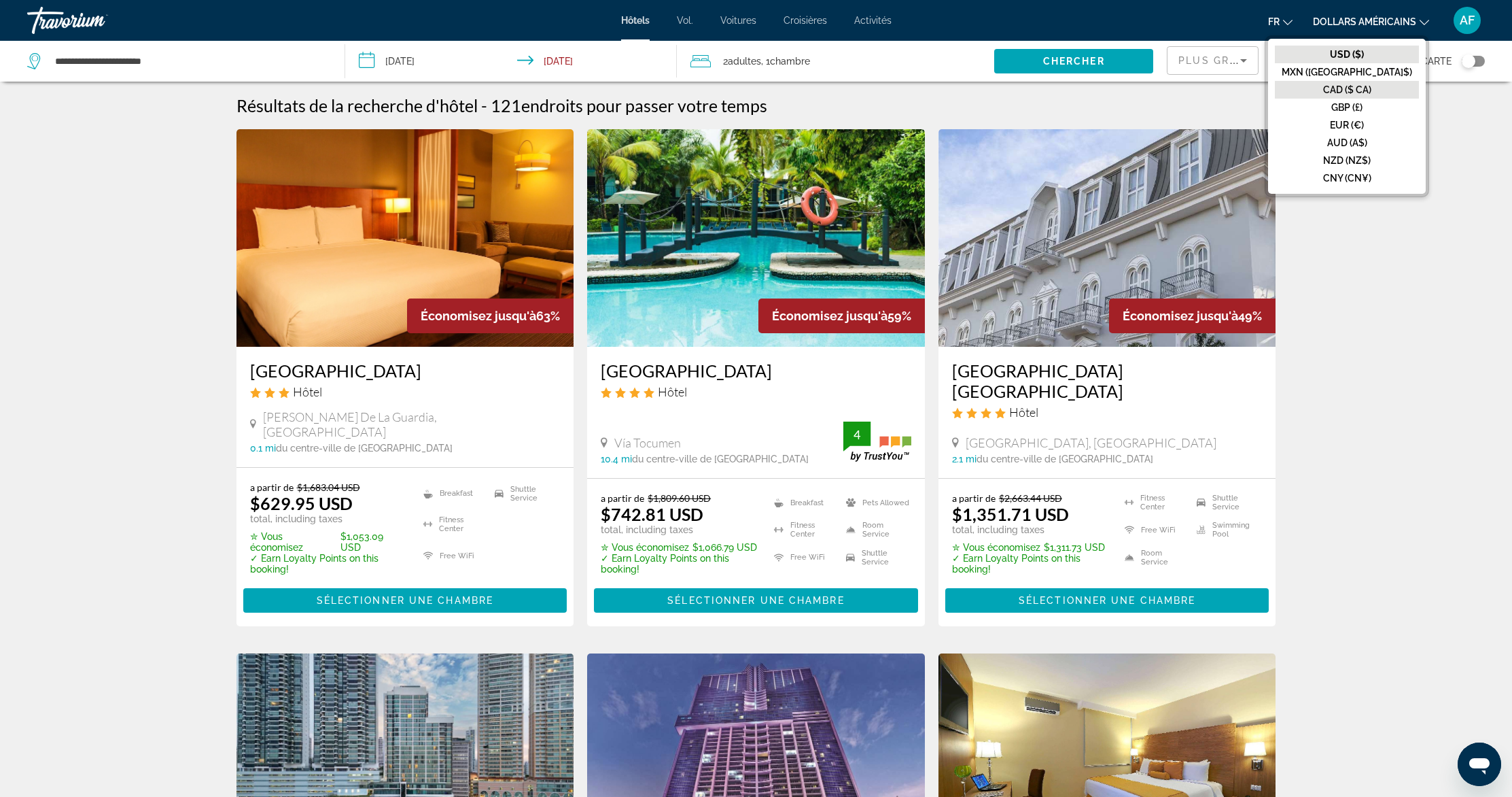
click at [1364, 90] on font "CAD ($ CA)" at bounding box center [1348, 90] width 48 height 11
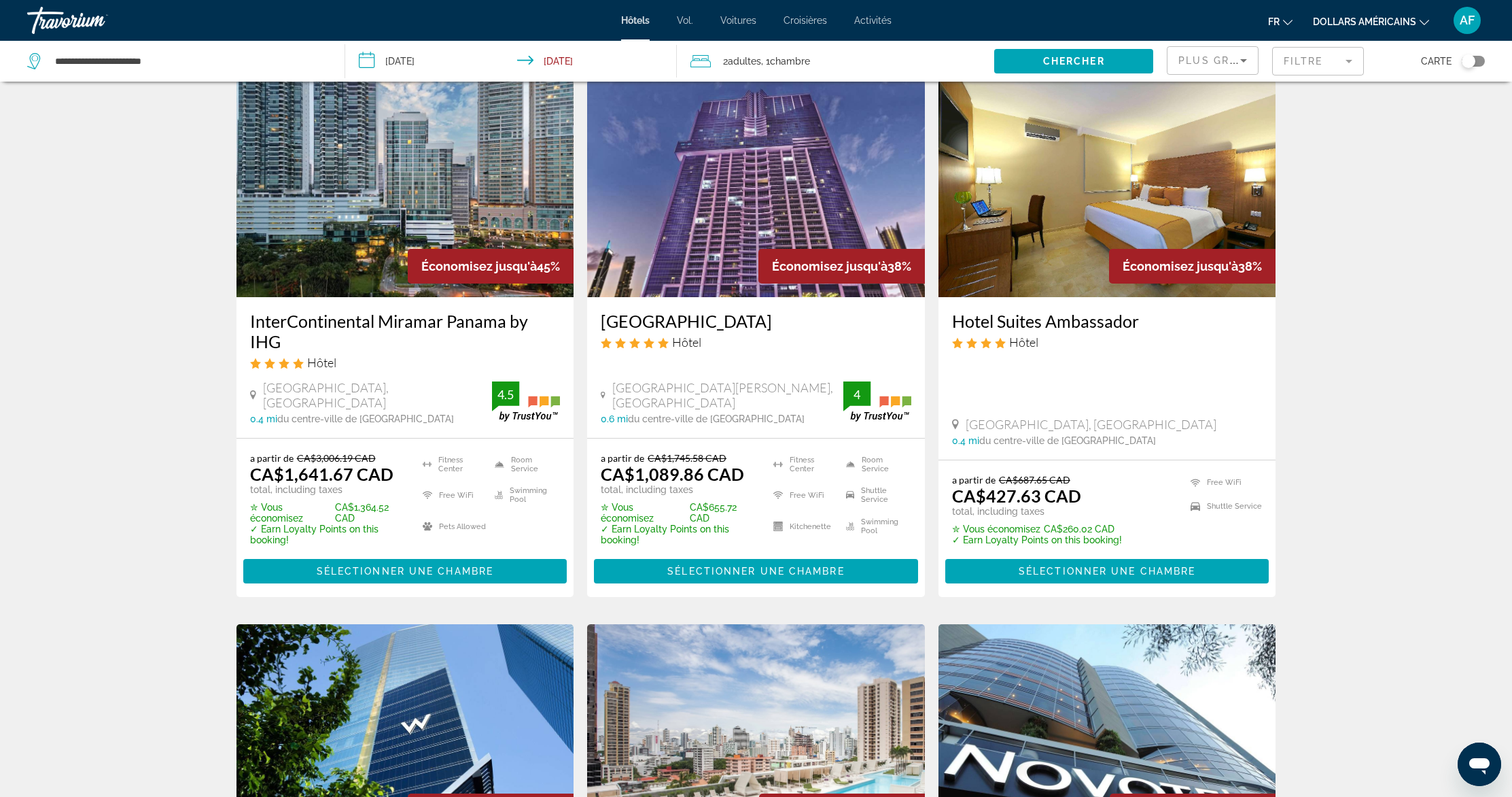
scroll to position [1698, 0]
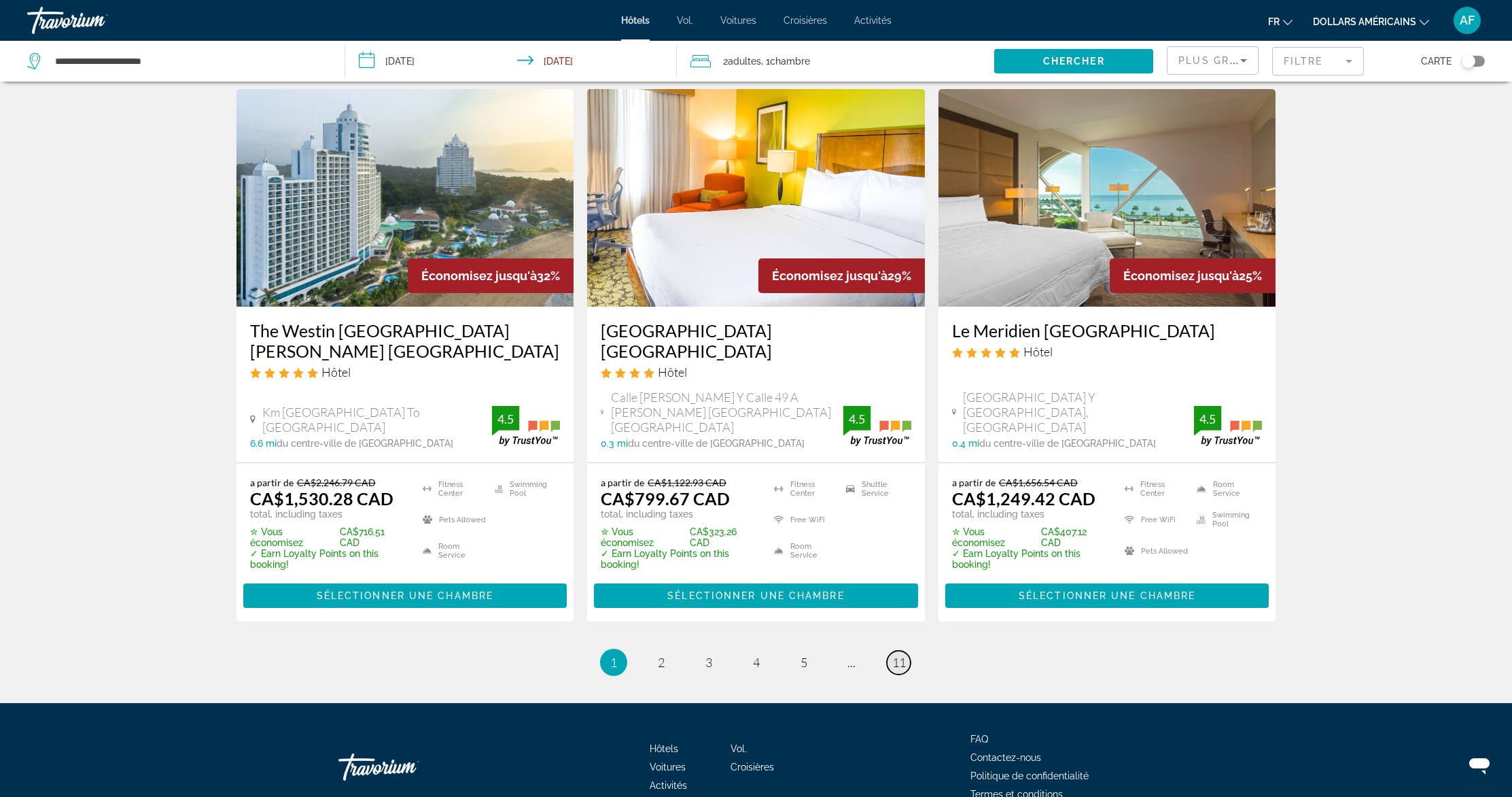
click at [899, 654] on span "11" at bounding box center [899, 662] width 14 height 15
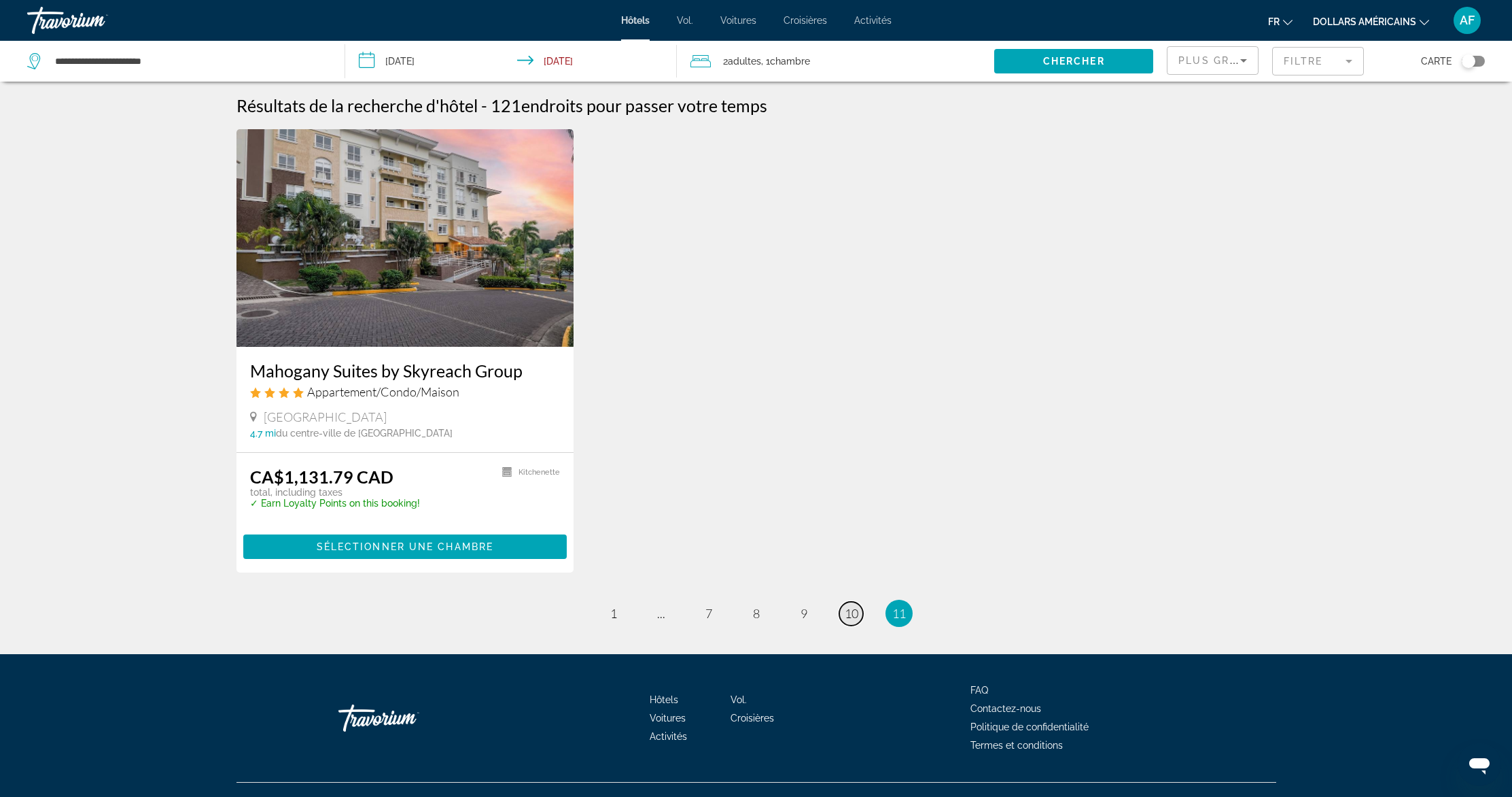
click at [845, 608] on span "10" at bounding box center [852, 614] width 14 height 15
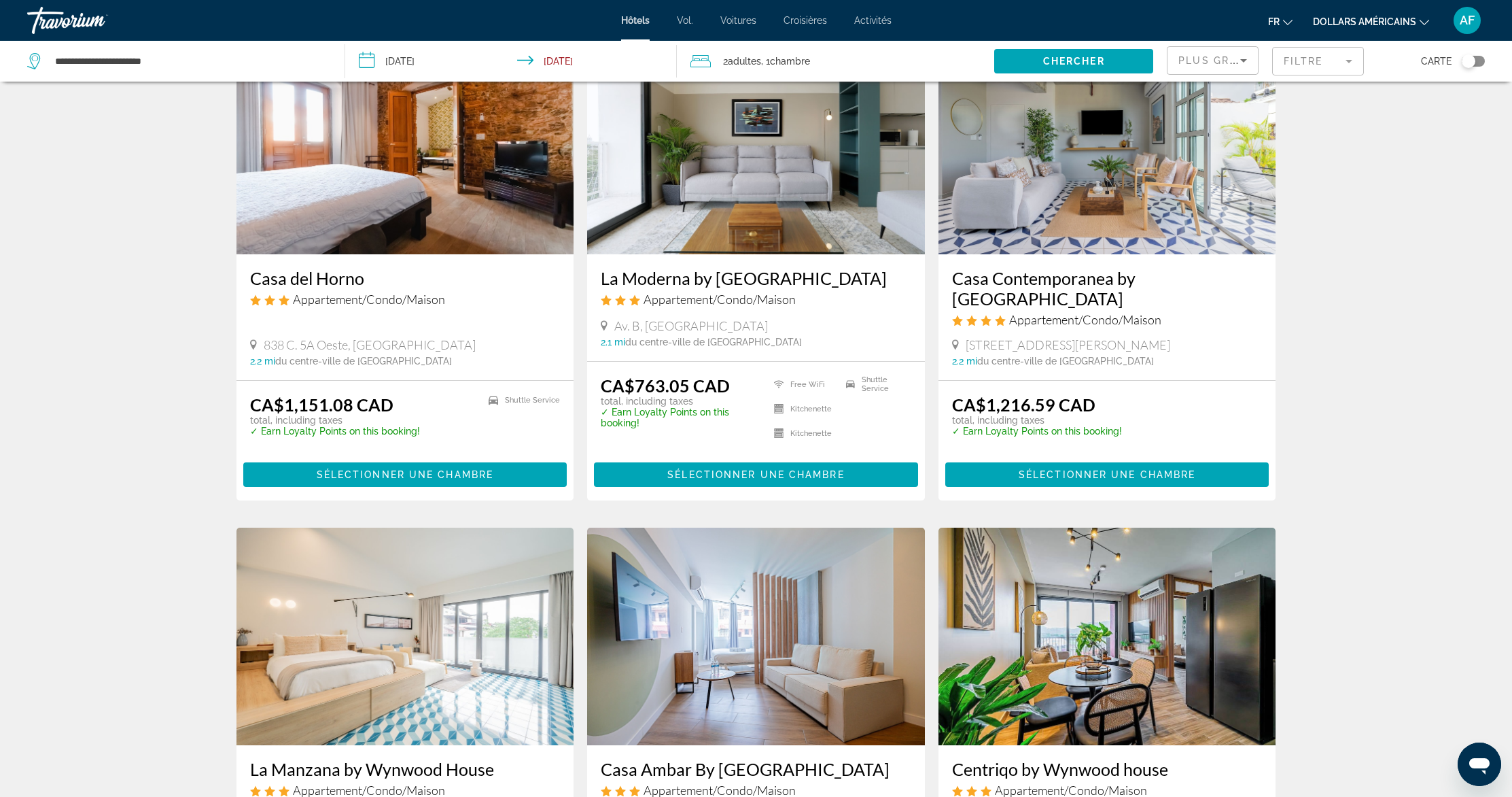
scroll to position [1543, 0]
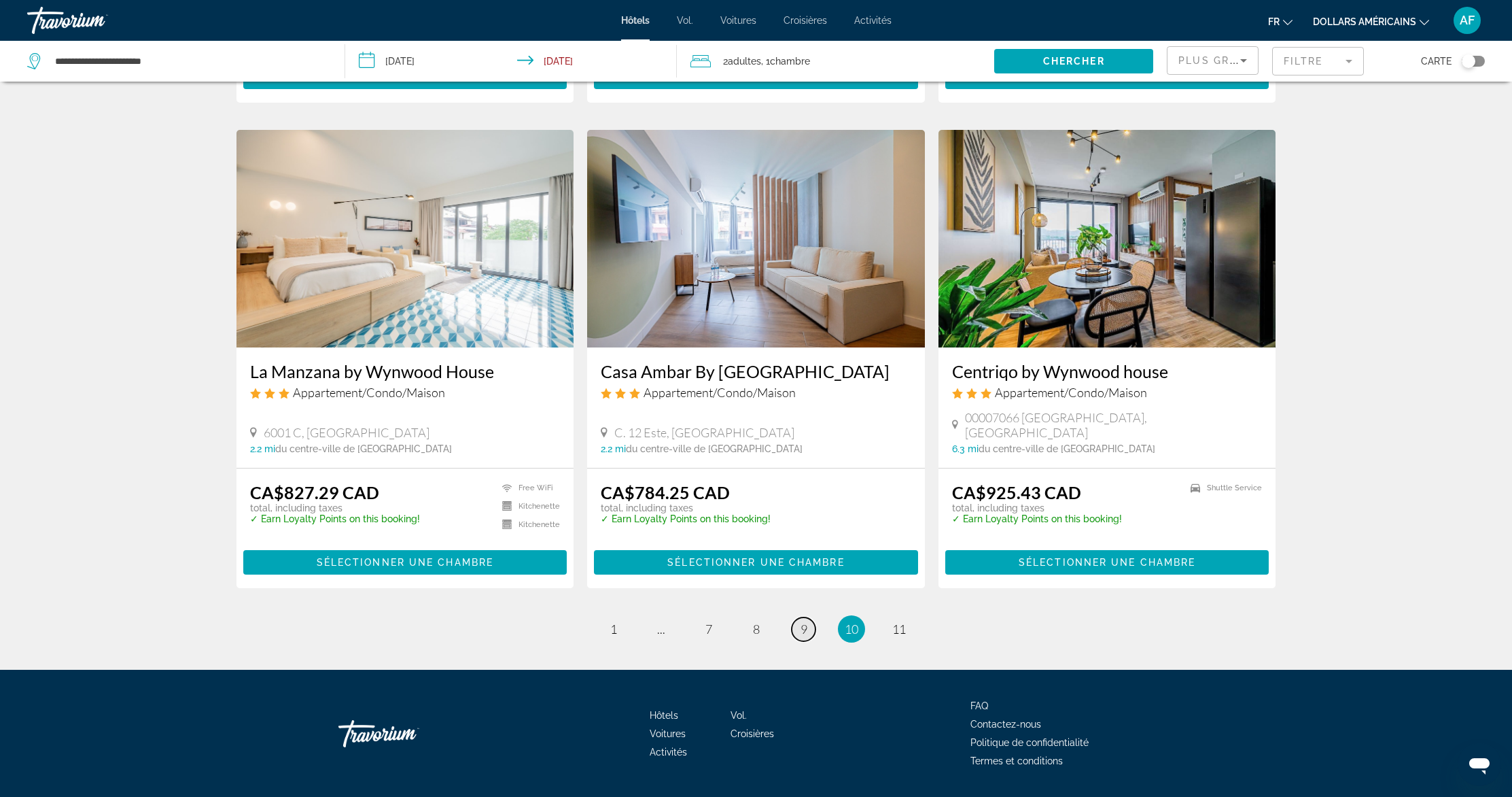
click at [794, 617] on link "page 9" at bounding box center [804, 629] width 24 height 24
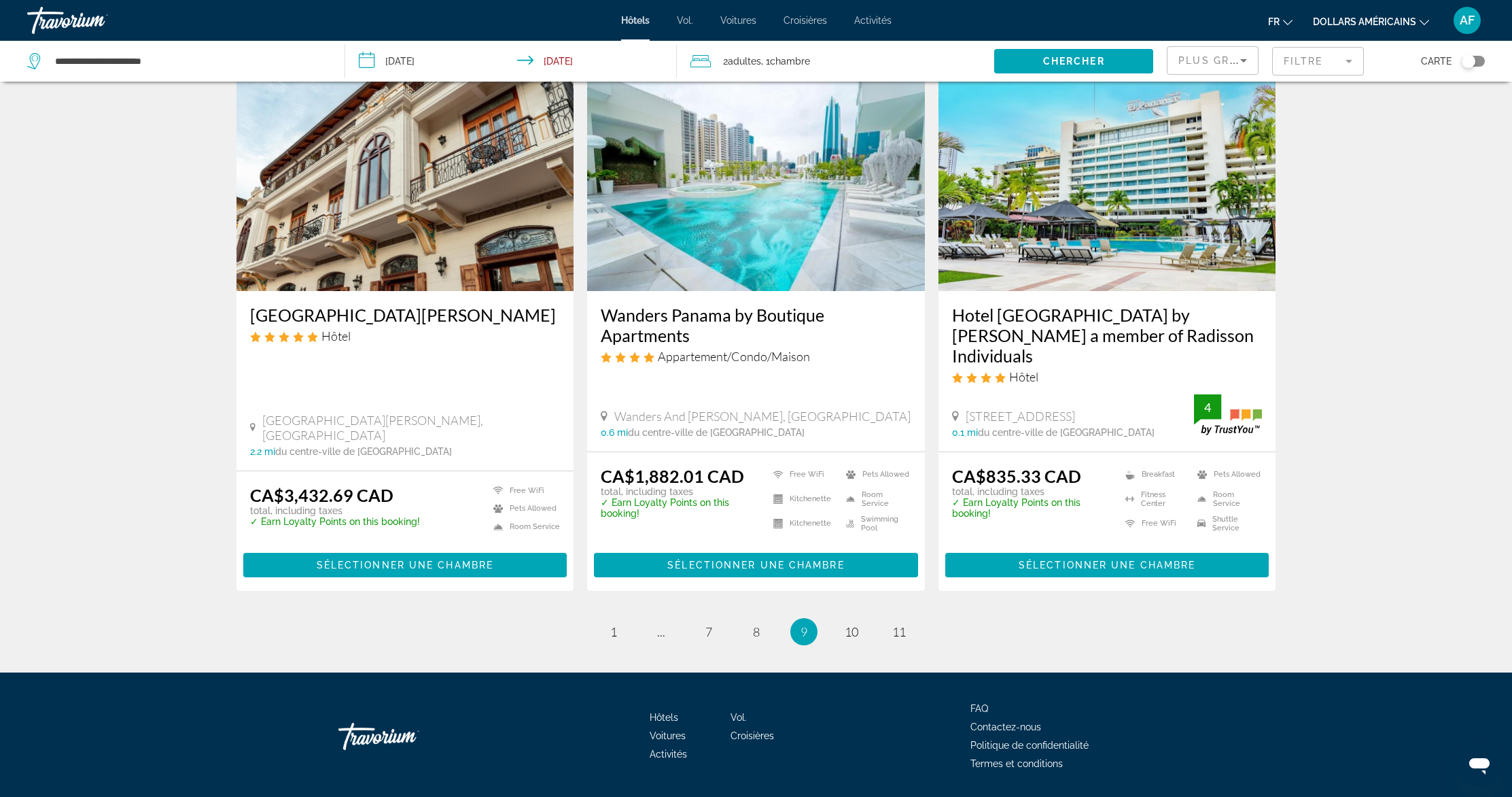
scroll to position [1563, 0]
click at [1043, 242] on img "Contenu principal" at bounding box center [1108, 183] width 338 height 217
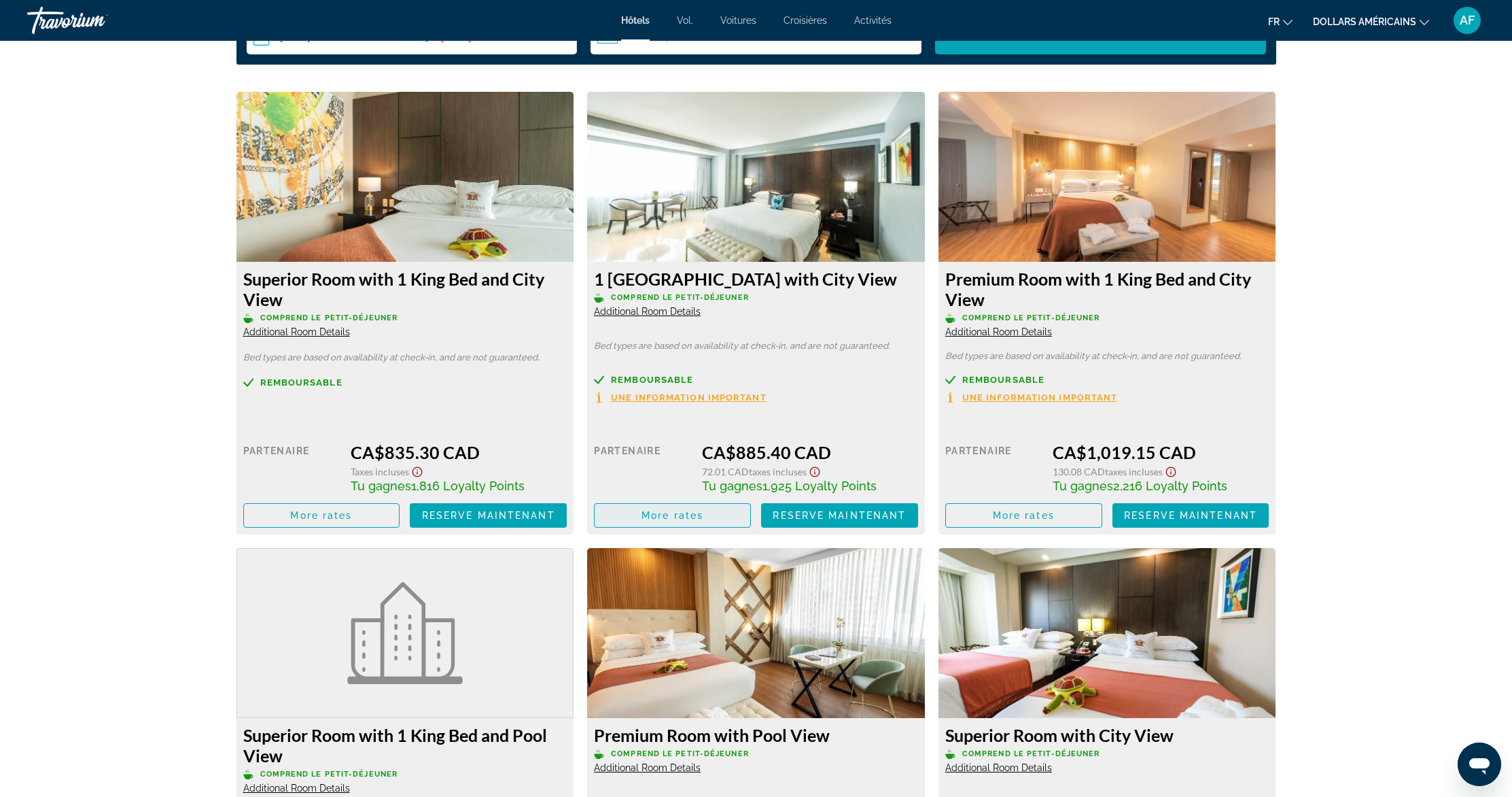
scroll to position [1816, 0]
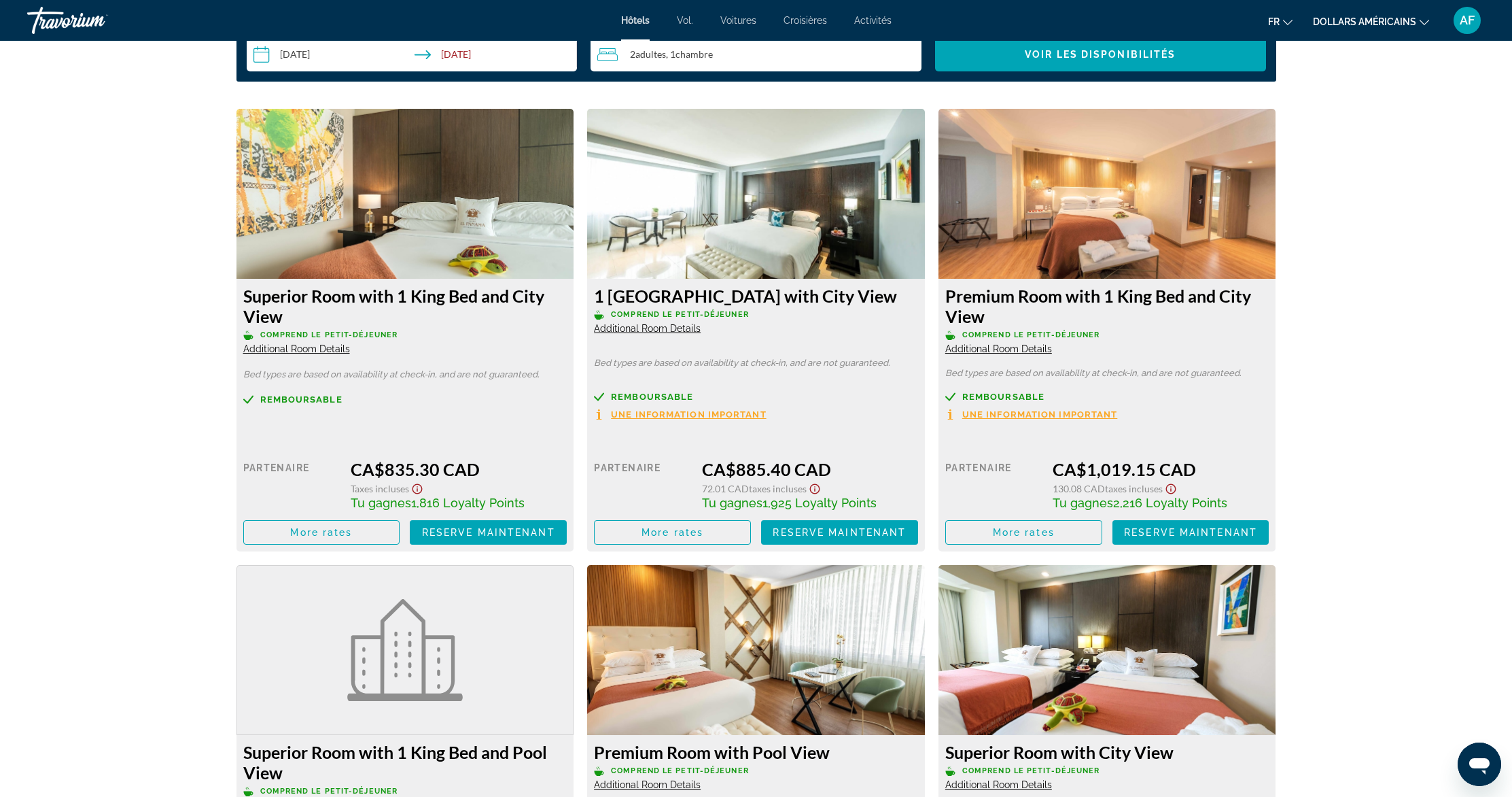
click at [708, 410] on span "Une information important" at bounding box center [689, 414] width 155 height 9
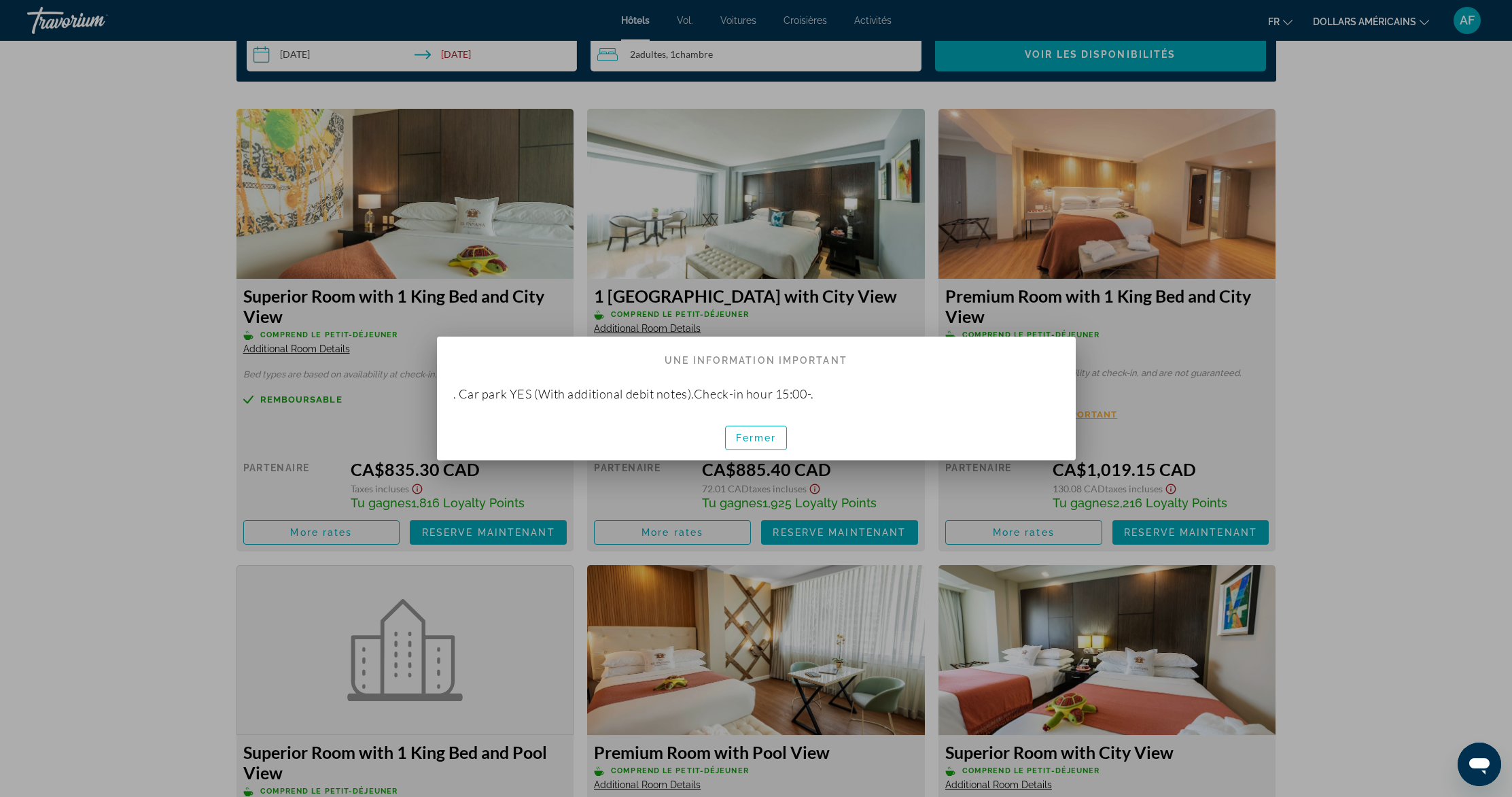
scroll to position [0, 0]
click at [767, 442] on font "Fermer" at bounding box center [756, 438] width 41 height 11
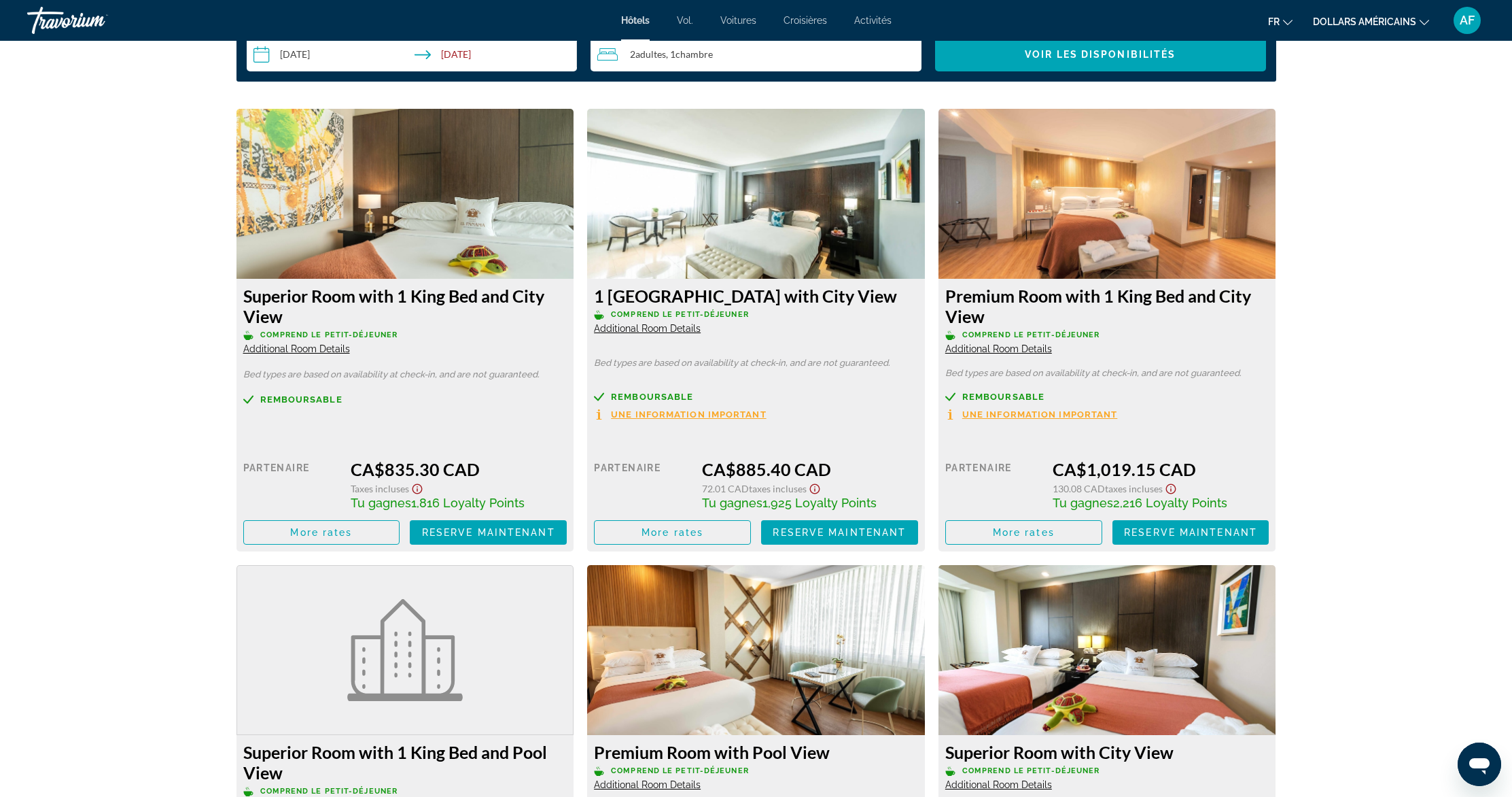
scroll to position [1816, 0]
click at [821, 488] on icon "Show Taxes and Fees disclaimer" at bounding box center [815, 489] width 17 height 12
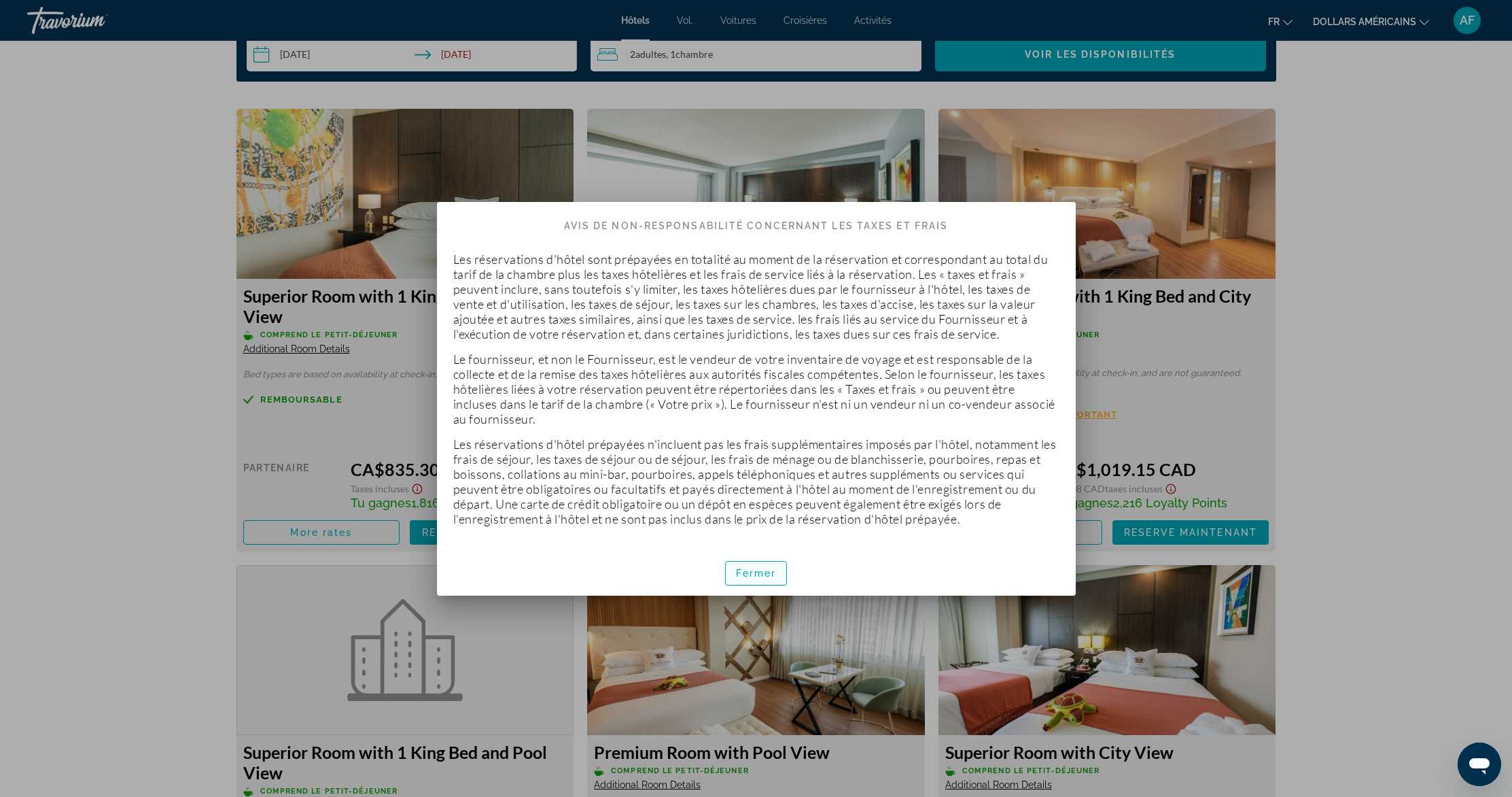
click at [770, 568] on font "Fermer" at bounding box center [756, 573] width 41 height 11
